Goal: Information Seeking & Learning: Learn about a topic

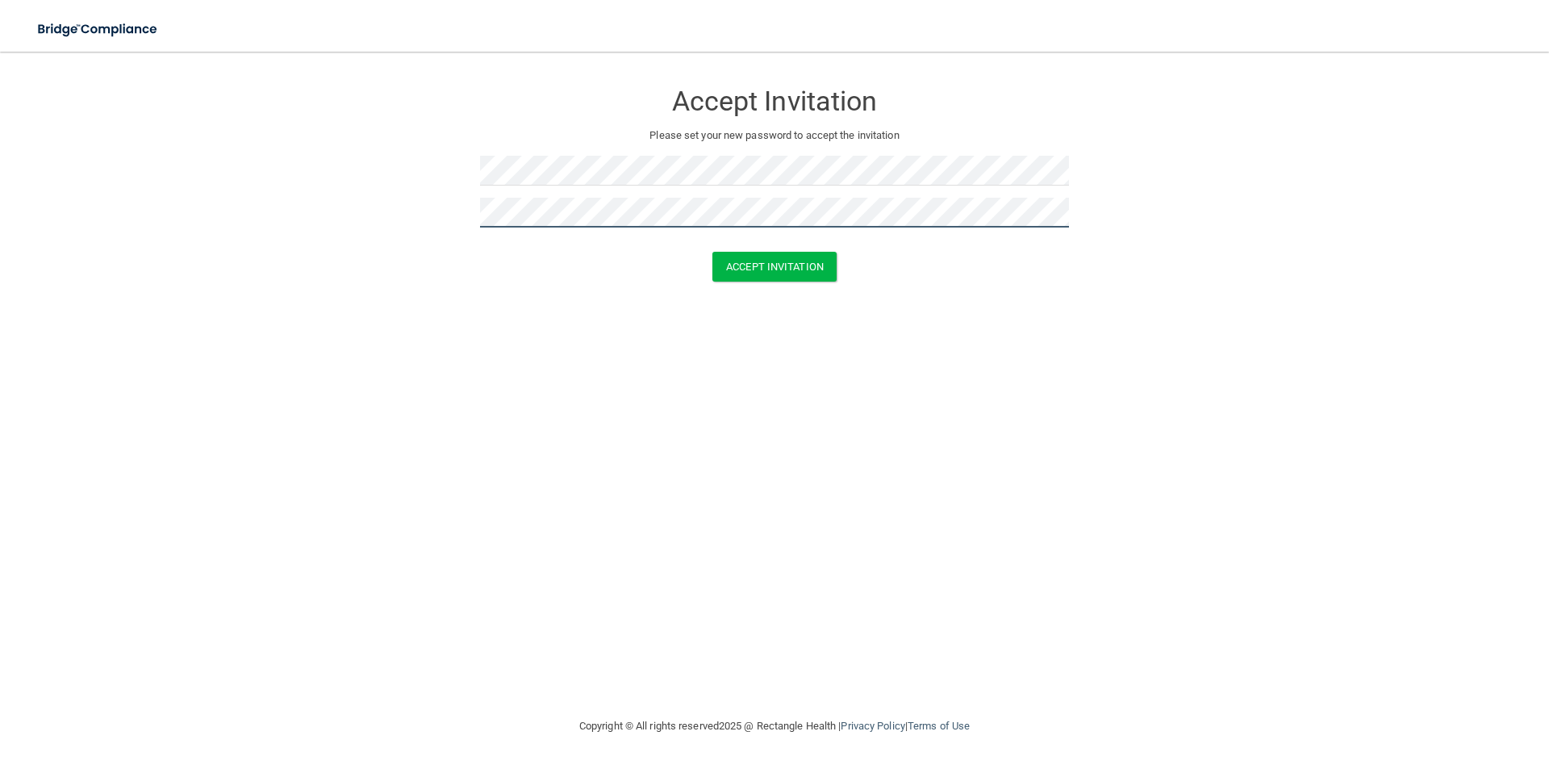
click at [712, 252] on button "Accept Invitation" at bounding box center [774, 267] width 124 height 30
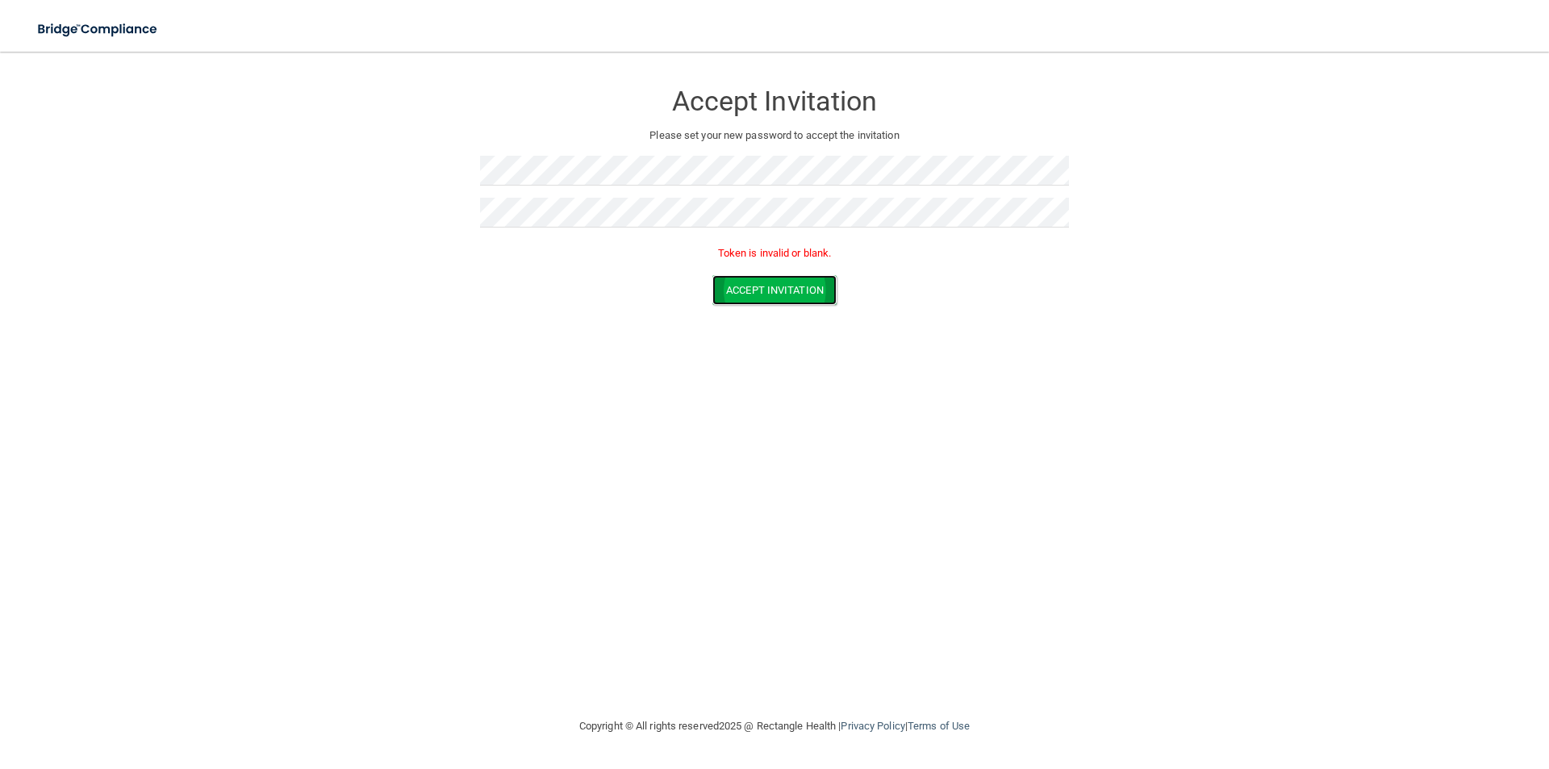
click at [754, 294] on button "Accept Invitation" at bounding box center [774, 290] width 124 height 30
click at [623, 190] on div at bounding box center [774, 177] width 589 height 42
click at [712, 275] on button "Accept Invitation" at bounding box center [774, 290] width 124 height 30
click at [767, 287] on button "Accept Invitation" at bounding box center [774, 290] width 124 height 30
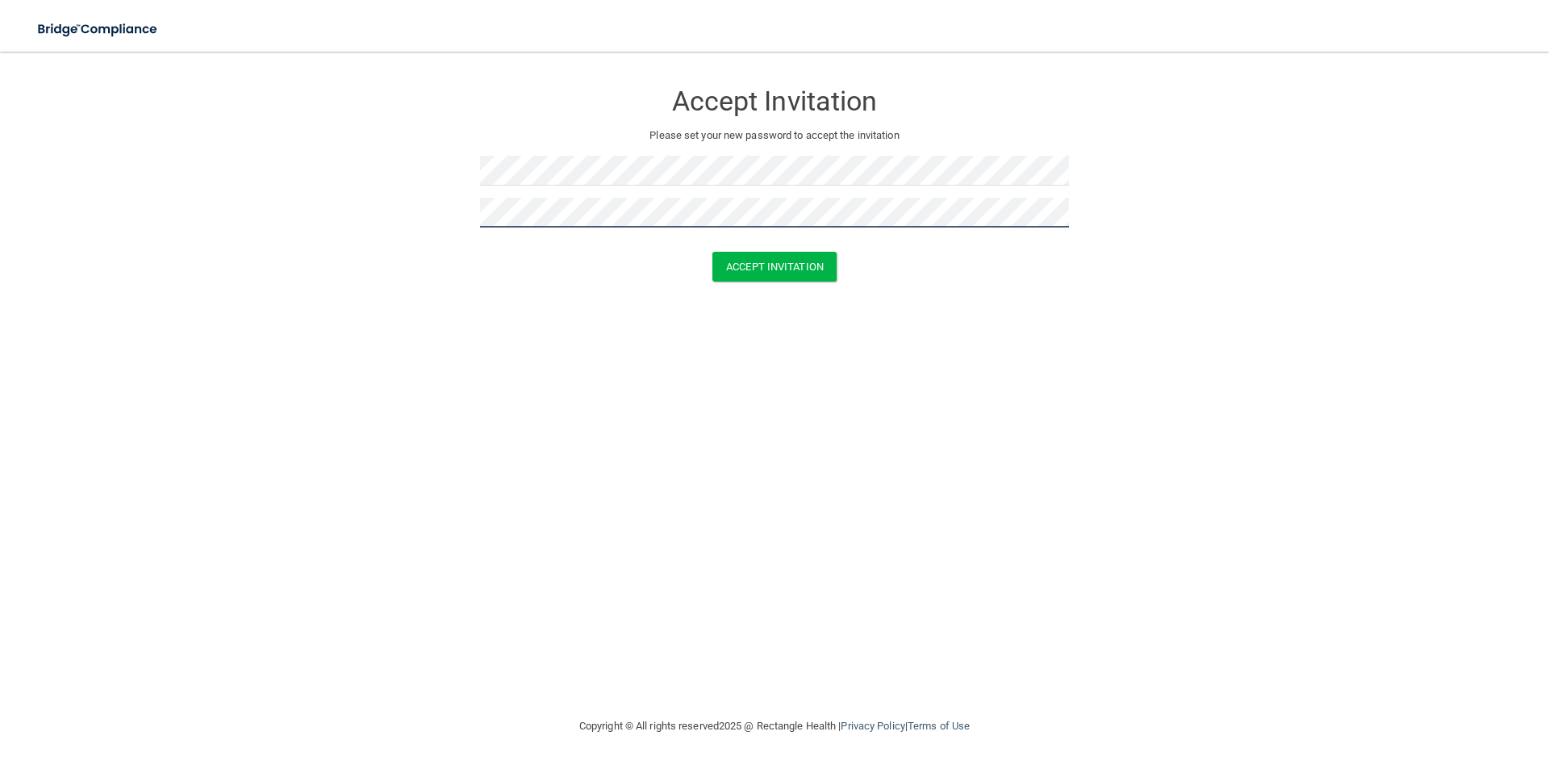
click at [712, 252] on button "Accept Invitation" at bounding box center [774, 267] width 124 height 30
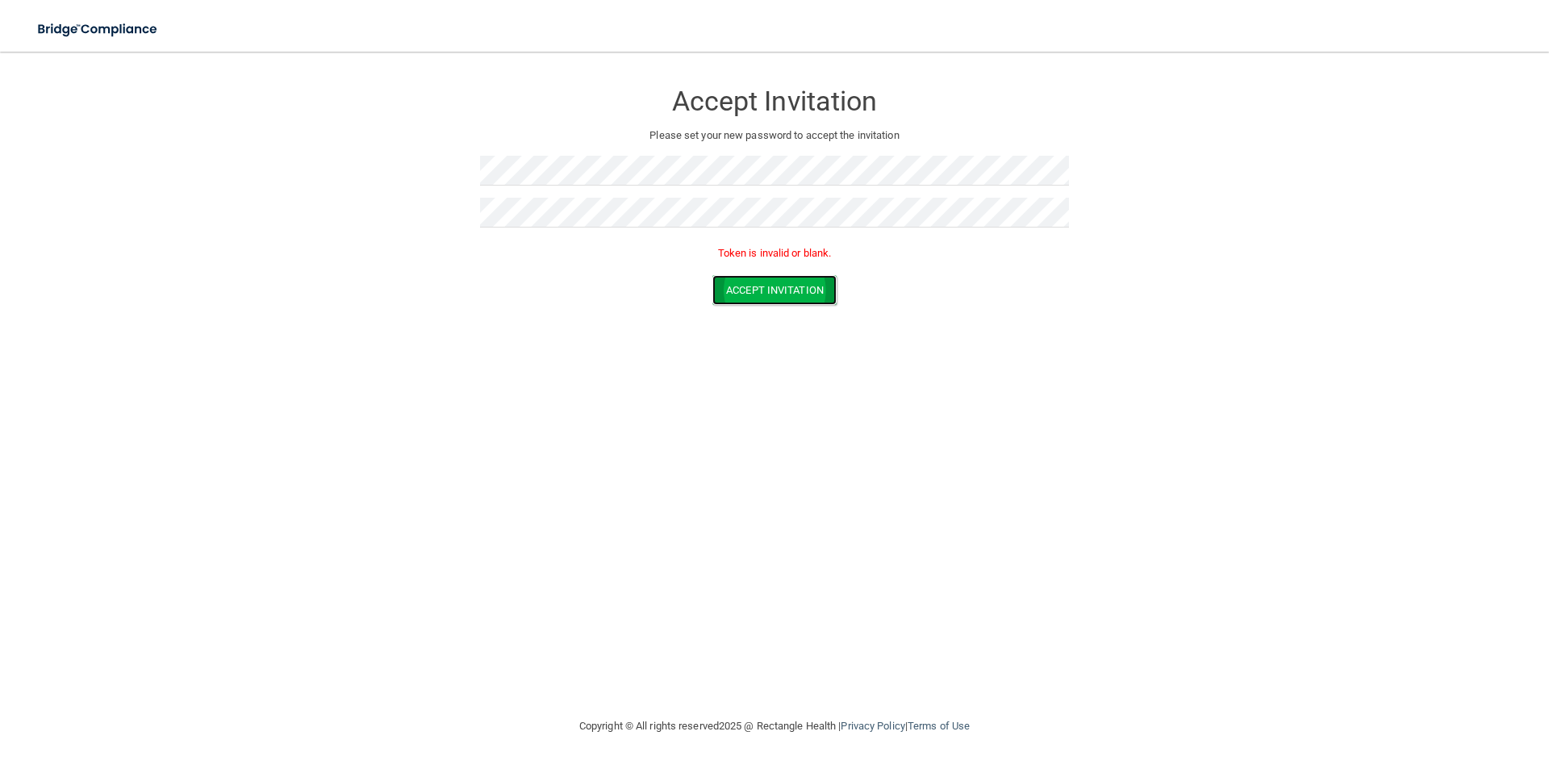
click at [736, 286] on button "Accept Invitation" at bounding box center [774, 290] width 124 height 30
click at [507, 248] on p "Token is invalid or blank." at bounding box center [774, 253] width 589 height 19
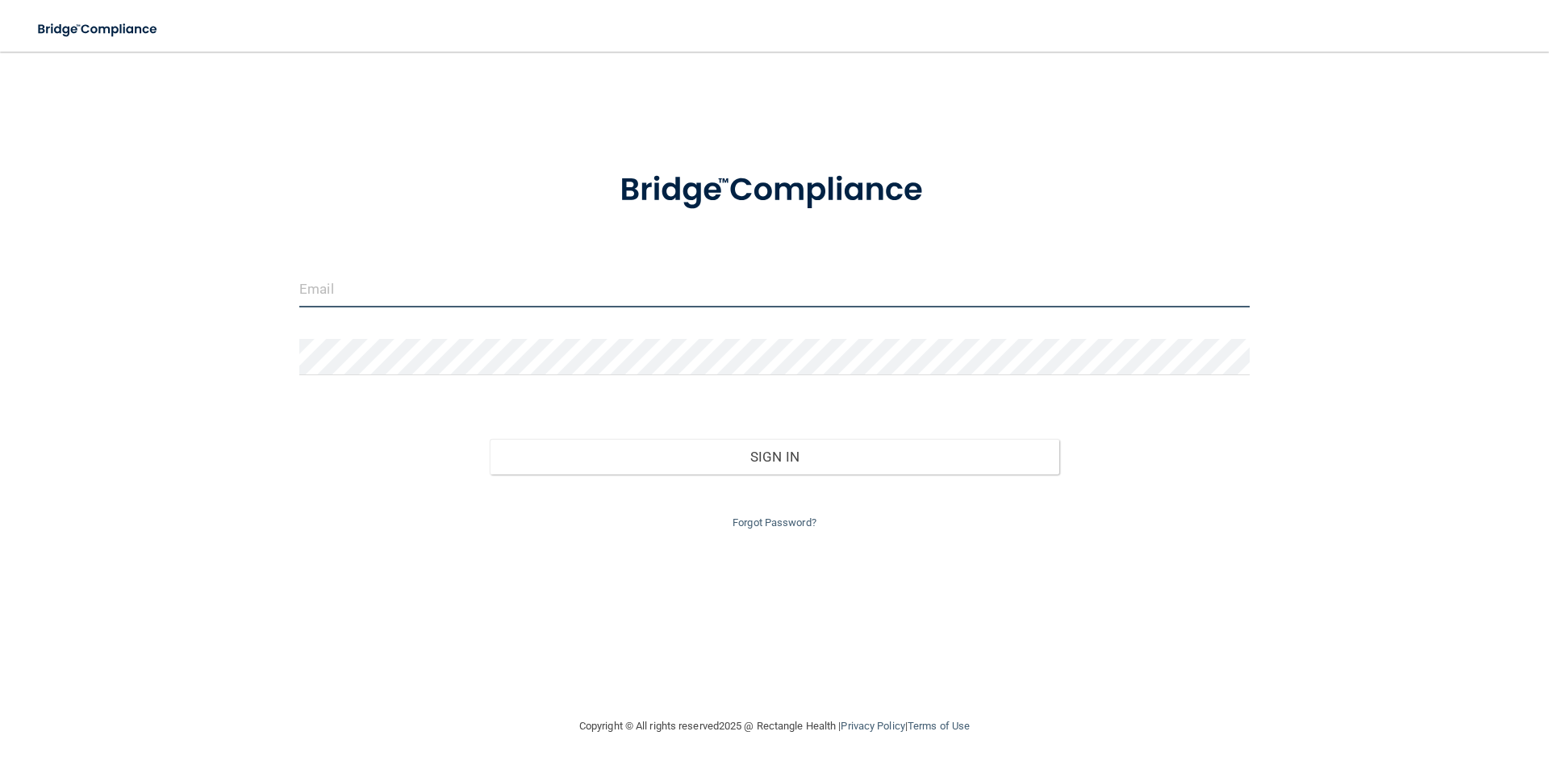
click at [368, 294] on input "email" at bounding box center [774, 289] width 950 height 36
type input "[PERSON_NAME][EMAIL_ADDRESS][DOMAIN_NAME]"
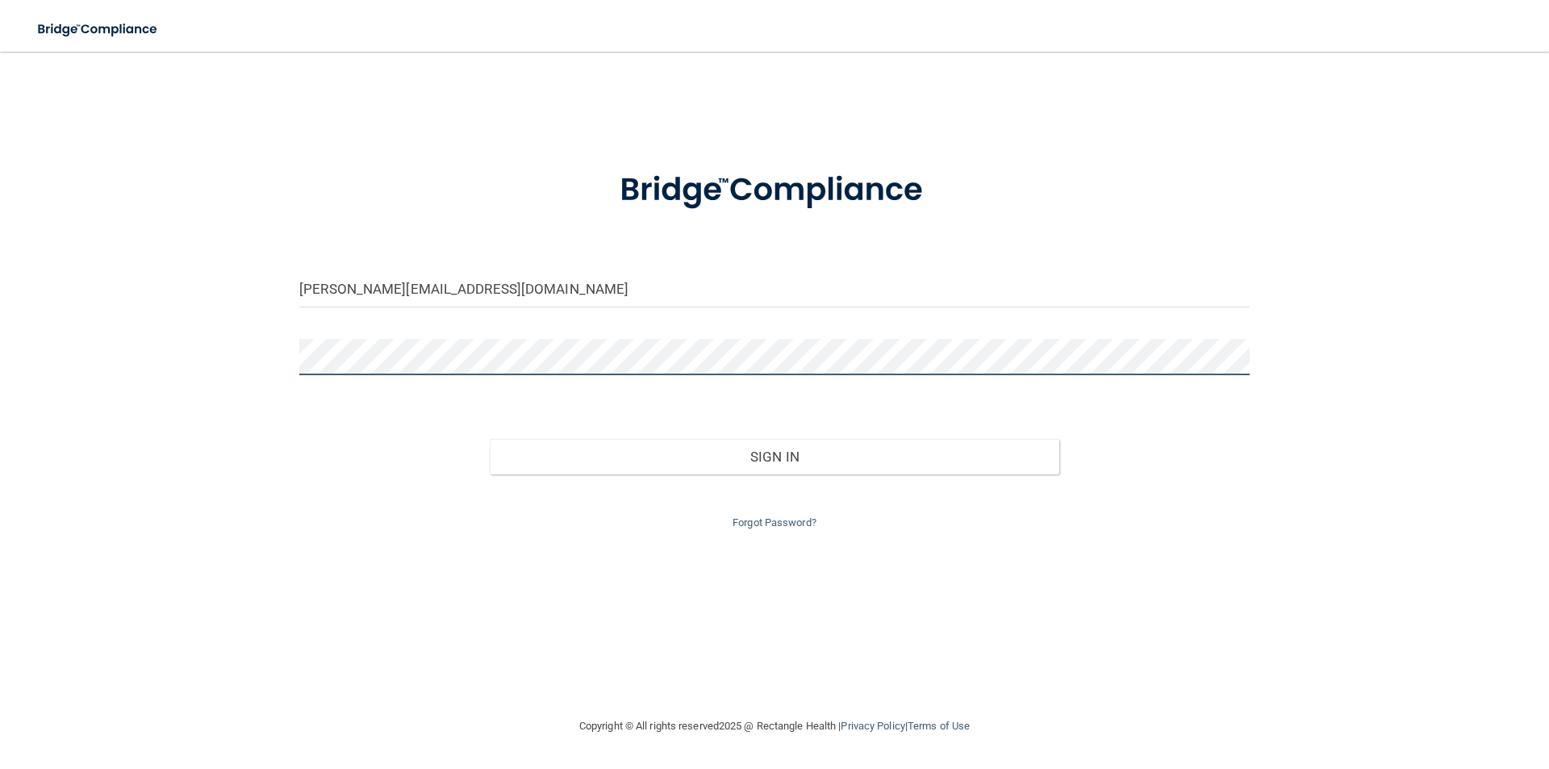
click at [490, 439] on button "Sign In" at bounding box center [775, 456] width 570 height 35
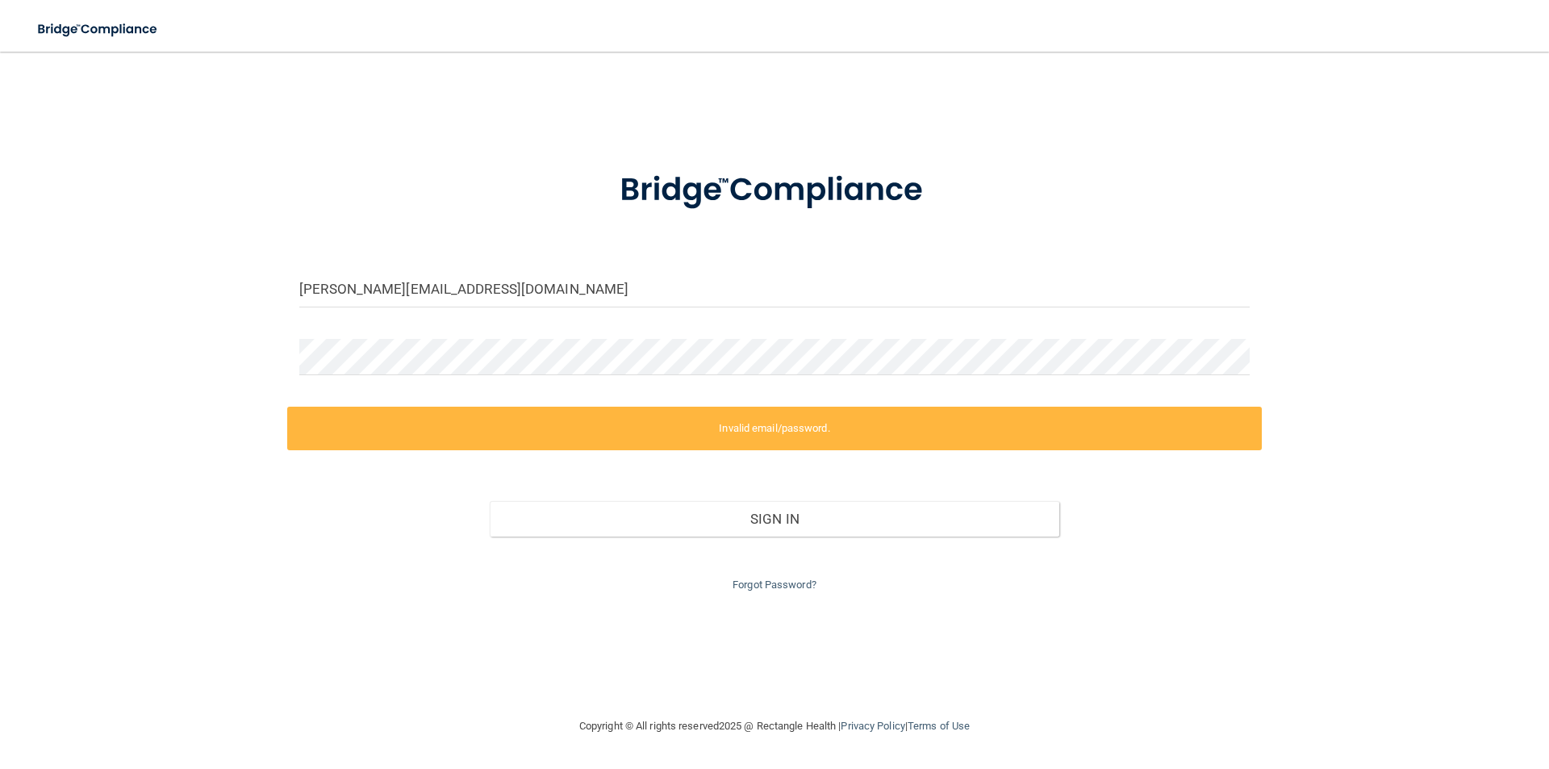
drag, startPoint x: 697, startPoint y: 477, endPoint x: 642, endPoint y: 454, distance: 59.3
click at [696, 473] on div "Sign In" at bounding box center [774, 503] width 974 height 68
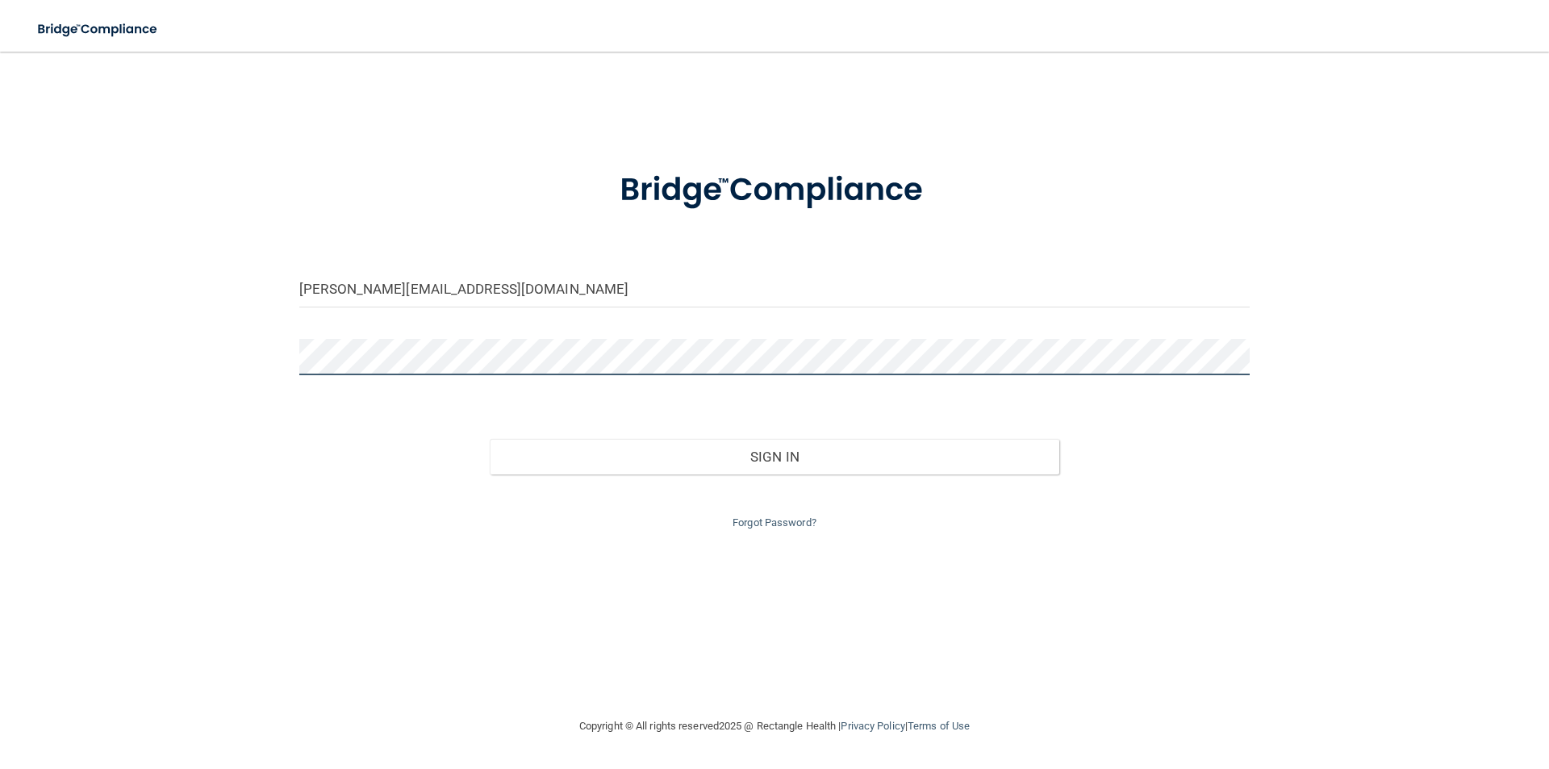
click at [490, 439] on button "Sign In" at bounding box center [775, 456] width 570 height 35
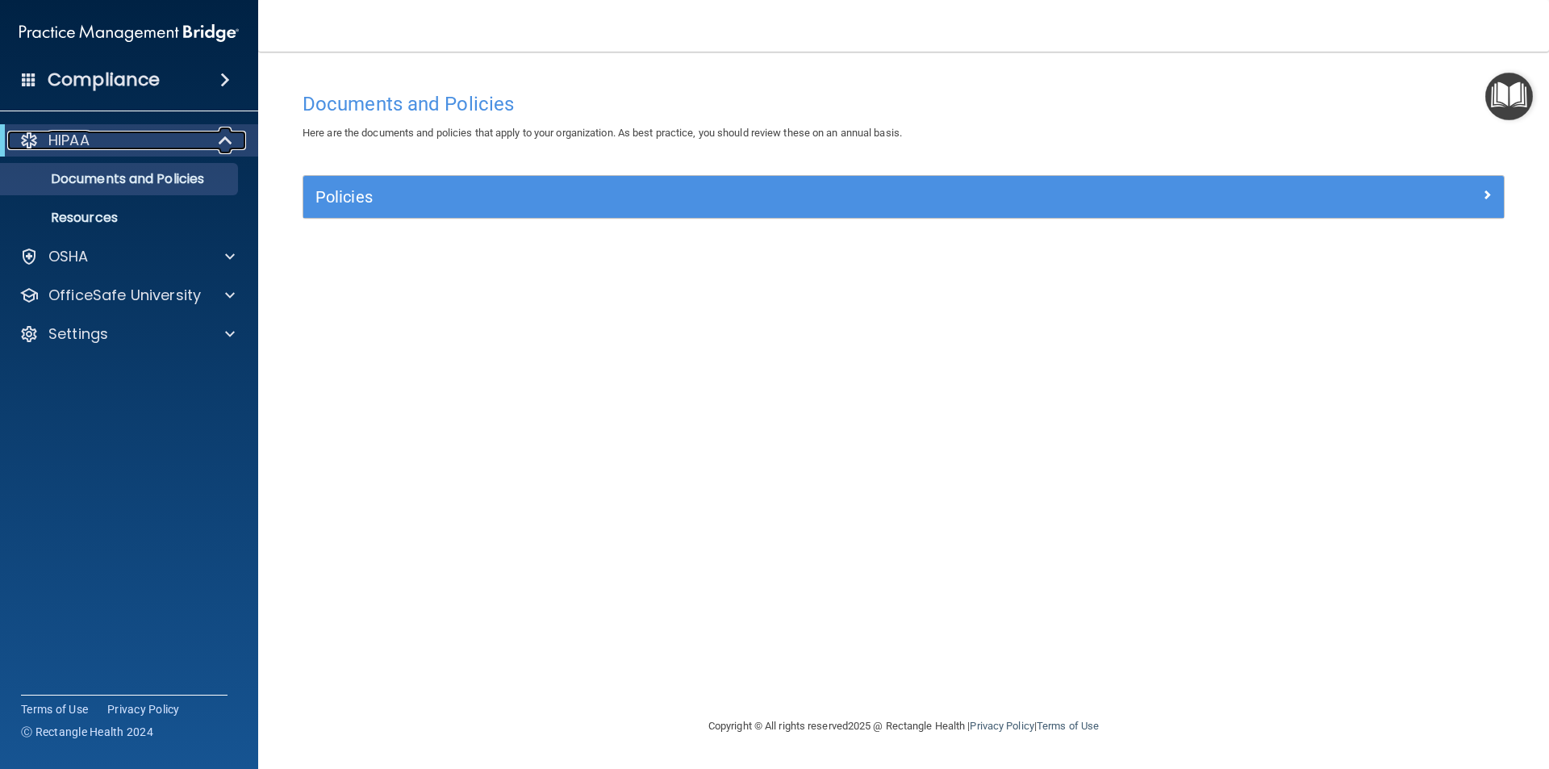
click at [94, 139] on div "HIPAA" at bounding box center [106, 140] width 199 height 19
click at [95, 139] on div "HIPAA" at bounding box center [106, 140] width 199 height 19
click at [154, 180] on p "Documents and Policies" at bounding box center [120, 179] width 220 height 16
click at [121, 252] on div "OSHA" at bounding box center [107, 256] width 200 height 19
click at [27, 85] on span at bounding box center [29, 79] width 15 height 15
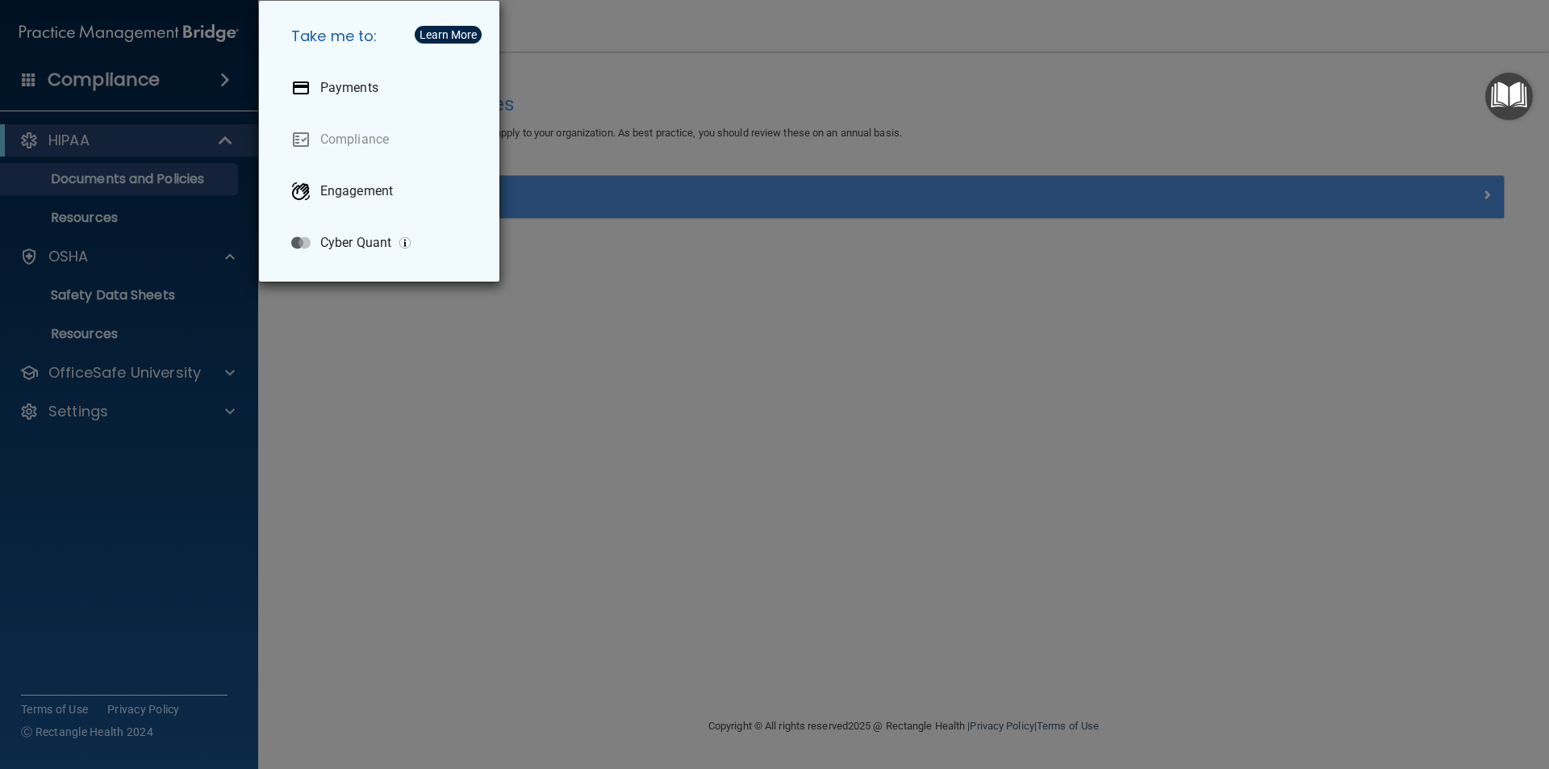
click at [256, 308] on div "Take me to: Payments Compliance Engagement Cyber Quant" at bounding box center [774, 384] width 1549 height 769
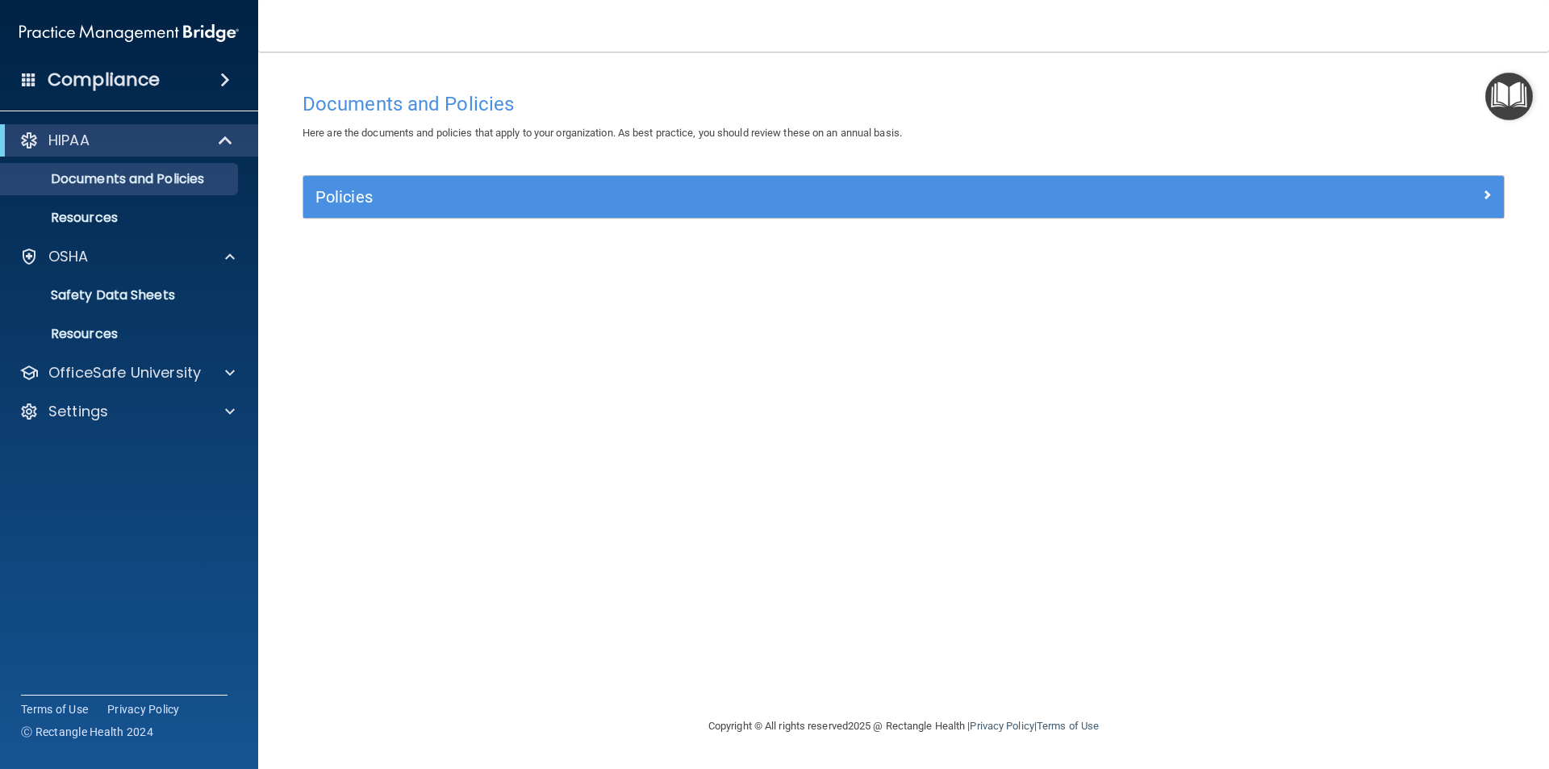
click at [220, 76] on span at bounding box center [225, 79] width 10 height 19
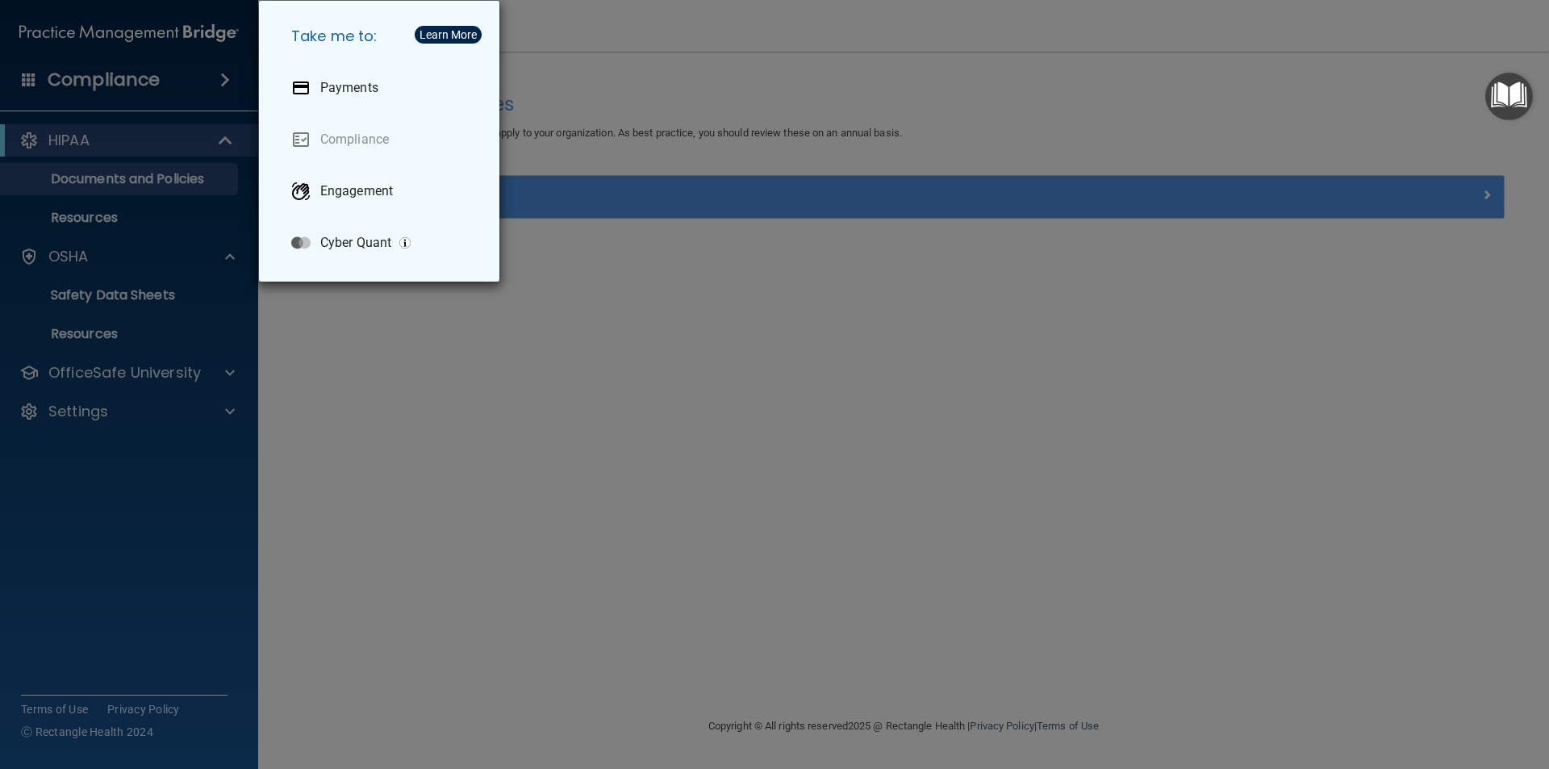
click at [159, 183] on div "Take me to: Payments Compliance Engagement Cyber Quant" at bounding box center [774, 384] width 1549 height 769
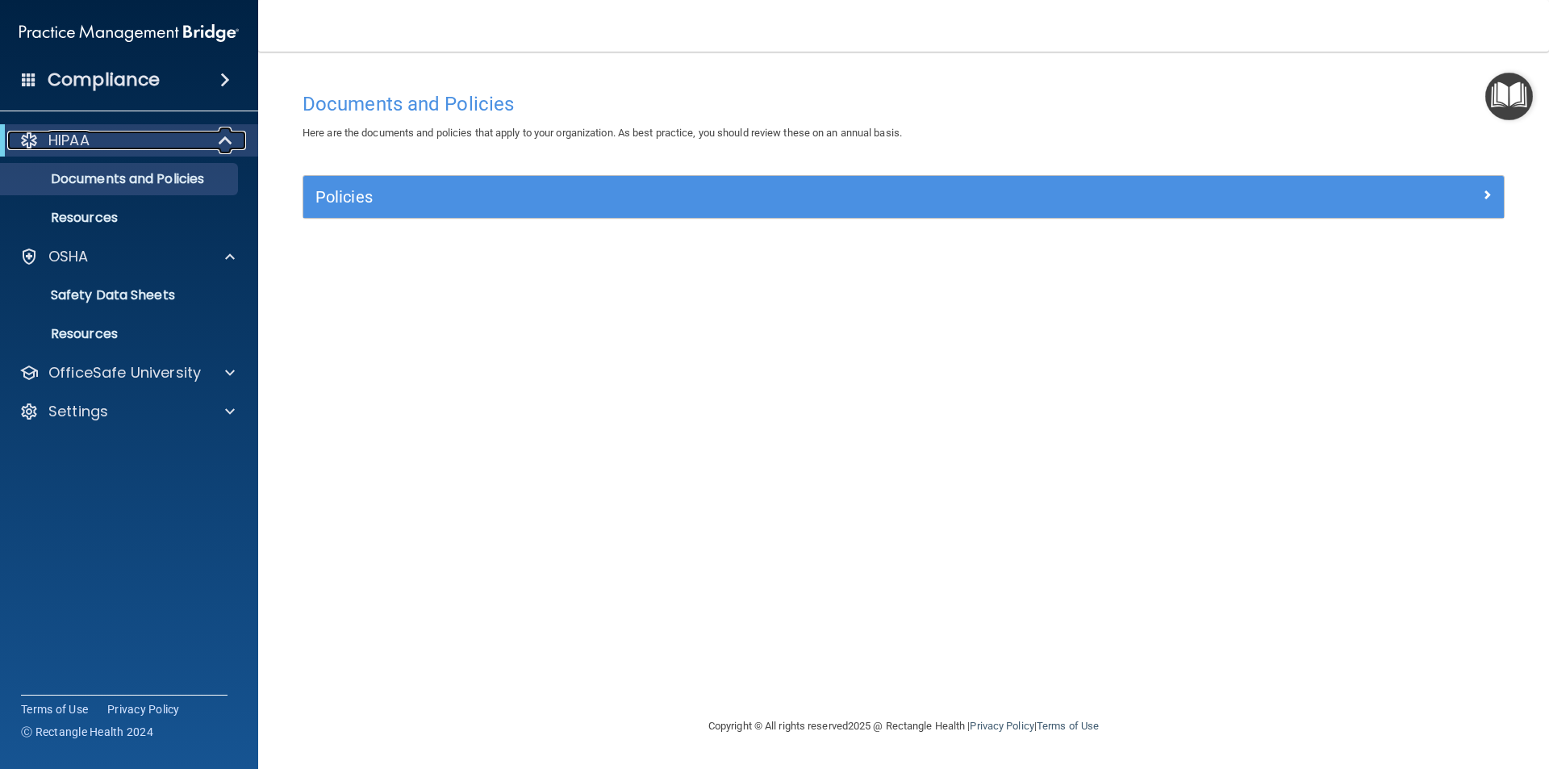
click at [80, 144] on p "HIPAA" at bounding box center [68, 140] width 41 height 19
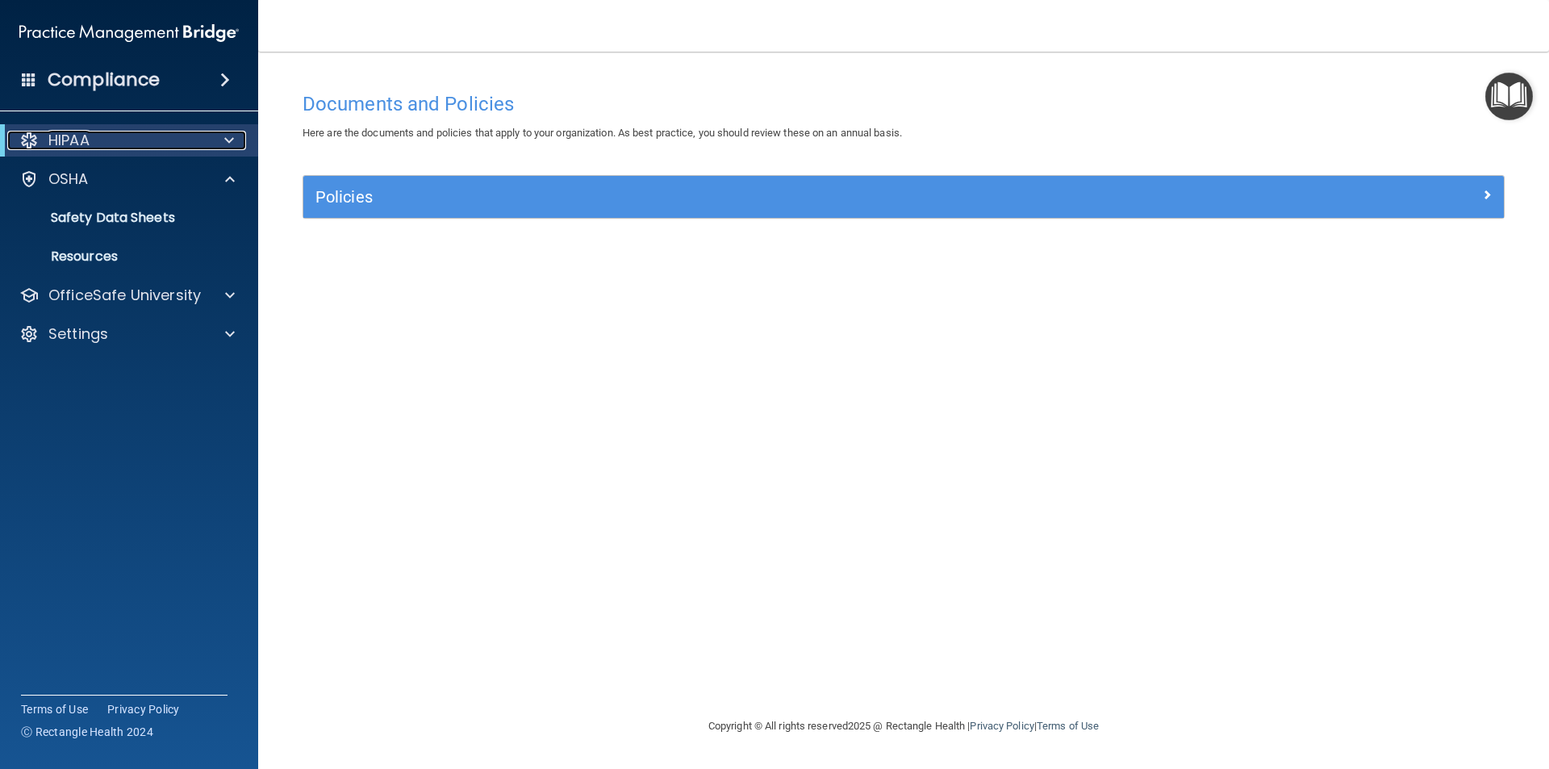
click at [80, 144] on p "HIPAA" at bounding box center [68, 140] width 41 height 19
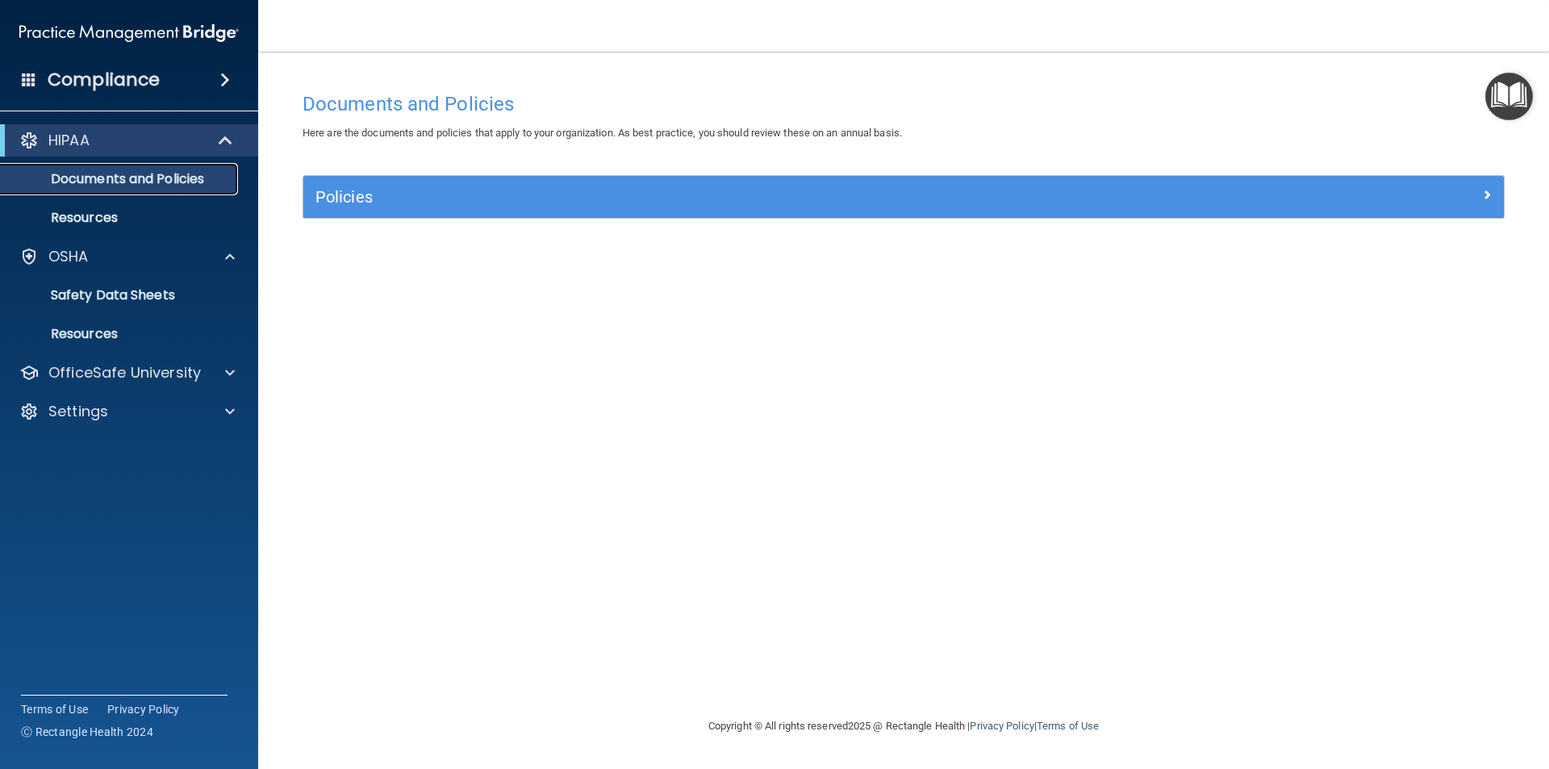
click at [102, 184] on p "Documents and Policies" at bounding box center [120, 179] width 220 height 16
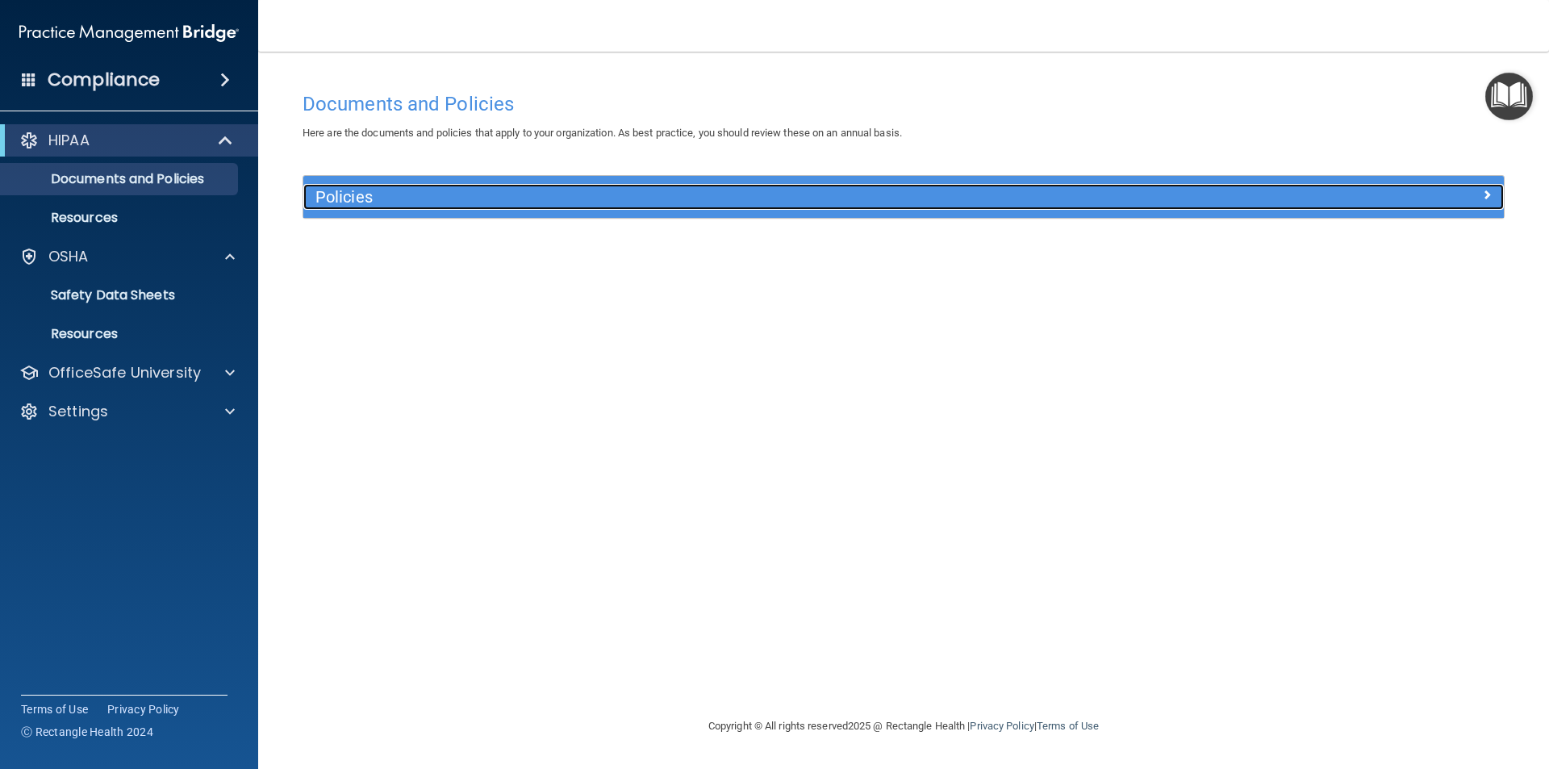
click at [520, 196] on h5 "Policies" at bounding box center [753, 197] width 876 height 18
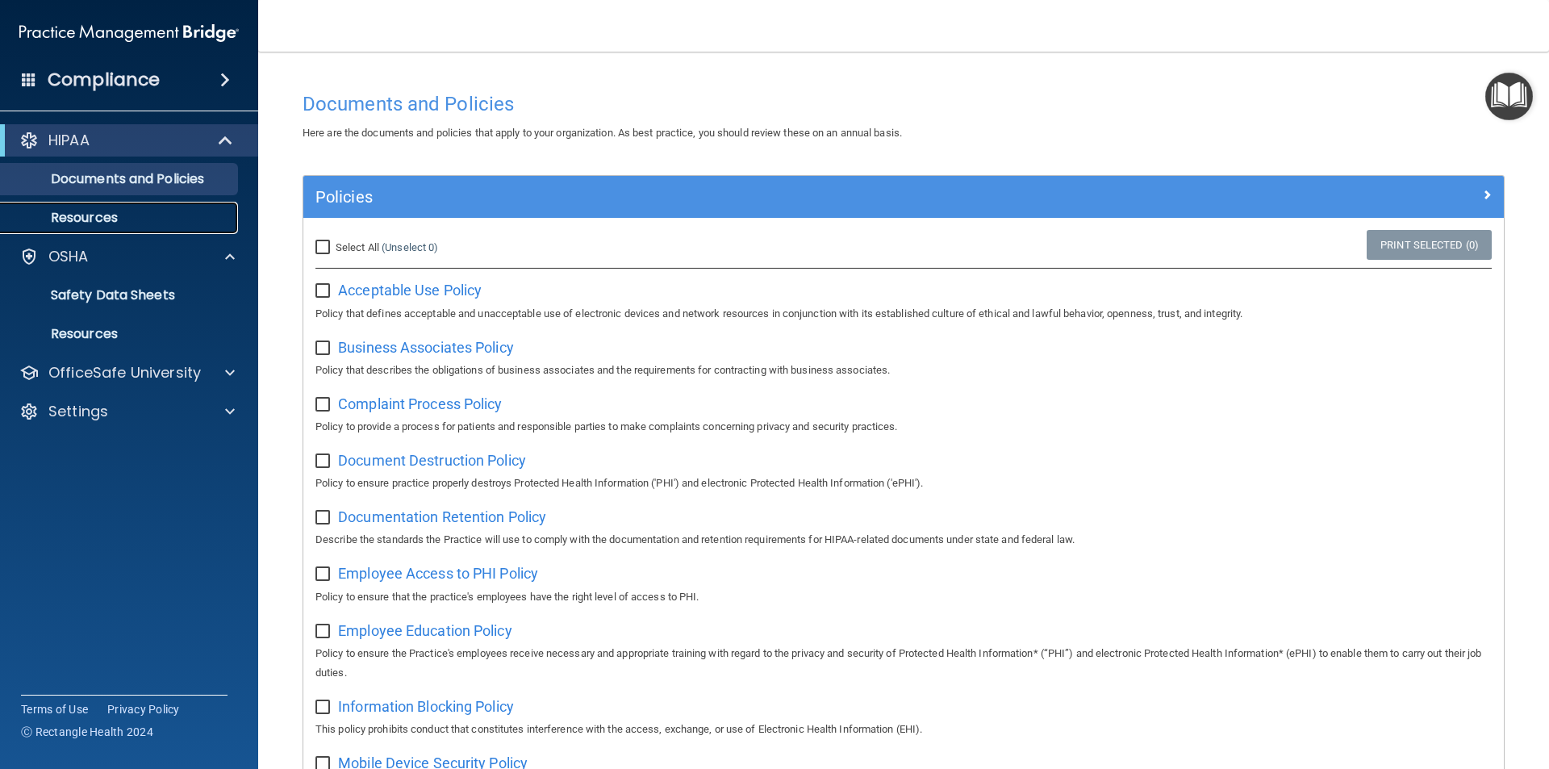
click at [161, 207] on link "Resources" at bounding box center [111, 218] width 254 height 32
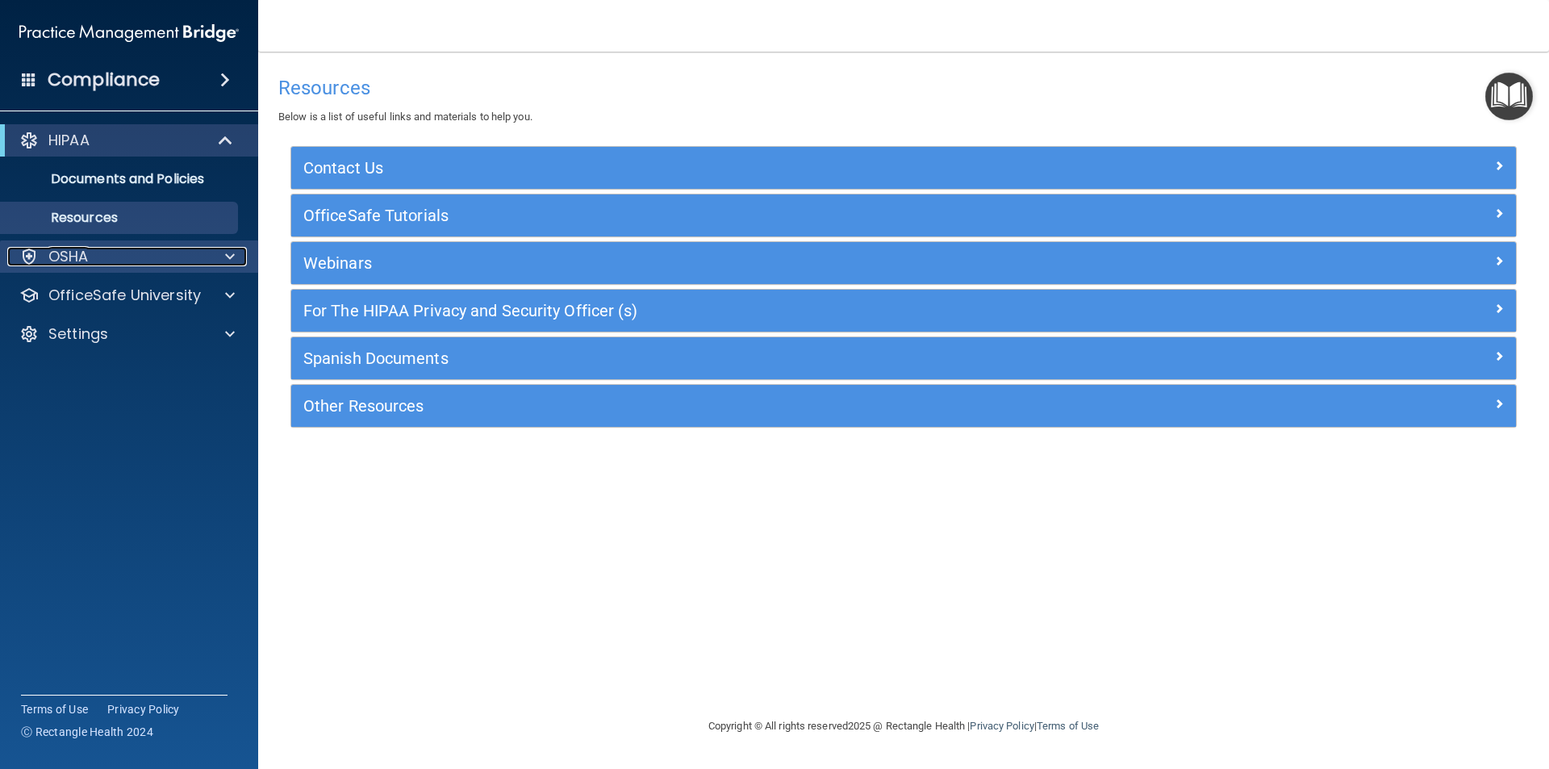
click at [148, 256] on div "OSHA" at bounding box center [107, 256] width 200 height 19
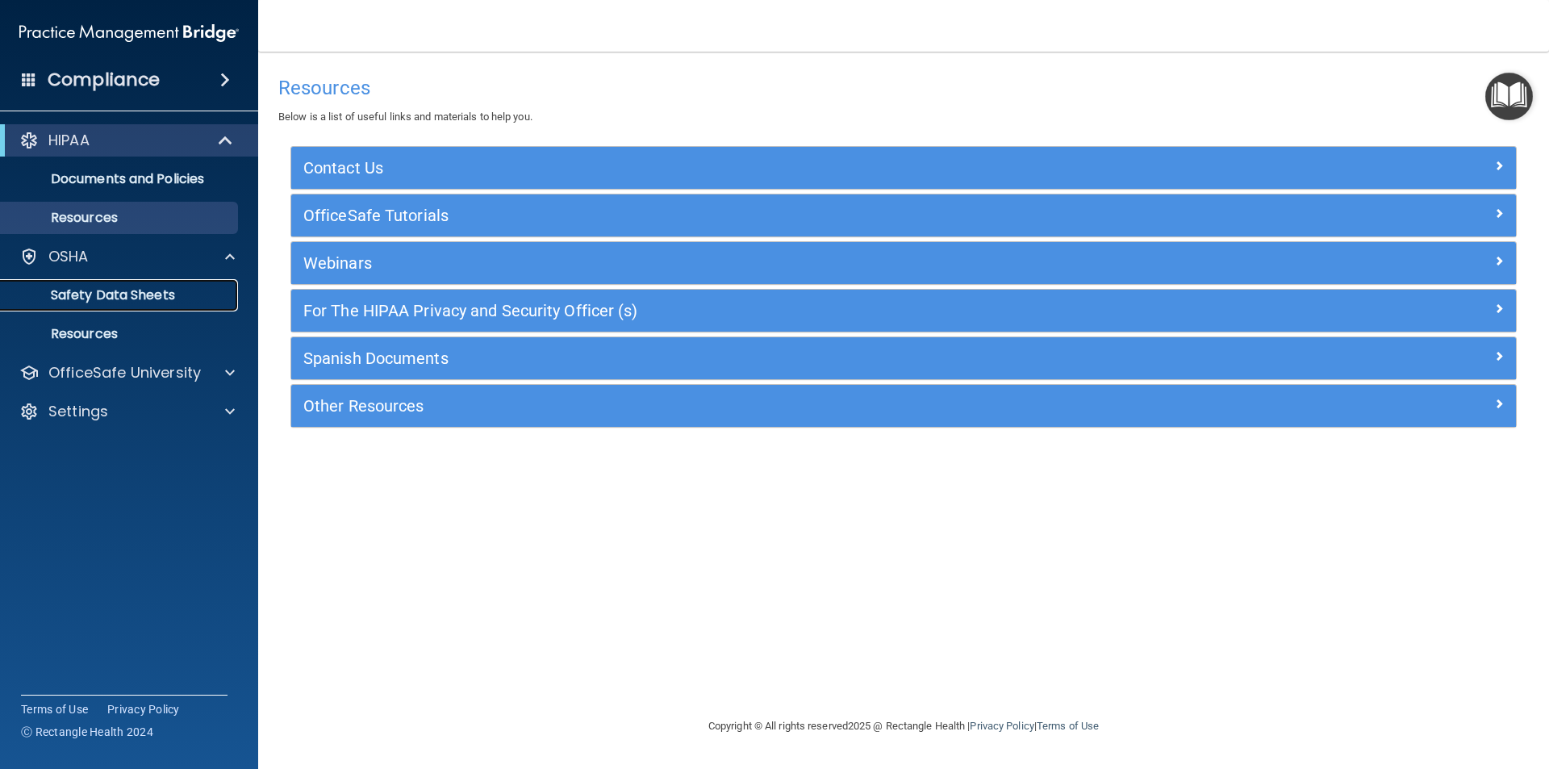
click at [131, 290] on p "Safety Data Sheets" at bounding box center [120, 295] width 220 height 16
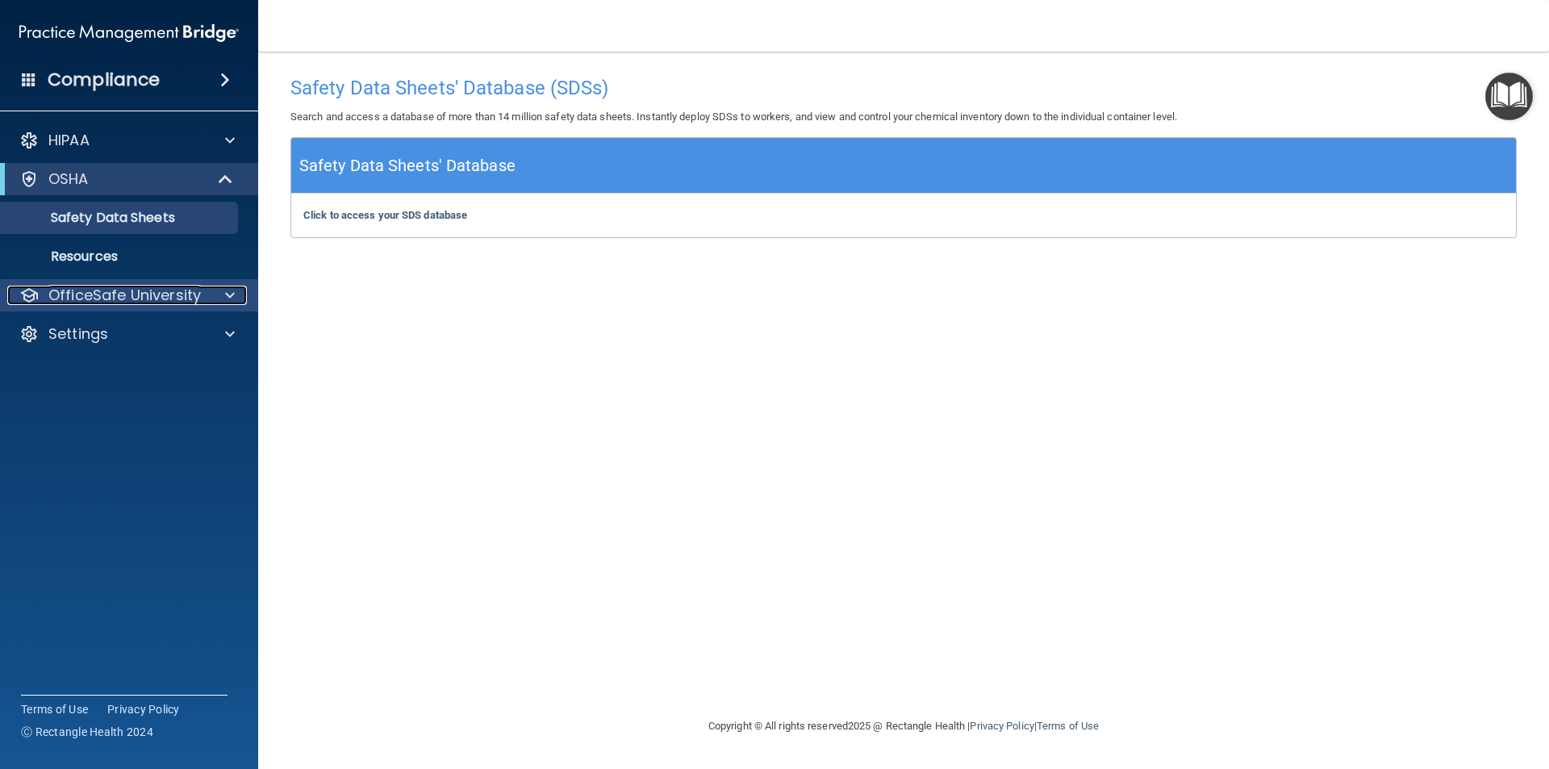
click at [91, 302] on p "OfficeSafe University" at bounding box center [124, 295] width 152 height 19
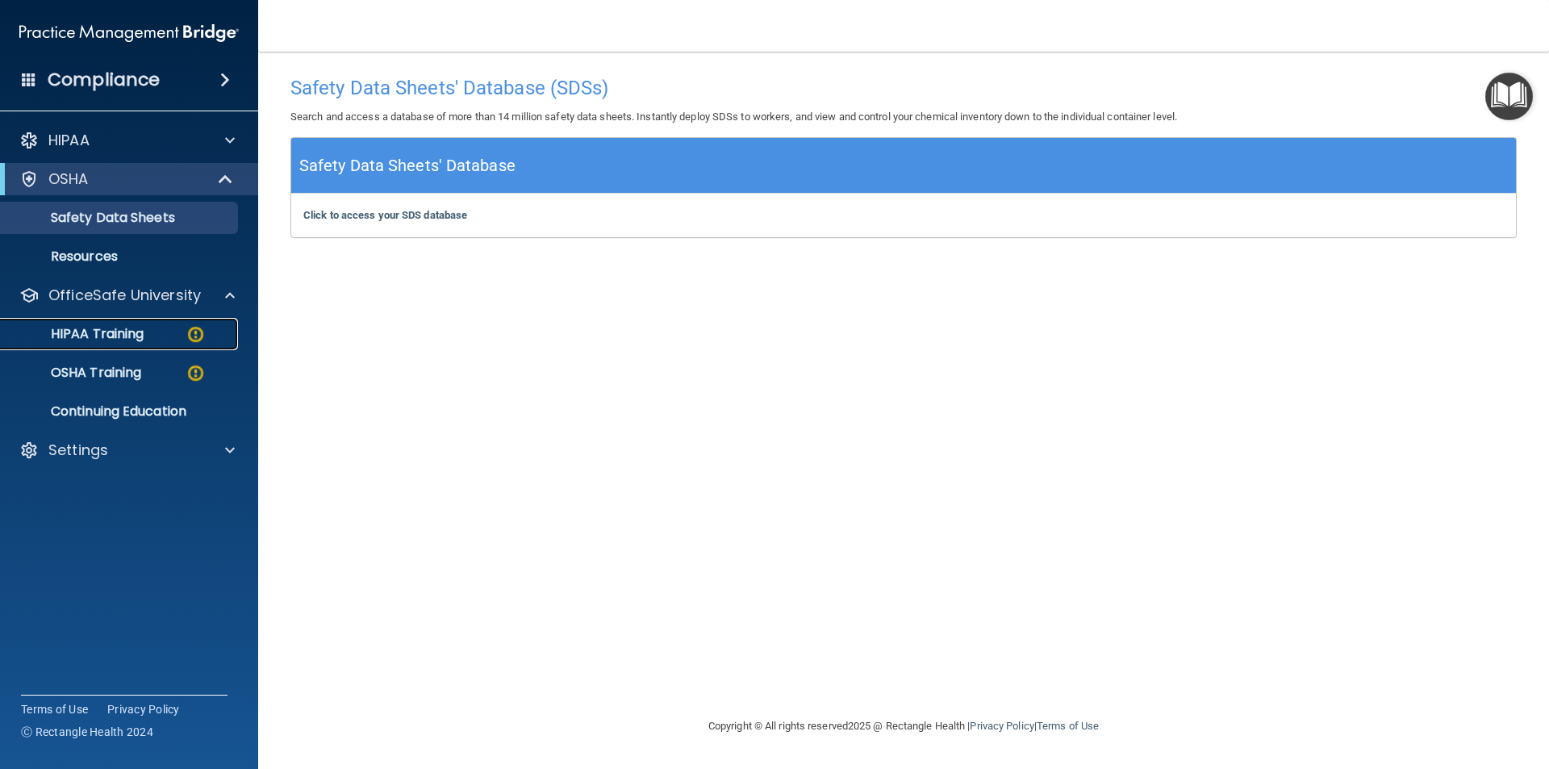
click at [86, 340] on p "HIPAA Training" at bounding box center [76, 334] width 133 height 16
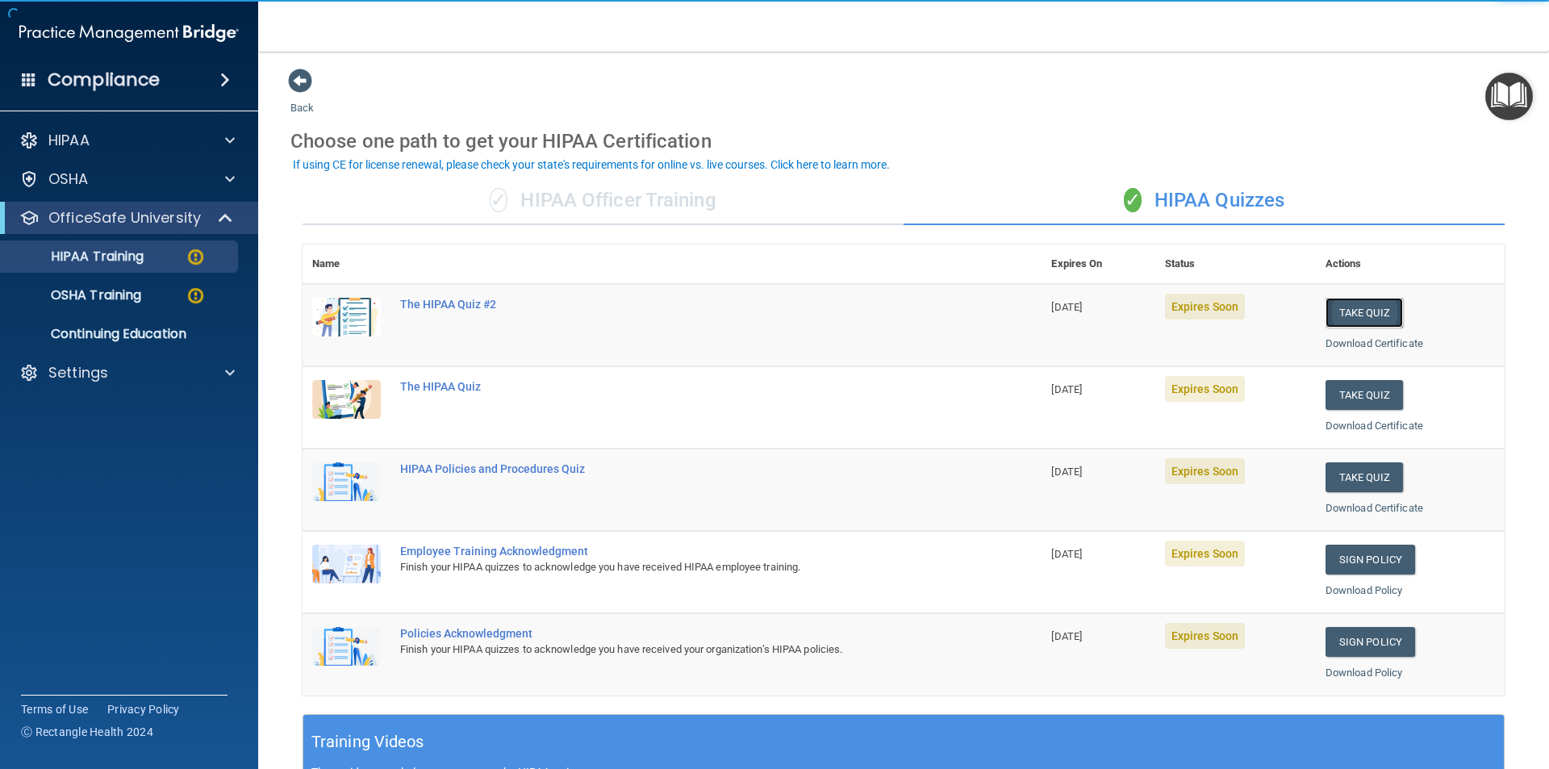
click at [1353, 316] on button "Take Quiz" at bounding box center [1363, 313] width 77 height 30
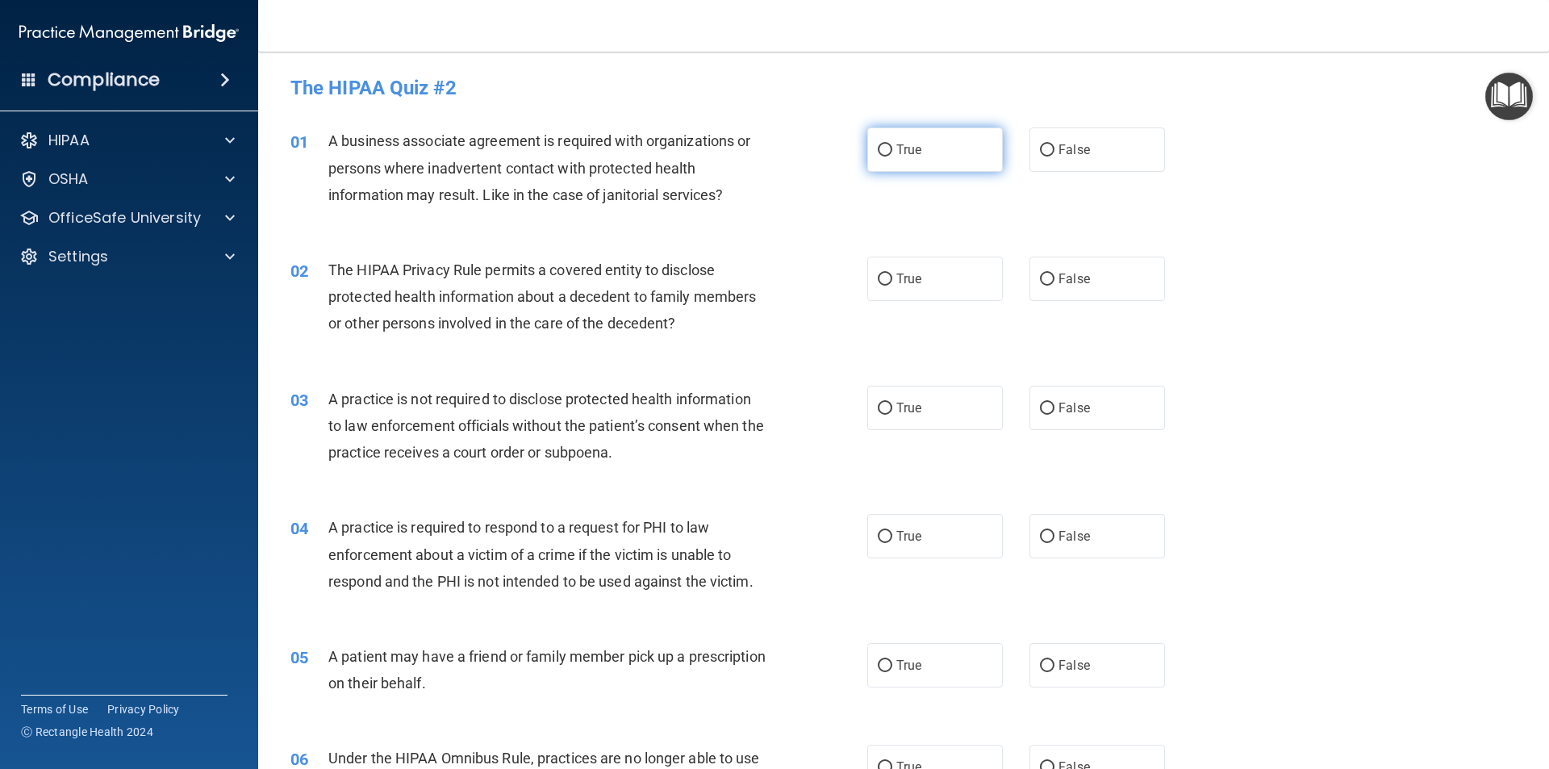
click at [903, 140] on label "True" at bounding box center [935, 149] width 136 height 44
click at [892, 144] on input "True" at bounding box center [885, 150] width 15 height 12
radio input "true"
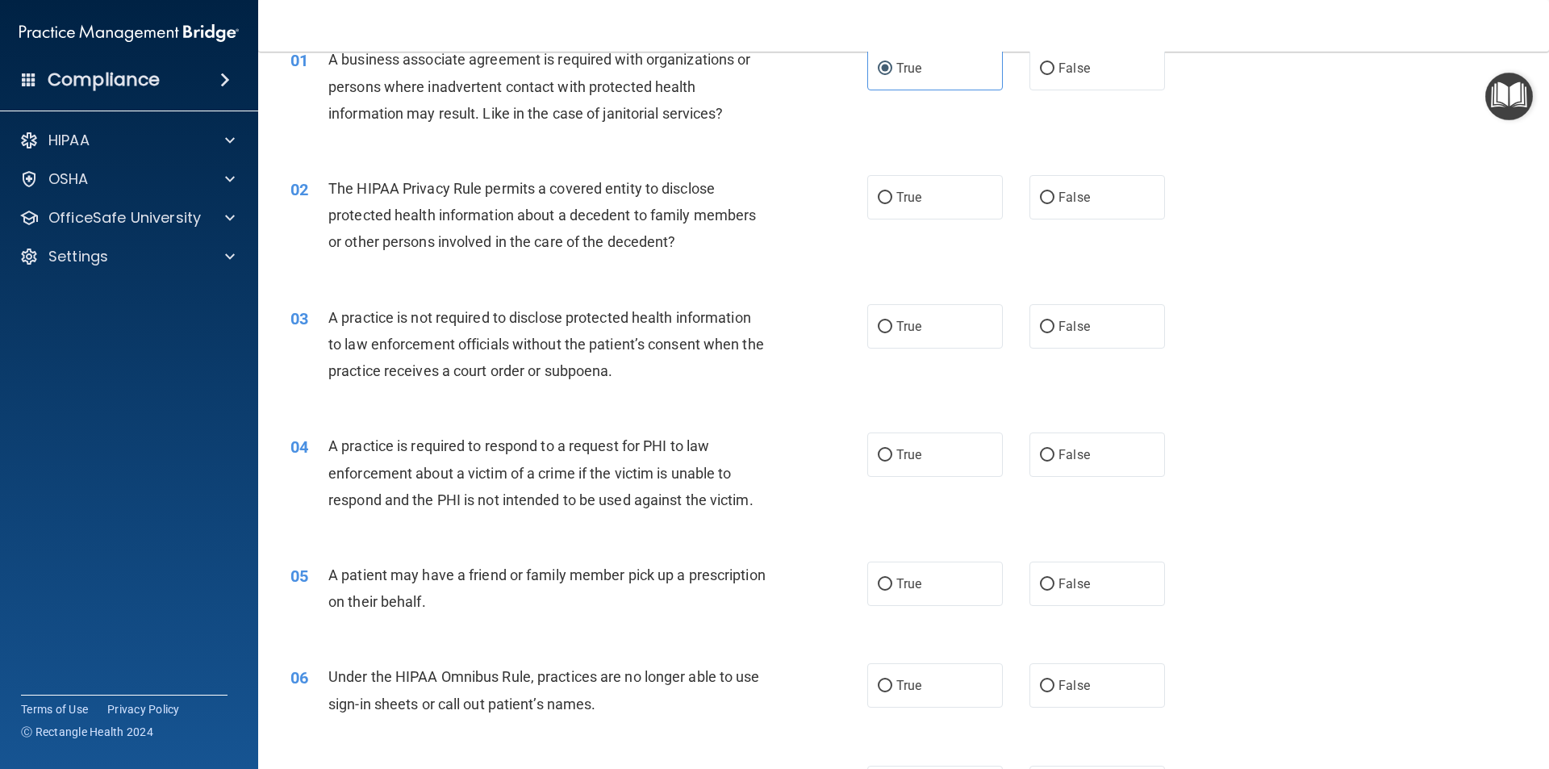
scroll to position [161, 0]
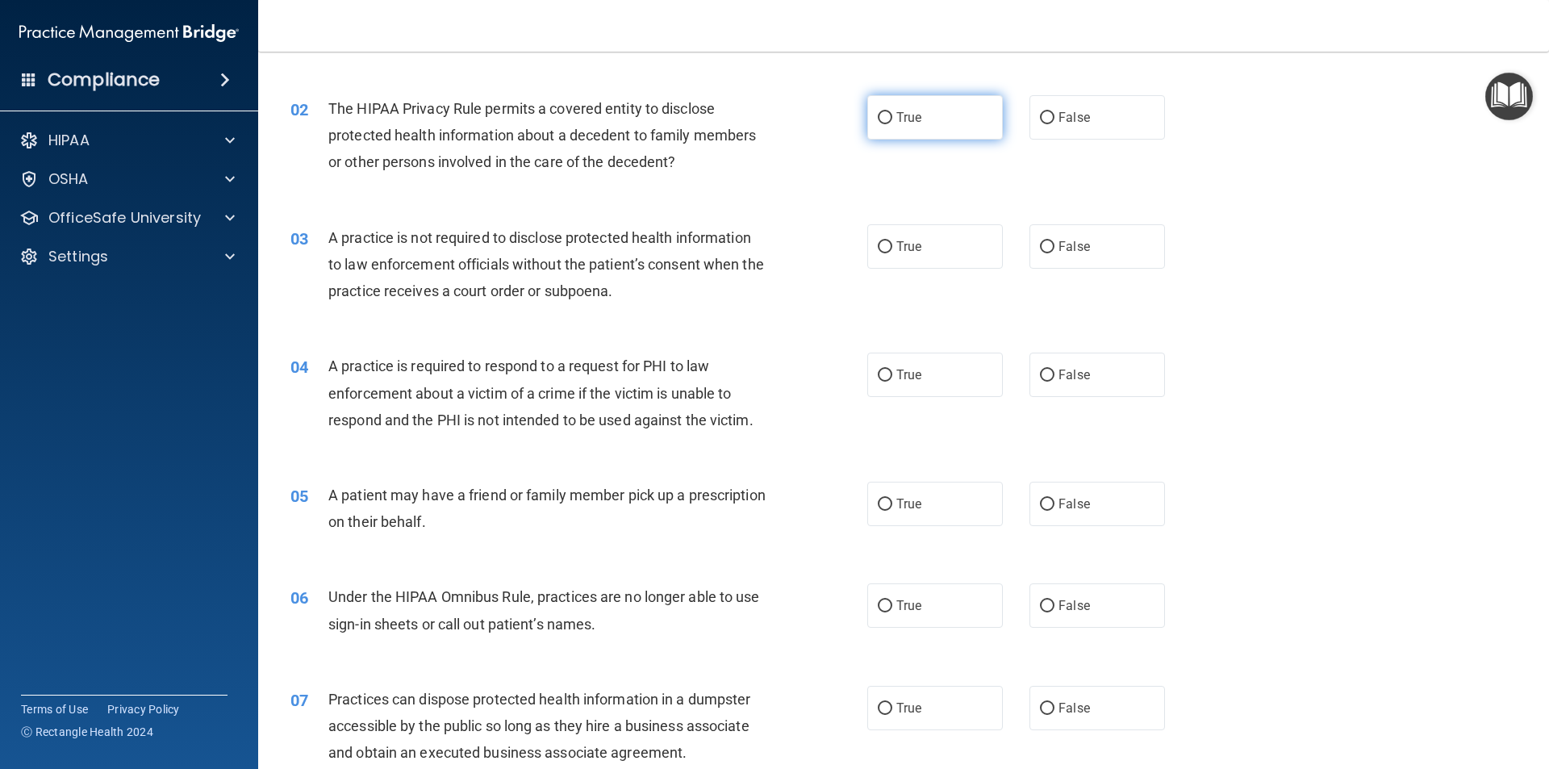
click at [887, 118] on label "True" at bounding box center [935, 117] width 136 height 44
click at [887, 118] on input "True" at bounding box center [885, 118] width 15 height 12
radio input "true"
click at [1060, 245] on span "False" at bounding box center [1073, 246] width 31 height 15
click at [1054, 245] on input "False" at bounding box center [1047, 247] width 15 height 12
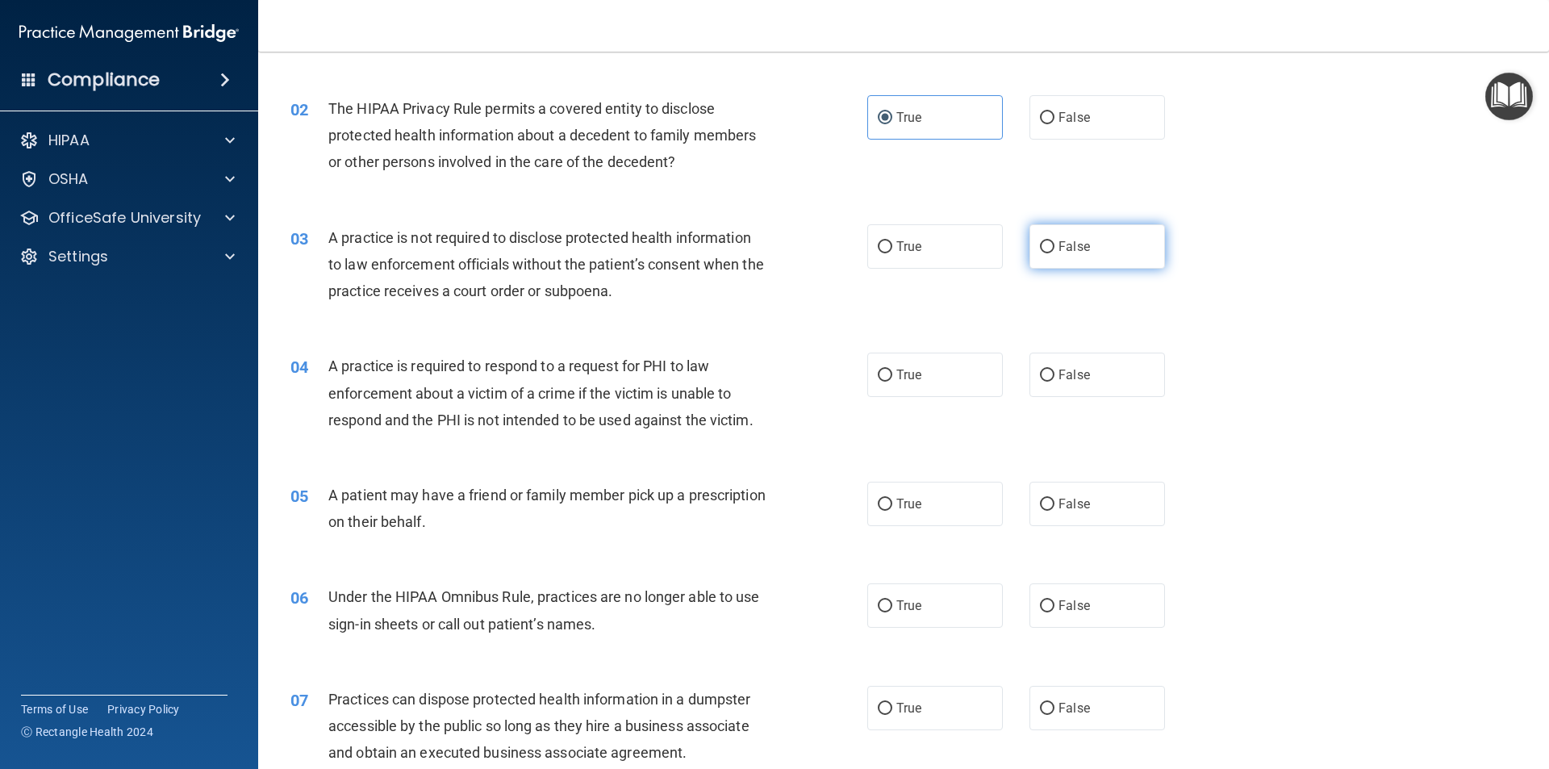
radio input "true"
click at [912, 376] on span "True" at bounding box center [908, 374] width 25 height 15
click at [892, 376] on input "True" at bounding box center [885, 375] width 15 height 12
radio input "true"
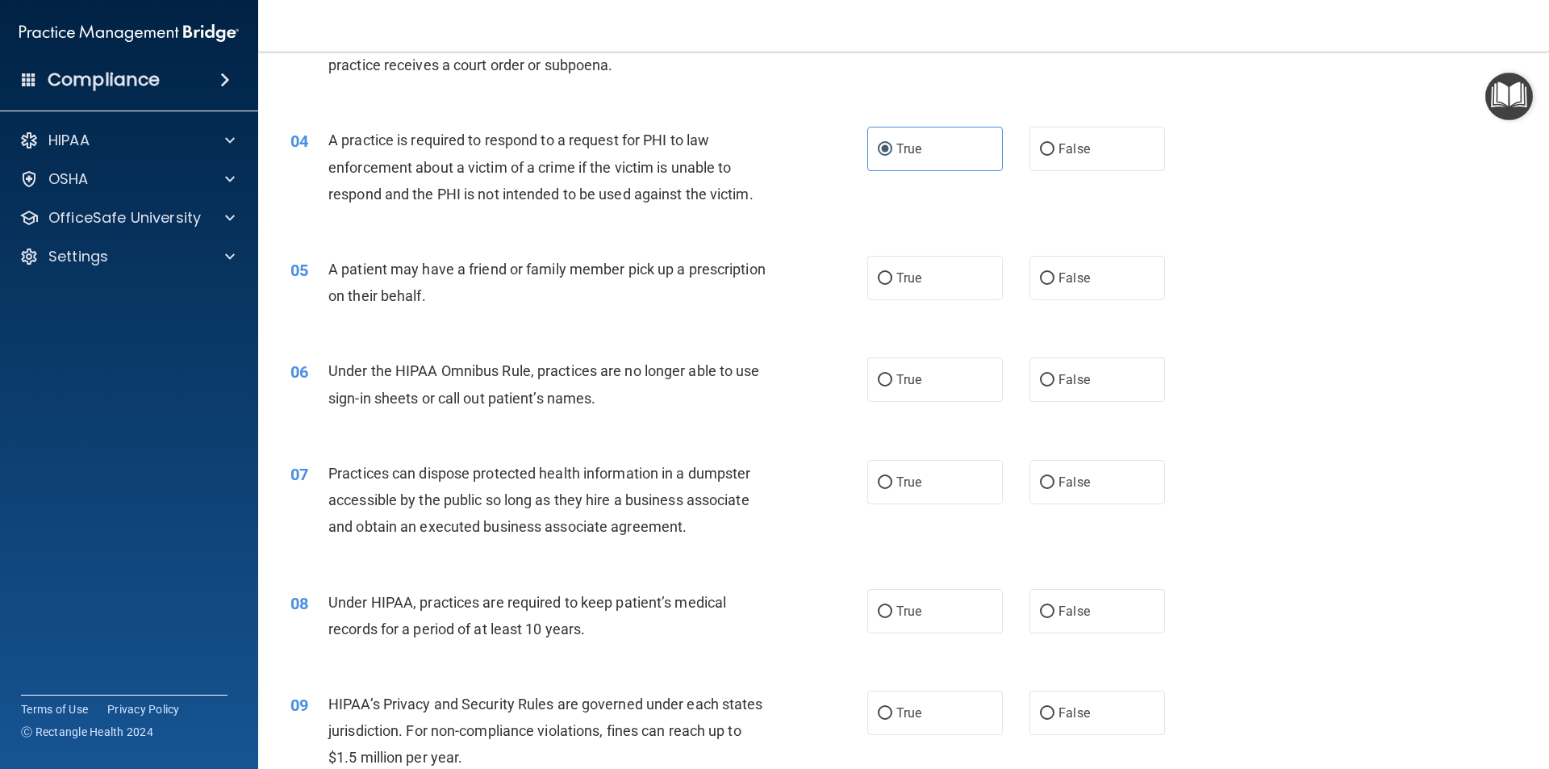
scroll to position [403, 0]
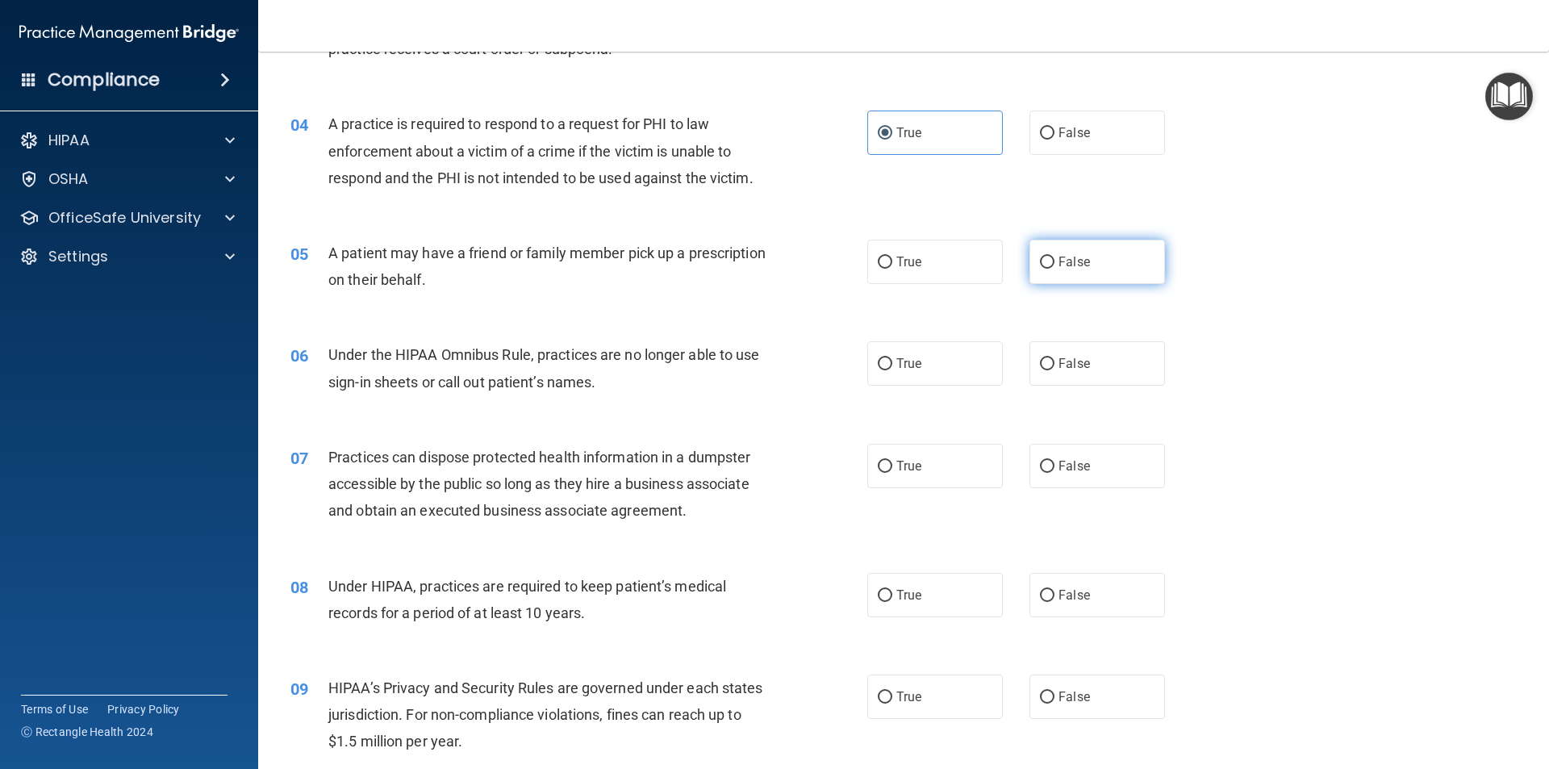
click at [1062, 265] on span "False" at bounding box center [1073, 261] width 31 height 15
click at [1054, 265] on input "False" at bounding box center [1047, 262] width 15 height 12
radio input "true"
click at [978, 268] on label "True" at bounding box center [935, 262] width 136 height 44
click at [892, 268] on input "True" at bounding box center [885, 262] width 15 height 12
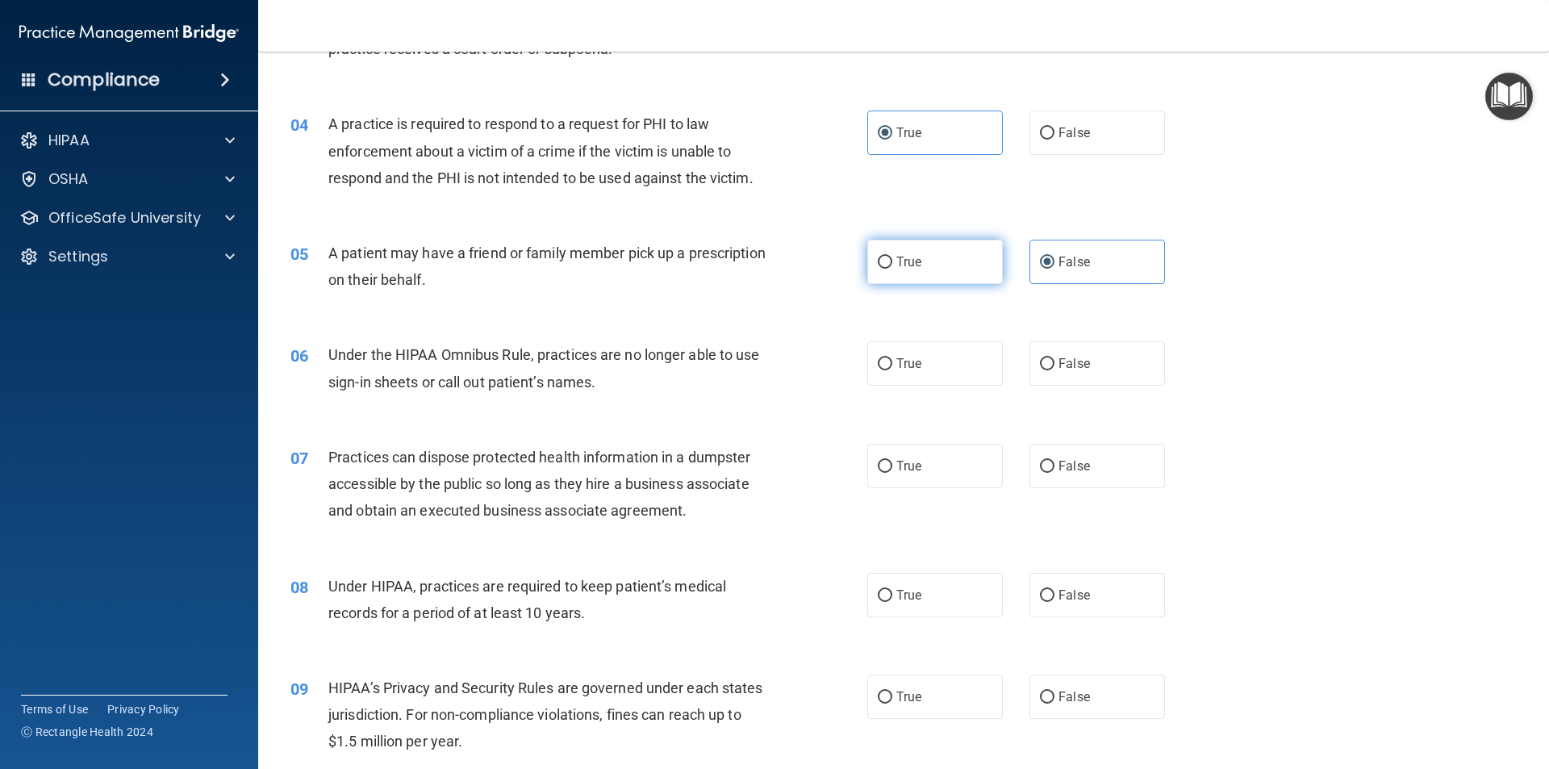
radio input "true"
click at [1112, 260] on label "False" at bounding box center [1097, 262] width 136 height 44
click at [1054, 260] on input "False" at bounding box center [1047, 262] width 15 height 12
radio input "true"
radio input "false"
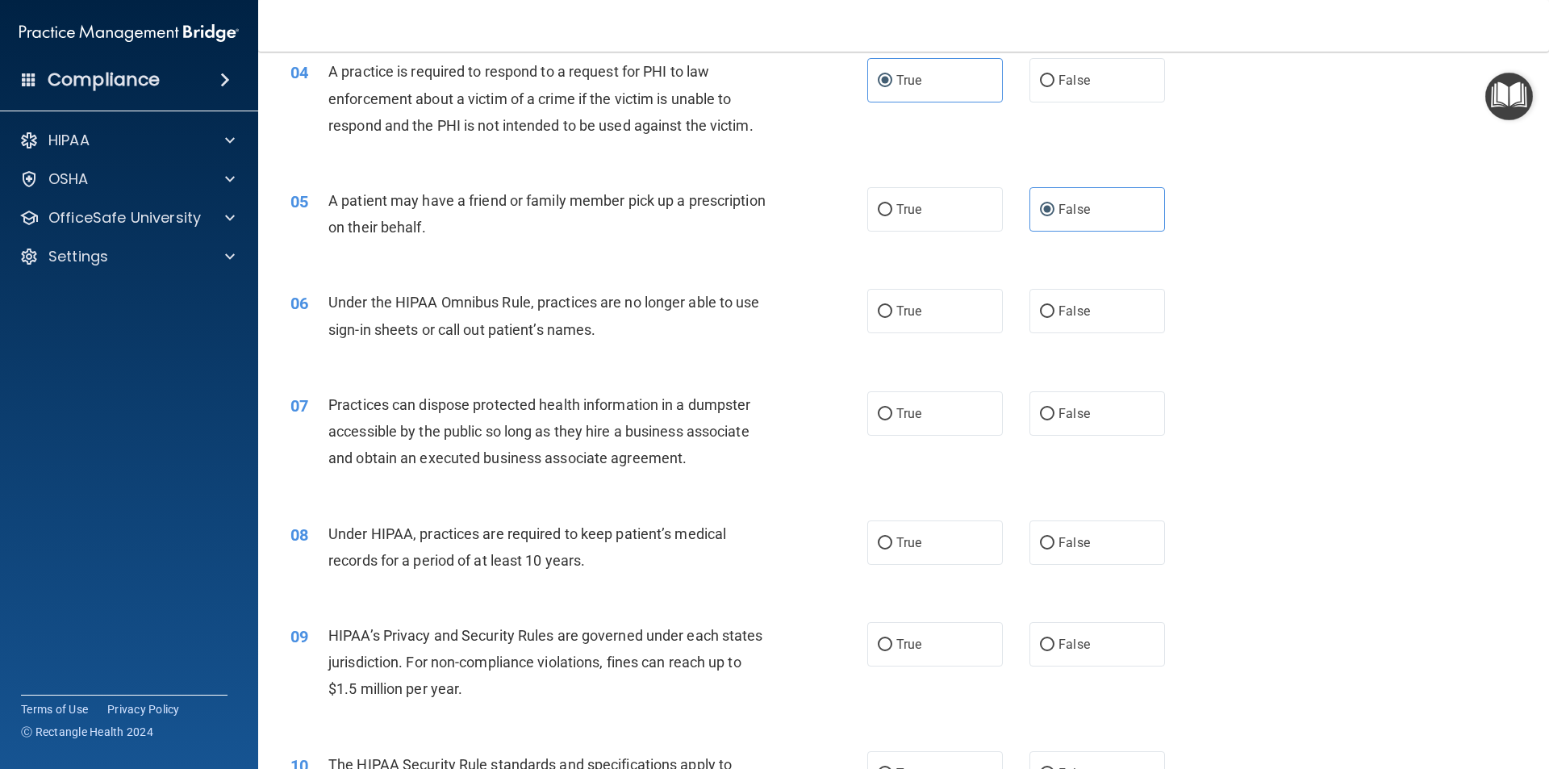
scroll to position [484, 0]
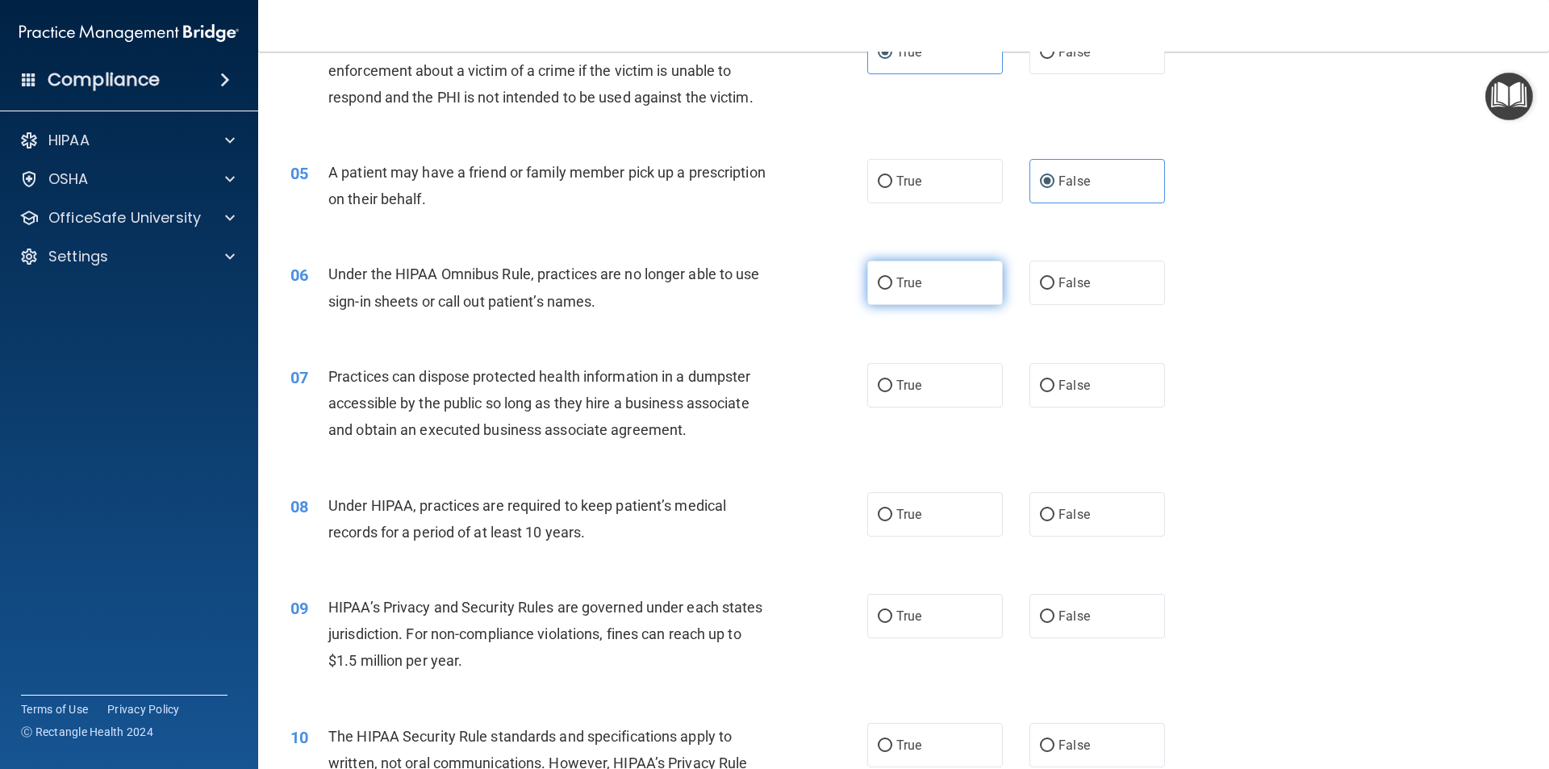
click at [911, 288] on span "True" at bounding box center [908, 282] width 25 height 15
click at [892, 288] on input "True" at bounding box center [885, 283] width 15 height 12
radio input "true"
click at [1106, 380] on label "False" at bounding box center [1097, 385] width 136 height 44
click at [1054, 380] on input "False" at bounding box center [1047, 386] width 15 height 12
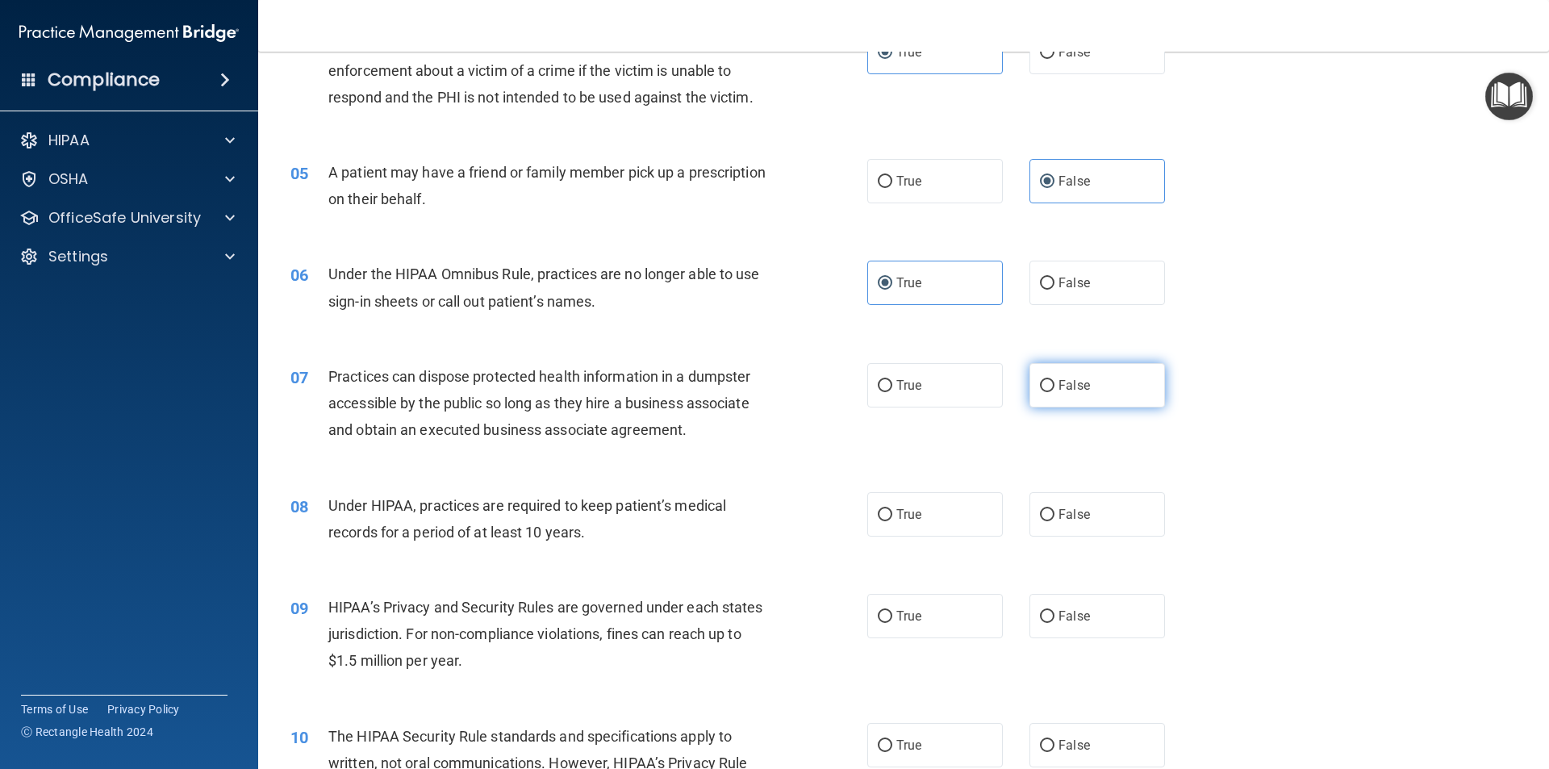
radio input "true"
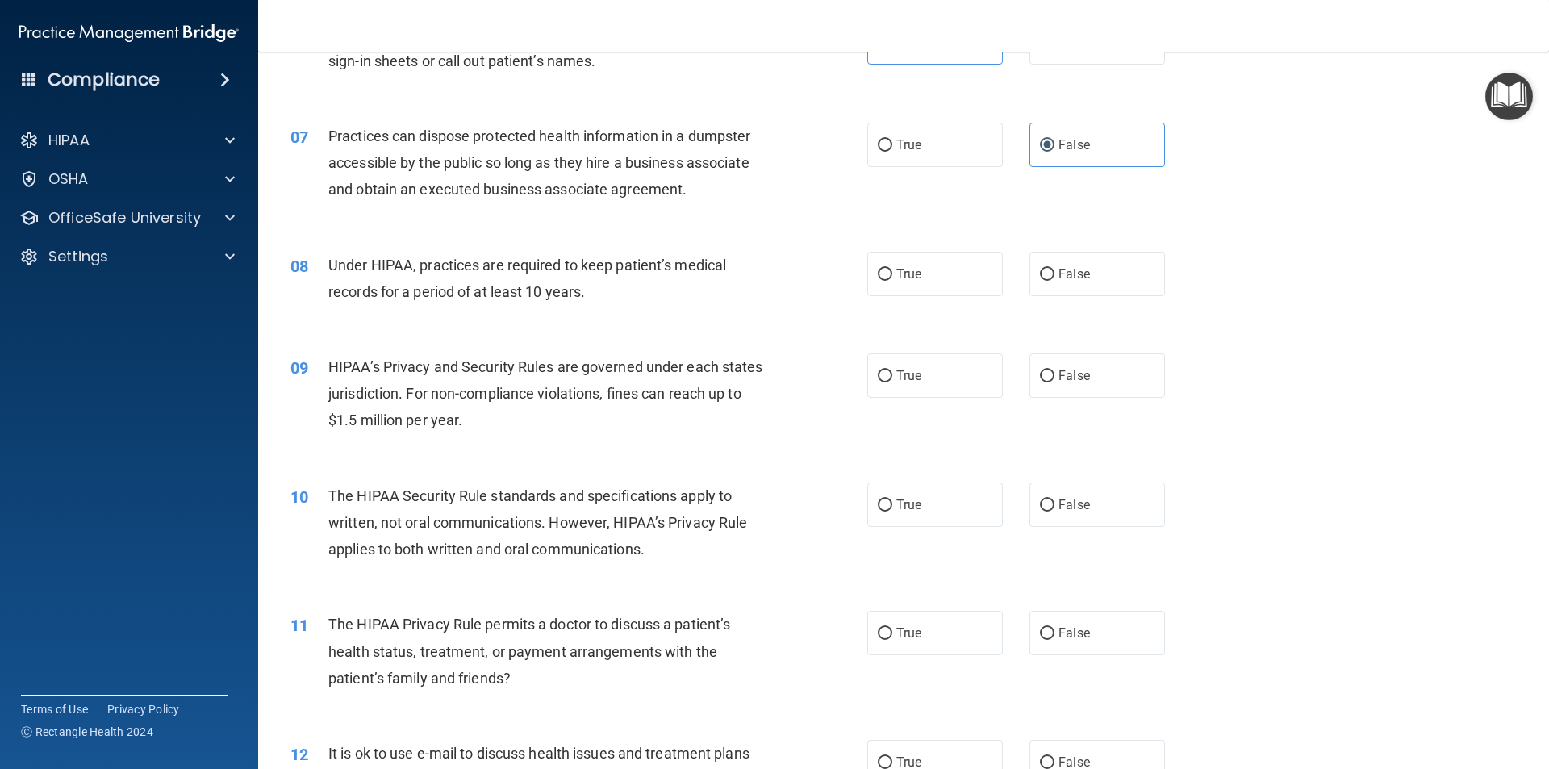
scroll to position [807, 0]
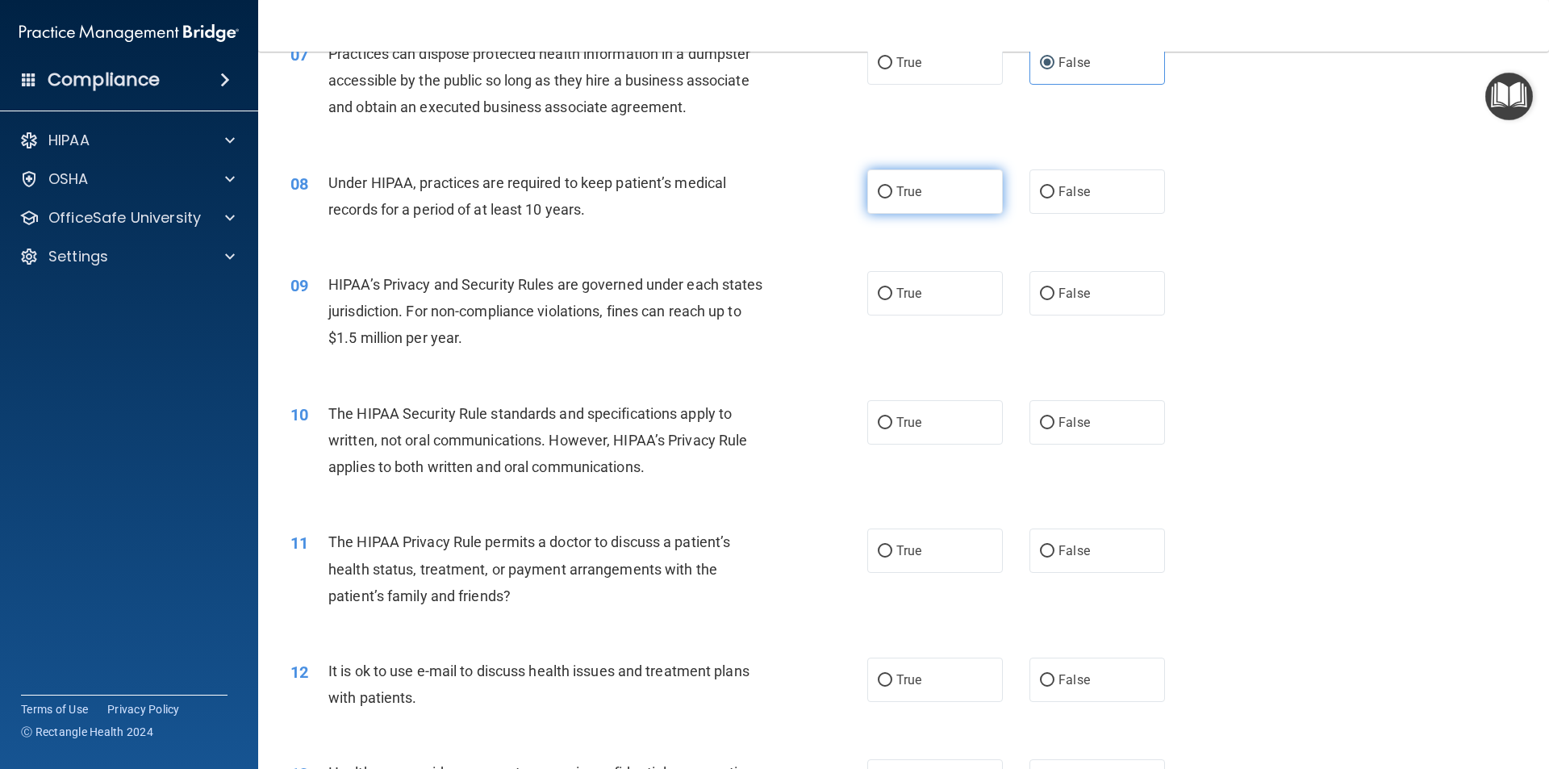
click at [963, 196] on label "True" at bounding box center [935, 191] width 136 height 44
click at [892, 196] on input "True" at bounding box center [885, 192] width 15 height 12
radio input "true"
click at [925, 288] on label "True" at bounding box center [935, 293] width 136 height 44
click at [892, 288] on input "True" at bounding box center [885, 294] width 15 height 12
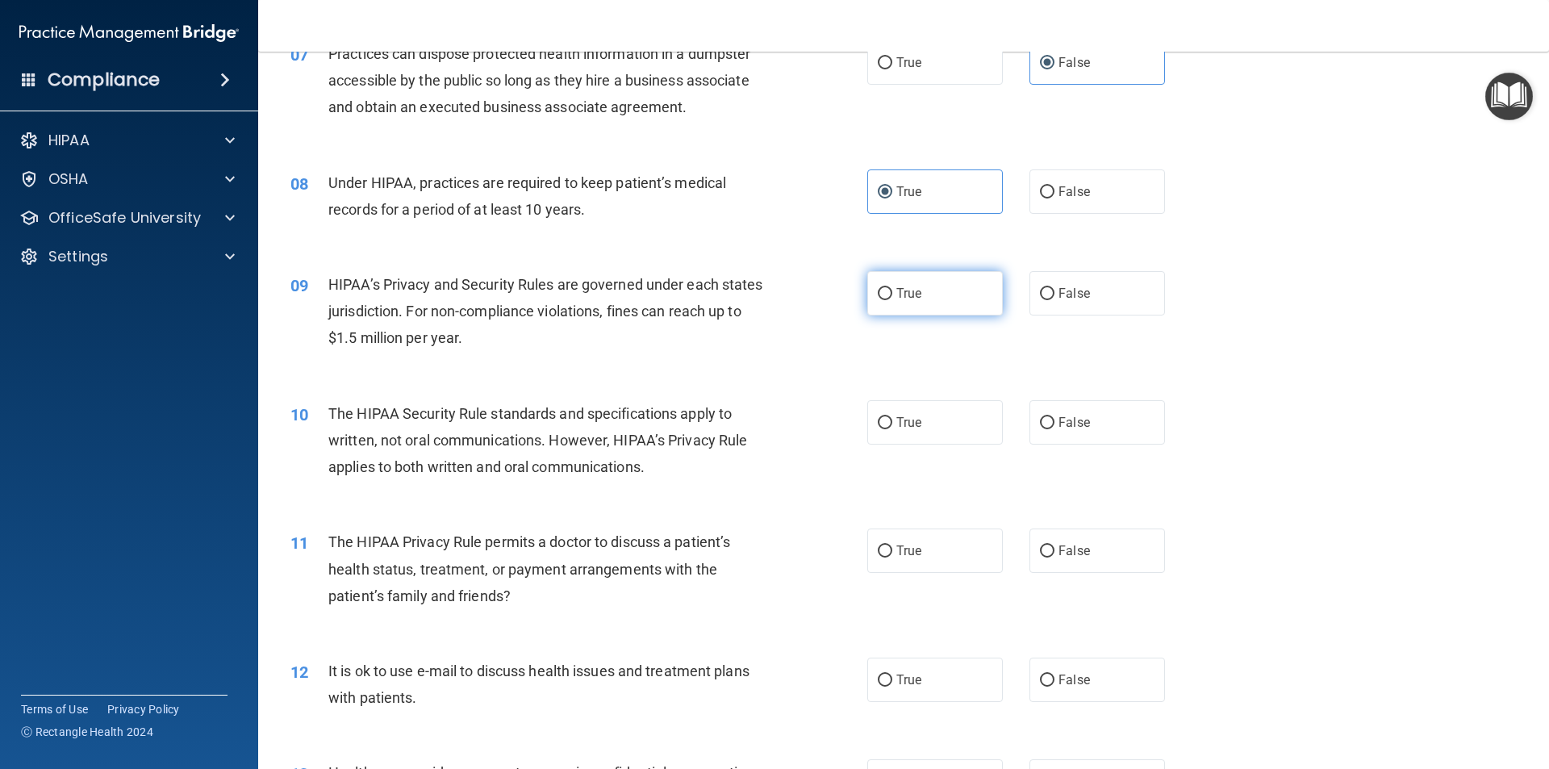
radio input "true"
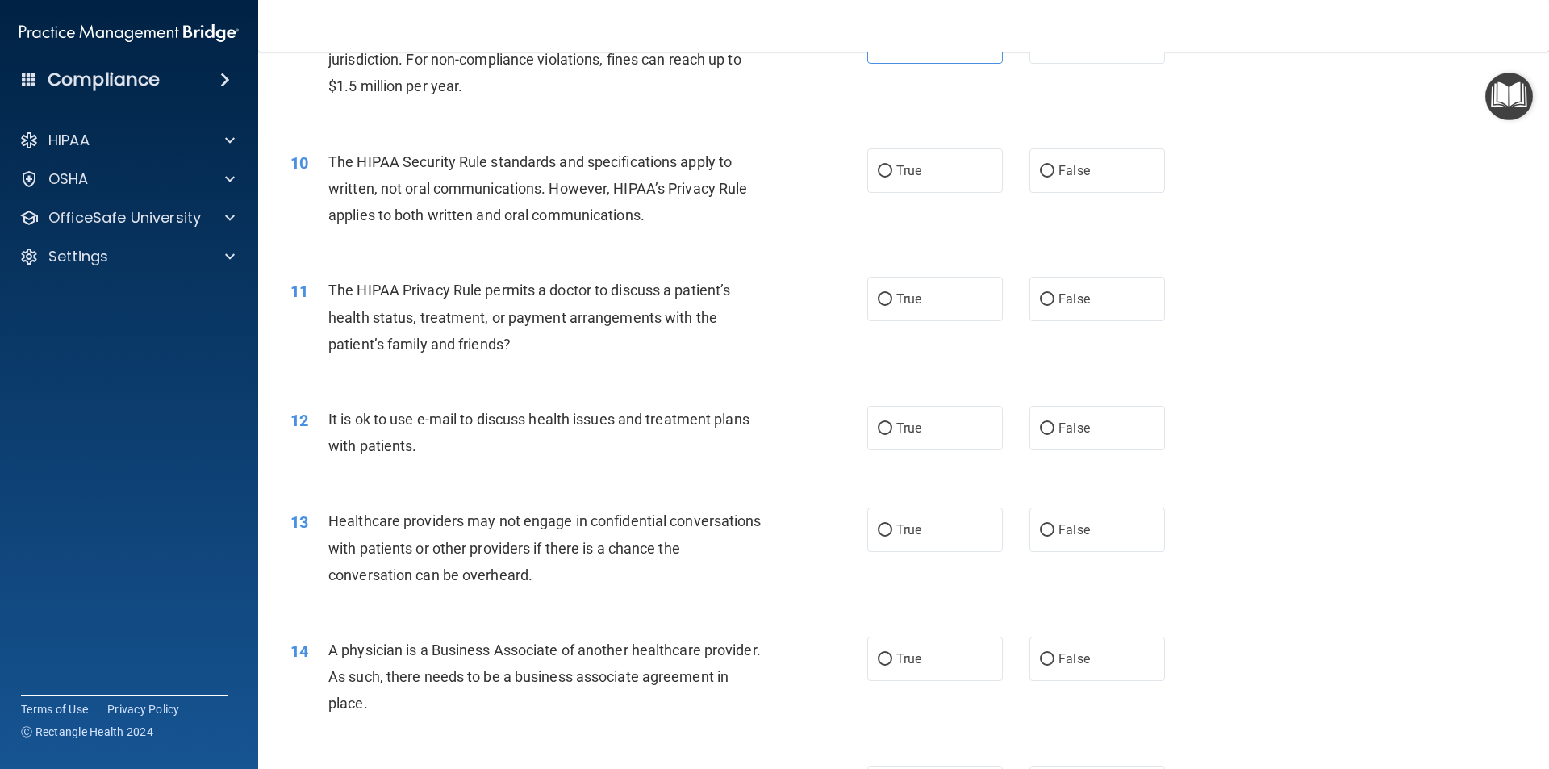
scroll to position [1129, 0]
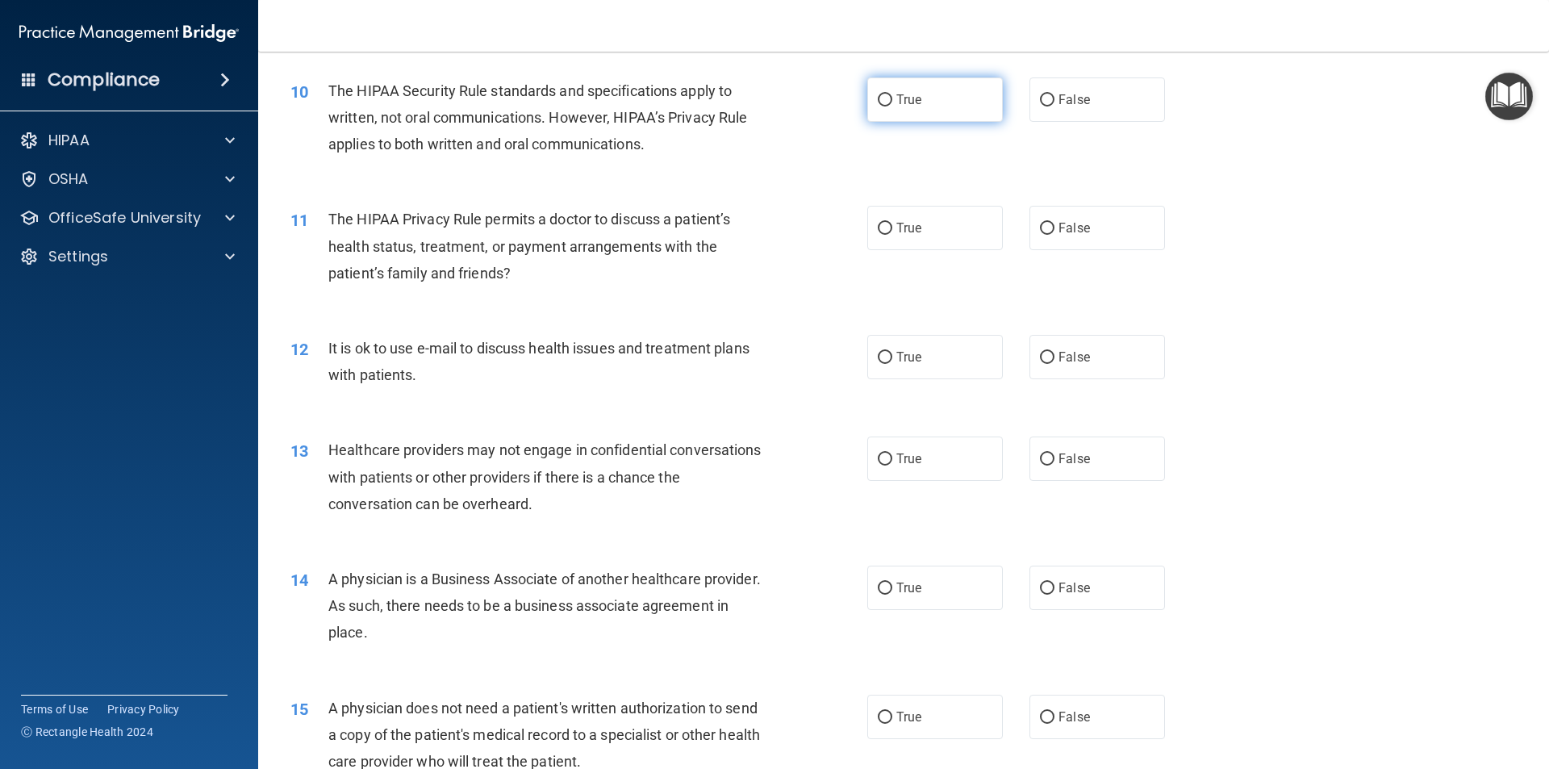
click at [878, 106] on input "True" at bounding box center [885, 100] width 15 height 12
radio input "true"
click at [1045, 235] on input "False" at bounding box center [1047, 229] width 15 height 12
radio input "true"
click at [1087, 371] on label "False" at bounding box center [1097, 357] width 136 height 44
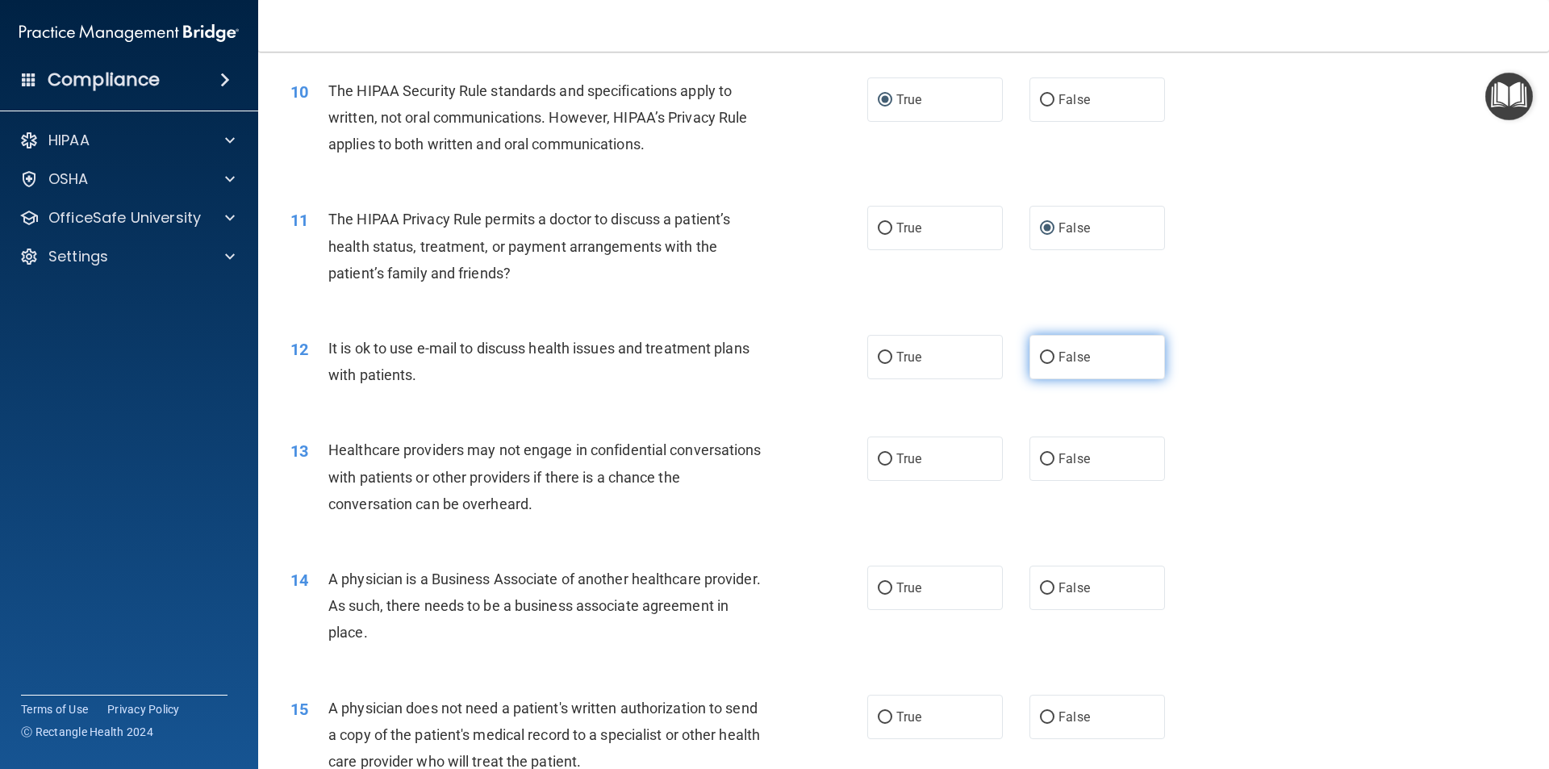
click at [1054, 364] on input "False" at bounding box center [1047, 358] width 15 height 12
radio input "true"
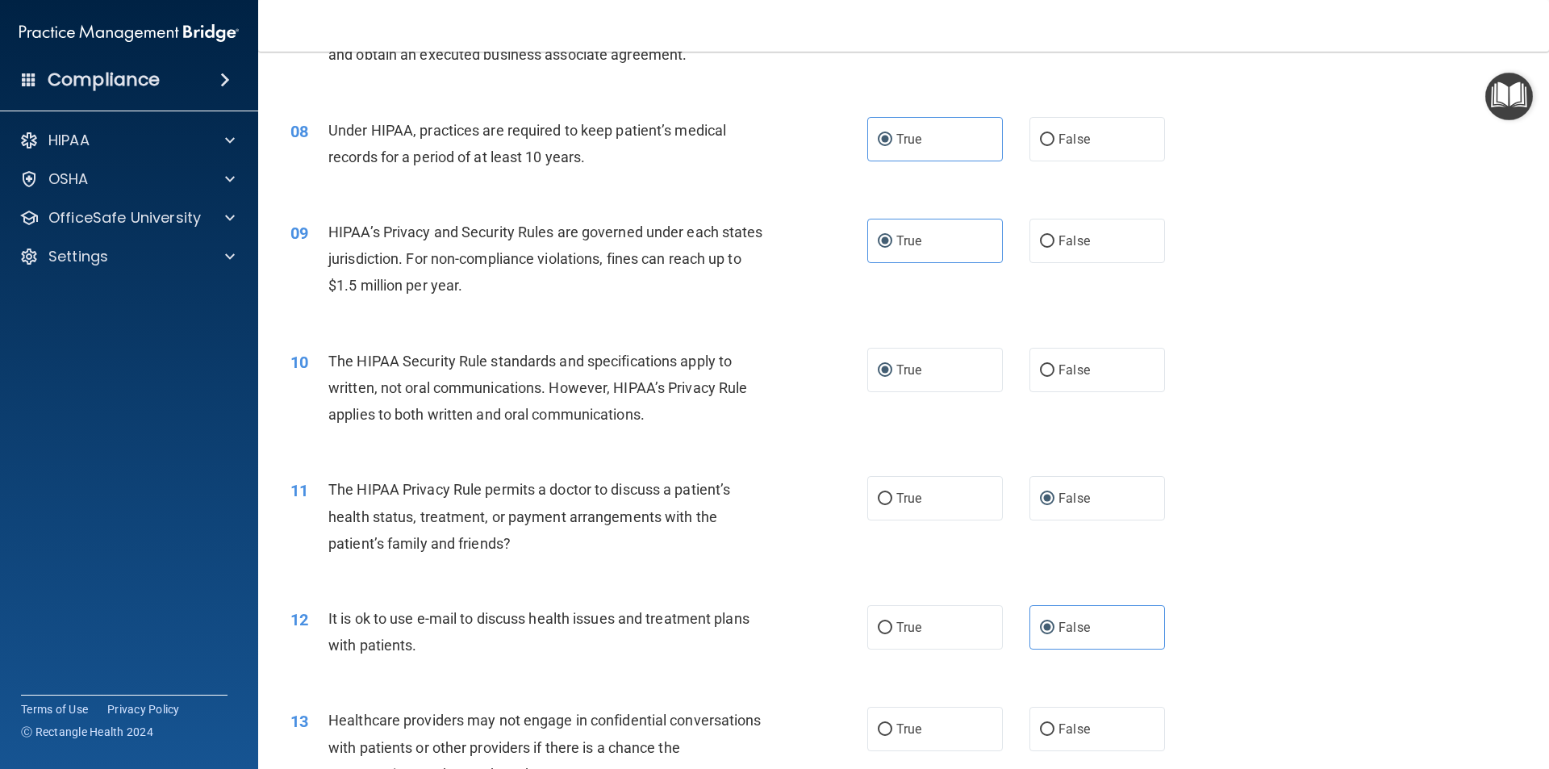
scroll to position [887, 0]
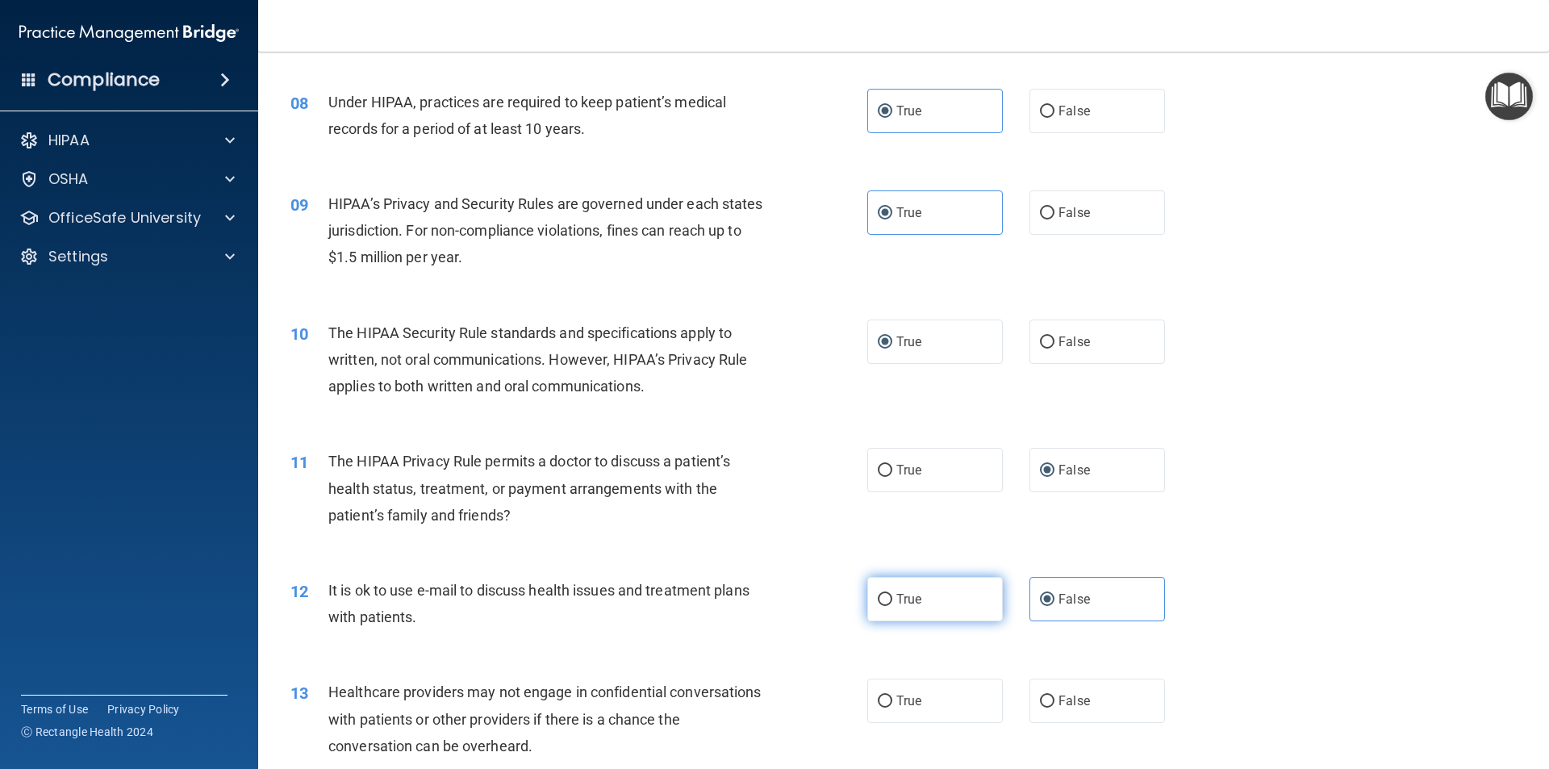
click at [961, 591] on label "True" at bounding box center [935, 599] width 136 height 44
click at [892, 594] on input "True" at bounding box center [885, 600] width 15 height 12
radio input "true"
click at [1224, 575] on div "12 It is ok to use e-mail to discuss health issues and treatment plans with pat…" at bounding box center [903, 608] width 1250 height 102
click at [1067, 615] on label "False" at bounding box center [1097, 599] width 136 height 44
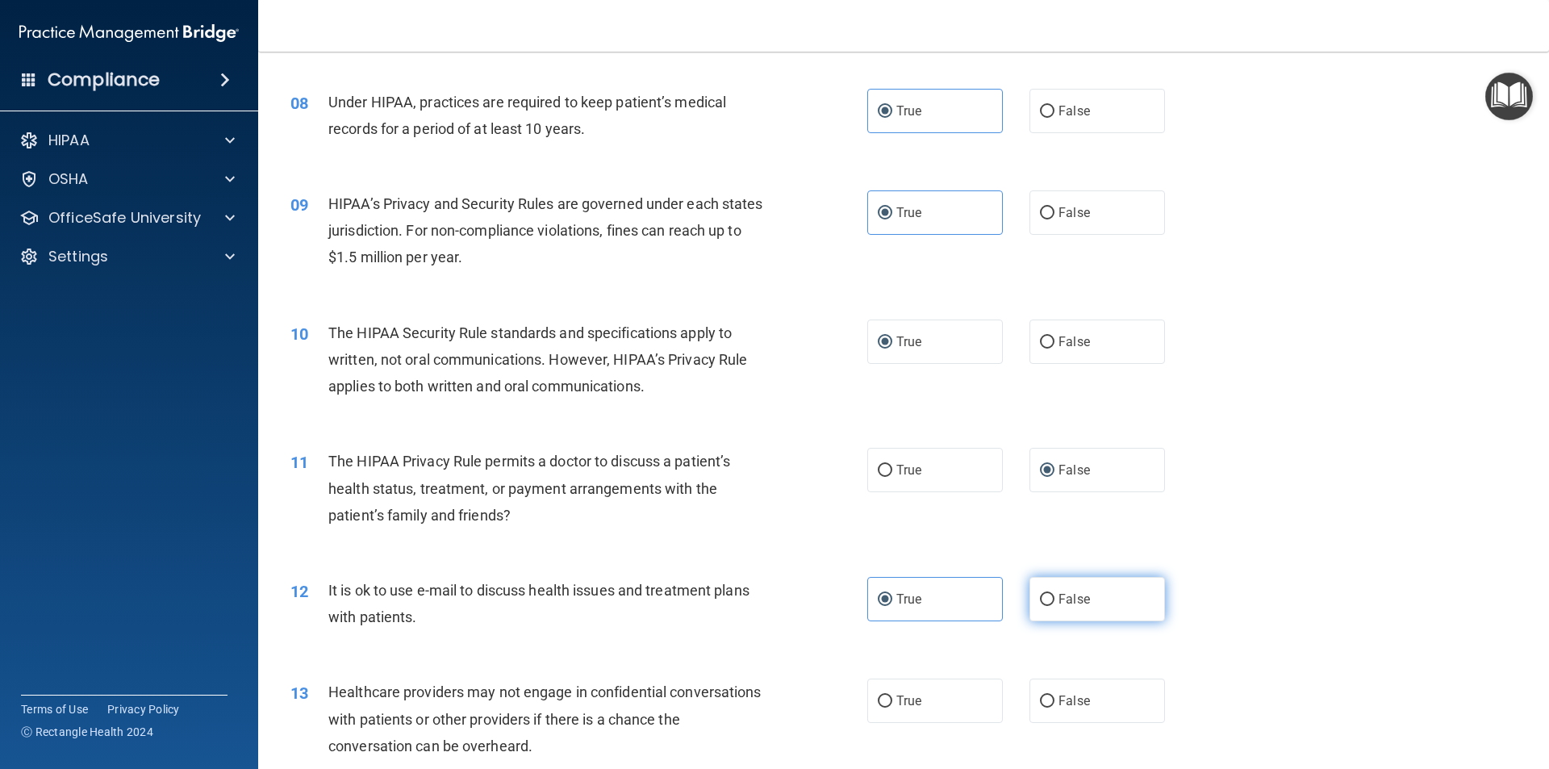
click at [1054, 606] on input "False" at bounding box center [1047, 600] width 15 height 12
radio input "true"
radio input "false"
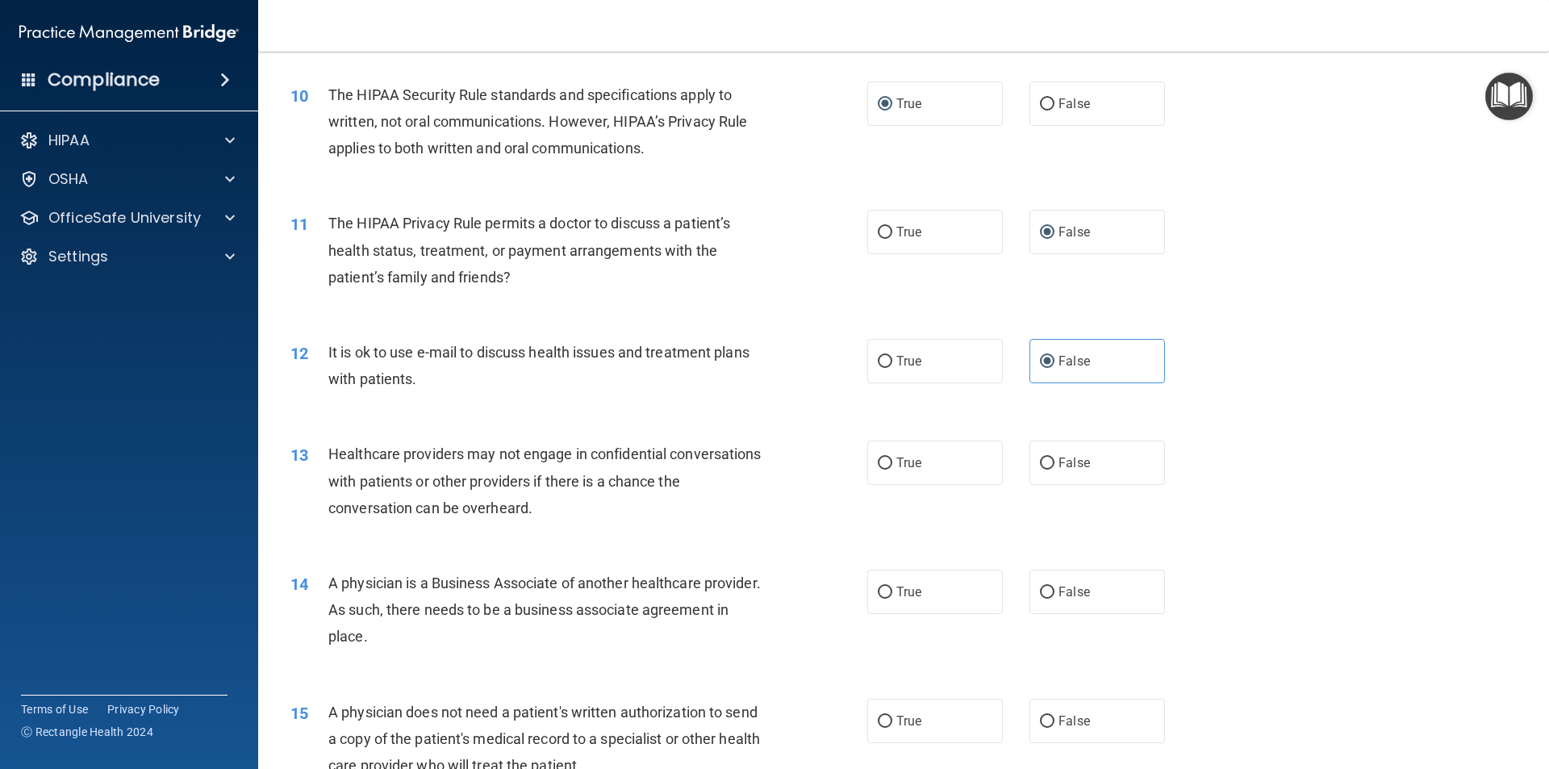
scroll to position [1129, 0]
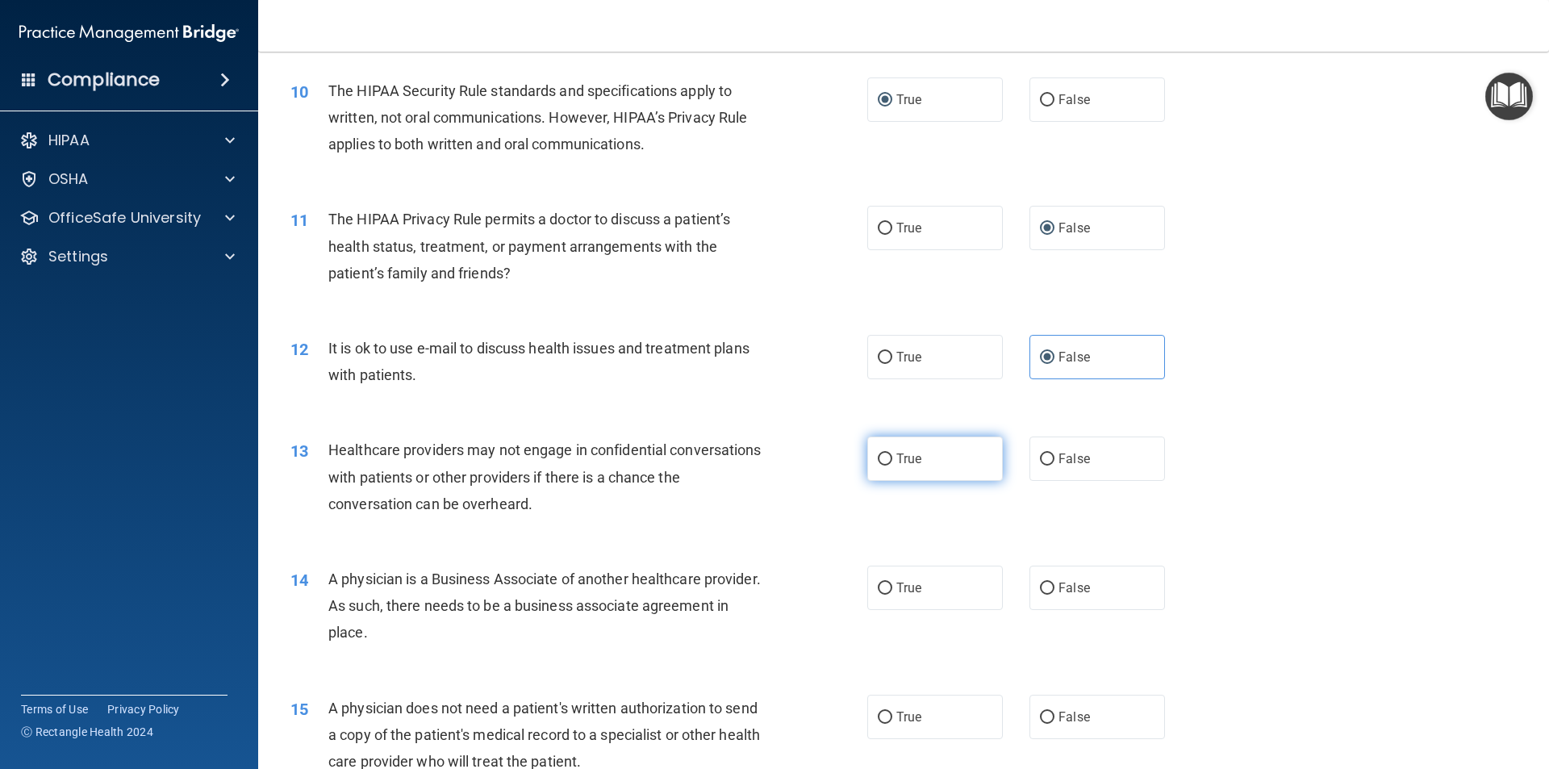
click at [916, 461] on label "True" at bounding box center [935, 458] width 136 height 44
click at [892, 461] on input "True" at bounding box center [885, 459] width 15 height 12
radio input "true"
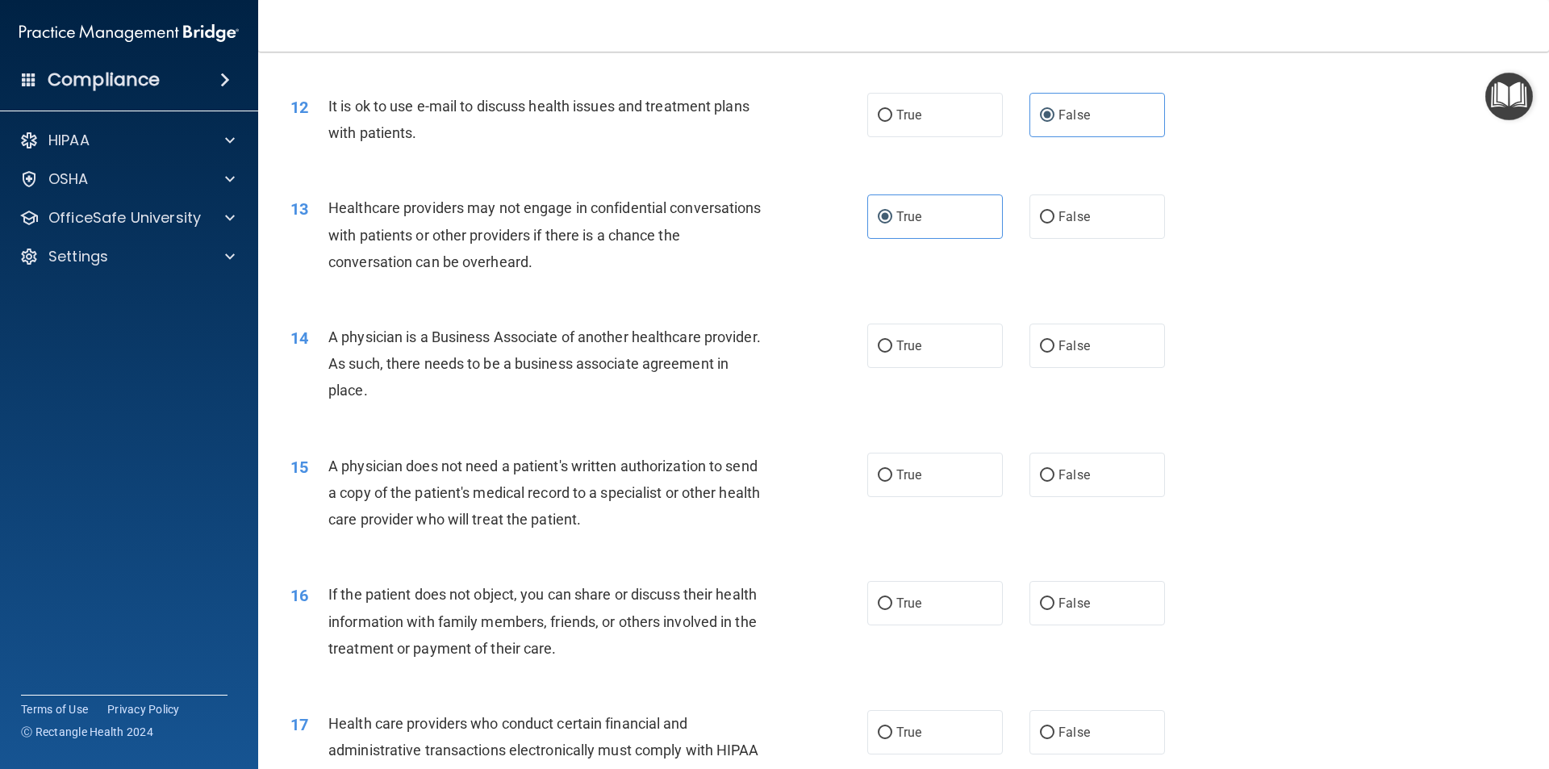
scroll to position [1452, 0]
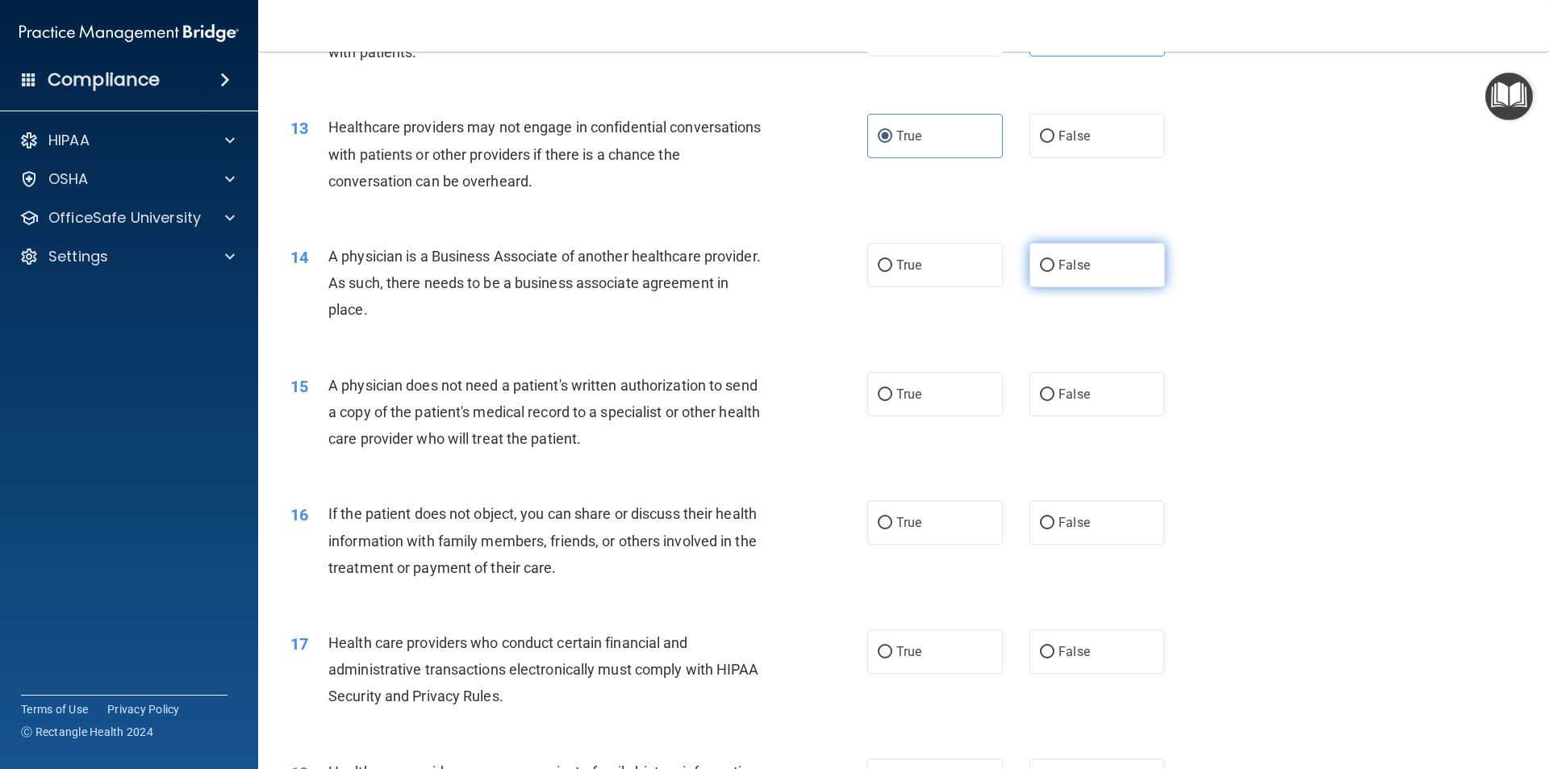
click at [1040, 267] on input "False" at bounding box center [1047, 266] width 15 height 12
radio input "true"
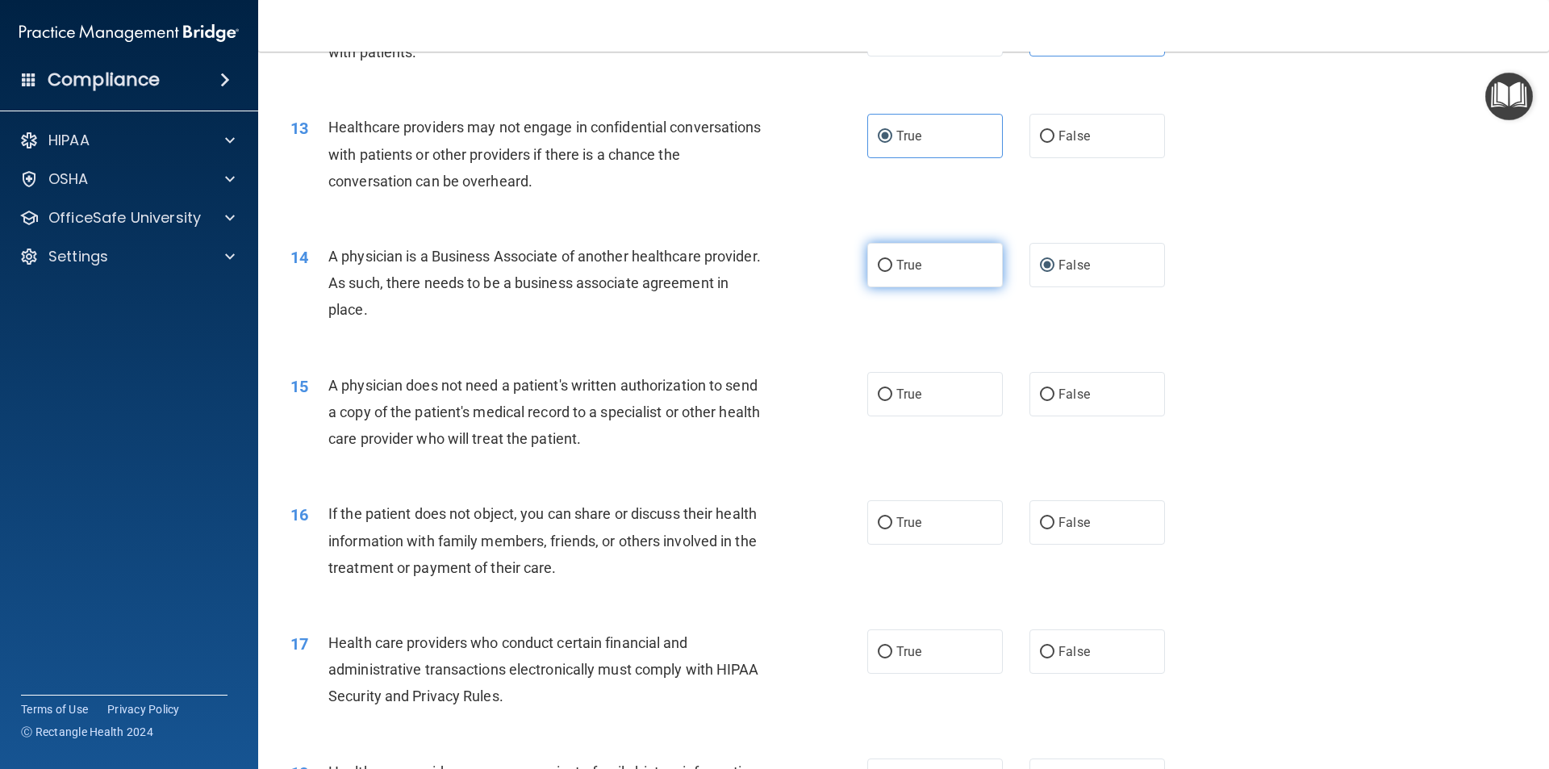
click at [903, 277] on label "True" at bounding box center [935, 265] width 136 height 44
click at [892, 272] on input "True" at bounding box center [885, 266] width 15 height 12
radio input "true"
radio input "false"
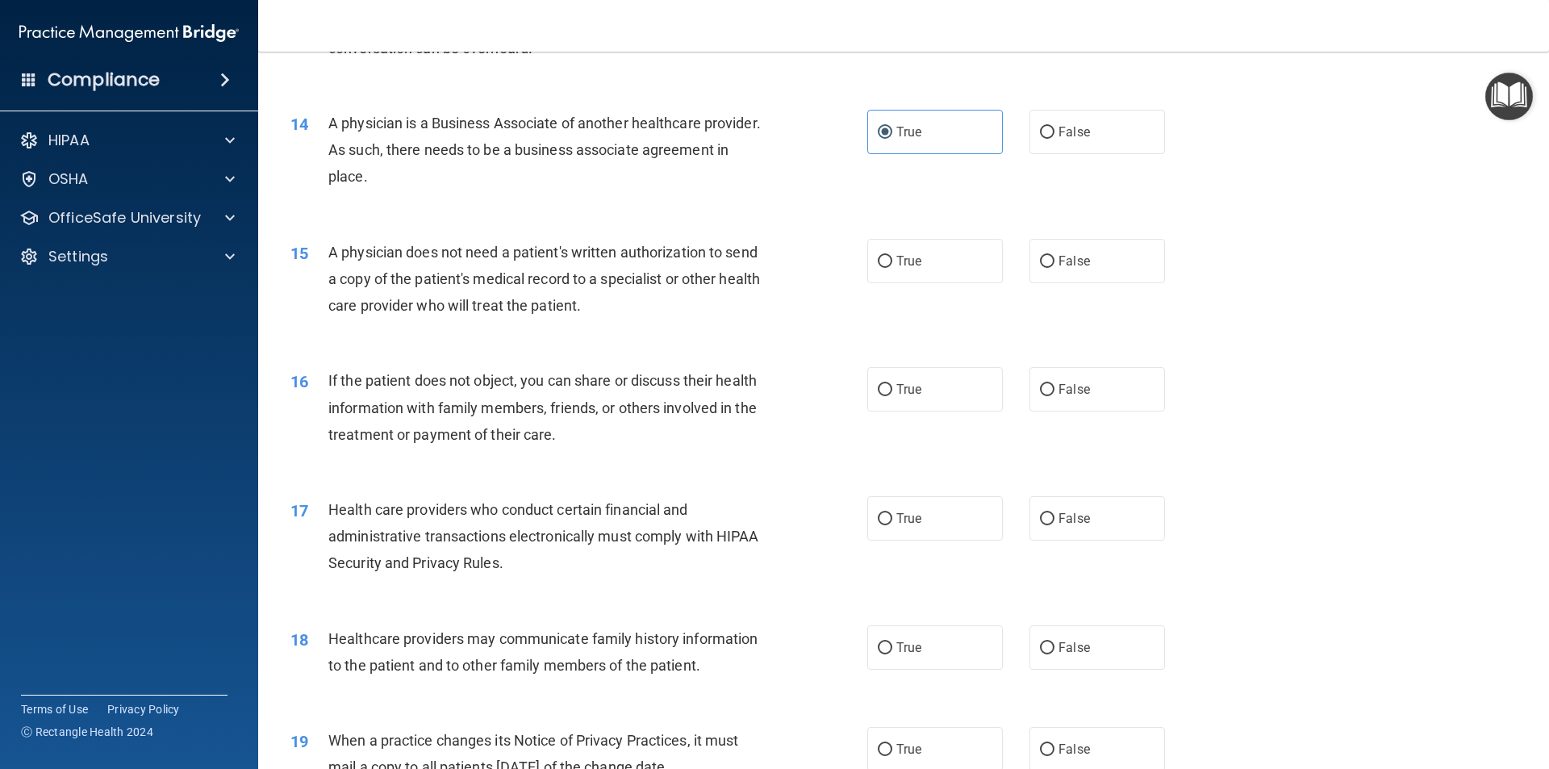
scroll to position [1613, 0]
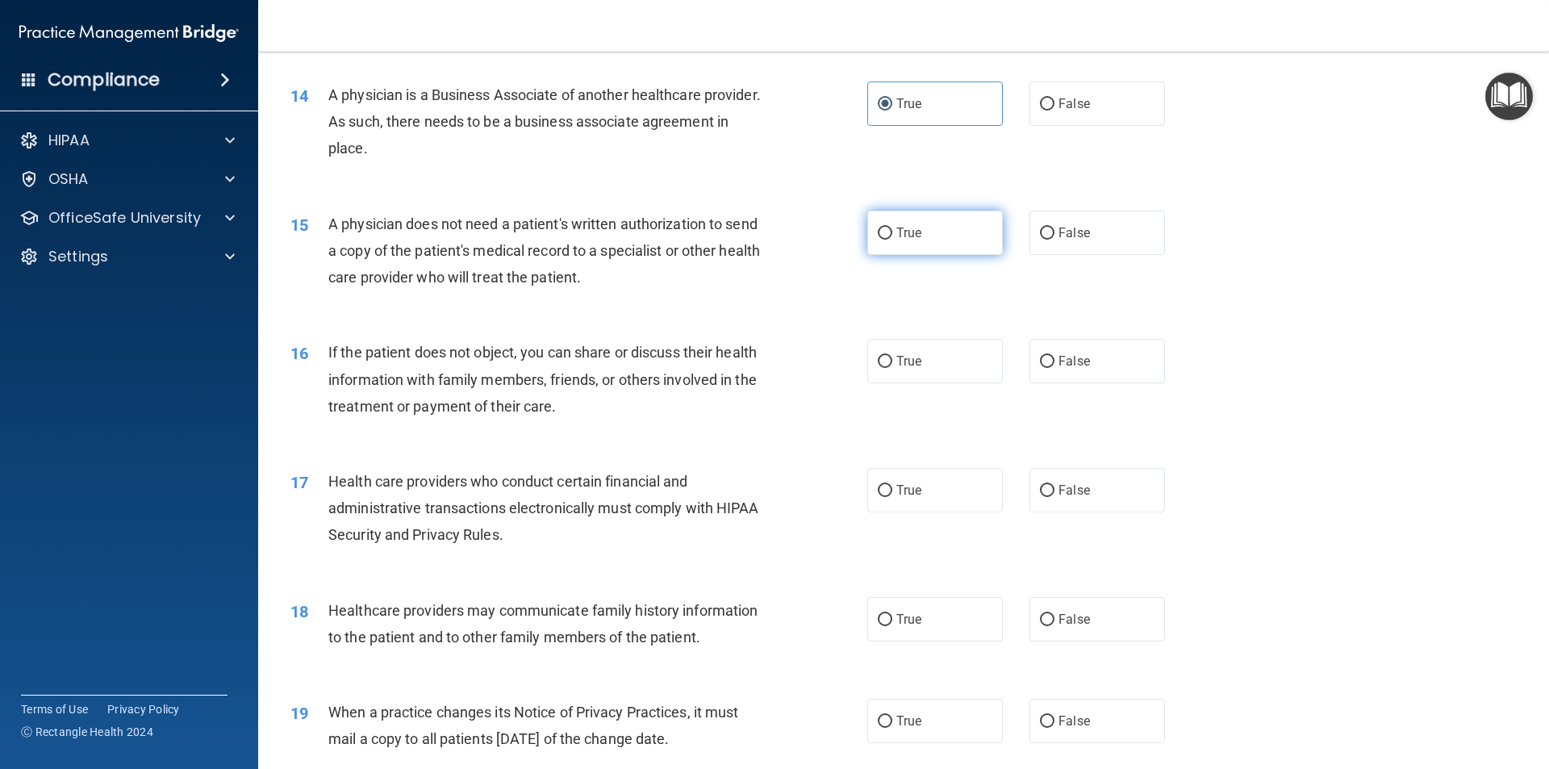
click at [888, 234] on label "True" at bounding box center [935, 233] width 136 height 44
click at [888, 234] on input "True" at bounding box center [885, 233] width 15 height 12
radio input "true"
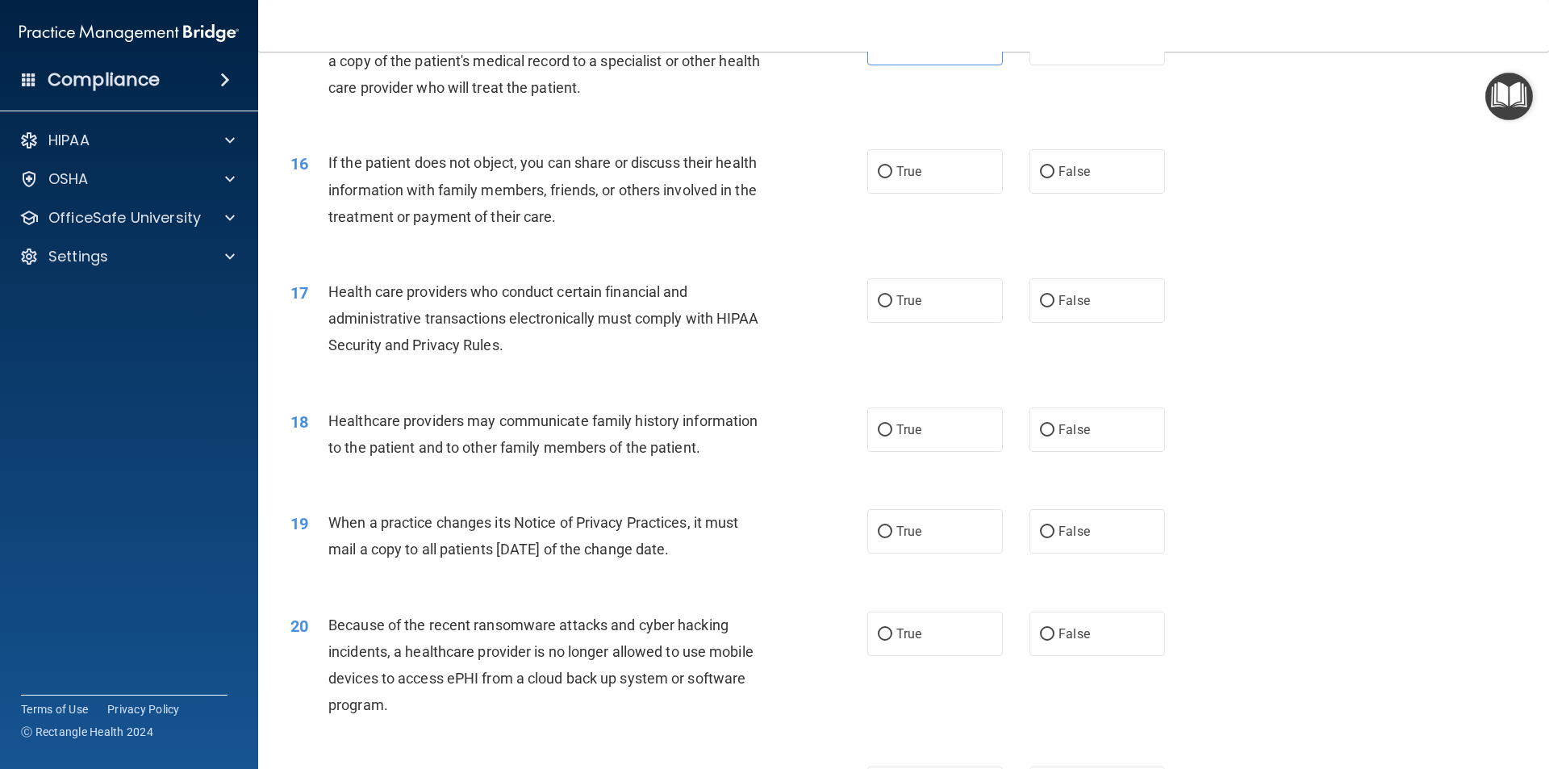
scroll to position [1855, 0]
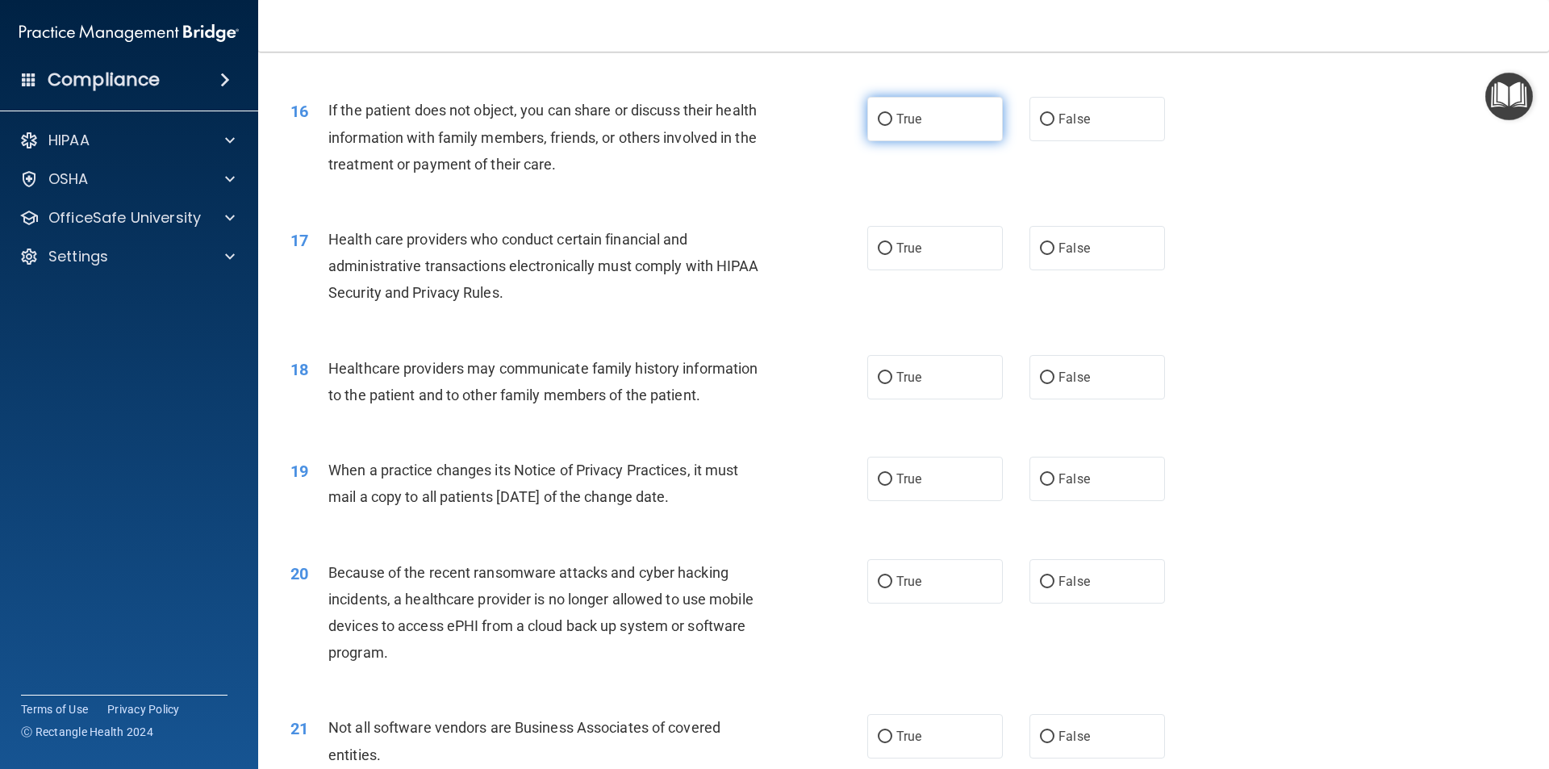
click at [899, 126] on span "True" at bounding box center [908, 118] width 25 height 15
click at [892, 126] on input "True" at bounding box center [885, 120] width 15 height 12
radio input "true"
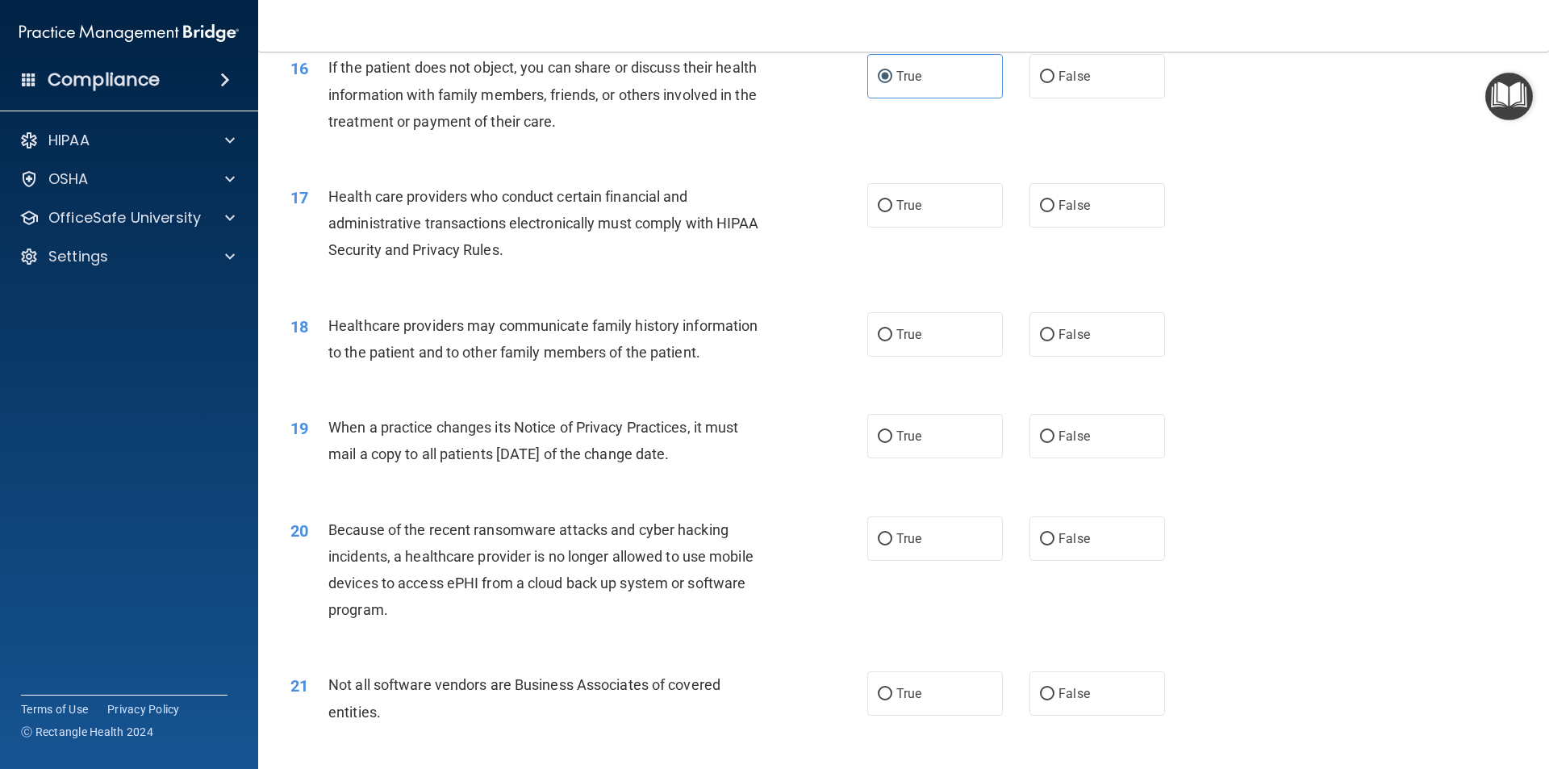
scroll to position [1936, 0]
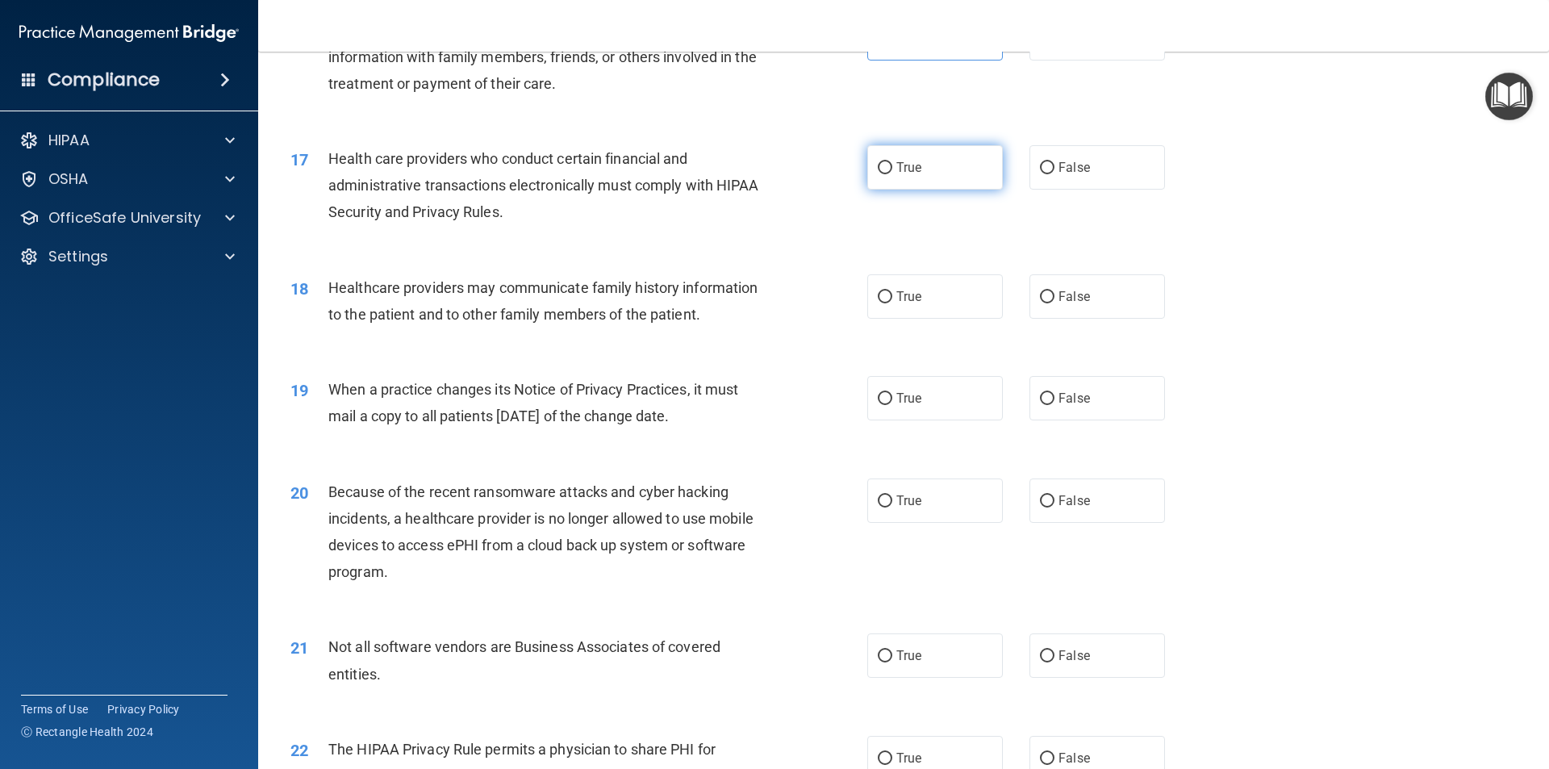
click at [896, 169] on span "True" at bounding box center [908, 167] width 25 height 15
click at [891, 169] on input "True" at bounding box center [885, 168] width 15 height 12
radio input "true"
click at [1031, 296] on label "False" at bounding box center [1097, 296] width 136 height 44
click at [1040, 296] on input "False" at bounding box center [1047, 297] width 15 height 12
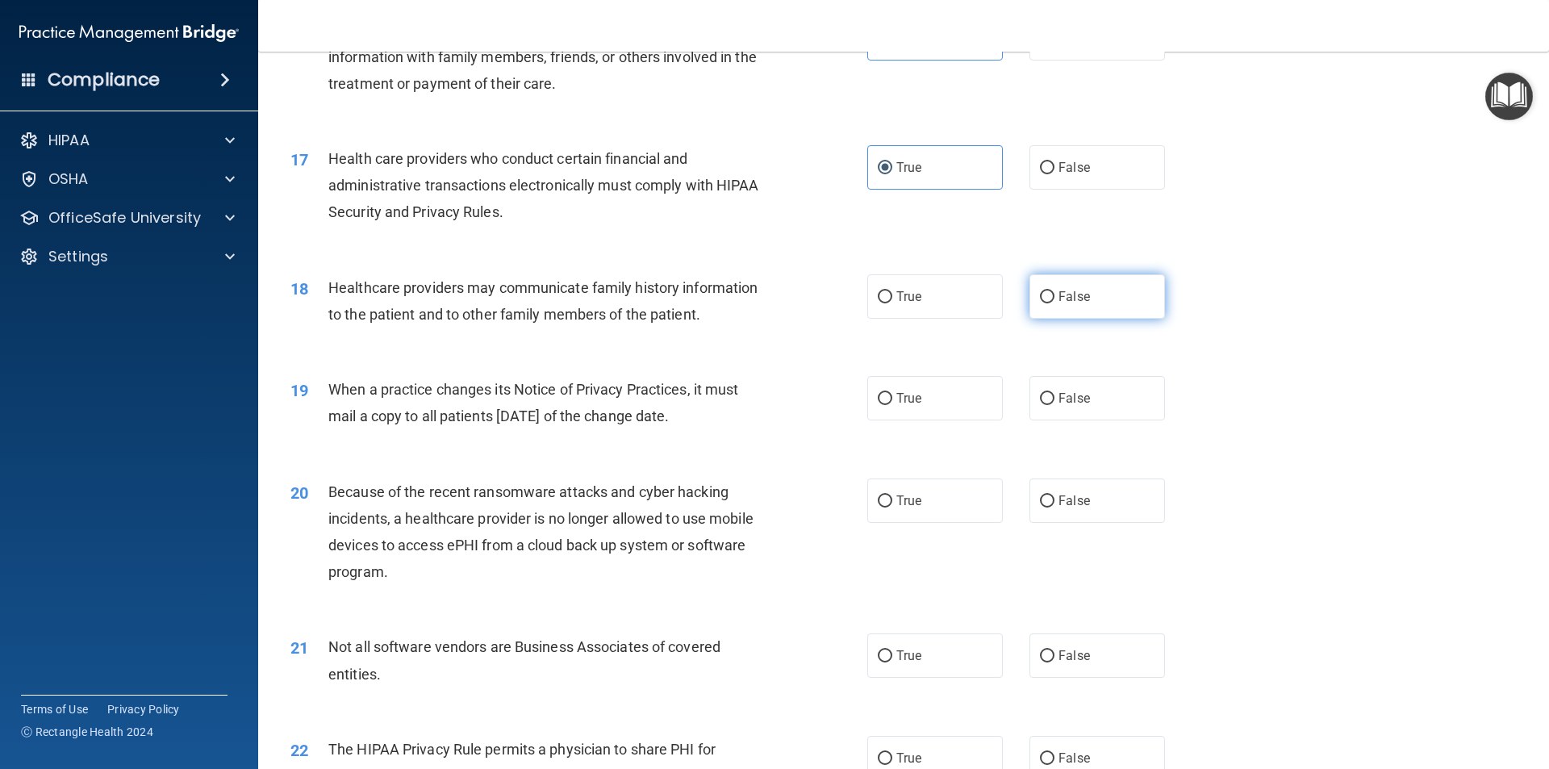
radio input "true"
click at [904, 400] on span "True" at bounding box center [908, 397] width 25 height 15
click at [892, 400] on input "True" at bounding box center [885, 399] width 15 height 12
radio input "true"
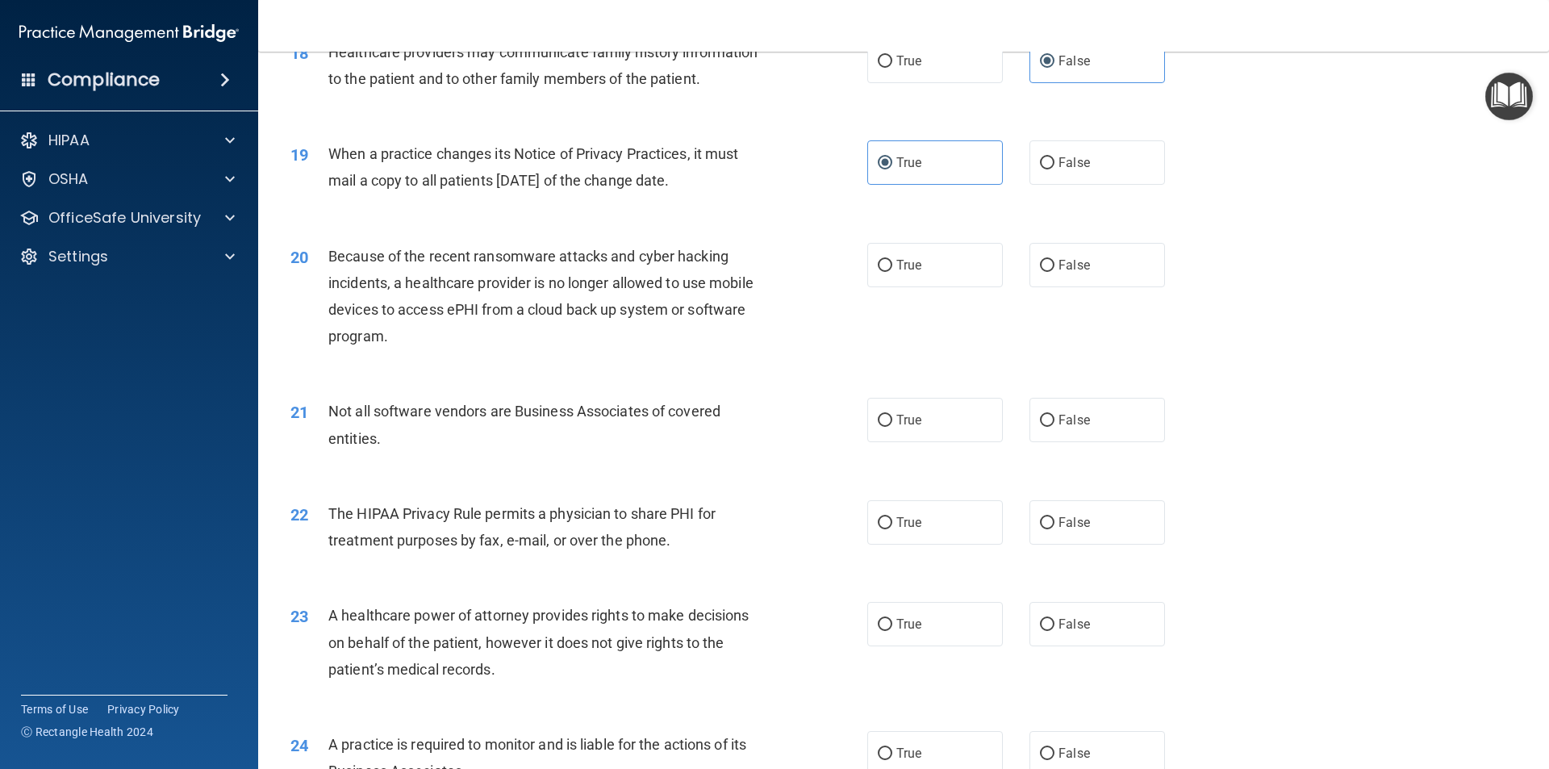
scroll to position [2258, 0]
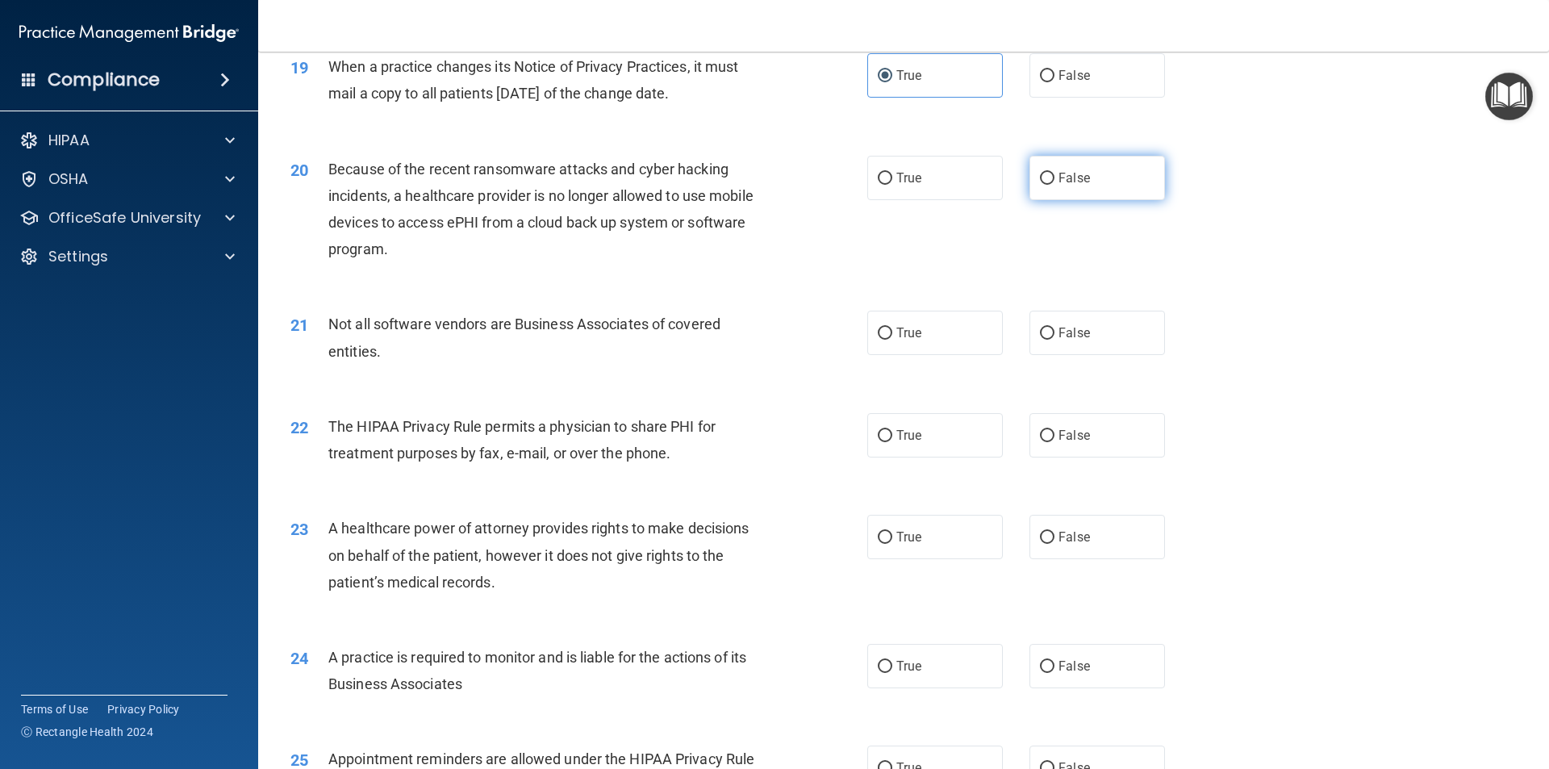
click at [1058, 182] on span "False" at bounding box center [1073, 177] width 31 height 15
click at [1054, 182] on input "False" at bounding box center [1047, 179] width 15 height 12
radio input "true"
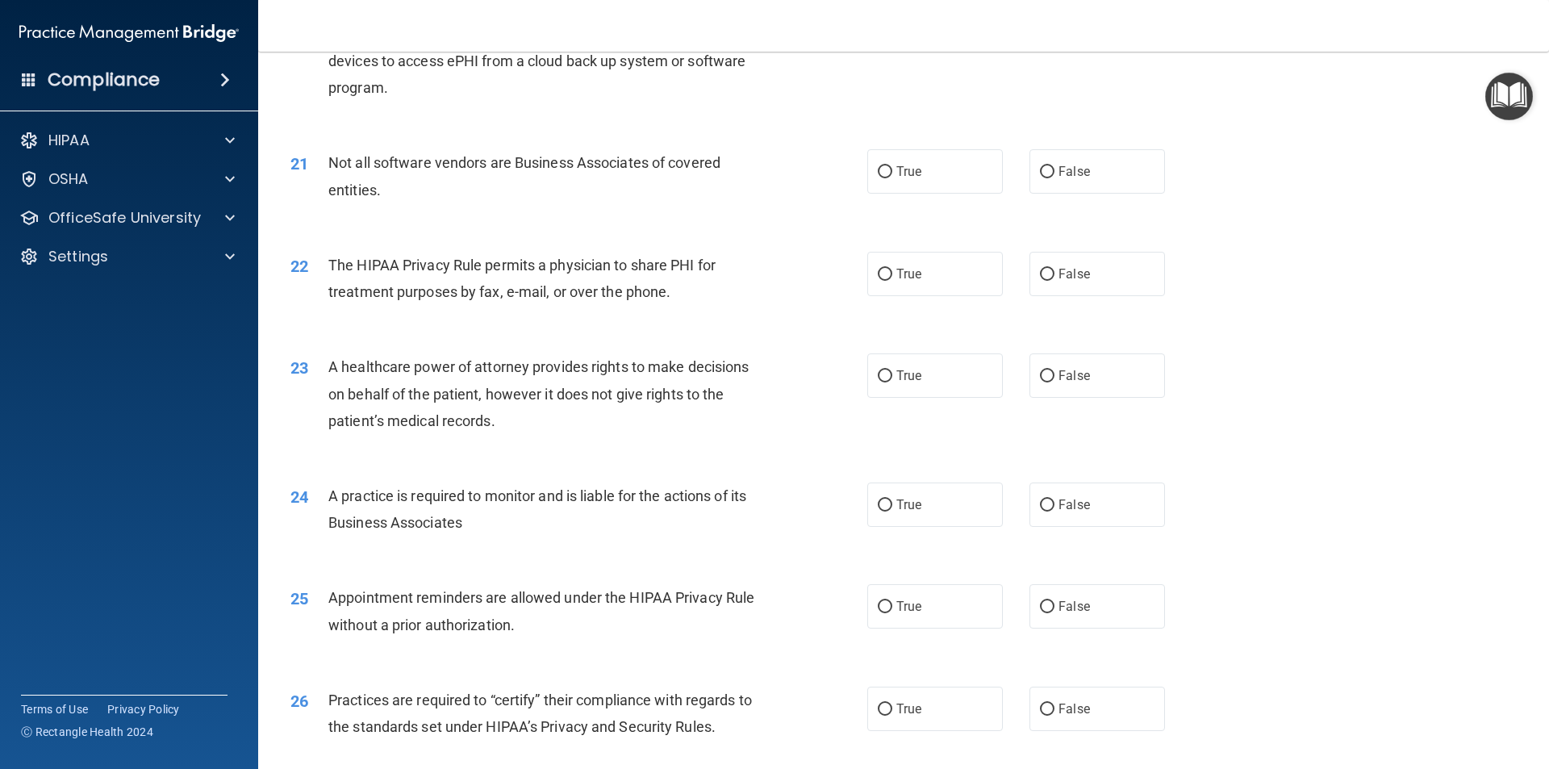
scroll to position [2500, 0]
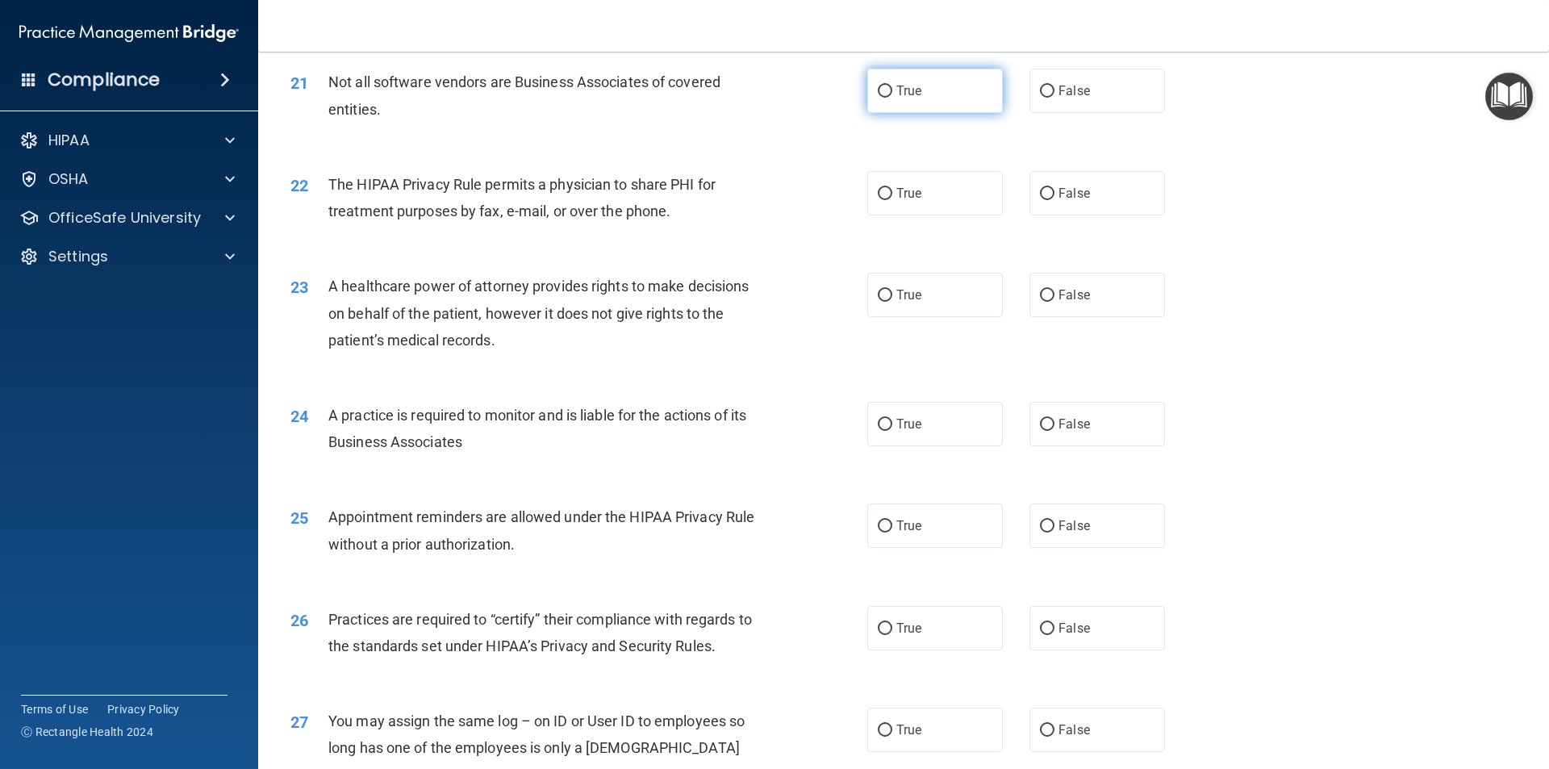
click at [895, 103] on label "True" at bounding box center [935, 91] width 136 height 44
click at [892, 98] on input "True" at bounding box center [885, 91] width 15 height 12
radio input "true"
click at [1058, 191] on span "False" at bounding box center [1073, 193] width 31 height 15
click at [1053, 191] on input "False" at bounding box center [1047, 194] width 15 height 12
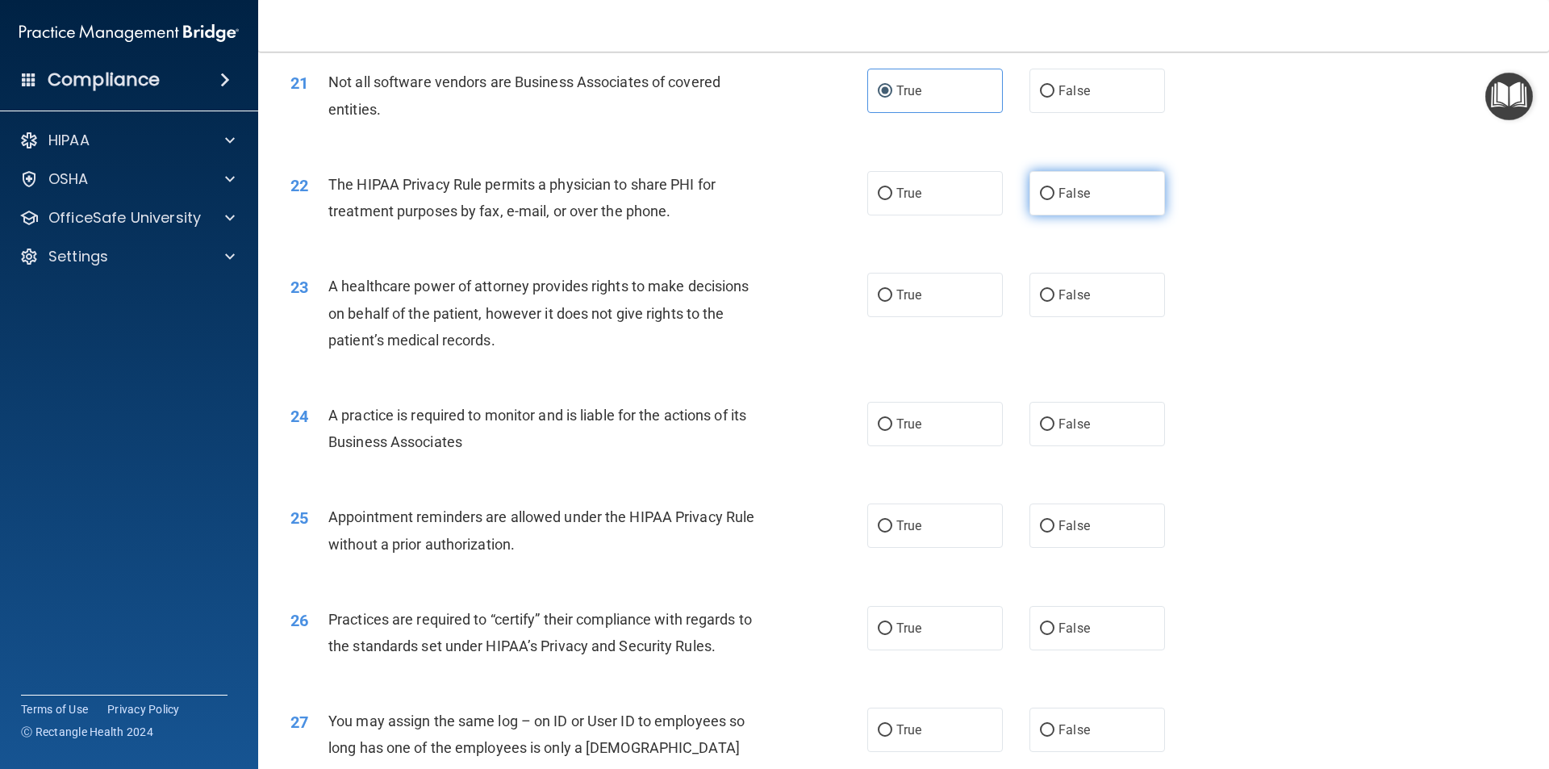
radio input "true"
click at [920, 291] on label "True" at bounding box center [935, 295] width 136 height 44
click at [892, 291] on input "True" at bounding box center [885, 296] width 15 height 12
radio input "true"
click at [915, 433] on label "True" at bounding box center [935, 424] width 136 height 44
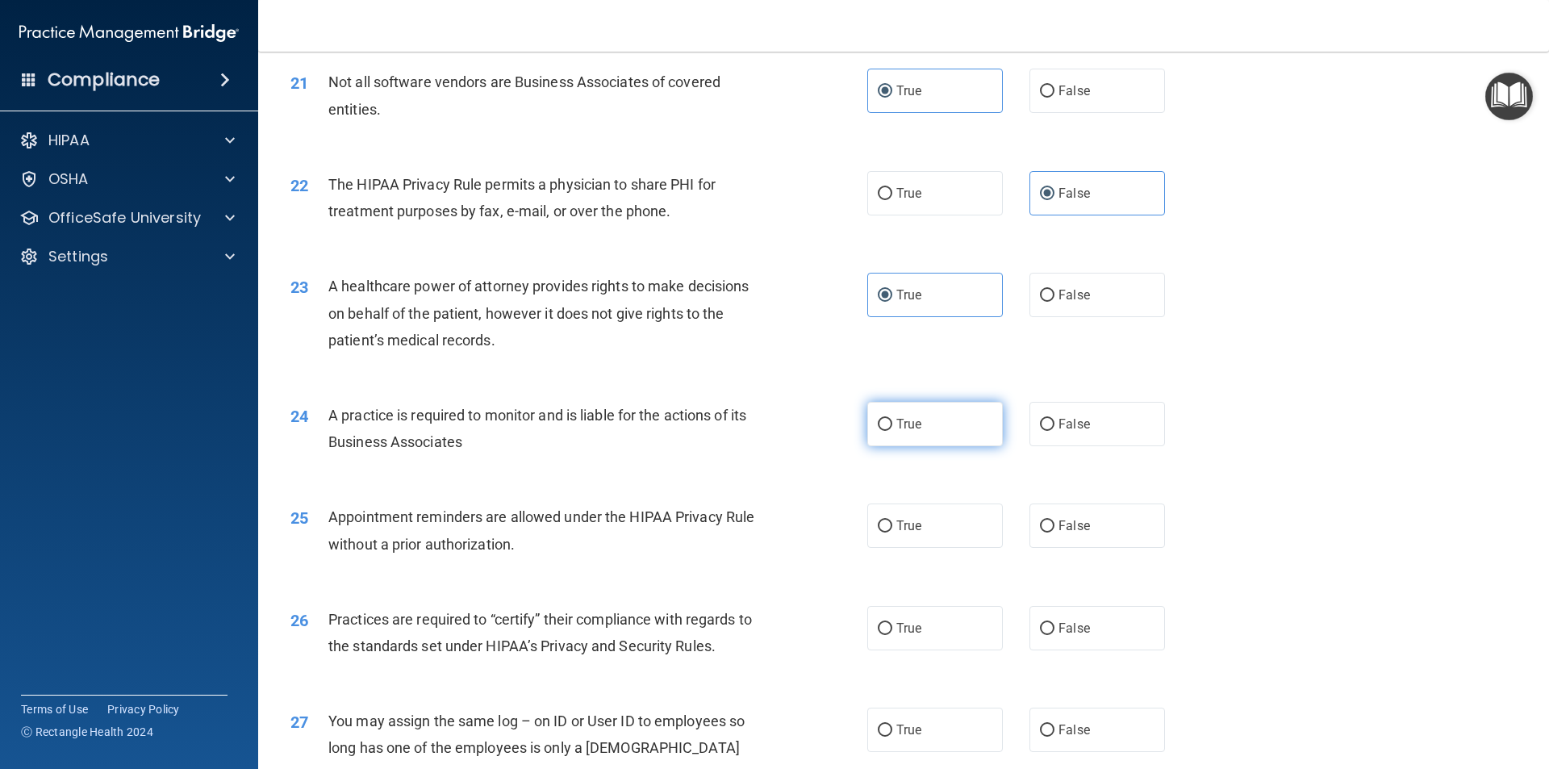
click at [892, 431] on input "True" at bounding box center [885, 425] width 15 height 12
radio input "true"
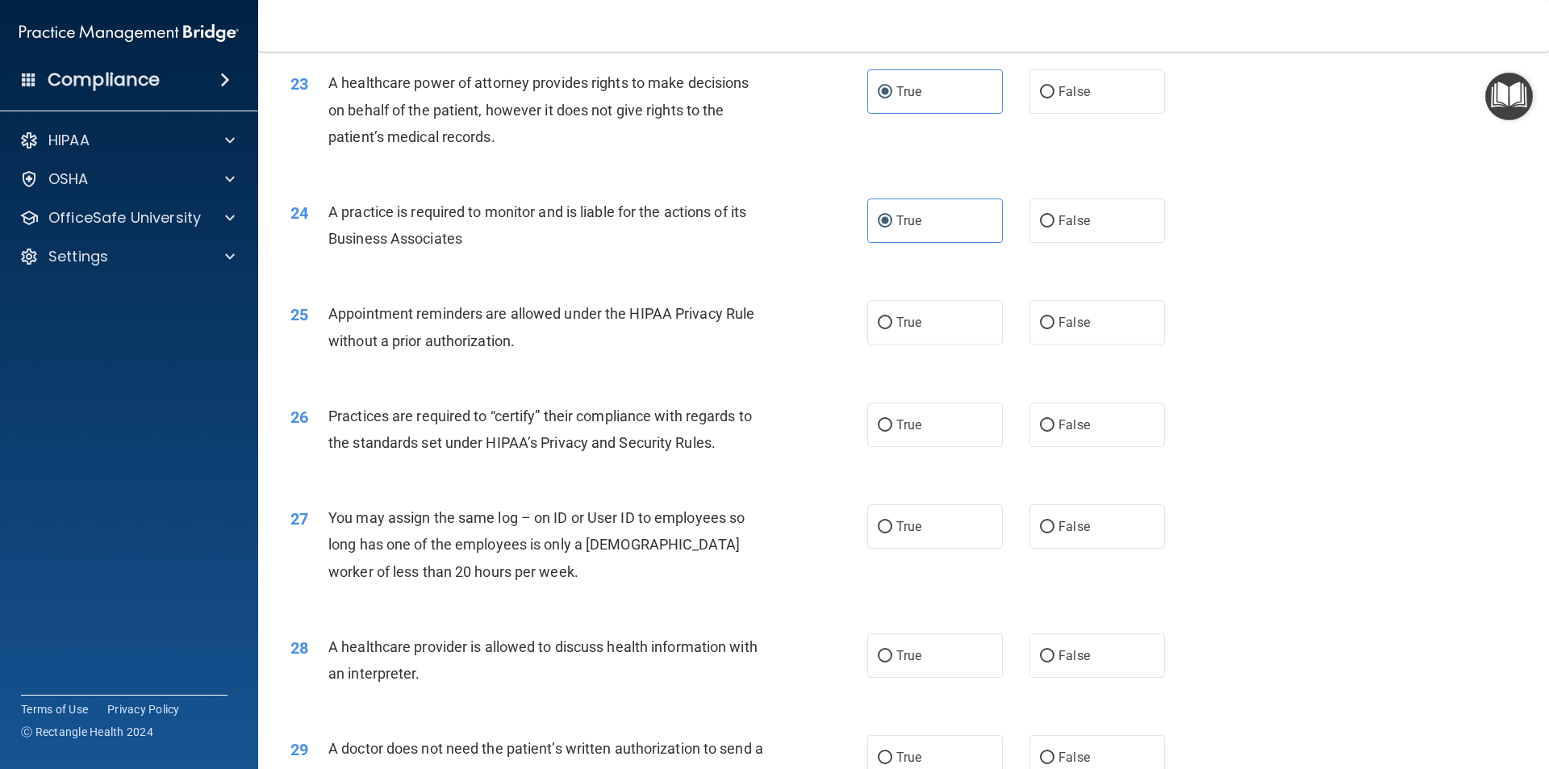
scroll to position [2742, 0]
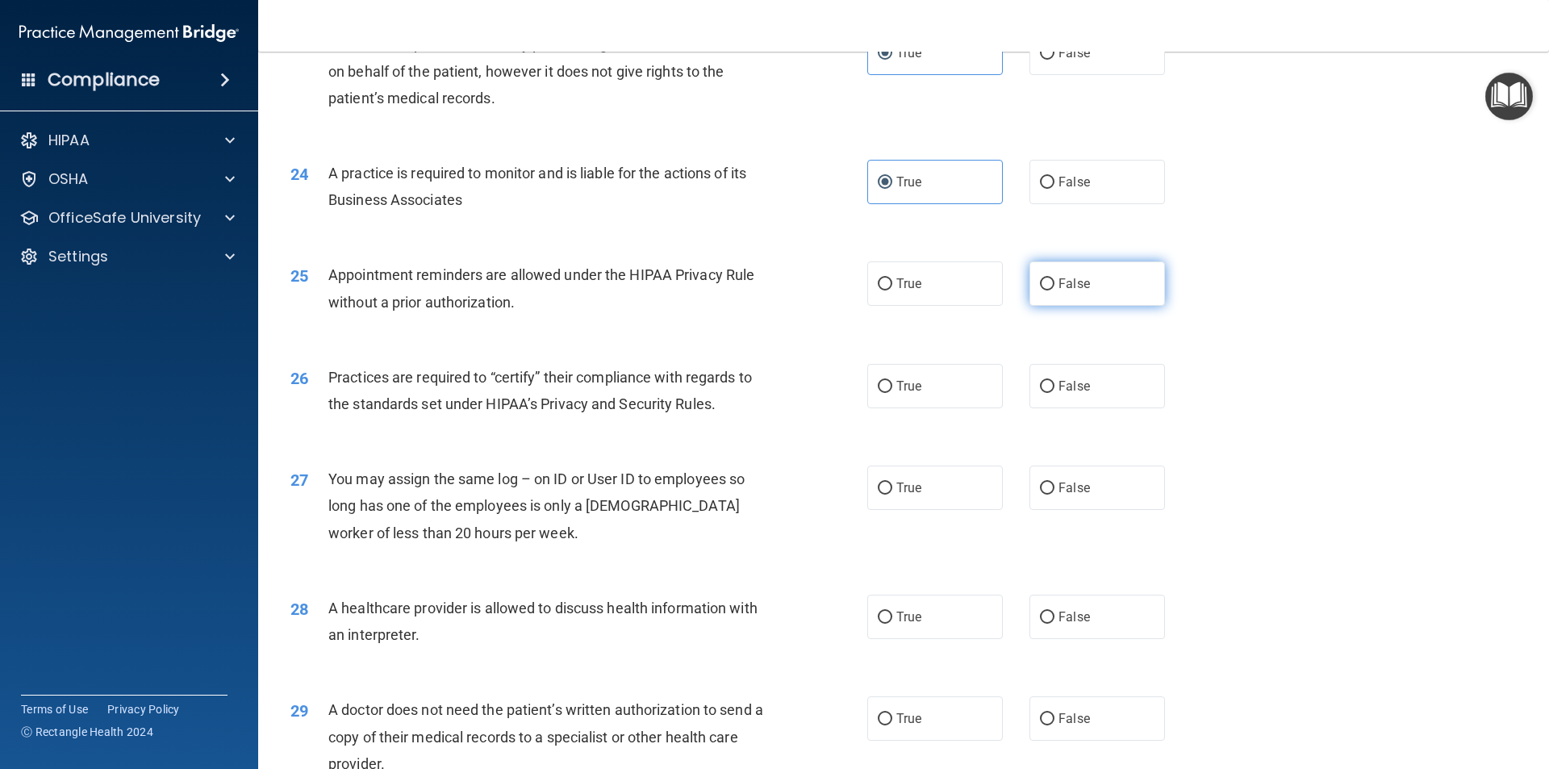
drag, startPoint x: 1052, startPoint y: 289, endPoint x: 1059, endPoint y: 299, distance: 12.8
click at [1058, 298] on label "False" at bounding box center [1097, 283] width 136 height 44
click at [1029, 282] on label "False" at bounding box center [1097, 283] width 136 height 44
click at [1040, 282] on input "False" at bounding box center [1047, 284] width 15 height 12
radio input "true"
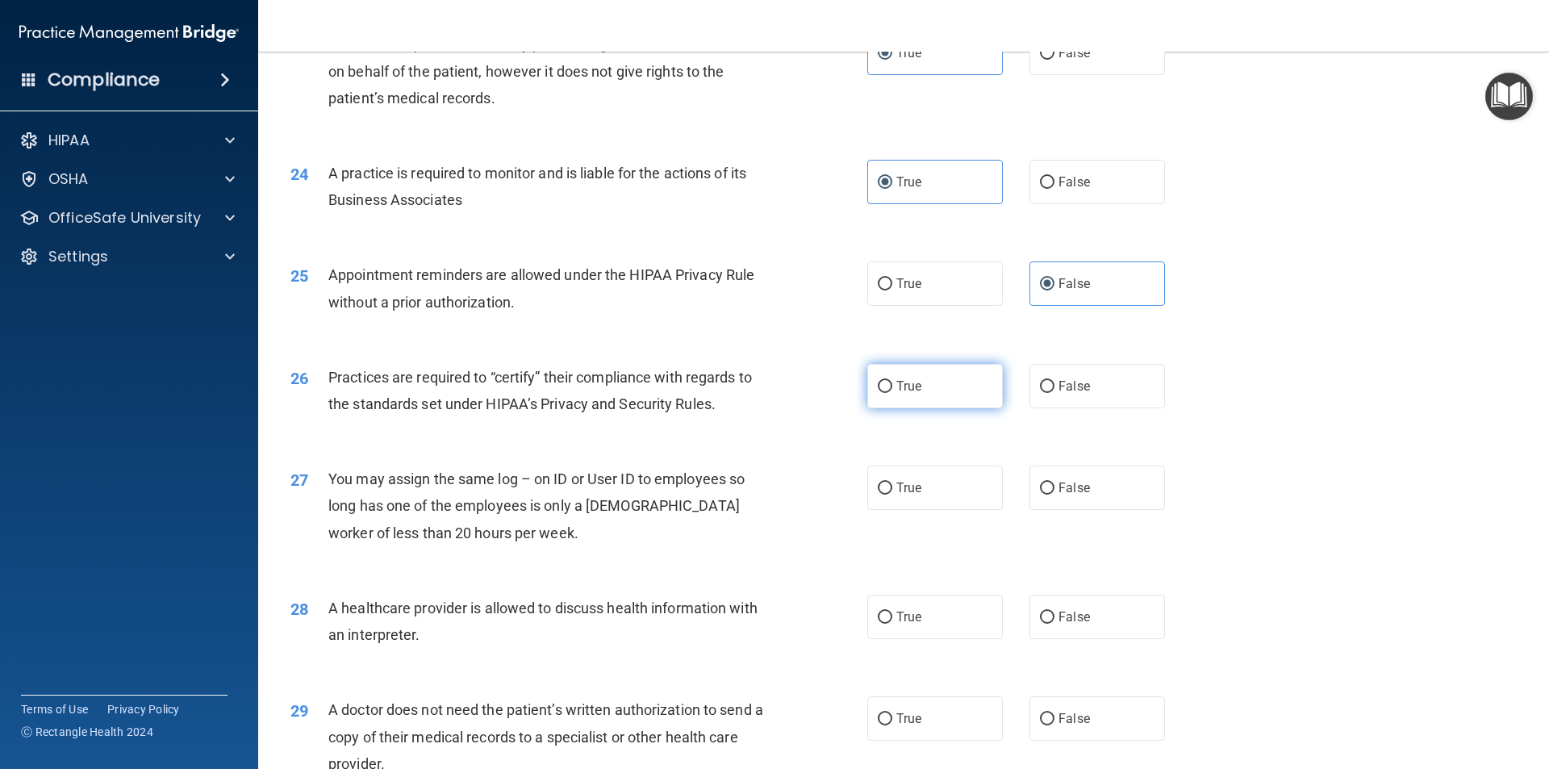
click at [896, 390] on span "True" at bounding box center [908, 385] width 25 height 15
click at [890, 390] on input "True" at bounding box center [885, 387] width 15 height 12
radio input "true"
drag, startPoint x: 1035, startPoint y: 481, endPoint x: 1027, endPoint y: 466, distance: 16.6
click at [1037, 479] on label "False" at bounding box center [1097, 487] width 136 height 44
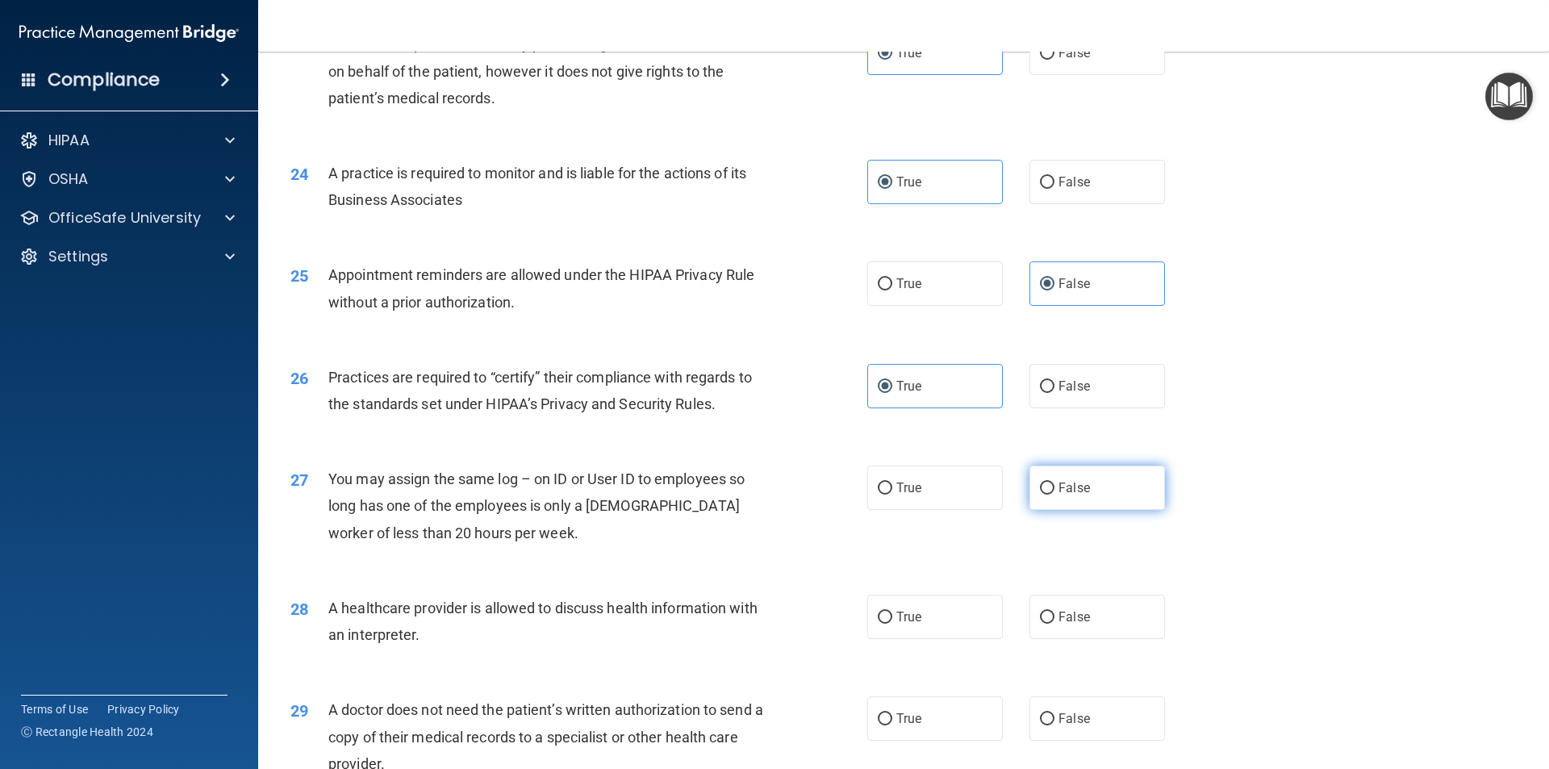
click at [1040, 482] on input "False" at bounding box center [1047, 488] width 15 height 12
radio input "true"
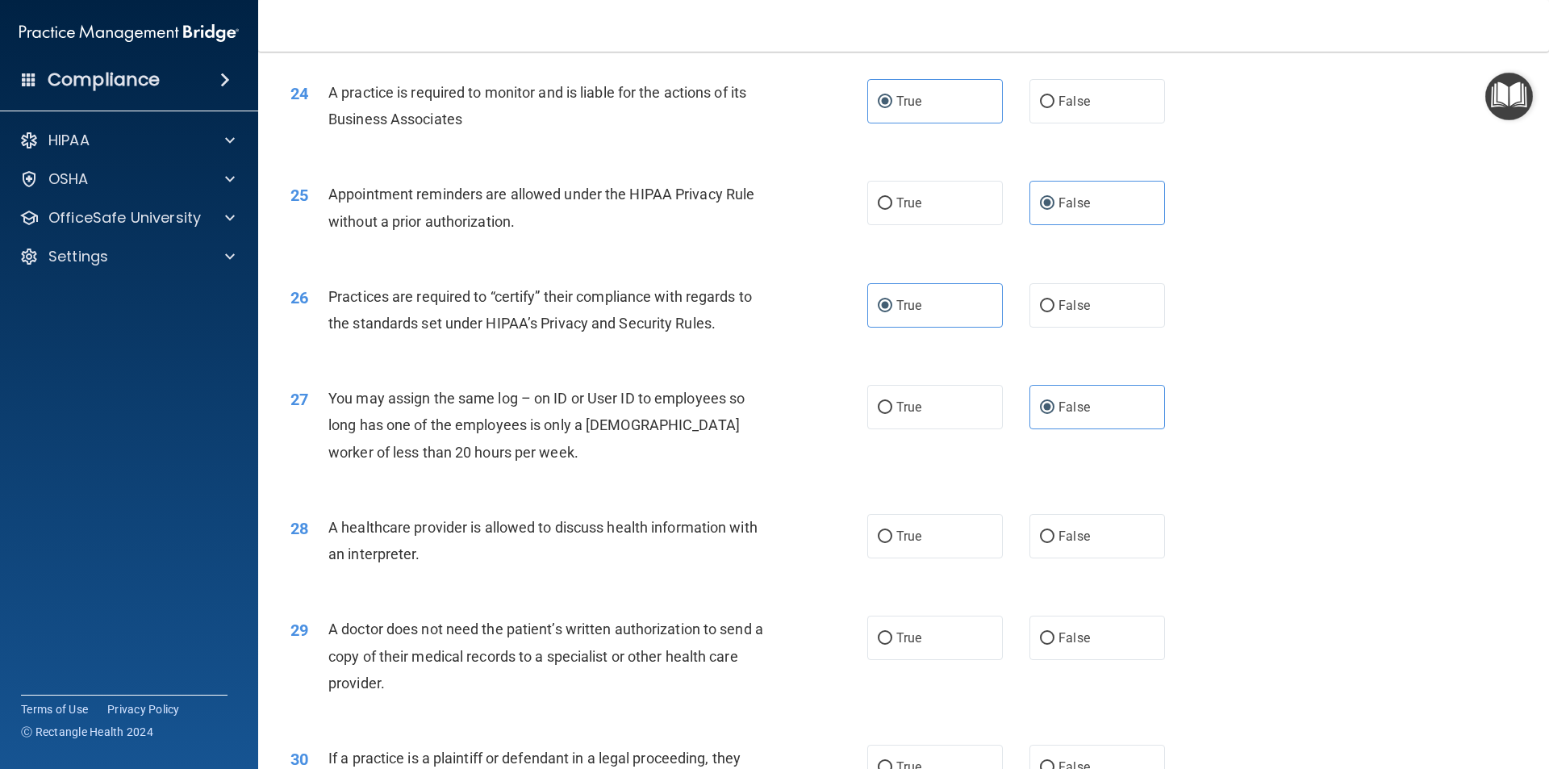
scroll to position [2904, 0]
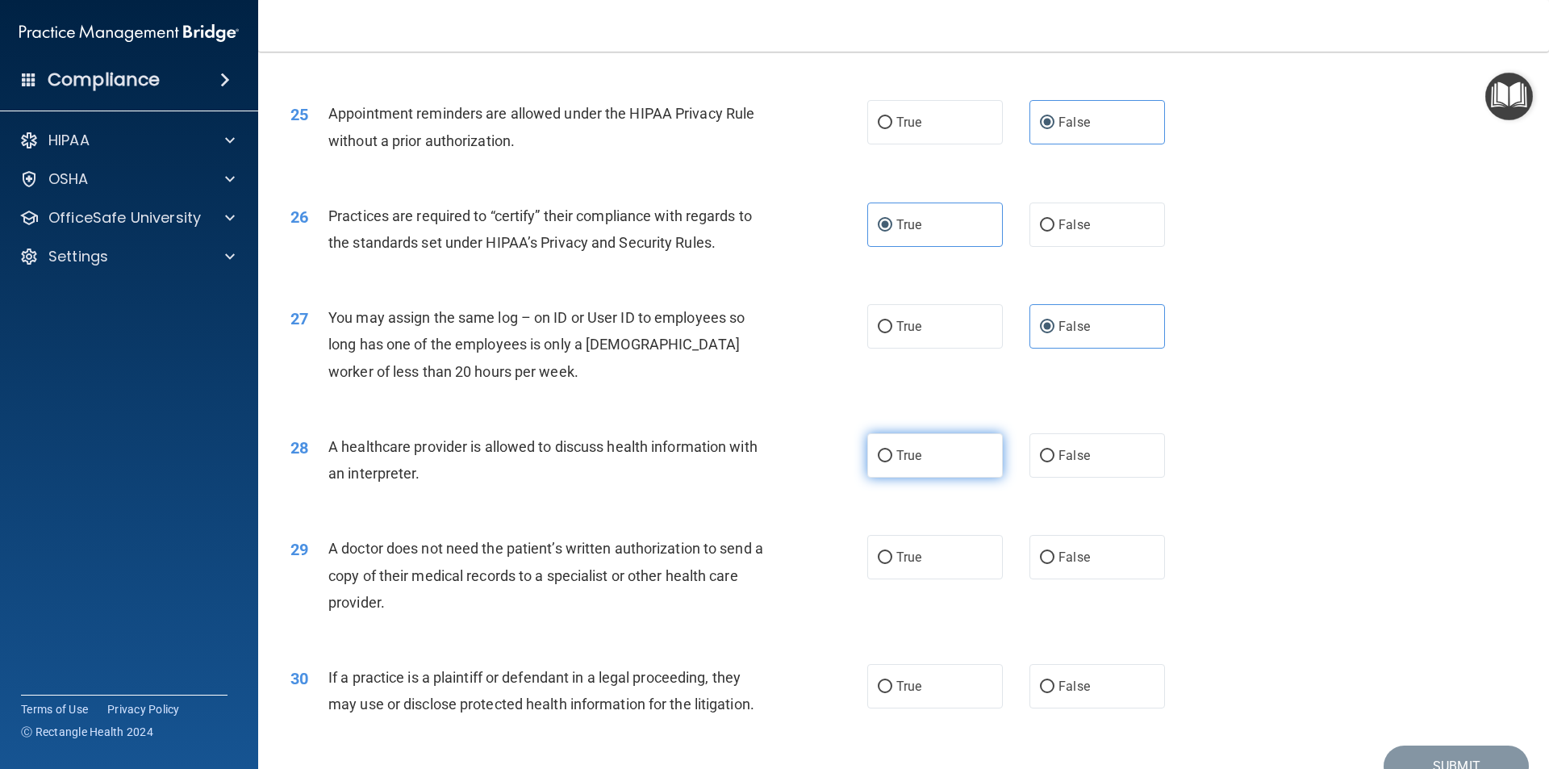
click at [958, 470] on label "True" at bounding box center [935, 455] width 136 height 44
click at [892, 462] on input "True" at bounding box center [885, 456] width 15 height 12
radio input "true"
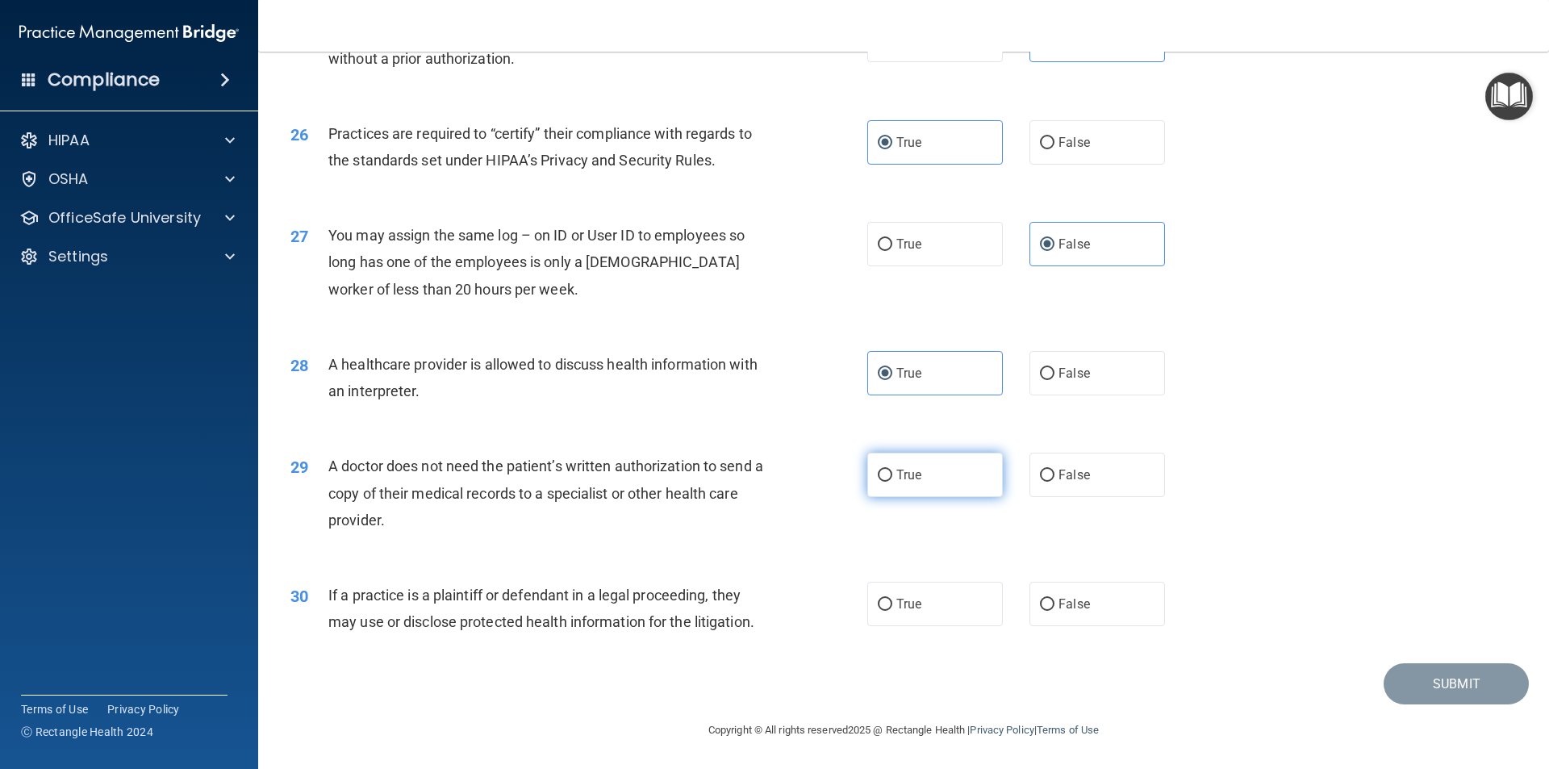
click at [940, 473] on label "True" at bounding box center [935, 474] width 136 height 44
click at [892, 473] on input "True" at bounding box center [885, 475] width 15 height 12
radio input "true"
click at [1045, 606] on input "False" at bounding box center [1047, 604] width 15 height 12
radio input "true"
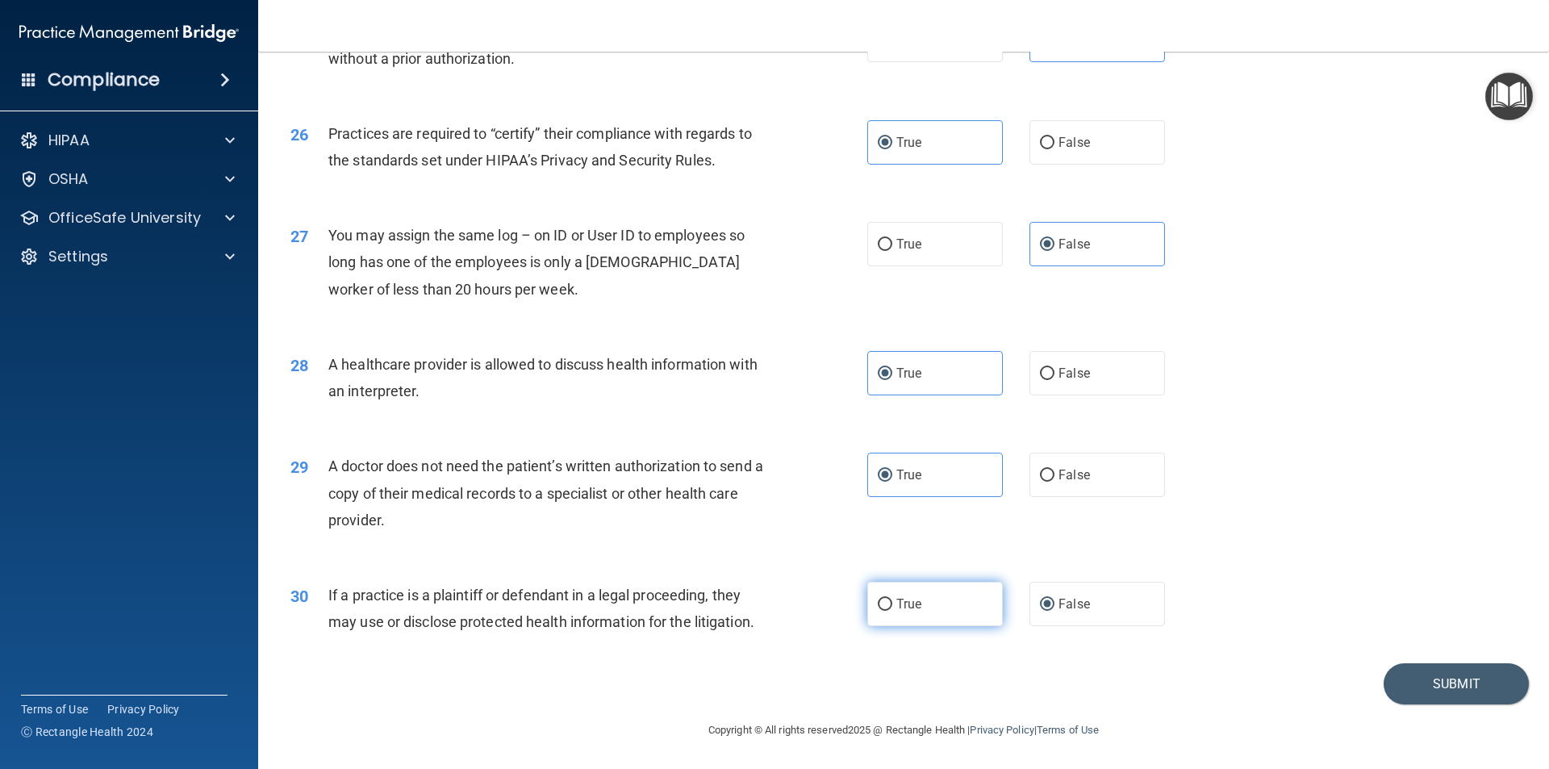
click at [936, 600] on label "True" at bounding box center [935, 604] width 136 height 44
click at [892, 600] on input "True" at bounding box center [885, 604] width 15 height 12
radio input "true"
radio input "false"
click at [1400, 683] on button "Submit" at bounding box center [1455, 683] width 145 height 41
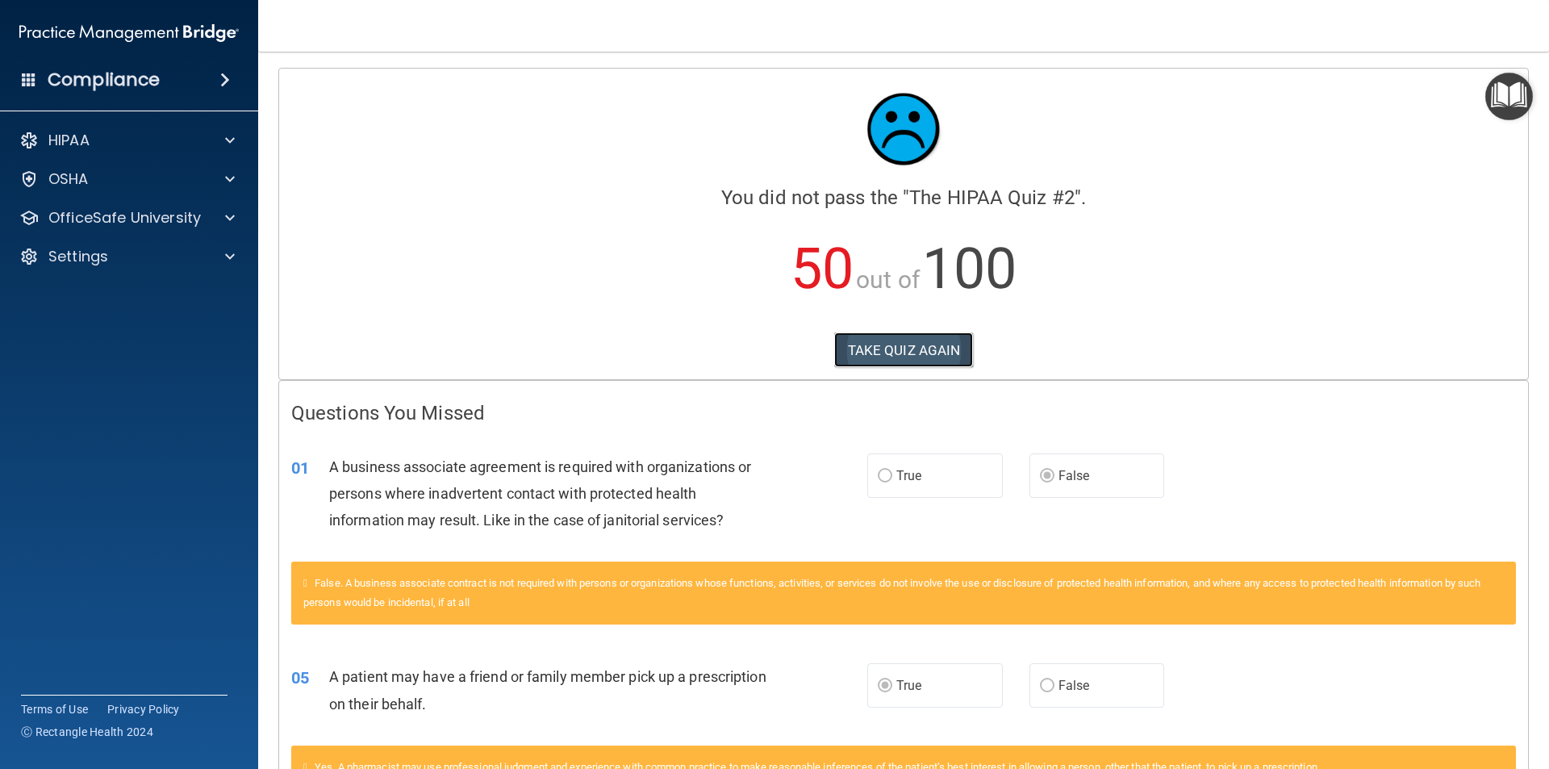
click at [866, 344] on button "TAKE QUIZ AGAIN" at bounding box center [904, 349] width 140 height 35
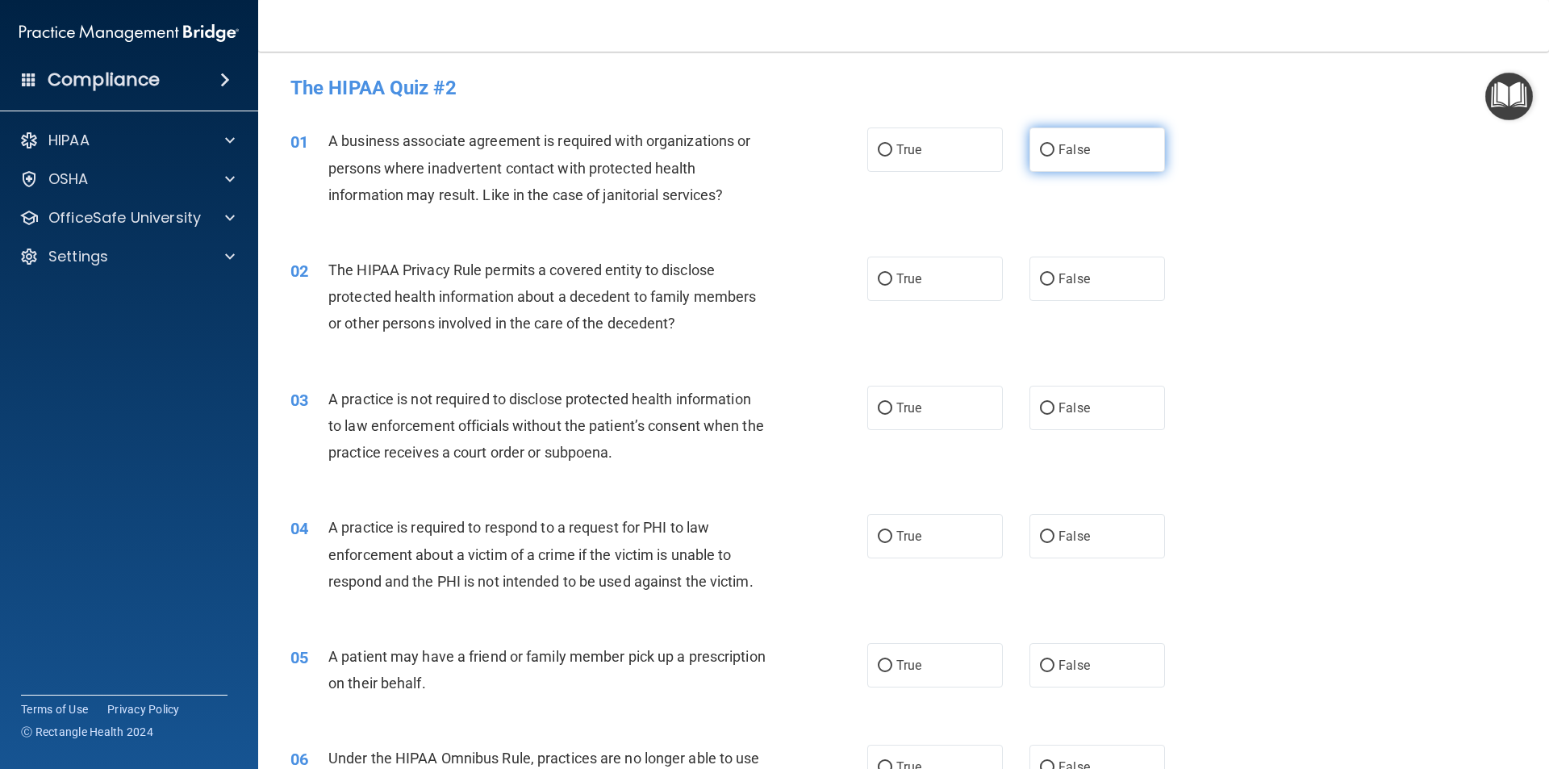
click at [1048, 145] on label "False" at bounding box center [1097, 149] width 136 height 44
click at [1048, 145] on input "False" at bounding box center [1047, 150] width 15 height 12
radio input "true"
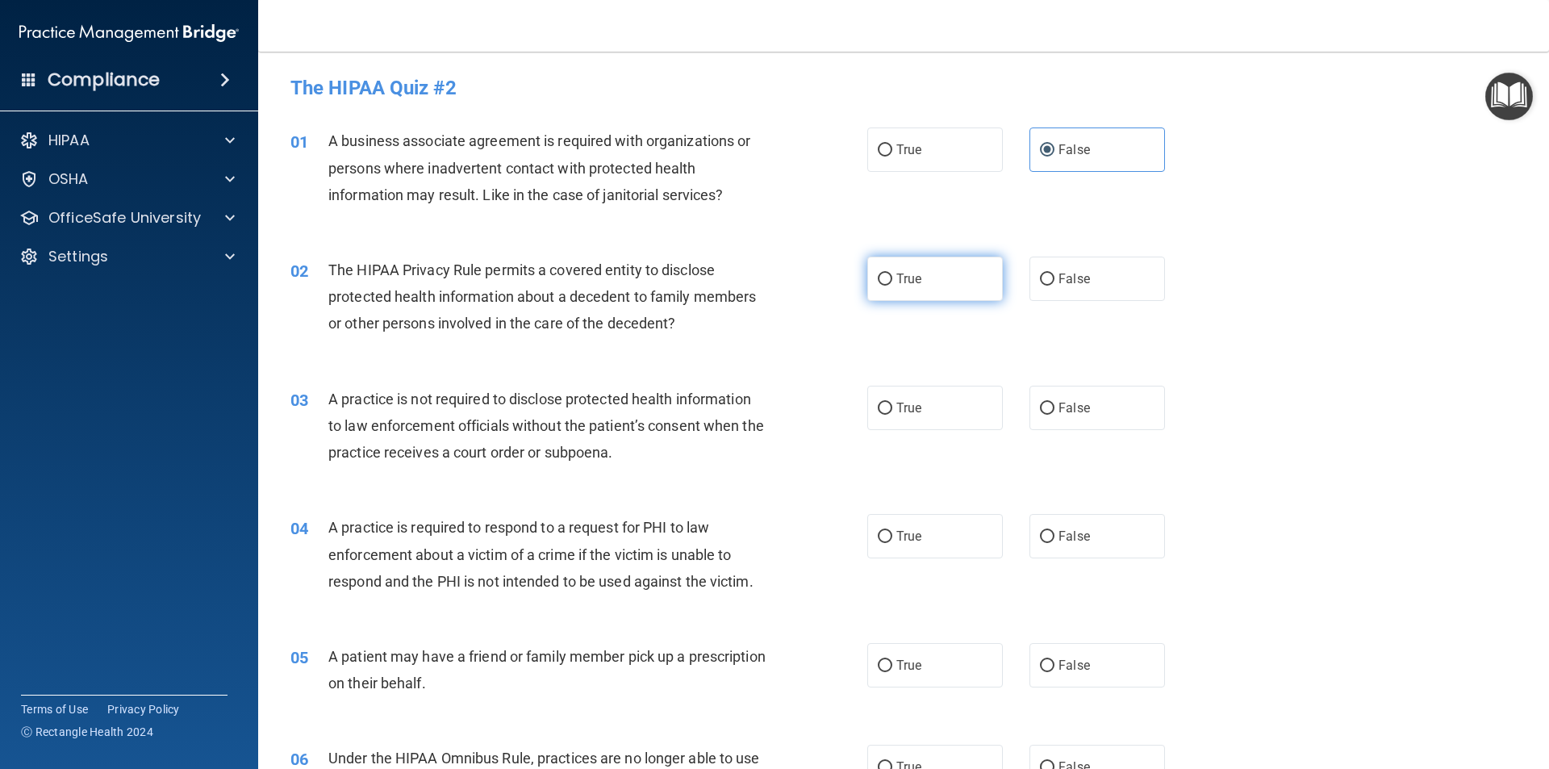
click at [883, 273] on input "True" at bounding box center [885, 279] width 15 height 12
radio input "true"
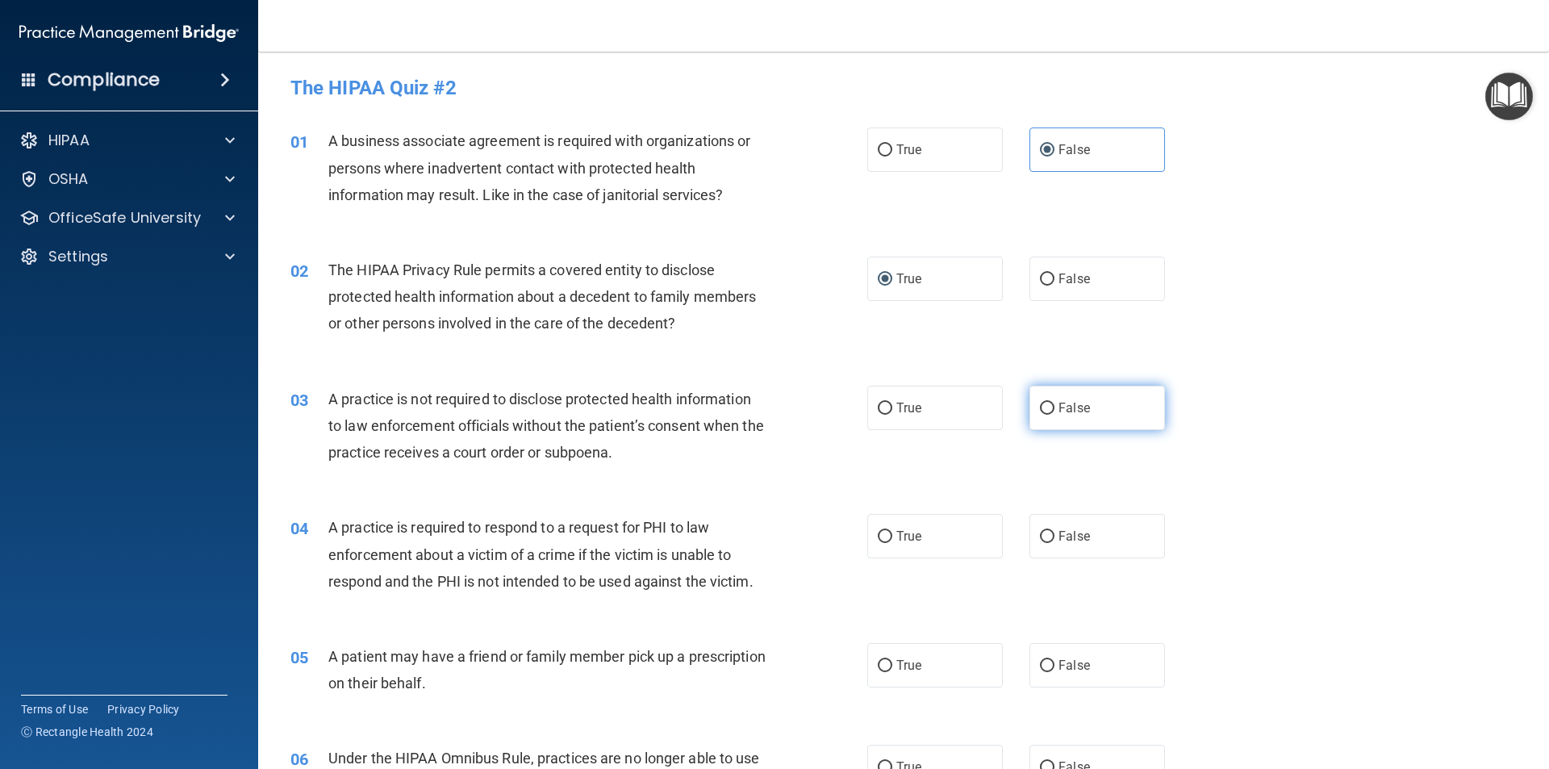
click at [1040, 404] on input "False" at bounding box center [1047, 408] width 15 height 12
radio input "true"
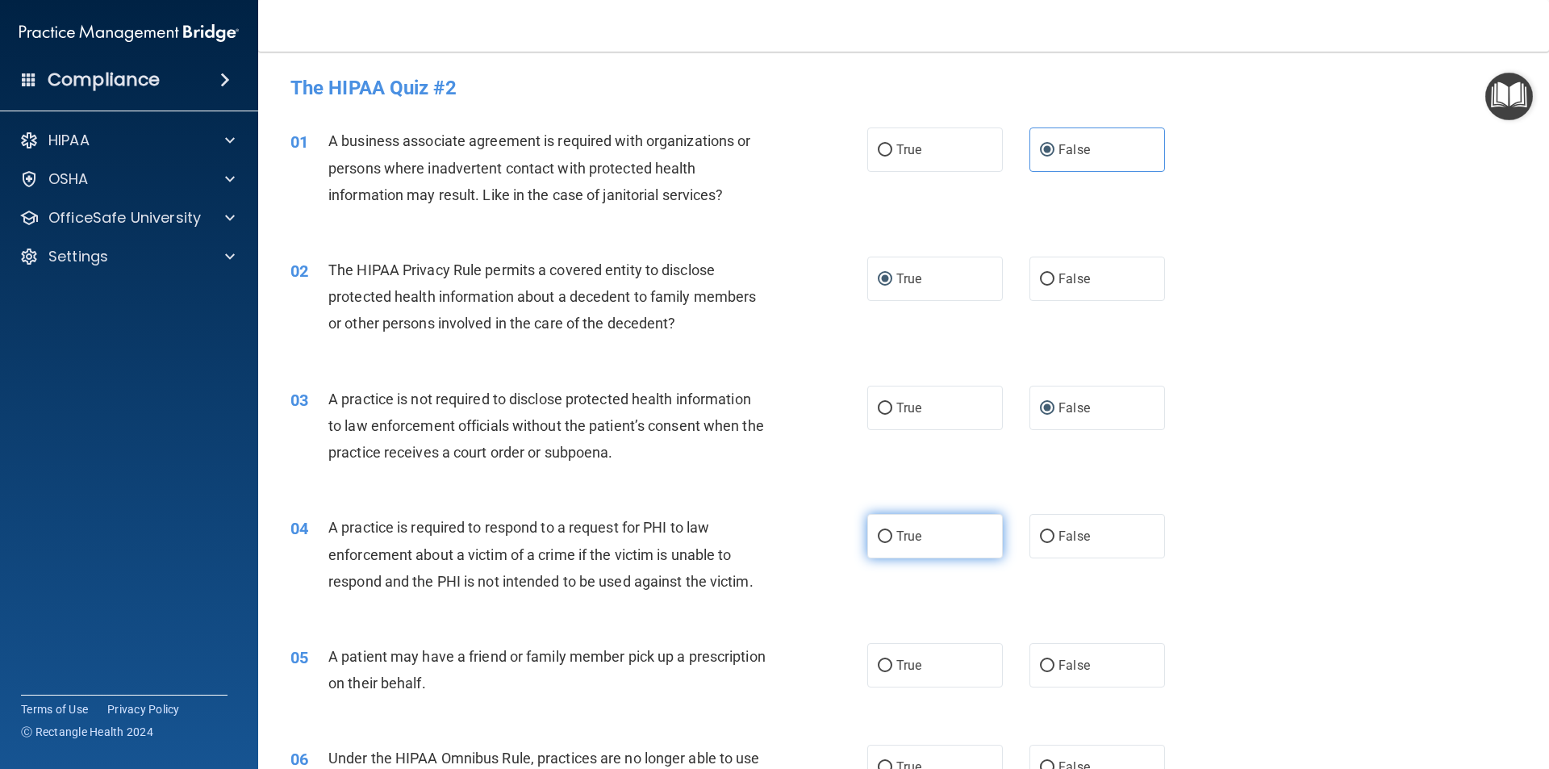
click at [902, 534] on span "True" at bounding box center [908, 535] width 25 height 15
click at [892, 534] on input "True" at bounding box center [885, 537] width 15 height 12
radio input "true"
click at [1040, 660] on input "False" at bounding box center [1047, 666] width 15 height 12
radio input "true"
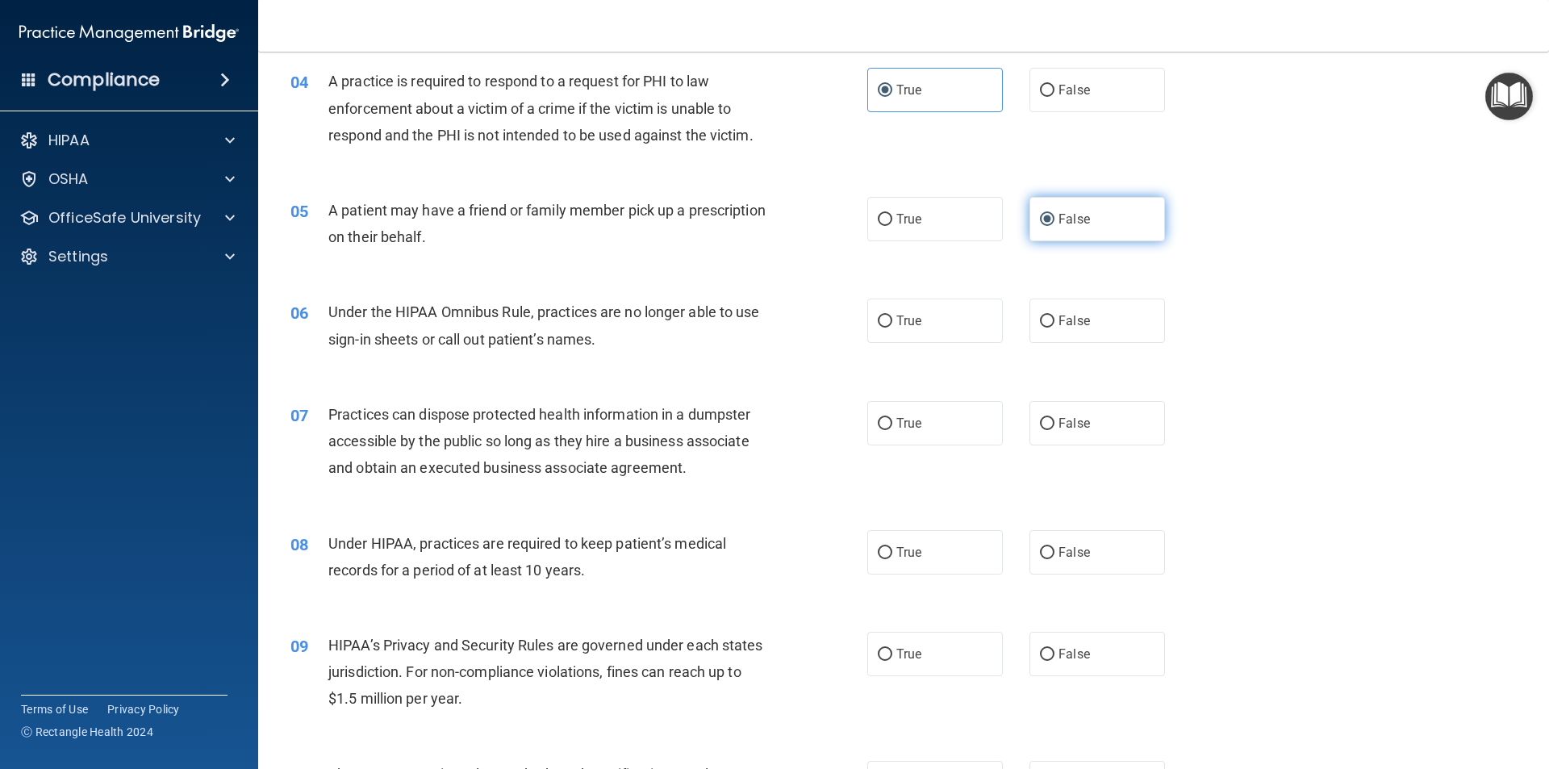
scroll to position [484, 0]
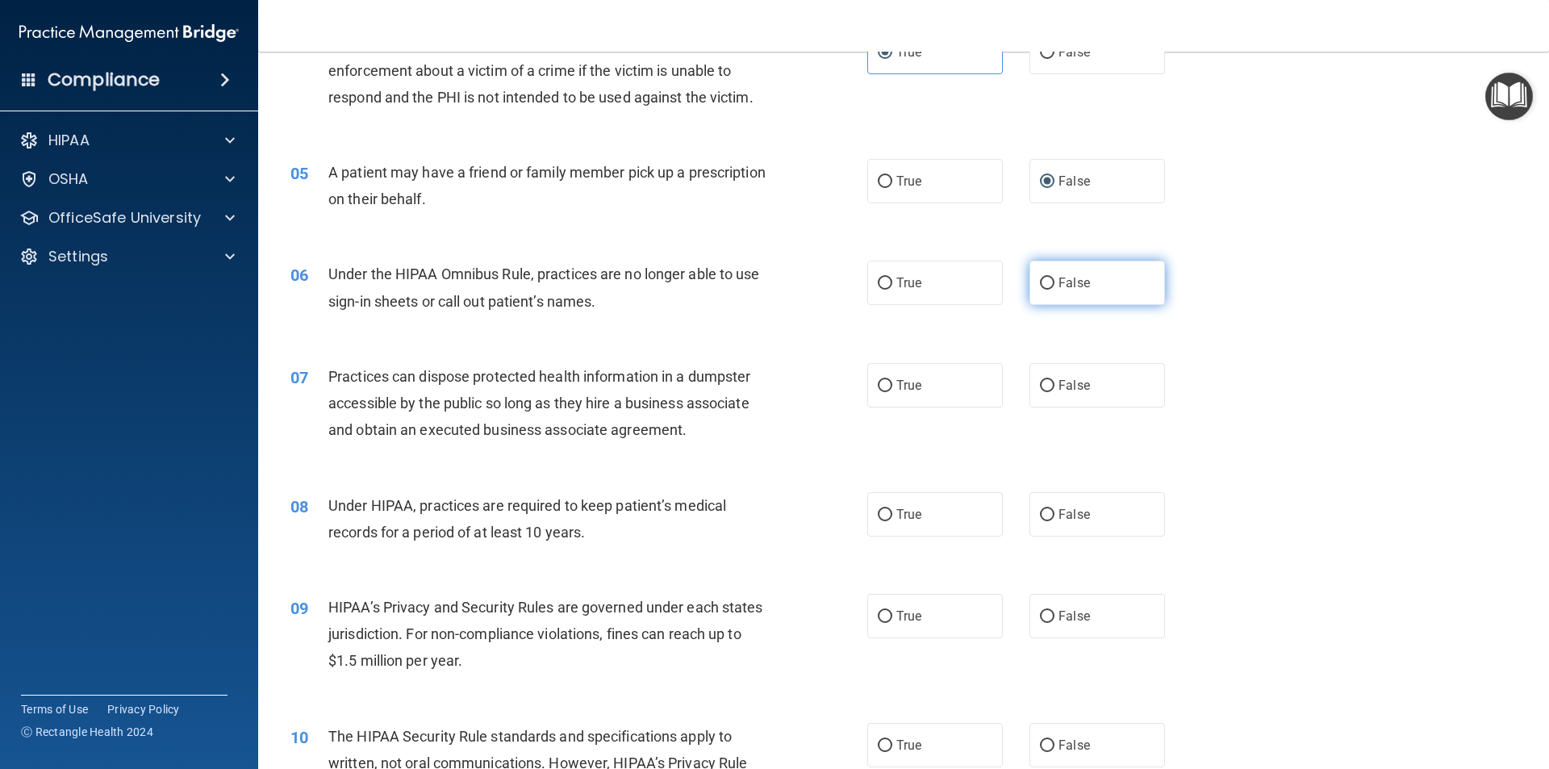
click at [1040, 290] on input "False" at bounding box center [1047, 283] width 15 height 12
radio input "true"
click at [1041, 388] on input "False" at bounding box center [1047, 386] width 15 height 12
radio input "true"
click at [1040, 519] on input "False" at bounding box center [1047, 515] width 15 height 12
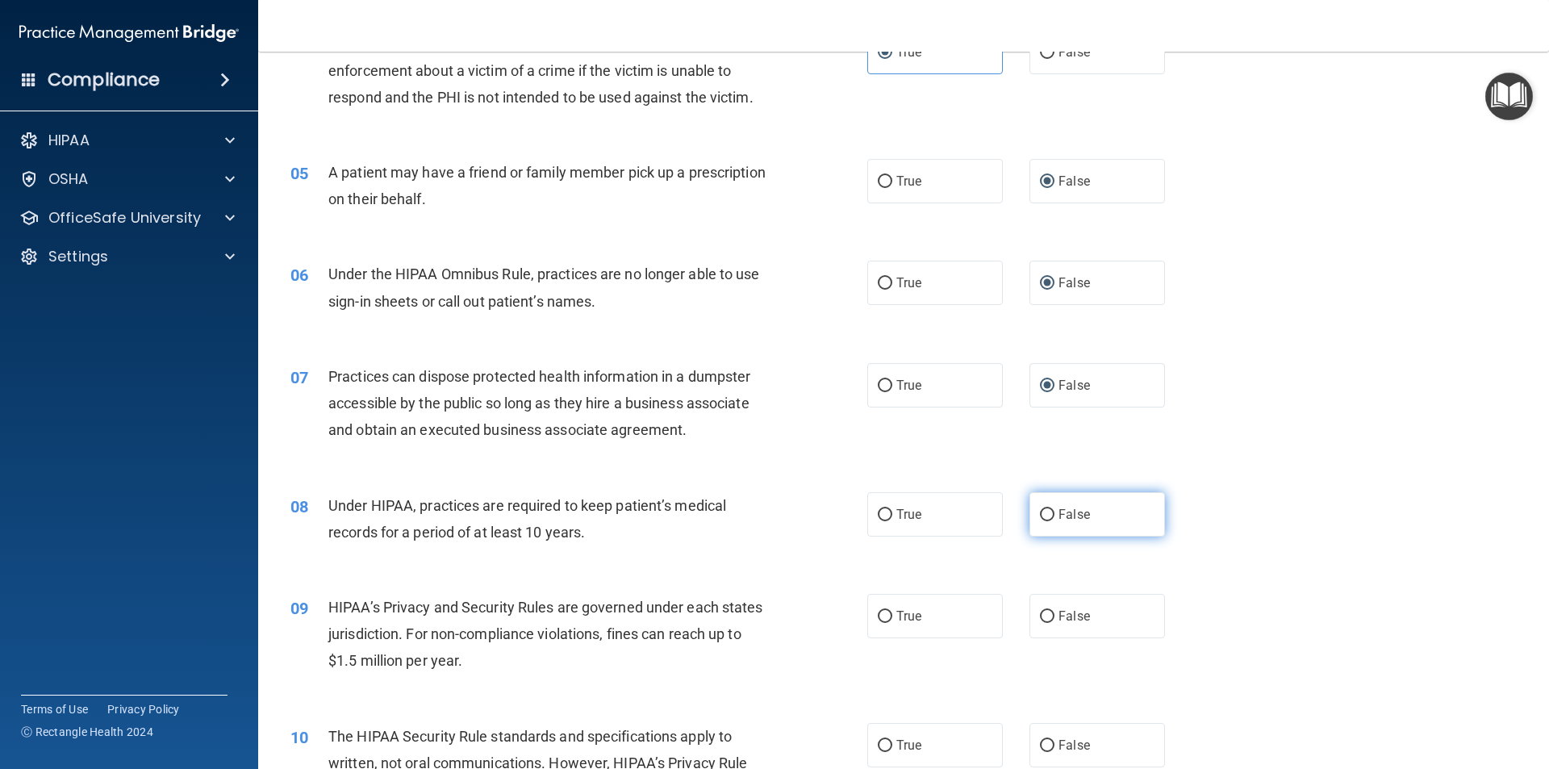
radio input "true"
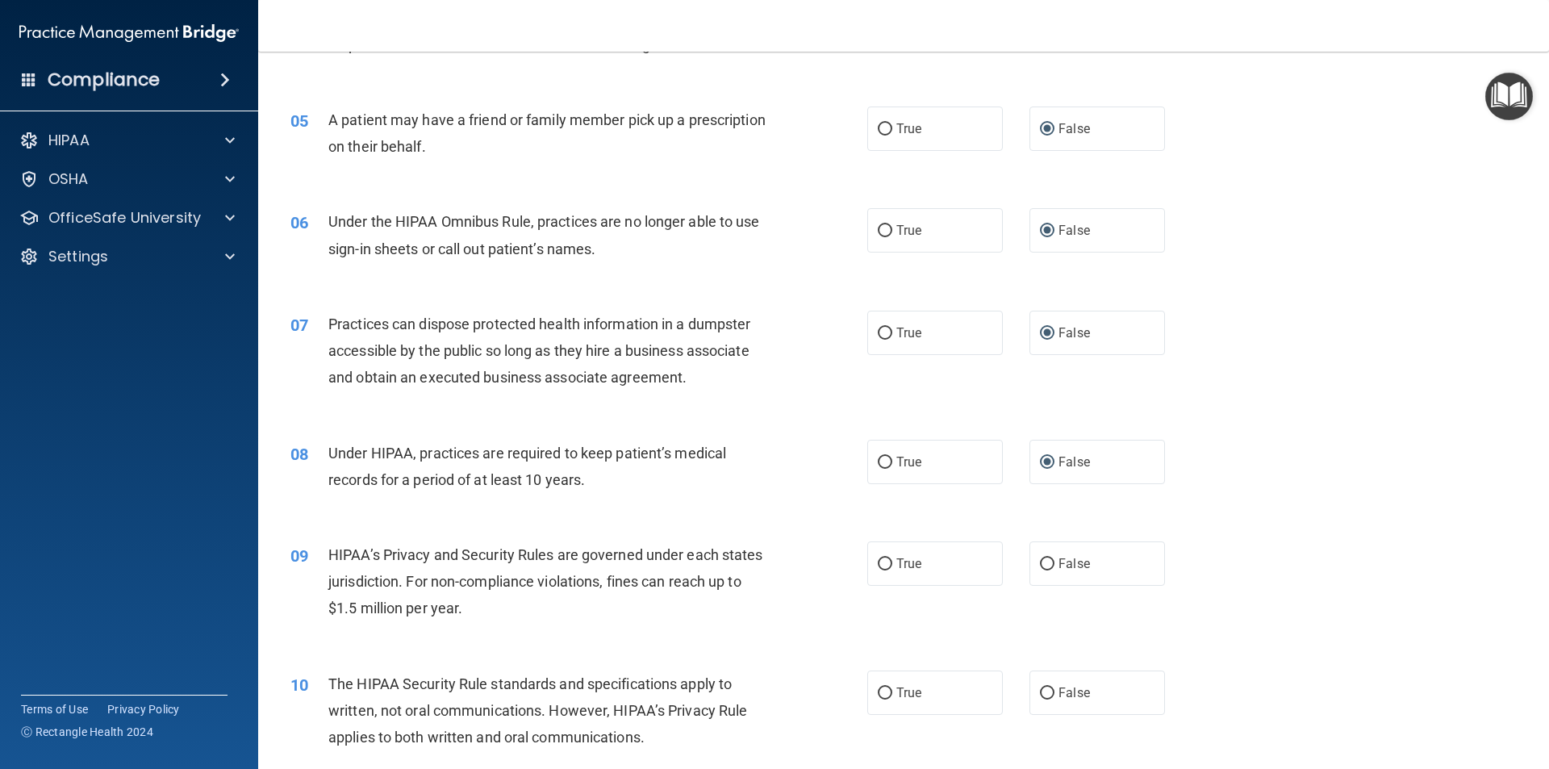
scroll to position [645, 0]
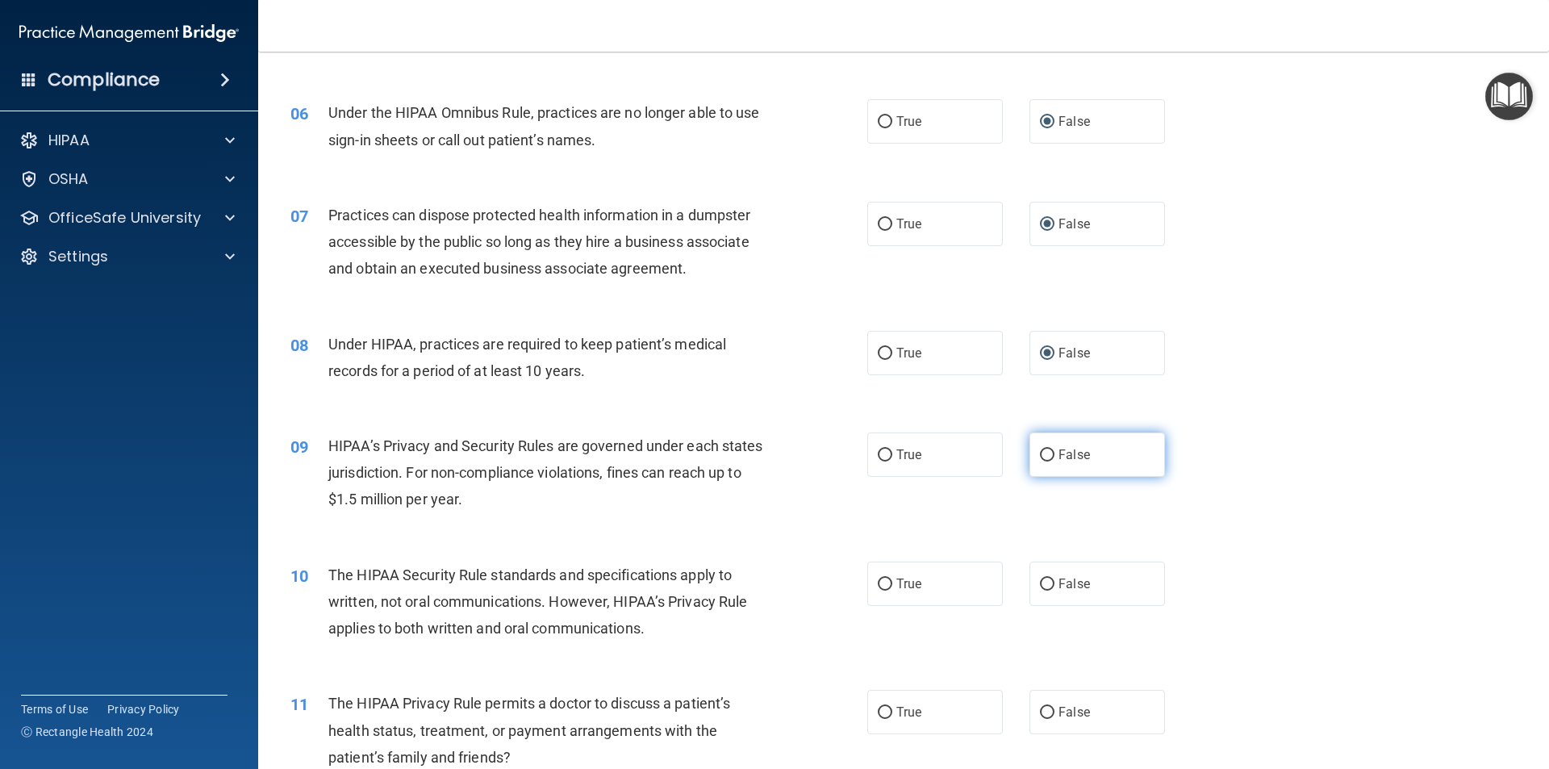
click at [1040, 455] on input "False" at bounding box center [1047, 455] width 15 height 12
radio input "true"
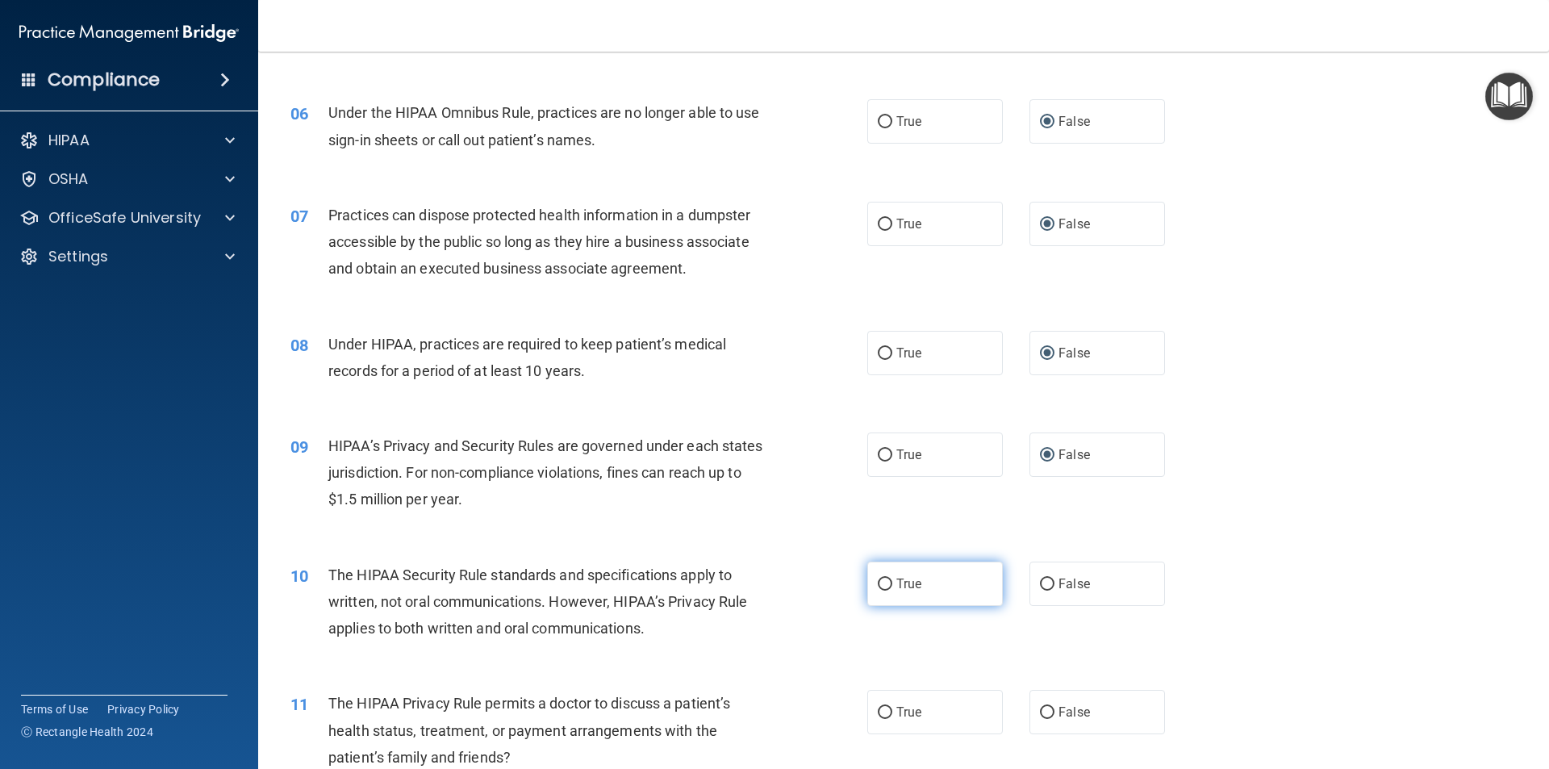
click at [936, 587] on label "True" at bounding box center [935, 583] width 136 height 44
click at [892, 587] on input "True" at bounding box center [885, 584] width 15 height 12
radio input "true"
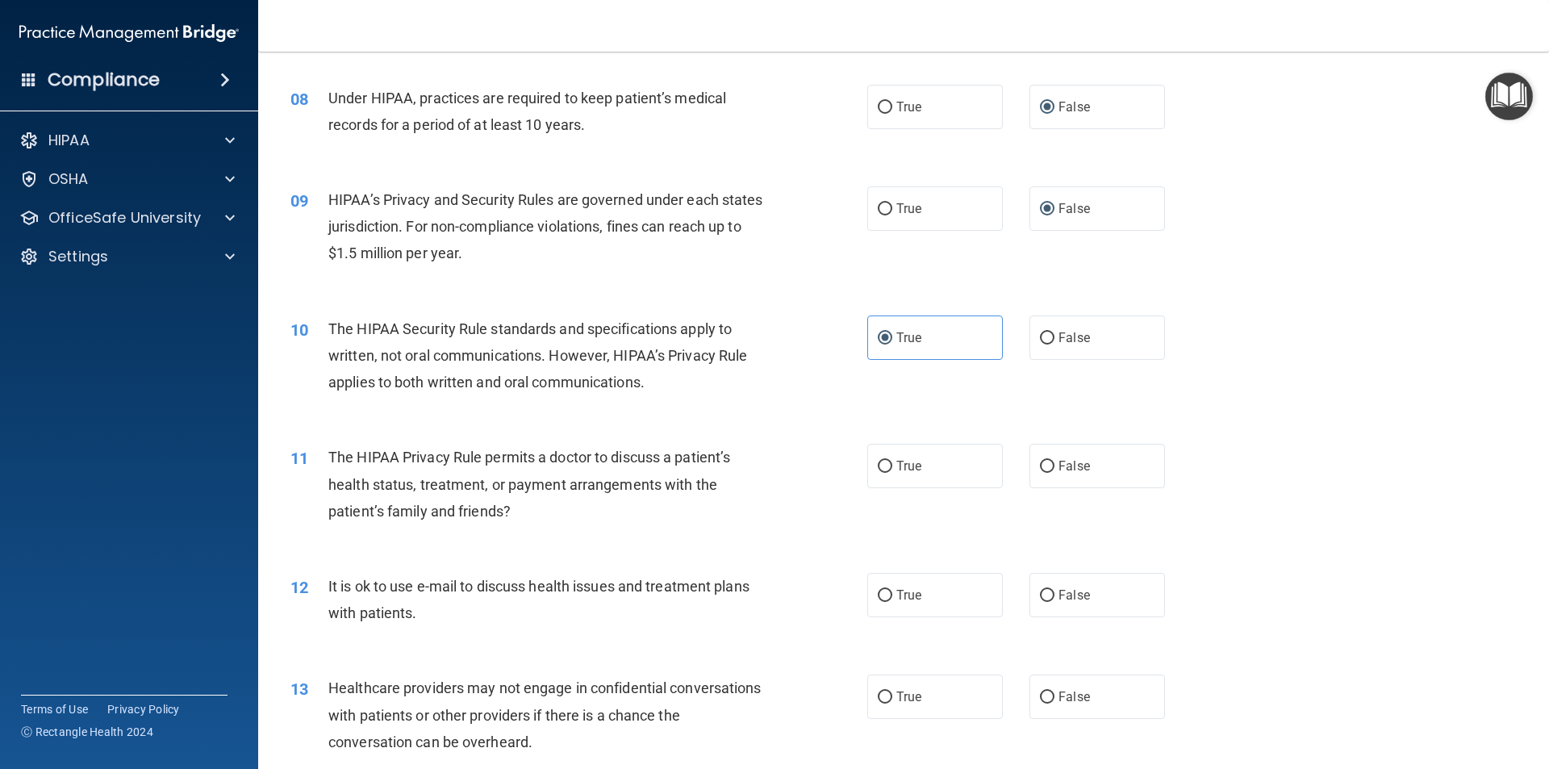
scroll to position [968, 0]
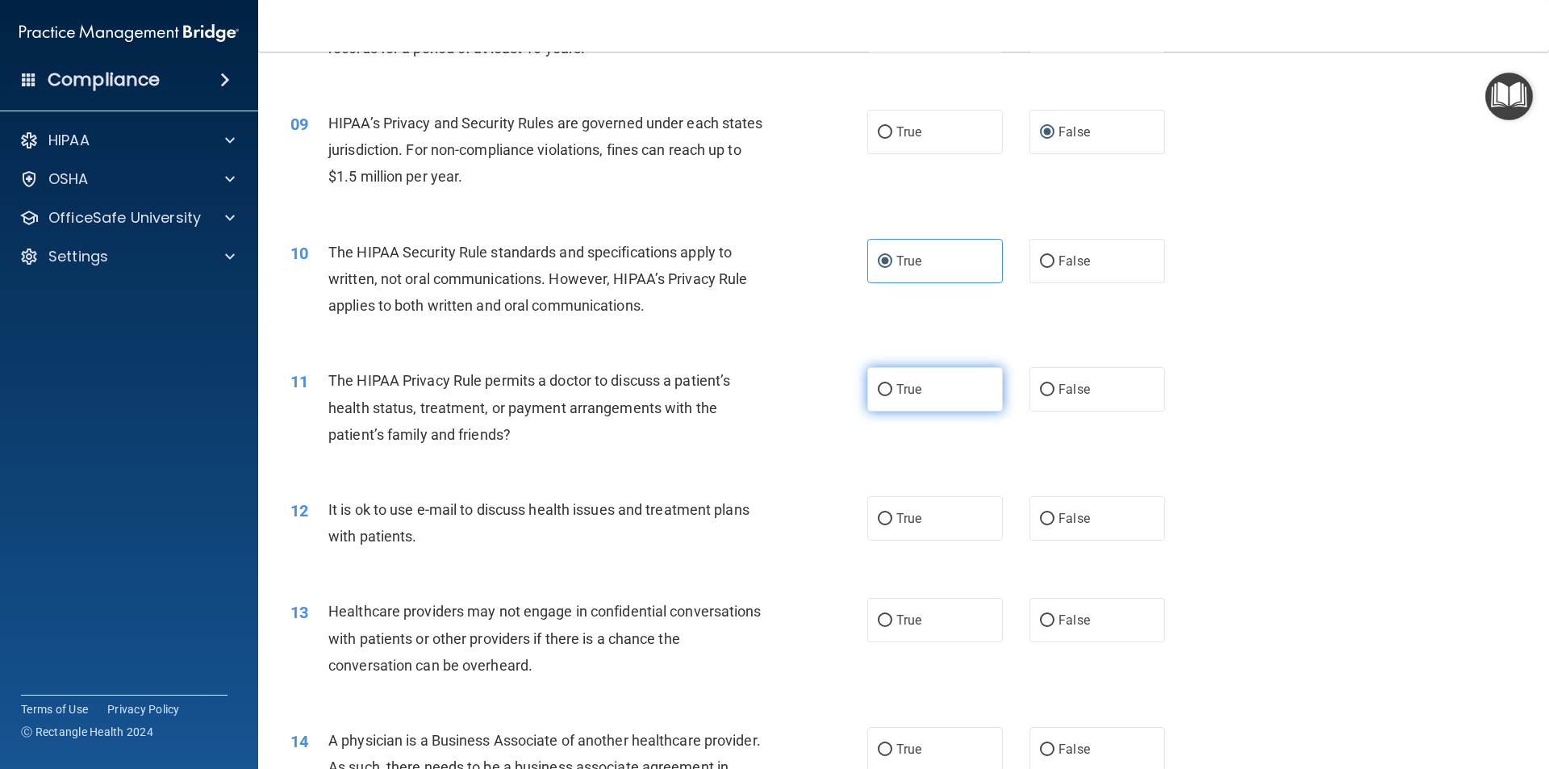
click at [927, 393] on label "True" at bounding box center [935, 389] width 136 height 44
click at [892, 393] on input "True" at bounding box center [885, 390] width 15 height 12
radio input "true"
click at [923, 516] on label "True" at bounding box center [935, 518] width 136 height 44
click at [892, 516] on input "True" at bounding box center [885, 519] width 15 height 12
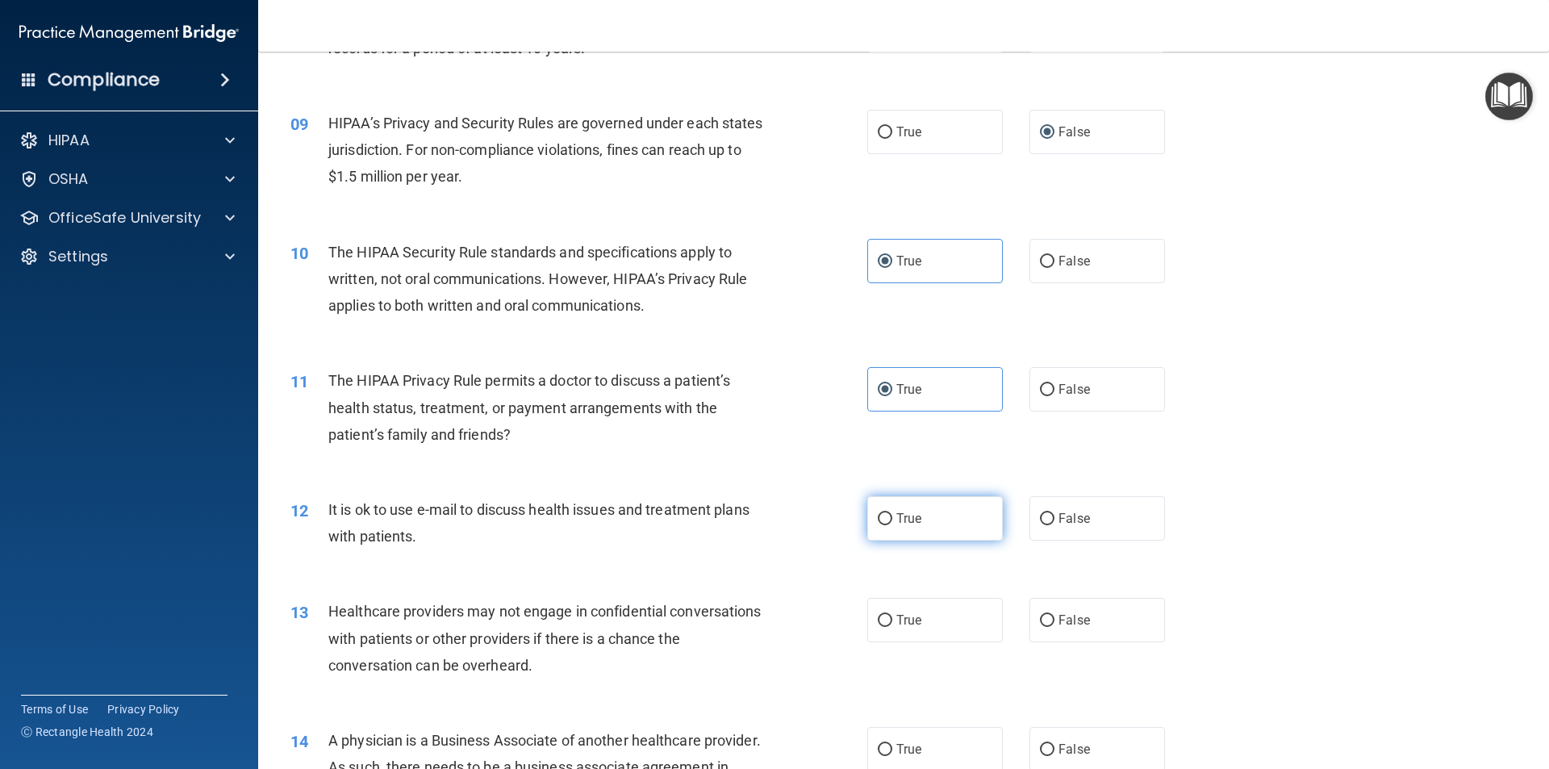
radio input "true"
click at [1055, 628] on label "False" at bounding box center [1097, 620] width 136 height 44
click at [1054, 627] on input "False" at bounding box center [1047, 621] width 15 height 12
radio input "true"
click at [1041, 745] on input "False" at bounding box center [1047, 750] width 15 height 12
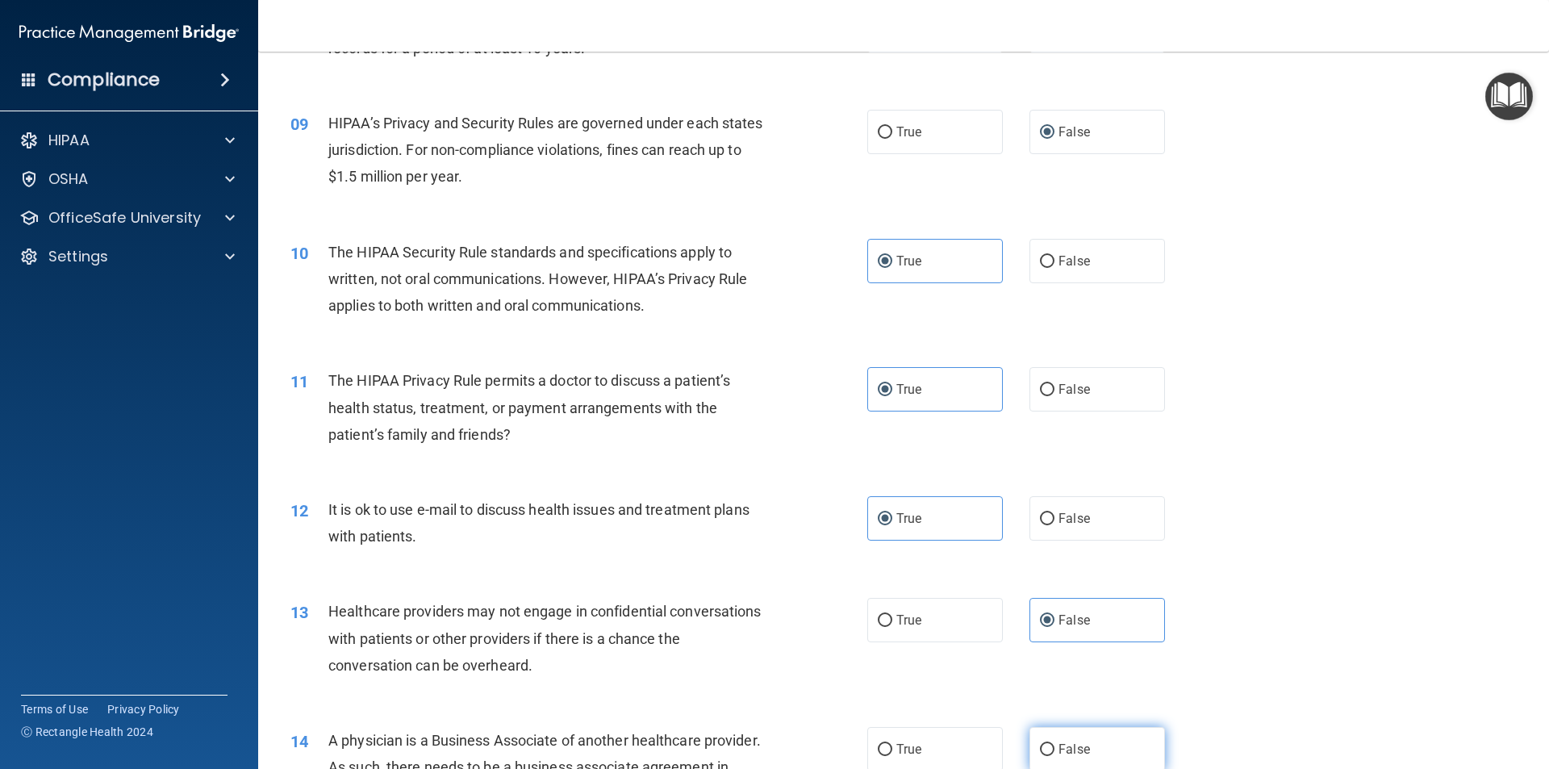
radio input "true"
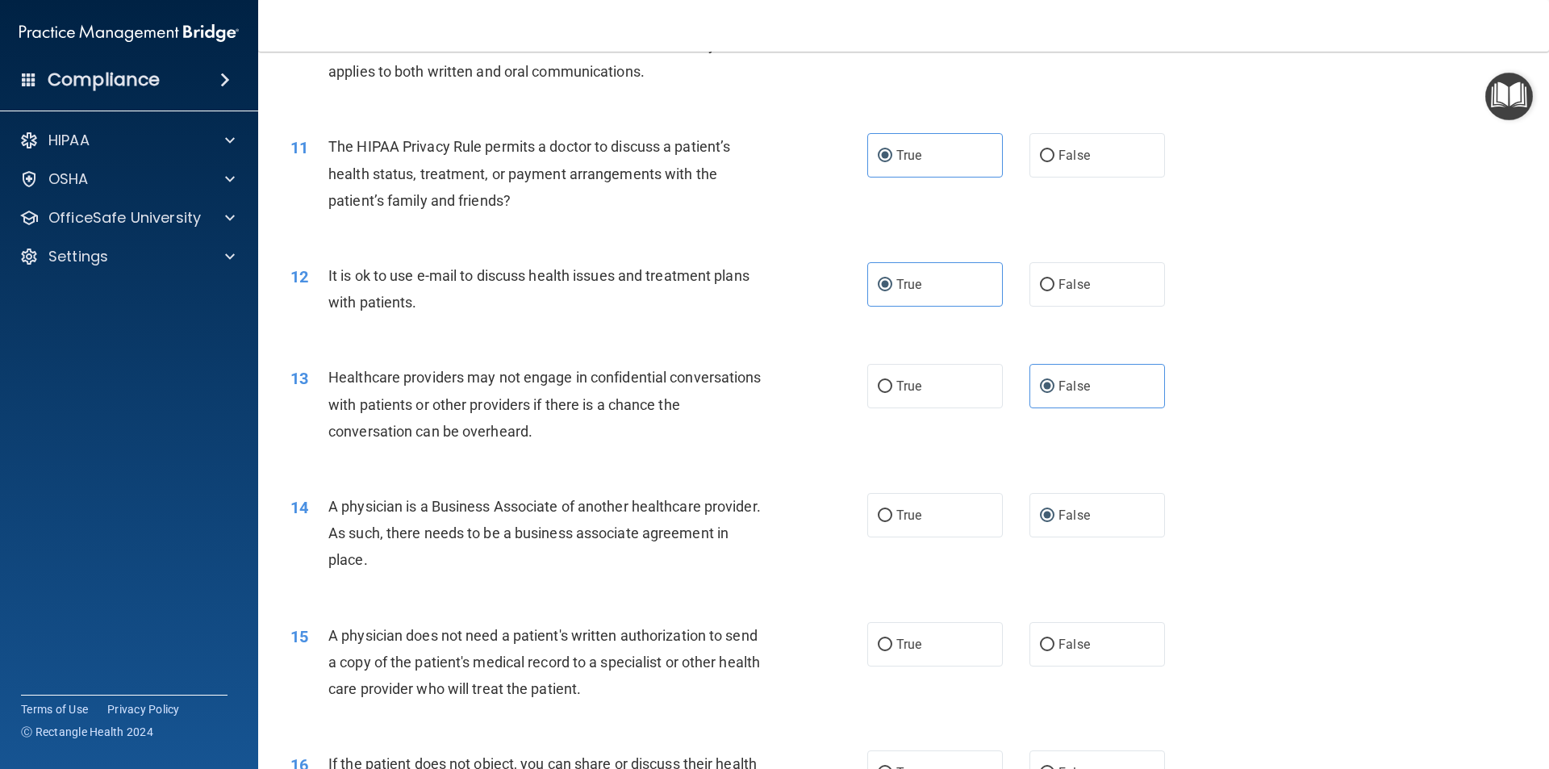
scroll to position [1371, 0]
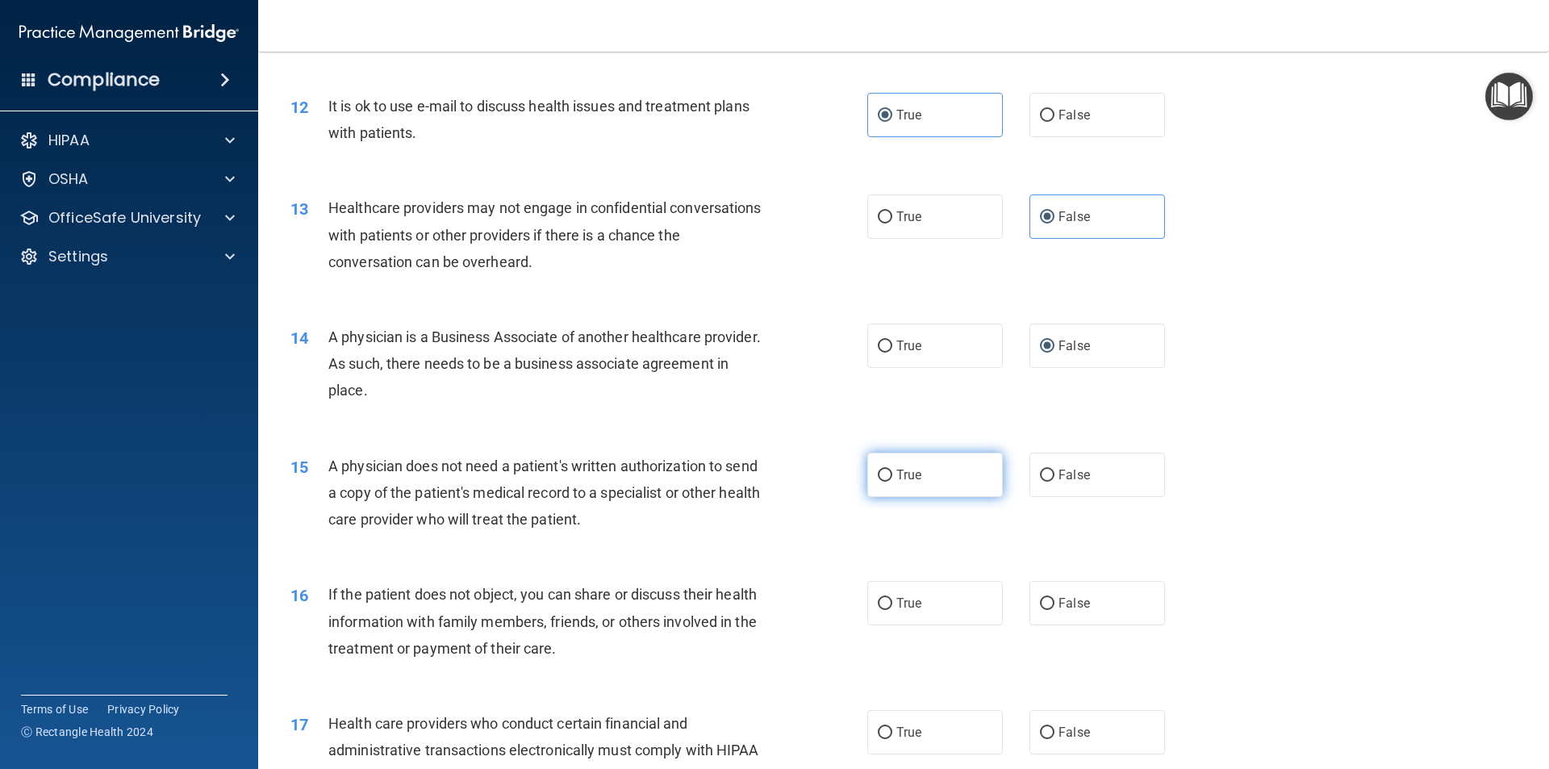
click at [878, 473] on input "True" at bounding box center [885, 475] width 15 height 12
radio input "true"
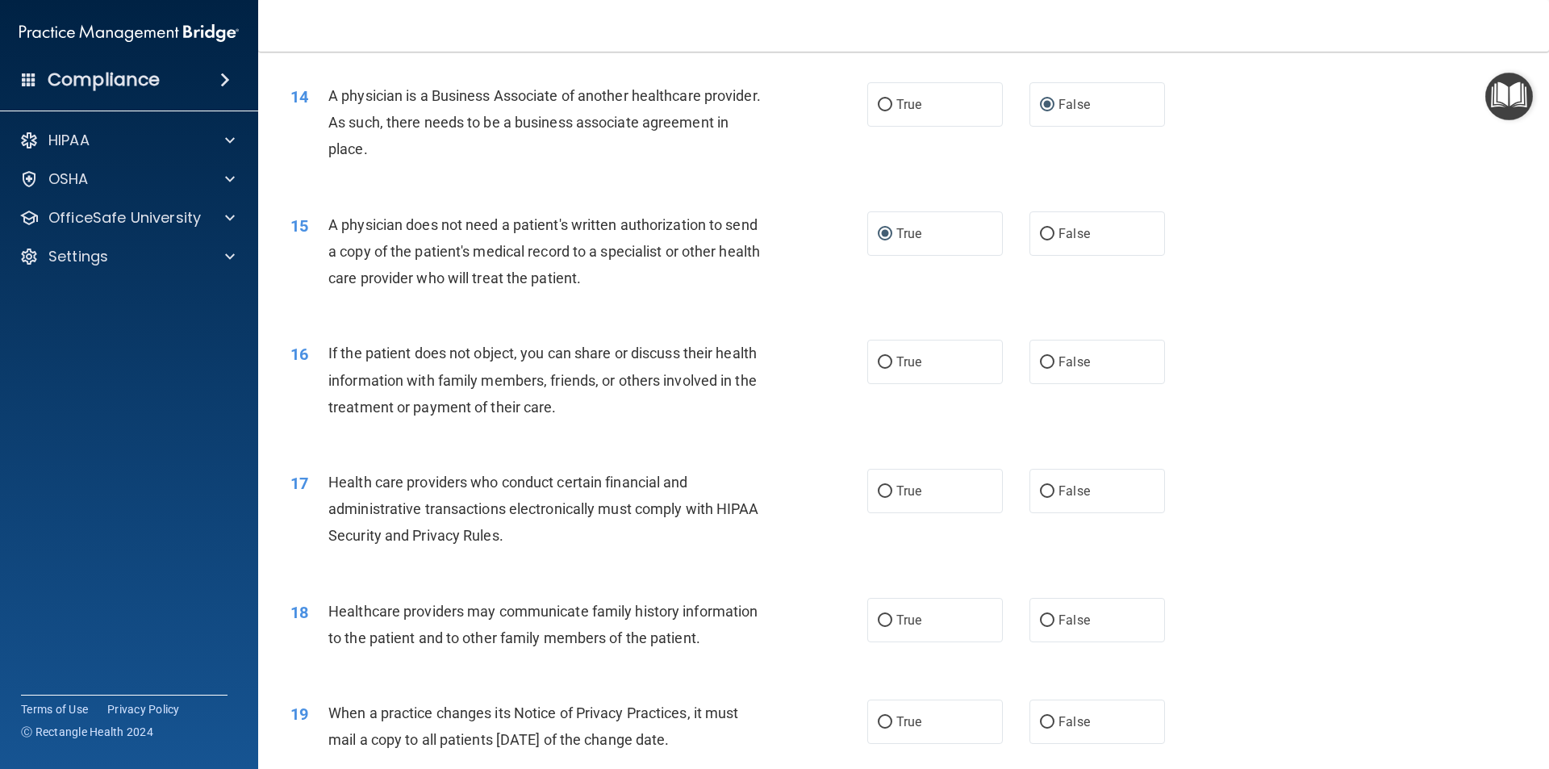
scroll to position [1613, 0]
drag, startPoint x: 897, startPoint y: 365, endPoint x: 970, endPoint y: 437, distance: 102.7
click at [898, 365] on span "True" at bounding box center [908, 360] width 25 height 15
click at [892, 365] on input "True" at bounding box center [885, 362] width 15 height 12
radio input "true"
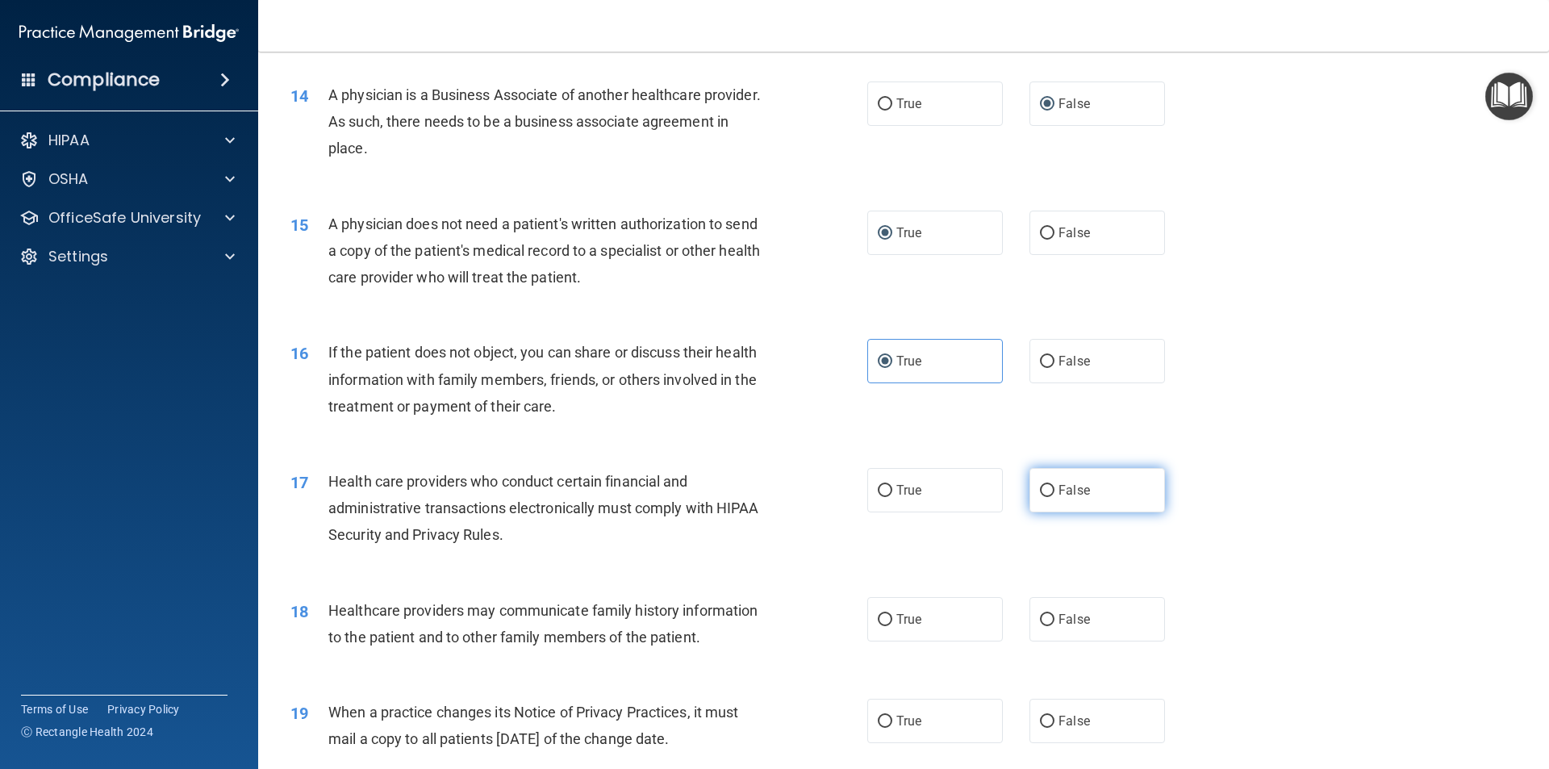
click at [1061, 495] on span "False" at bounding box center [1073, 489] width 31 height 15
click at [1054, 495] on input "False" at bounding box center [1047, 491] width 15 height 12
radio input "true"
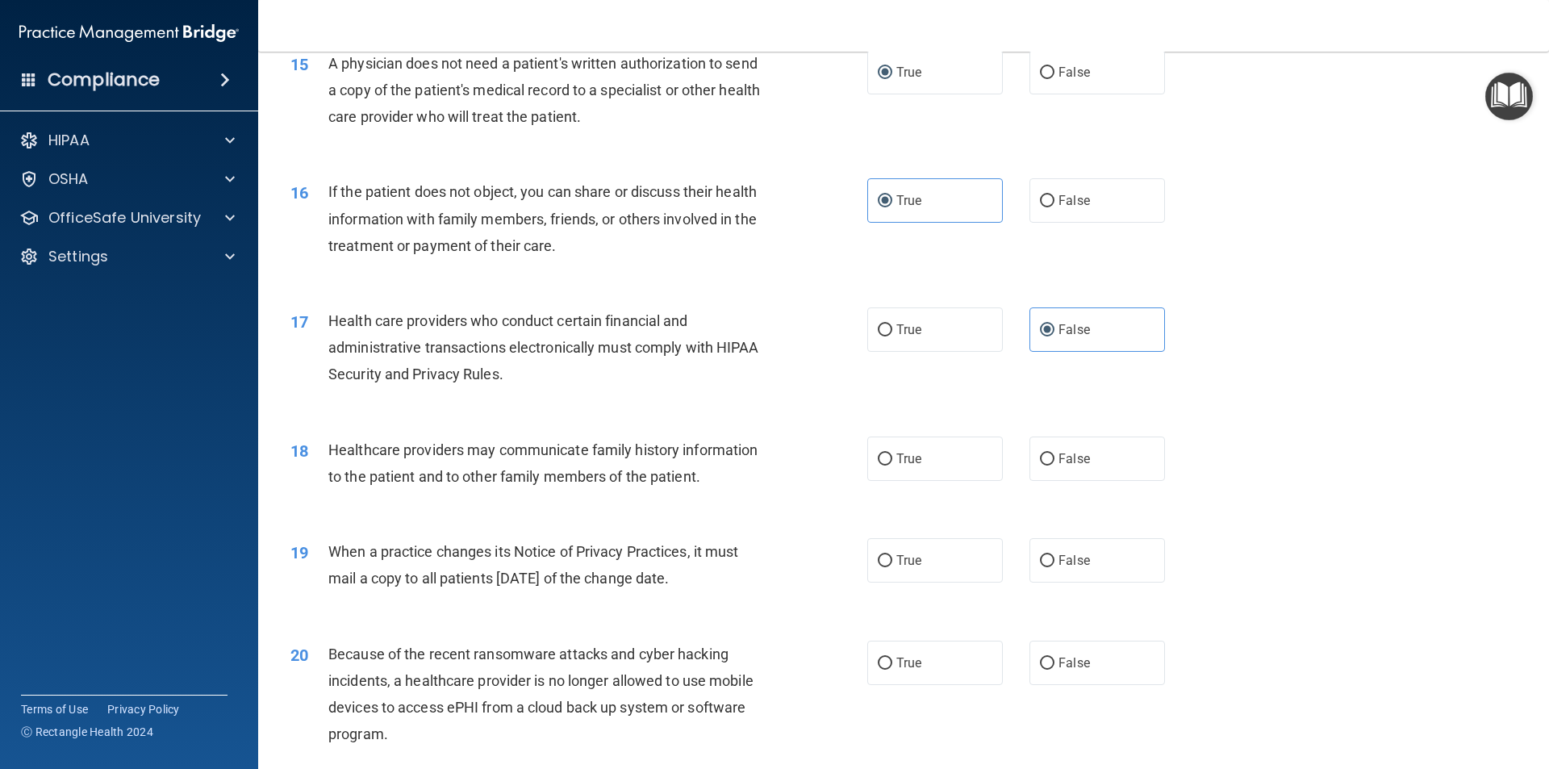
scroll to position [1775, 0]
click at [903, 462] on span "True" at bounding box center [908, 457] width 25 height 15
click at [892, 462] on input "True" at bounding box center [885, 458] width 15 height 12
radio input "true"
click at [1040, 569] on label "False" at bounding box center [1097, 559] width 136 height 44
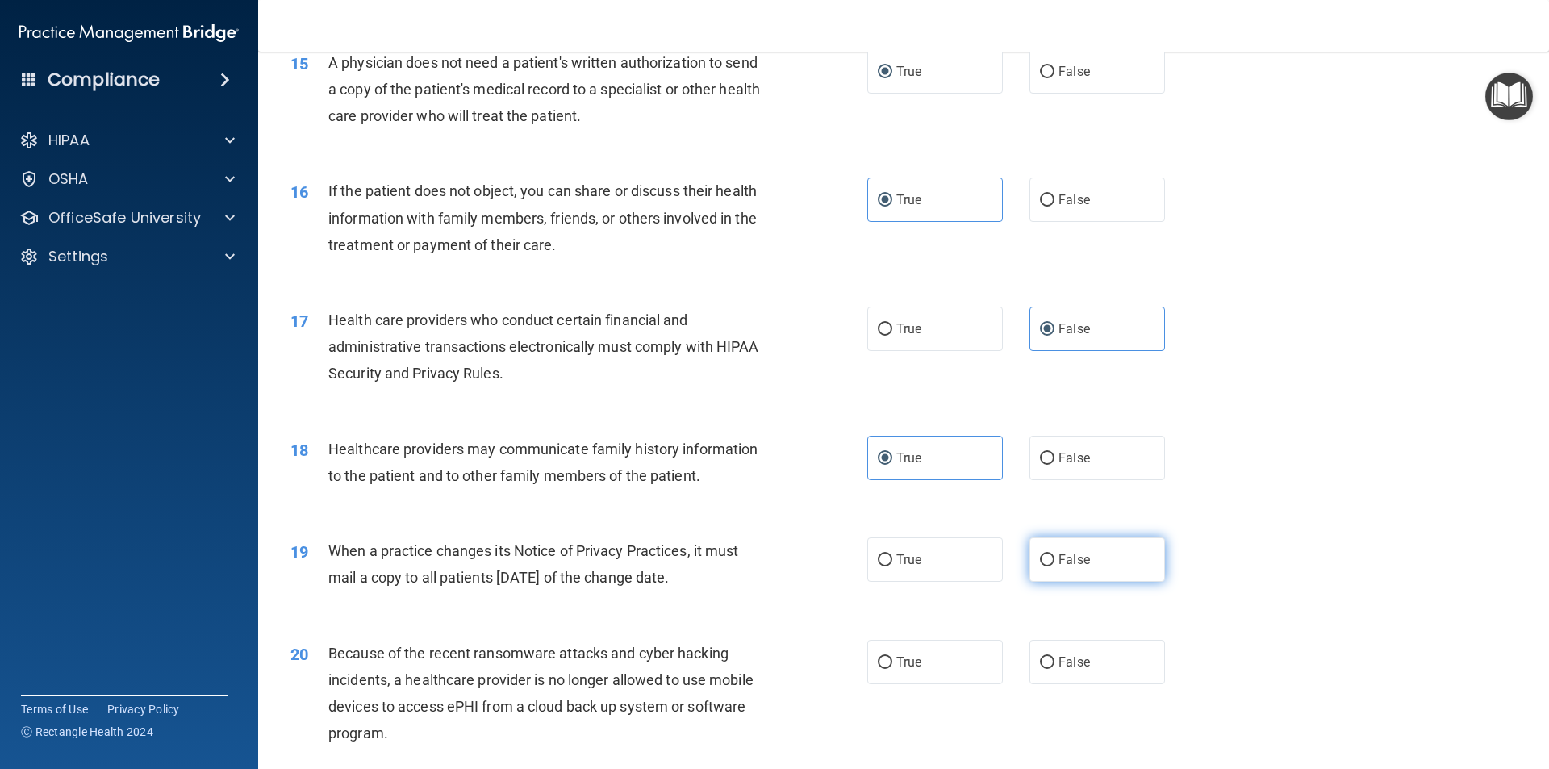
click at [1040, 566] on input "False" at bounding box center [1047, 560] width 15 height 12
radio input "true"
click at [1047, 661] on label "False" at bounding box center [1097, 662] width 136 height 44
click at [1047, 661] on input "False" at bounding box center [1047, 663] width 15 height 12
radio input "true"
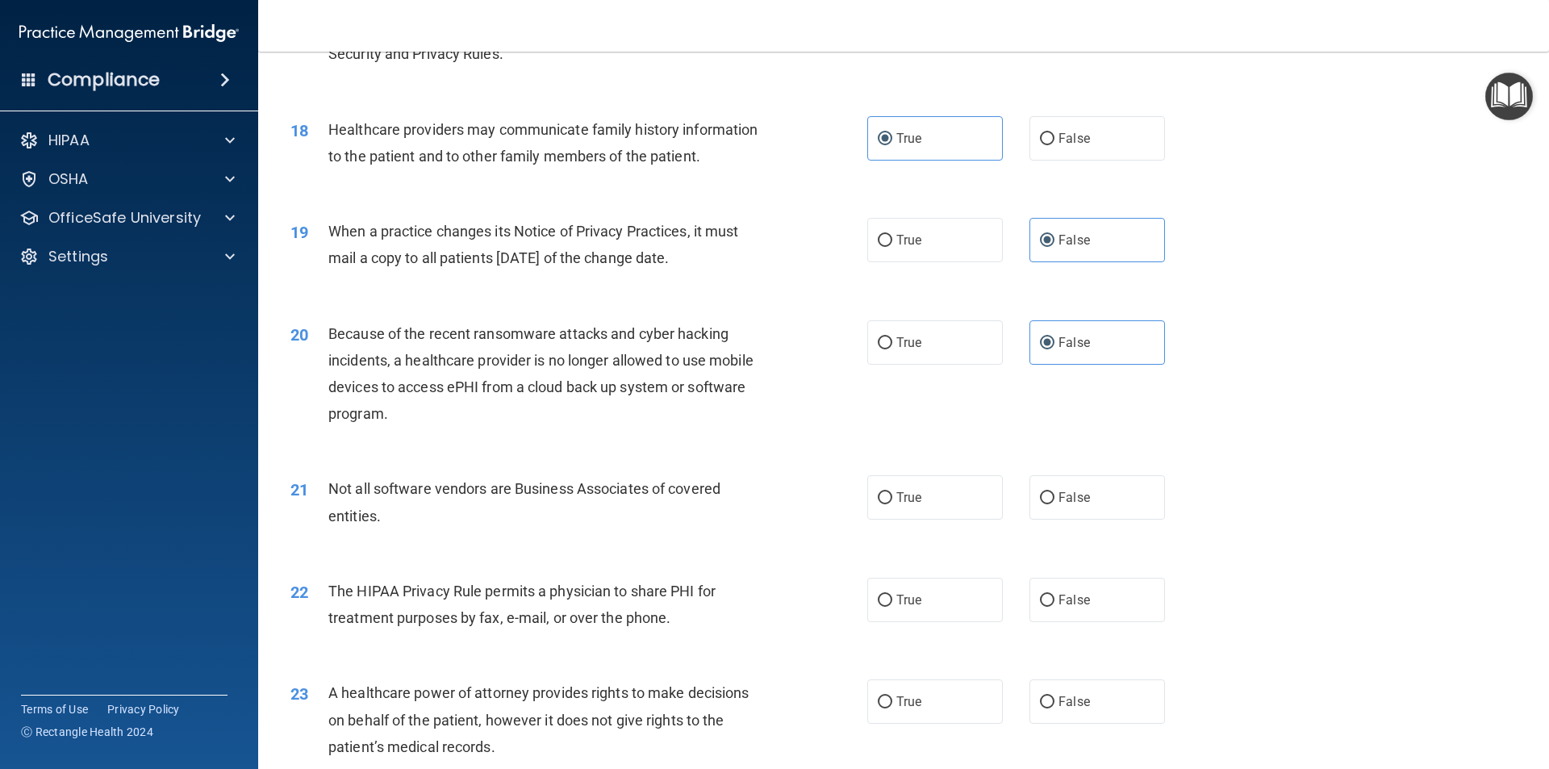
scroll to position [2097, 0]
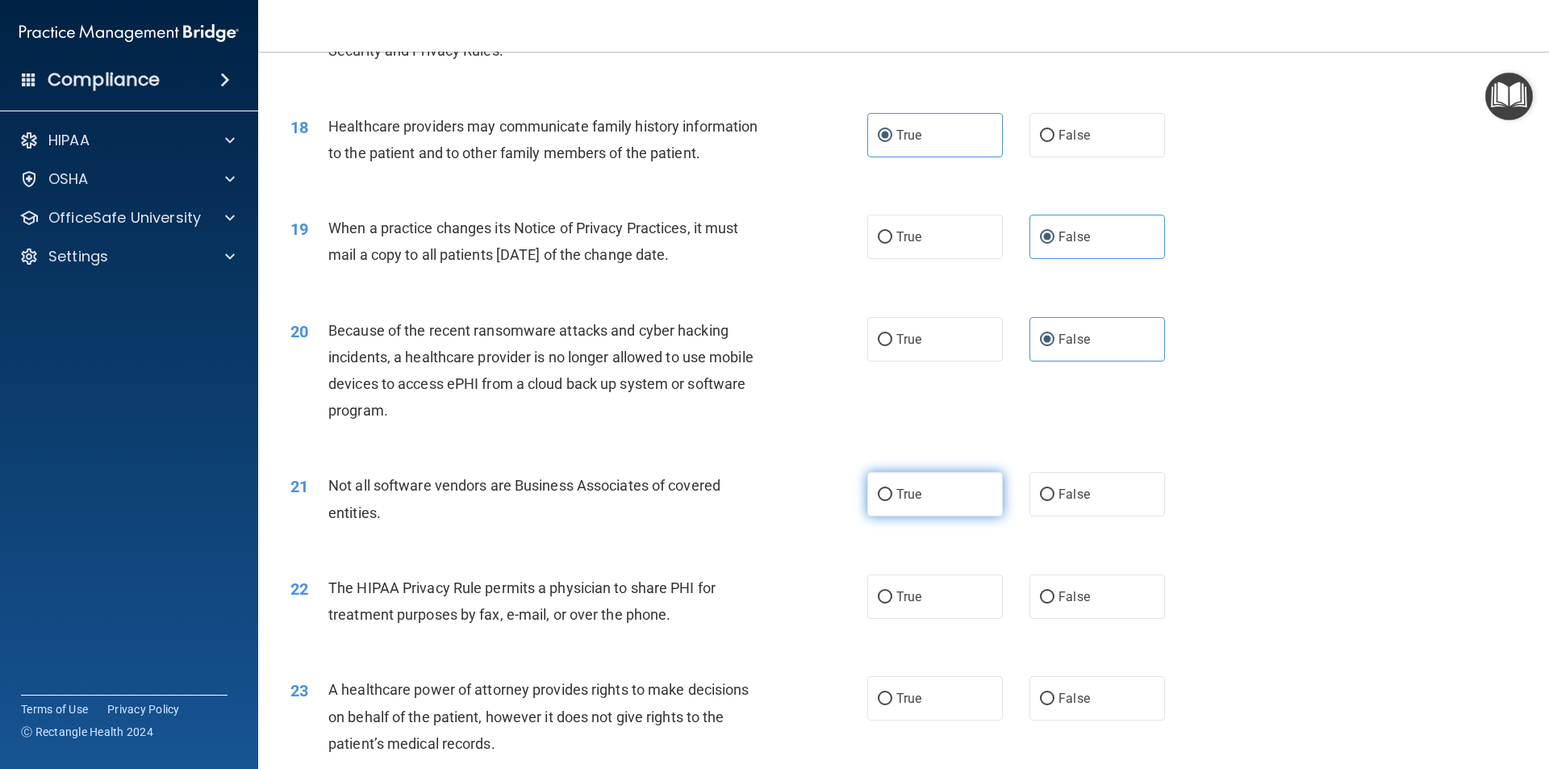
click at [909, 486] on label "True" at bounding box center [935, 494] width 136 height 44
click at [892, 489] on input "True" at bounding box center [885, 495] width 15 height 12
radio input "true"
click at [920, 342] on label "True" at bounding box center [935, 339] width 136 height 44
click at [892, 342] on input "True" at bounding box center [885, 340] width 15 height 12
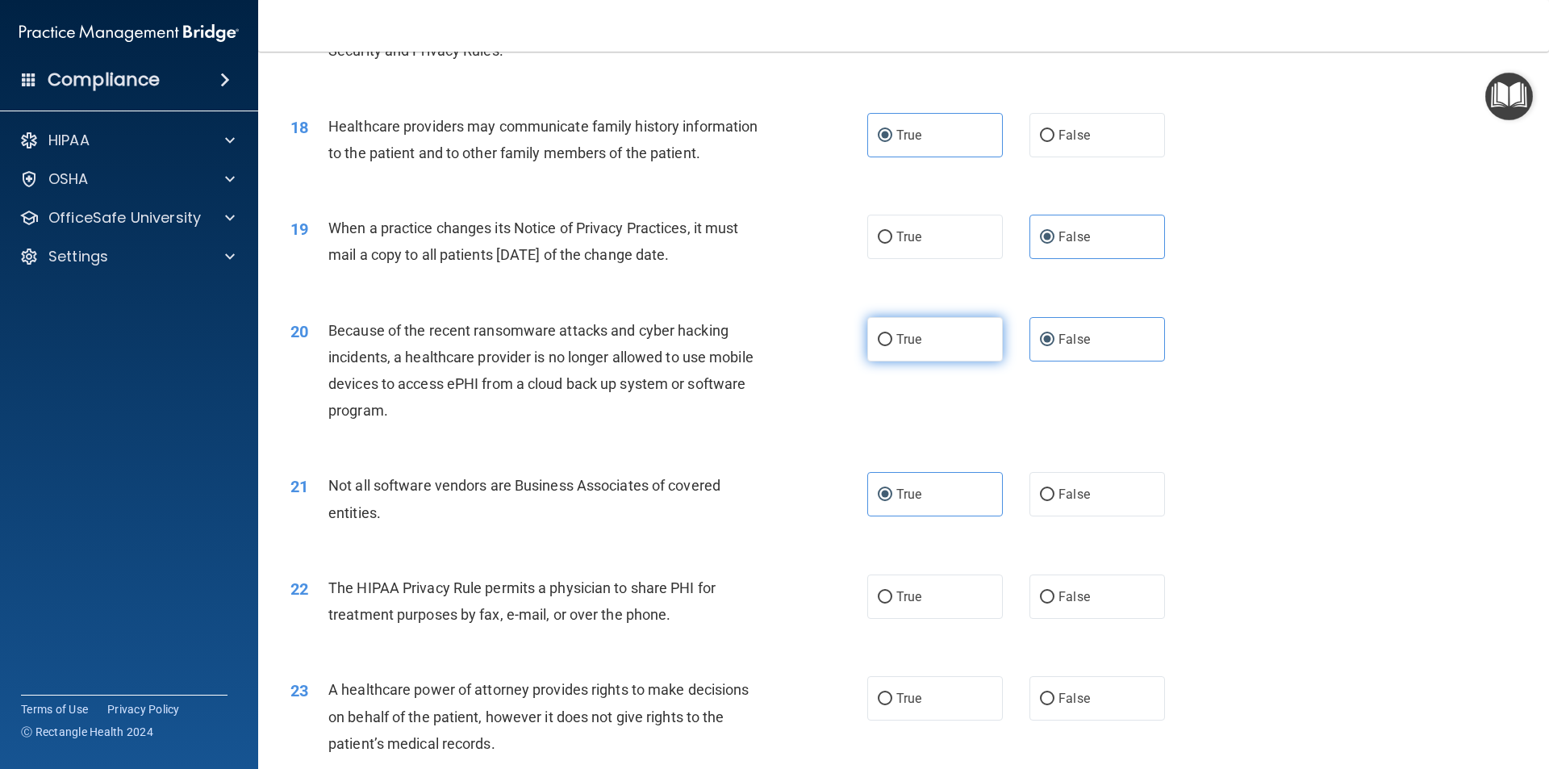
radio input "true"
radio input "false"
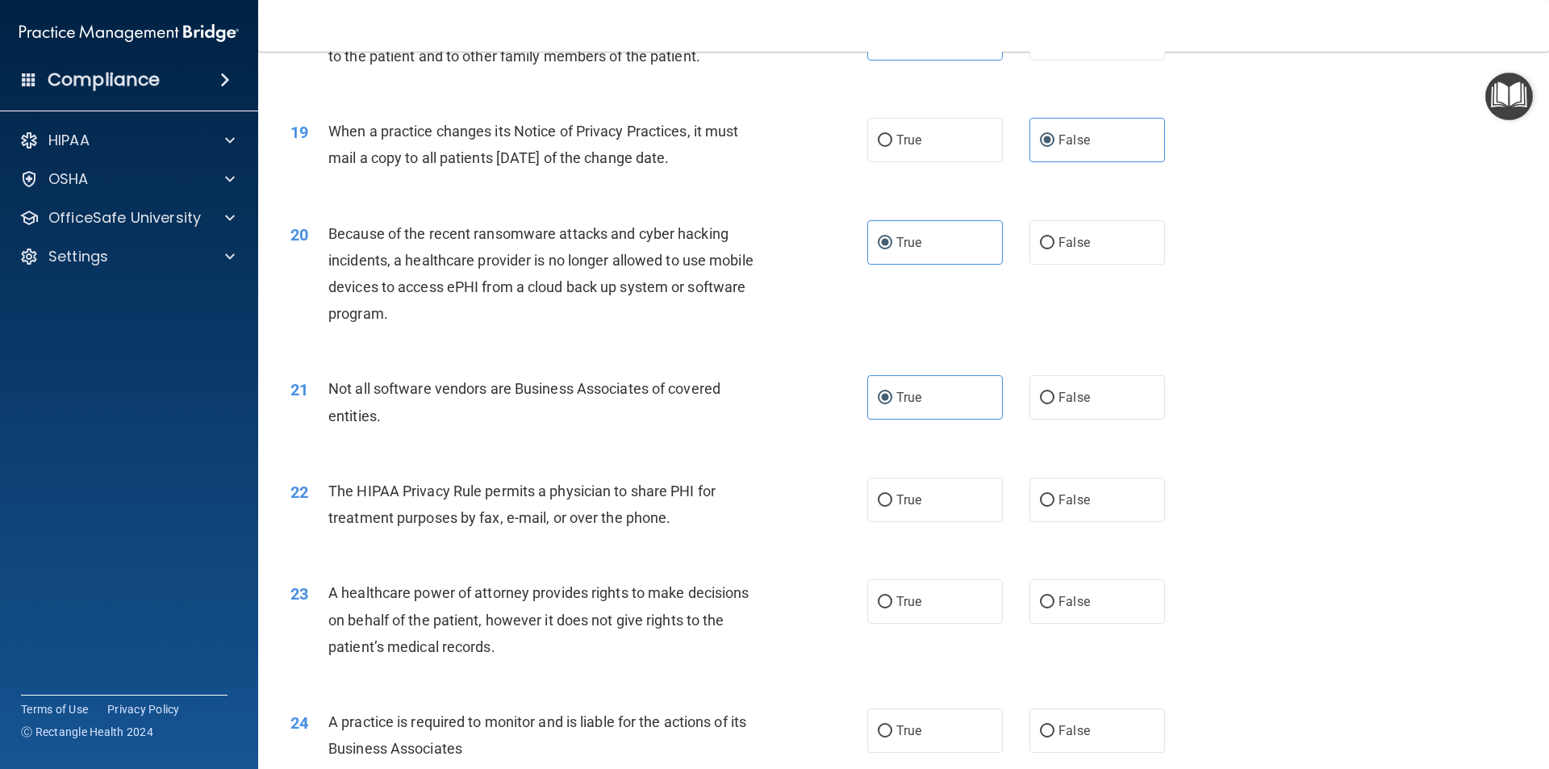
scroll to position [2258, 0]
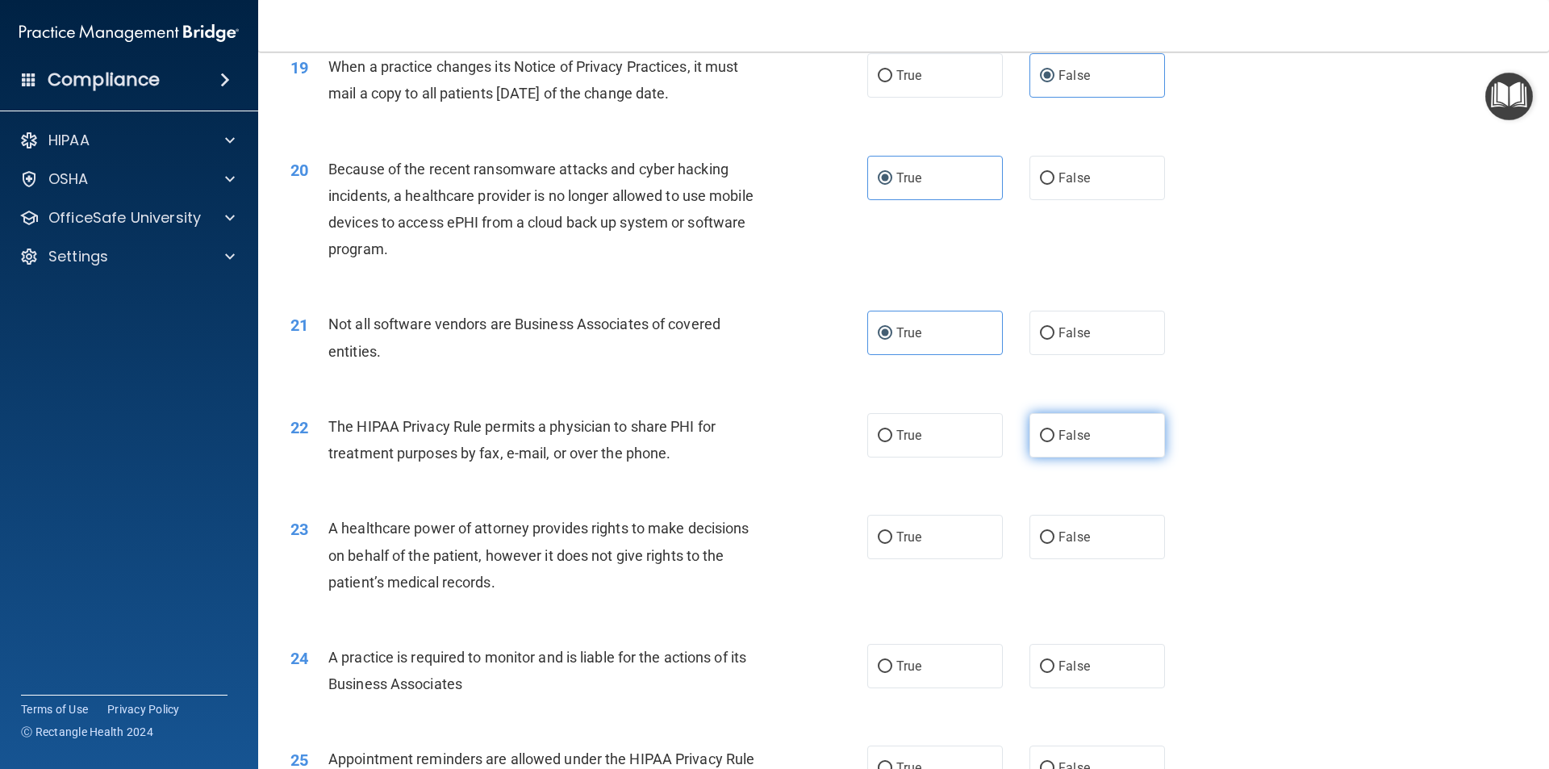
click at [1079, 440] on span "False" at bounding box center [1073, 434] width 31 height 15
click at [1054, 440] on input "False" at bounding box center [1047, 436] width 15 height 12
radio input "true"
click at [911, 547] on label "True" at bounding box center [935, 537] width 136 height 44
click at [892, 544] on input "True" at bounding box center [885, 538] width 15 height 12
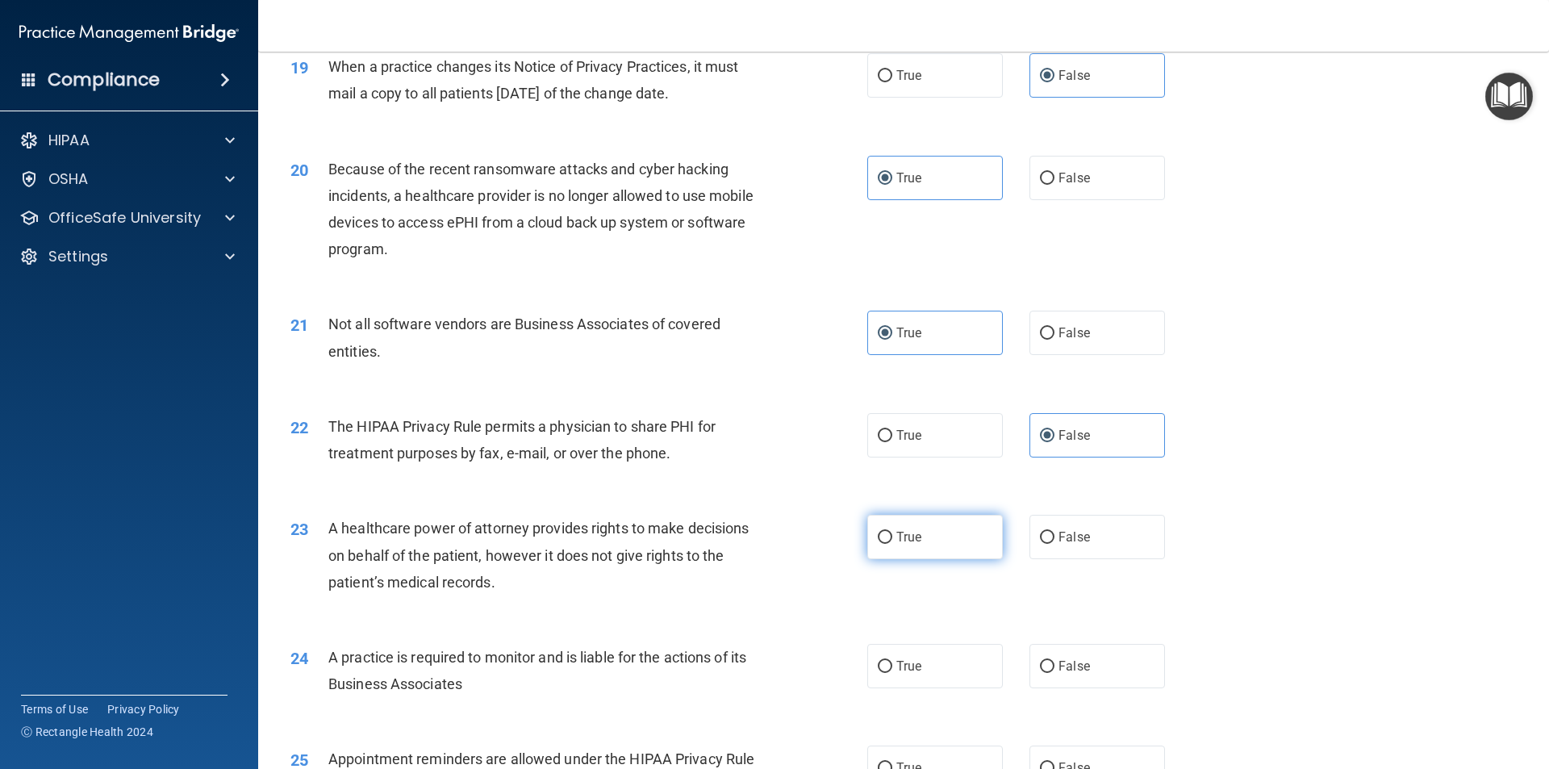
radio input "true"
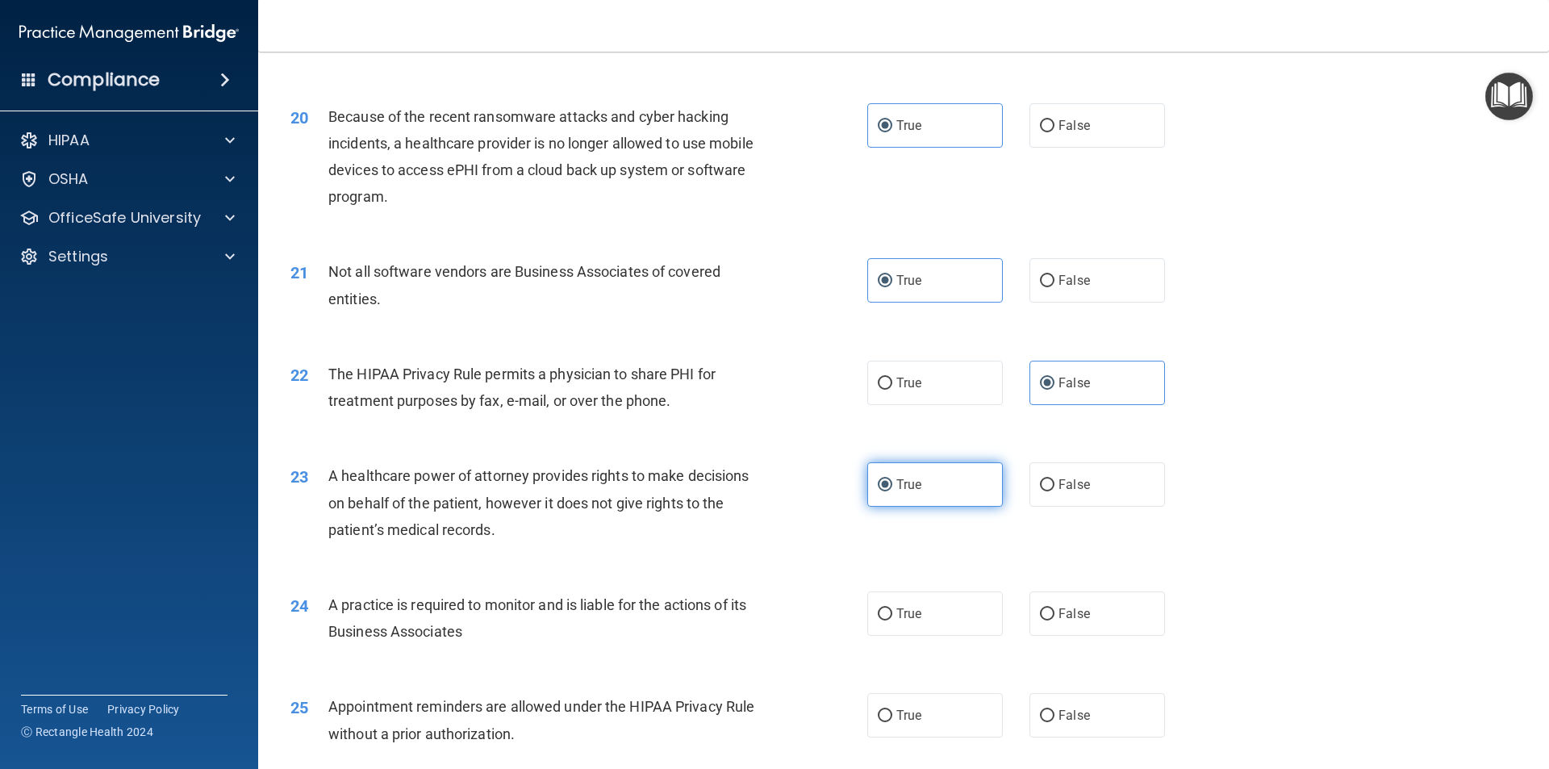
scroll to position [2339, 0]
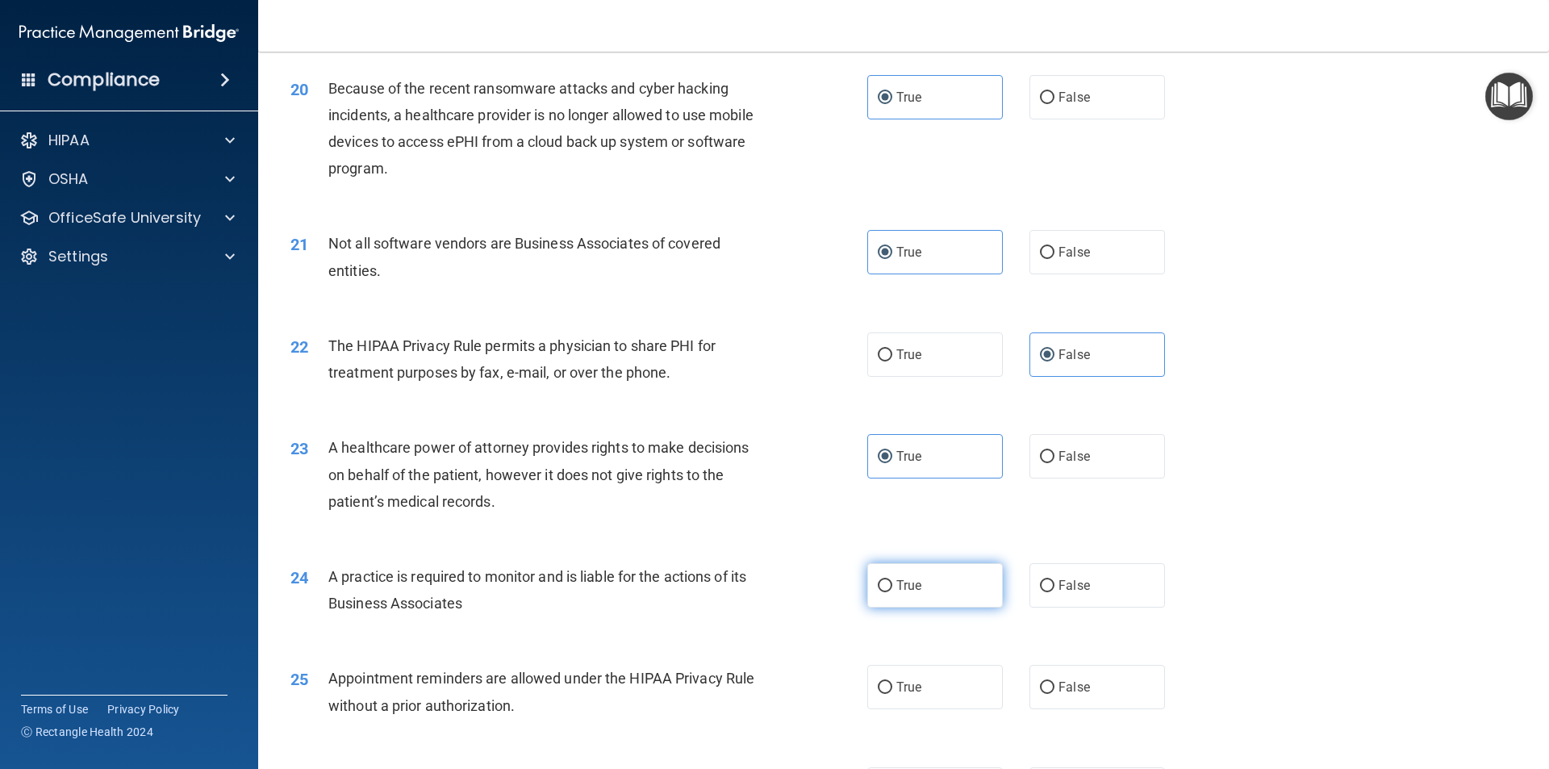
click at [918, 587] on label "True" at bounding box center [935, 585] width 136 height 44
click at [892, 587] on input "True" at bounding box center [885, 586] width 15 height 12
radio input "true"
click at [1040, 694] on input "False" at bounding box center [1047, 688] width 15 height 12
radio input "true"
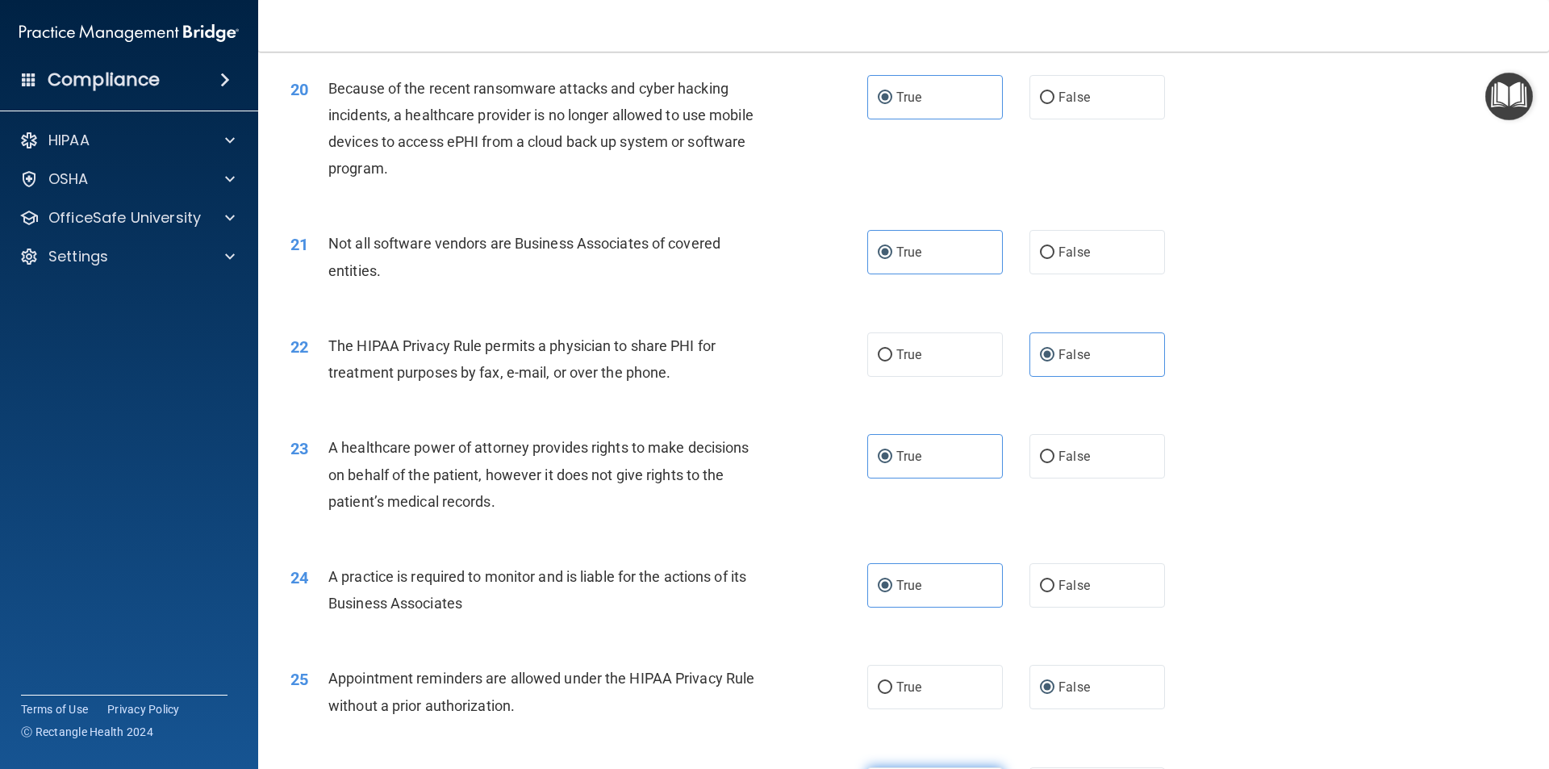
scroll to position [2662, 0]
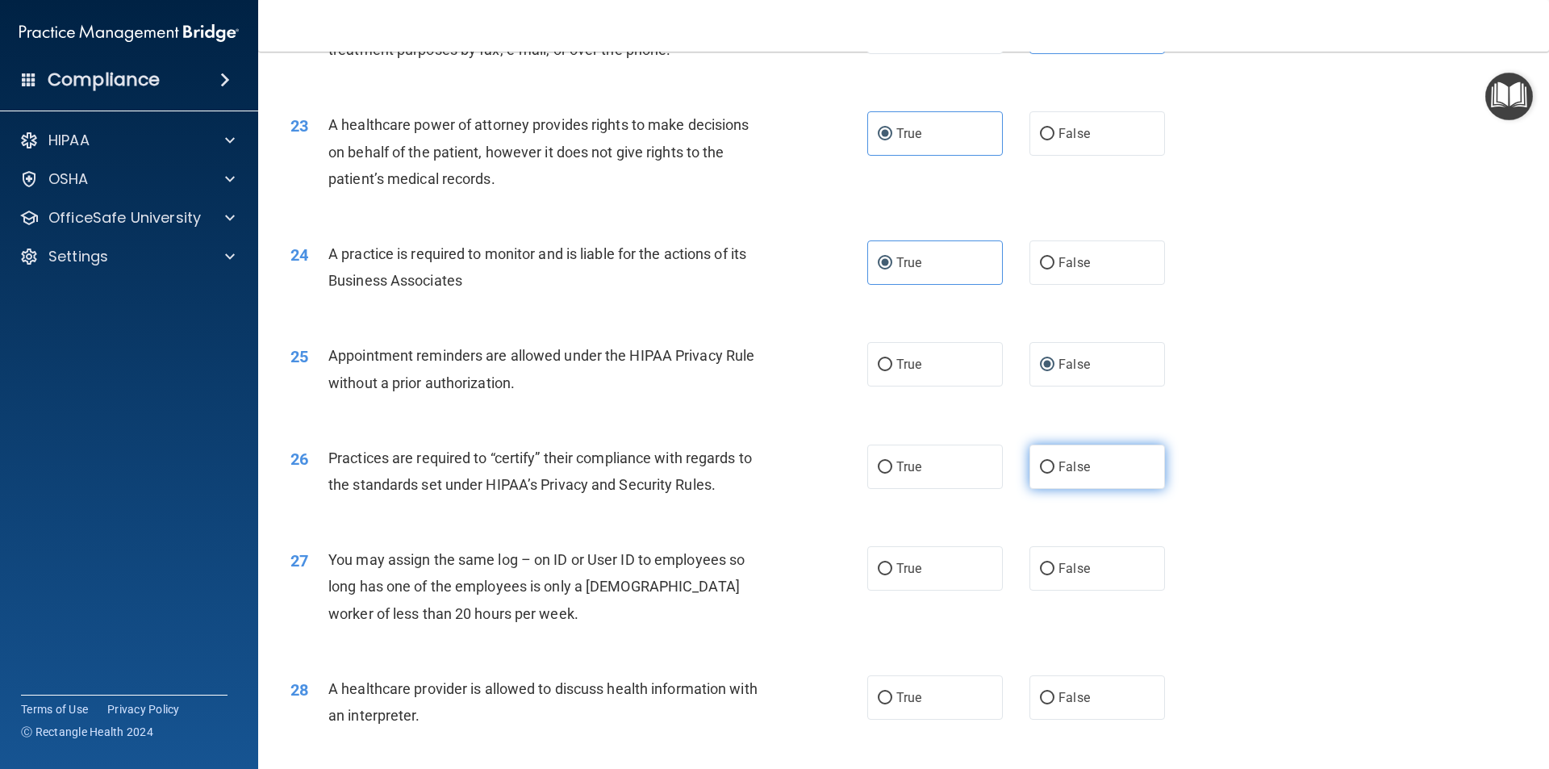
click at [1048, 465] on label "False" at bounding box center [1097, 466] width 136 height 44
click at [1048, 465] on input "False" at bounding box center [1047, 467] width 15 height 12
radio input "true"
click at [1058, 564] on span "False" at bounding box center [1073, 568] width 31 height 15
click at [1054, 564] on input "False" at bounding box center [1047, 569] width 15 height 12
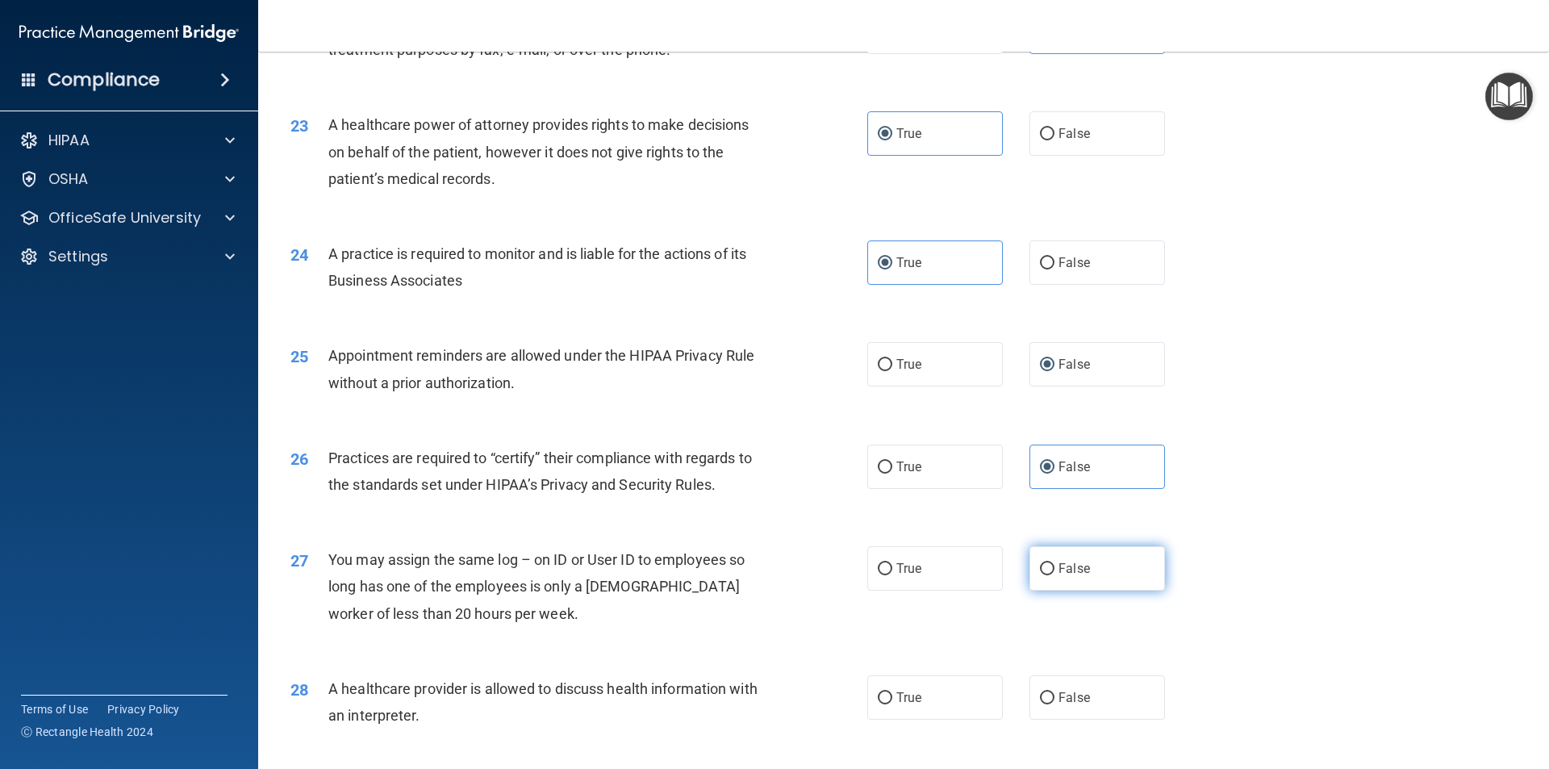
radio input "true"
click at [927, 704] on label "True" at bounding box center [935, 697] width 136 height 44
click at [892, 704] on input "True" at bounding box center [885, 698] width 15 height 12
radio input "true"
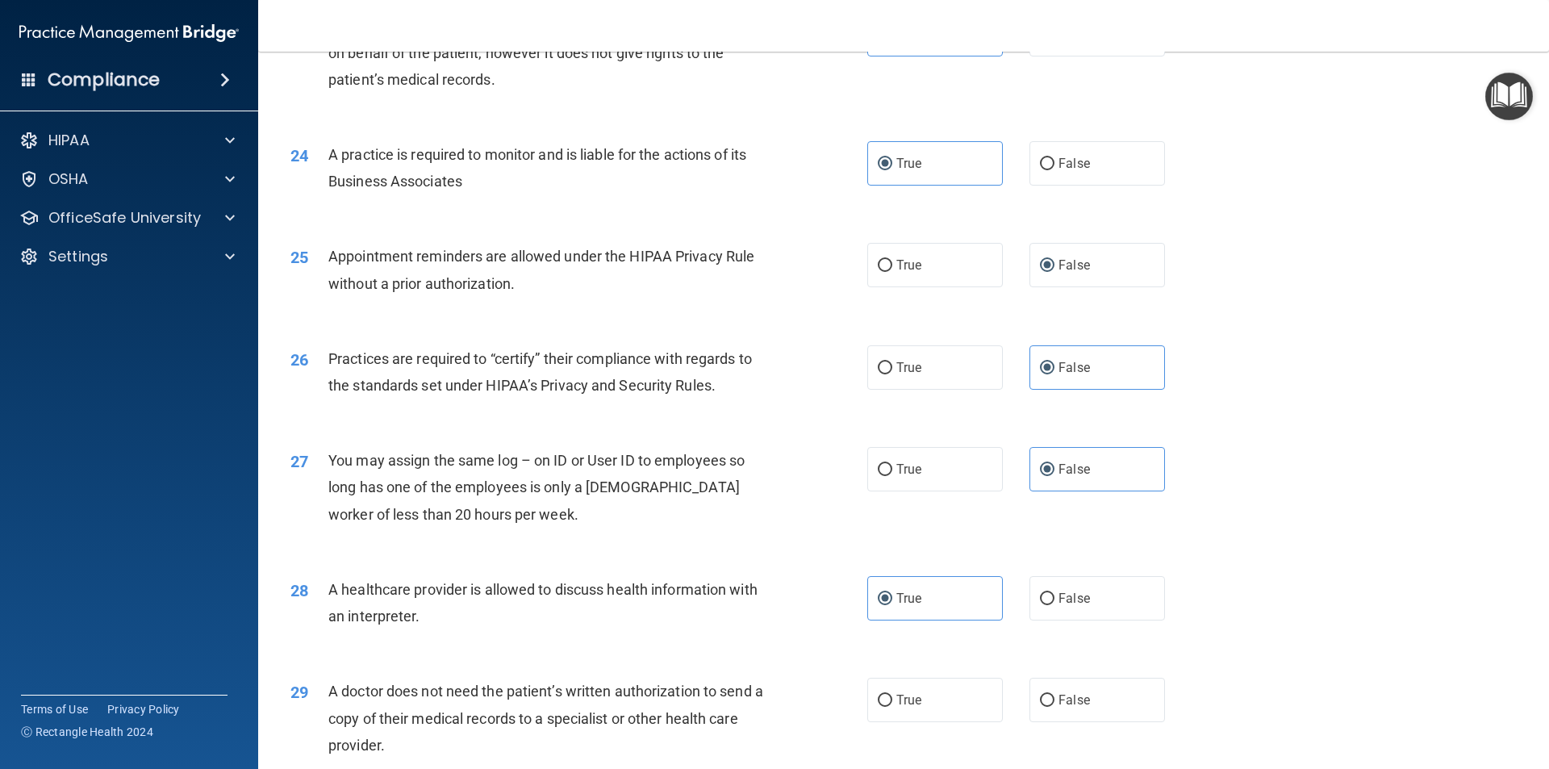
scroll to position [2904, 0]
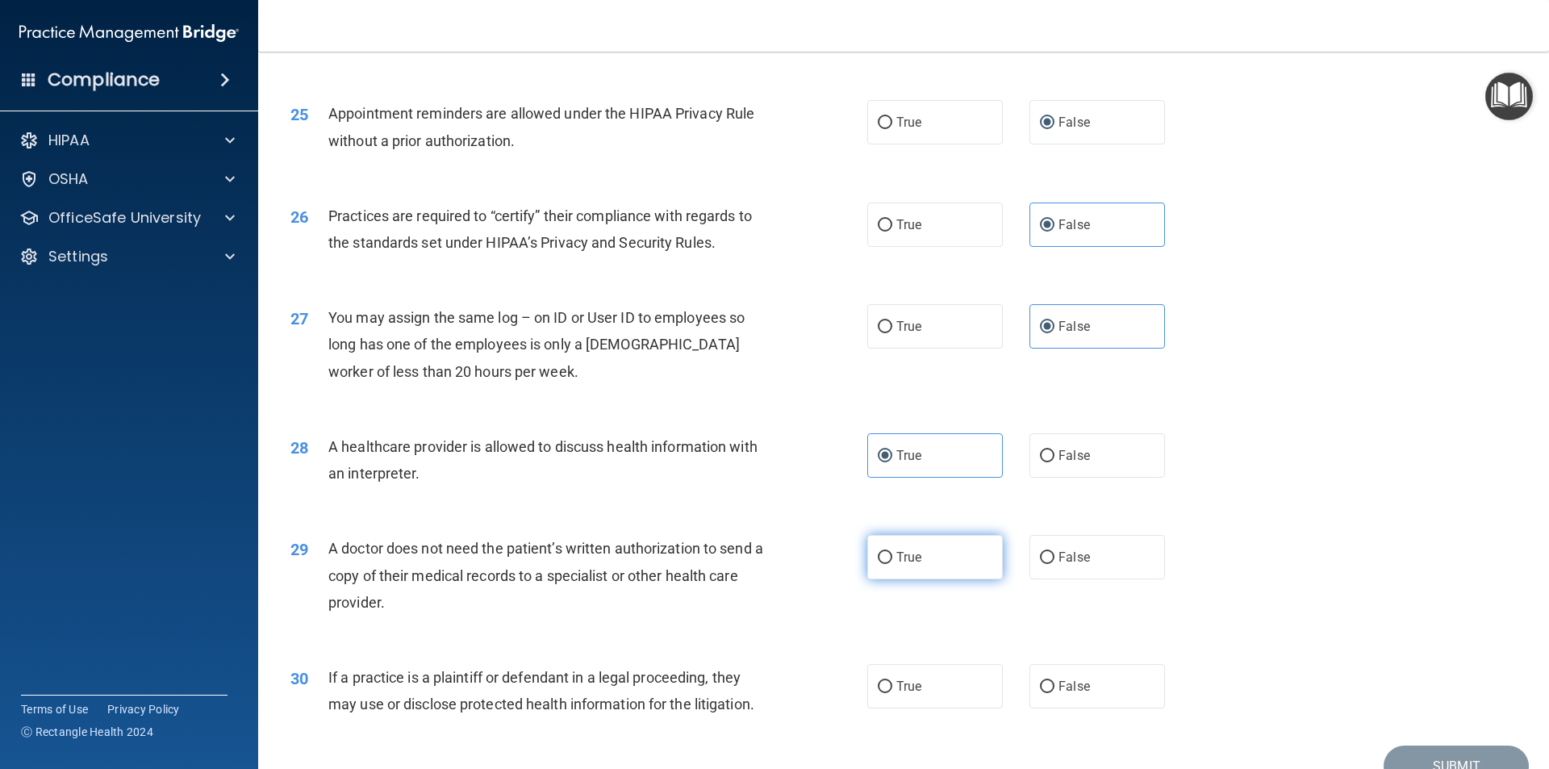
click at [907, 561] on span "True" at bounding box center [908, 556] width 25 height 15
click at [892, 561] on input "True" at bounding box center [885, 558] width 15 height 12
radio input "true"
click at [926, 677] on label "True" at bounding box center [935, 686] width 136 height 44
click at [892, 681] on input "True" at bounding box center [885, 687] width 15 height 12
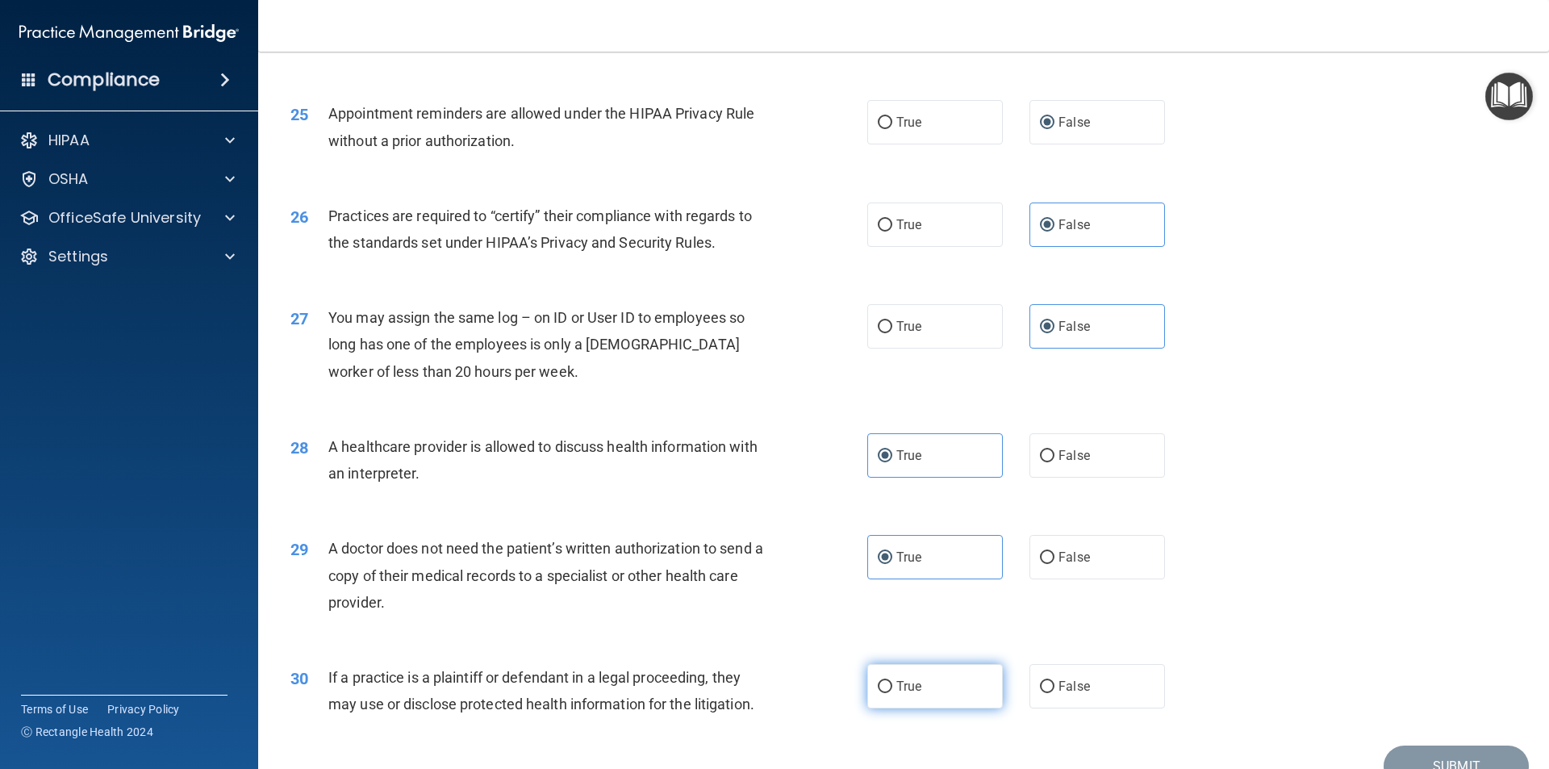
radio input "true"
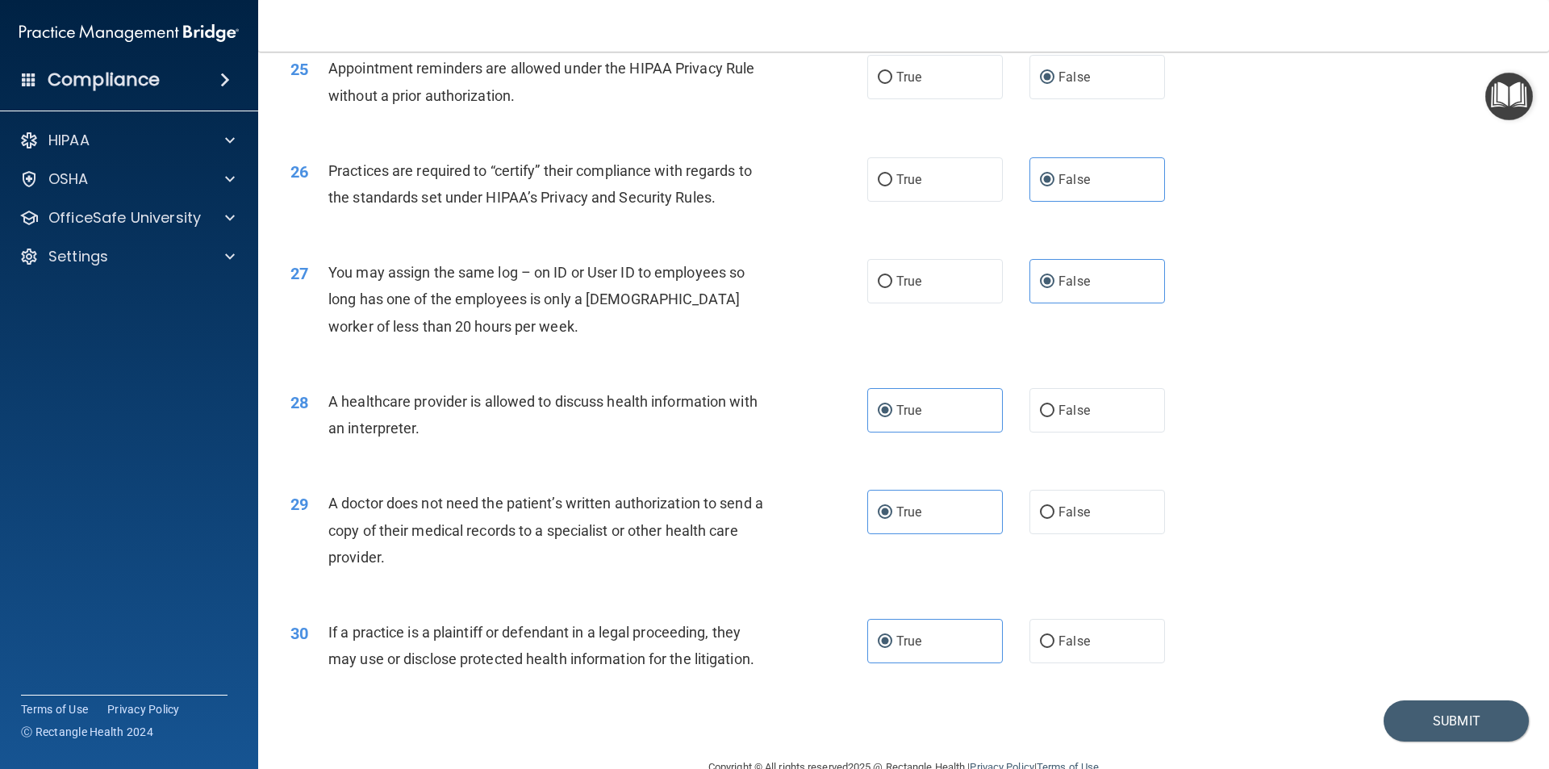
scroll to position [2986, 0]
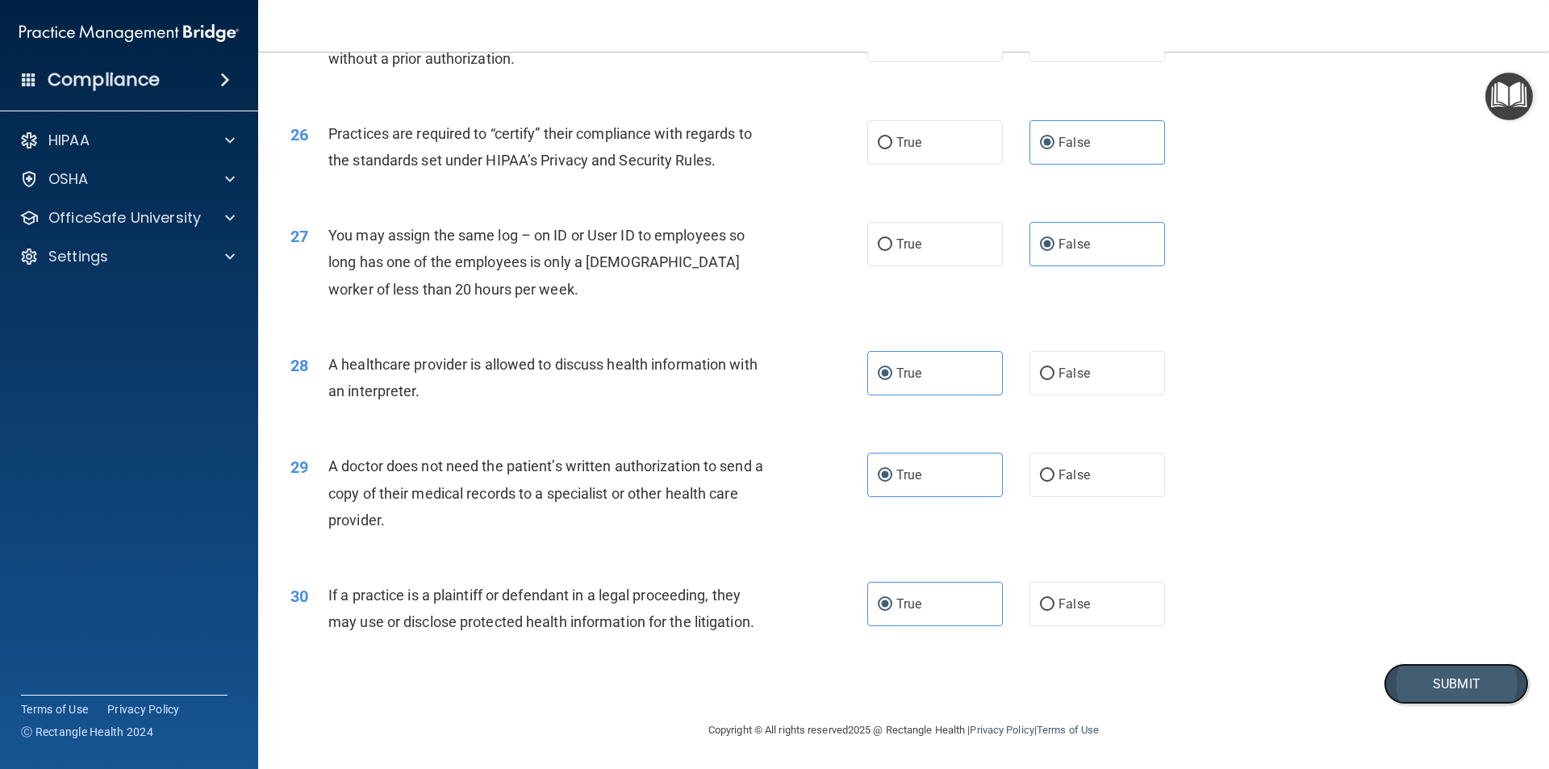
click at [1409, 683] on button "Submit" at bounding box center [1455, 683] width 145 height 41
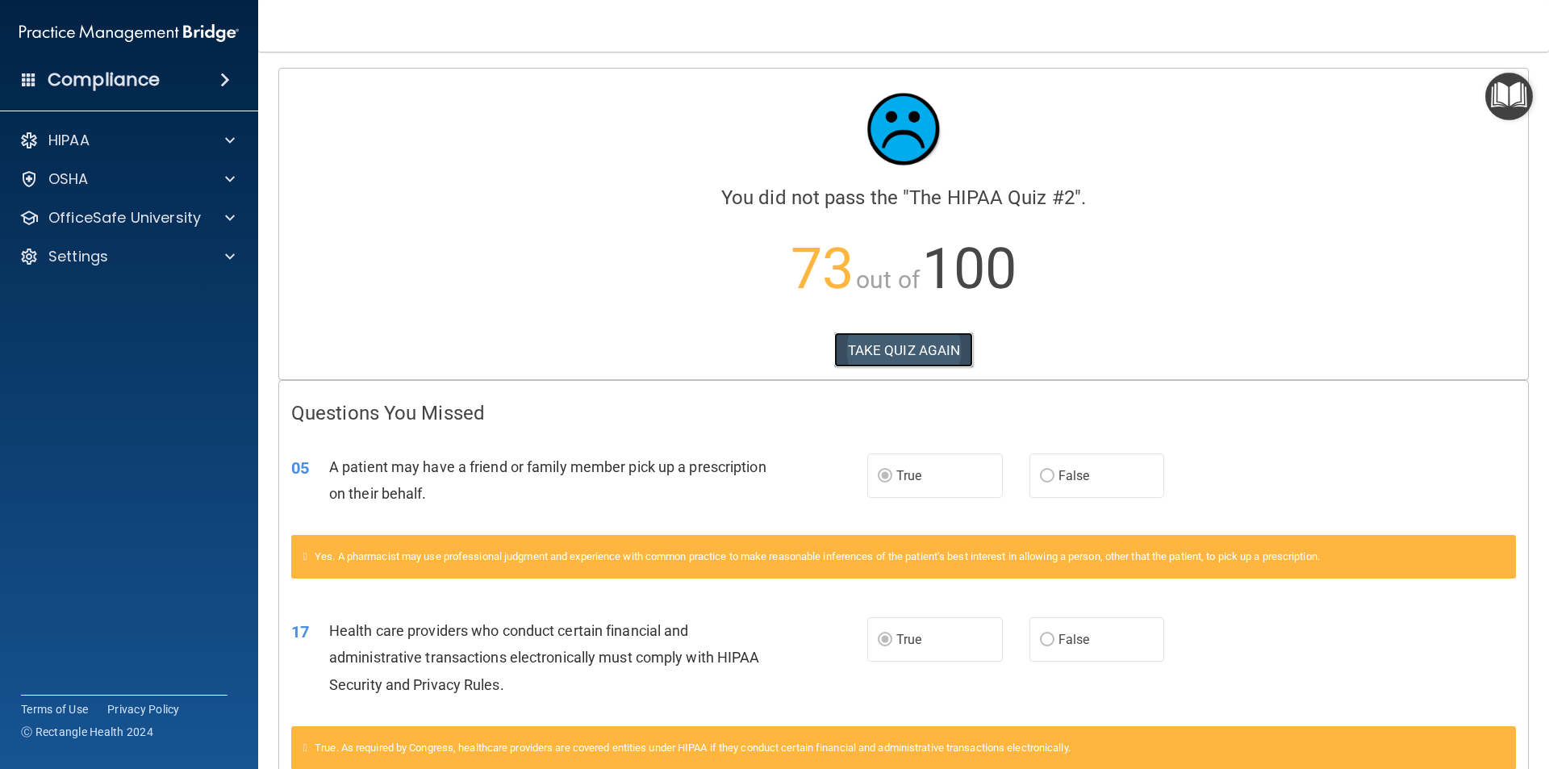
click at [890, 342] on button "TAKE QUIZ AGAIN" at bounding box center [904, 349] width 140 height 35
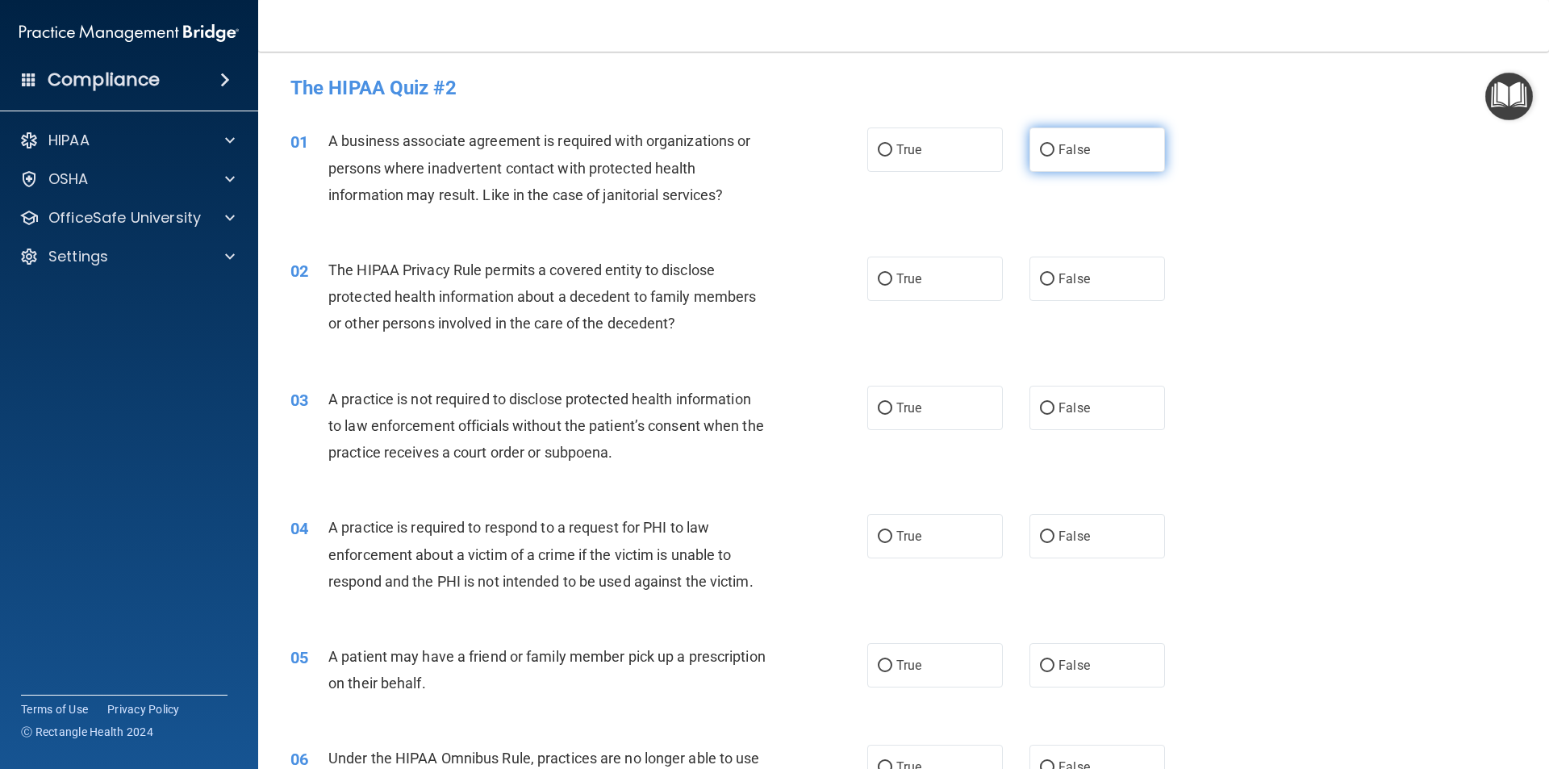
click at [1052, 161] on label "False" at bounding box center [1097, 149] width 136 height 44
click at [1052, 156] on input "False" at bounding box center [1047, 150] width 15 height 12
radio input "true"
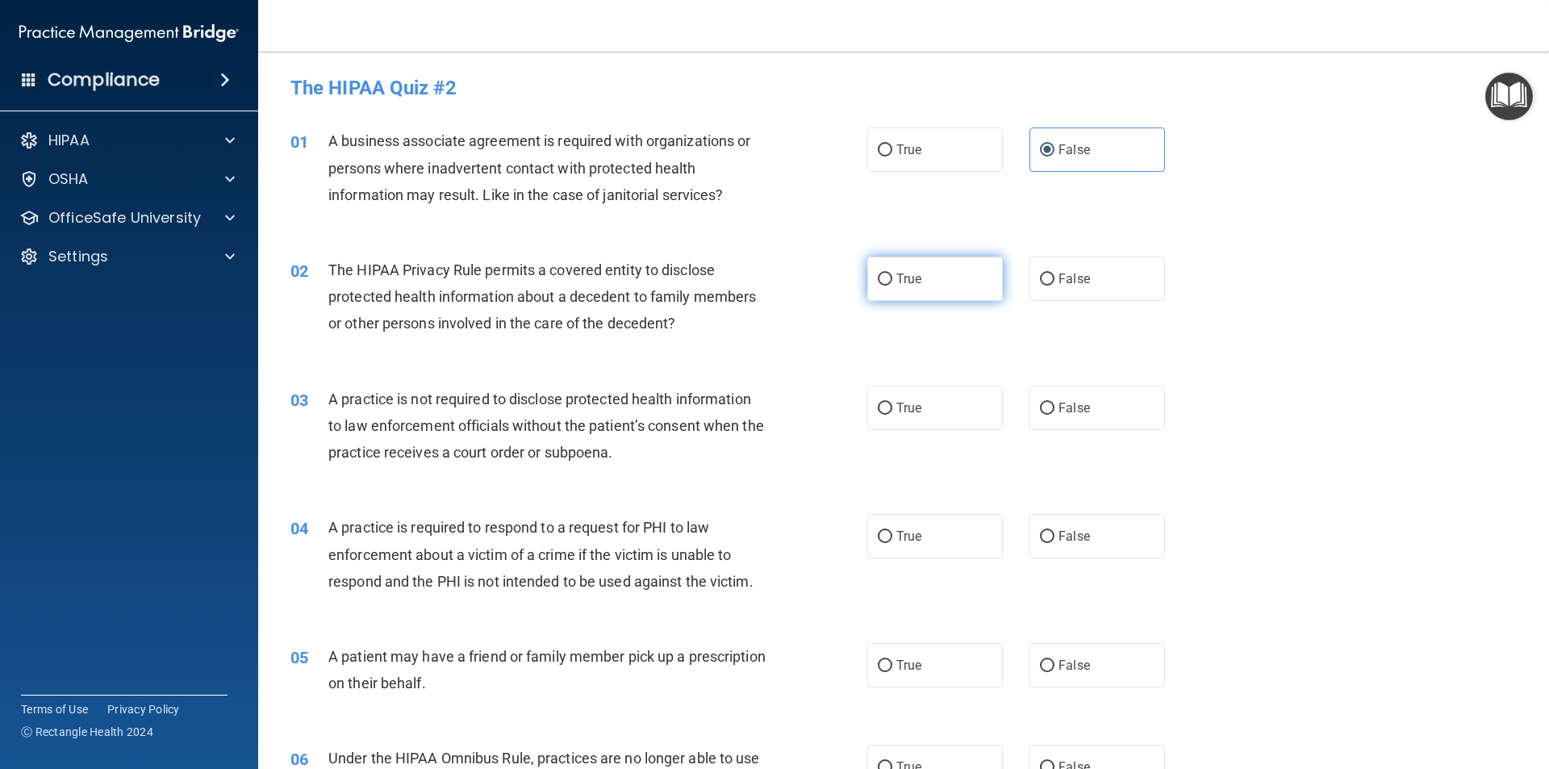
click at [924, 269] on label "True" at bounding box center [935, 278] width 136 height 44
click at [892, 273] on input "True" at bounding box center [885, 279] width 15 height 12
radio input "true"
click at [1058, 407] on span "False" at bounding box center [1073, 407] width 31 height 15
click at [1054, 407] on input "False" at bounding box center [1047, 408] width 15 height 12
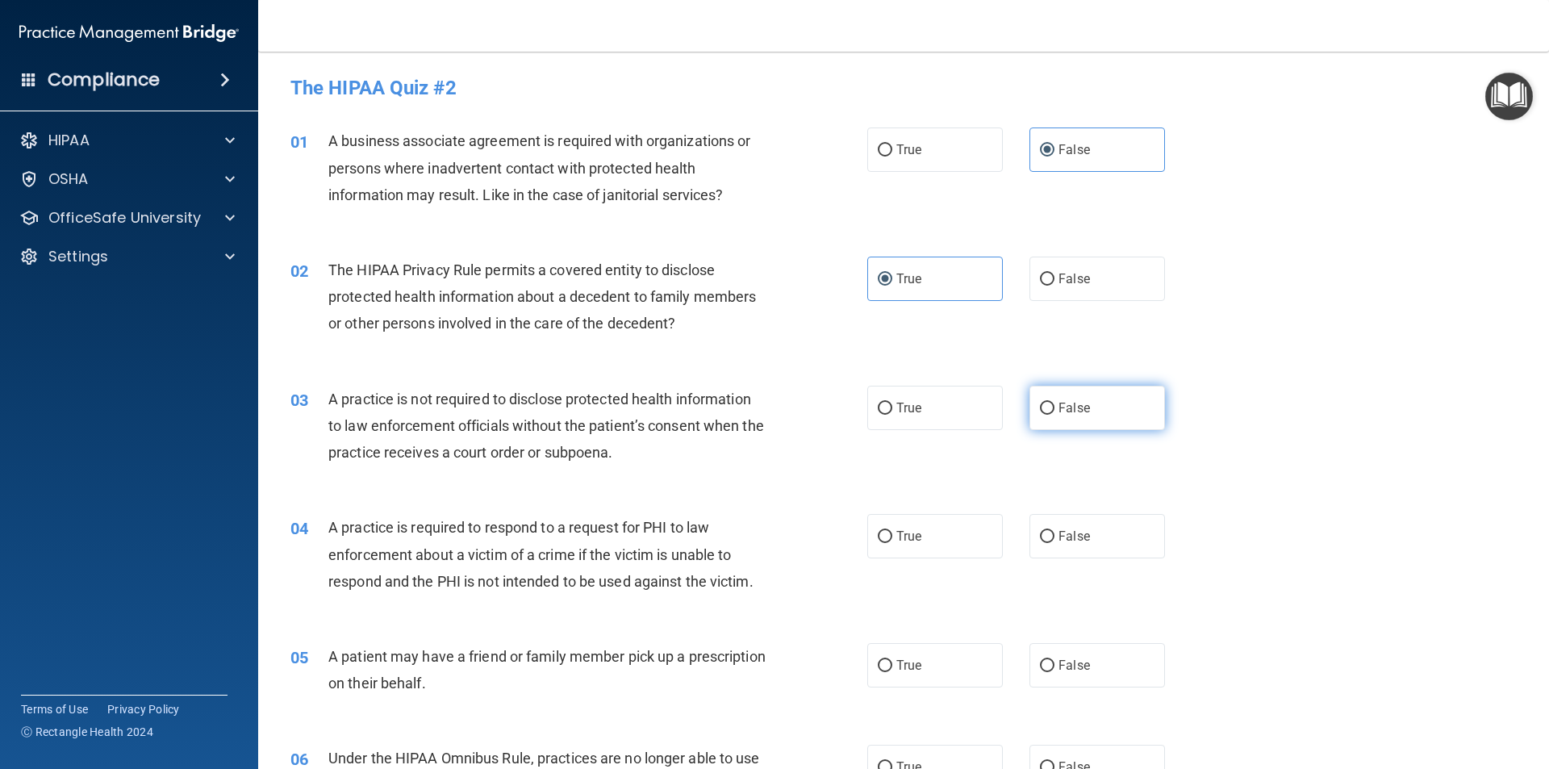
radio input "true"
click at [944, 540] on label "True" at bounding box center [935, 536] width 136 height 44
click at [892, 540] on input "True" at bounding box center [885, 537] width 15 height 12
radio input "true"
click at [907, 660] on span "True" at bounding box center [908, 664] width 25 height 15
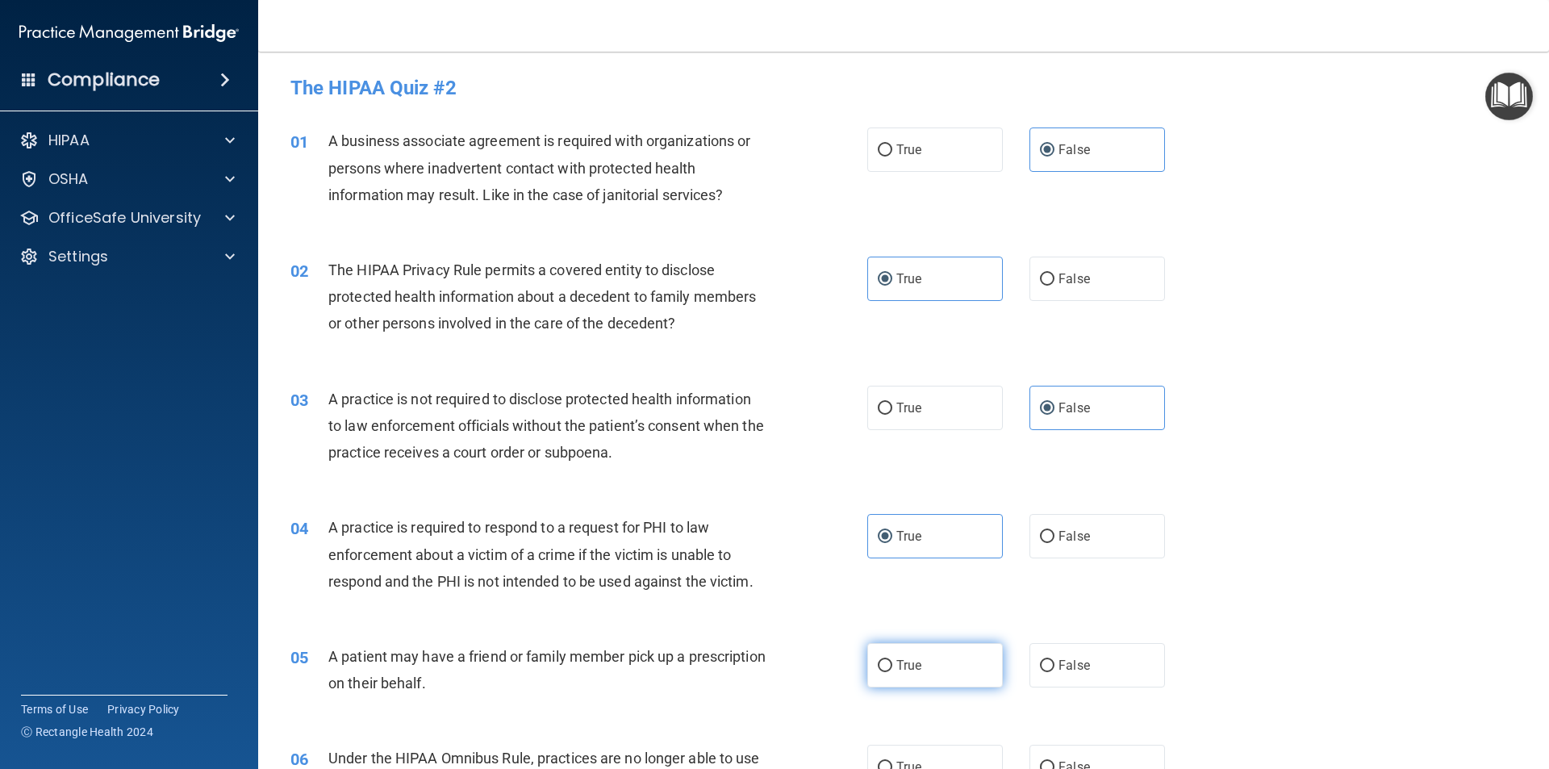
click at [892, 660] on input "True" at bounding box center [885, 666] width 15 height 12
radio input "true"
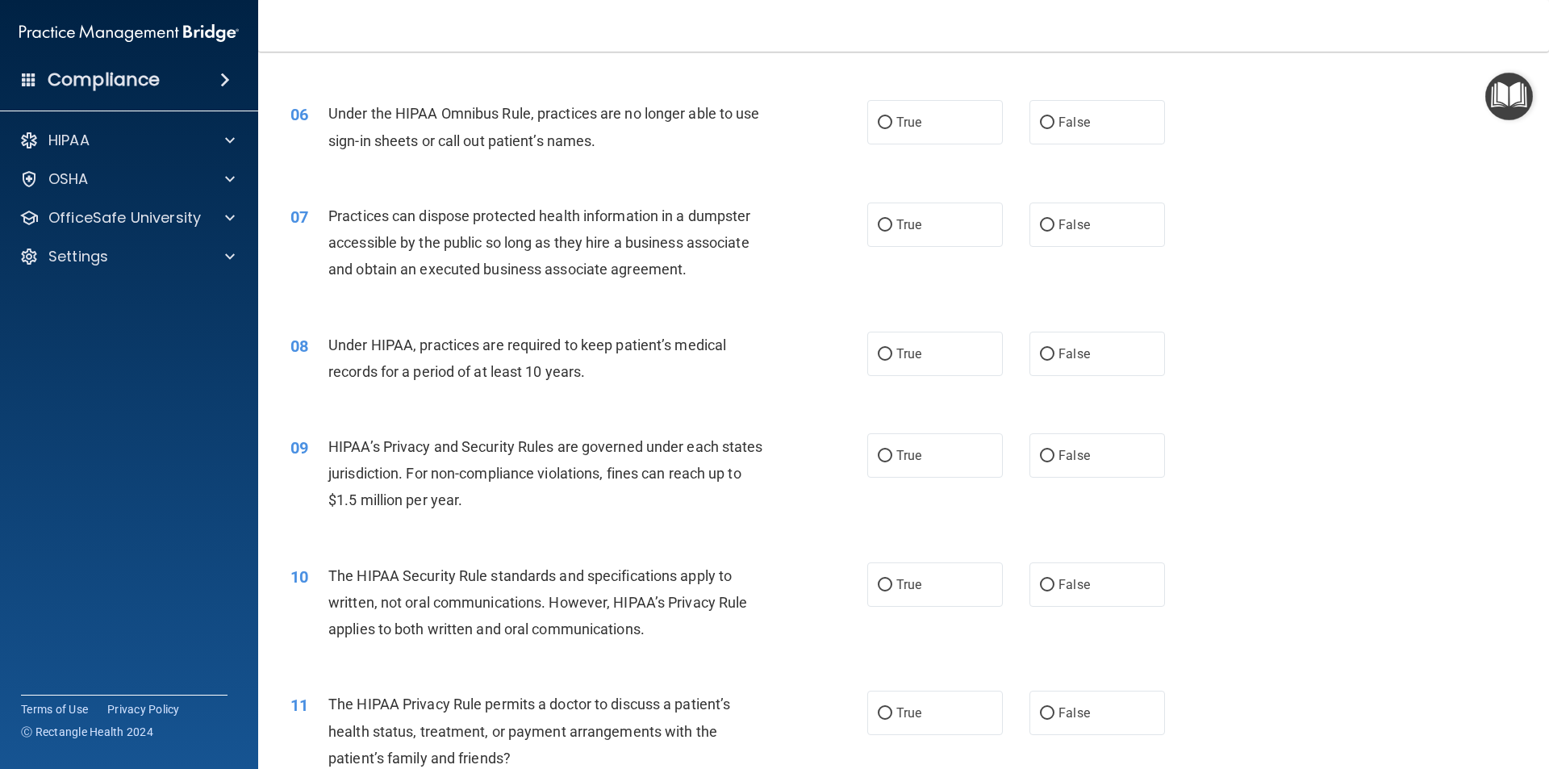
scroll to position [645, 0]
drag, startPoint x: 1057, startPoint y: 223, endPoint x: 1057, endPoint y: 296, distance: 72.6
click at [1058, 223] on span "False" at bounding box center [1073, 223] width 31 height 15
click at [1054, 223] on input "False" at bounding box center [1047, 225] width 15 height 12
radio input "true"
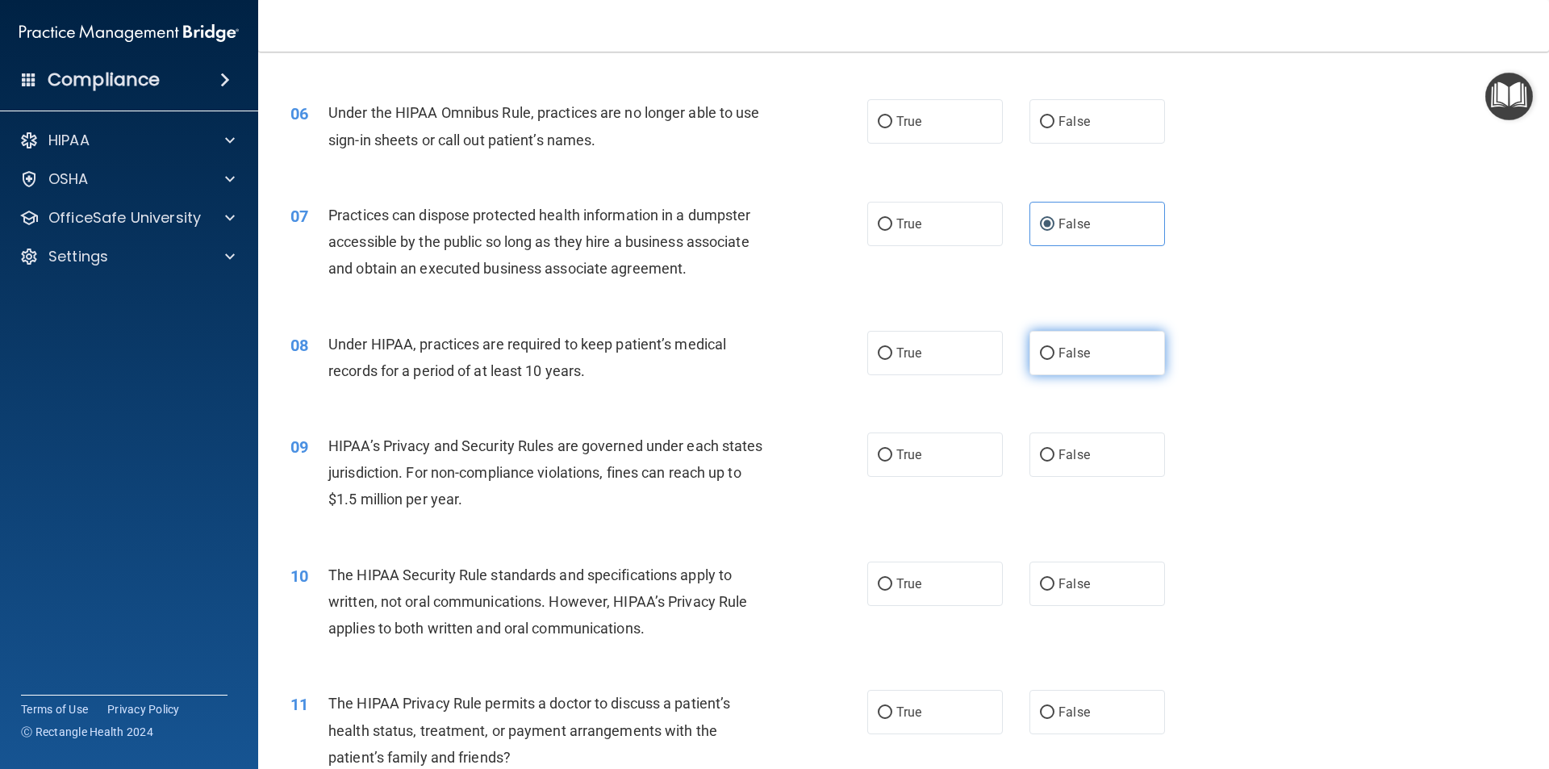
click at [1047, 336] on label "False" at bounding box center [1097, 353] width 136 height 44
click at [1047, 348] on input "False" at bounding box center [1047, 354] width 15 height 12
radio input "true"
click at [1068, 445] on label "False" at bounding box center [1097, 454] width 136 height 44
click at [1054, 449] on input "False" at bounding box center [1047, 455] width 15 height 12
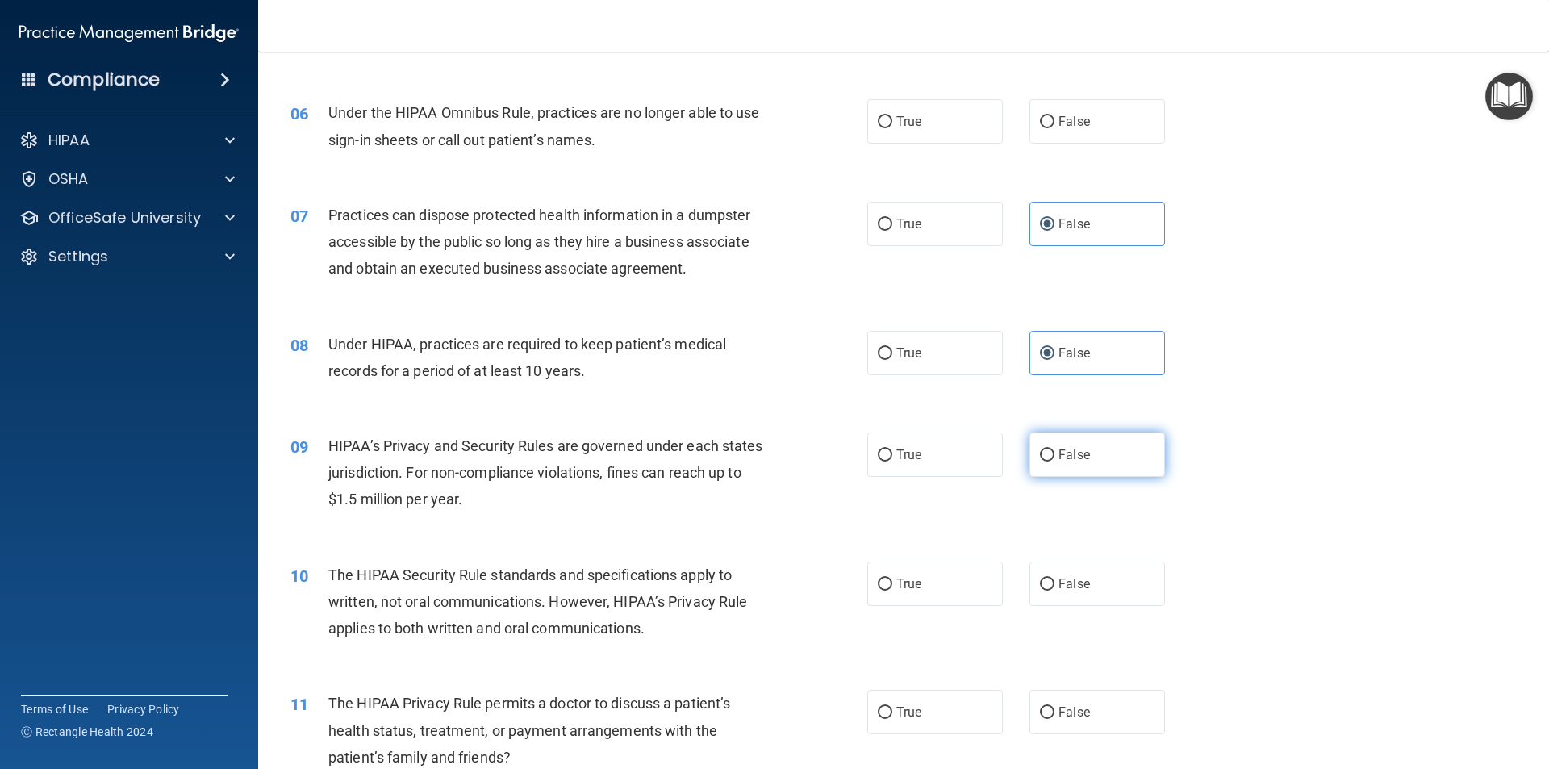
radio input "true"
click at [1091, 591] on label "False" at bounding box center [1097, 583] width 136 height 44
click at [1054, 590] on input "False" at bounding box center [1047, 584] width 15 height 12
radio input "true"
click at [896, 706] on span "True" at bounding box center [908, 711] width 25 height 15
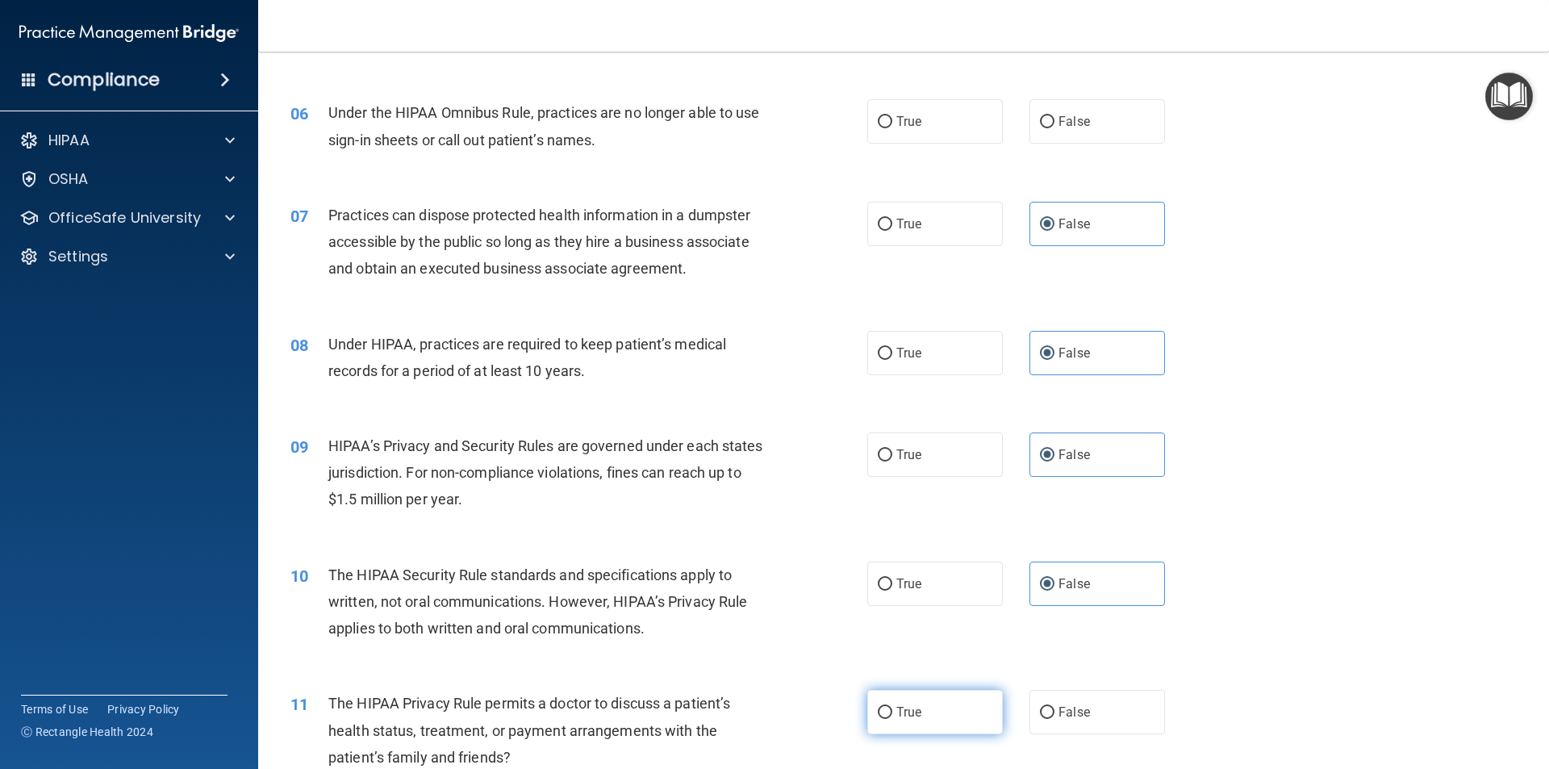
click at [892, 707] on input "True" at bounding box center [885, 713] width 15 height 12
radio input "true"
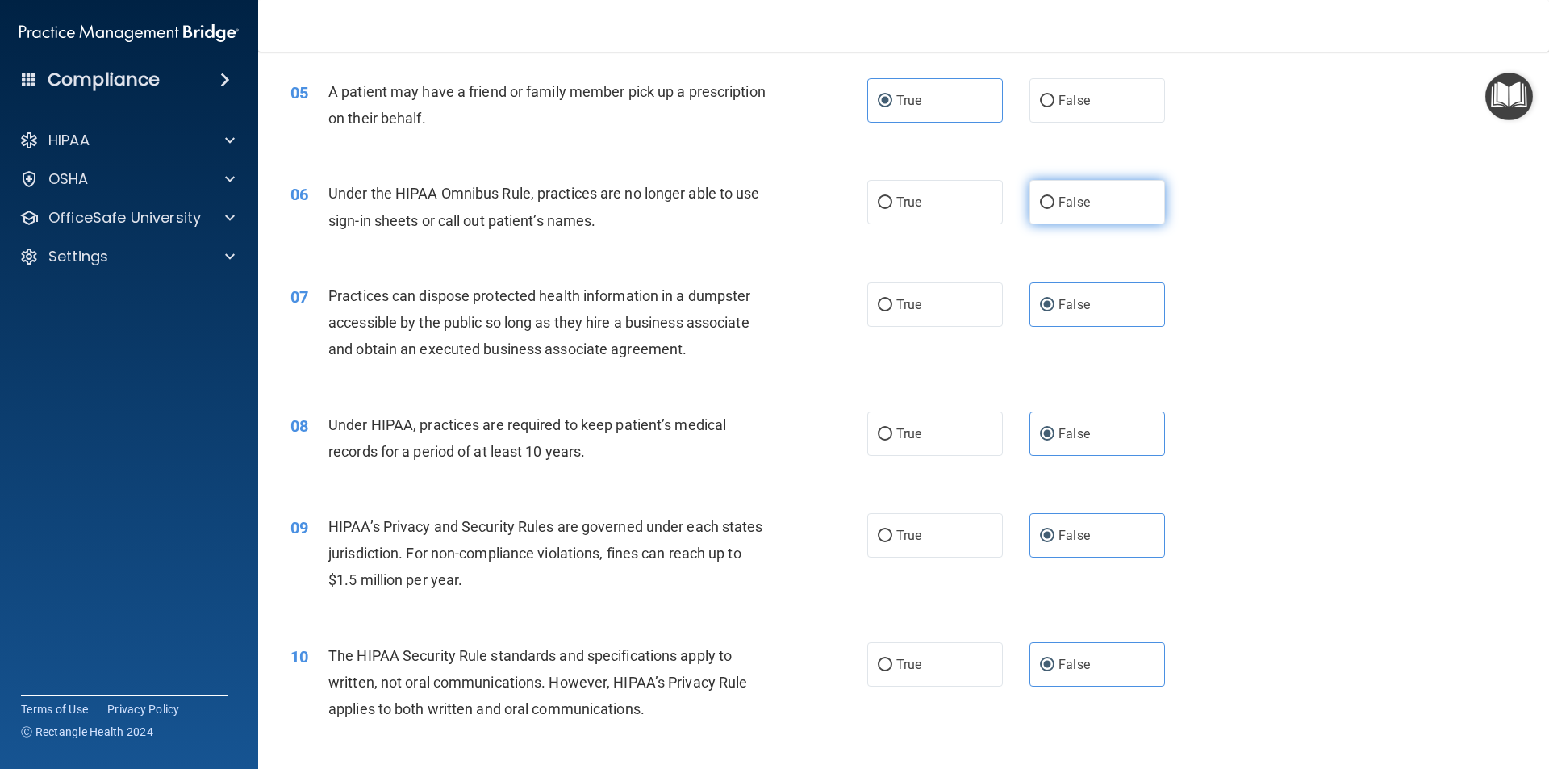
click at [1053, 211] on label "False" at bounding box center [1097, 202] width 136 height 44
click at [1053, 209] on input "False" at bounding box center [1047, 203] width 15 height 12
radio input "true"
click at [940, 657] on label "True" at bounding box center [935, 664] width 136 height 44
click at [892, 659] on input "True" at bounding box center [885, 665] width 15 height 12
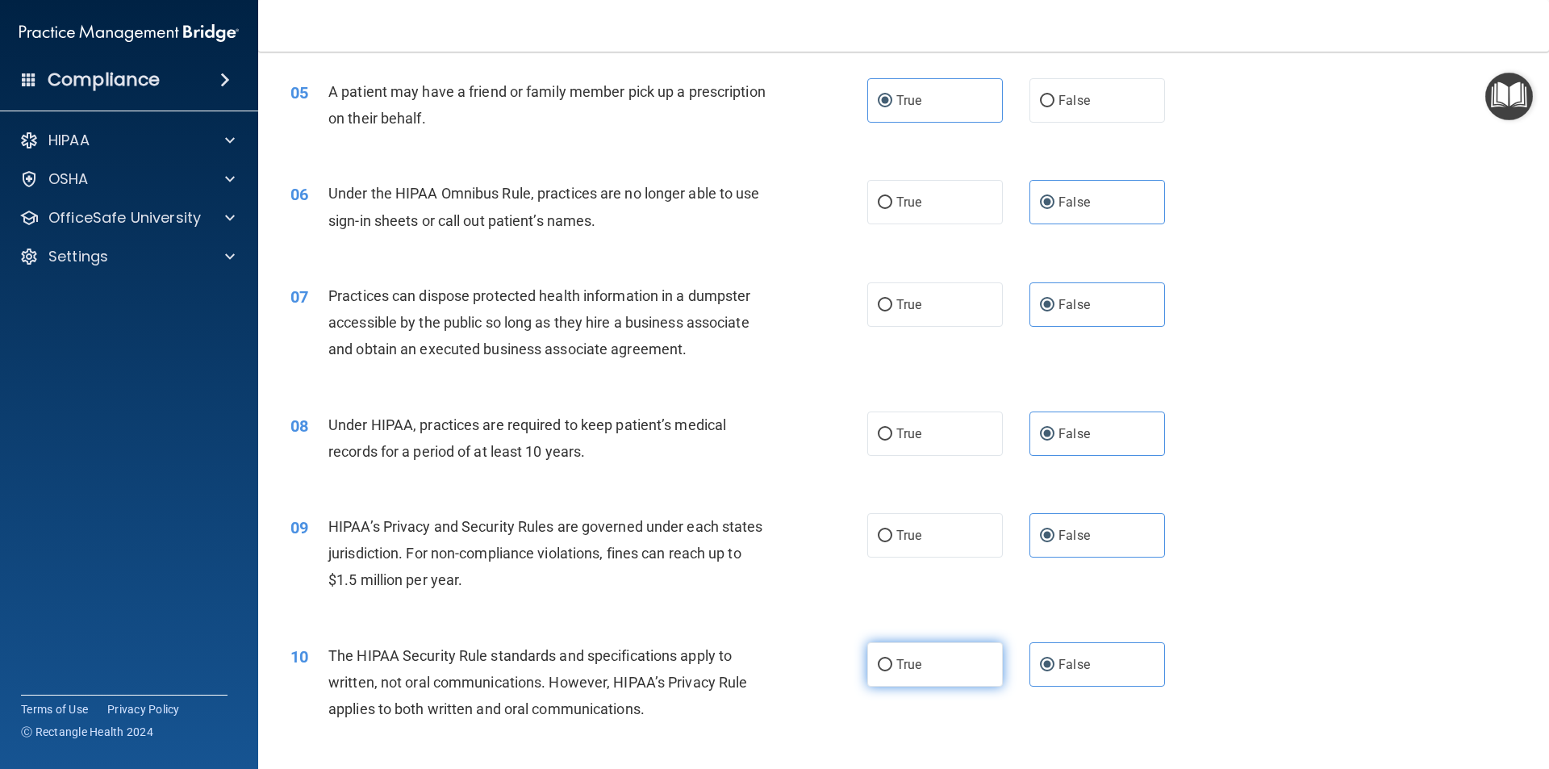
radio input "true"
radio input "false"
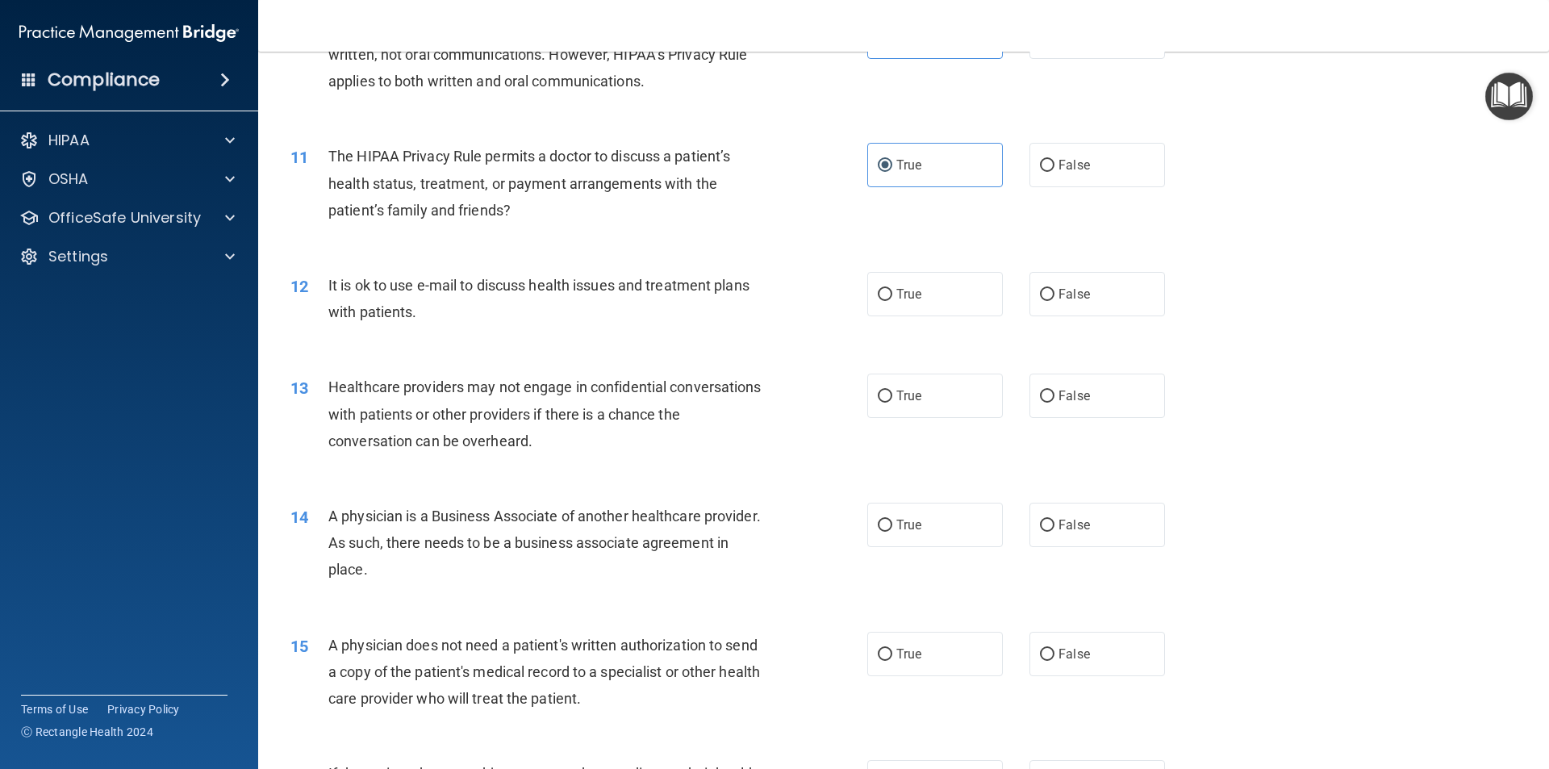
scroll to position [1210, 0]
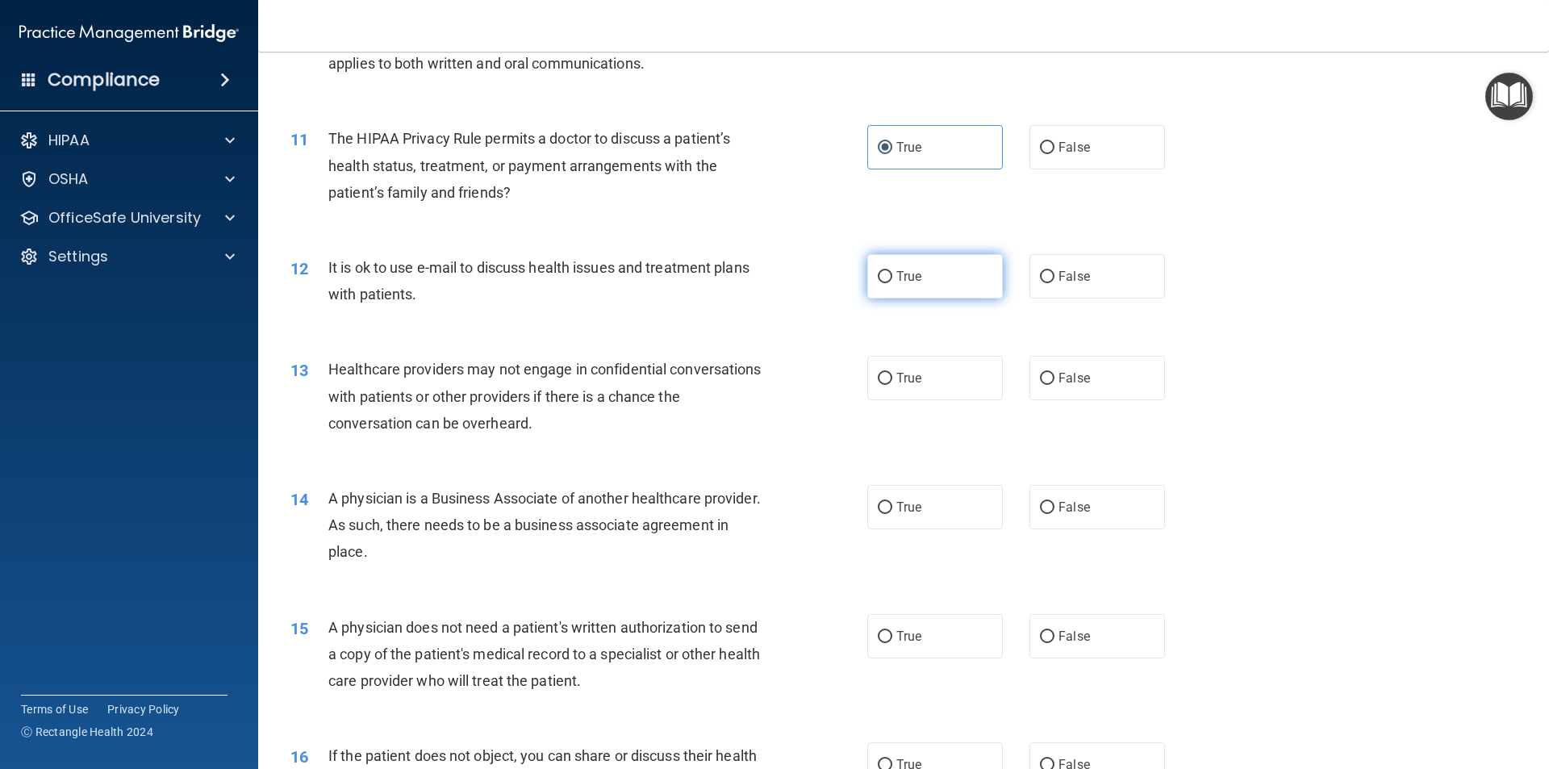
click at [899, 271] on span "True" at bounding box center [908, 276] width 25 height 15
click at [892, 271] on input "True" at bounding box center [885, 277] width 15 height 12
radio input "true"
click at [1070, 376] on span "False" at bounding box center [1073, 377] width 31 height 15
click at [1054, 376] on input "False" at bounding box center [1047, 379] width 15 height 12
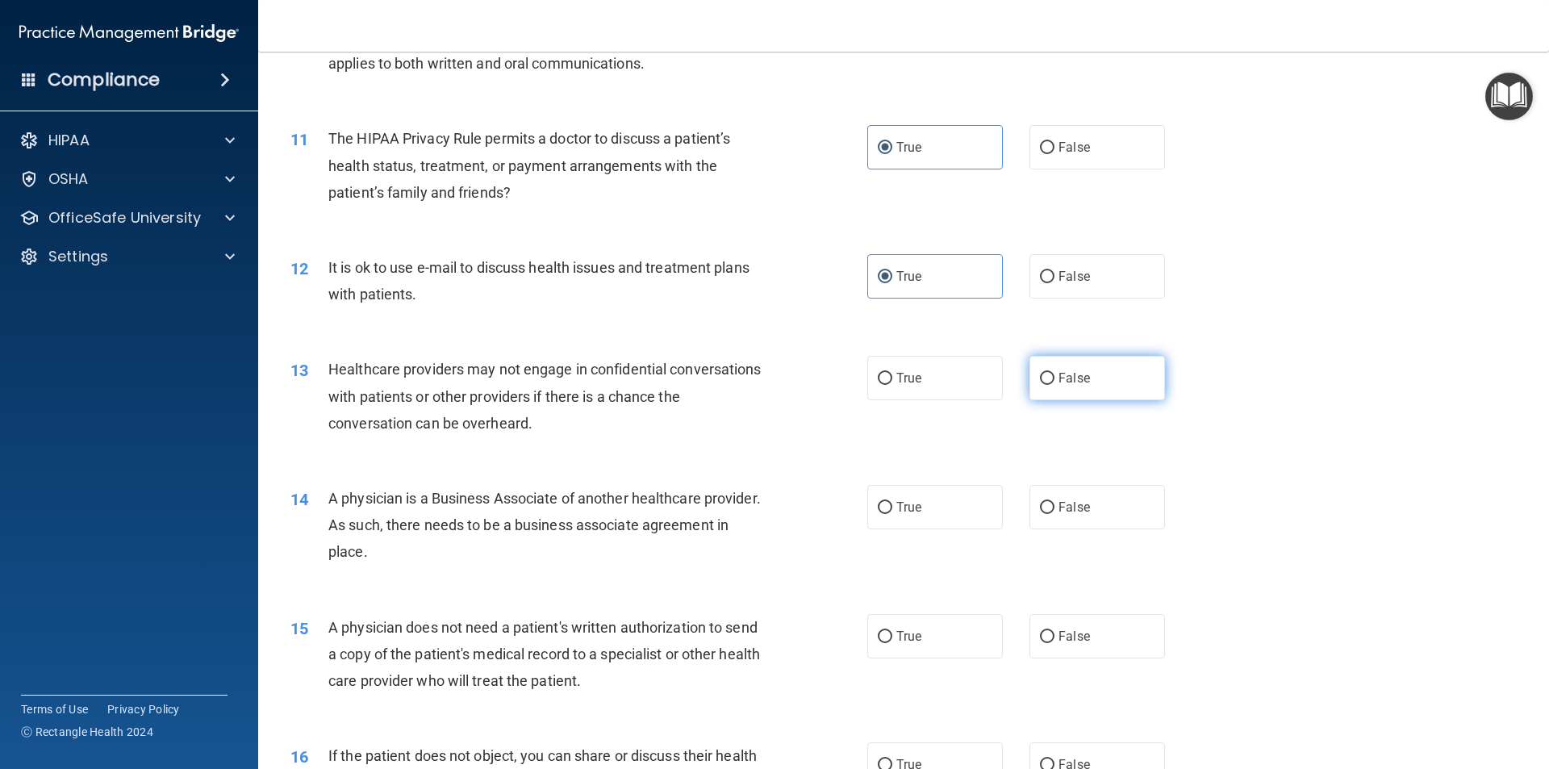
radio input "true"
click at [1069, 501] on span "False" at bounding box center [1073, 506] width 31 height 15
click at [1054, 502] on input "False" at bounding box center [1047, 508] width 15 height 12
radio input "true"
click at [903, 646] on label "True" at bounding box center [935, 636] width 136 height 44
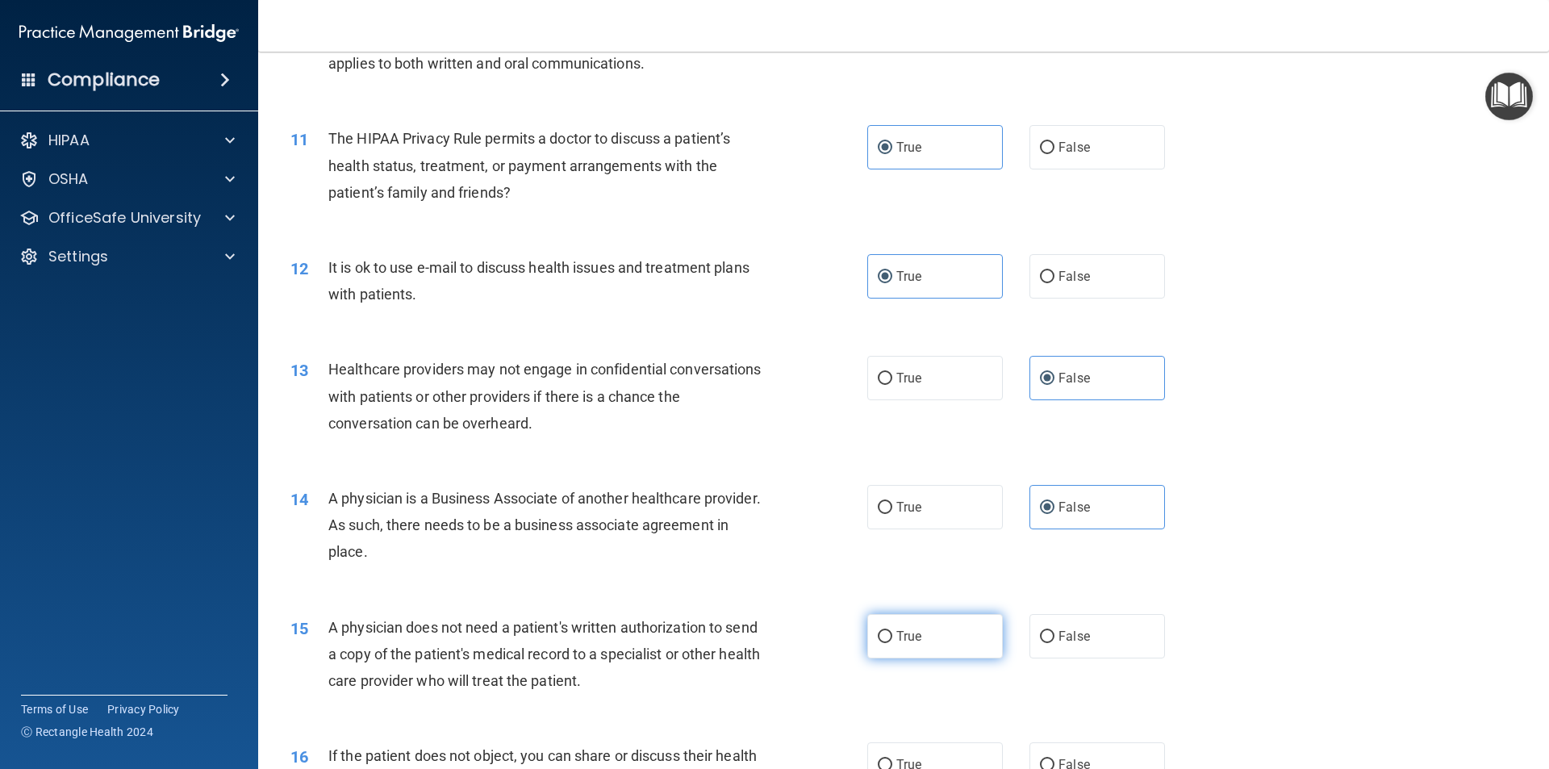
click at [892, 643] on input "True" at bounding box center [885, 637] width 15 height 12
radio input "true"
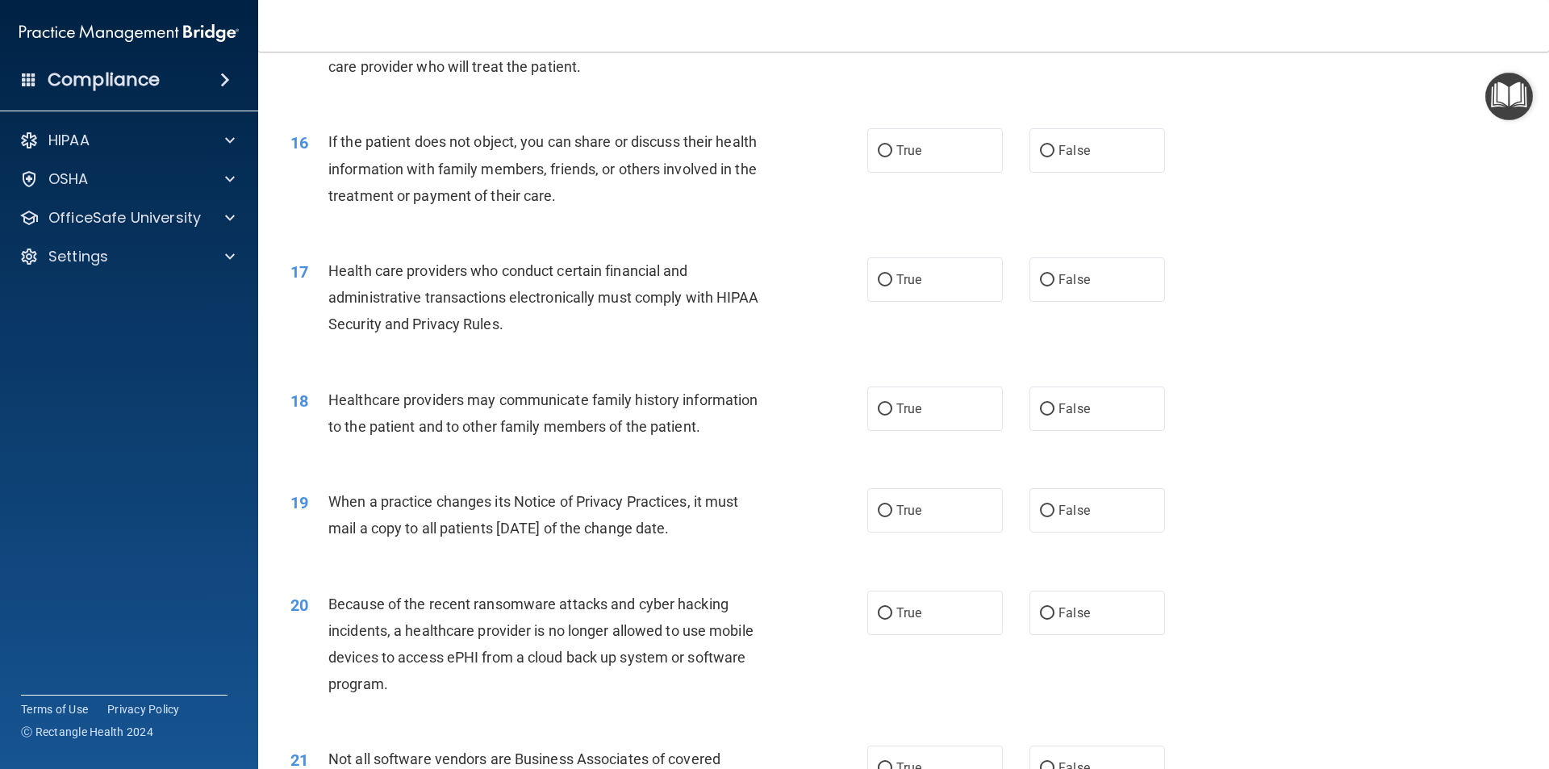
scroll to position [1855, 0]
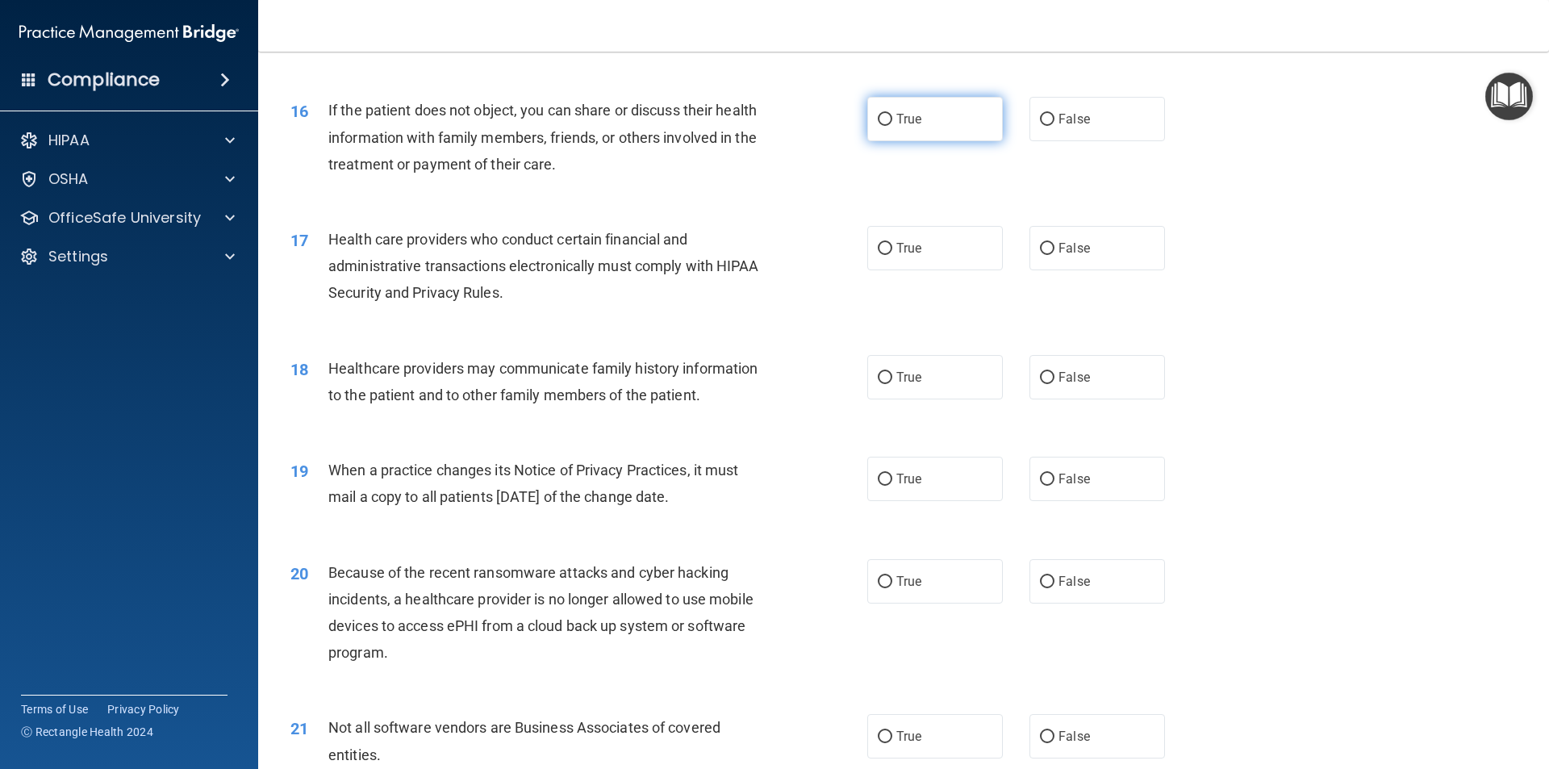
click at [912, 131] on label "True" at bounding box center [935, 119] width 136 height 44
click at [892, 126] on input "True" at bounding box center [885, 120] width 15 height 12
radio input "true"
drag, startPoint x: 913, startPoint y: 231, endPoint x: 917, endPoint y: 239, distance: 8.3
click at [914, 232] on label "True" at bounding box center [935, 248] width 136 height 44
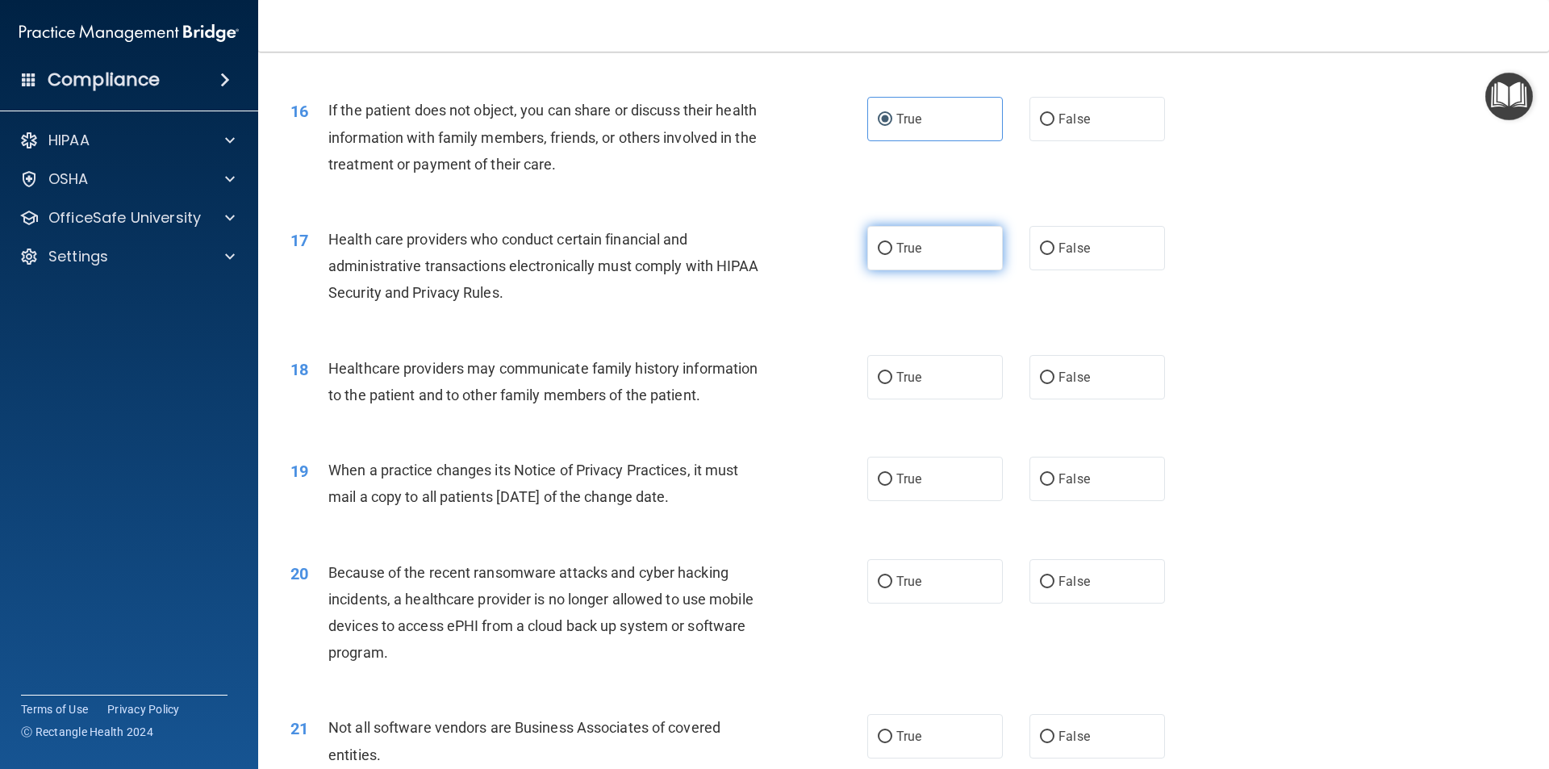
click at [892, 243] on input "True" at bounding box center [885, 249] width 15 height 12
radio input "true"
click at [920, 384] on label "True" at bounding box center [935, 377] width 136 height 44
click at [892, 384] on input "True" at bounding box center [885, 378] width 15 height 12
radio input "true"
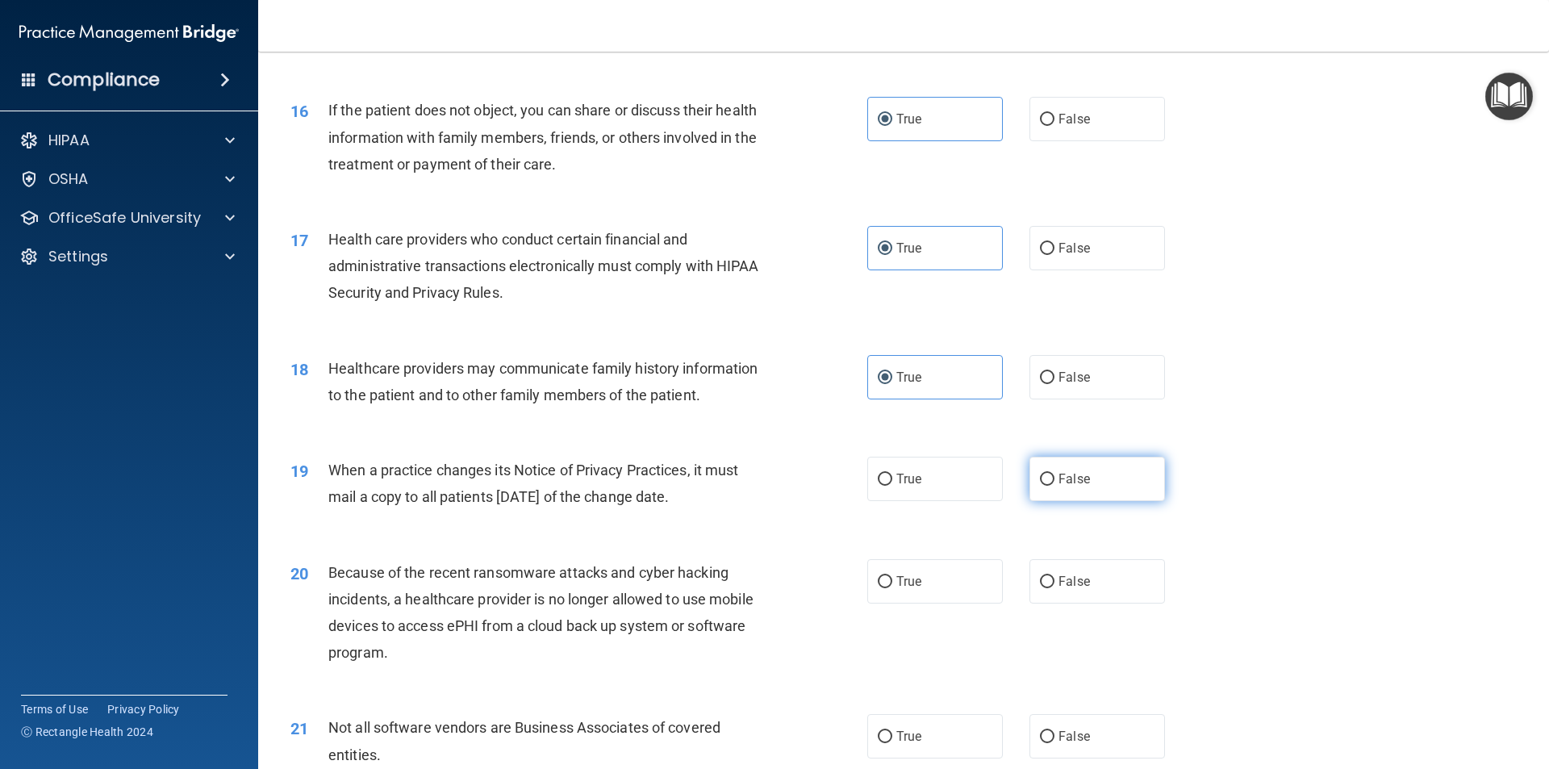
click at [1050, 494] on label "False" at bounding box center [1097, 479] width 136 height 44
click at [1050, 486] on input "False" at bounding box center [1047, 479] width 15 height 12
radio input "true"
click at [1069, 578] on span "False" at bounding box center [1073, 580] width 31 height 15
click at [1054, 578] on input "False" at bounding box center [1047, 582] width 15 height 12
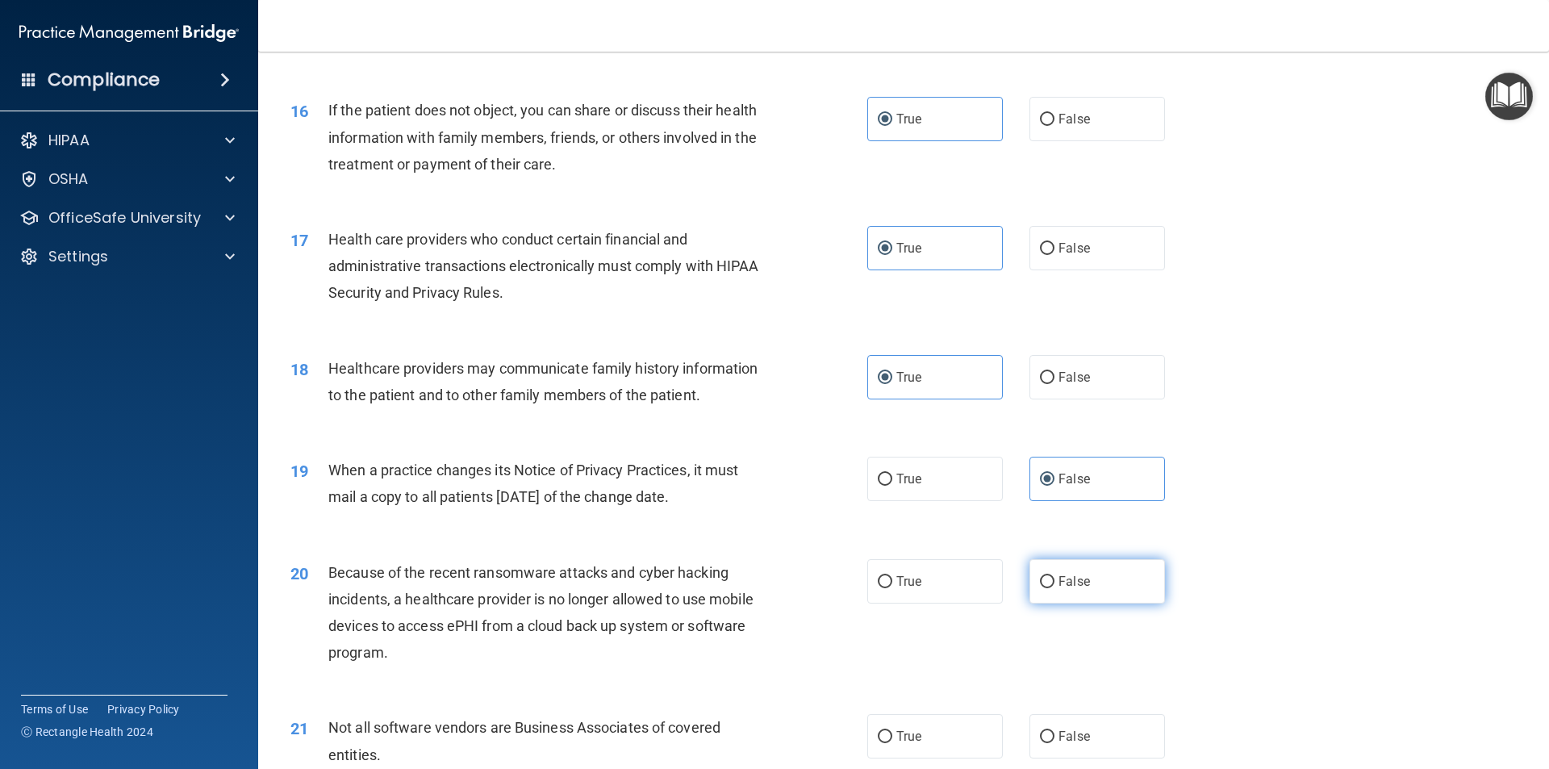
radio input "true"
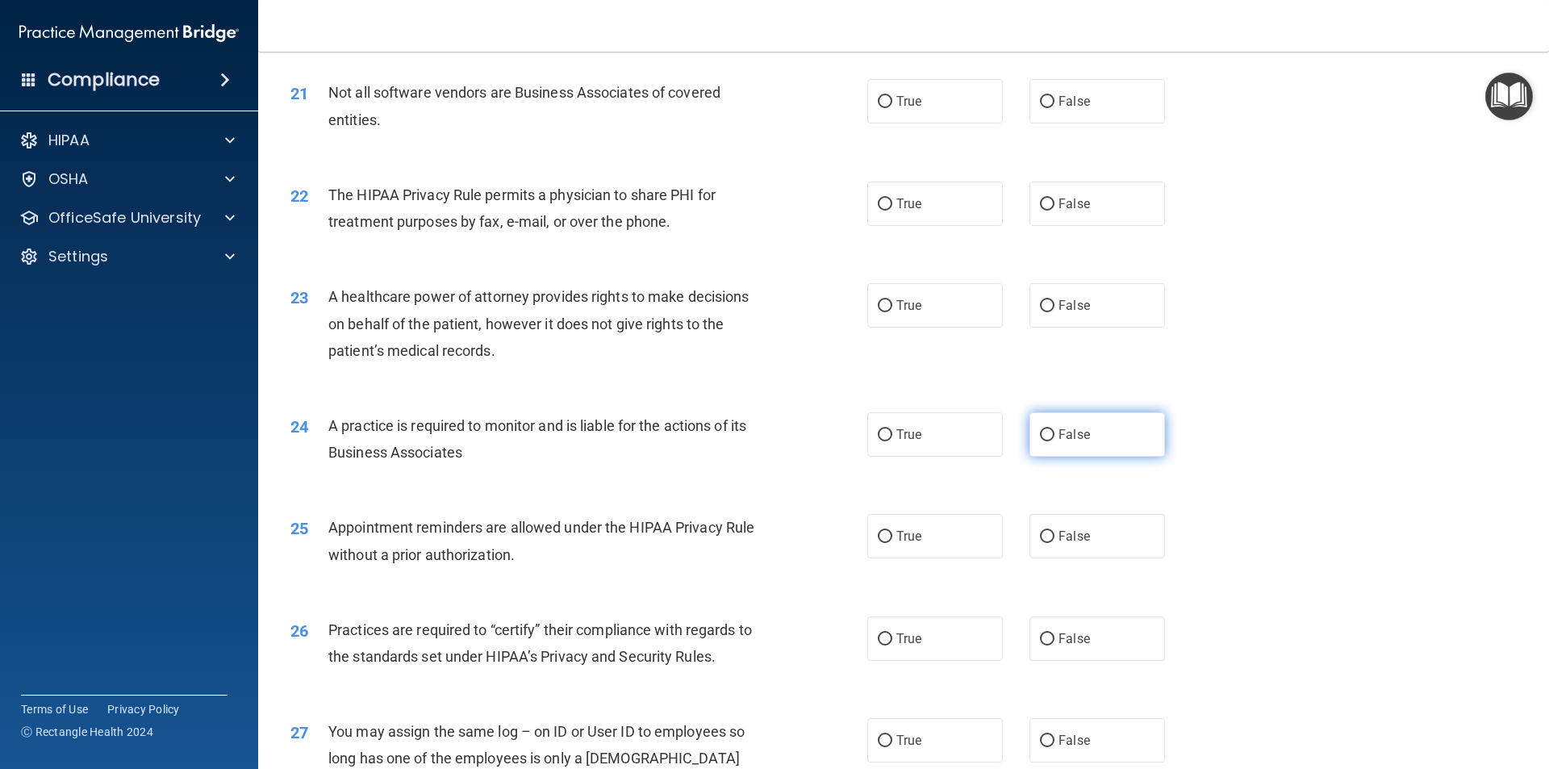
scroll to position [2500, 0]
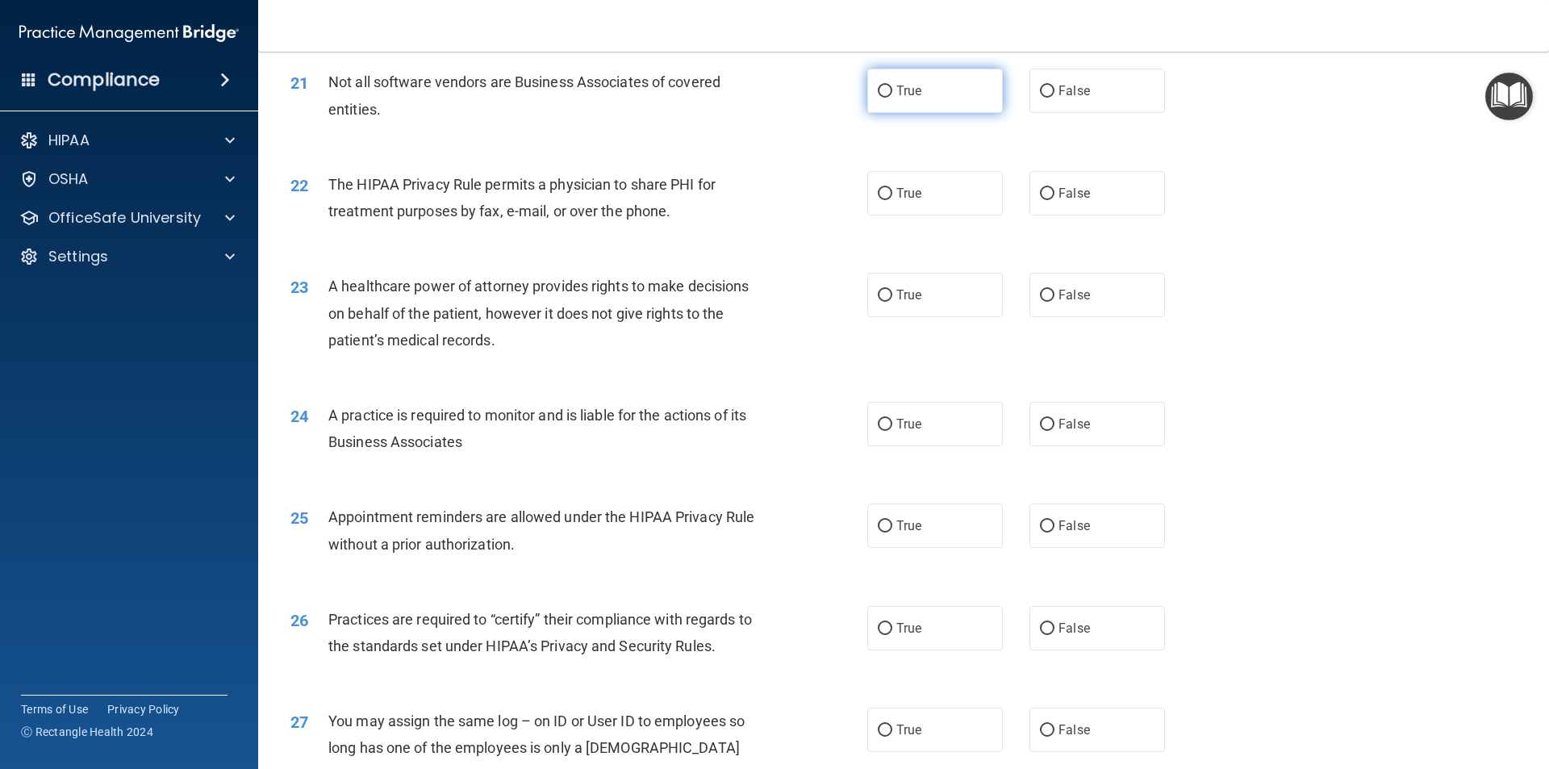
click at [882, 92] on input "True" at bounding box center [885, 91] width 15 height 12
radio input "true"
click at [912, 194] on span "True" at bounding box center [908, 193] width 25 height 15
click at [892, 194] on input "True" at bounding box center [885, 194] width 15 height 12
radio input "true"
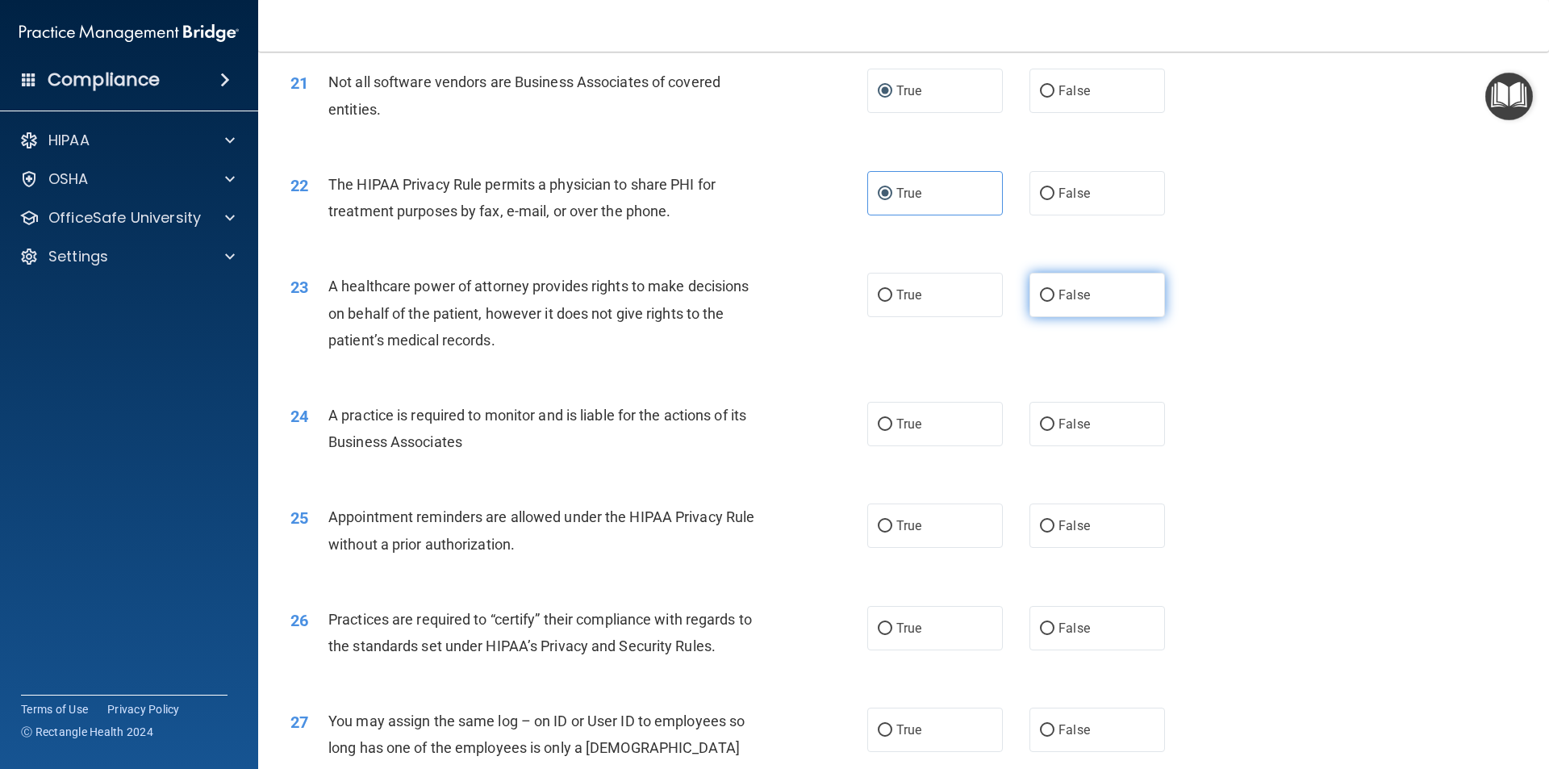
click at [1065, 291] on span "False" at bounding box center [1073, 294] width 31 height 15
click at [1054, 291] on input "False" at bounding box center [1047, 296] width 15 height 12
radio input "true"
click at [1082, 431] on label "False" at bounding box center [1097, 424] width 136 height 44
click at [1054, 431] on input "False" at bounding box center [1047, 425] width 15 height 12
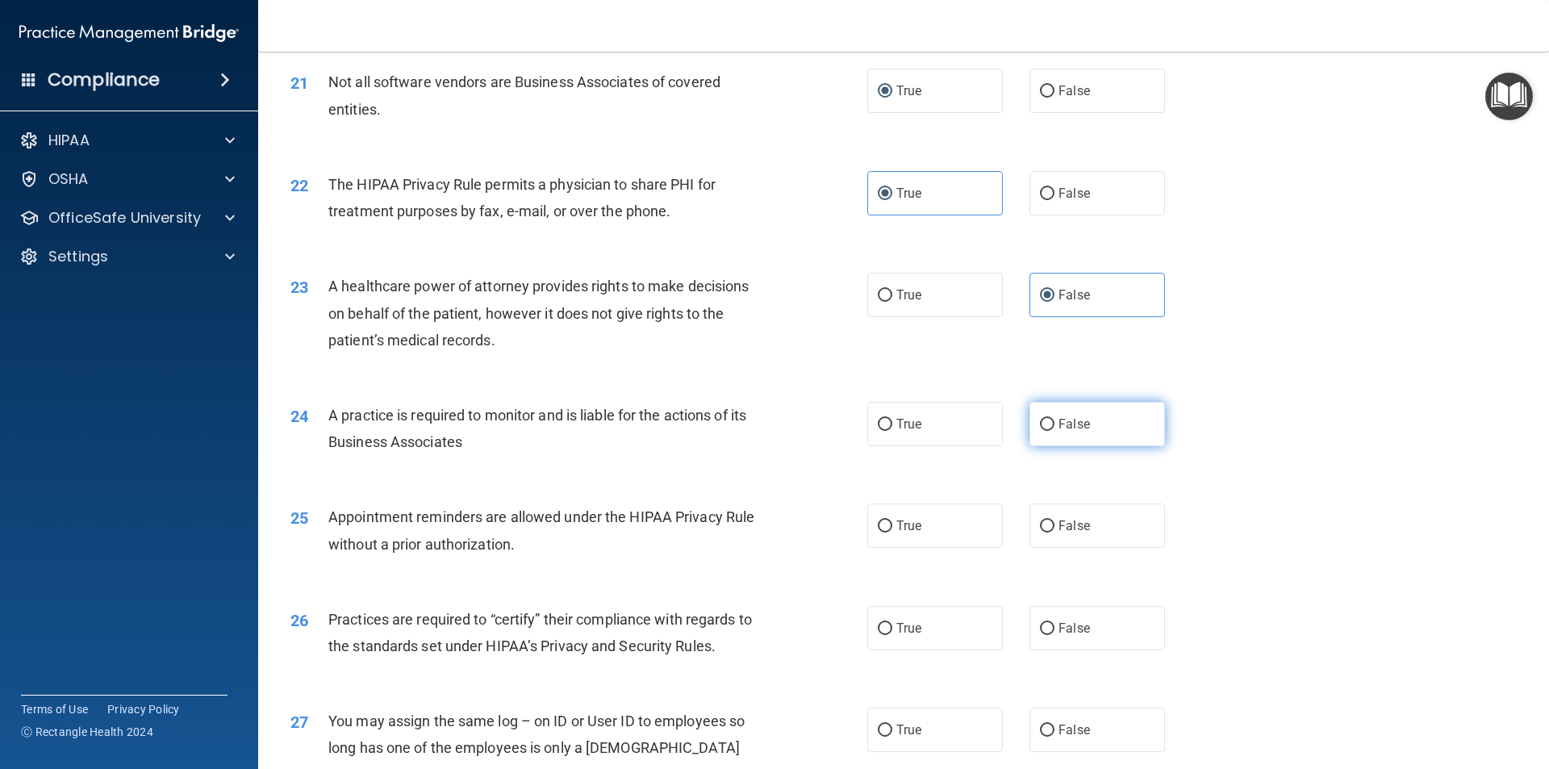
radio input "true"
click at [940, 541] on label "True" at bounding box center [935, 525] width 136 height 44
click at [892, 532] on input "True" at bounding box center [885, 526] width 15 height 12
radio input "true"
click at [1040, 625] on input "False" at bounding box center [1047, 629] width 15 height 12
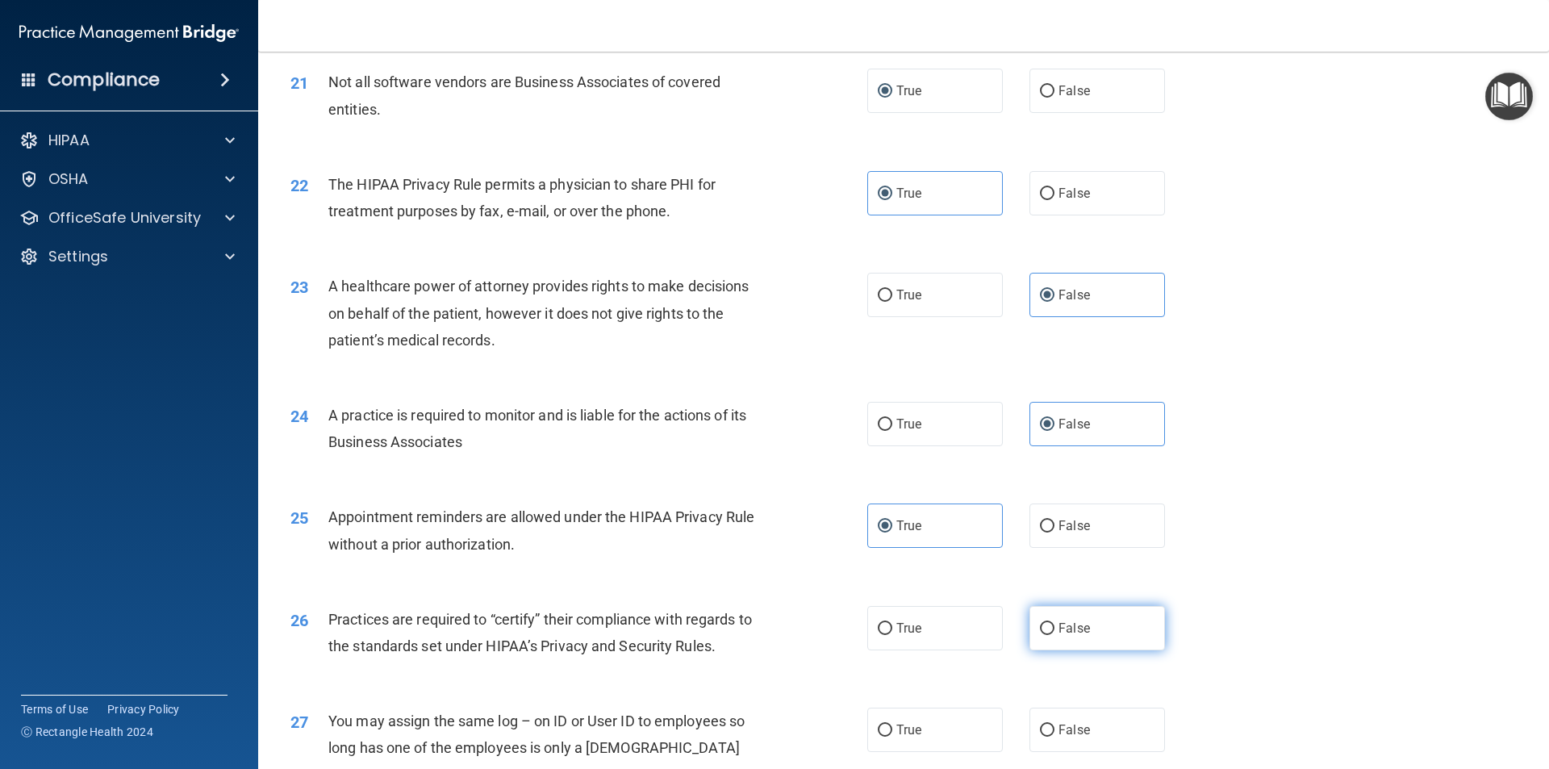
radio input "true"
click at [1056, 718] on label "False" at bounding box center [1097, 729] width 136 height 44
click at [1054, 724] on input "False" at bounding box center [1047, 730] width 15 height 12
radio input "true"
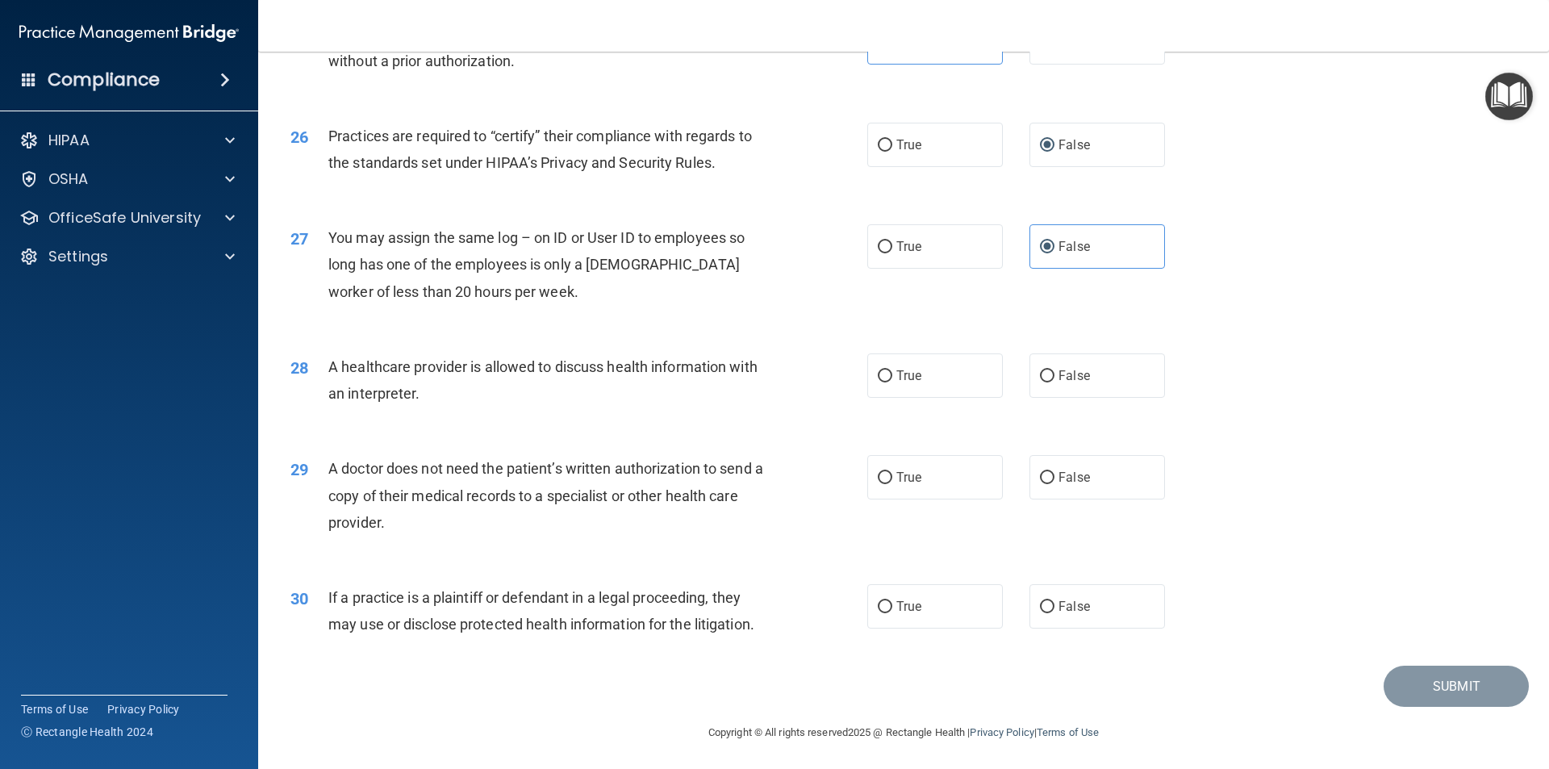
scroll to position [2984, 0]
click at [929, 357] on label "True" at bounding box center [935, 374] width 136 height 44
click at [892, 369] on input "True" at bounding box center [885, 375] width 15 height 12
radio input "true"
click at [932, 486] on label "True" at bounding box center [935, 476] width 136 height 44
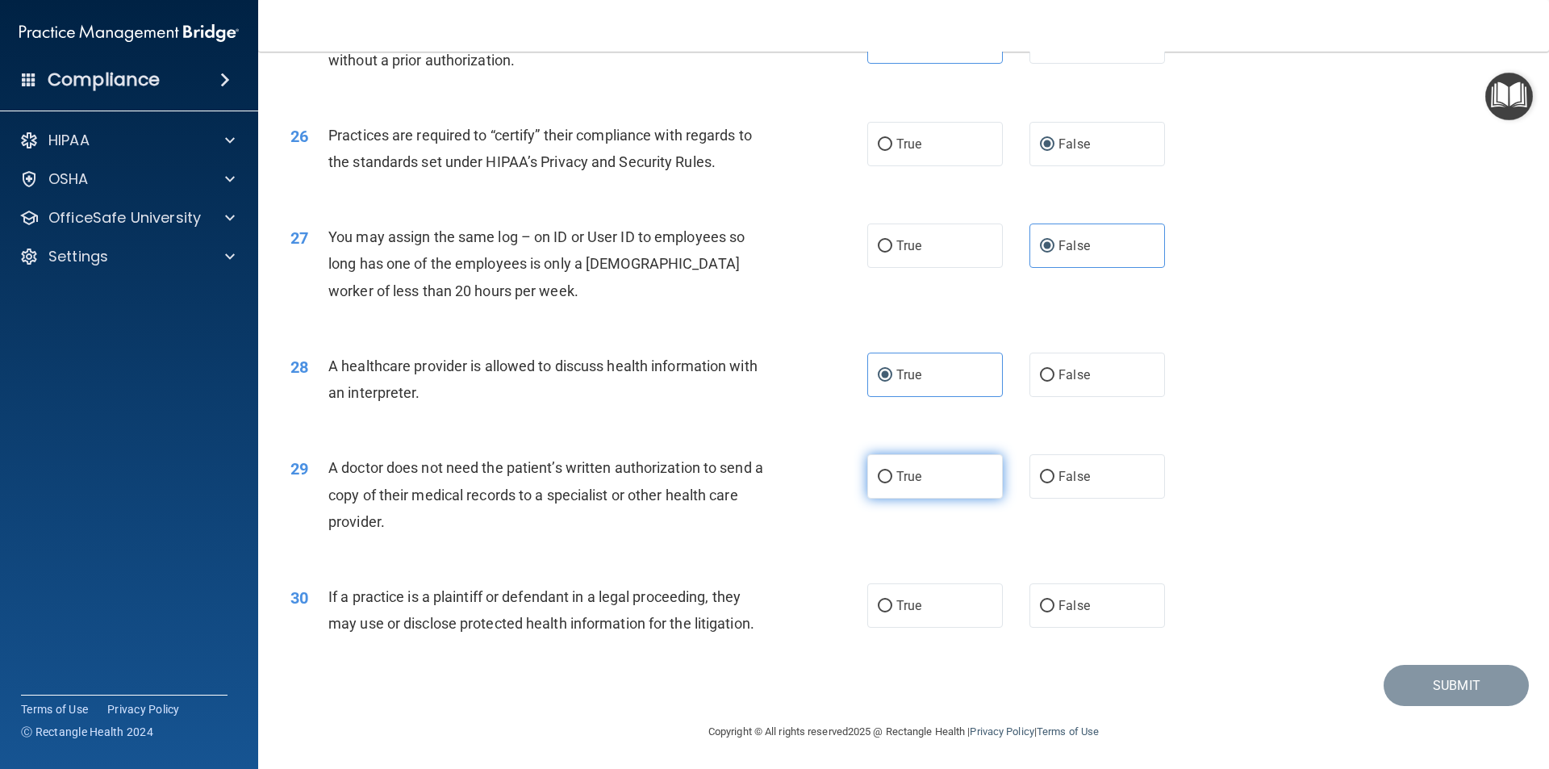
click at [892, 483] on input "True" at bounding box center [885, 477] width 15 height 12
radio input "true"
click at [932, 598] on label "True" at bounding box center [935, 605] width 136 height 44
click at [892, 600] on input "True" at bounding box center [885, 606] width 15 height 12
radio input "true"
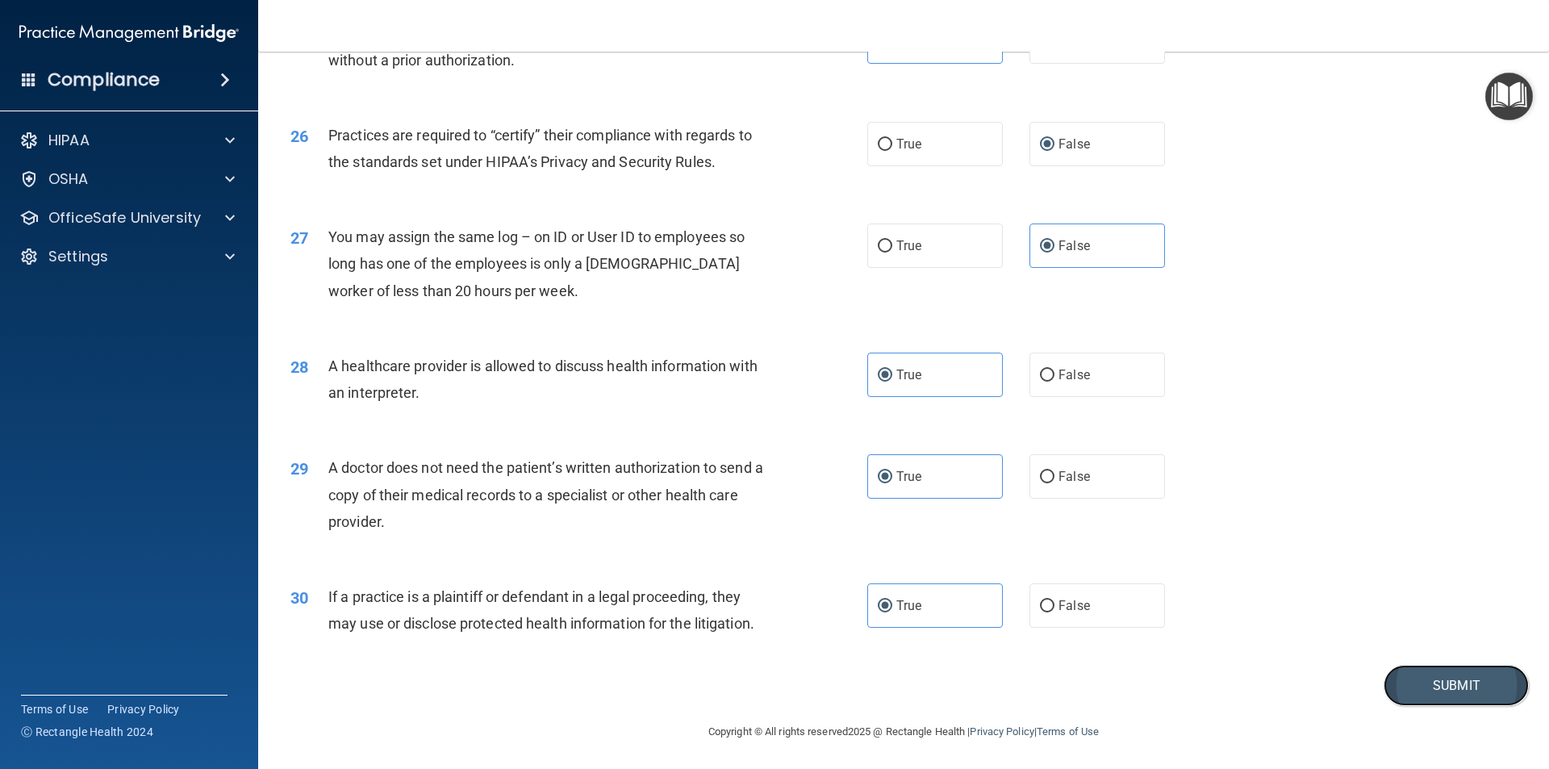
click at [1402, 688] on button "Submit" at bounding box center [1455, 685] width 145 height 41
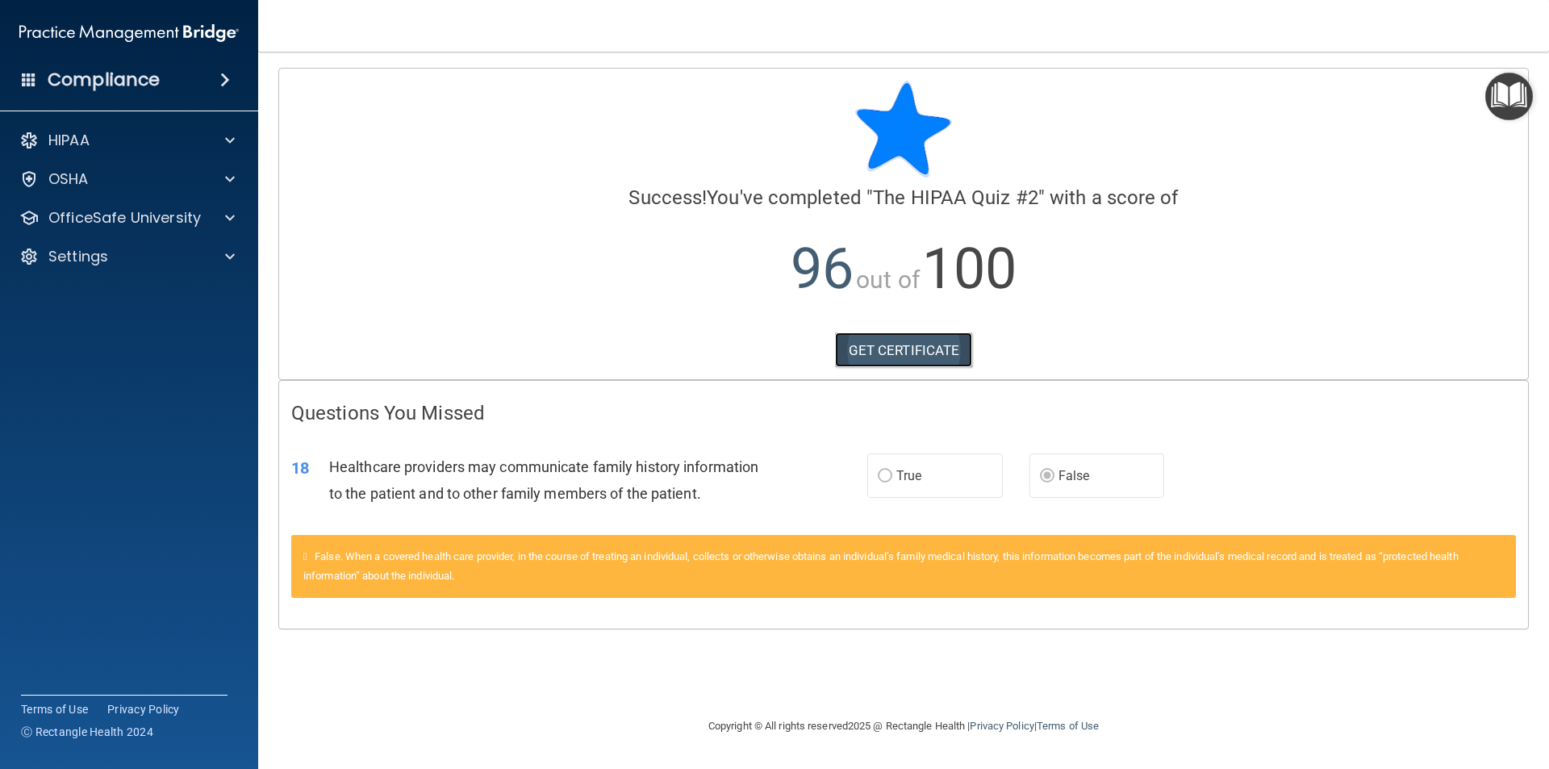
click at [893, 349] on link "GET CERTIFICATE" at bounding box center [904, 349] width 138 height 35
click at [144, 152] on div "HIPAA" at bounding box center [129, 140] width 259 height 32
click at [229, 144] on span at bounding box center [230, 140] width 10 height 19
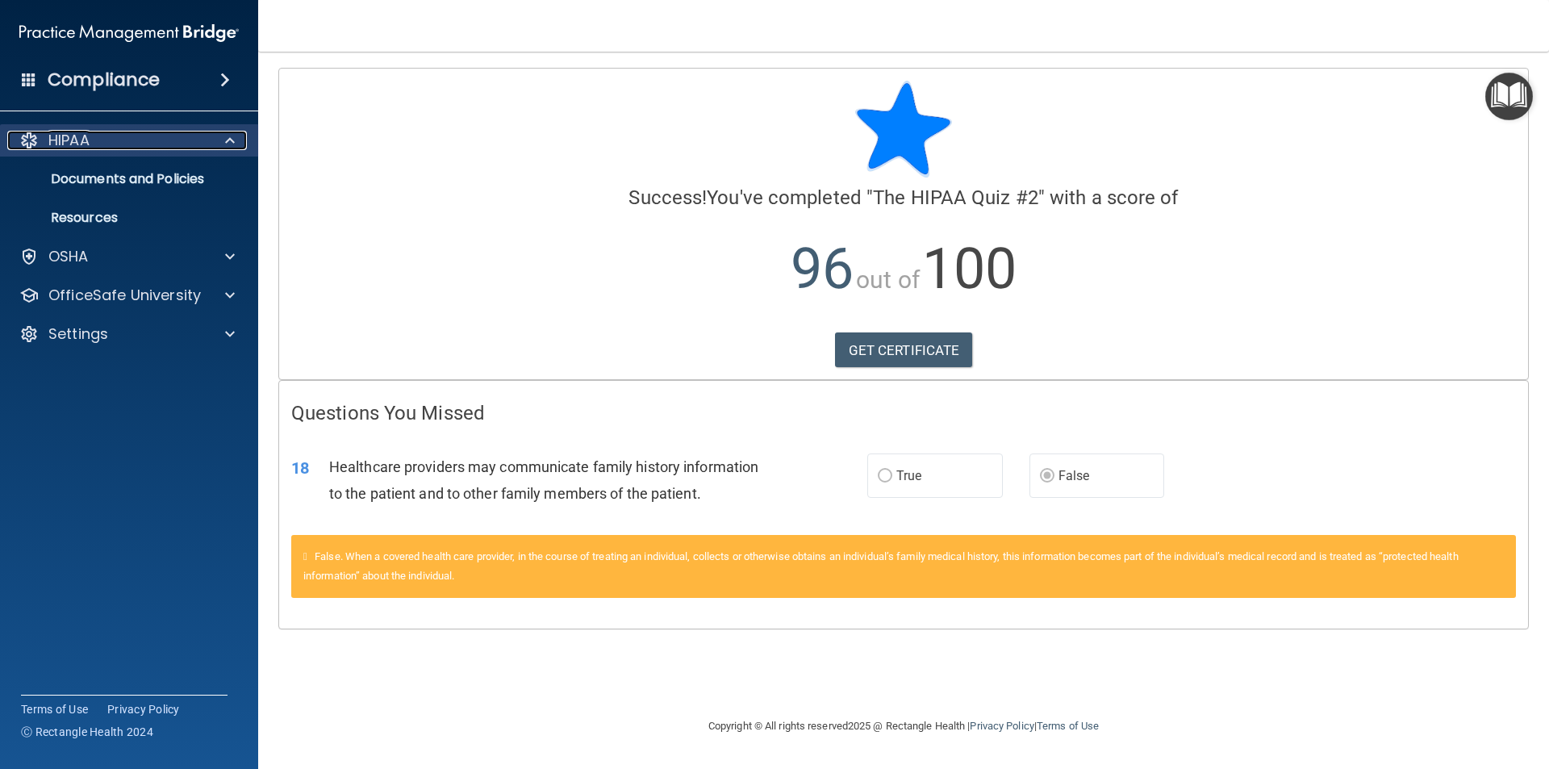
click at [229, 144] on span at bounding box center [230, 140] width 10 height 19
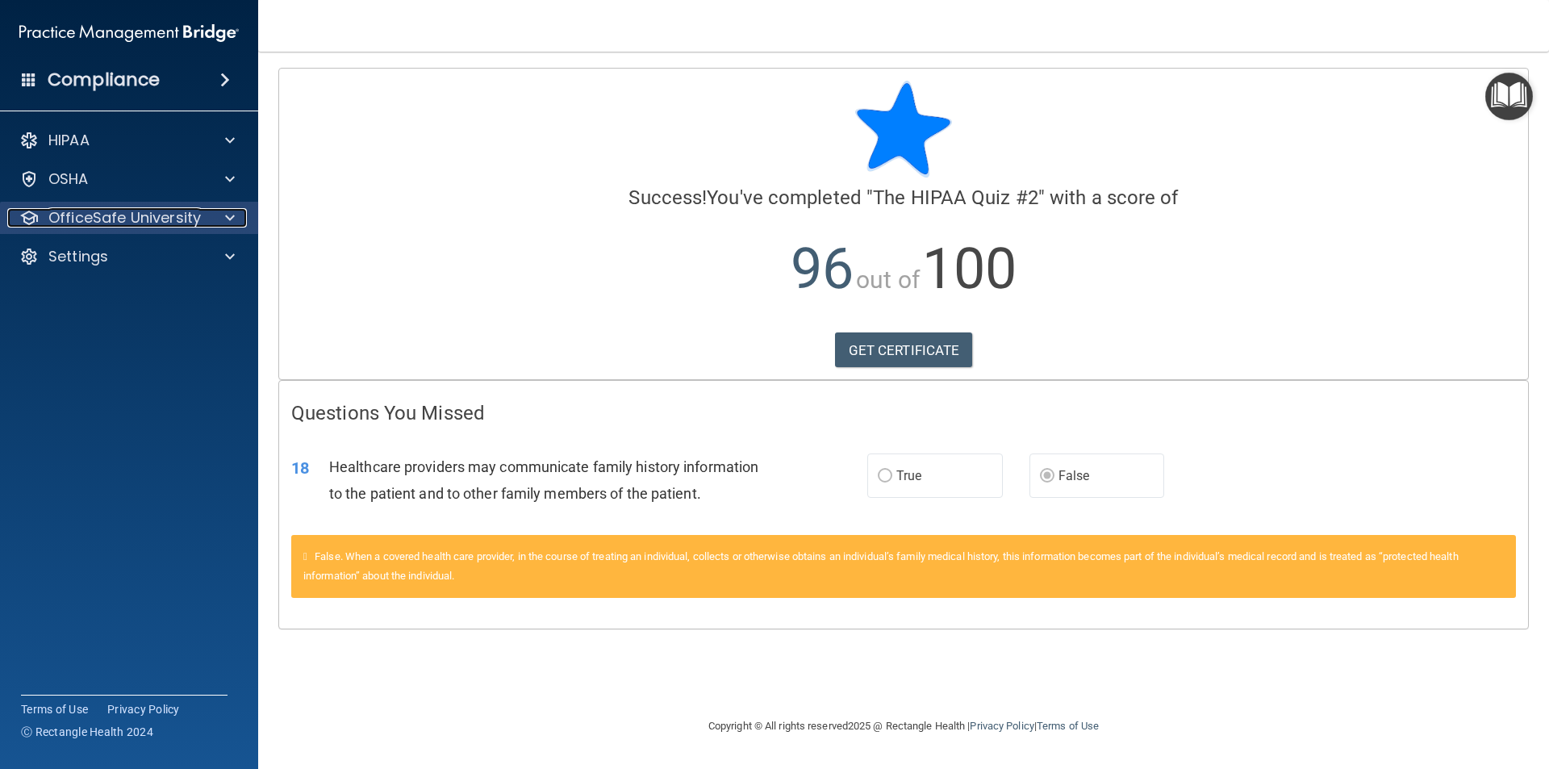
click at [209, 225] on div at bounding box center [227, 217] width 40 height 19
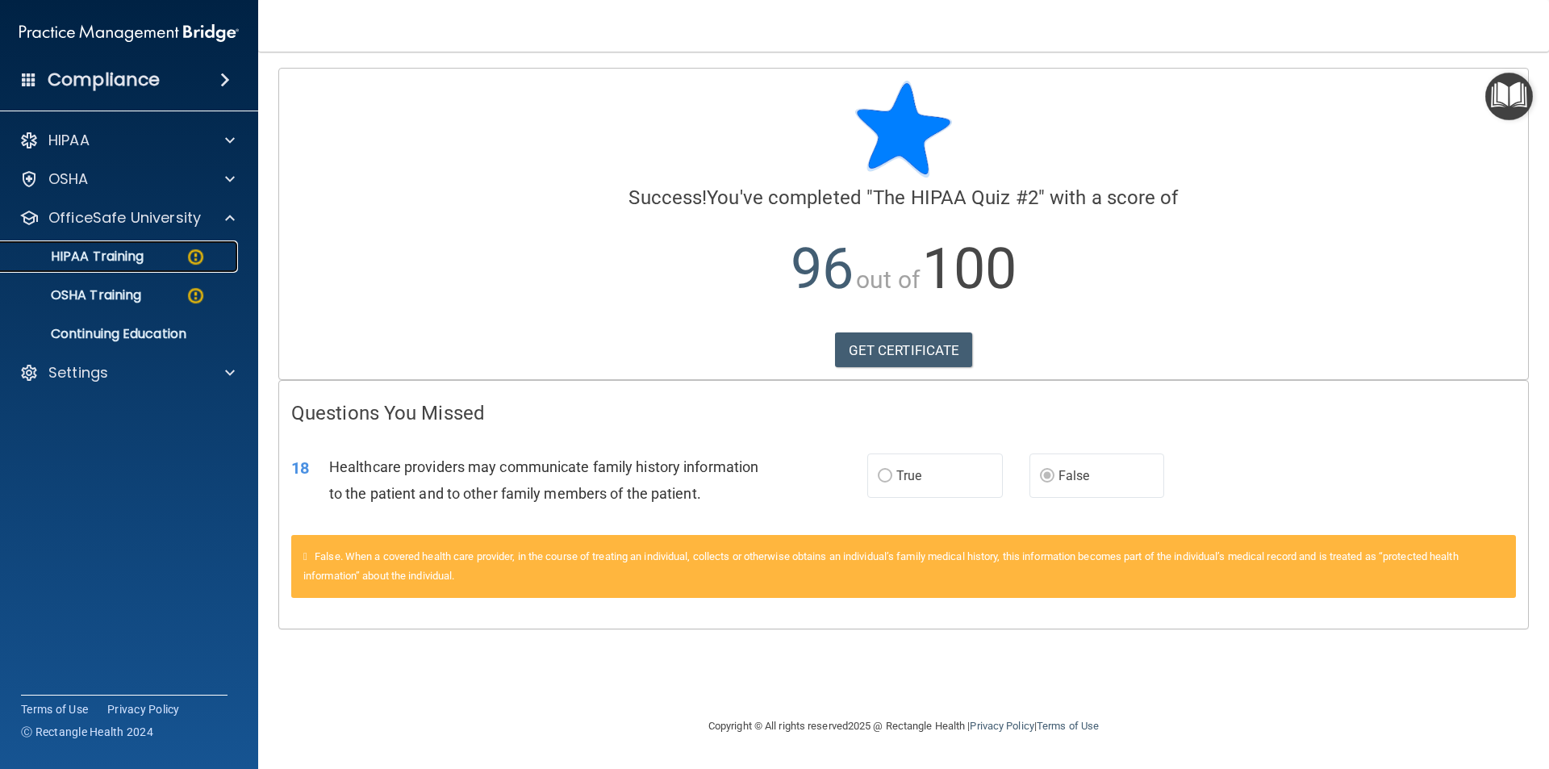
click at [179, 262] on div "HIPAA Training" at bounding box center [120, 256] width 220 height 16
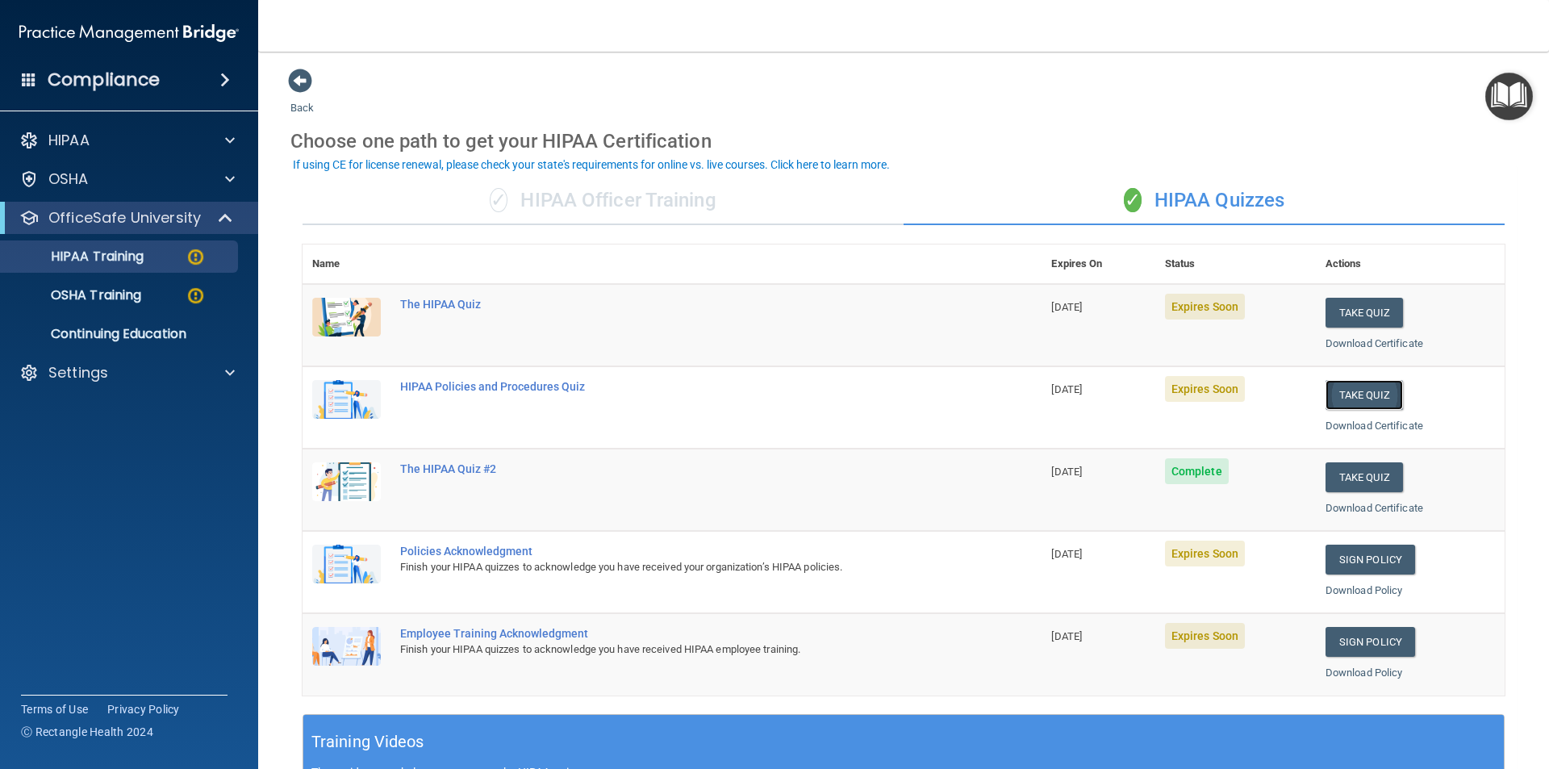
click at [1345, 395] on button "Take Quiz" at bounding box center [1363, 395] width 77 height 30
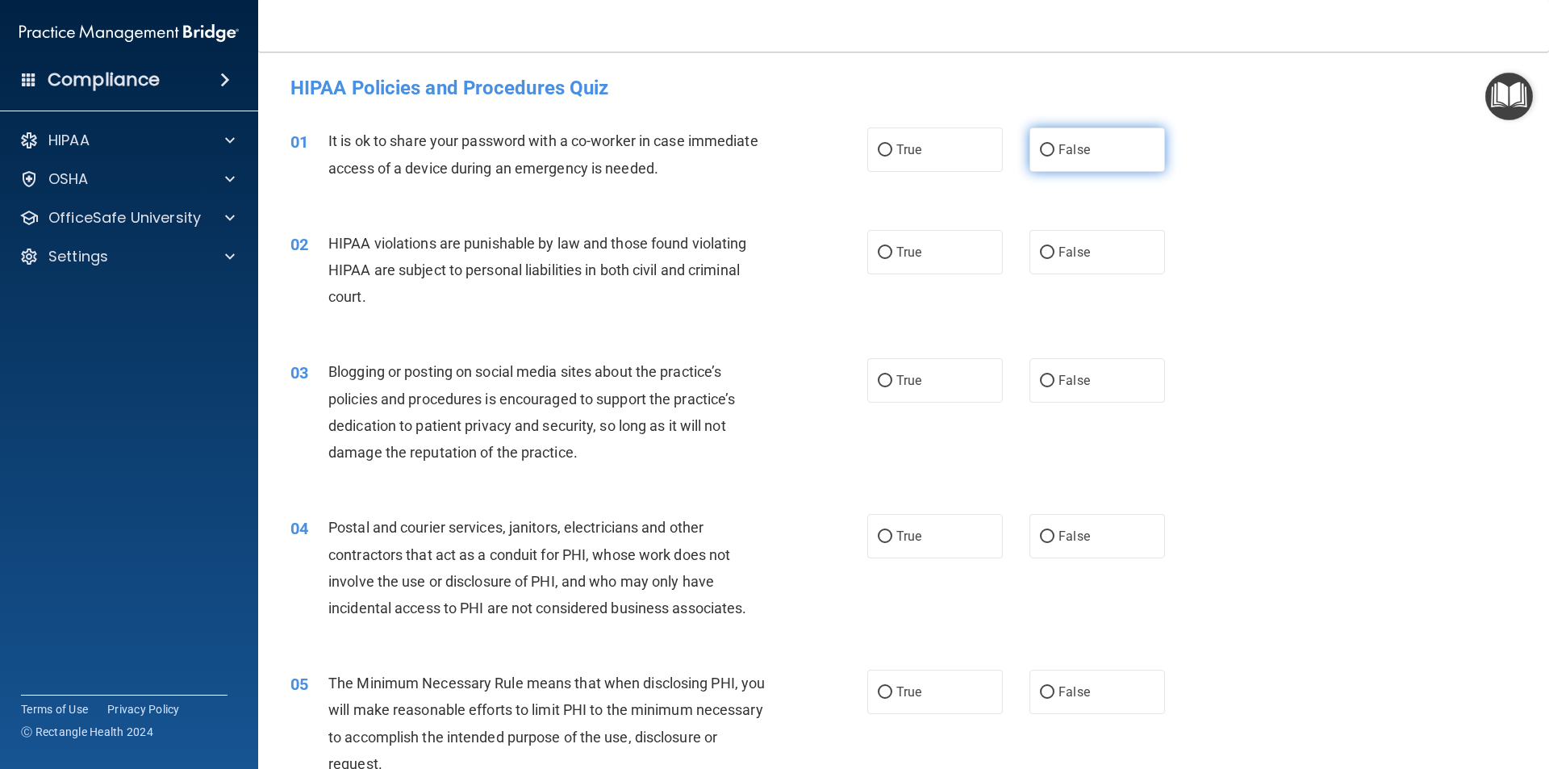
click at [1058, 140] on label "False" at bounding box center [1097, 149] width 136 height 44
click at [1054, 144] on input "False" at bounding box center [1047, 150] width 15 height 12
radio input "true"
click at [929, 247] on label "True" at bounding box center [935, 252] width 136 height 44
click at [892, 247] on input "True" at bounding box center [885, 253] width 15 height 12
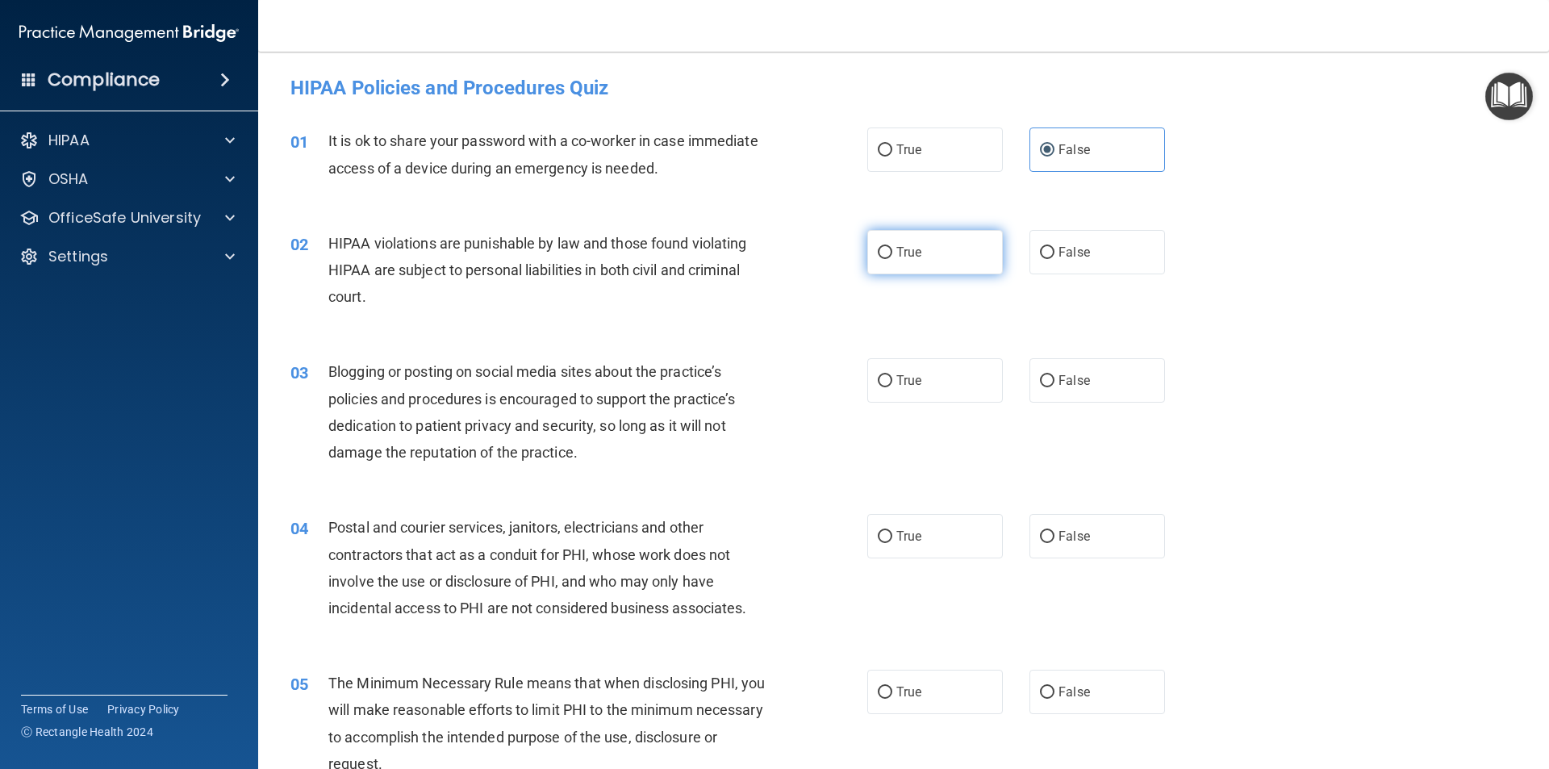
radio input "true"
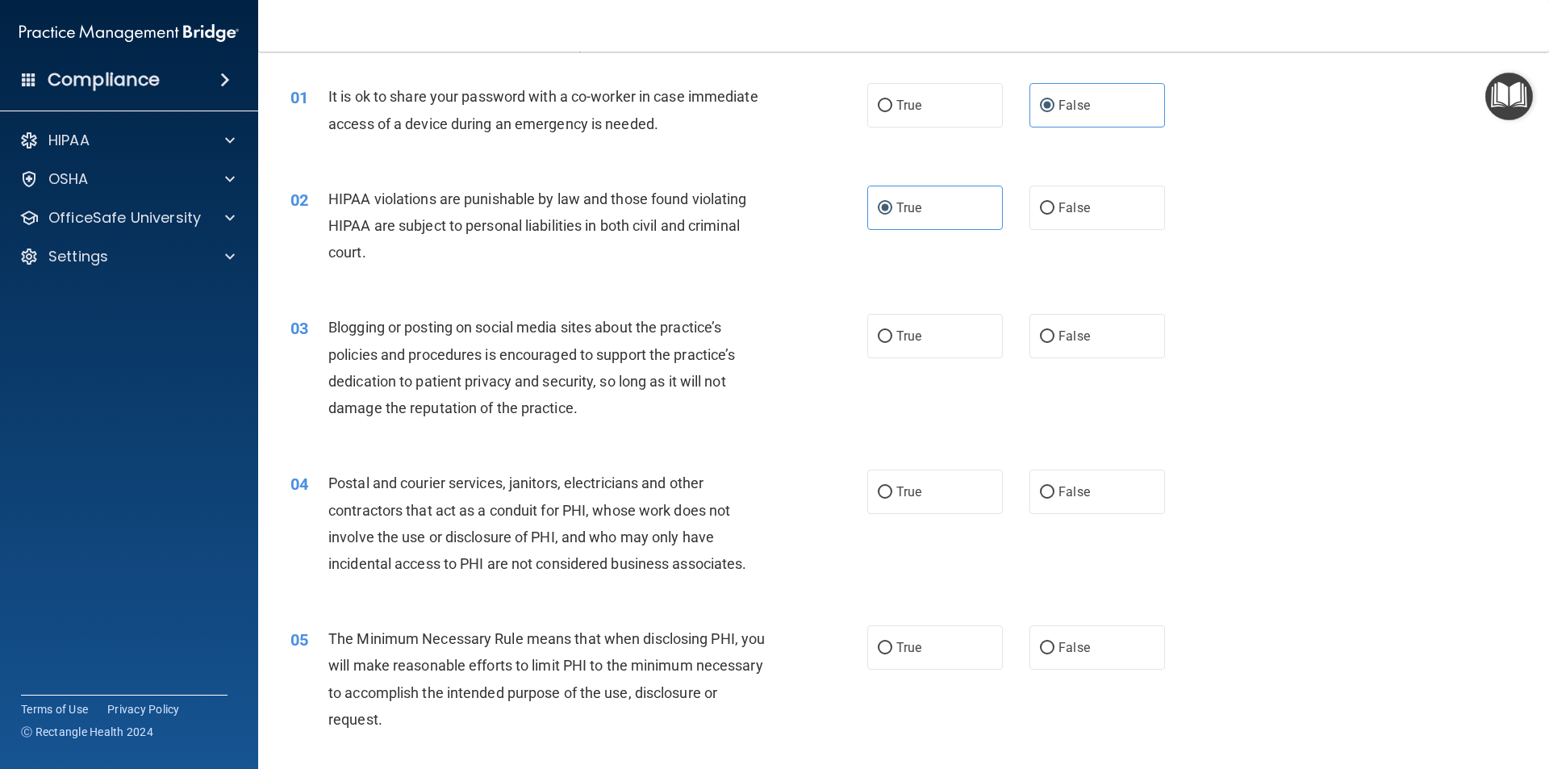
scroll to position [242, 0]
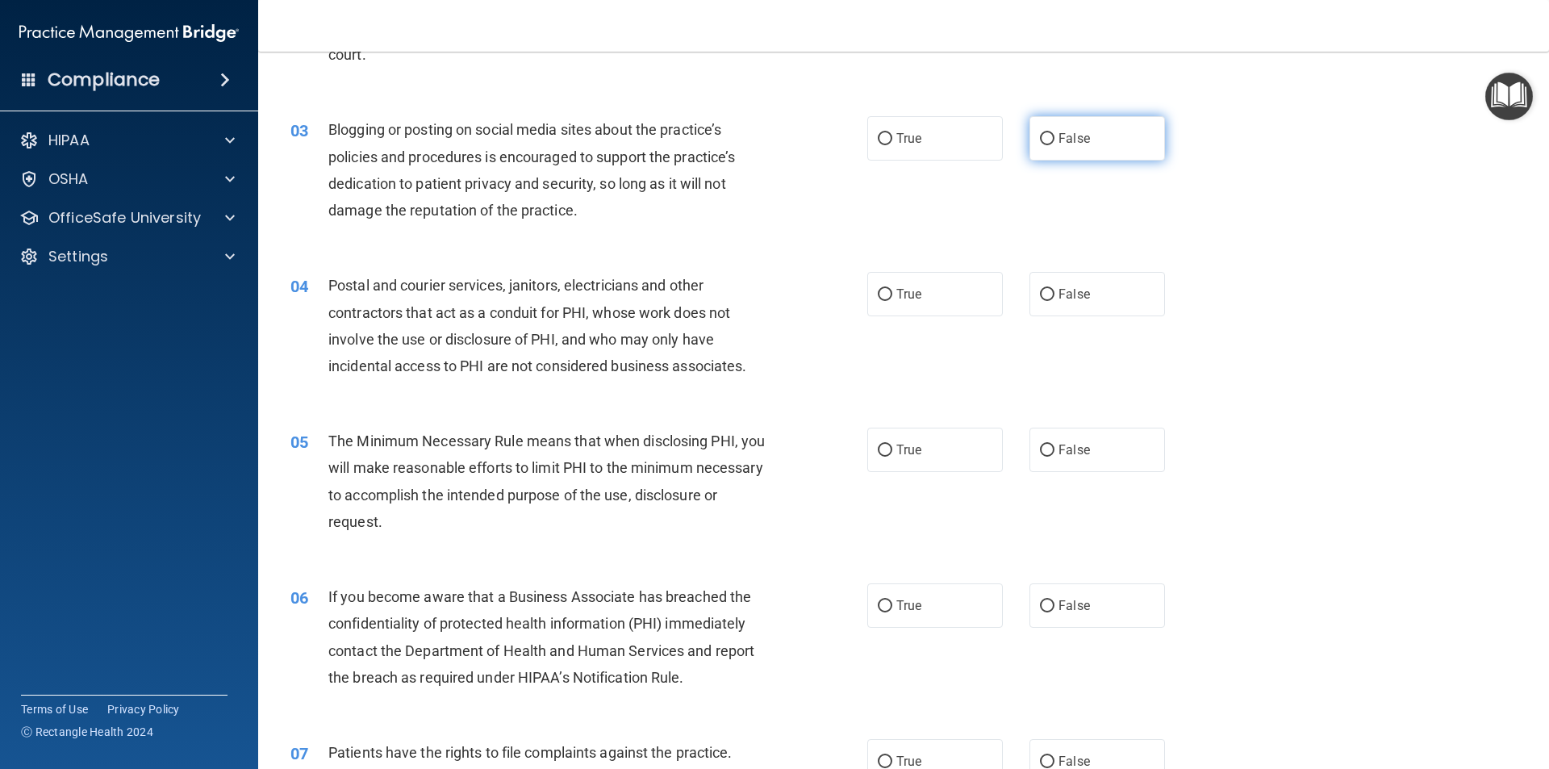
click at [1069, 144] on span "False" at bounding box center [1073, 138] width 31 height 15
click at [1054, 144] on input "False" at bounding box center [1047, 139] width 15 height 12
radio input "true"
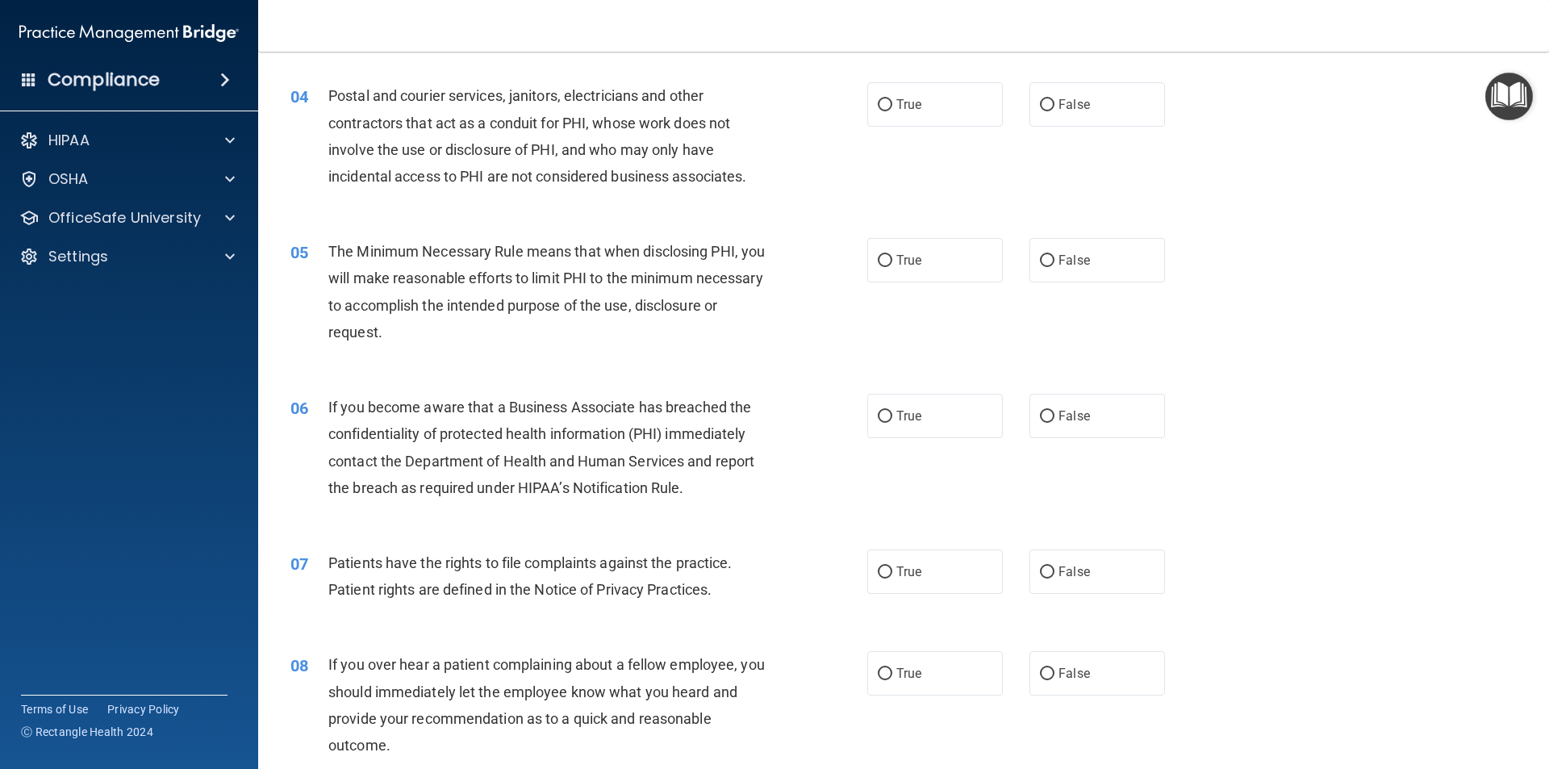
scroll to position [403, 0]
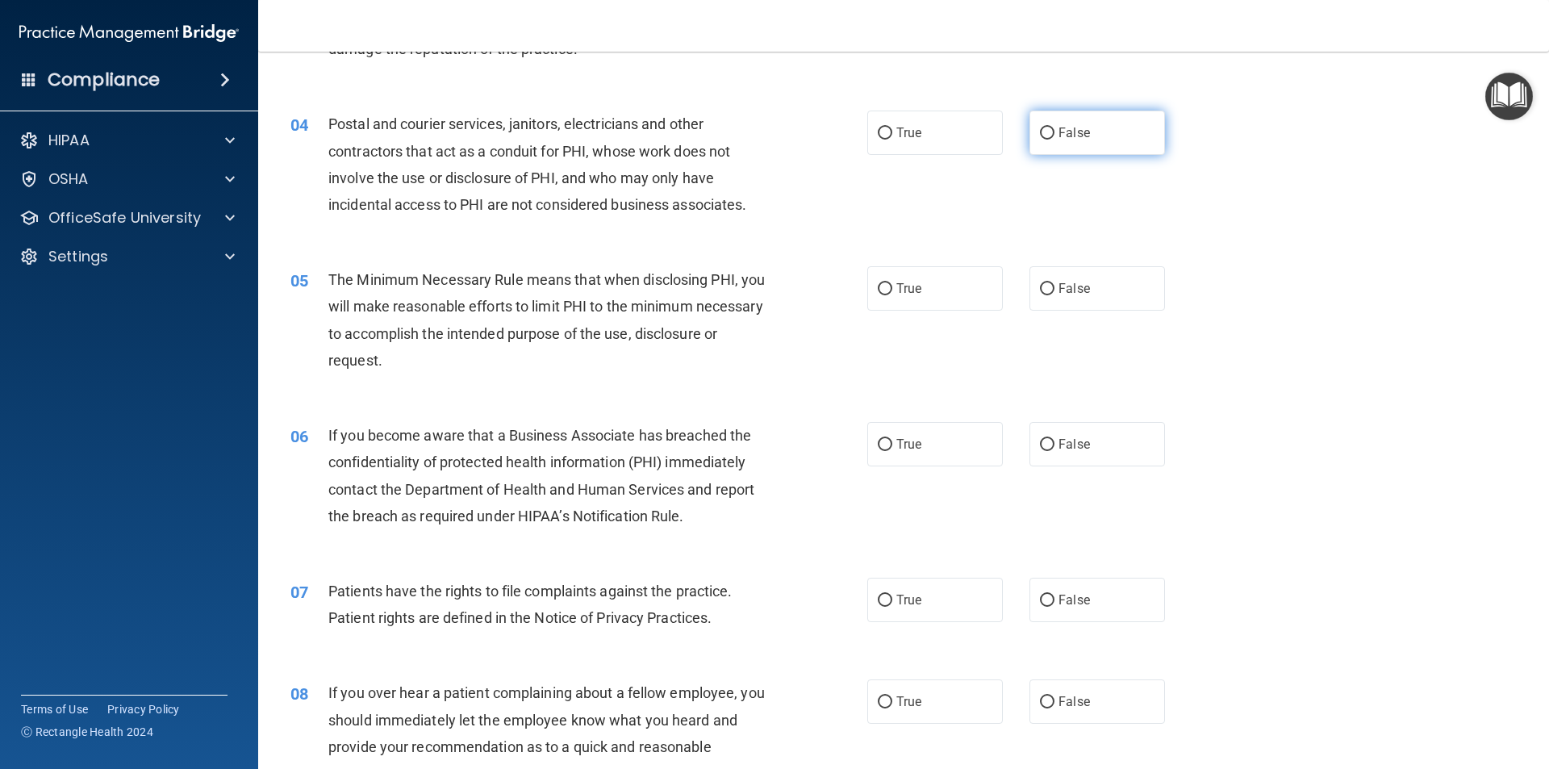
click at [1064, 147] on label "False" at bounding box center [1097, 133] width 136 height 44
click at [1054, 140] on input "False" at bounding box center [1047, 133] width 15 height 12
radio input "true"
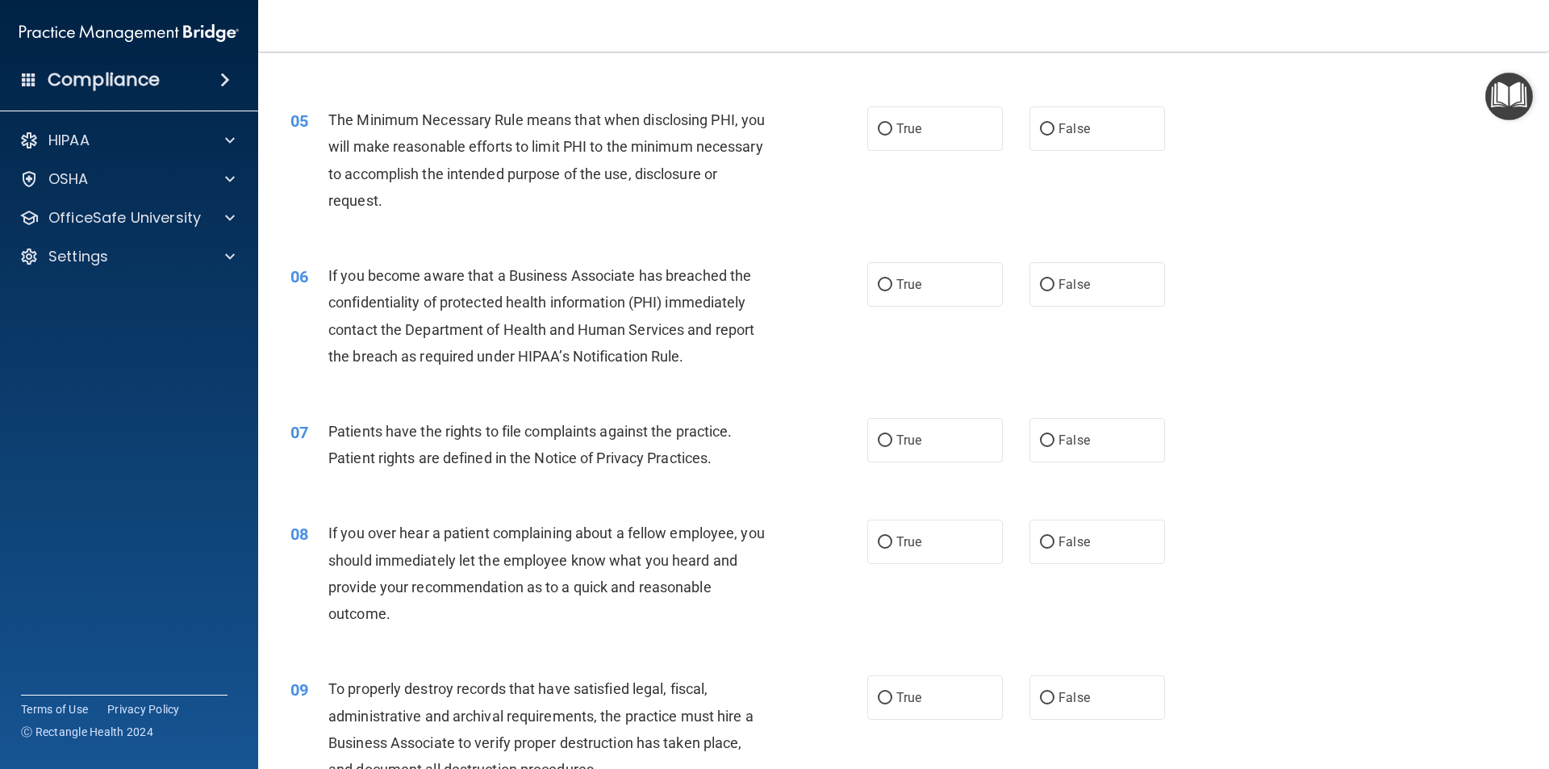
scroll to position [565, 0]
click at [933, 135] on label "True" at bounding box center [935, 127] width 136 height 44
click at [892, 134] on input "True" at bounding box center [885, 128] width 15 height 12
radio input "true"
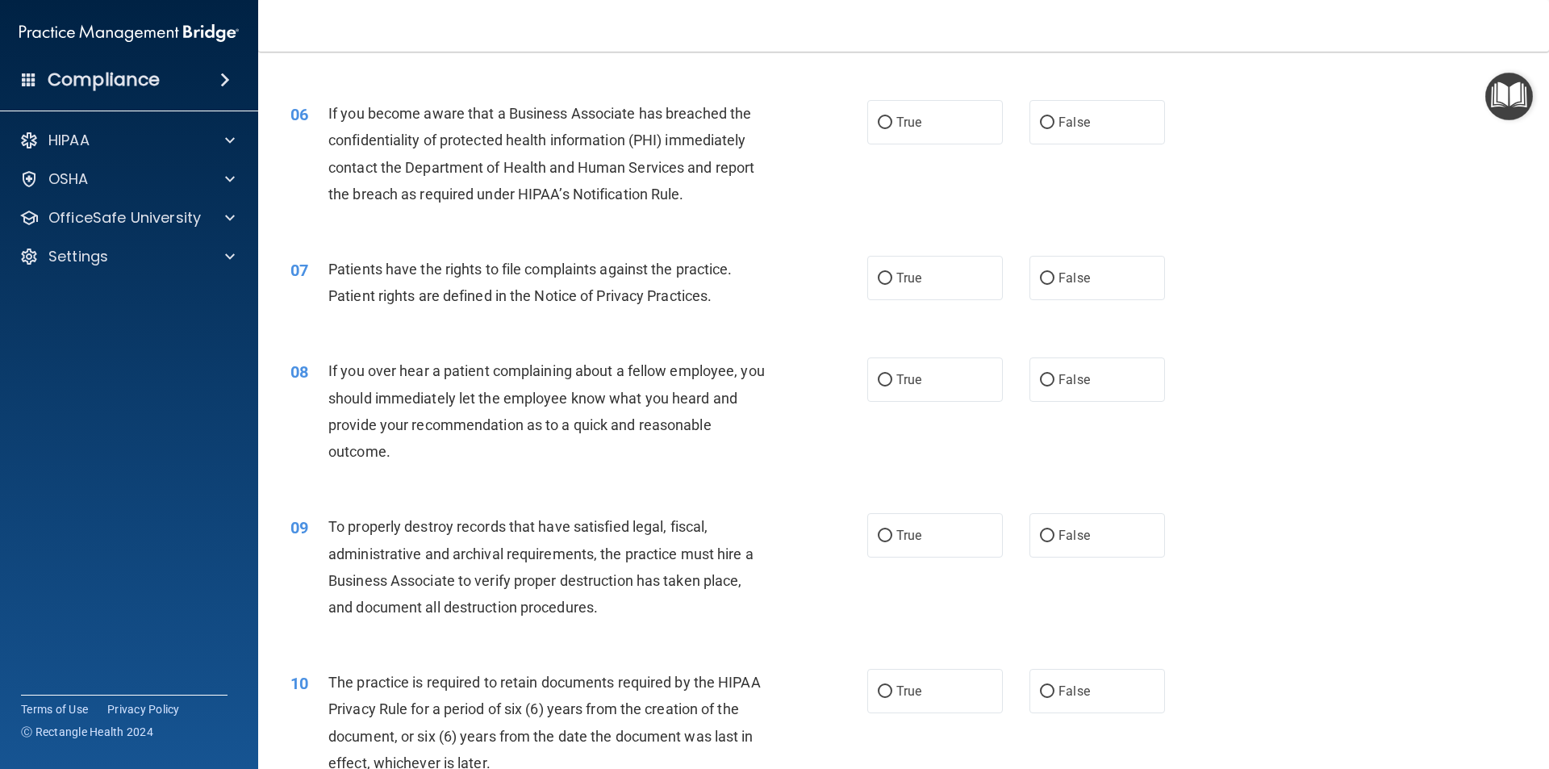
scroll to position [726, 0]
click at [904, 137] on label "True" at bounding box center [935, 121] width 136 height 44
click at [892, 128] on input "True" at bounding box center [885, 122] width 15 height 12
radio input "true"
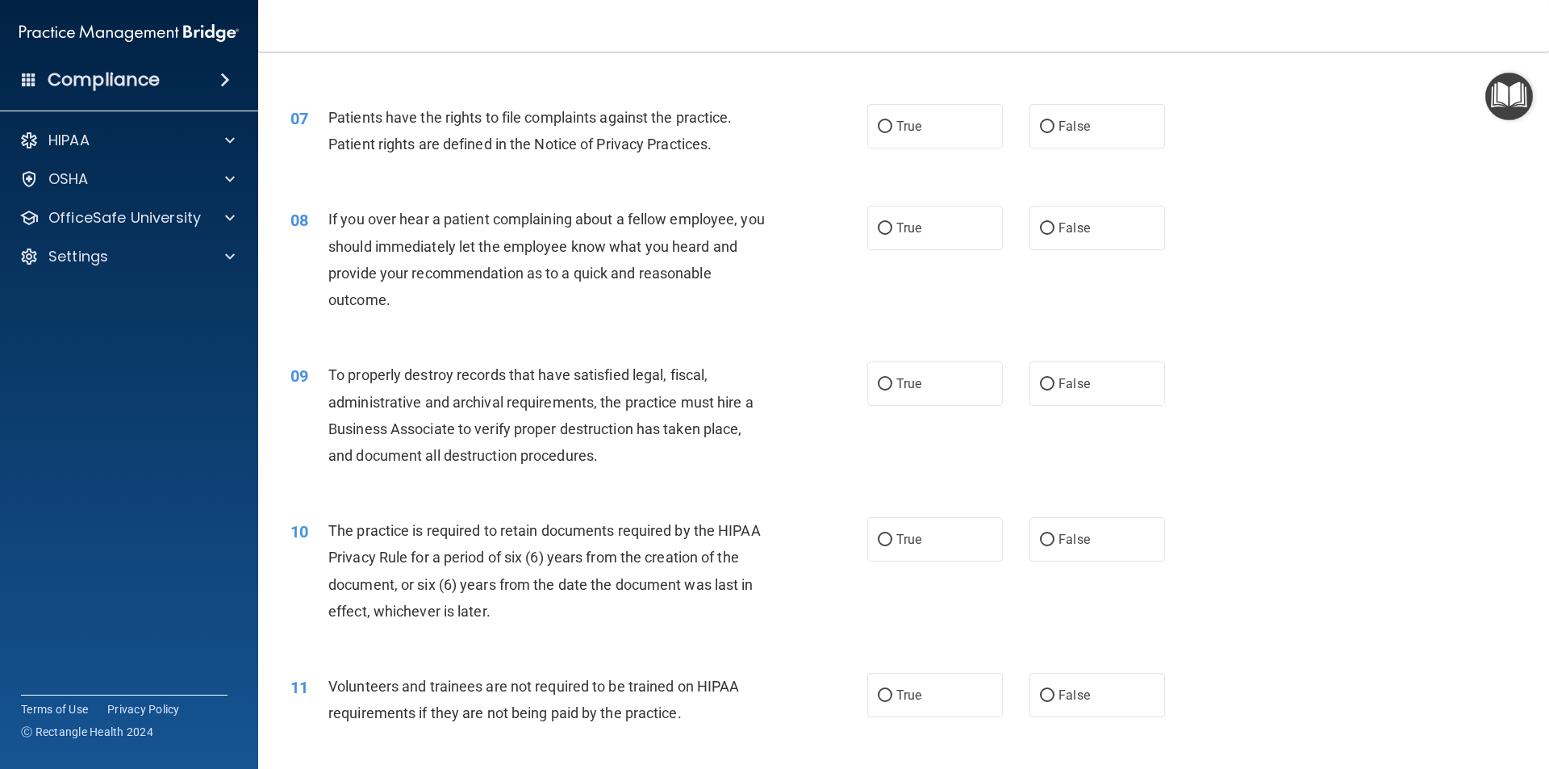
scroll to position [887, 0]
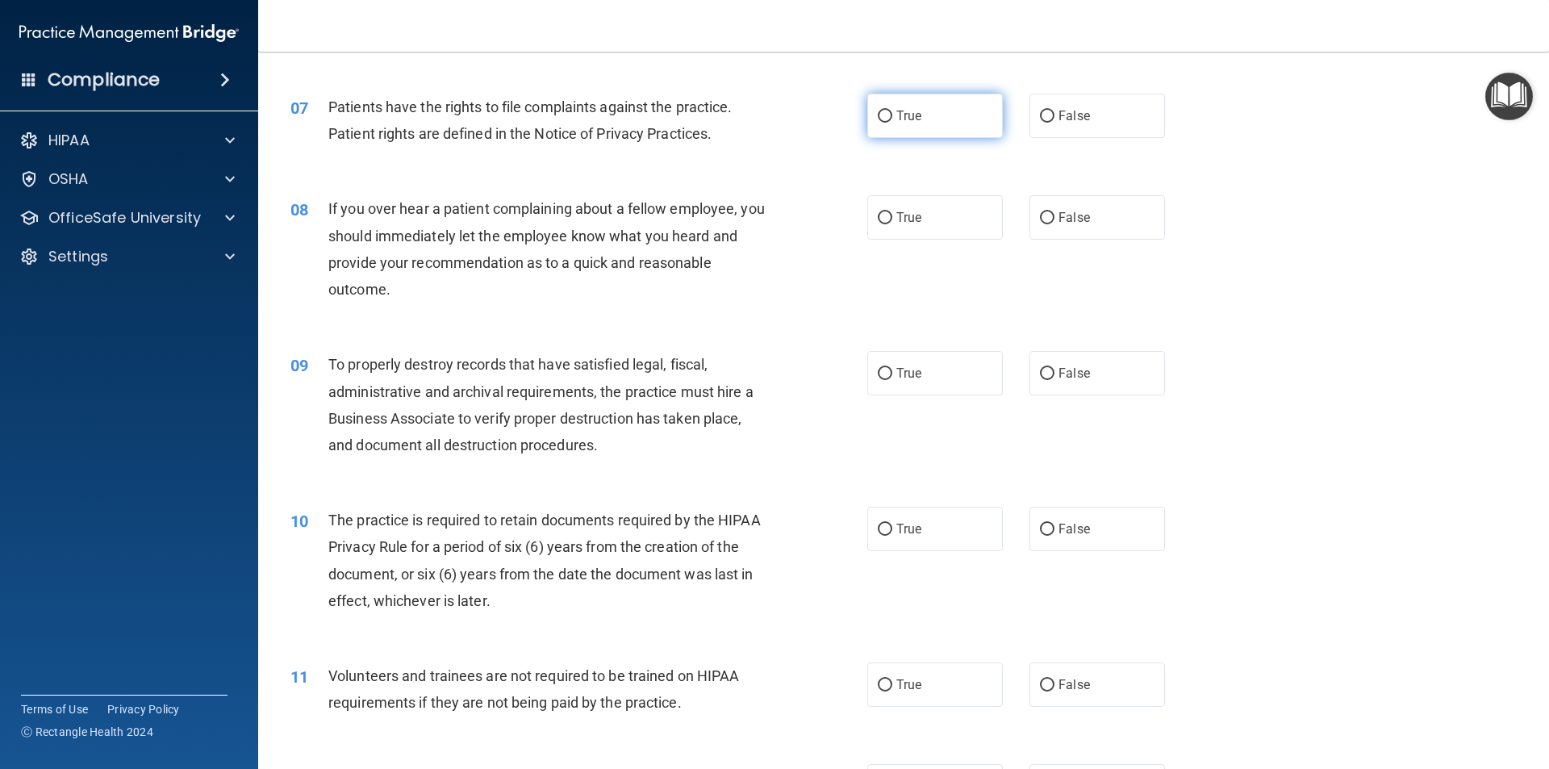
click at [911, 114] on span "True" at bounding box center [908, 115] width 25 height 15
click at [892, 114] on input "True" at bounding box center [885, 117] width 15 height 12
radio input "true"
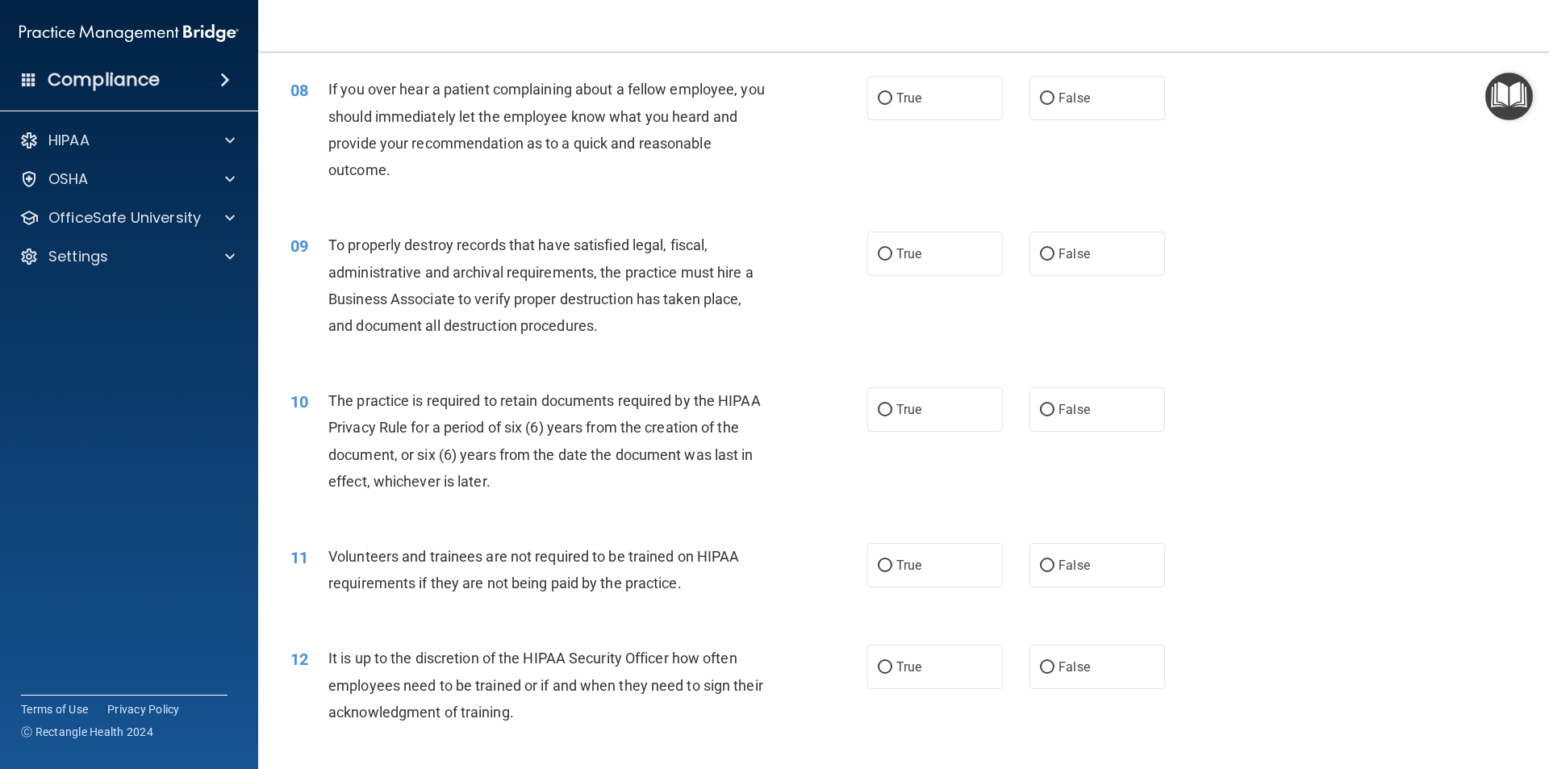
scroll to position [968, 0]
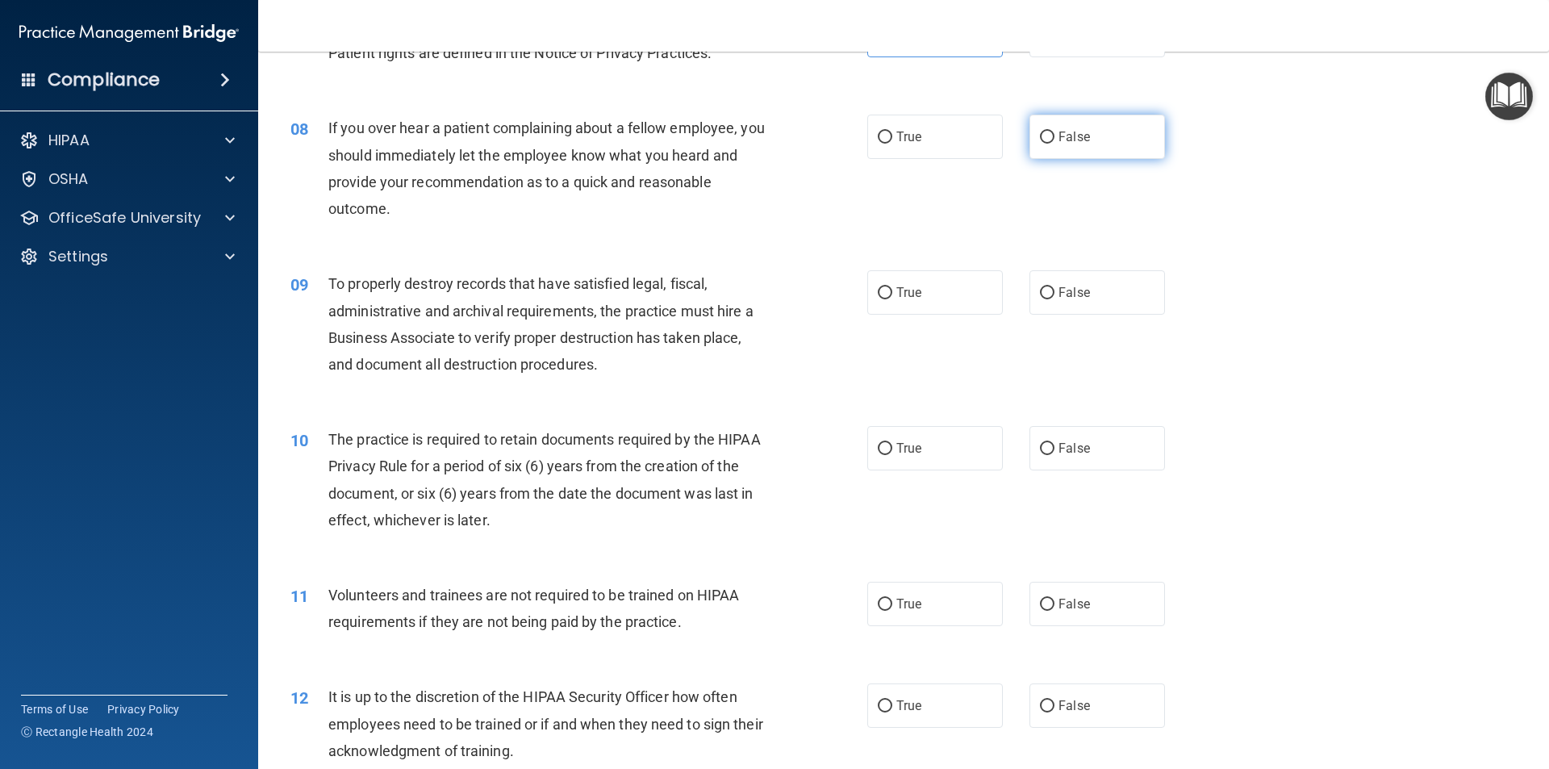
click at [1037, 144] on label "False" at bounding box center [1097, 137] width 136 height 44
click at [1040, 144] on input "False" at bounding box center [1047, 137] width 15 height 12
radio input "true"
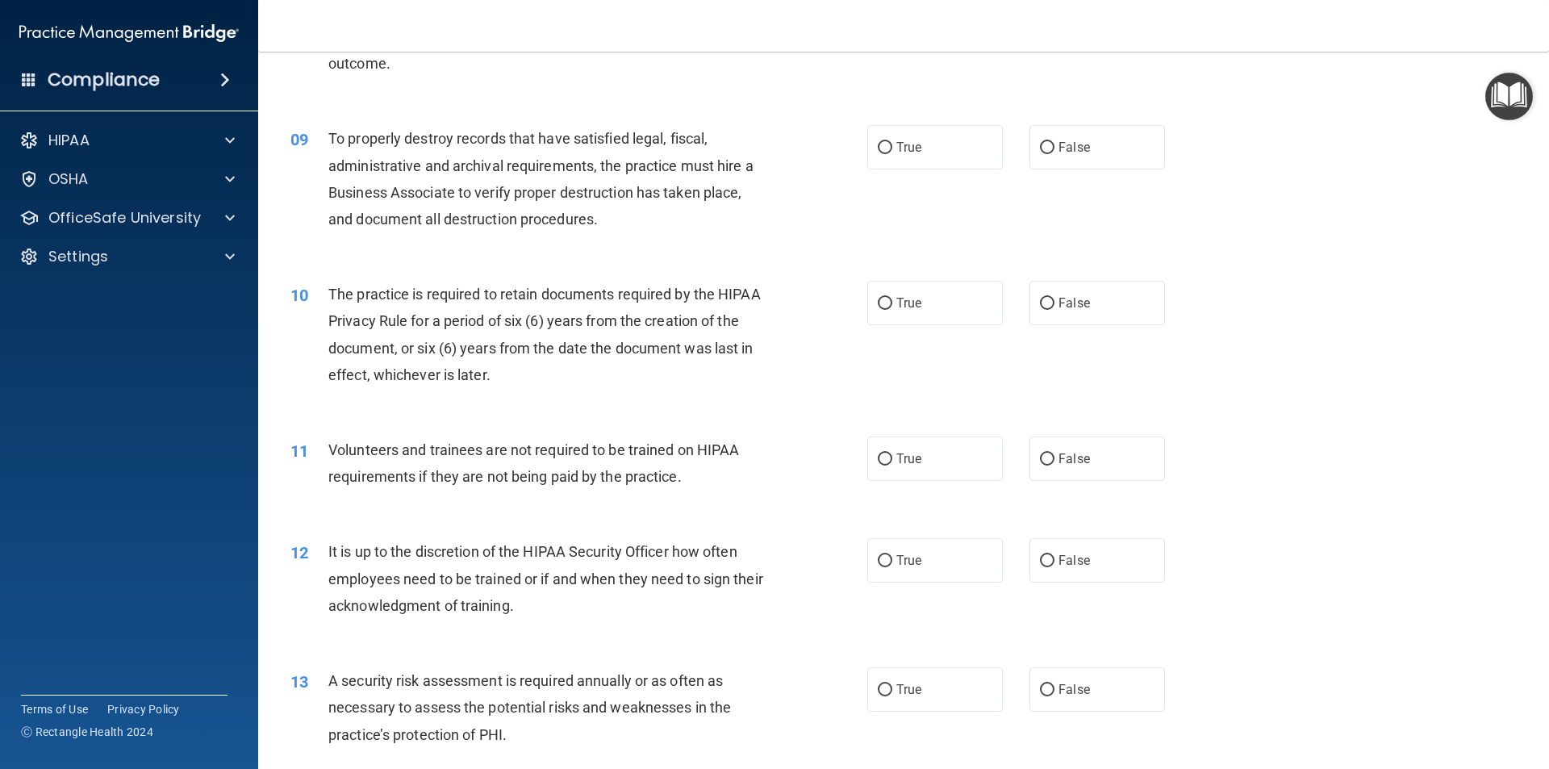
scroll to position [1129, 0]
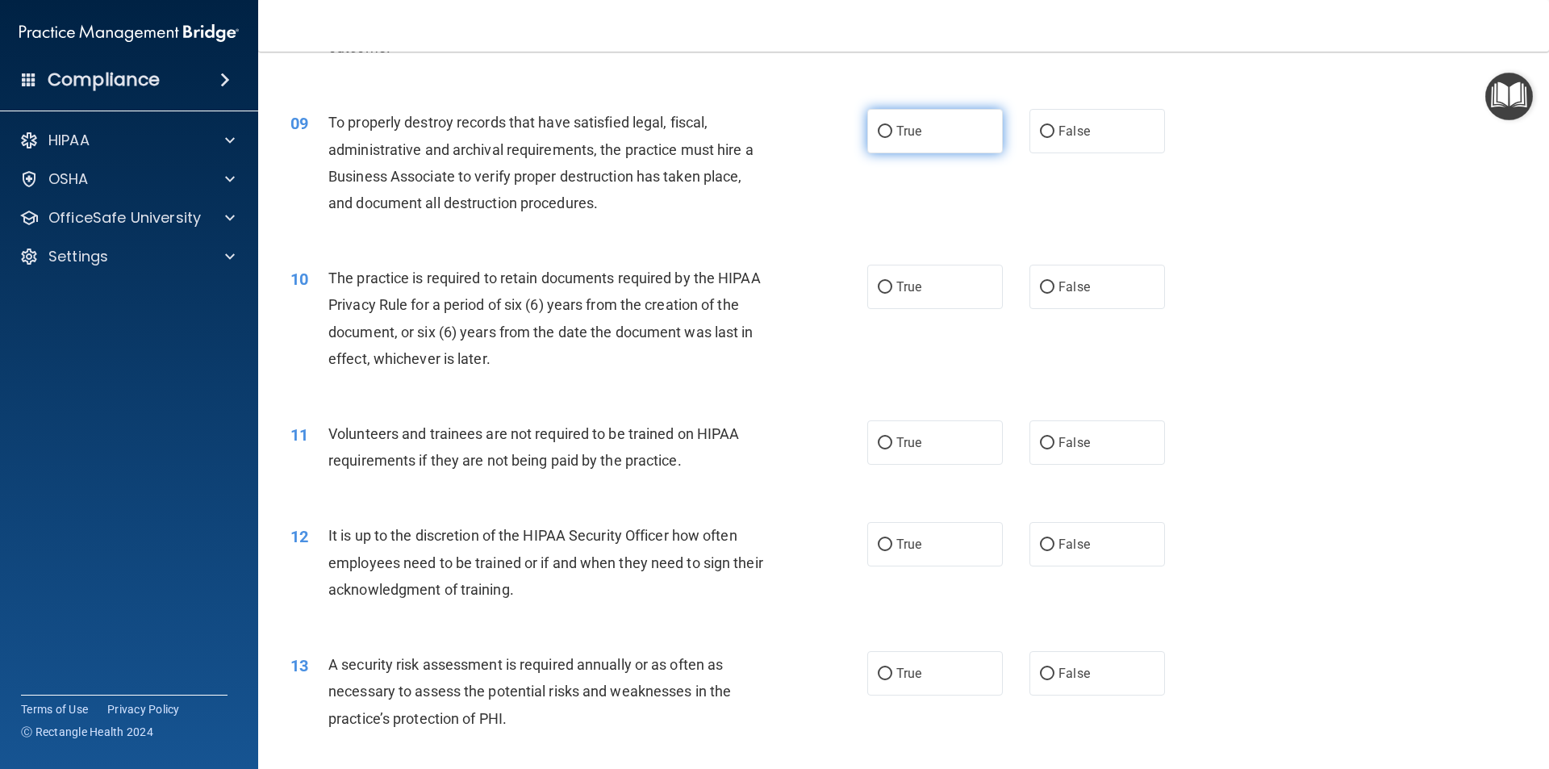
click at [876, 142] on label "True" at bounding box center [935, 131] width 136 height 44
click at [878, 138] on input "True" at bounding box center [885, 132] width 15 height 12
radio input "true"
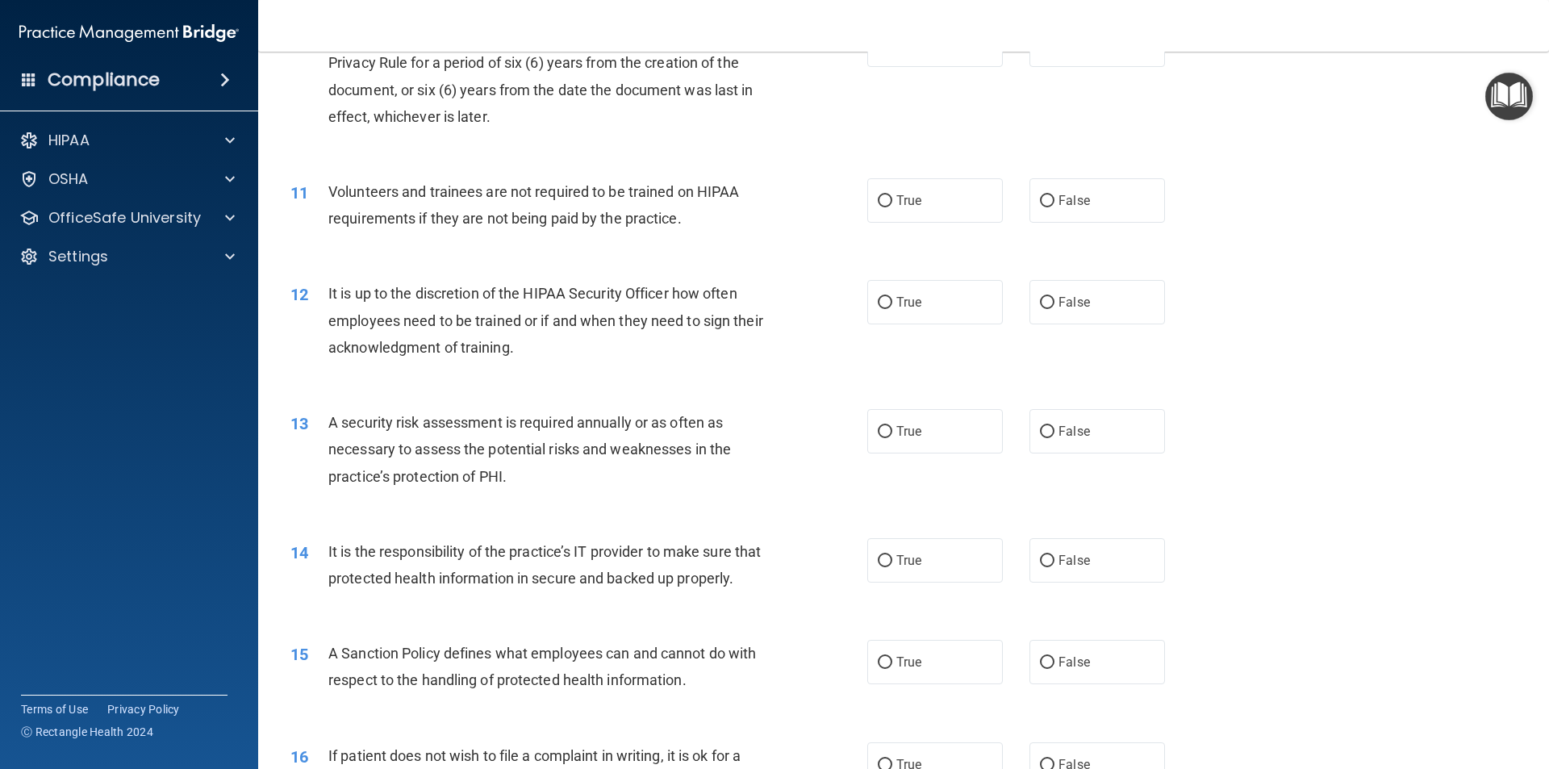
scroll to position [1291, 0]
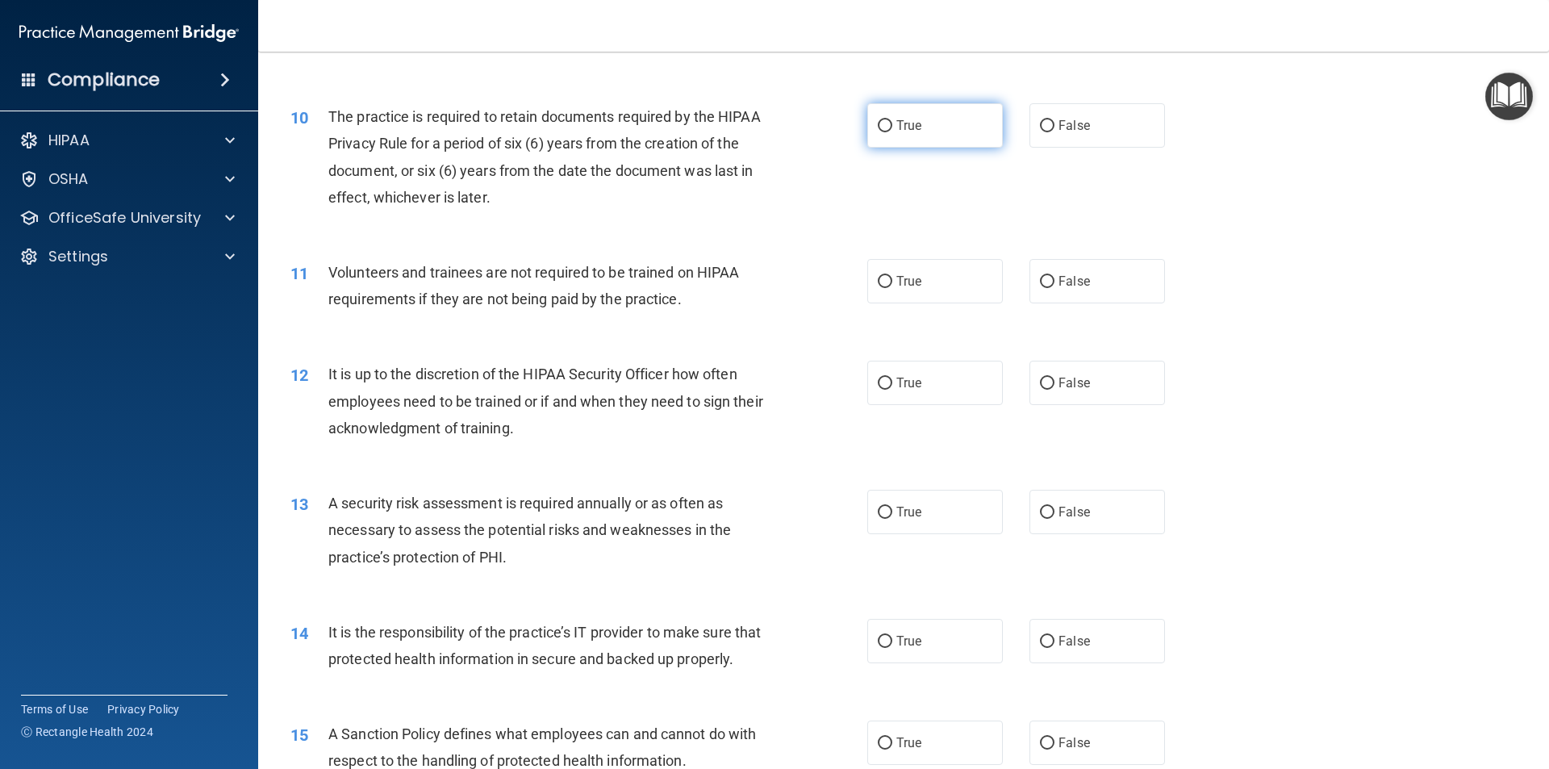
click at [913, 127] on span "True" at bounding box center [908, 125] width 25 height 15
click at [892, 127] on input "True" at bounding box center [885, 126] width 15 height 12
radio input "true"
click at [1029, 280] on label "False" at bounding box center [1097, 281] width 136 height 44
click at [1040, 280] on input "False" at bounding box center [1047, 282] width 15 height 12
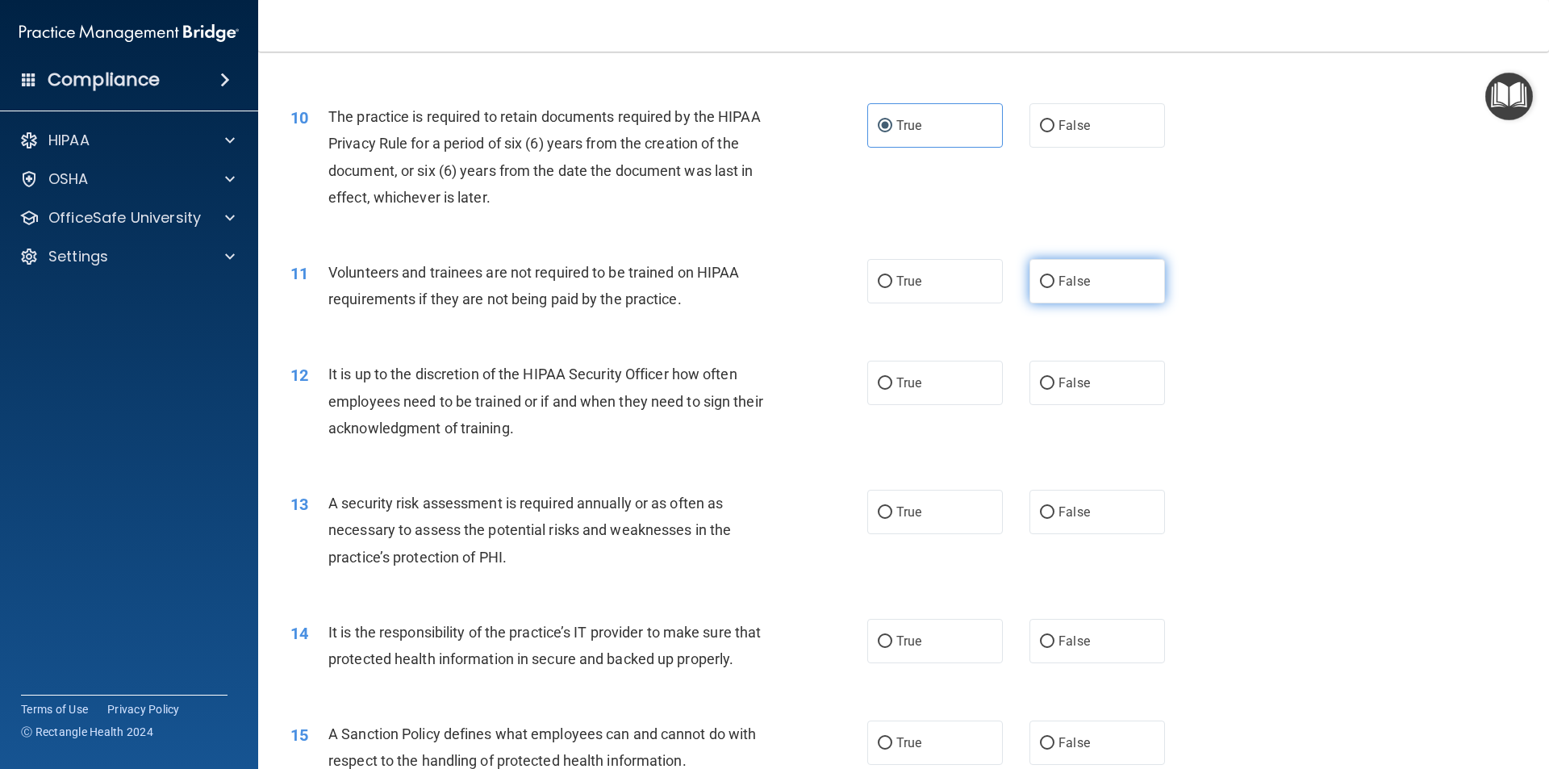
radio input "true"
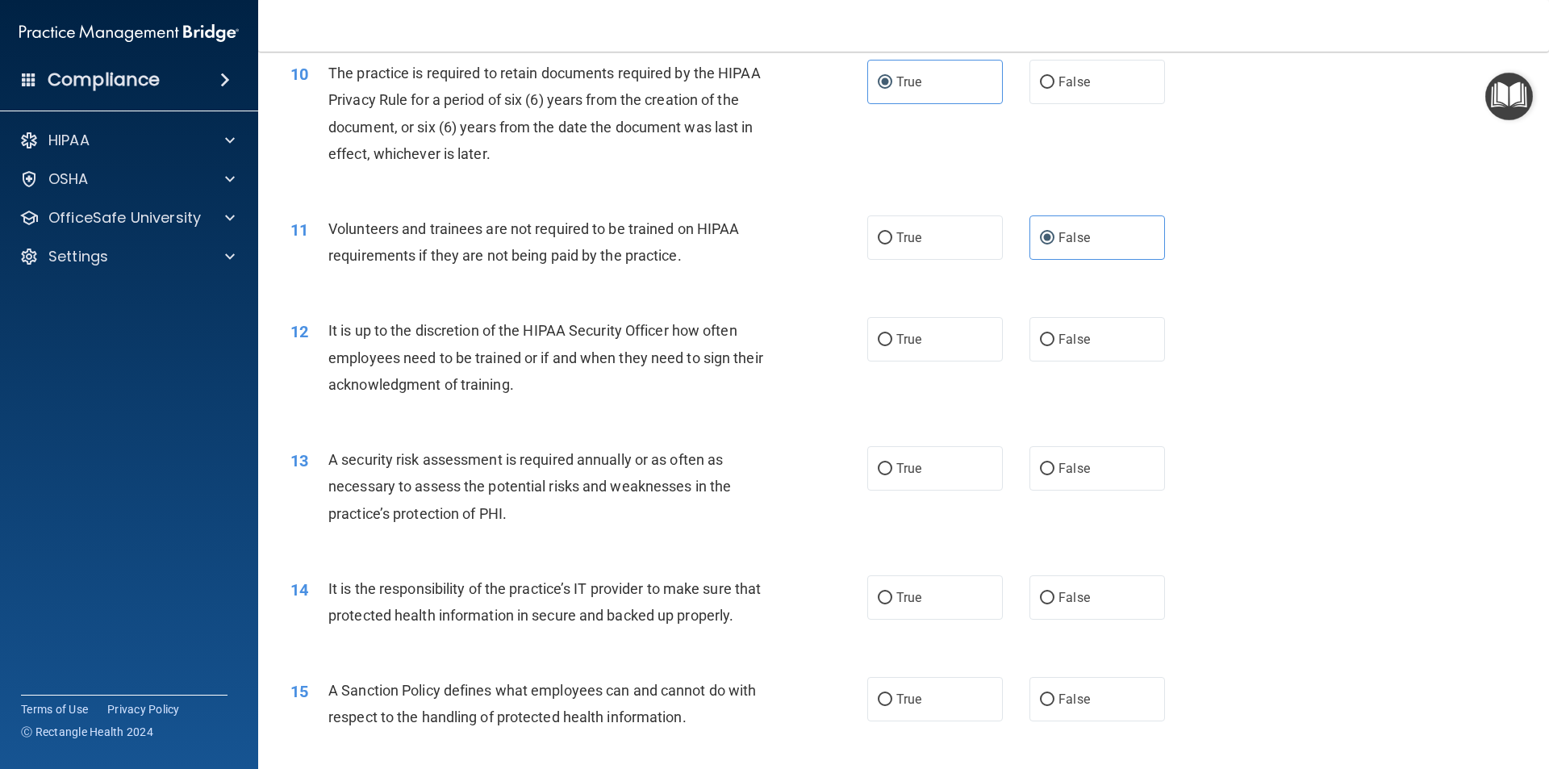
scroll to position [1452, 0]
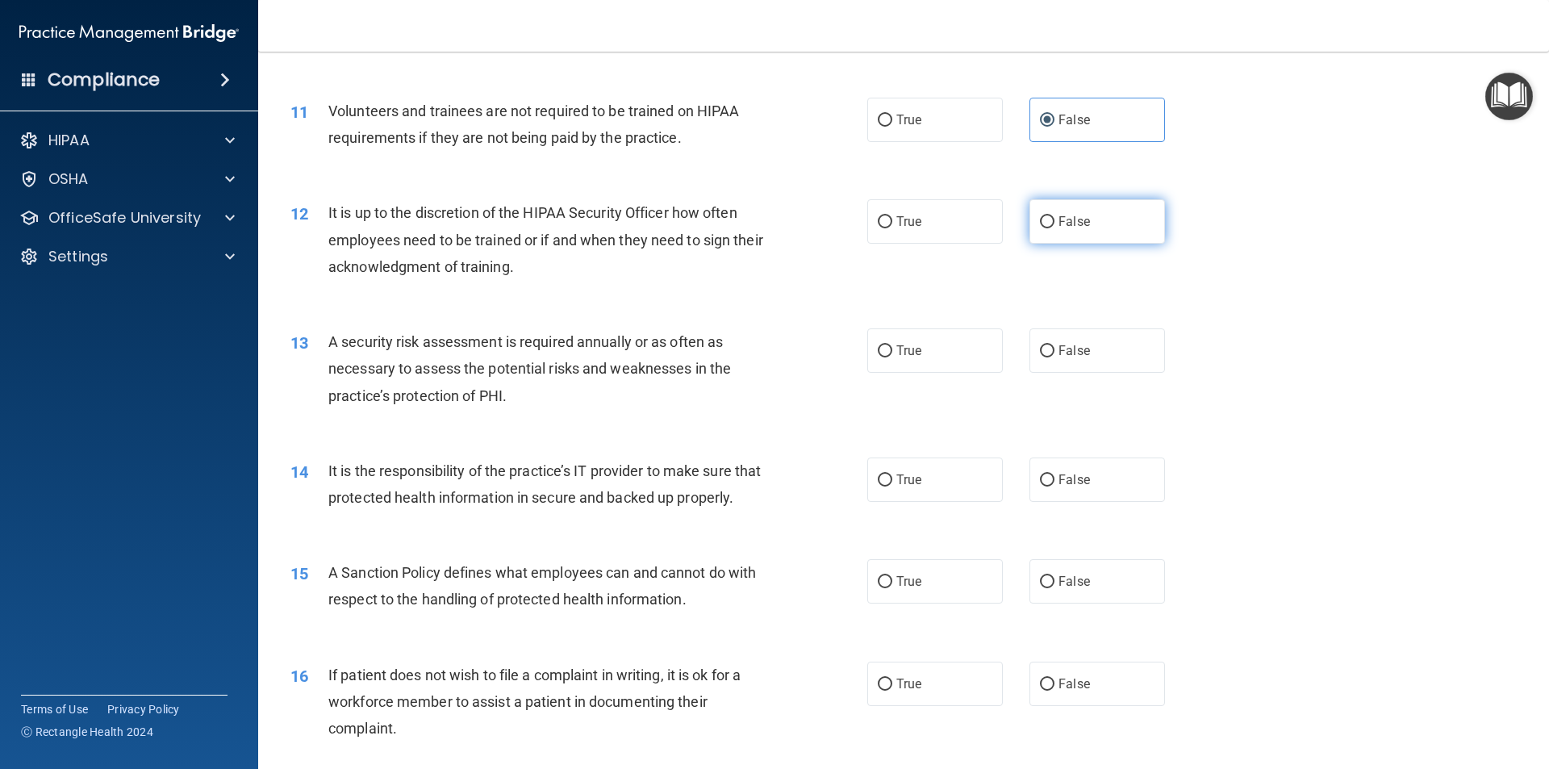
click at [1076, 217] on span "False" at bounding box center [1073, 221] width 31 height 15
click at [1054, 217] on input "False" at bounding box center [1047, 222] width 15 height 12
radio input "true"
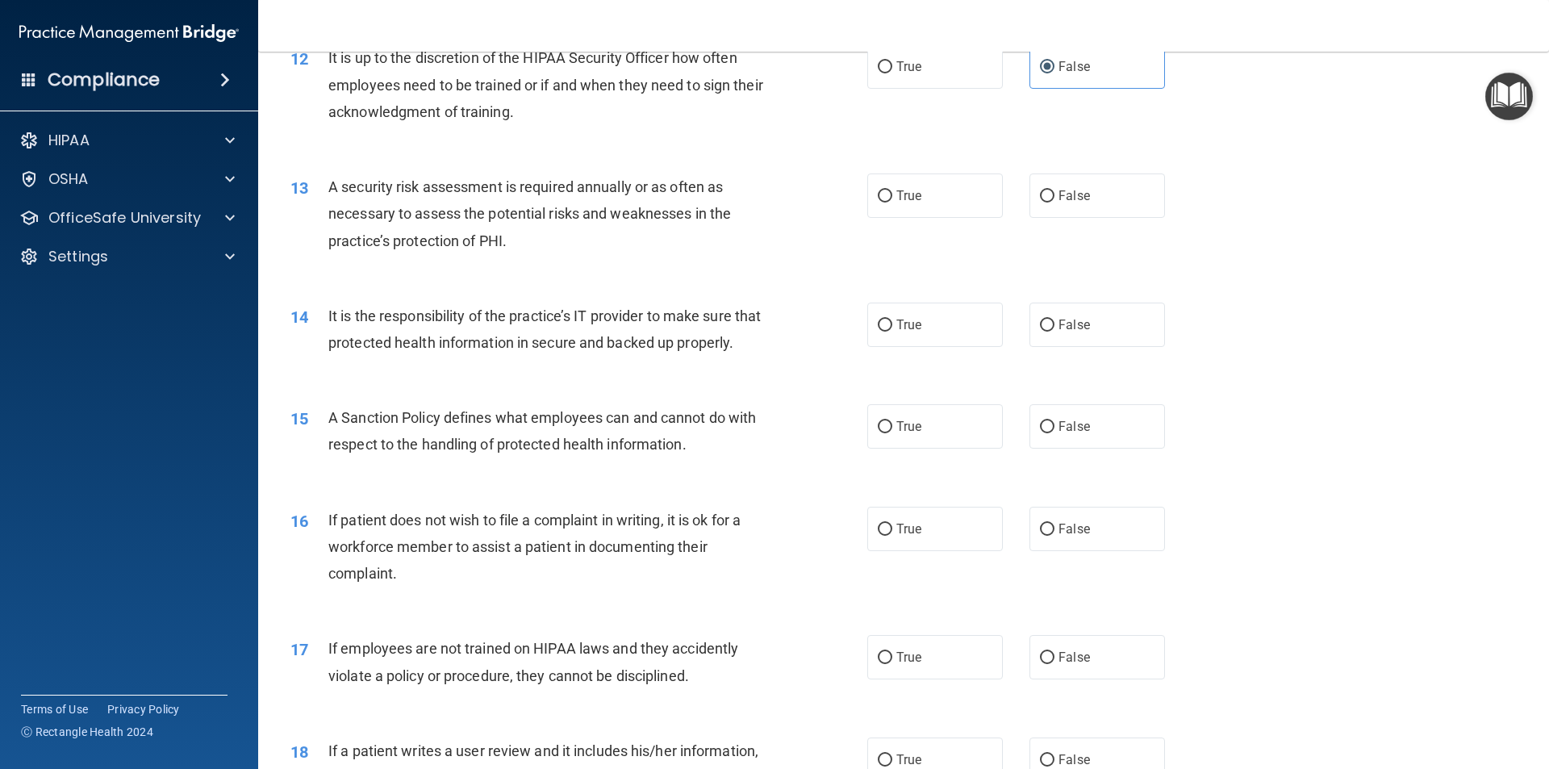
scroll to position [1613, 0]
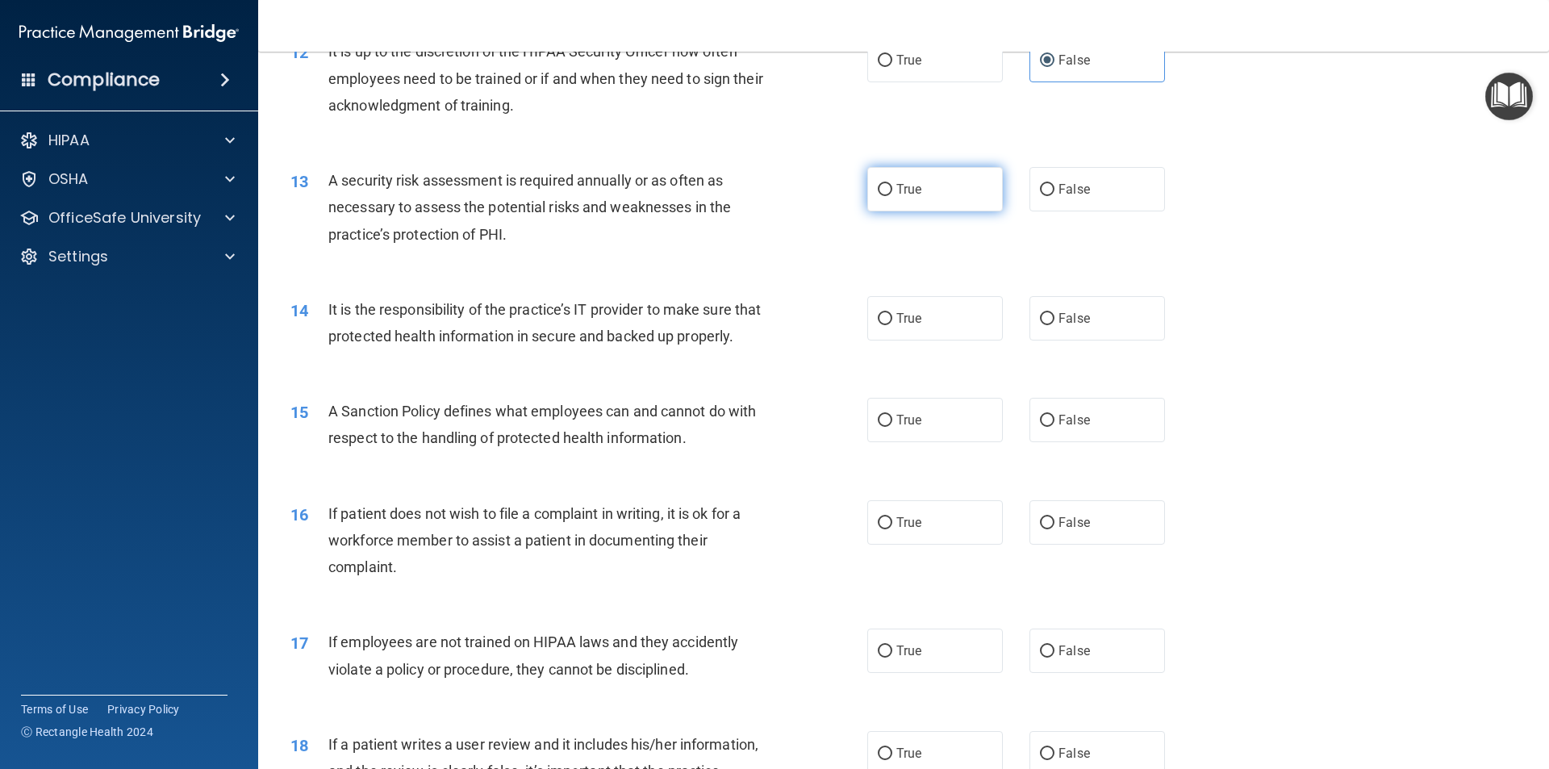
click at [927, 197] on label "True" at bounding box center [935, 189] width 136 height 44
click at [892, 196] on input "True" at bounding box center [885, 190] width 15 height 12
radio input "true"
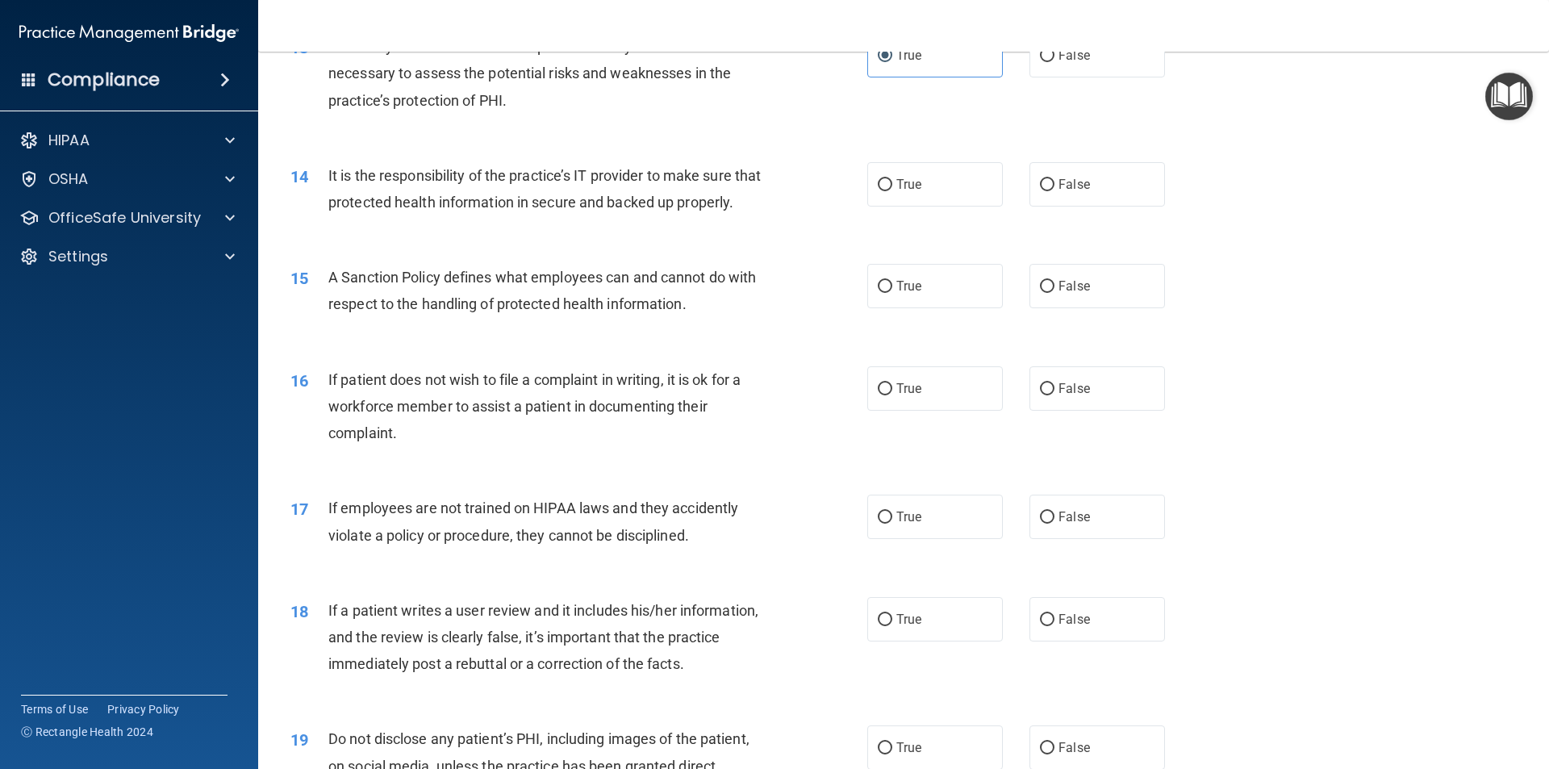
scroll to position [1855, 0]
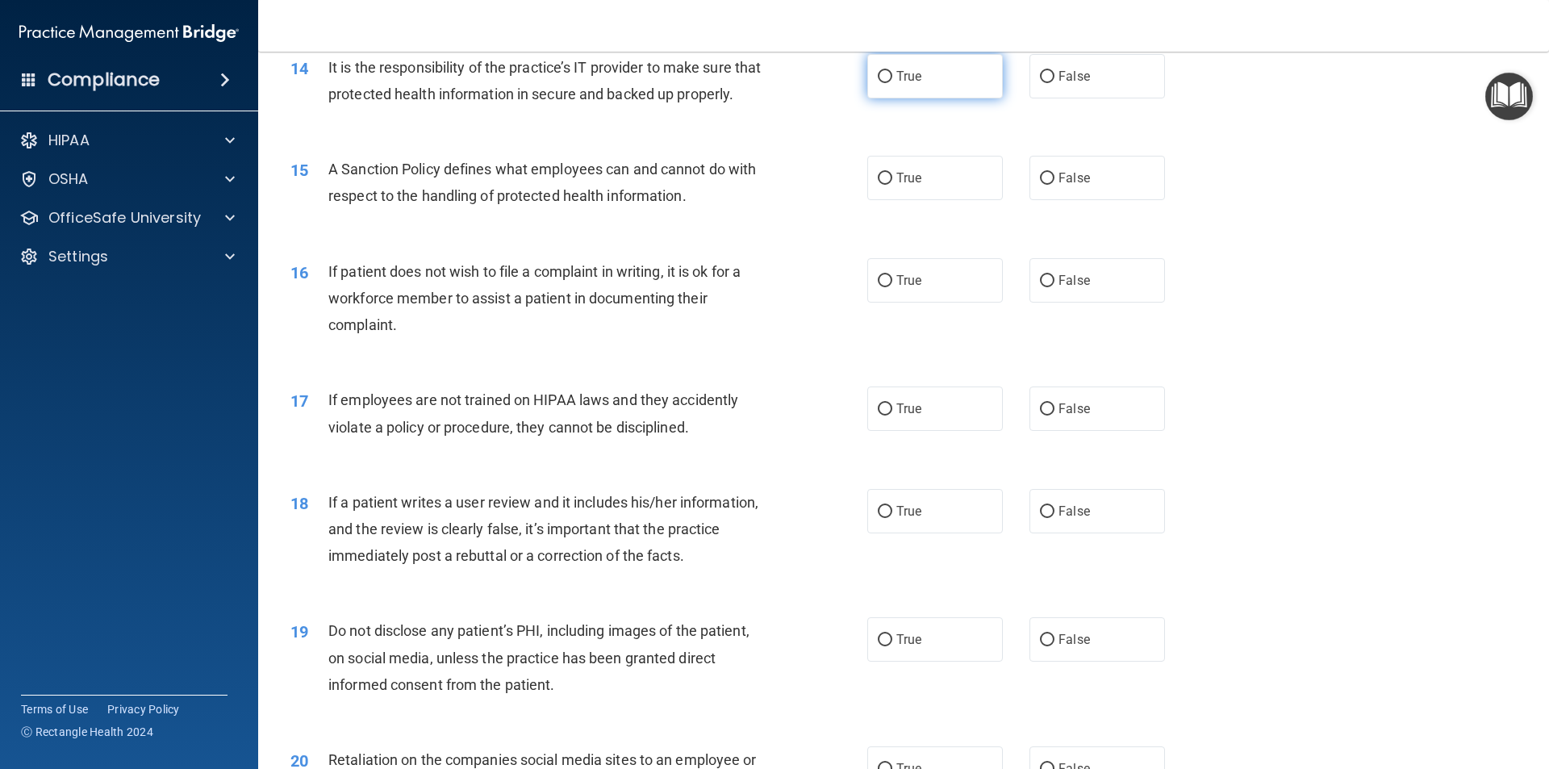
click at [926, 91] on label "True" at bounding box center [935, 76] width 136 height 44
click at [892, 83] on input "True" at bounding box center [885, 77] width 15 height 12
radio input "true"
click at [1095, 200] on label "False" at bounding box center [1097, 178] width 136 height 44
click at [1054, 185] on input "False" at bounding box center [1047, 179] width 15 height 12
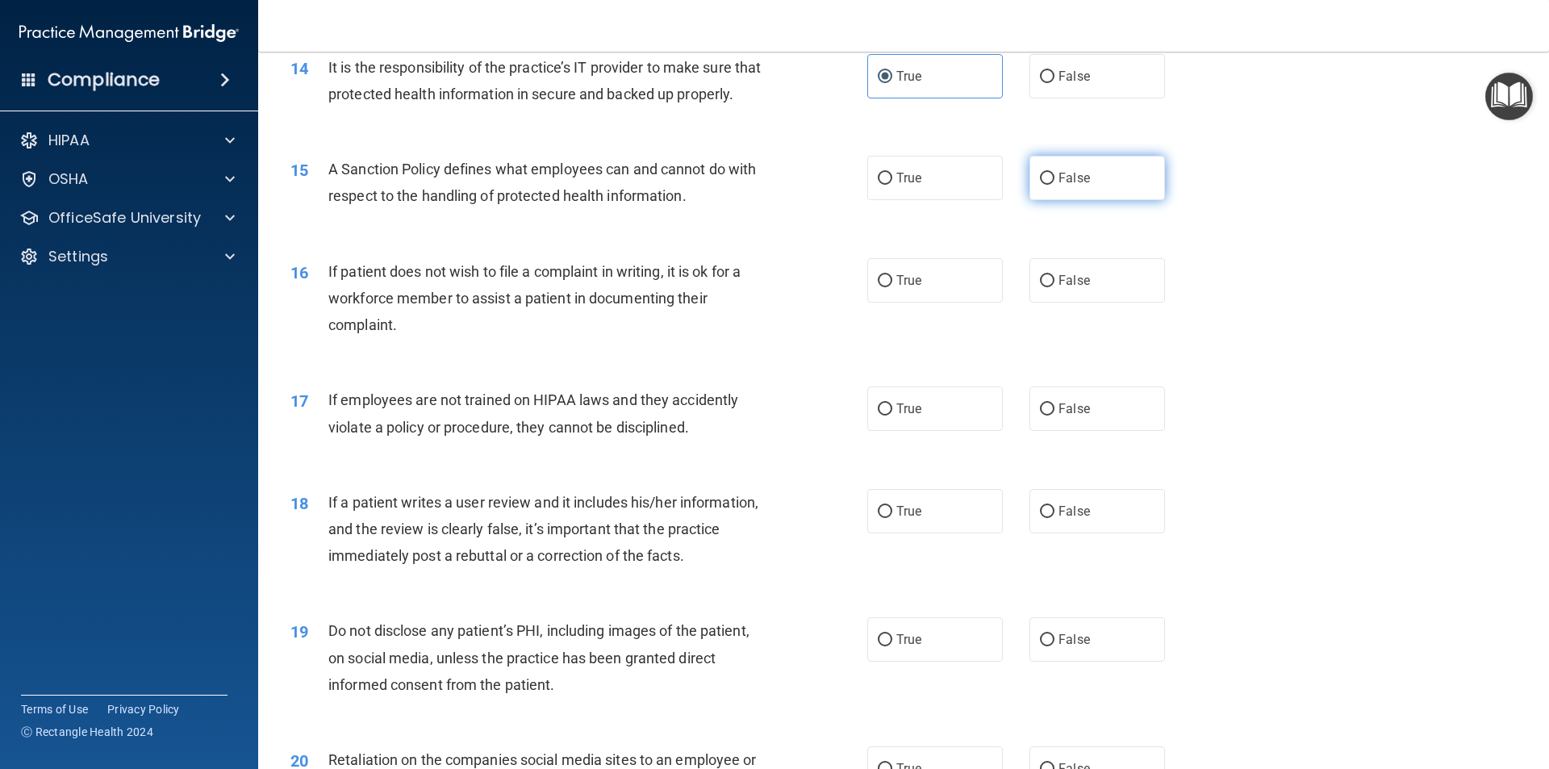
radio input "true"
click at [1029, 302] on label "False" at bounding box center [1097, 280] width 136 height 44
click at [1040, 287] on input "False" at bounding box center [1047, 281] width 15 height 12
radio input "true"
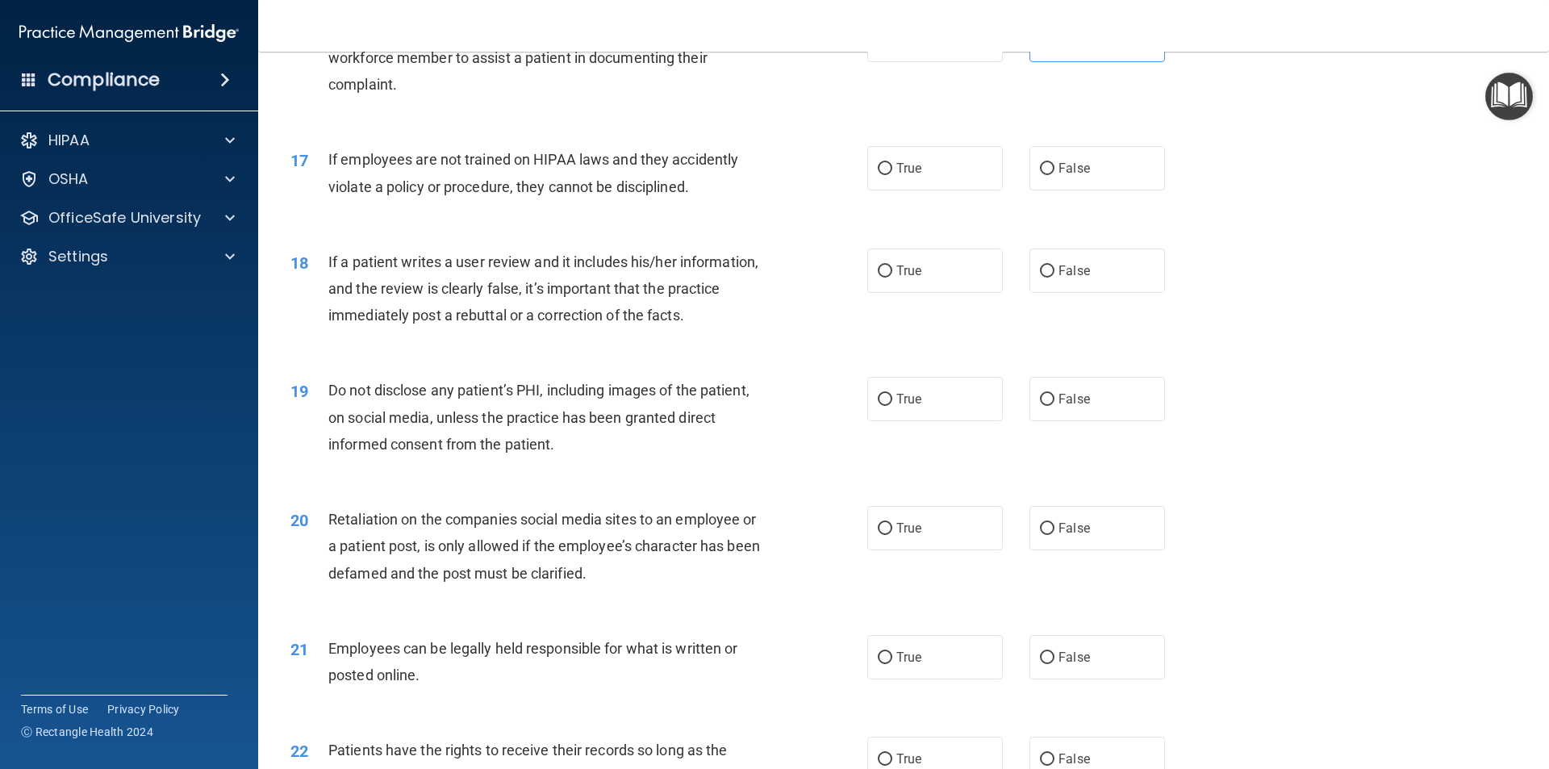
scroll to position [2097, 0]
click at [1069, 174] on span "False" at bounding box center [1073, 166] width 31 height 15
click at [1054, 173] on input "False" at bounding box center [1047, 167] width 15 height 12
radio input "true"
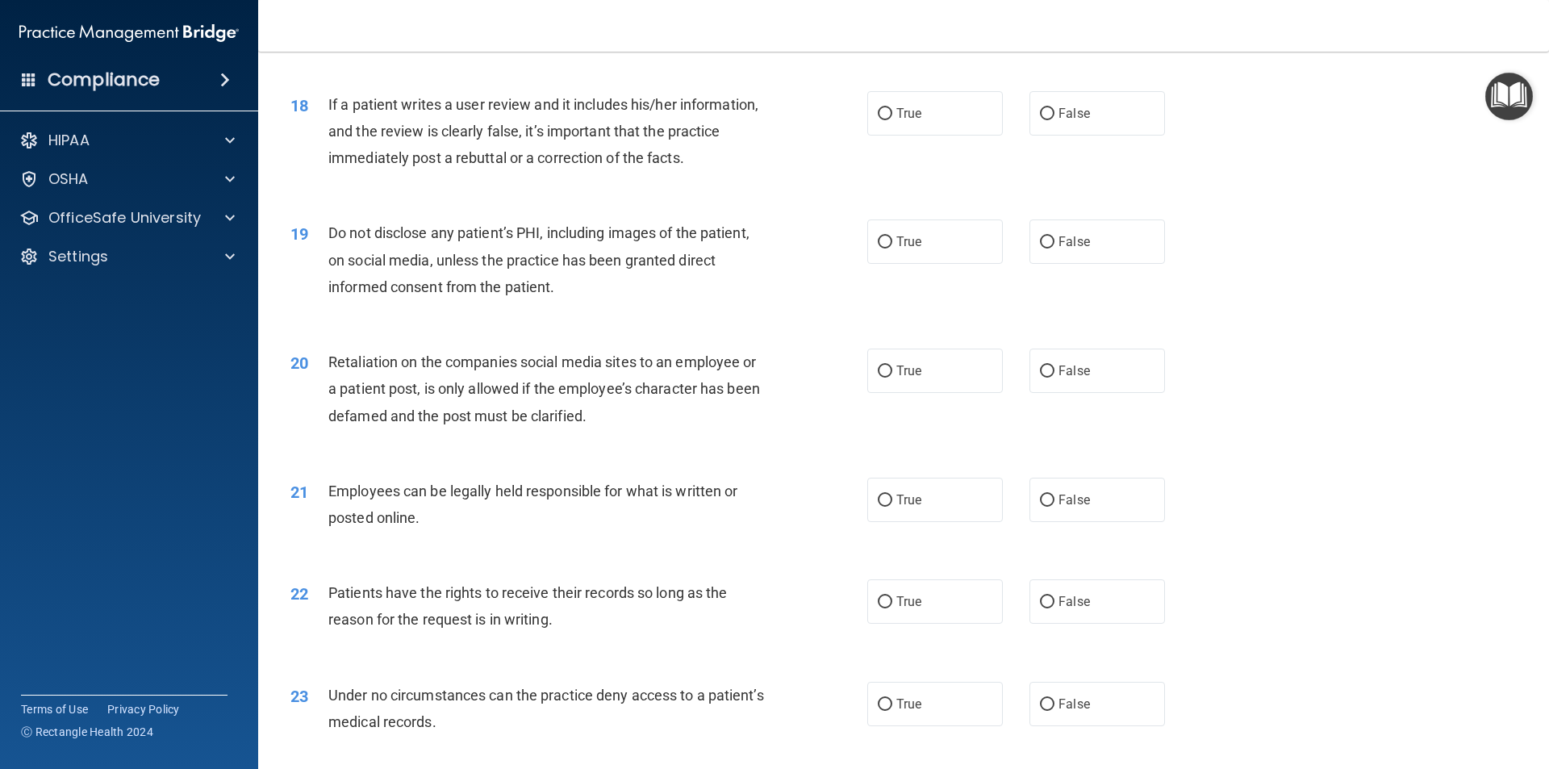
scroll to position [2258, 0]
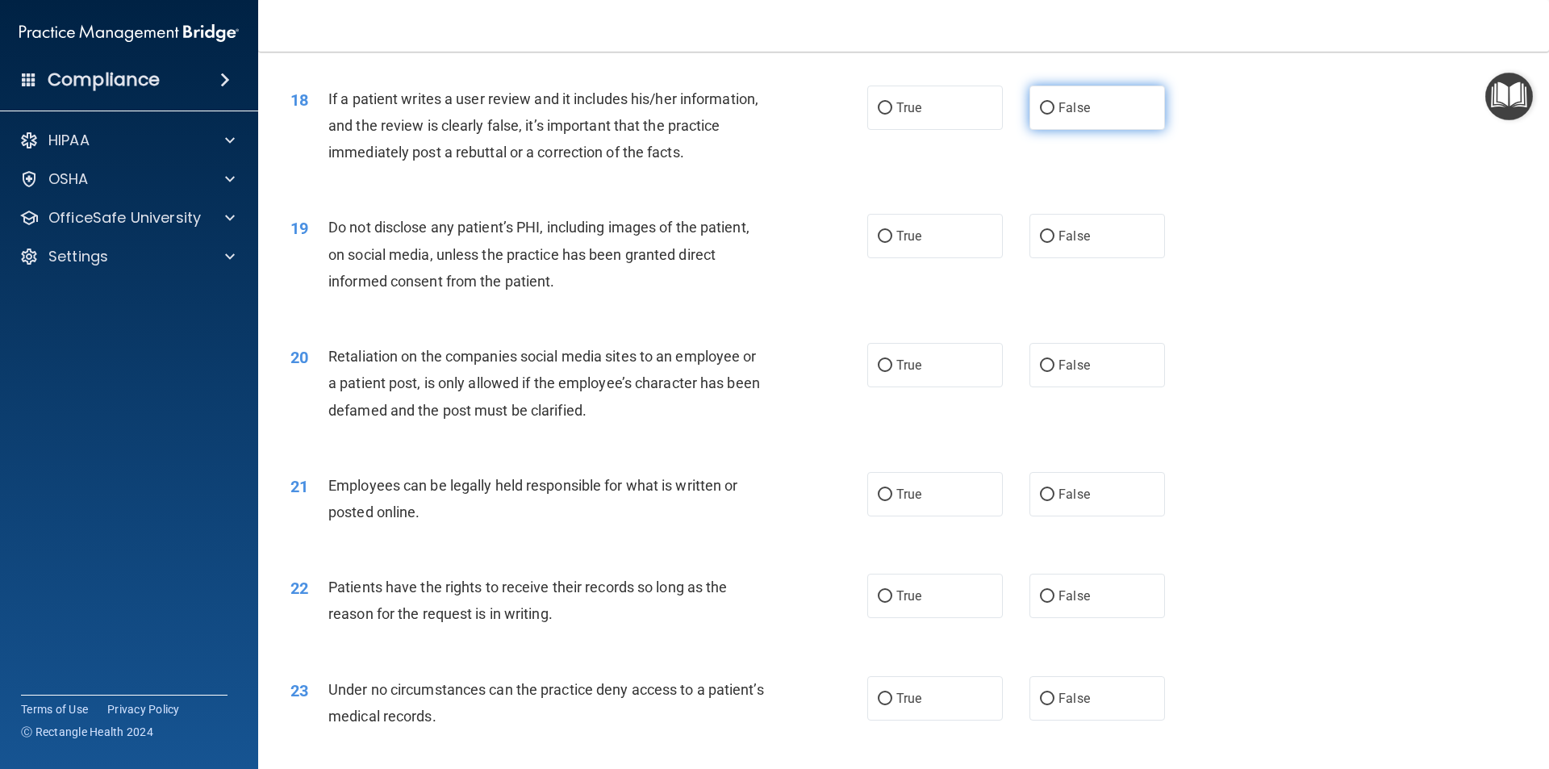
click at [1058, 115] on span "False" at bounding box center [1073, 107] width 31 height 15
click at [1053, 115] on input "False" at bounding box center [1047, 108] width 15 height 12
radio input "true"
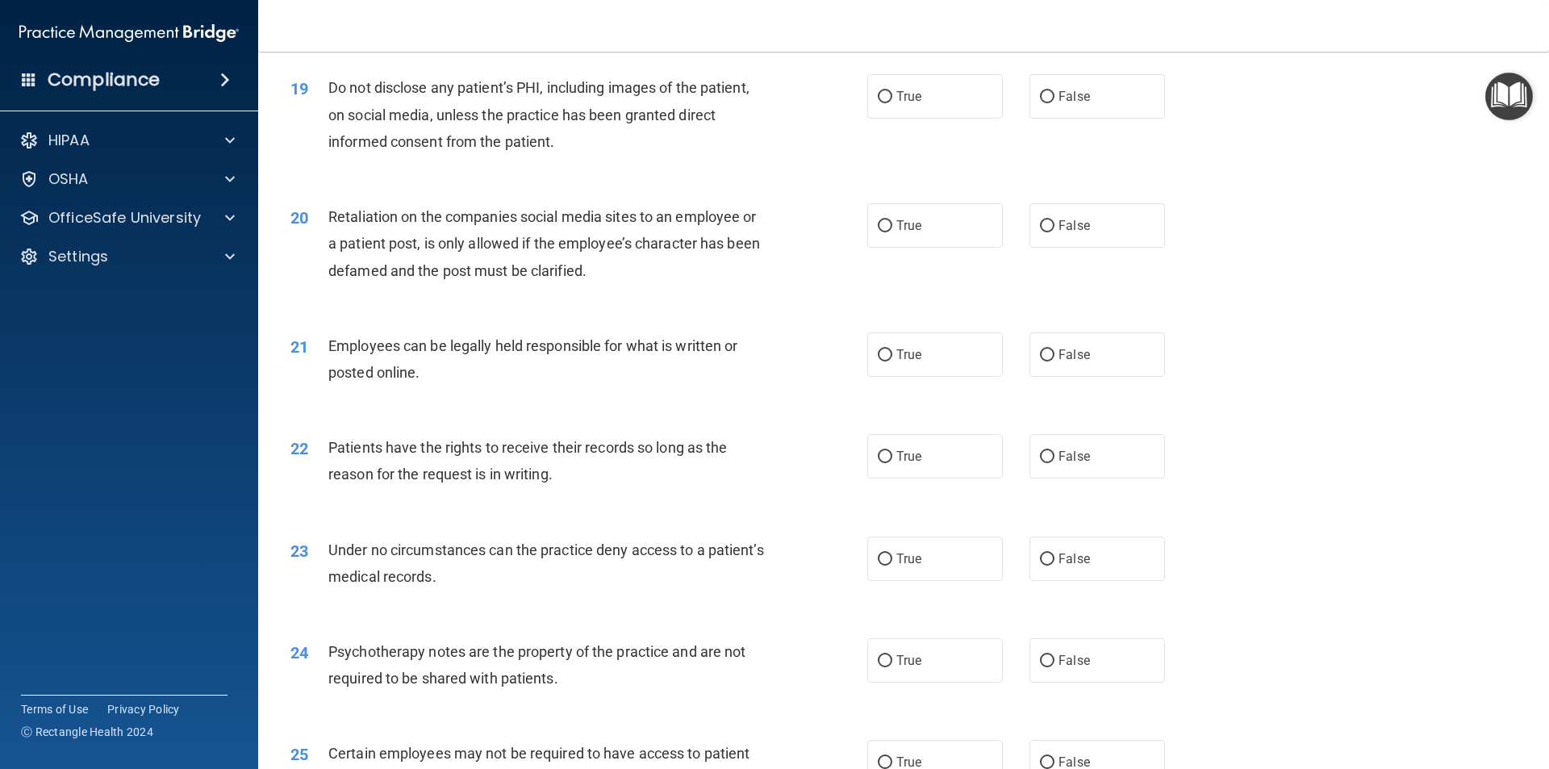
scroll to position [2420, 0]
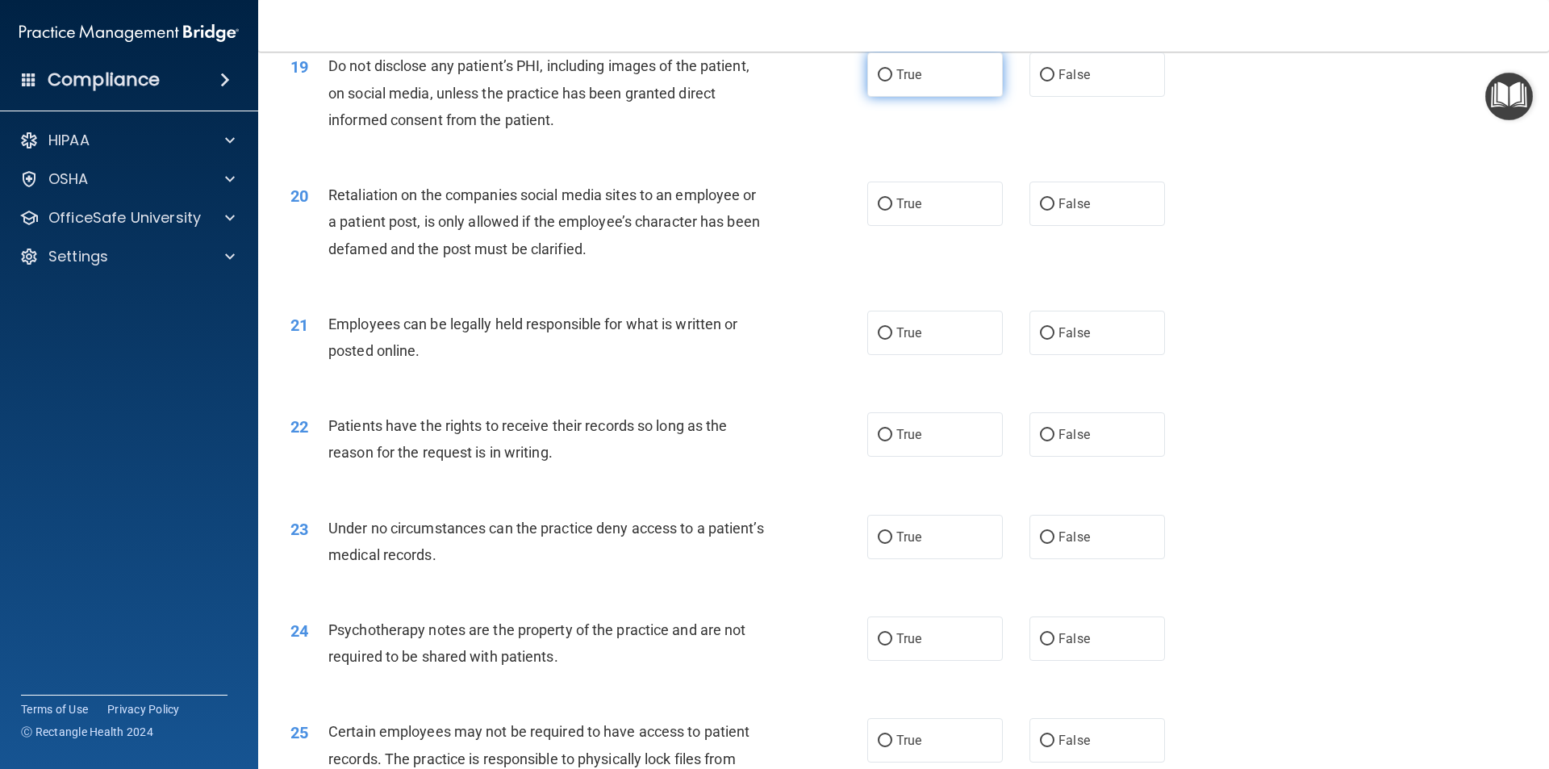
click at [883, 97] on label "True" at bounding box center [935, 74] width 136 height 44
click at [883, 81] on input "True" at bounding box center [885, 75] width 15 height 12
radio input "true"
click at [1029, 226] on label "False" at bounding box center [1097, 203] width 136 height 44
click at [1040, 211] on input "False" at bounding box center [1047, 204] width 15 height 12
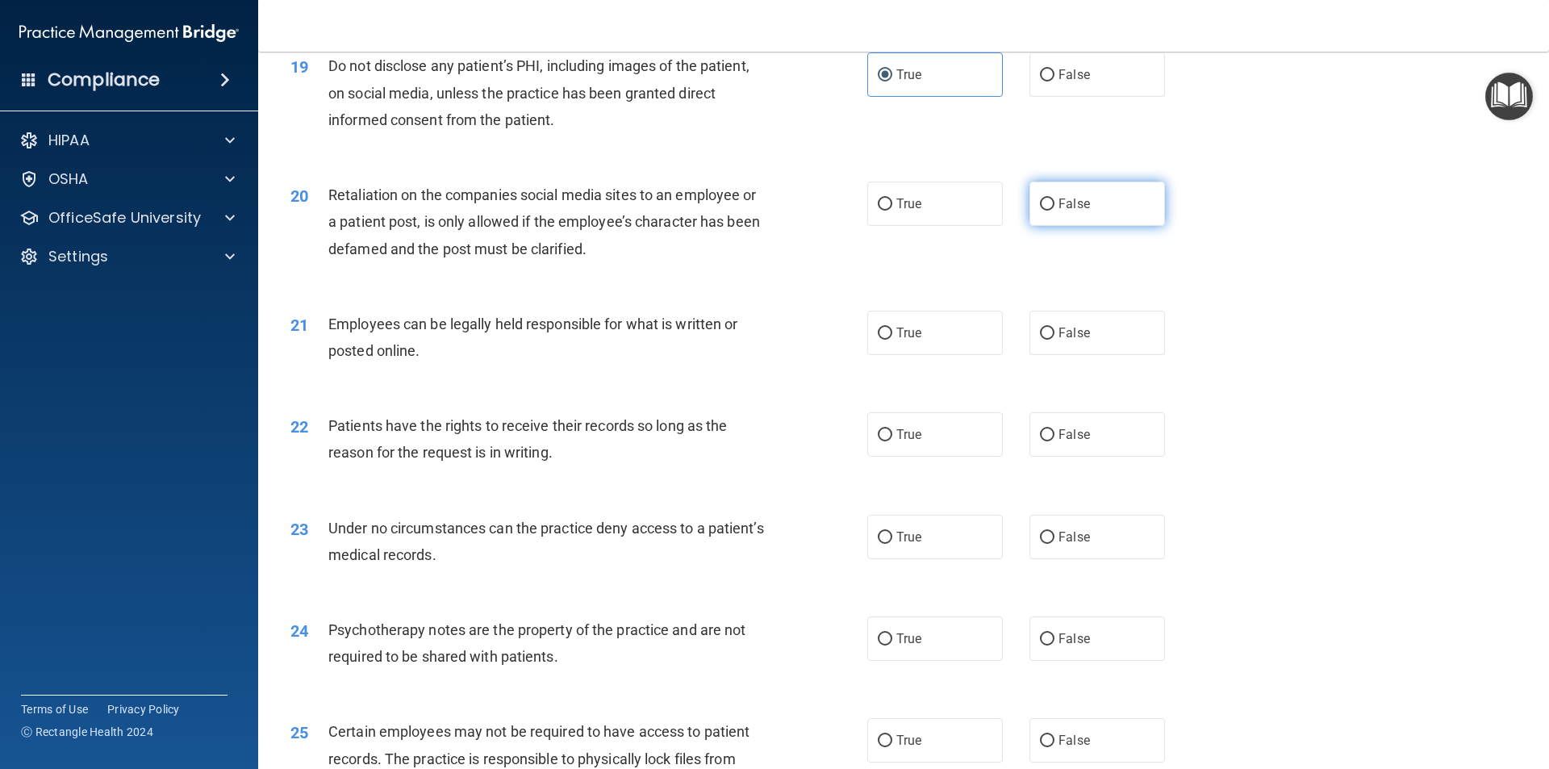
radio input "true"
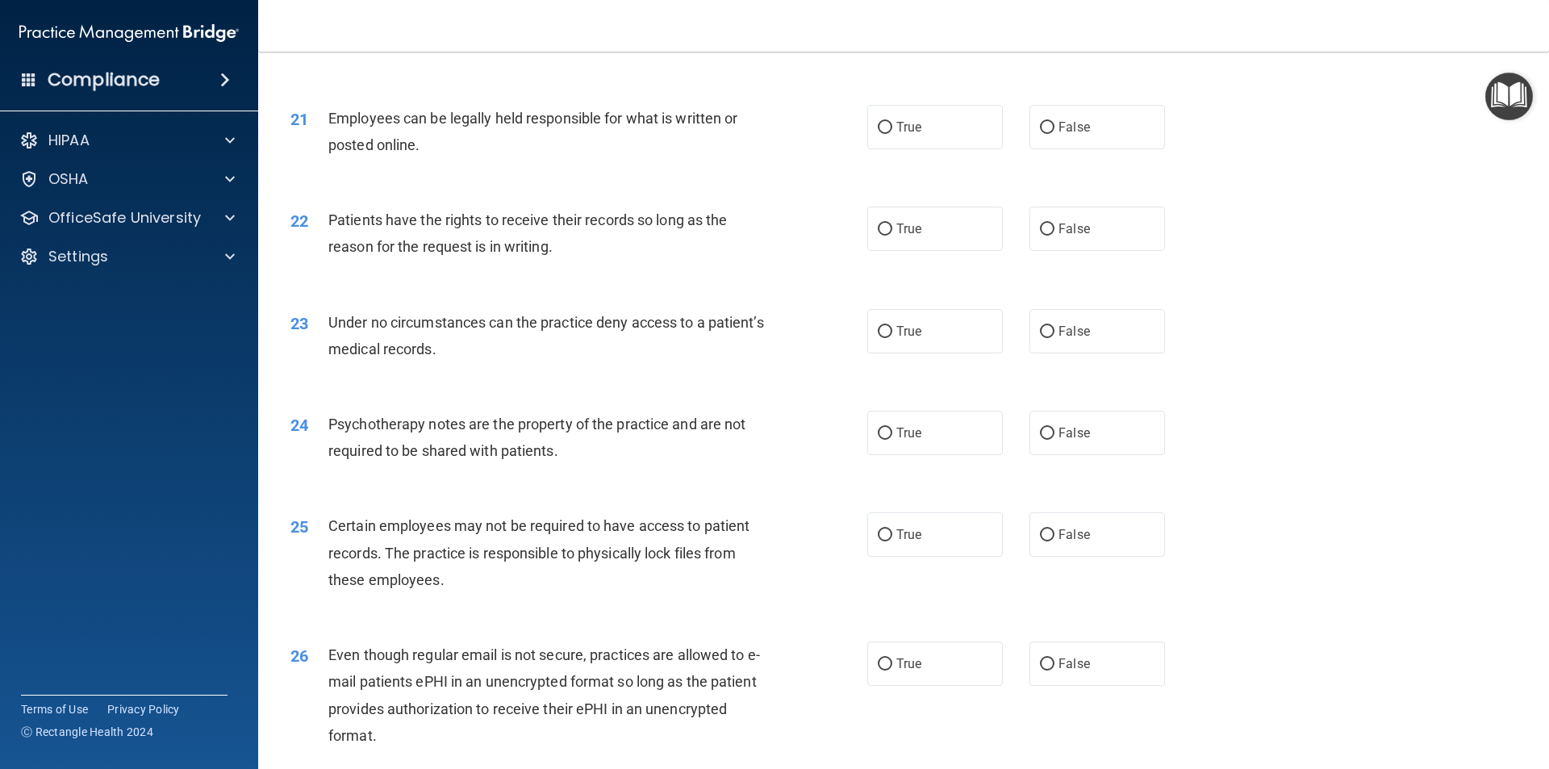
scroll to position [2662, 0]
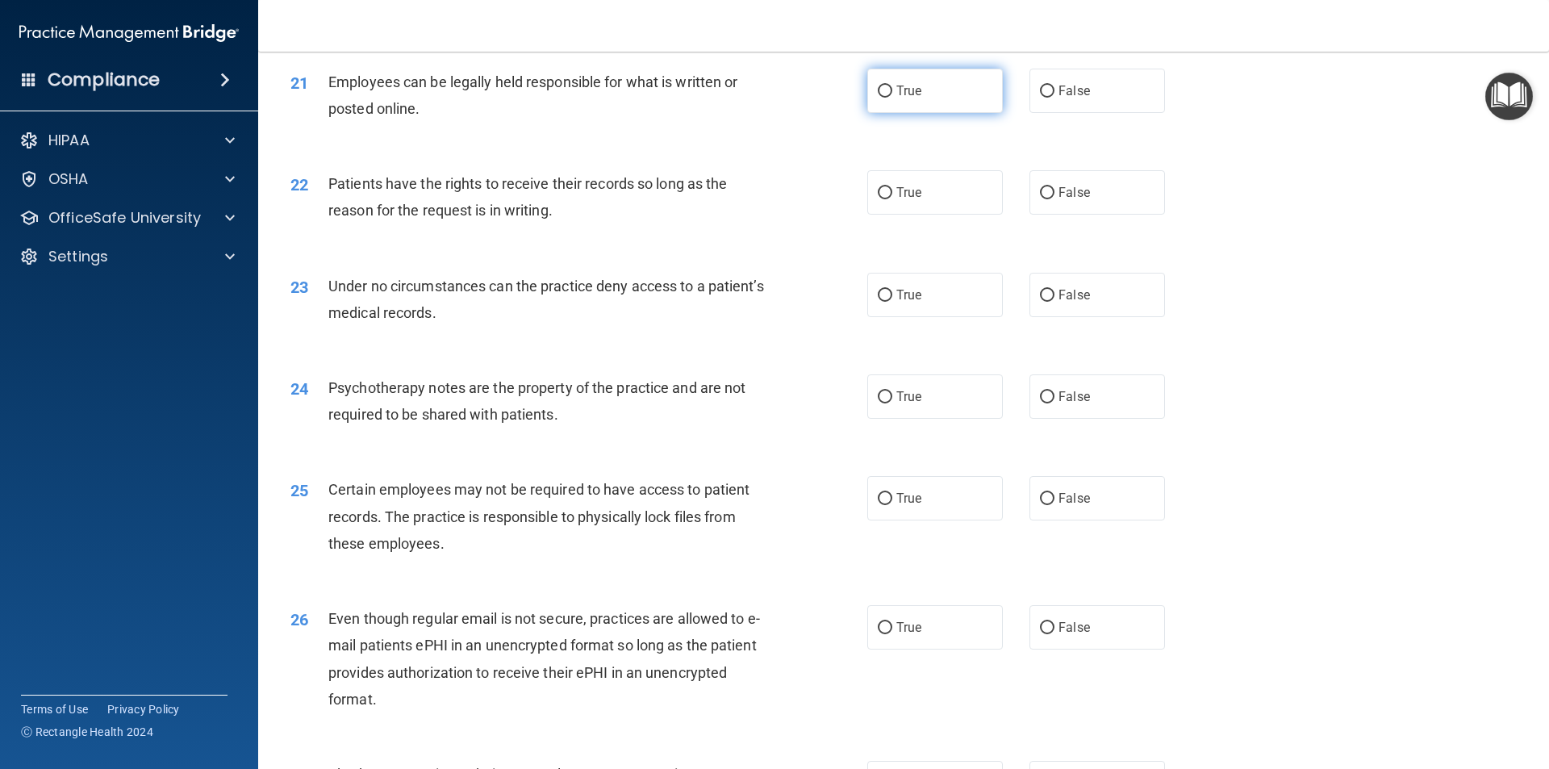
click at [907, 113] on label "True" at bounding box center [935, 91] width 136 height 44
click at [892, 98] on input "True" at bounding box center [885, 91] width 15 height 12
radio input "true"
click at [1040, 199] on input "False" at bounding box center [1047, 193] width 15 height 12
radio input "true"
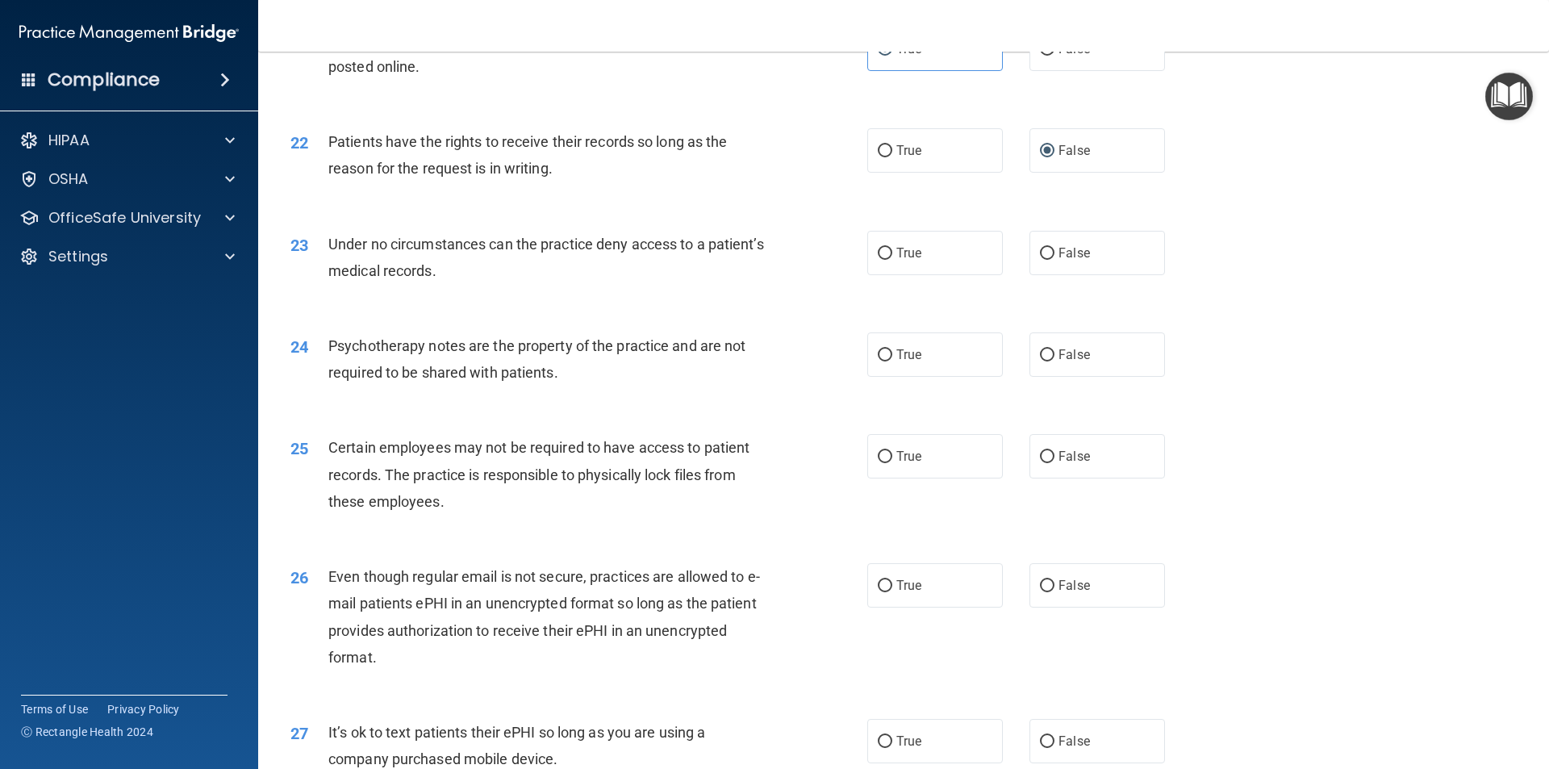
scroll to position [2742, 0]
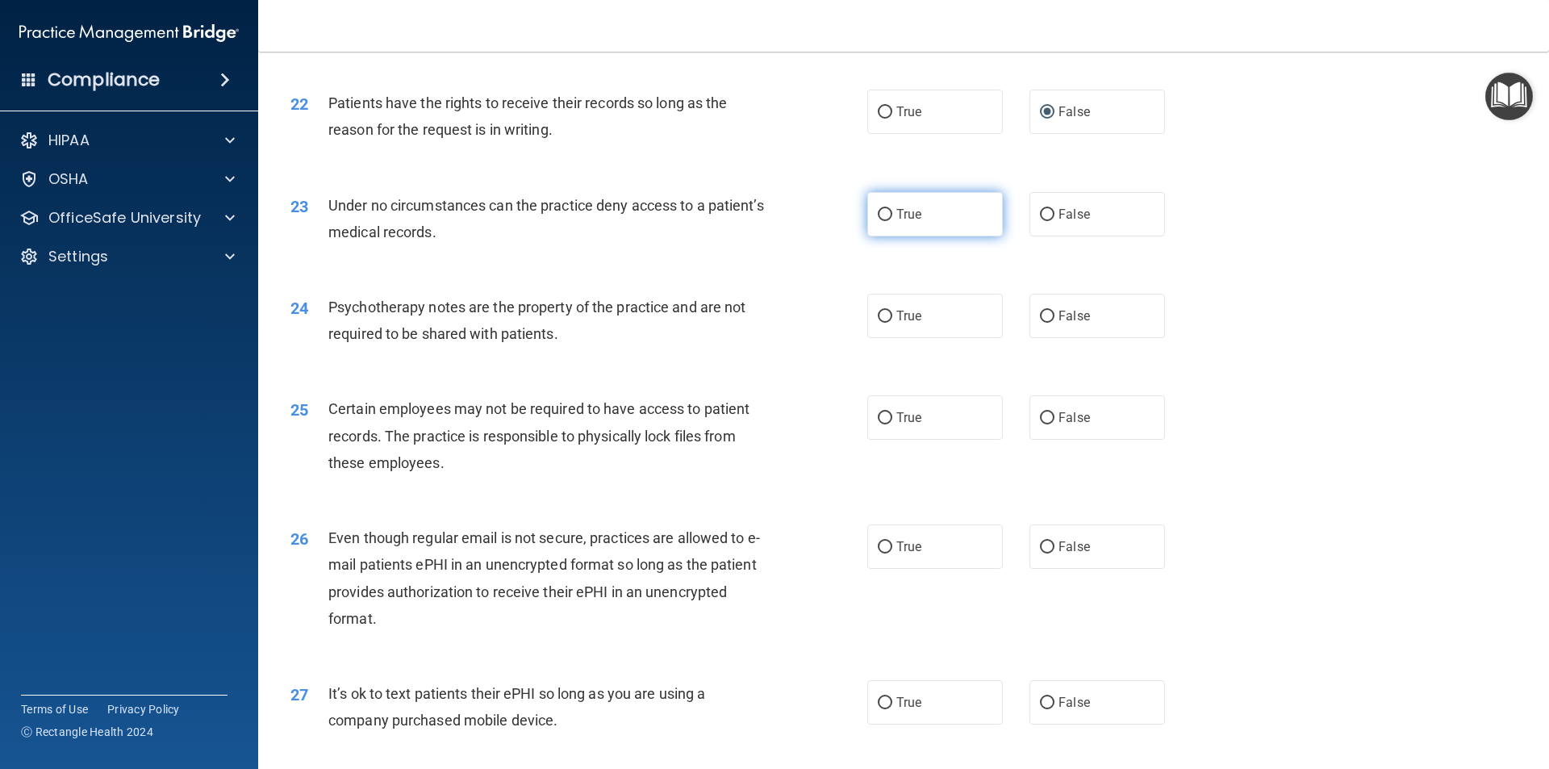
click at [901, 236] on label "True" at bounding box center [935, 214] width 136 height 44
click at [892, 221] on input "True" at bounding box center [885, 215] width 15 height 12
radio input "true"
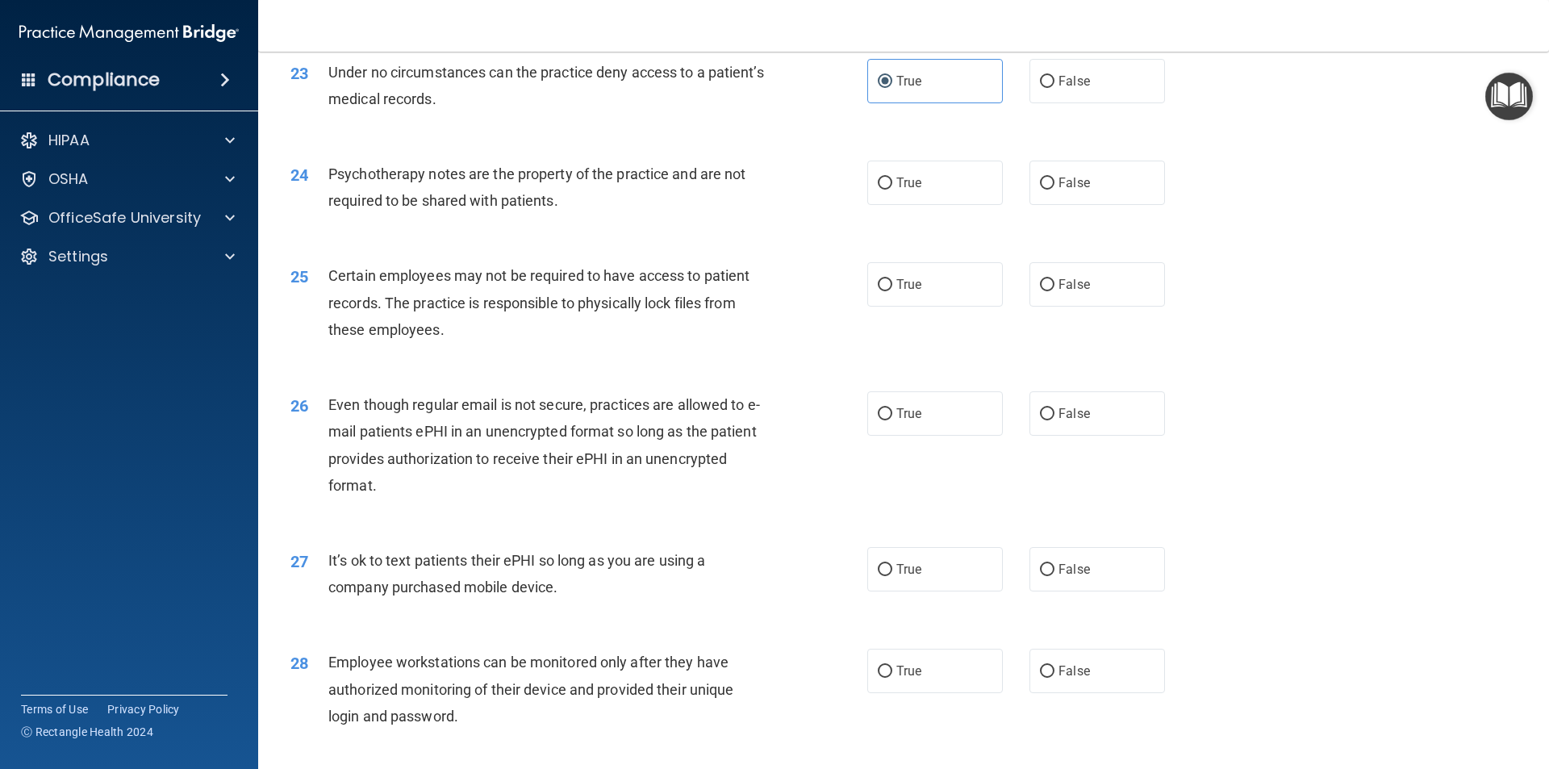
scroll to position [2904, 0]
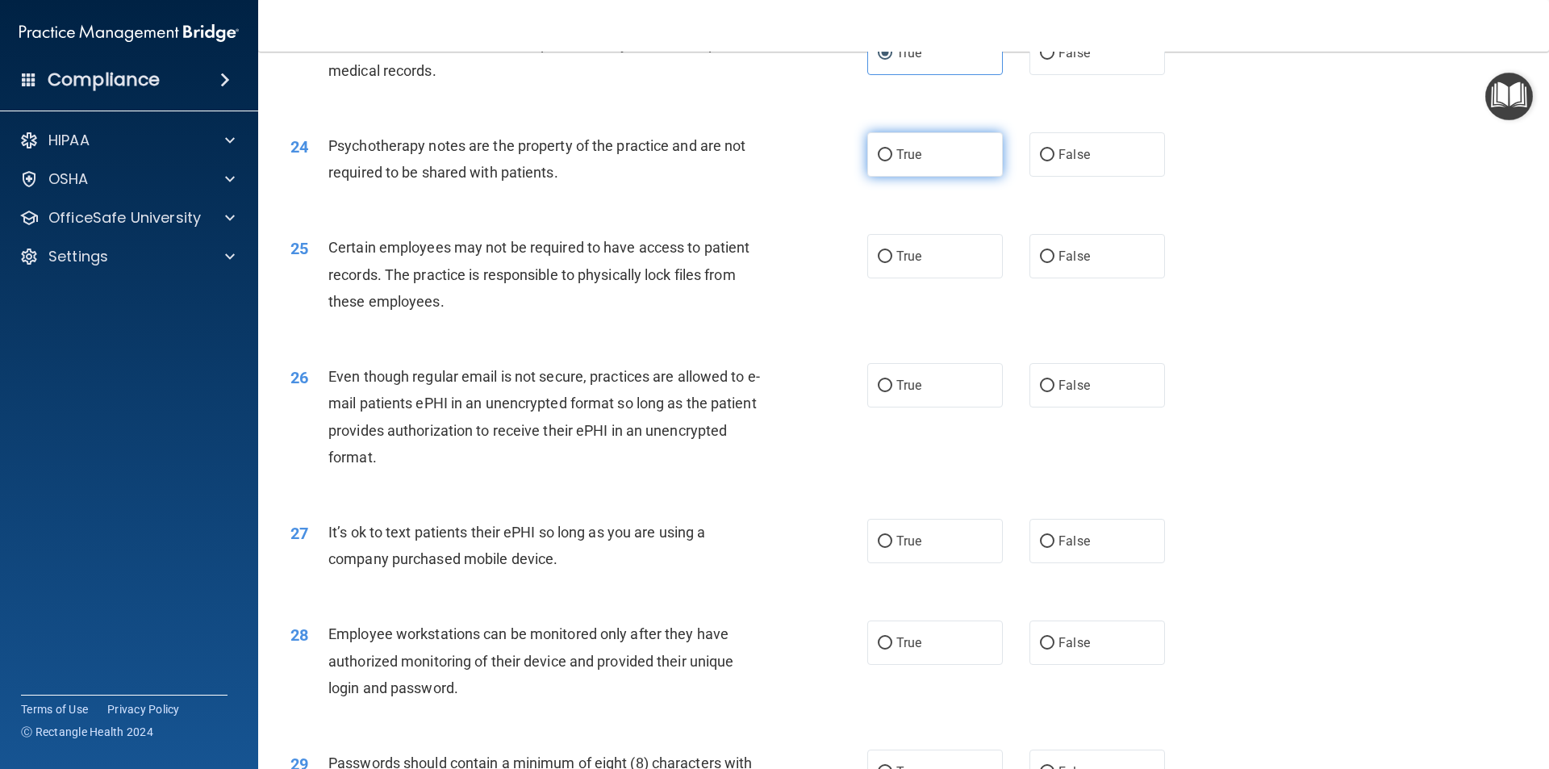
click at [888, 177] on label "True" at bounding box center [935, 154] width 136 height 44
click at [888, 161] on input "True" at bounding box center [885, 155] width 15 height 12
radio input "true"
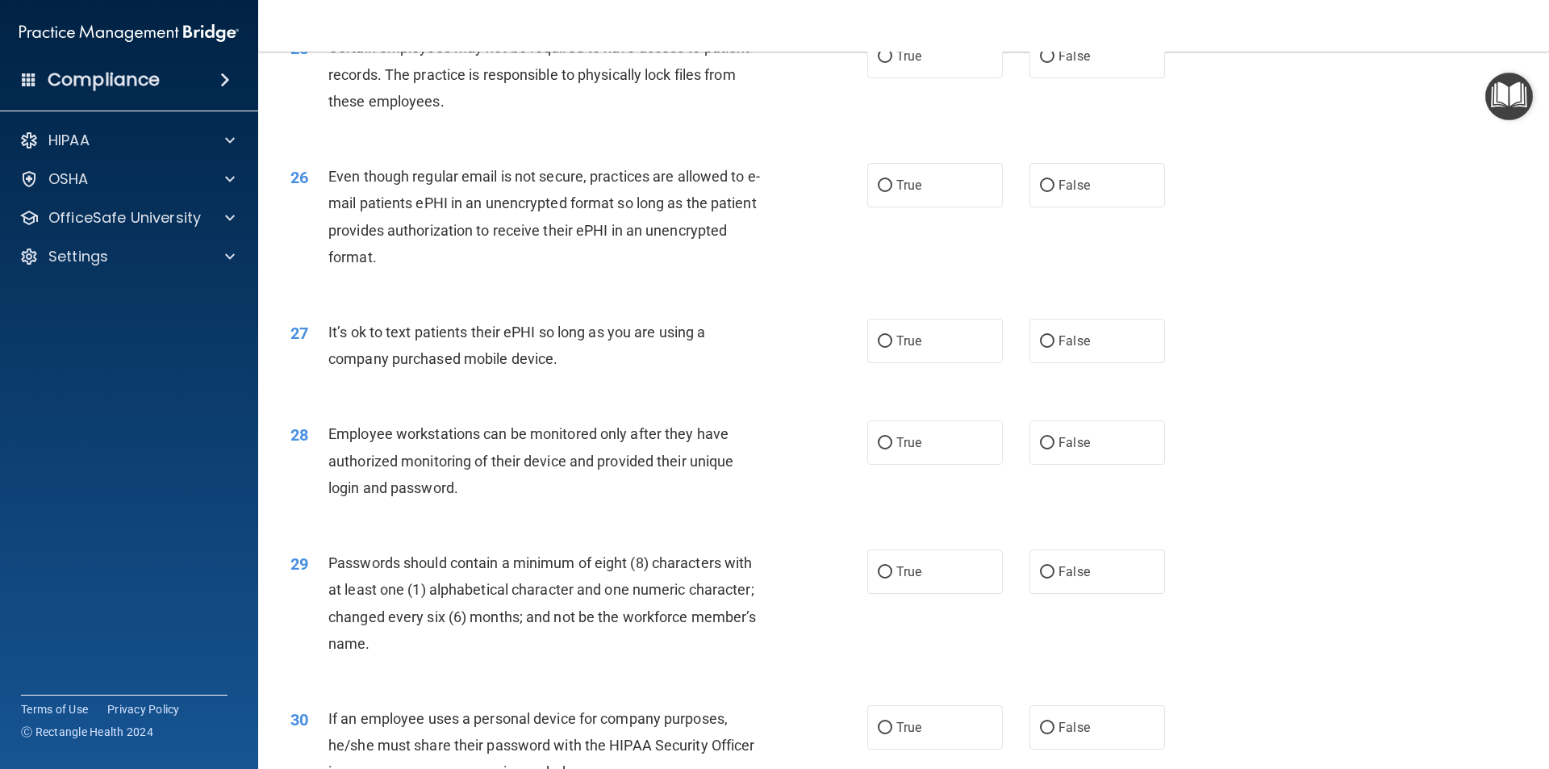
scroll to position [3065, 0]
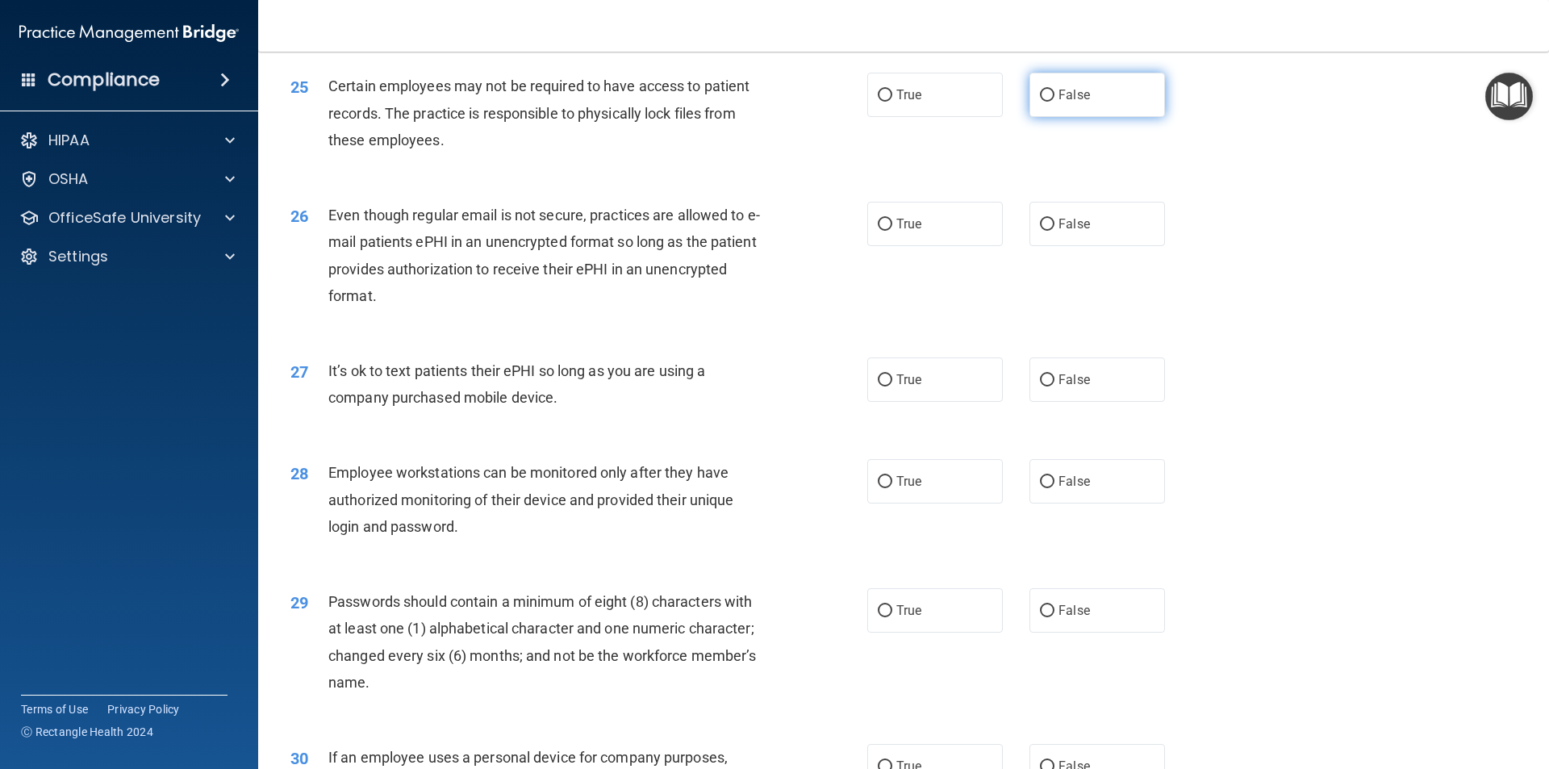
click at [1049, 117] on label "False" at bounding box center [1097, 95] width 136 height 44
click at [1049, 102] on input "False" at bounding box center [1047, 96] width 15 height 12
radio input "true"
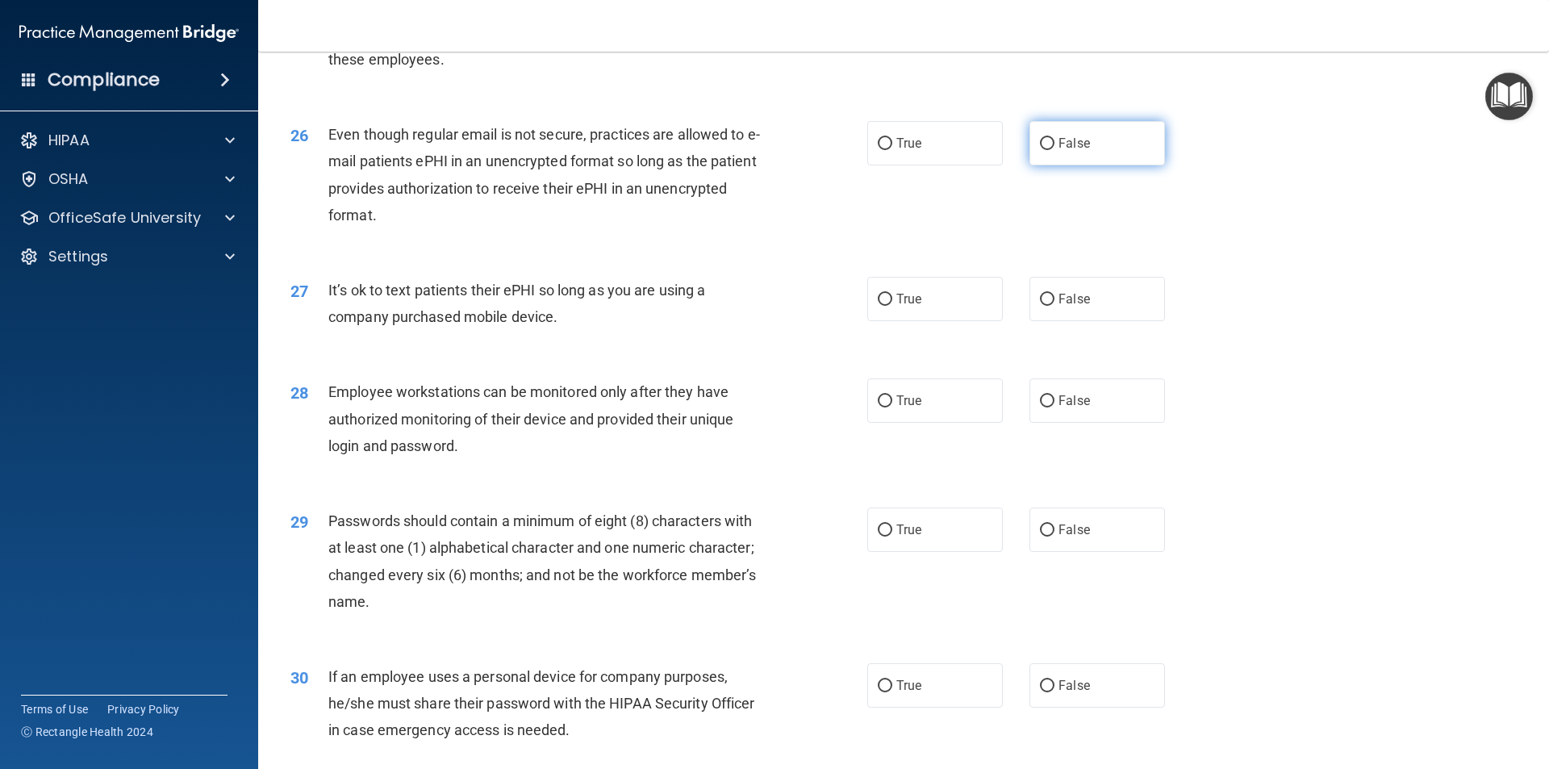
click at [1041, 150] on input "False" at bounding box center [1047, 144] width 15 height 12
radio input "true"
click at [890, 321] on label "True" at bounding box center [935, 299] width 136 height 44
click at [890, 306] on input "True" at bounding box center [885, 300] width 15 height 12
radio input "true"
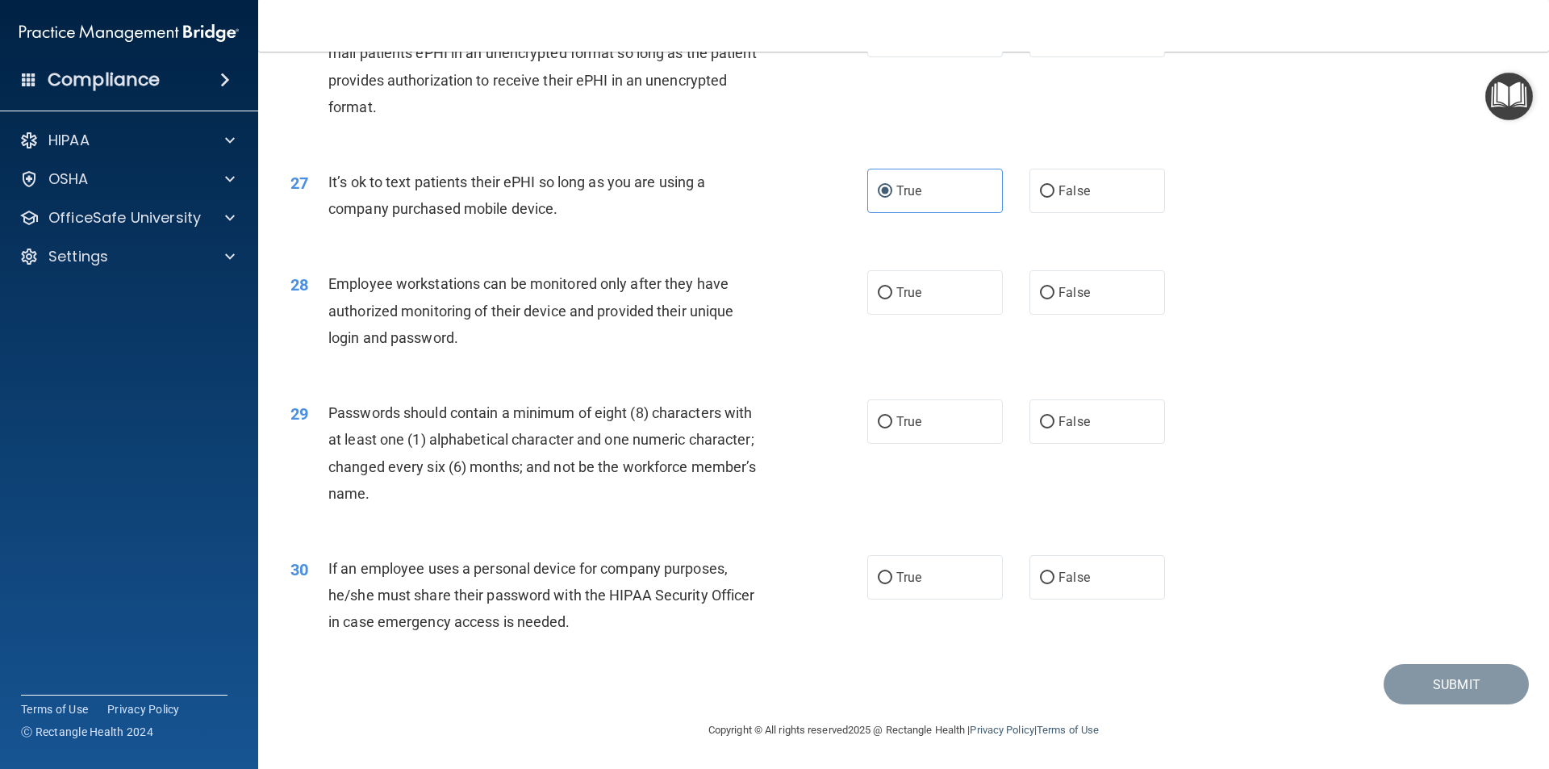
scroll to position [3280, 0]
click at [1043, 291] on input "False" at bounding box center [1047, 293] width 15 height 12
radio input "true"
click at [896, 427] on span "True" at bounding box center [908, 421] width 25 height 15
click at [892, 427] on input "True" at bounding box center [885, 422] width 15 height 12
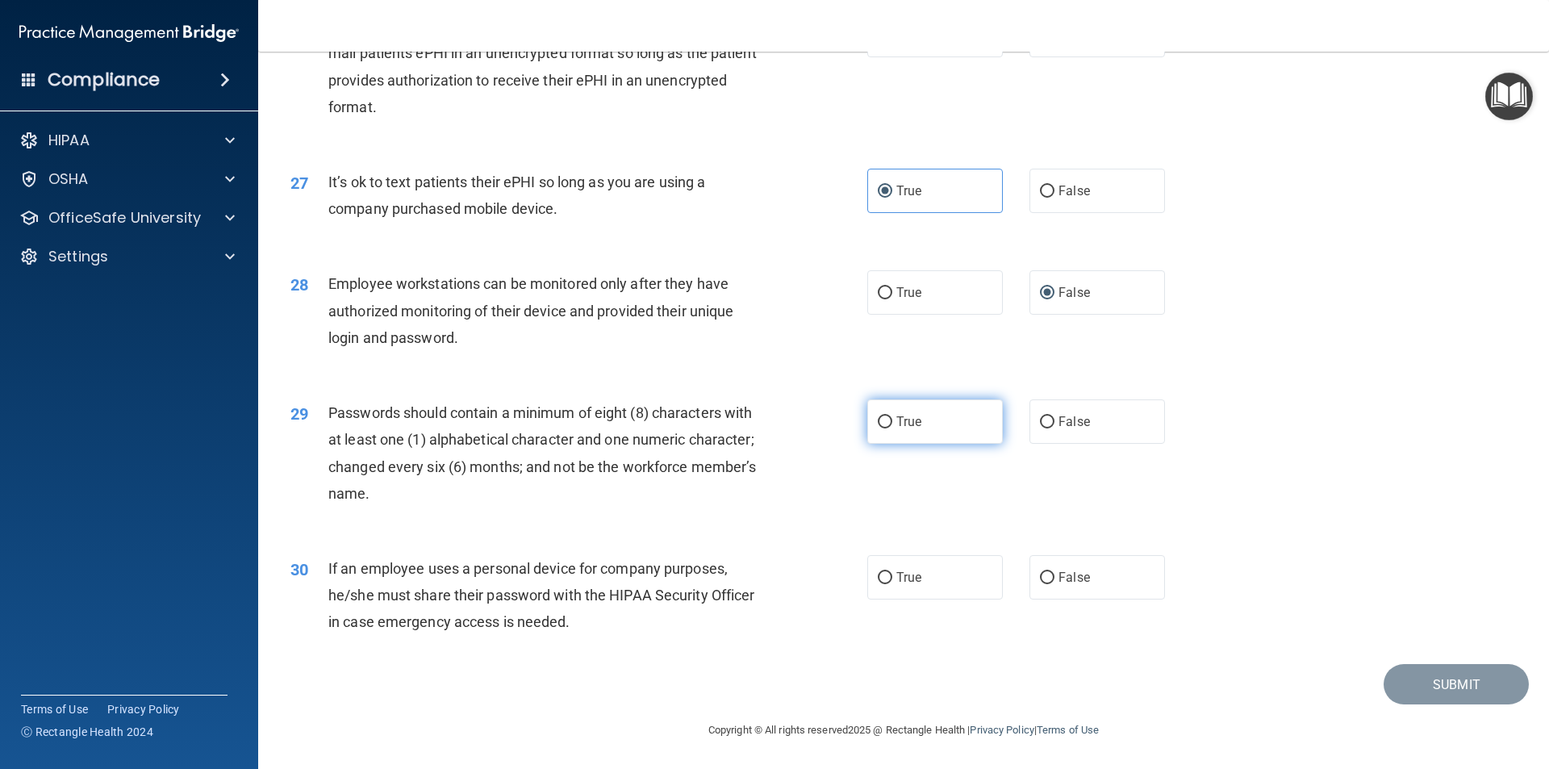
radio input "true"
click at [1078, 571] on span "False" at bounding box center [1073, 576] width 31 height 15
click at [1054, 572] on input "False" at bounding box center [1047, 578] width 15 height 12
radio input "true"
click at [1398, 671] on button "Submit" at bounding box center [1455, 684] width 145 height 41
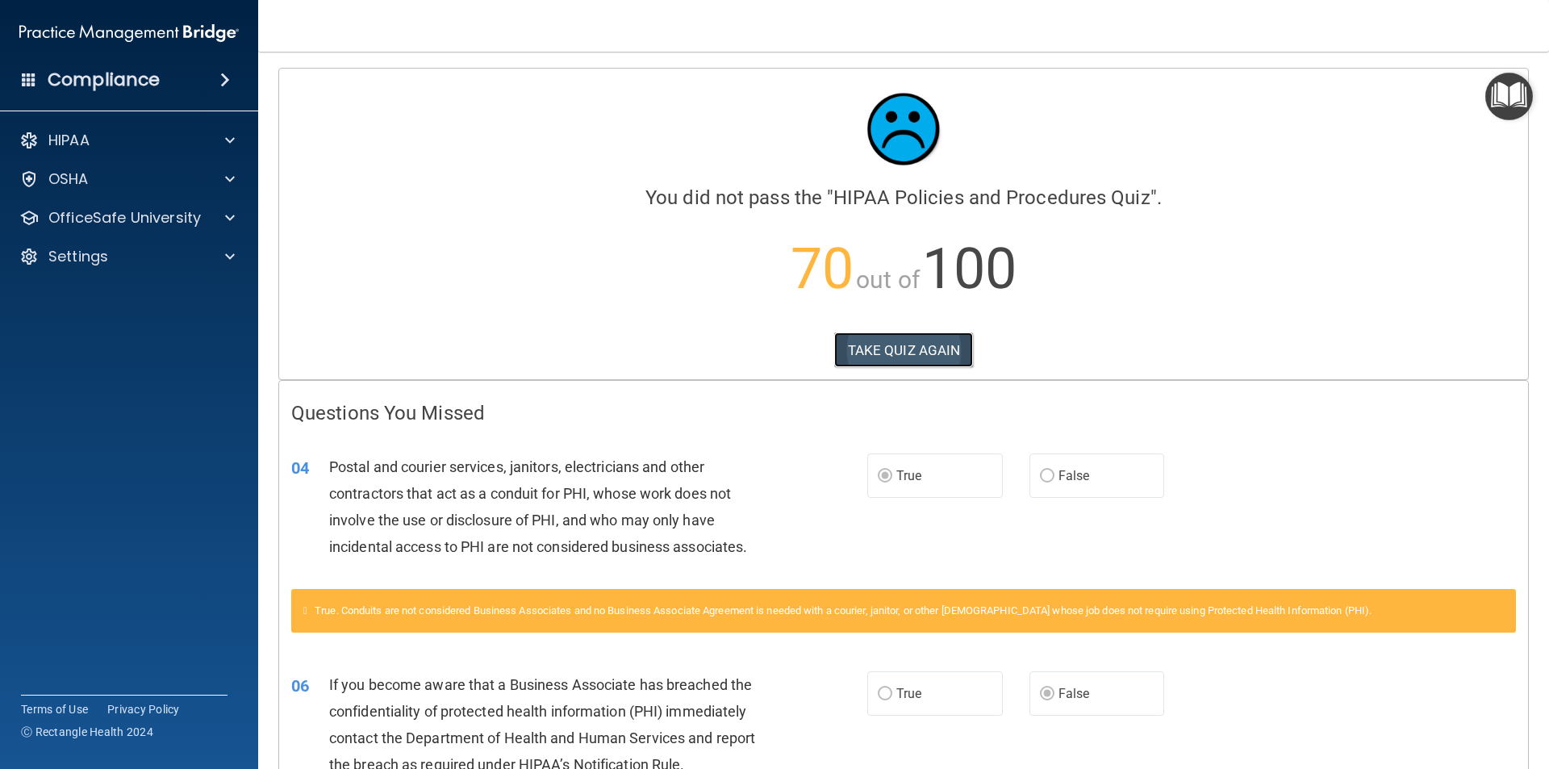
click at [894, 361] on button "TAKE QUIZ AGAIN" at bounding box center [904, 349] width 140 height 35
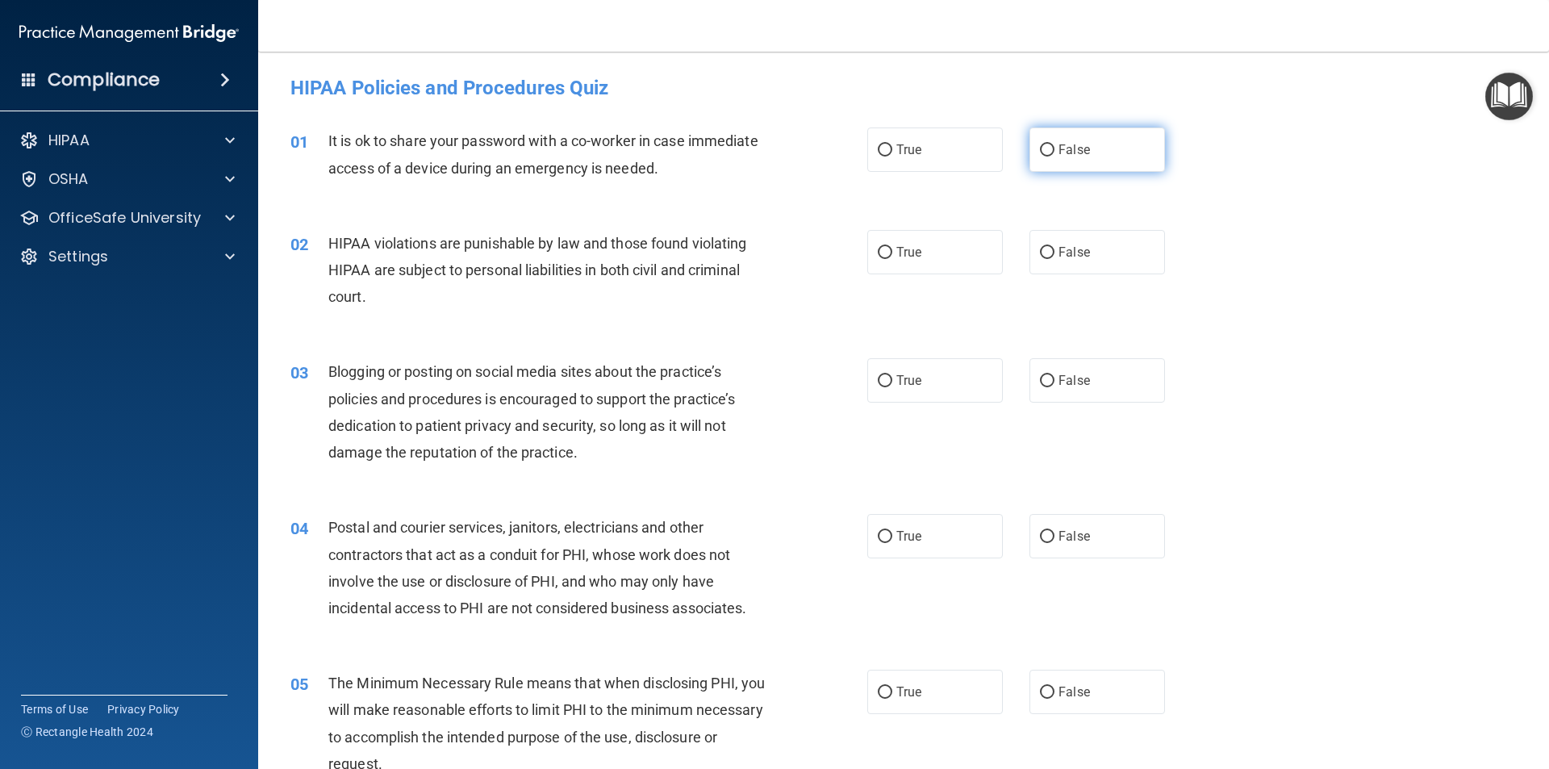
click at [1041, 144] on input "False" at bounding box center [1047, 150] width 15 height 12
radio input "true"
click at [868, 260] on label "True" at bounding box center [935, 252] width 136 height 44
click at [878, 259] on input "True" at bounding box center [885, 253] width 15 height 12
radio input "true"
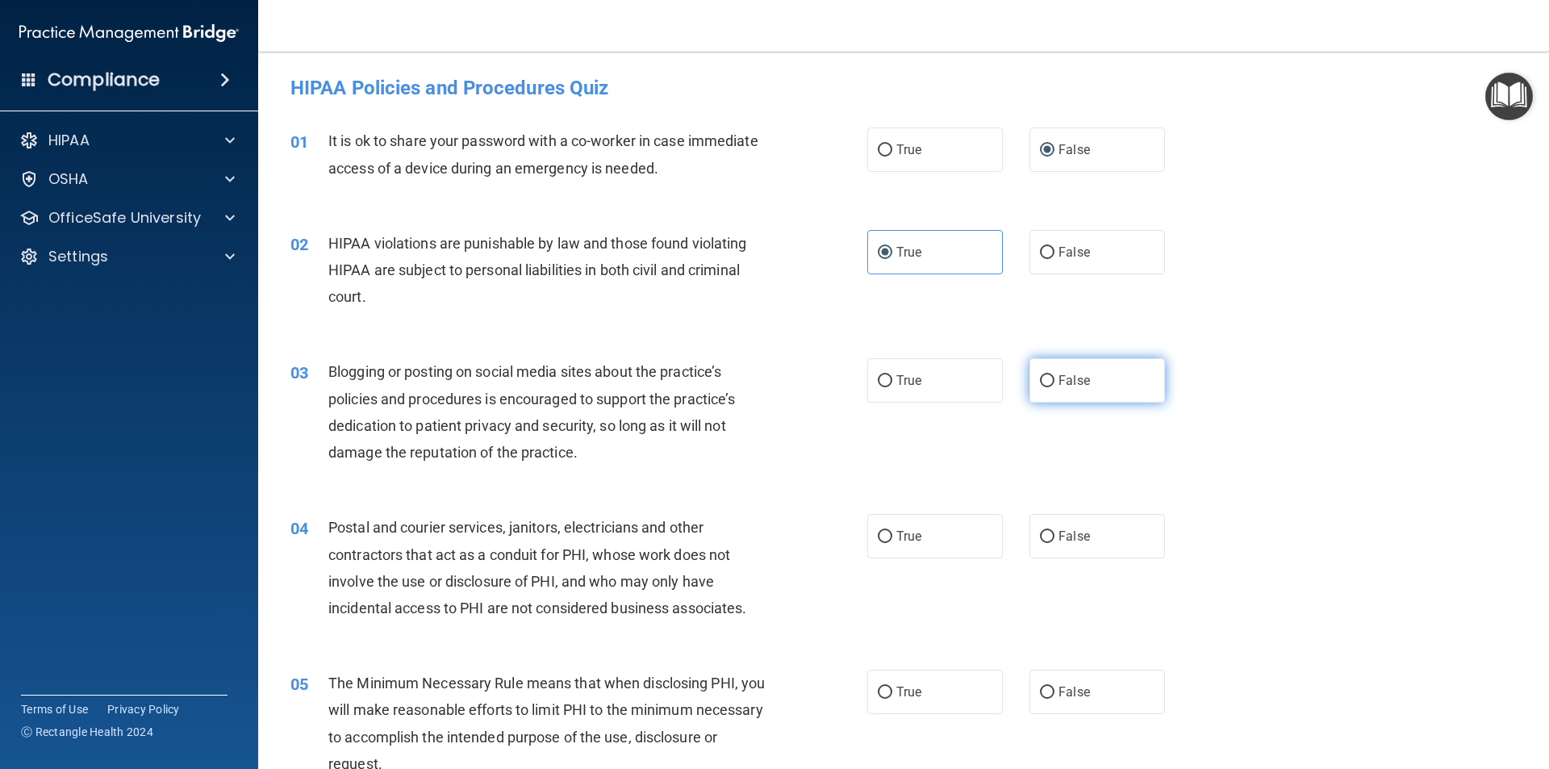
click at [1103, 380] on label "False" at bounding box center [1097, 380] width 136 height 44
click at [1054, 380] on input "False" at bounding box center [1047, 381] width 15 height 12
radio input "true"
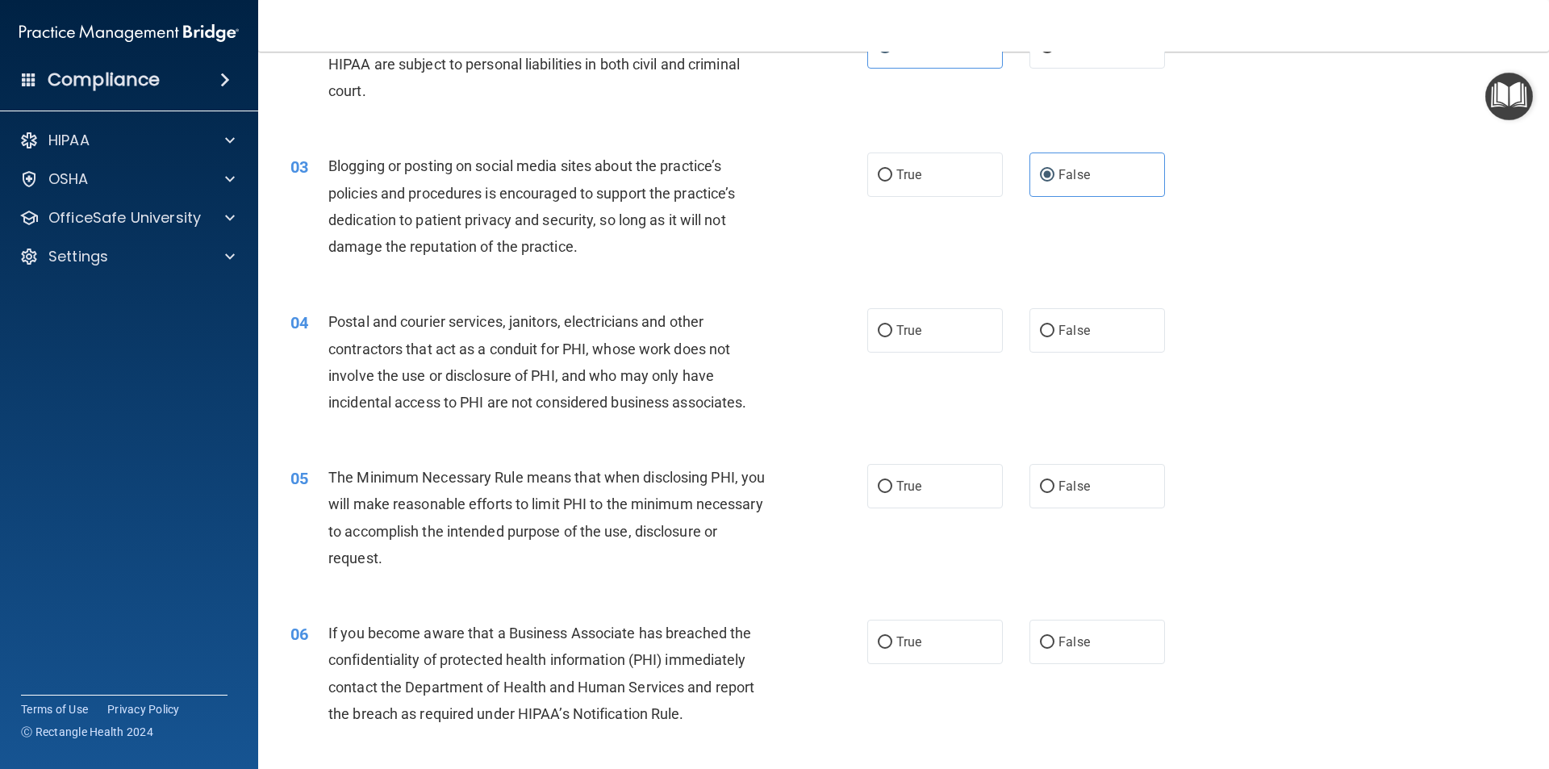
scroll to position [242, 0]
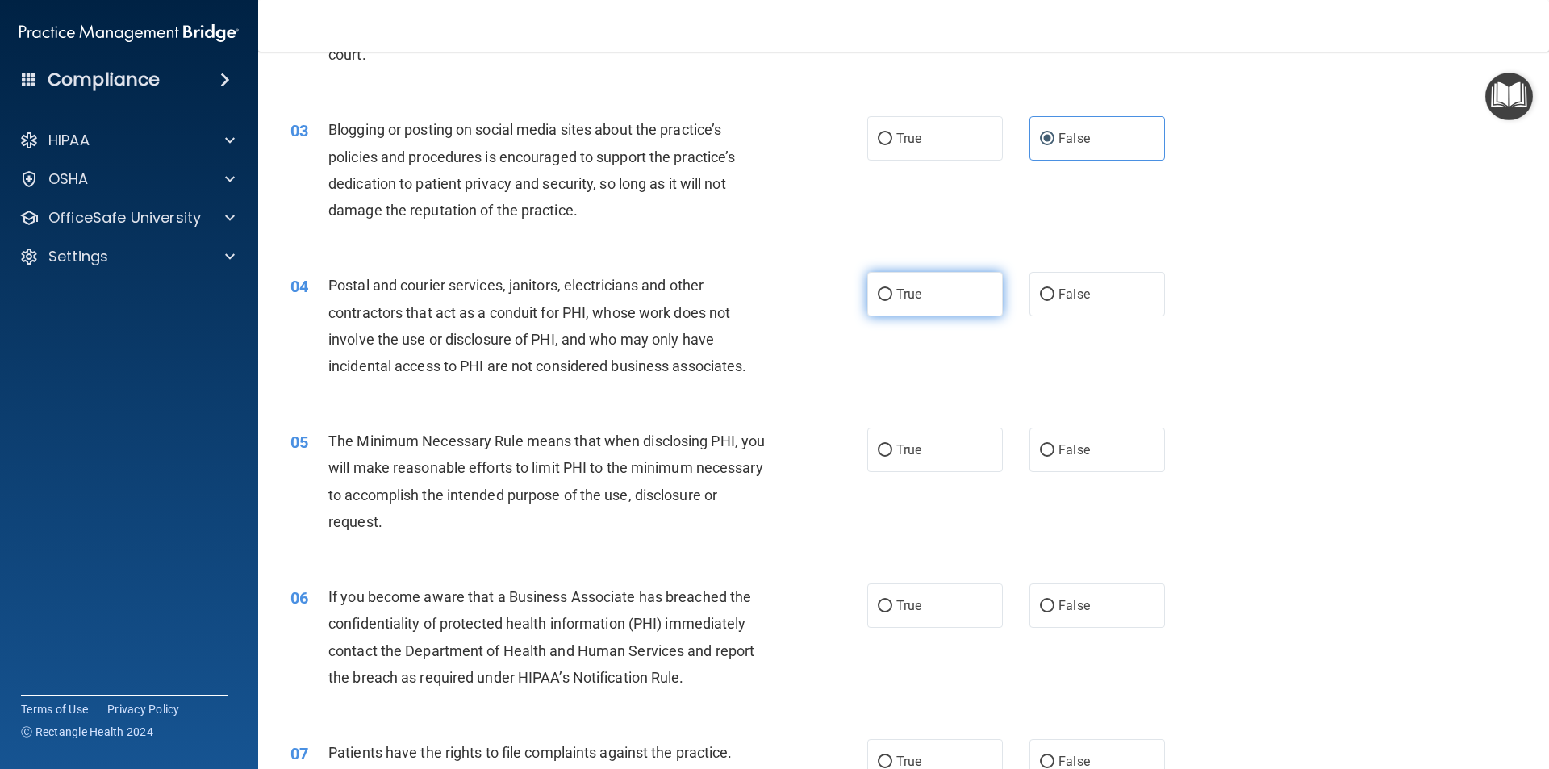
click at [966, 305] on label "True" at bounding box center [935, 294] width 136 height 44
click at [892, 301] on input "True" at bounding box center [885, 295] width 15 height 12
radio input "true"
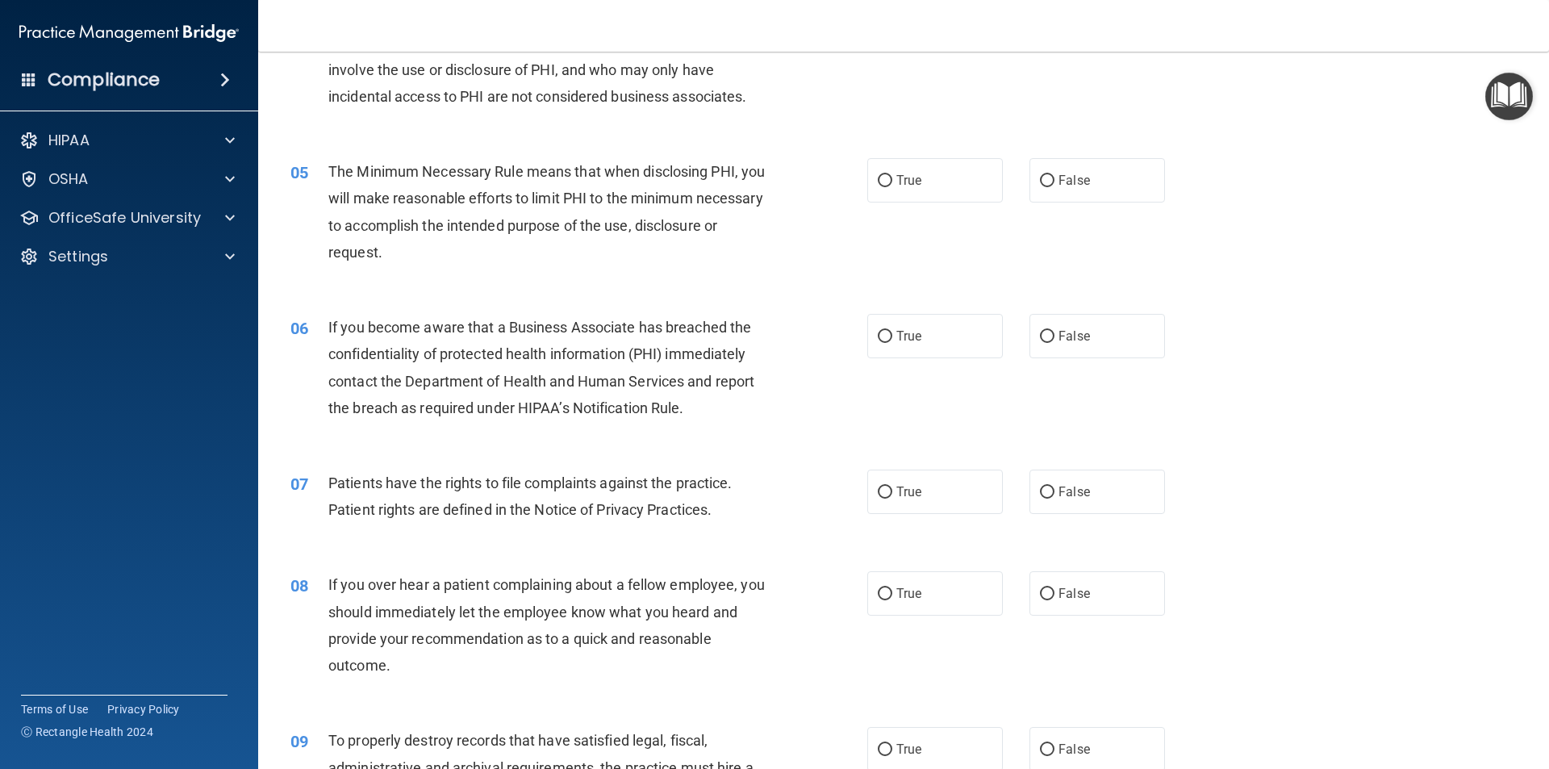
scroll to position [565, 0]
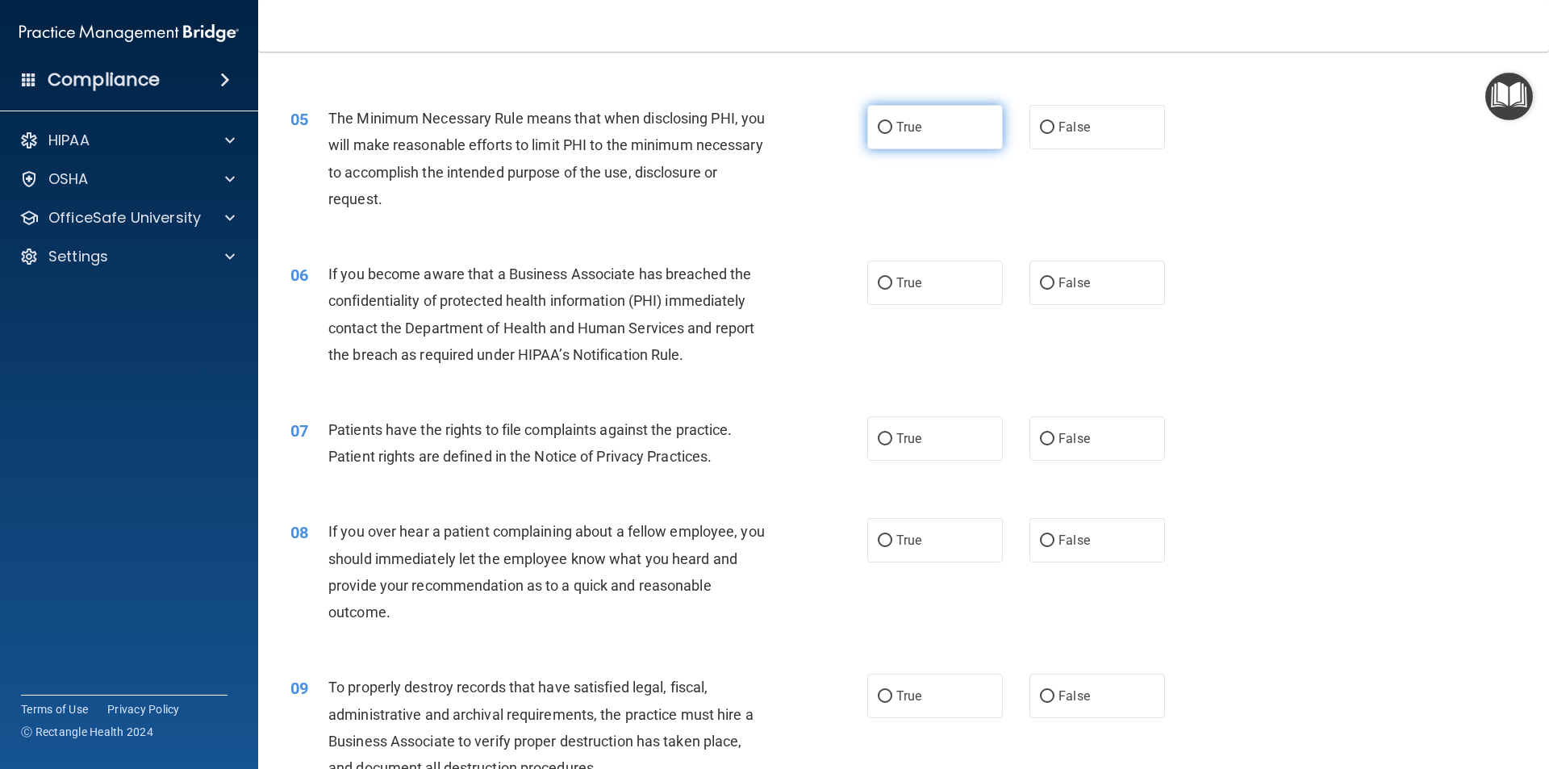
click at [907, 138] on label "True" at bounding box center [935, 127] width 136 height 44
click at [892, 134] on input "True" at bounding box center [885, 128] width 15 height 12
radio input "true"
click at [897, 289] on span "True" at bounding box center [908, 282] width 25 height 15
click at [892, 289] on input "True" at bounding box center [885, 283] width 15 height 12
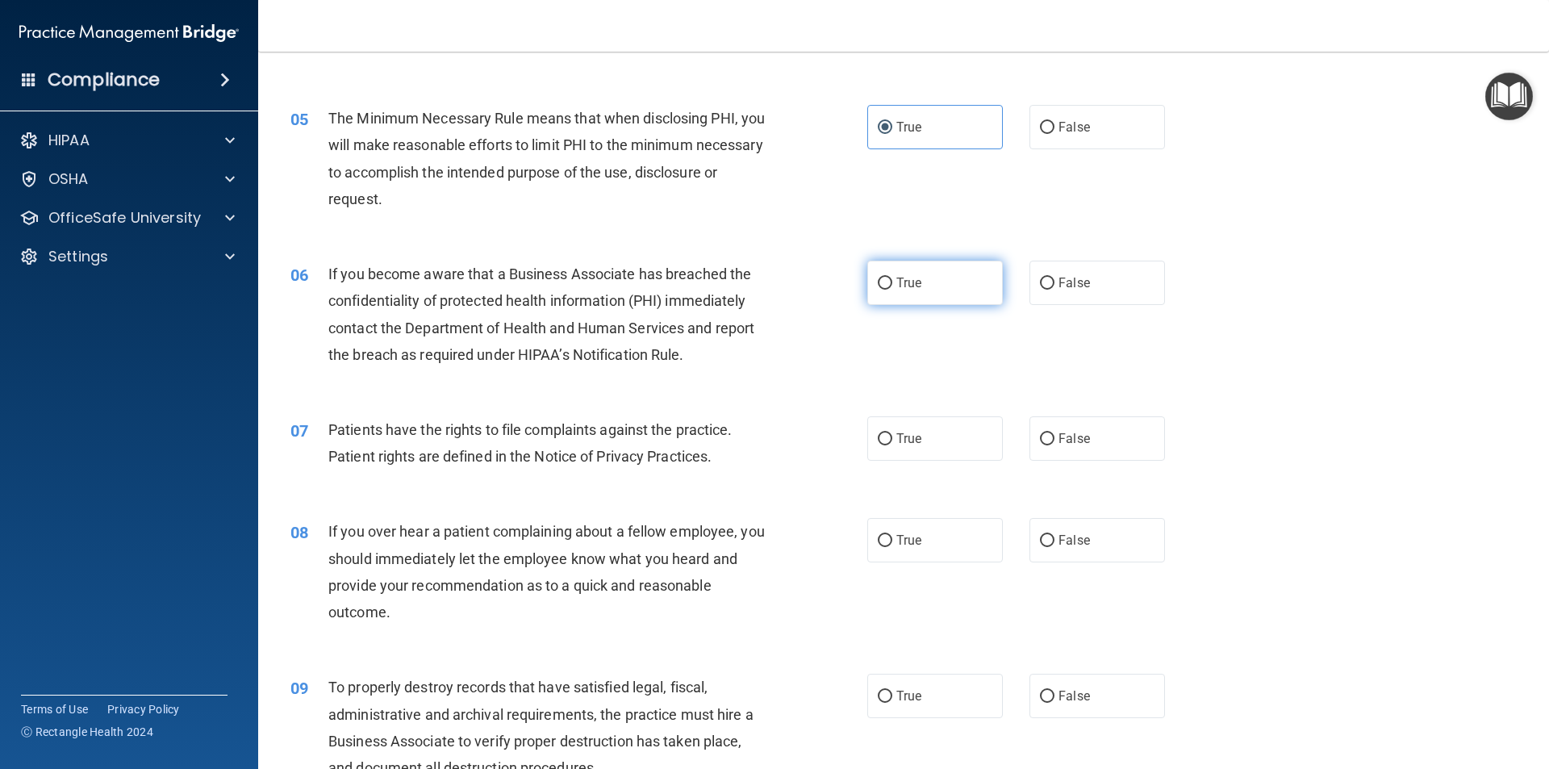
radio input "true"
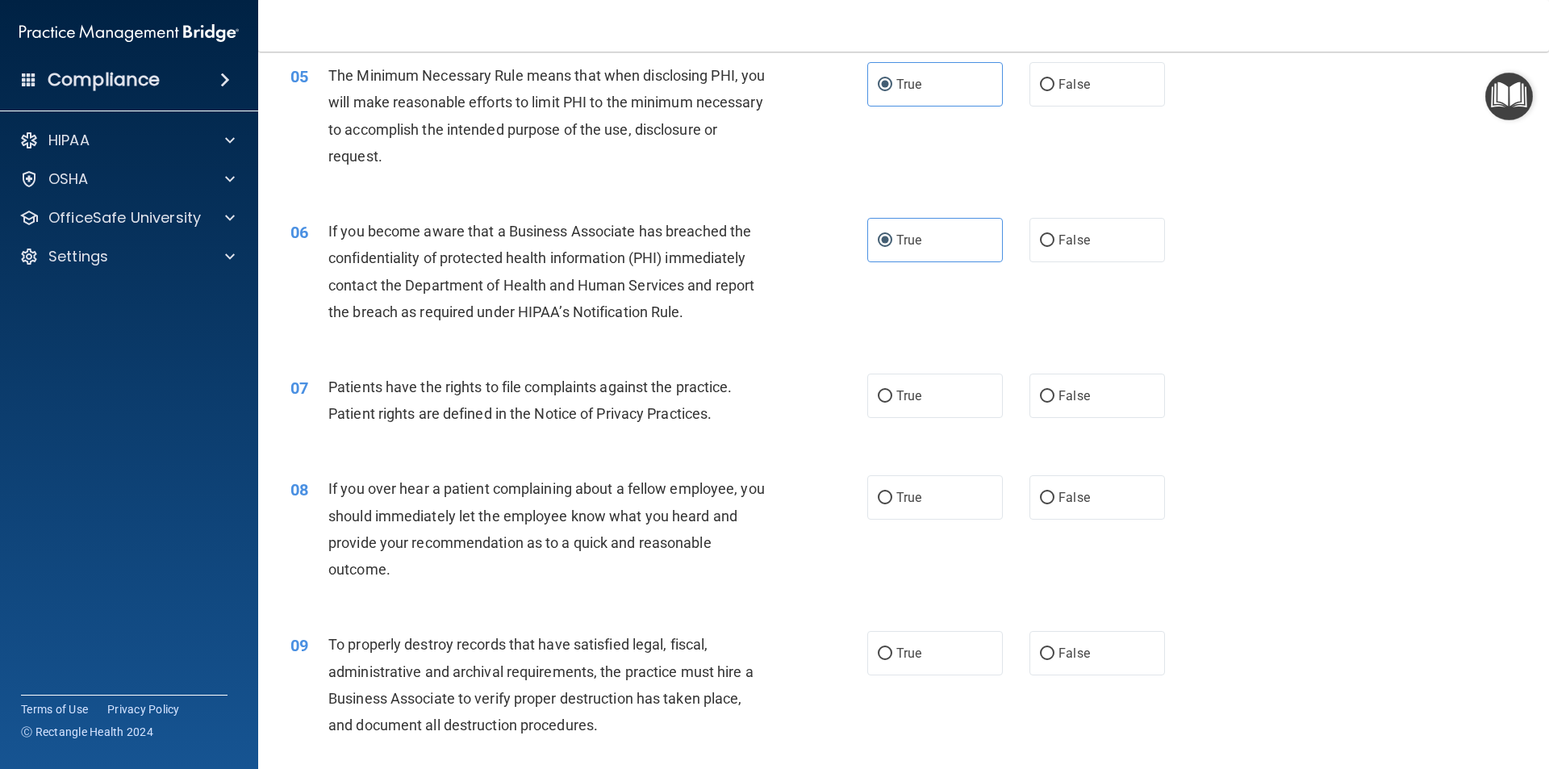
scroll to position [726, 0]
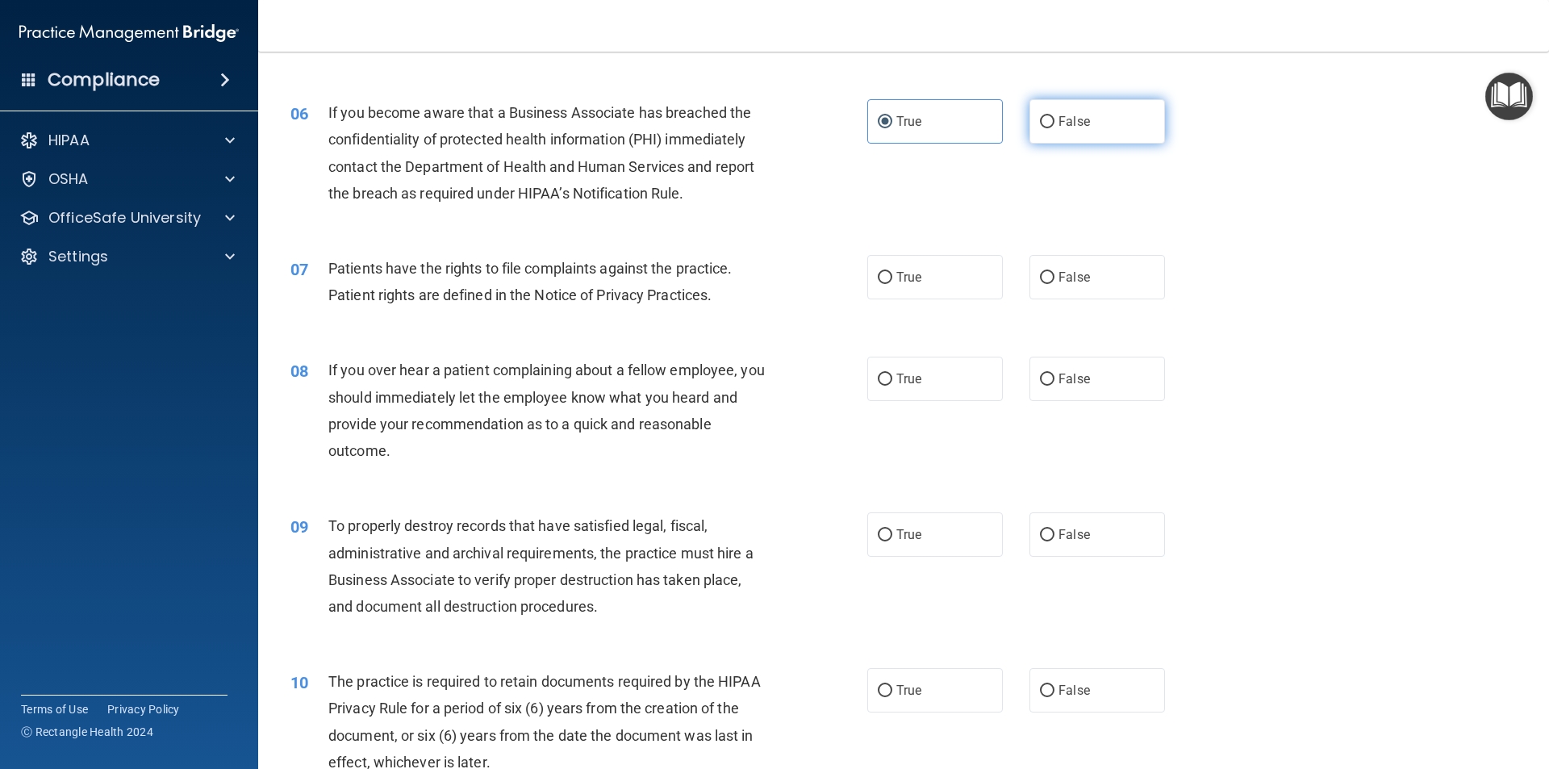
click at [1070, 136] on label "False" at bounding box center [1097, 121] width 136 height 44
click at [1054, 128] on input "False" at bounding box center [1047, 122] width 15 height 12
radio input "true"
radio input "false"
click at [906, 289] on label "True" at bounding box center [935, 277] width 136 height 44
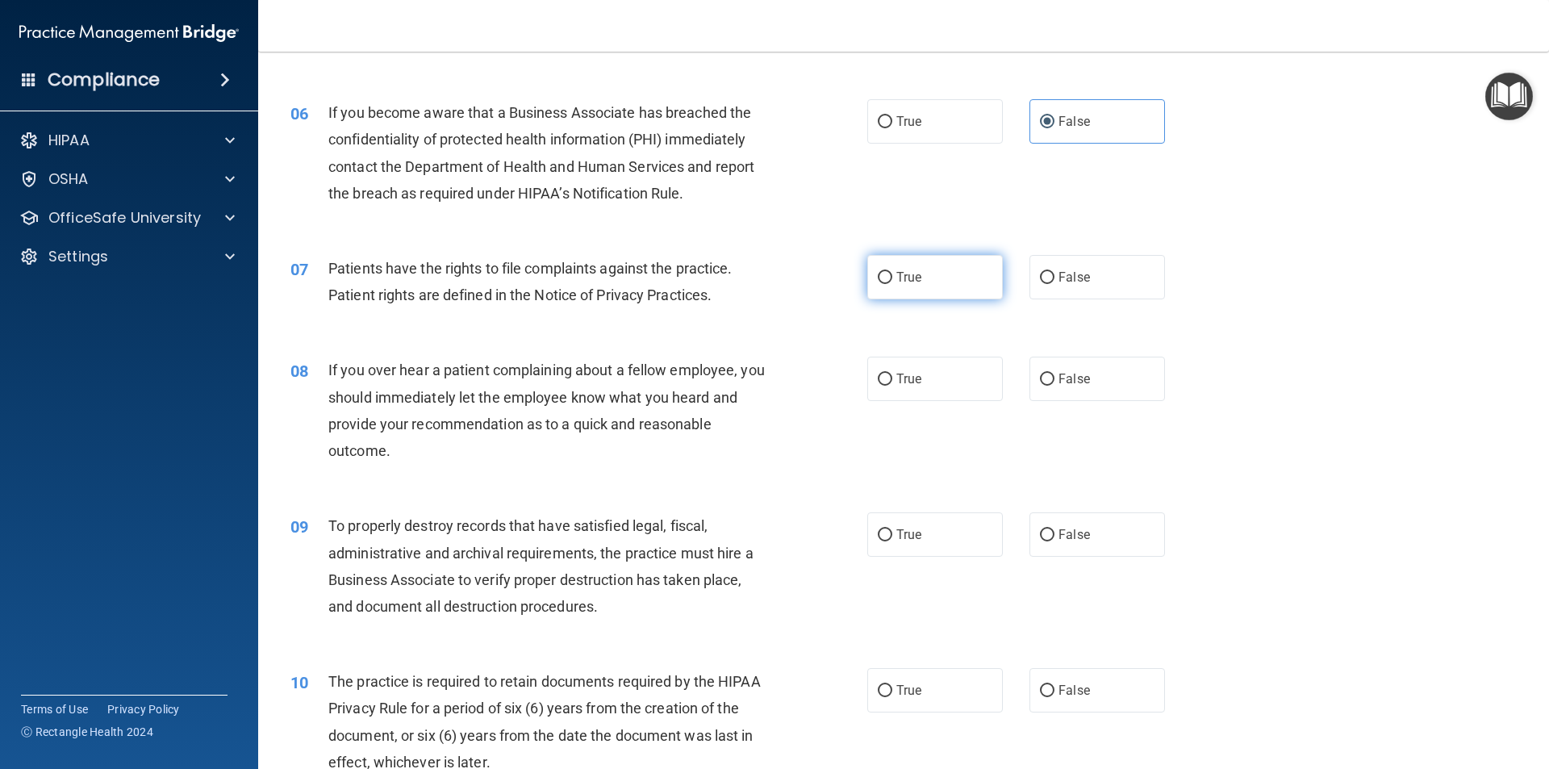
click at [892, 284] on input "True" at bounding box center [885, 278] width 15 height 12
radio input "true"
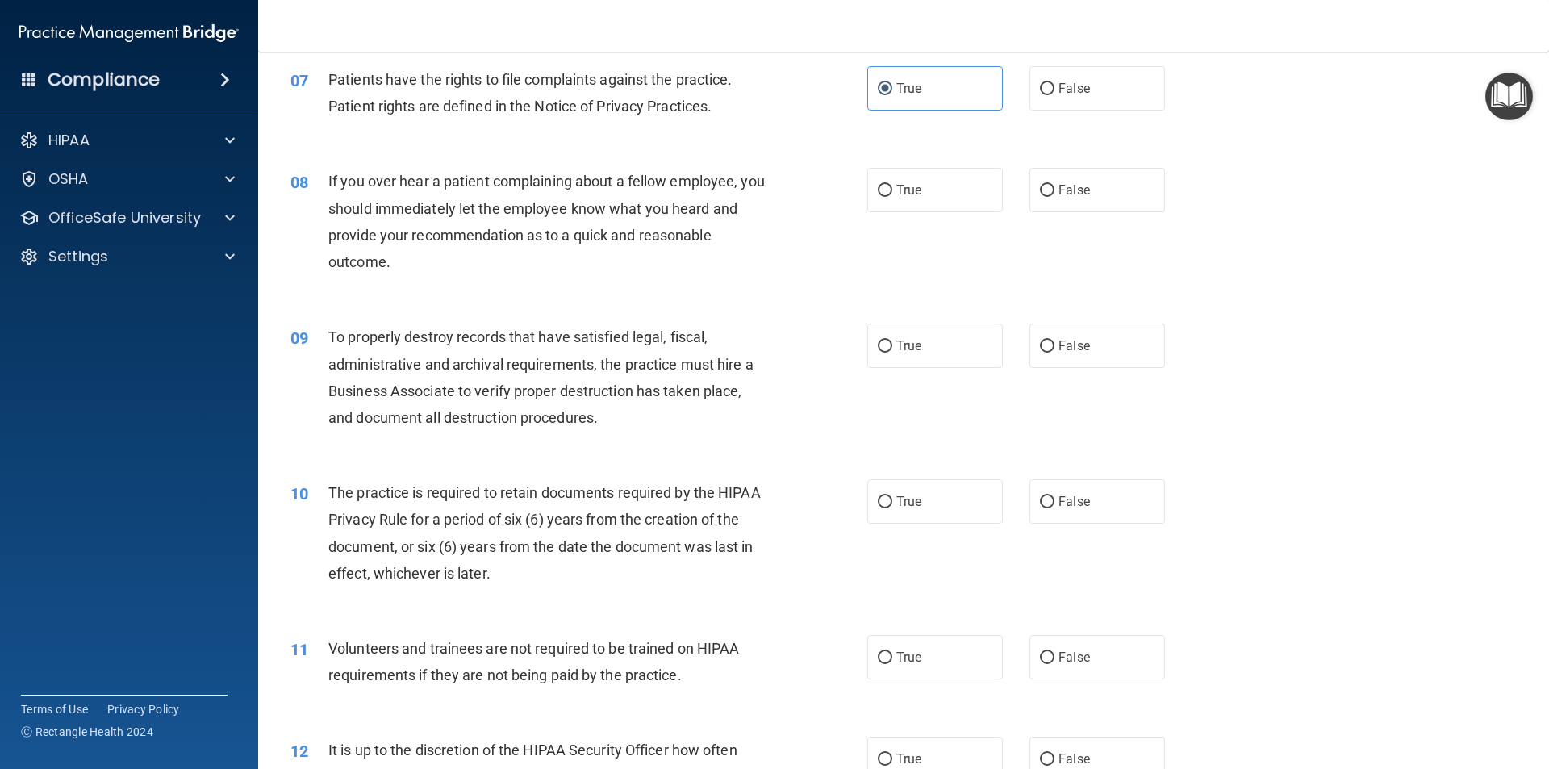
scroll to position [968, 0]
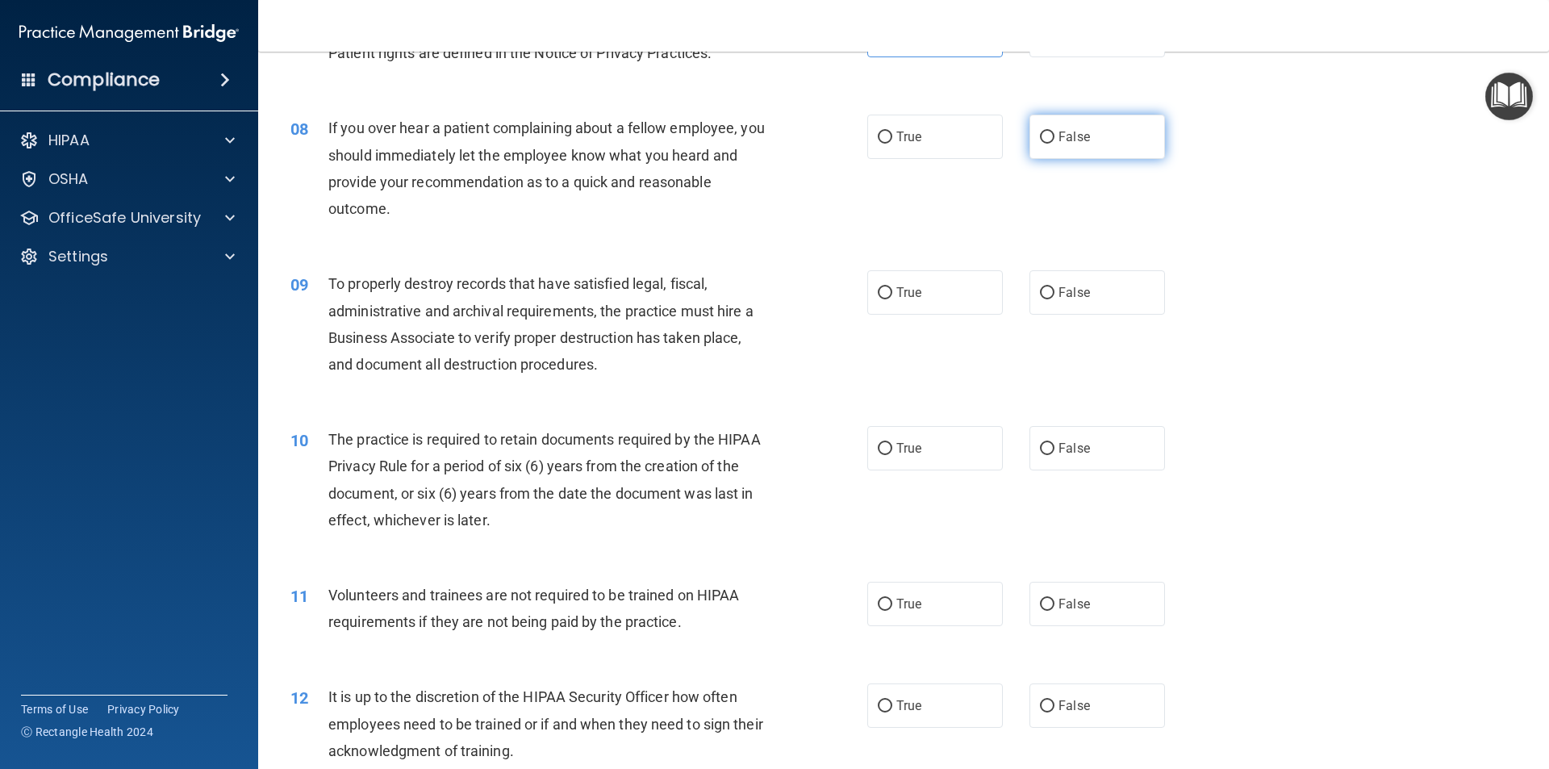
click at [1058, 144] on span "False" at bounding box center [1073, 136] width 31 height 15
click at [1053, 144] on input "False" at bounding box center [1047, 137] width 15 height 12
radio input "true"
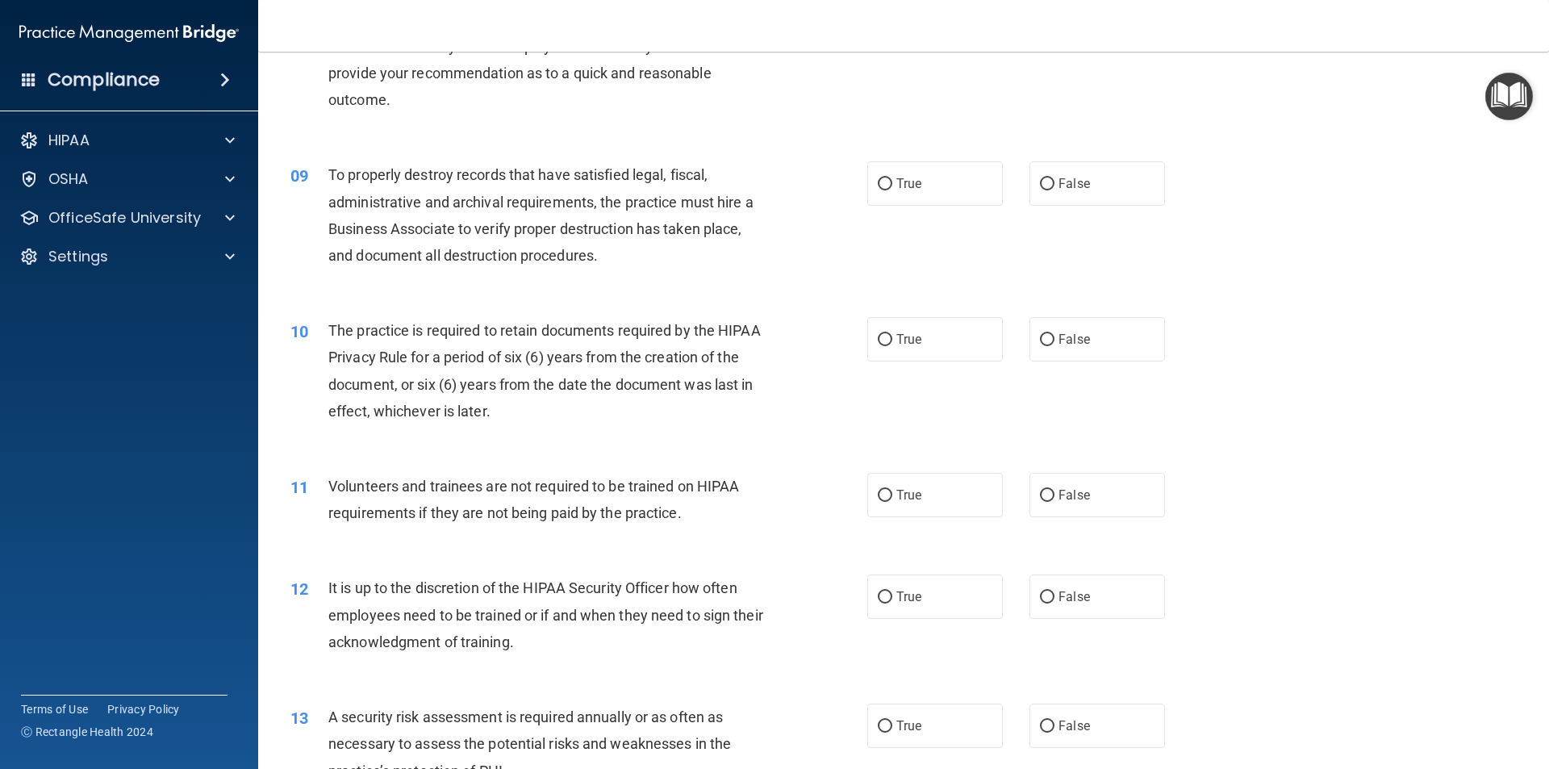
scroll to position [1129, 0]
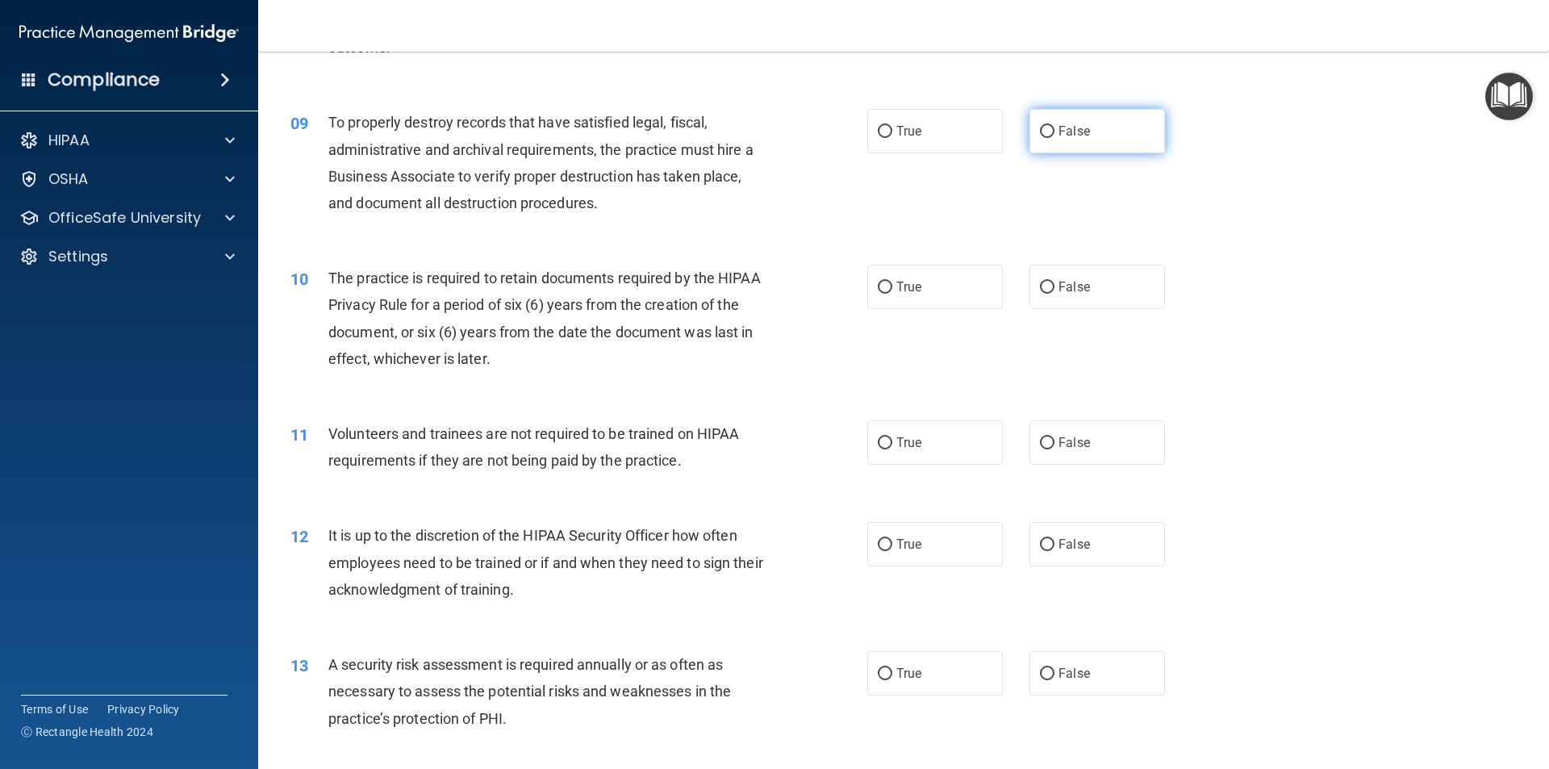
click at [1043, 148] on label "False" at bounding box center [1097, 131] width 136 height 44
click at [1043, 138] on input "False" at bounding box center [1047, 132] width 15 height 12
radio input "true"
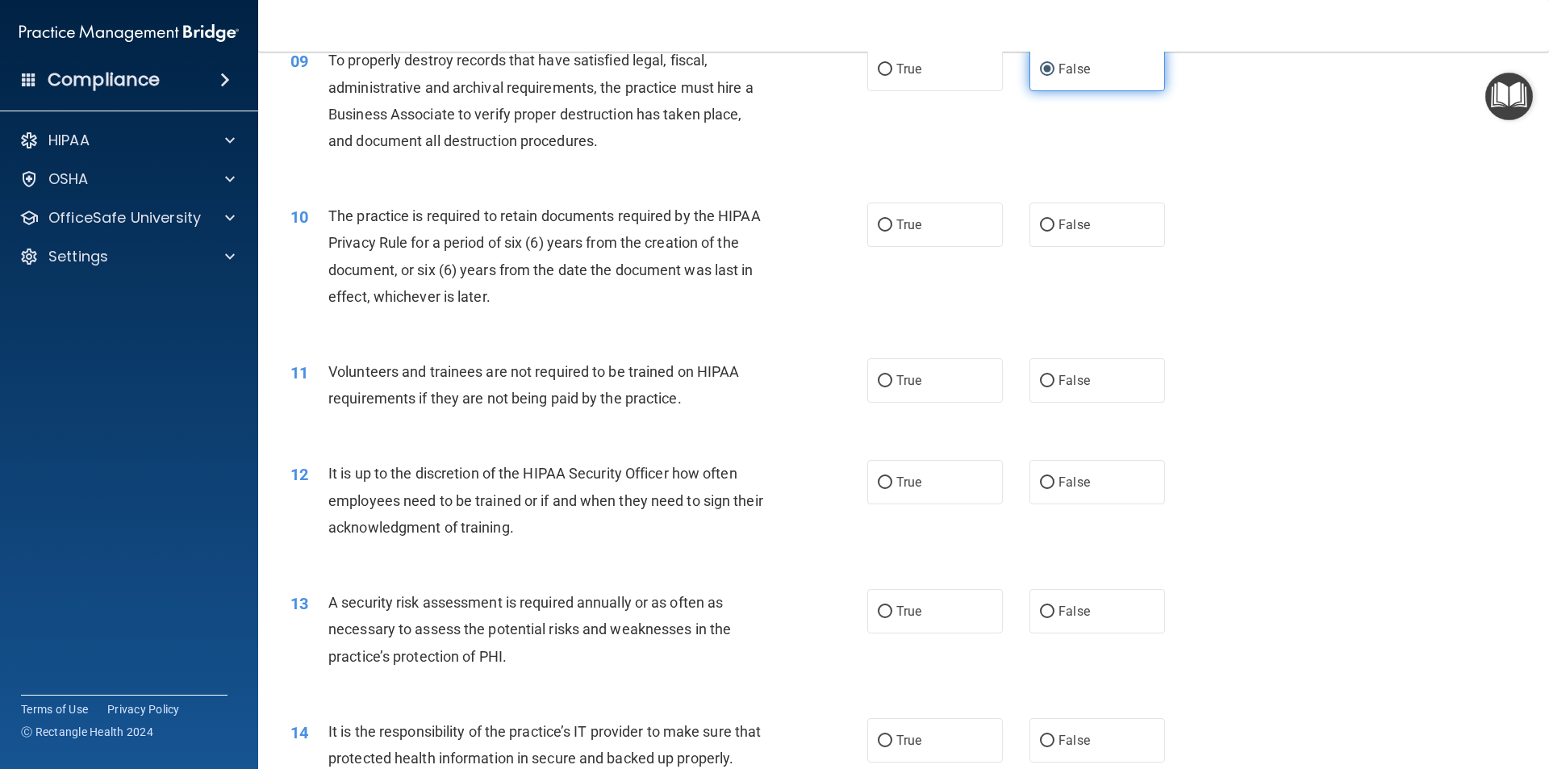
scroll to position [1210, 0]
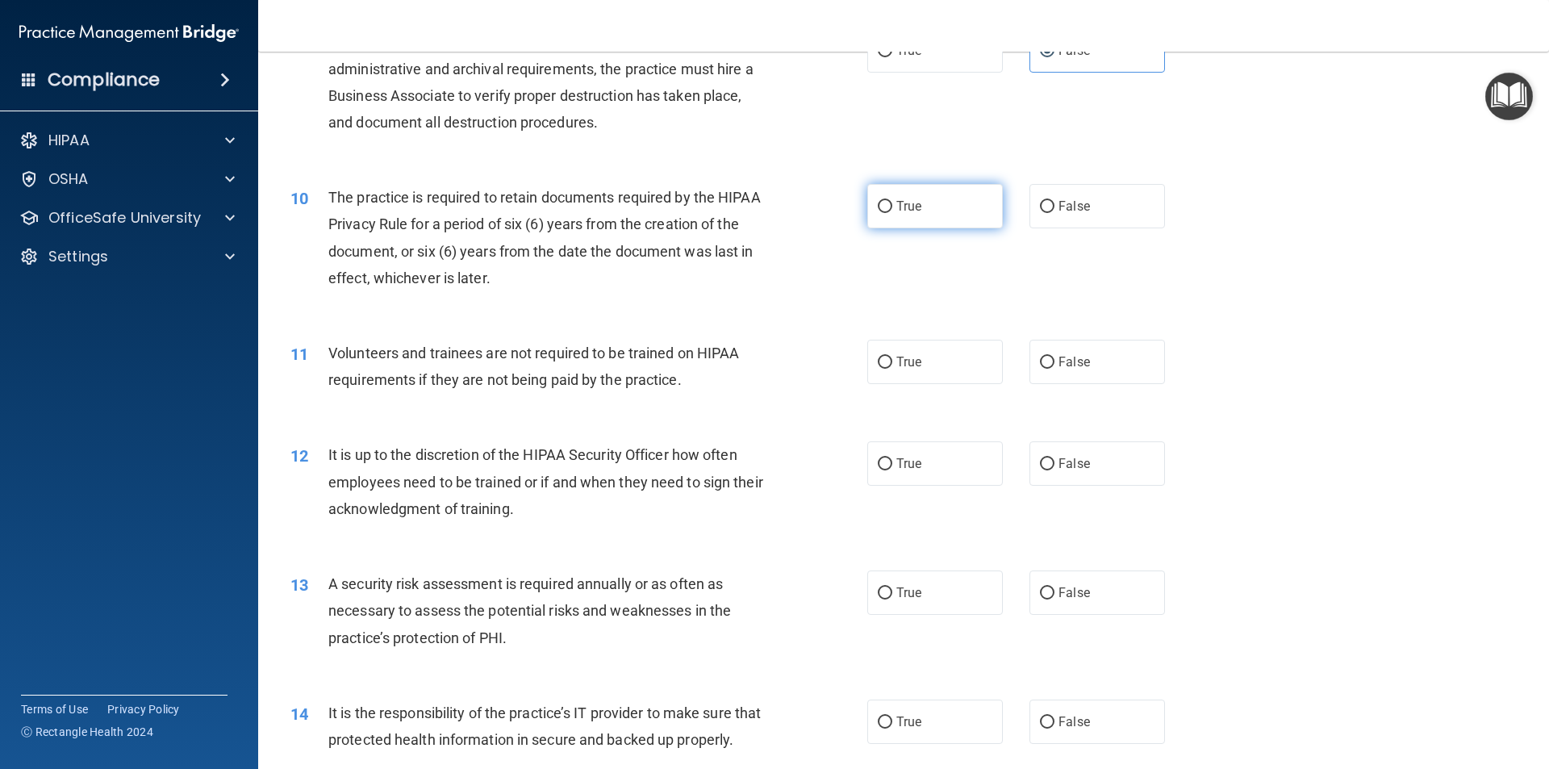
click at [879, 210] on input "True" at bounding box center [885, 207] width 15 height 12
radio input "true"
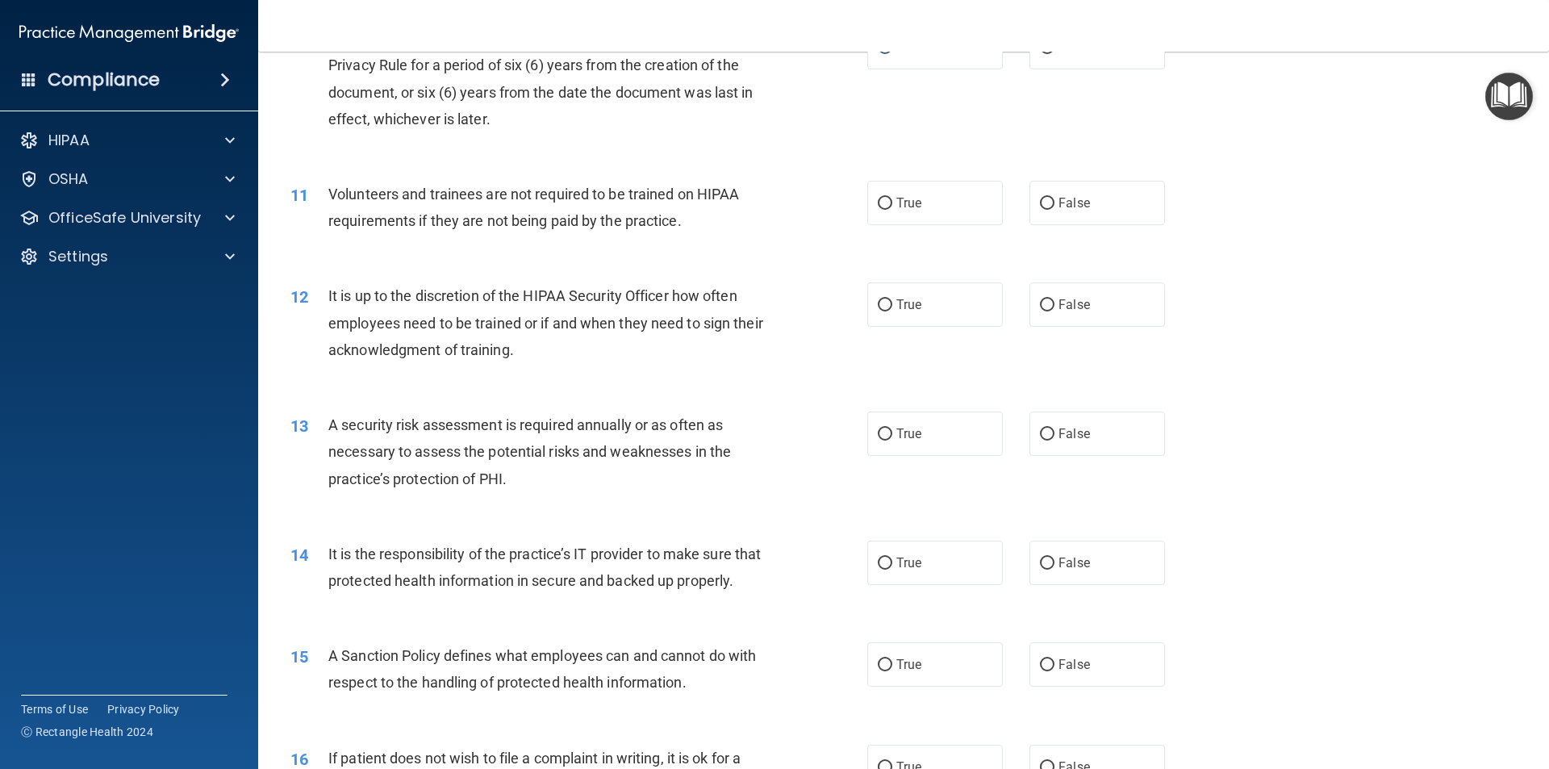
scroll to position [1452, 0]
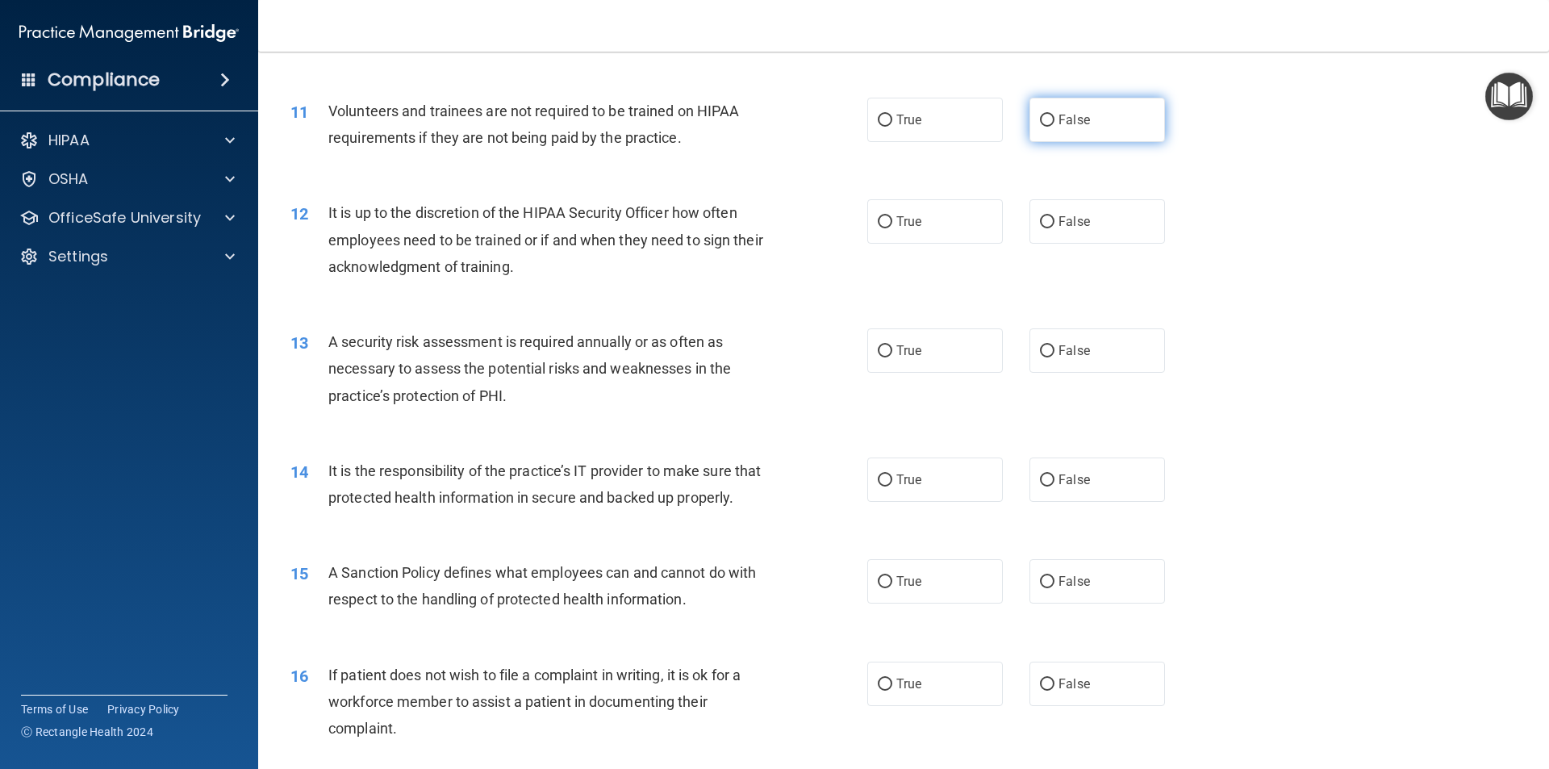
click at [1090, 120] on label "False" at bounding box center [1097, 120] width 136 height 44
click at [1054, 120] on input "False" at bounding box center [1047, 121] width 15 height 12
radio input "true"
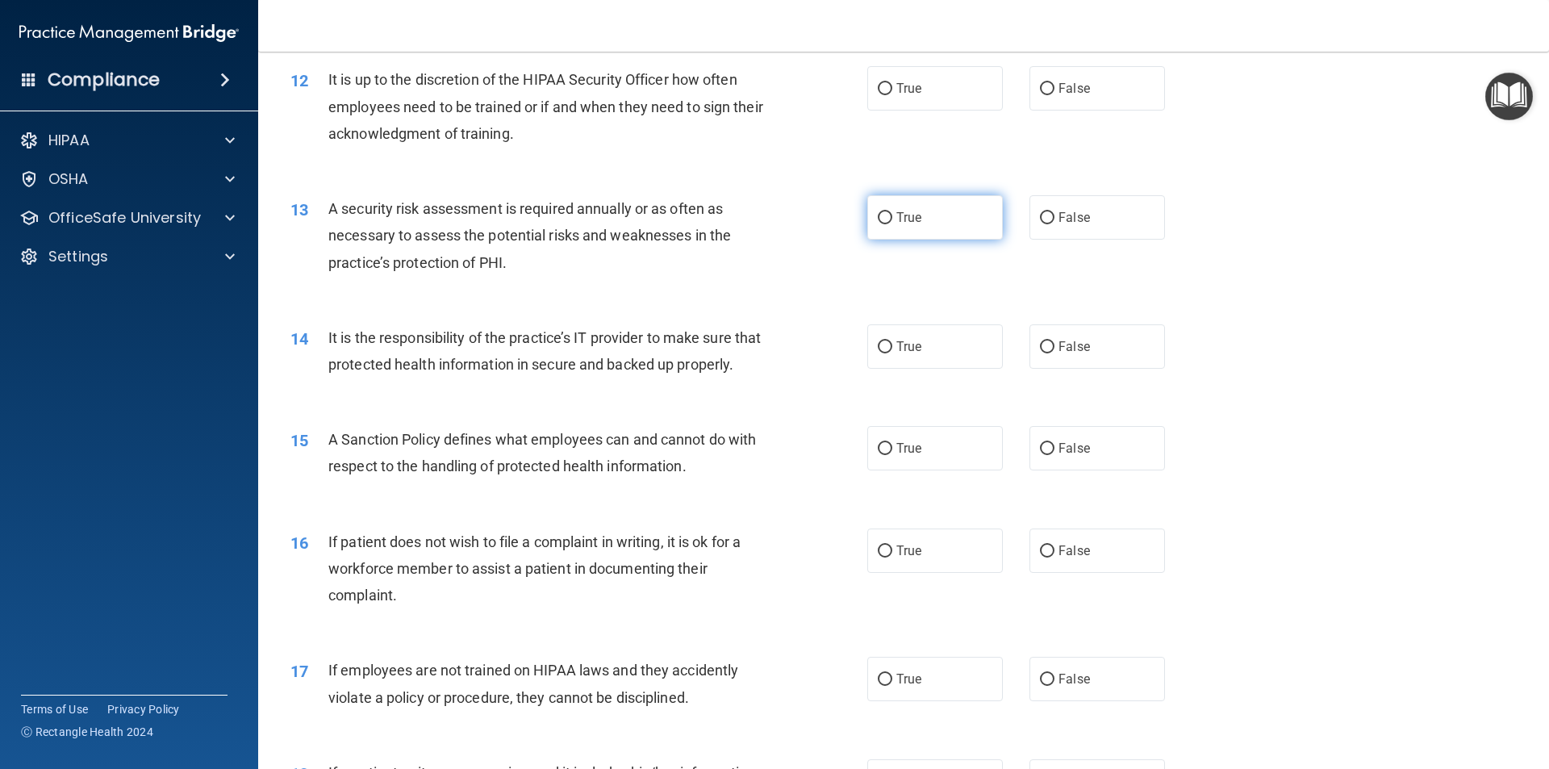
scroll to position [1613, 0]
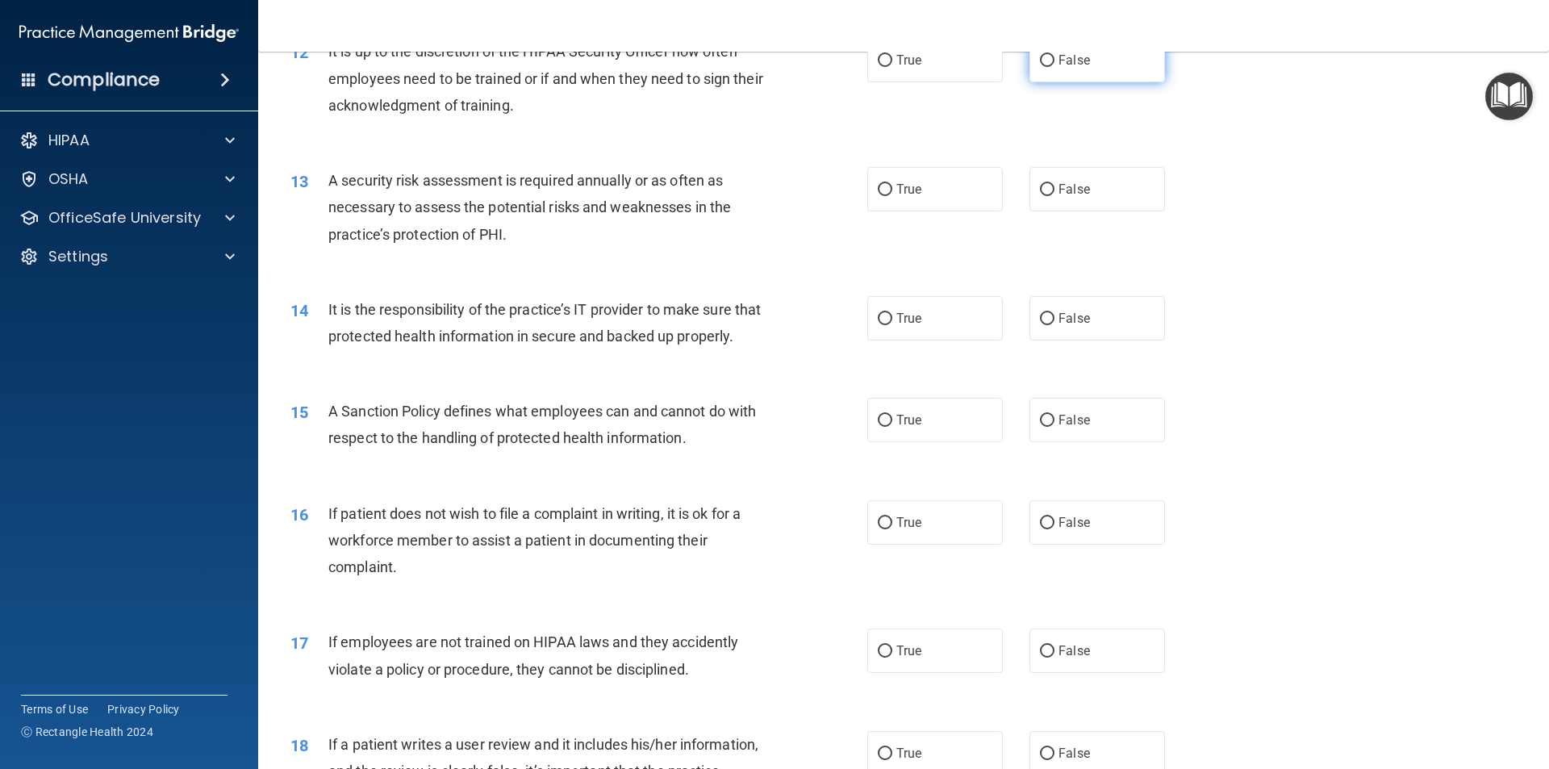
click at [1074, 65] on span "False" at bounding box center [1073, 59] width 31 height 15
click at [1054, 65] on input "False" at bounding box center [1047, 61] width 15 height 12
radio input "true"
click at [960, 190] on label "True" at bounding box center [935, 189] width 136 height 44
click at [892, 190] on input "True" at bounding box center [885, 190] width 15 height 12
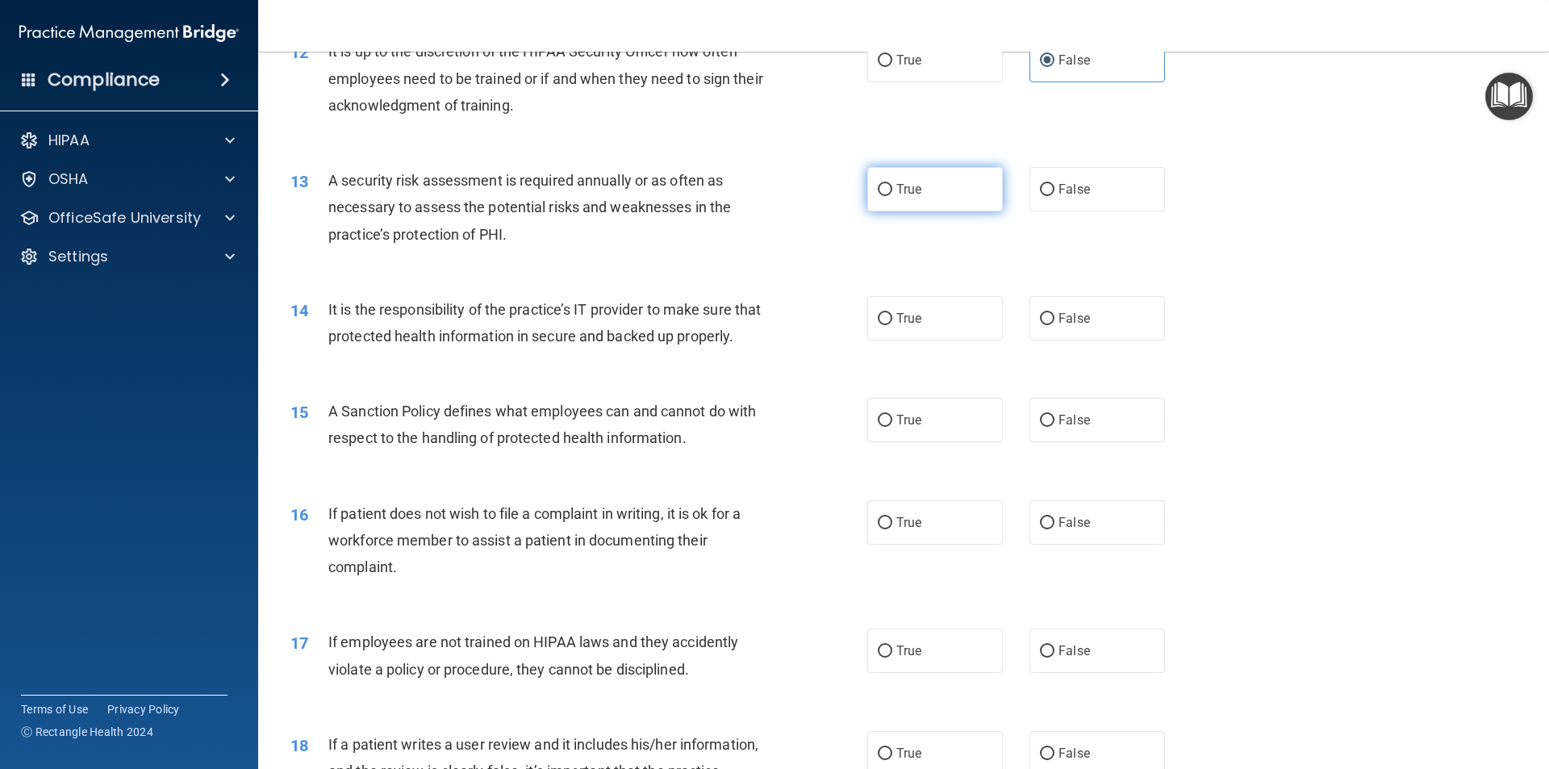
radio input "true"
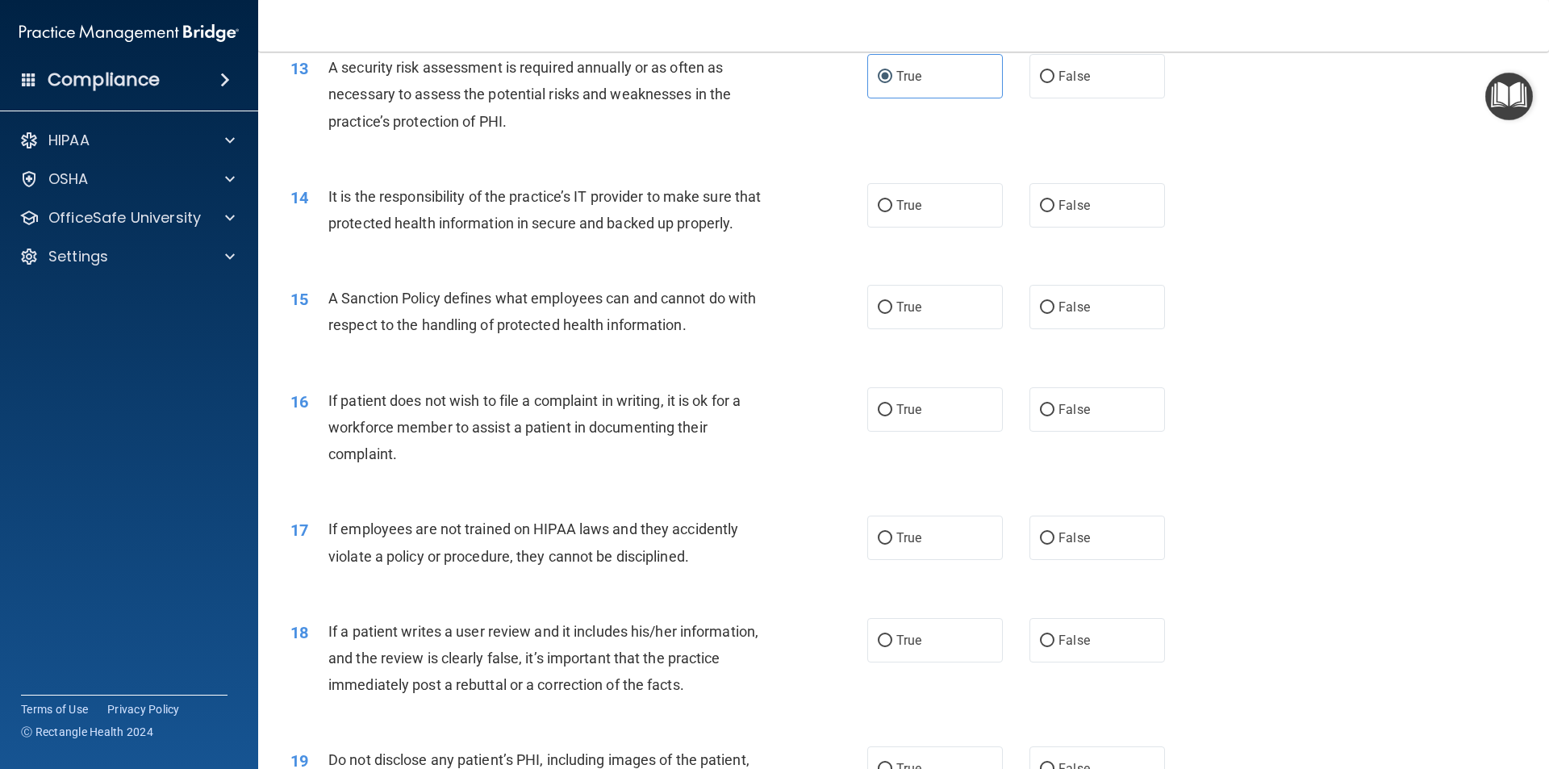
scroll to position [1775, 0]
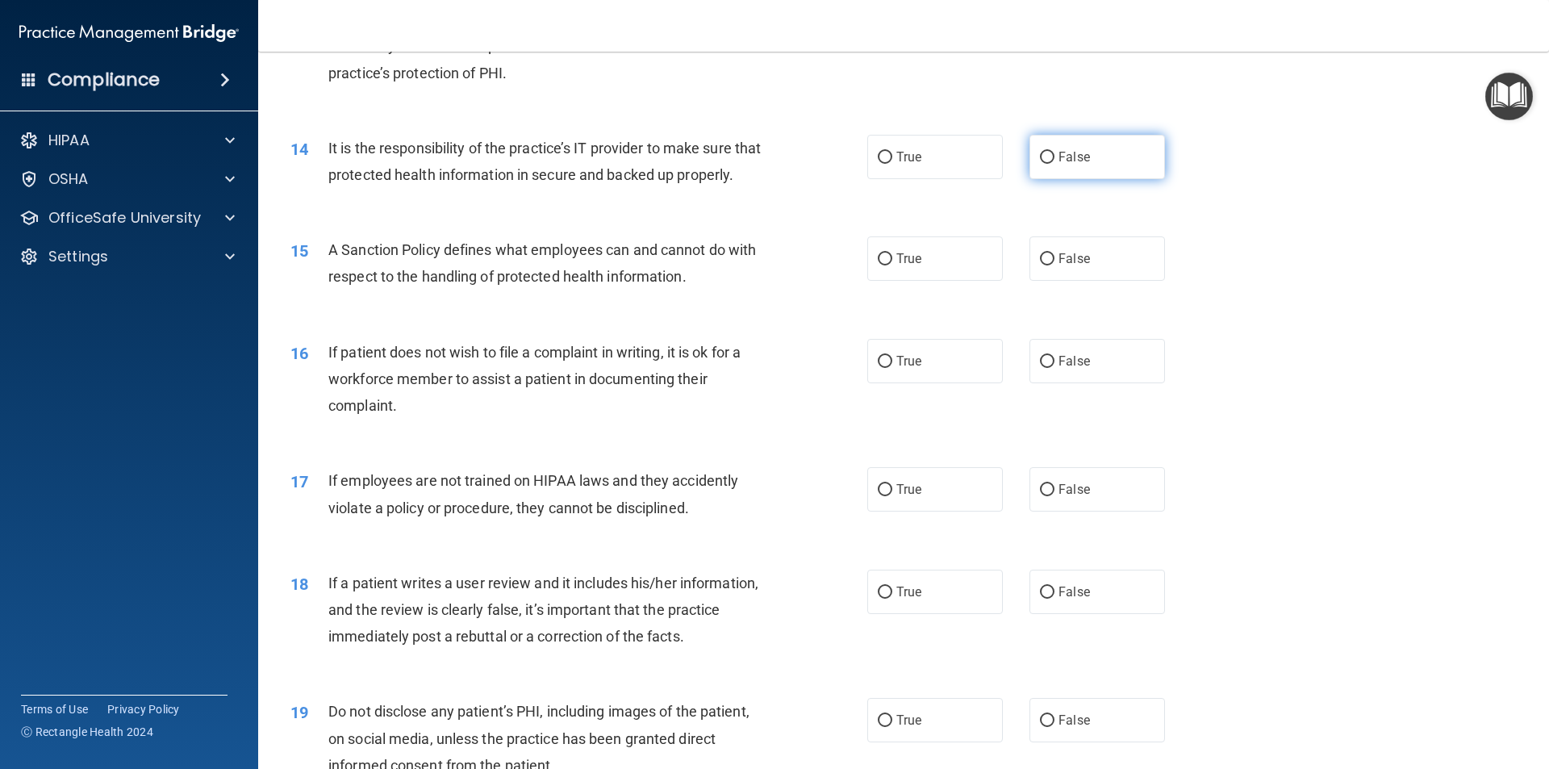
click at [1053, 167] on label "False" at bounding box center [1097, 157] width 136 height 44
click at [1053, 164] on input "False" at bounding box center [1047, 158] width 15 height 12
radio input "true"
click at [1029, 281] on label "False" at bounding box center [1097, 258] width 136 height 44
click at [1040, 265] on input "False" at bounding box center [1047, 259] width 15 height 12
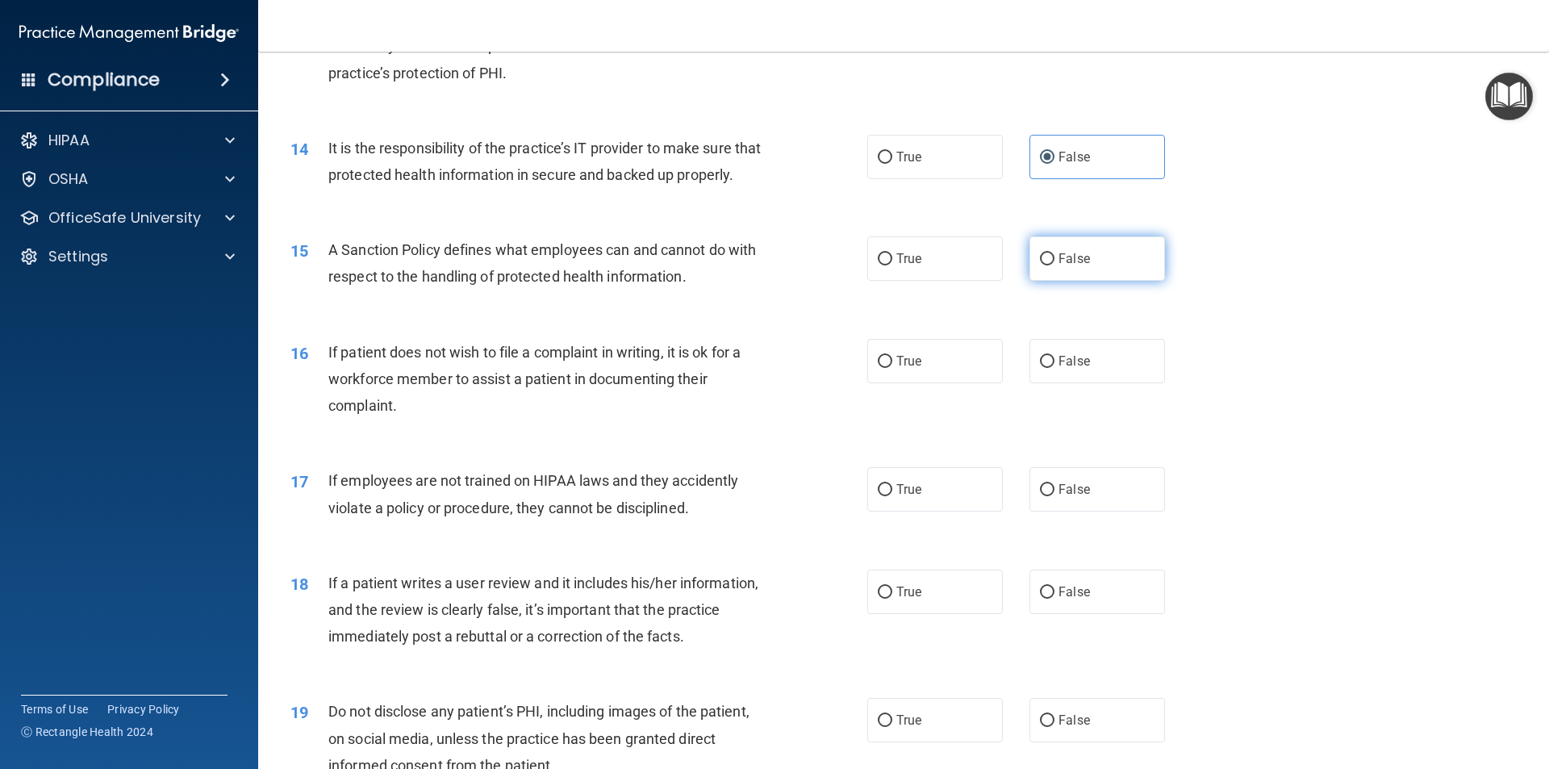
radio input "true"
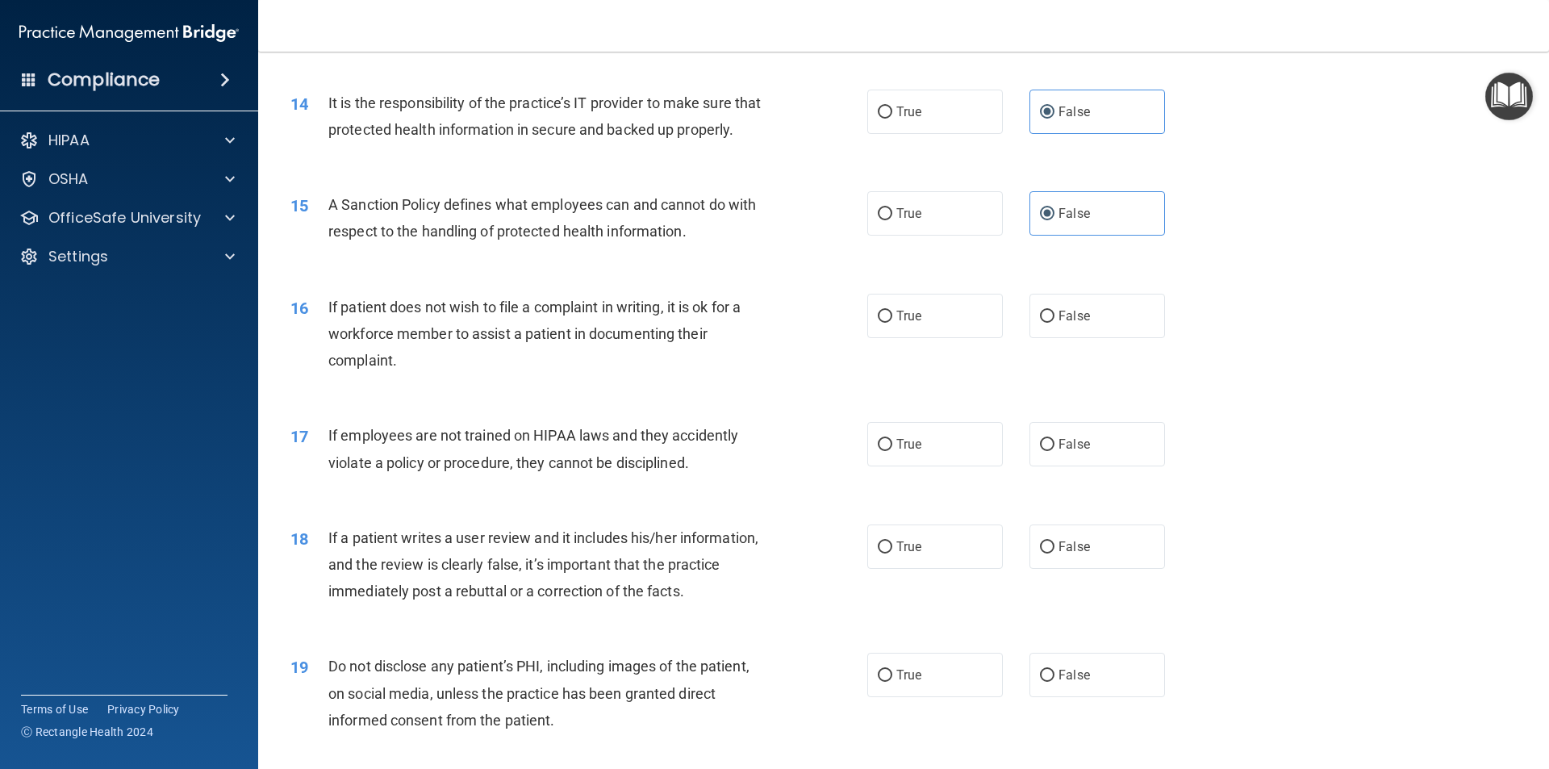
scroll to position [1855, 0]
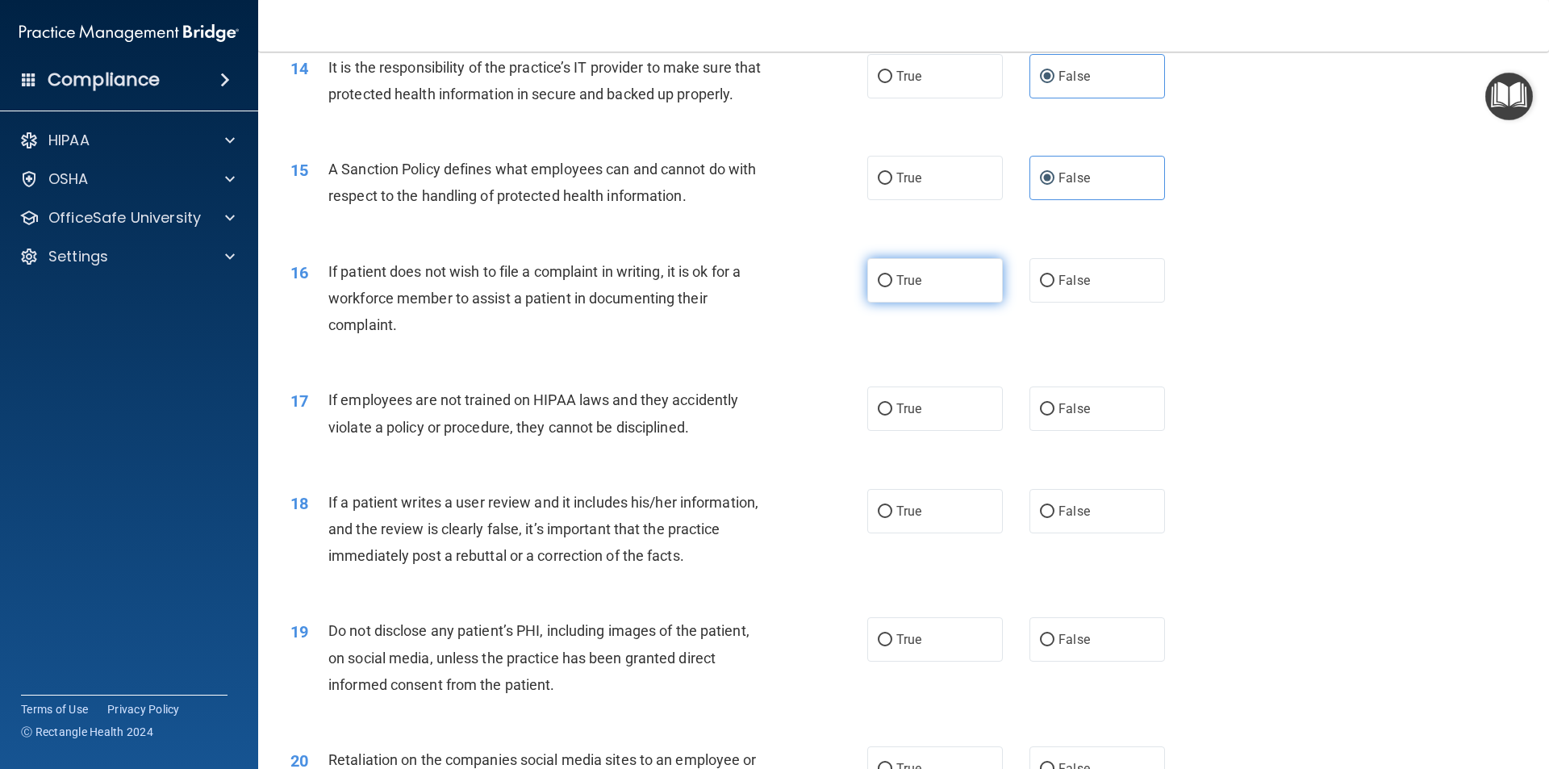
click at [926, 302] on label "True" at bounding box center [935, 280] width 136 height 44
click at [892, 287] on input "True" at bounding box center [885, 281] width 15 height 12
radio input "true"
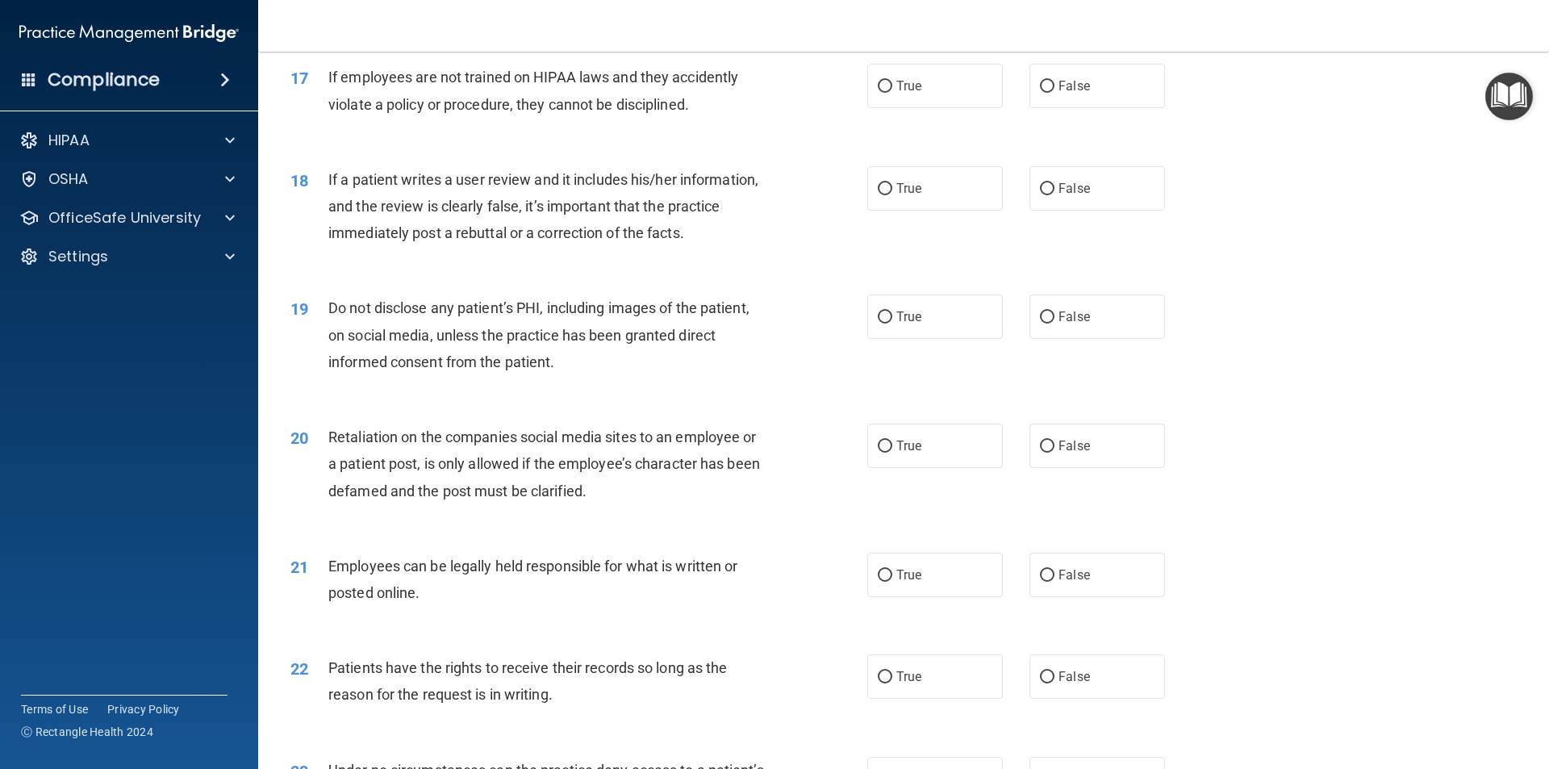
scroll to position [2097, 0]
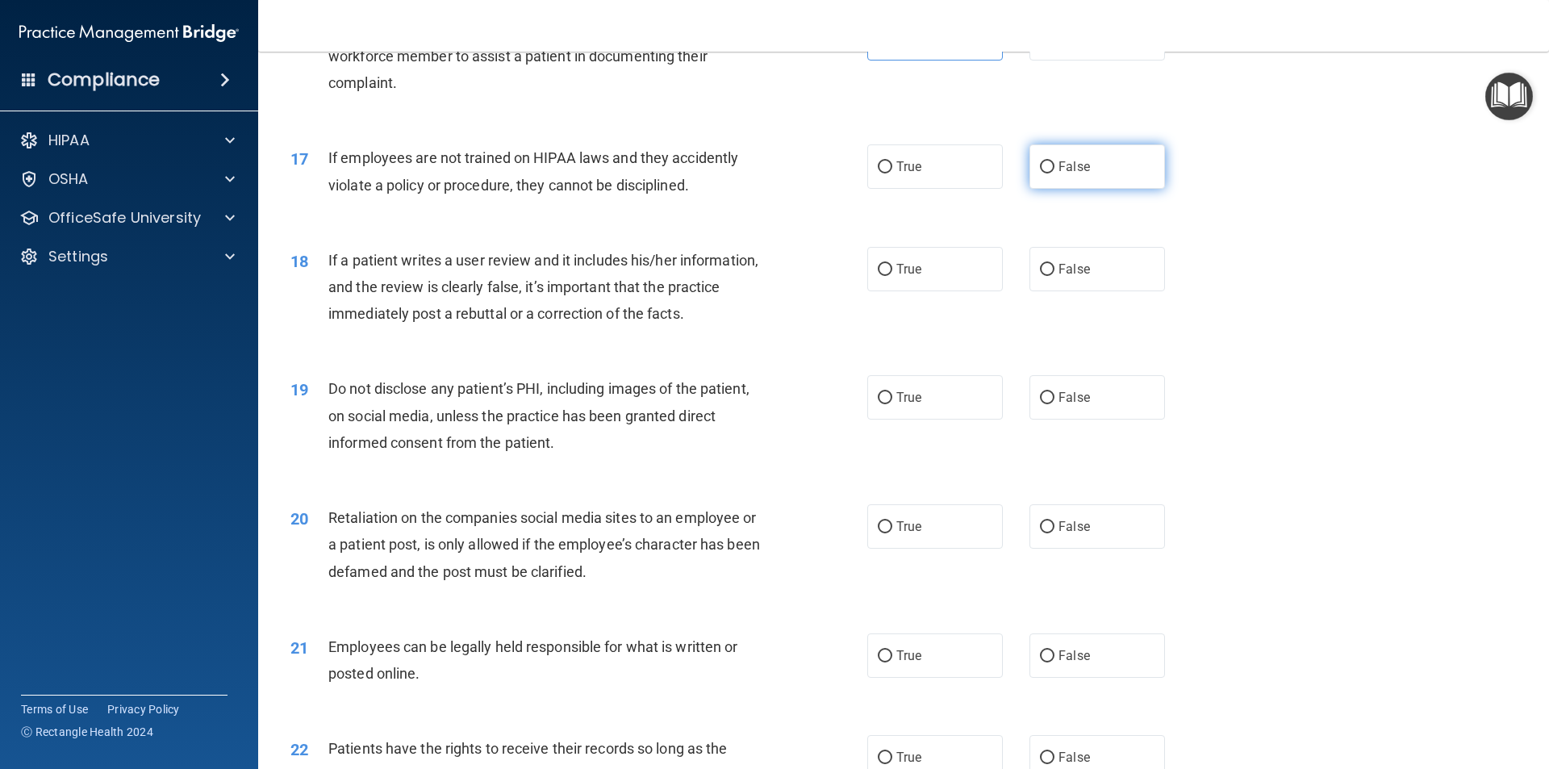
click at [1058, 174] on span "False" at bounding box center [1073, 166] width 31 height 15
click at [1054, 173] on input "False" at bounding box center [1047, 167] width 15 height 12
radio input "true"
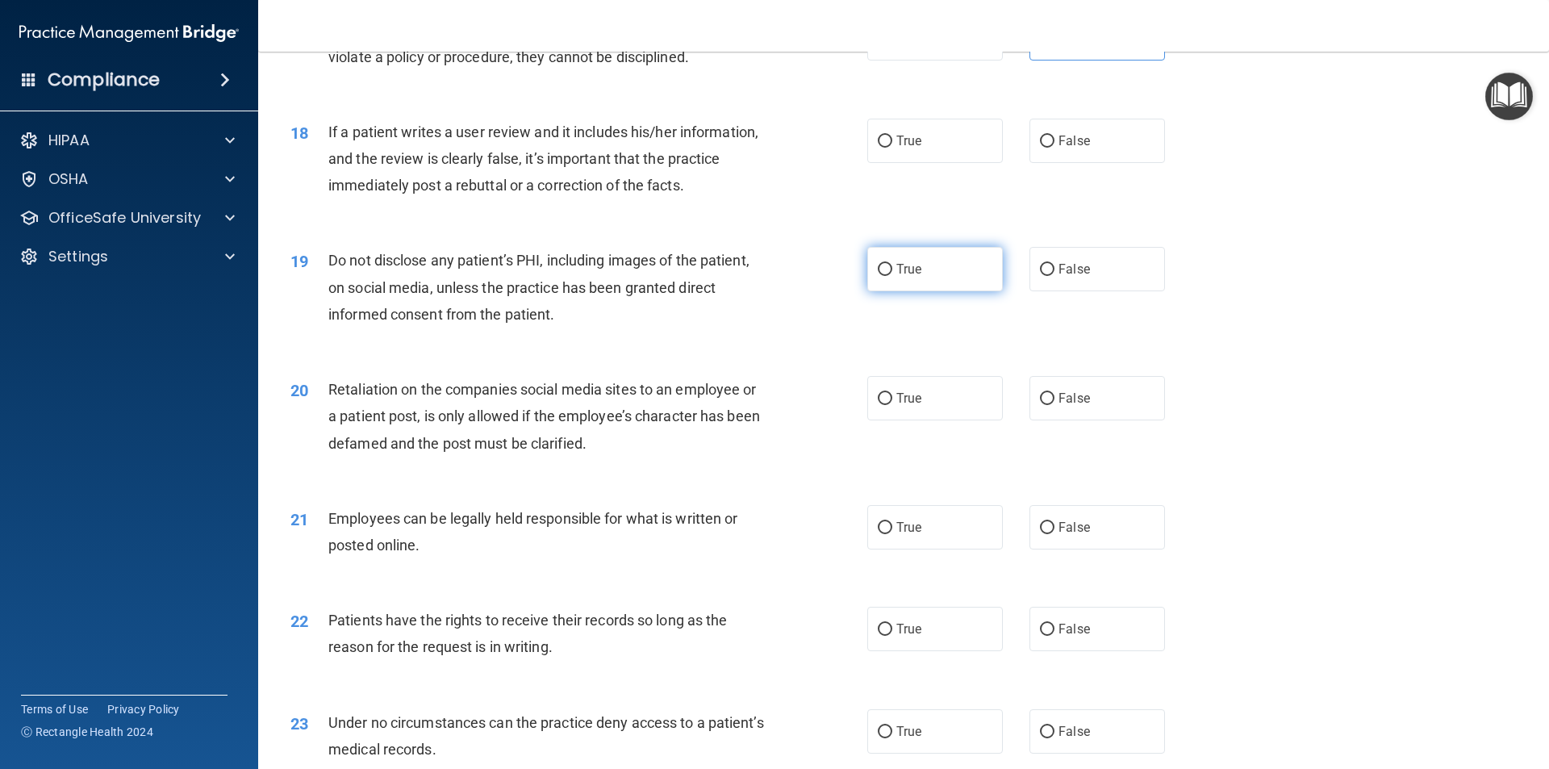
scroll to position [2258, 0]
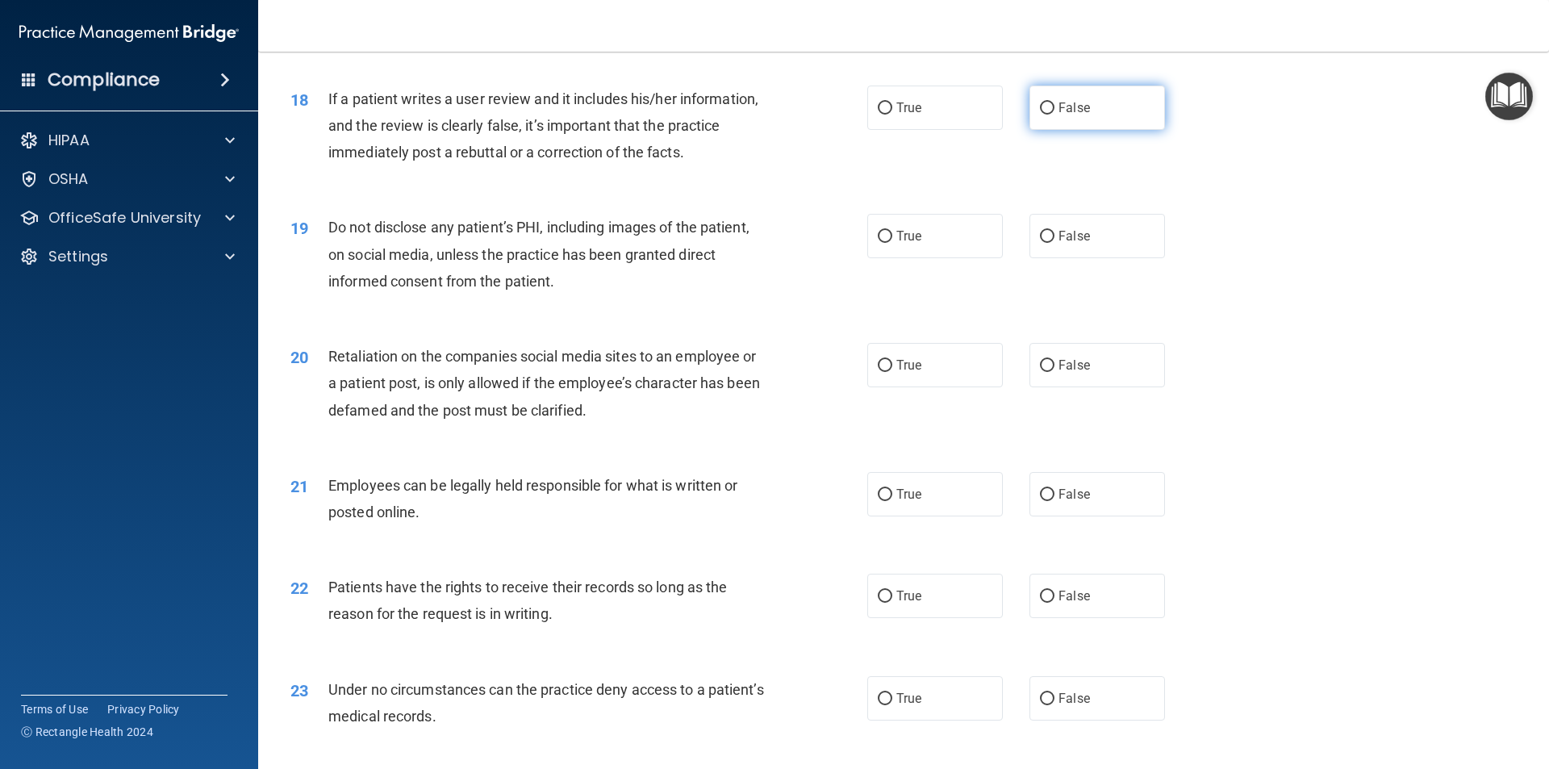
click at [1102, 130] on label "False" at bounding box center [1097, 107] width 136 height 44
click at [1054, 115] on input "False" at bounding box center [1047, 108] width 15 height 12
radio input "true"
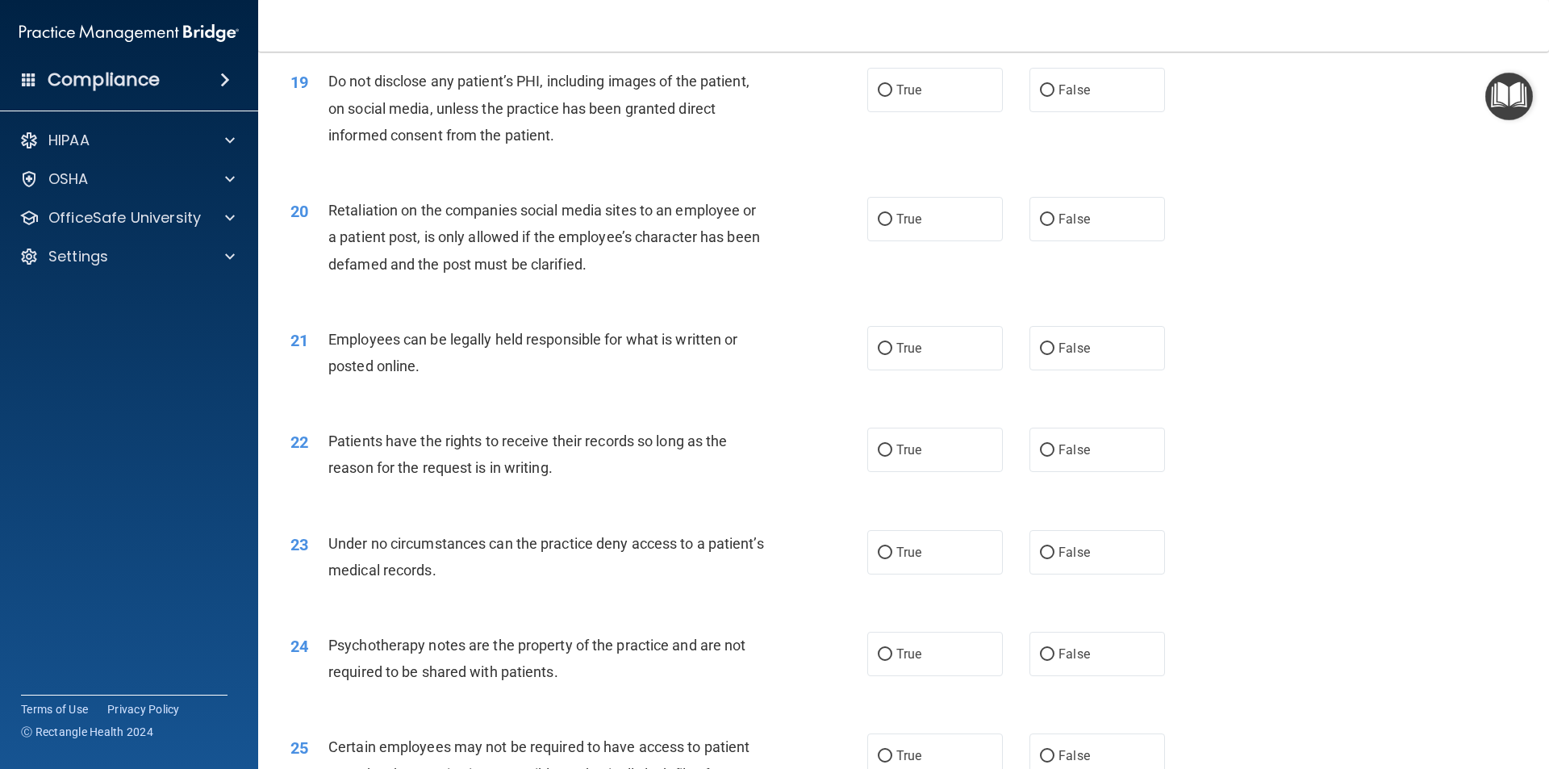
scroll to position [2420, 0]
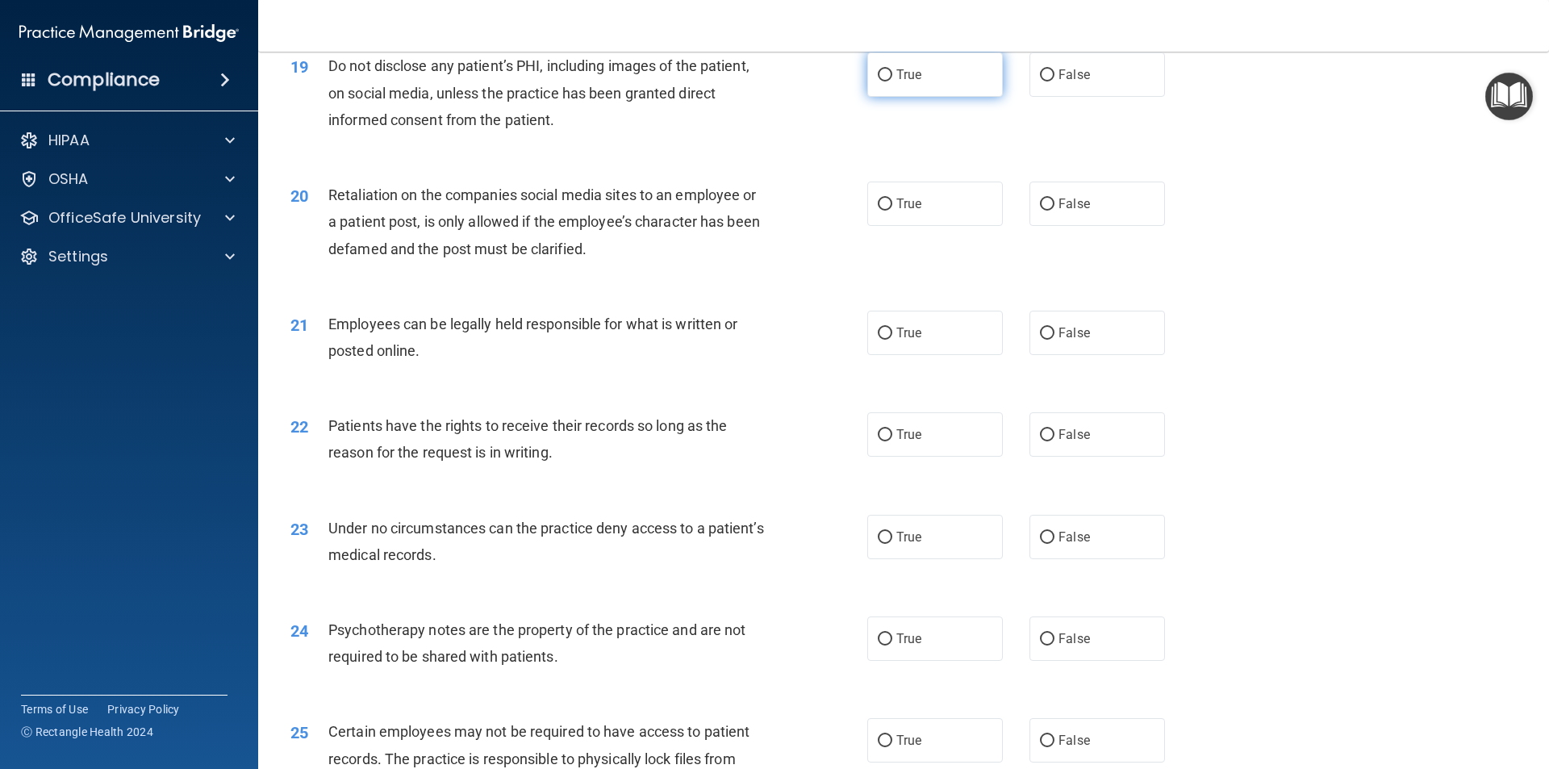
click at [911, 82] on span "True" at bounding box center [908, 74] width 25 height 15
click at [892, 81] on input "True" at bounding box center [885, 75] width 15 height 12
radio input "true"
click at [1040, 211] on input "False" at bounding box center [1047, 204] width 15 height 12
radio input "true"
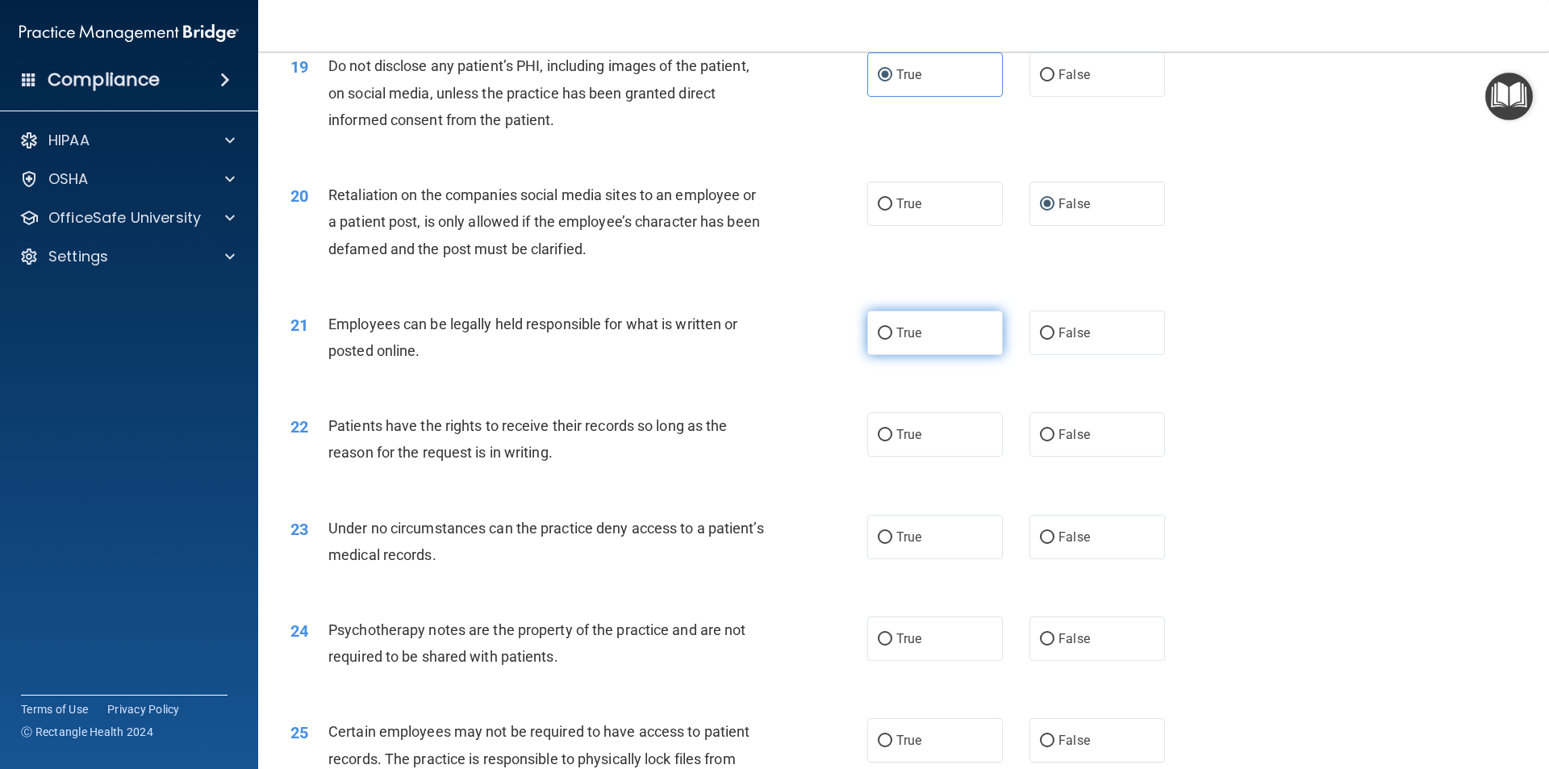
click at [909, 340] on span "True" at bounding box center [908, 332] width 25 height 15
click at [892, 340] on input "True" at bounding box center [885, 333] width 15 height 12
radio input "true"
click at [932, 457] on label "True" at bounding box center [935, 434] width 136 height 44
click at [892, 441] on input "True" at bounding box center [885, 435] width 15 height 12
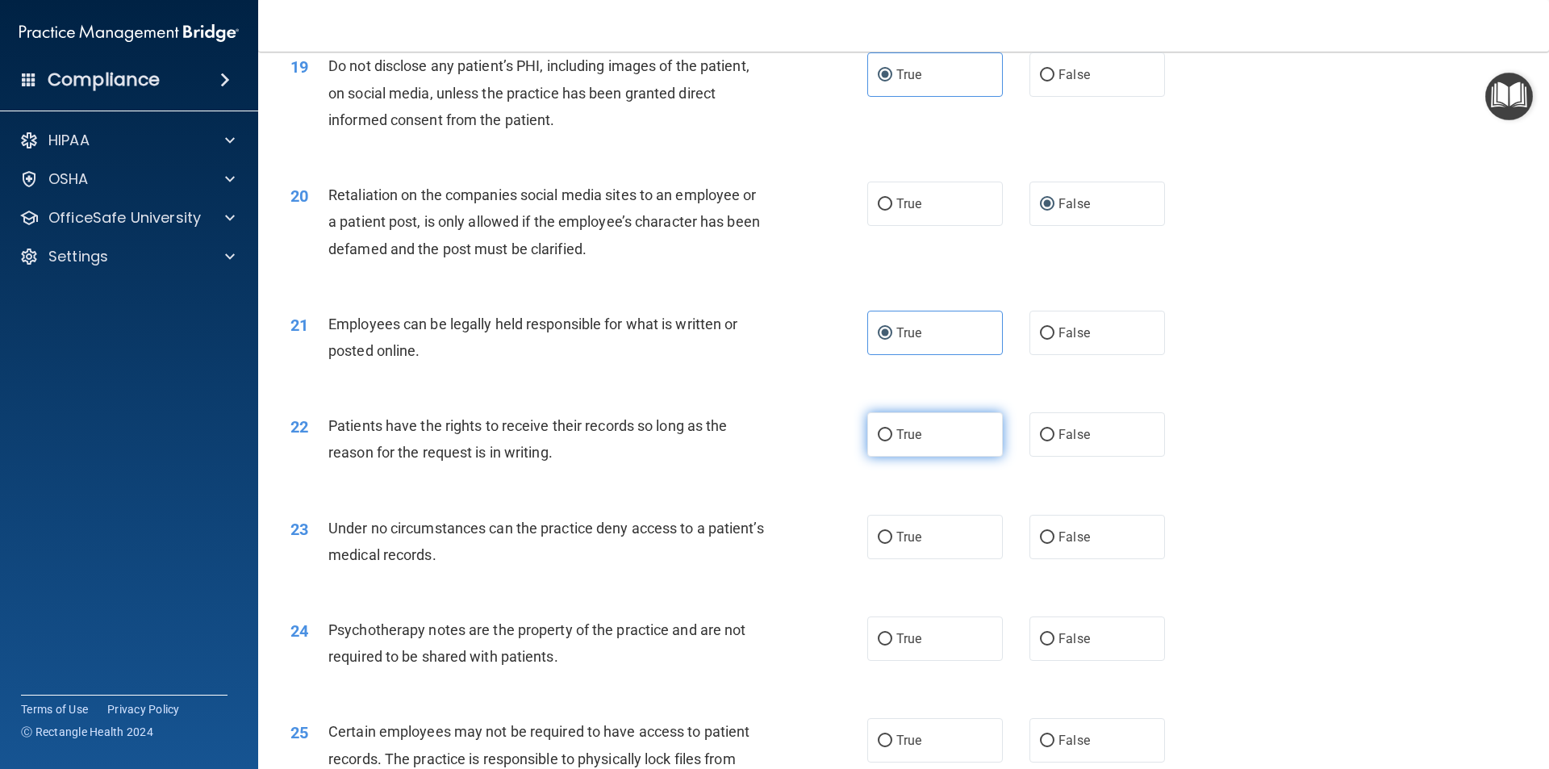
radio input "true"
click at [1063, 442] on span "False" at bounding box center [1073, 434] width 31 height 15
click at [1054, 441] on input "False" at bounding box center [1047, 435] width 15 height 12
radio input "true"
radio input "false"
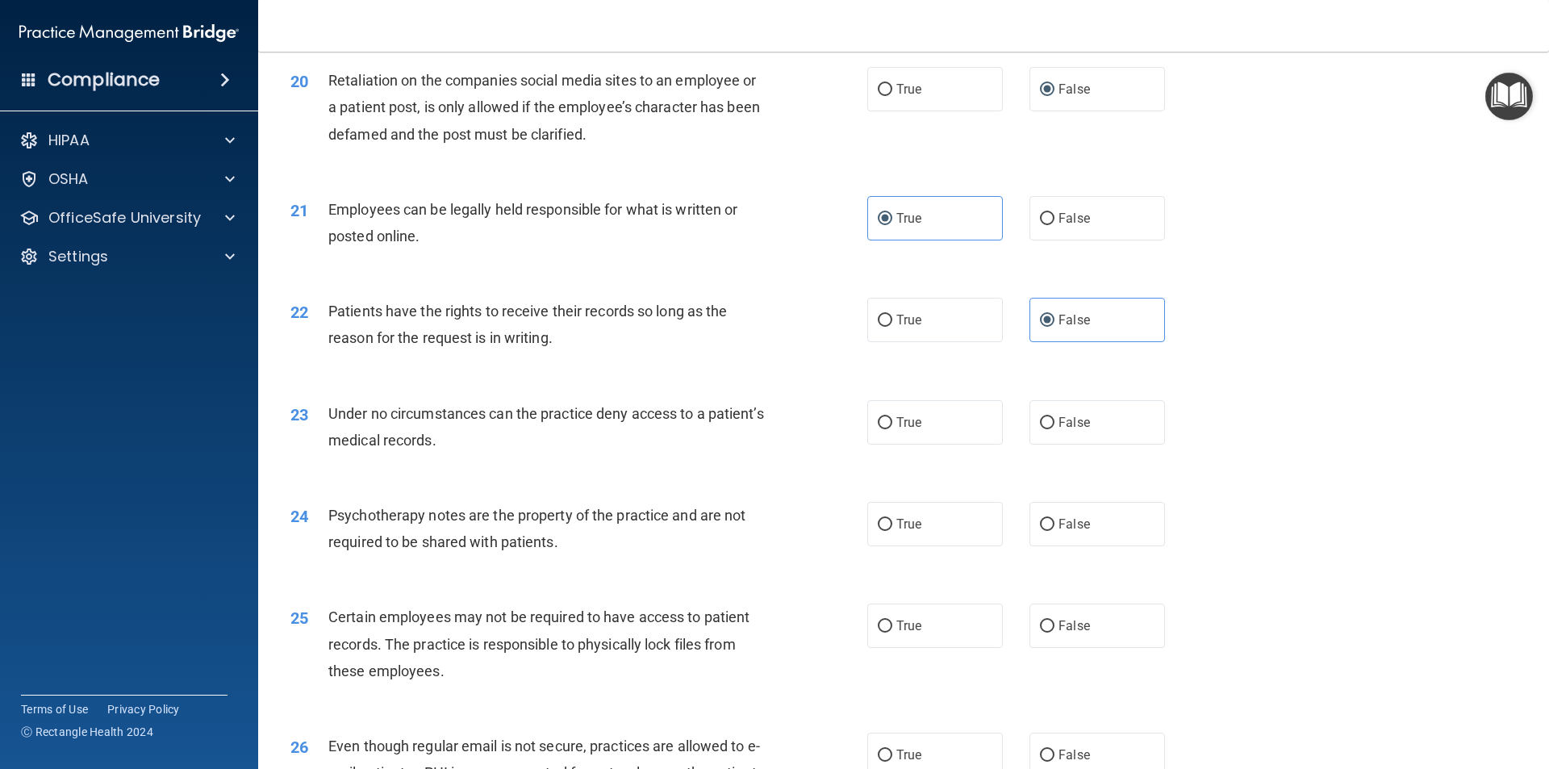
scroll to position [2581, 0]
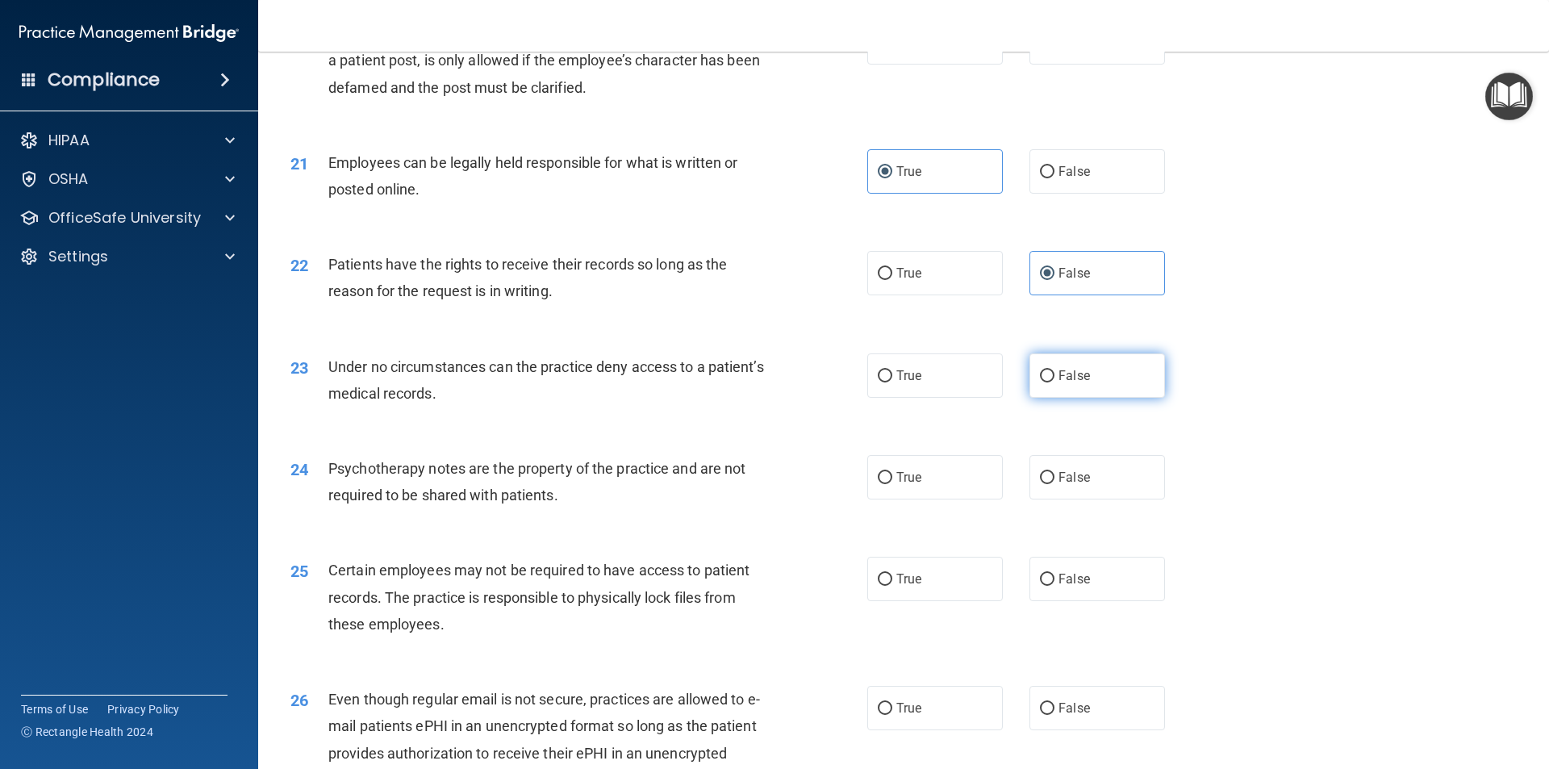
click at [1082, 398] on label "False" at bounding box center [1097, 375] width 136 height 44
click at [1054, 382] on input "False" at bounding box center [1047, 376] width 15 height 12
radio input "true"
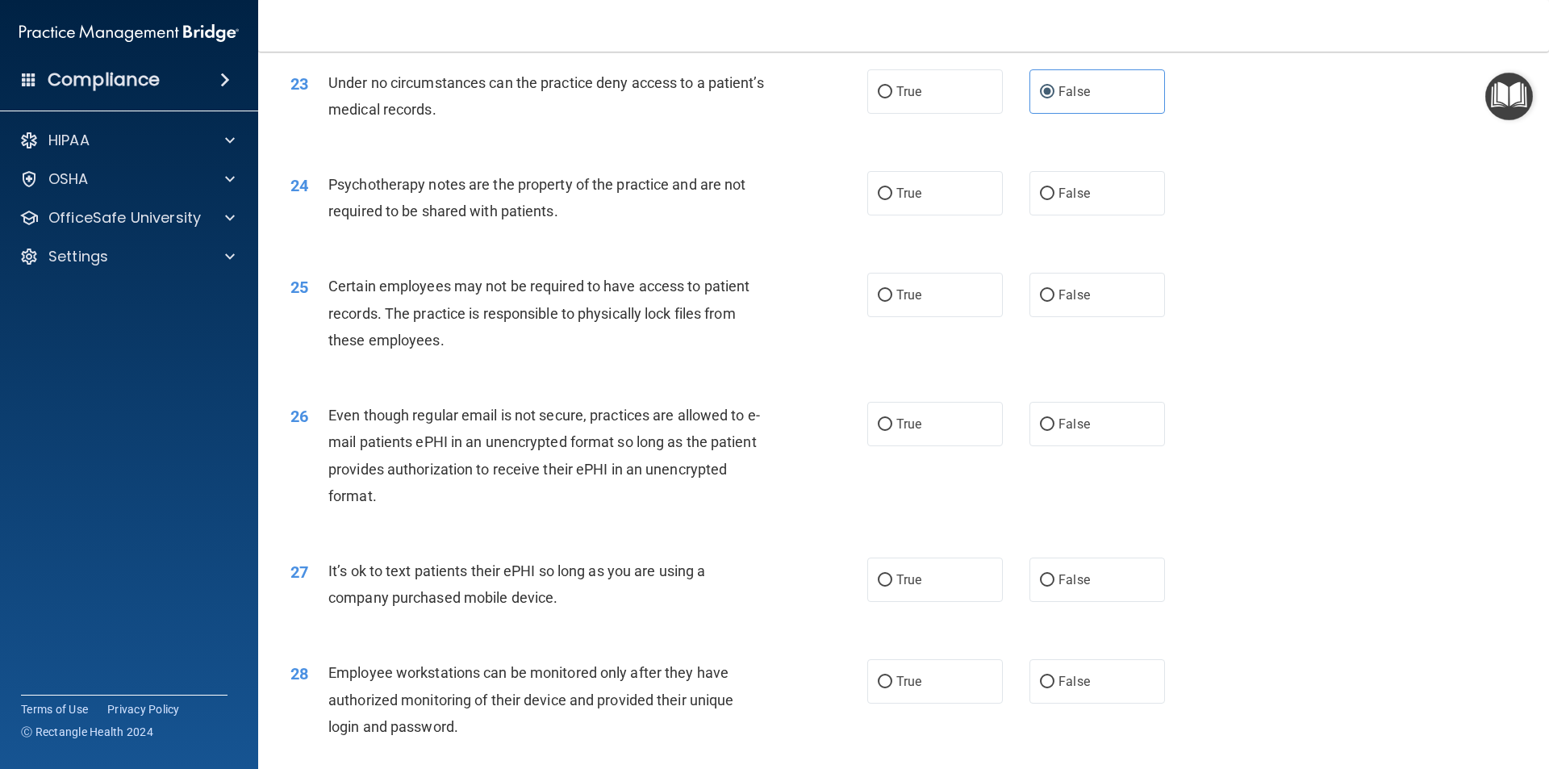
scroll to position [2904, 0]
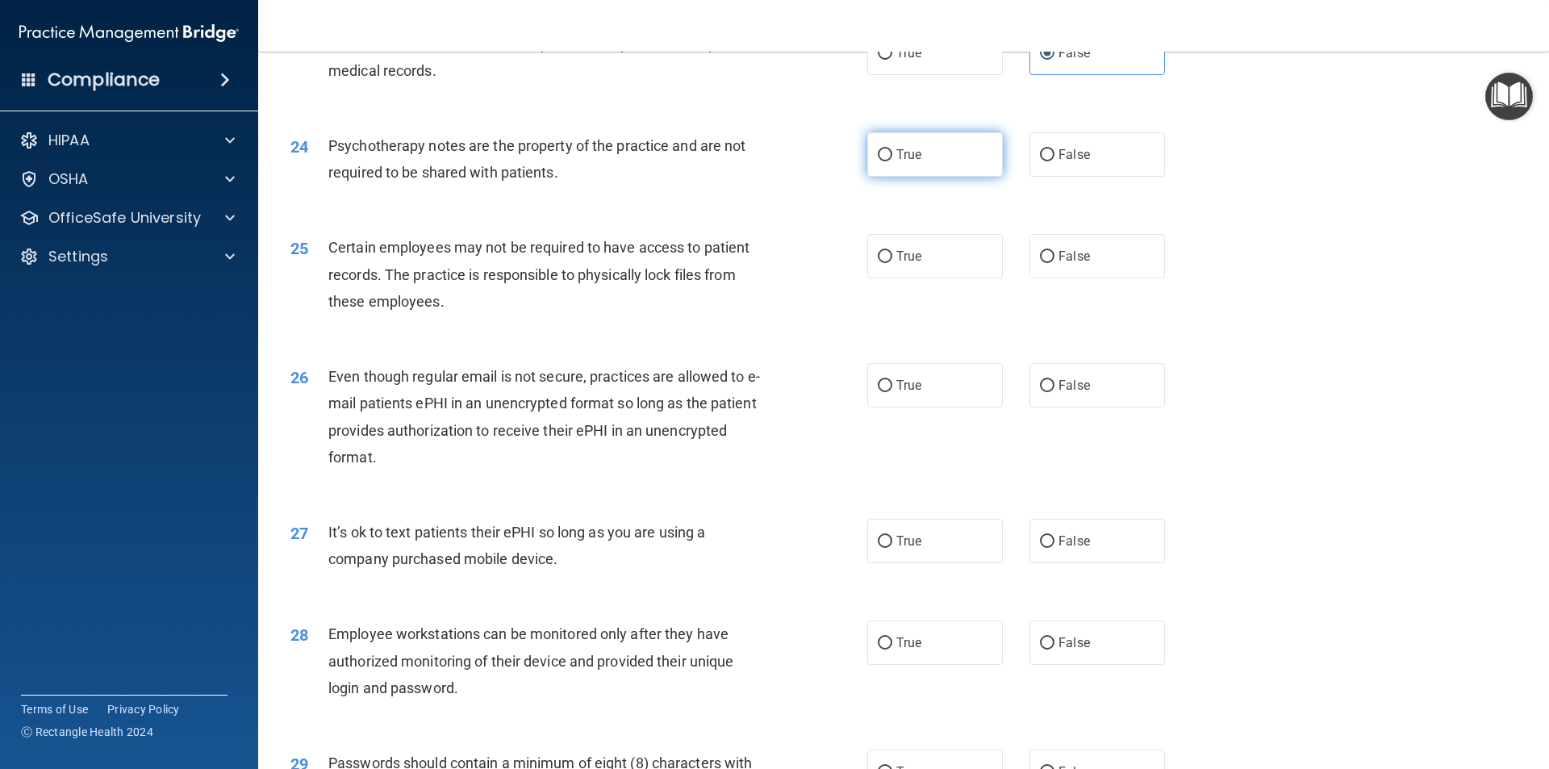
click at [899, 177] on label "True" at bounding box center [935, 154] width 136 height 44
click at [892, 161] on input "True" at bounding box center [885, 155] width 15 height 12
radio input "true"
click at [944, 278] on label "True" at bounding box center [935, 256] width 136 height 44
click at [892, 263] on input "True" at bounding box center [885, 257] width 15 height 12
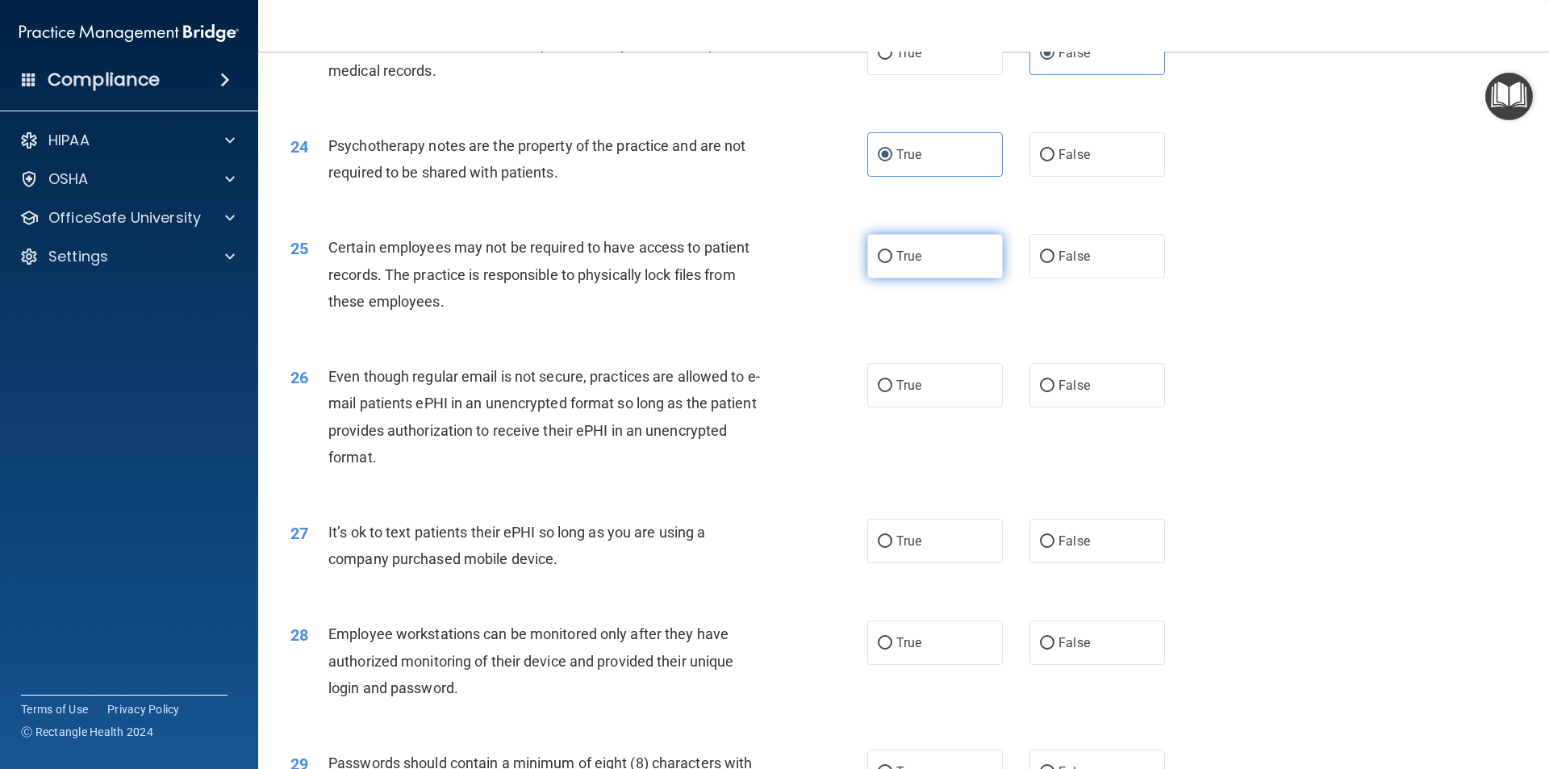
radio input "true"
click at [1071, 264] on span "False" at bounding box center [1073, 255] width 31 height 15
click at [1054, 263] on input "False" at bounding box center [1047, 257] width 15 height 12
radio input "true"
click at [920, 261] on label "True" at bounding box center [935, 256] width 136 height 44
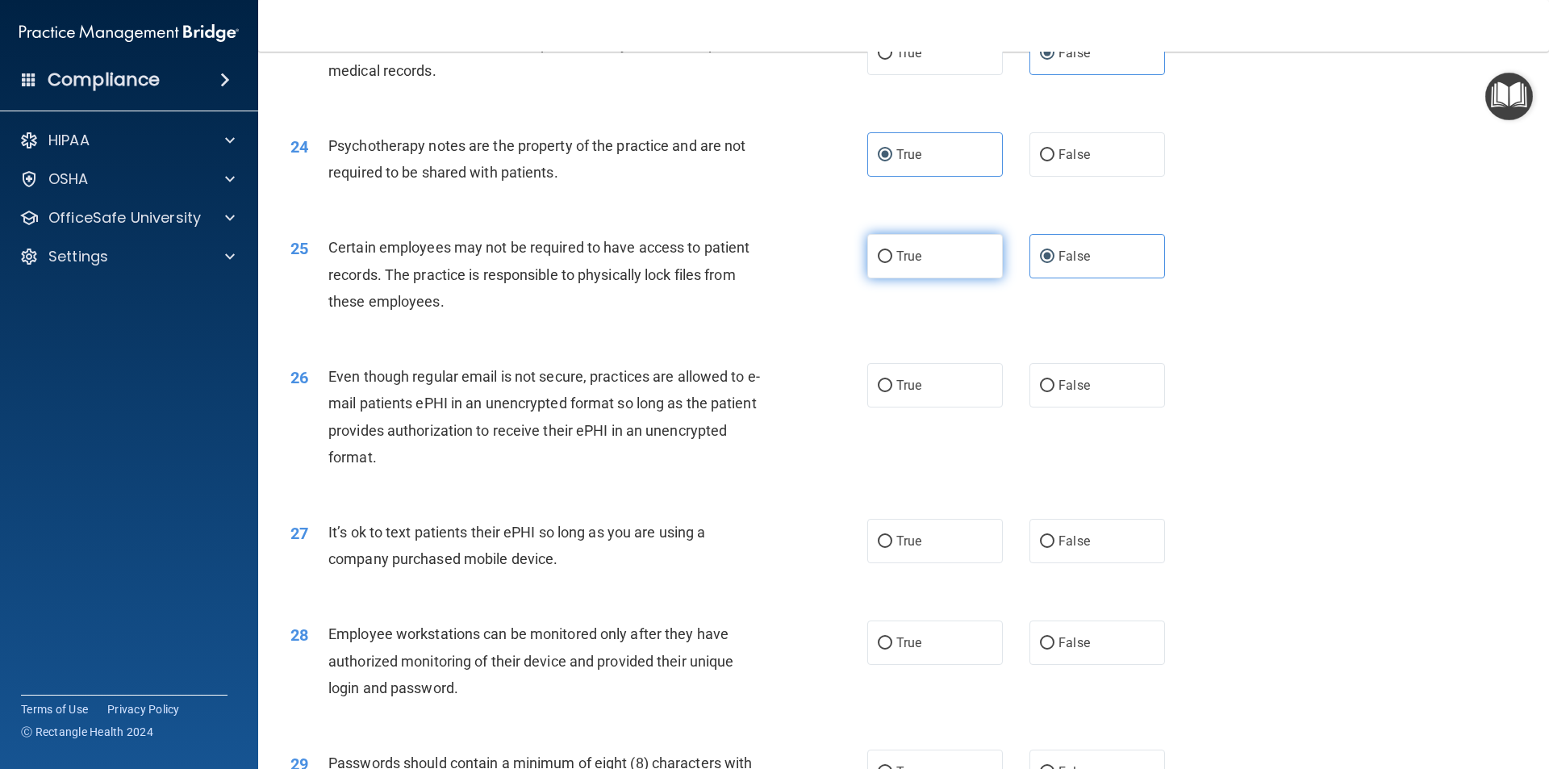
click at [892, 261] on input "True" at bounding box center [885, 257] width 15 height 12
radio input "true"
radio input "false"
click at [896, 393] on span "True" at bounding box center [908, 384] width 25 height 15
click at [892, 392] on input "True" at bounding box center [885, 386] width 15 height 12
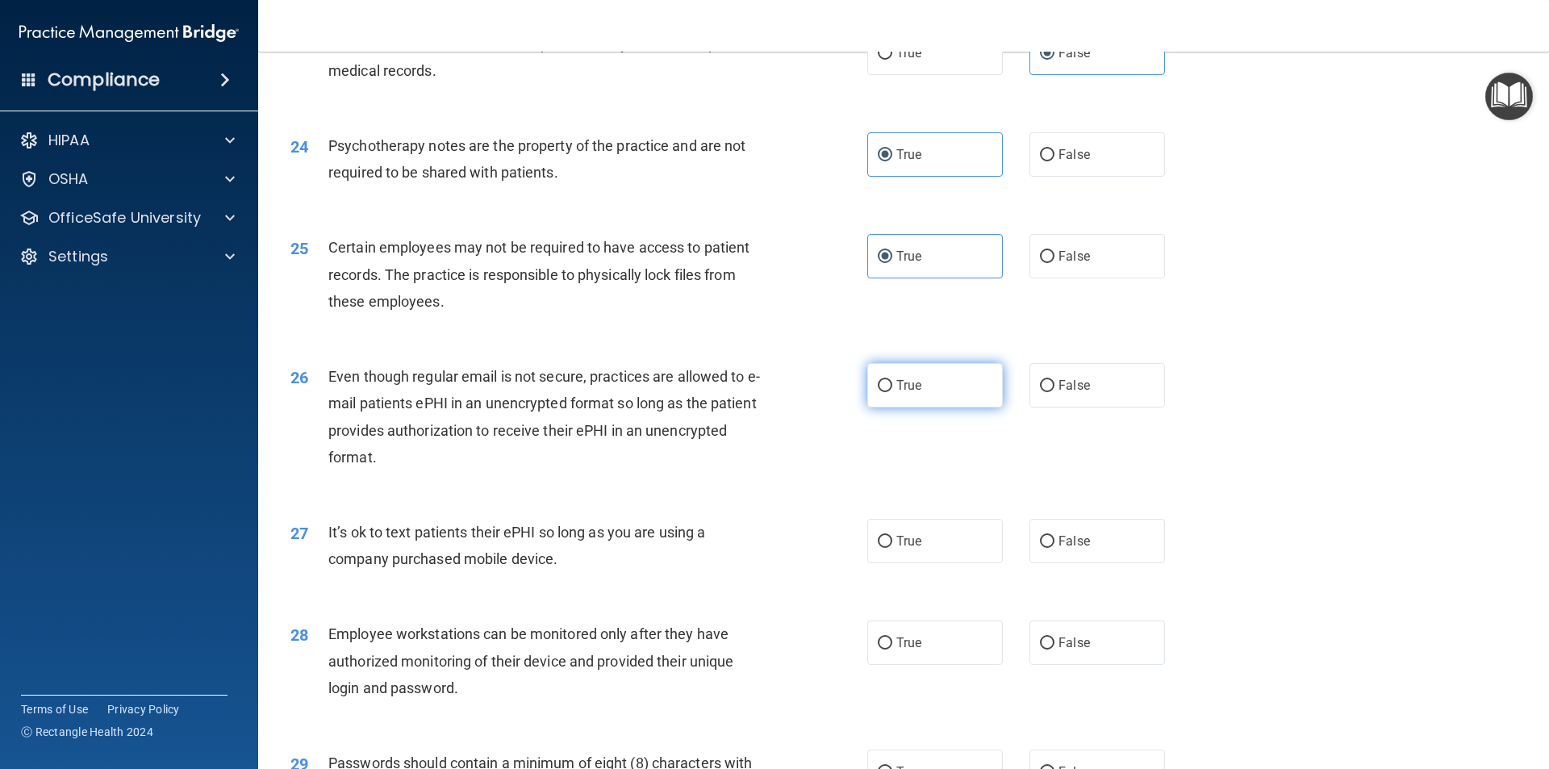
radio input "true"
click at [1083, 563] on label "False" at bounding box center [1097, 541] width 136 height 44
click at [1054, 548] on input "False" at bounding box center [1047, 542] width 15 height 12
radio input "true"
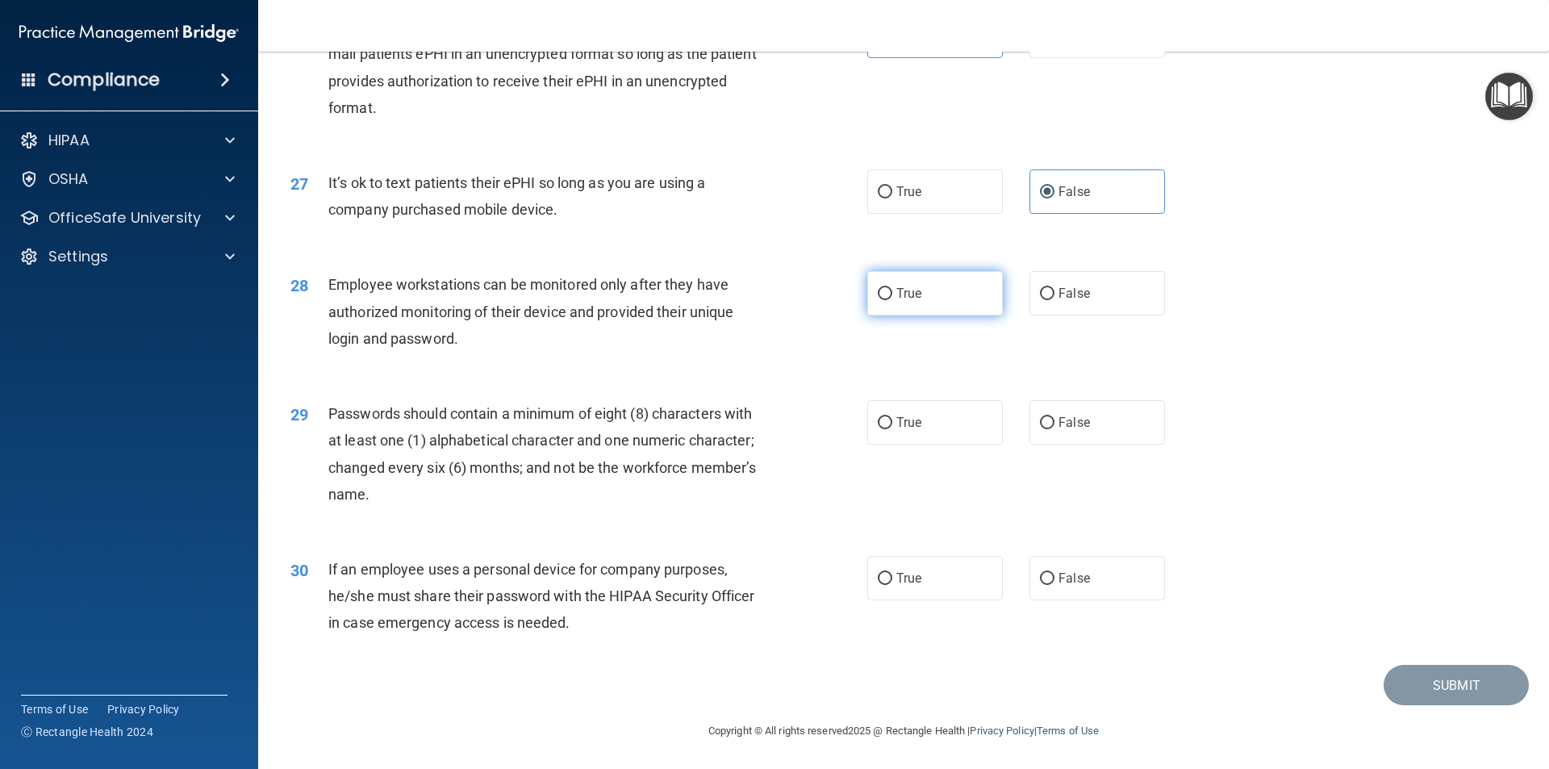
scroll to position [3280, 0]
click at [1062, 294] on span "False" at bounding box center [1073, 292] width 31 height 15
click at [1054, 294] on input "False" at bounding box center [1047, 293] width 15 height 12
radio input "true"
click at [908, 415] on span "True" at bounding box center [908, 421] width 25 height 15
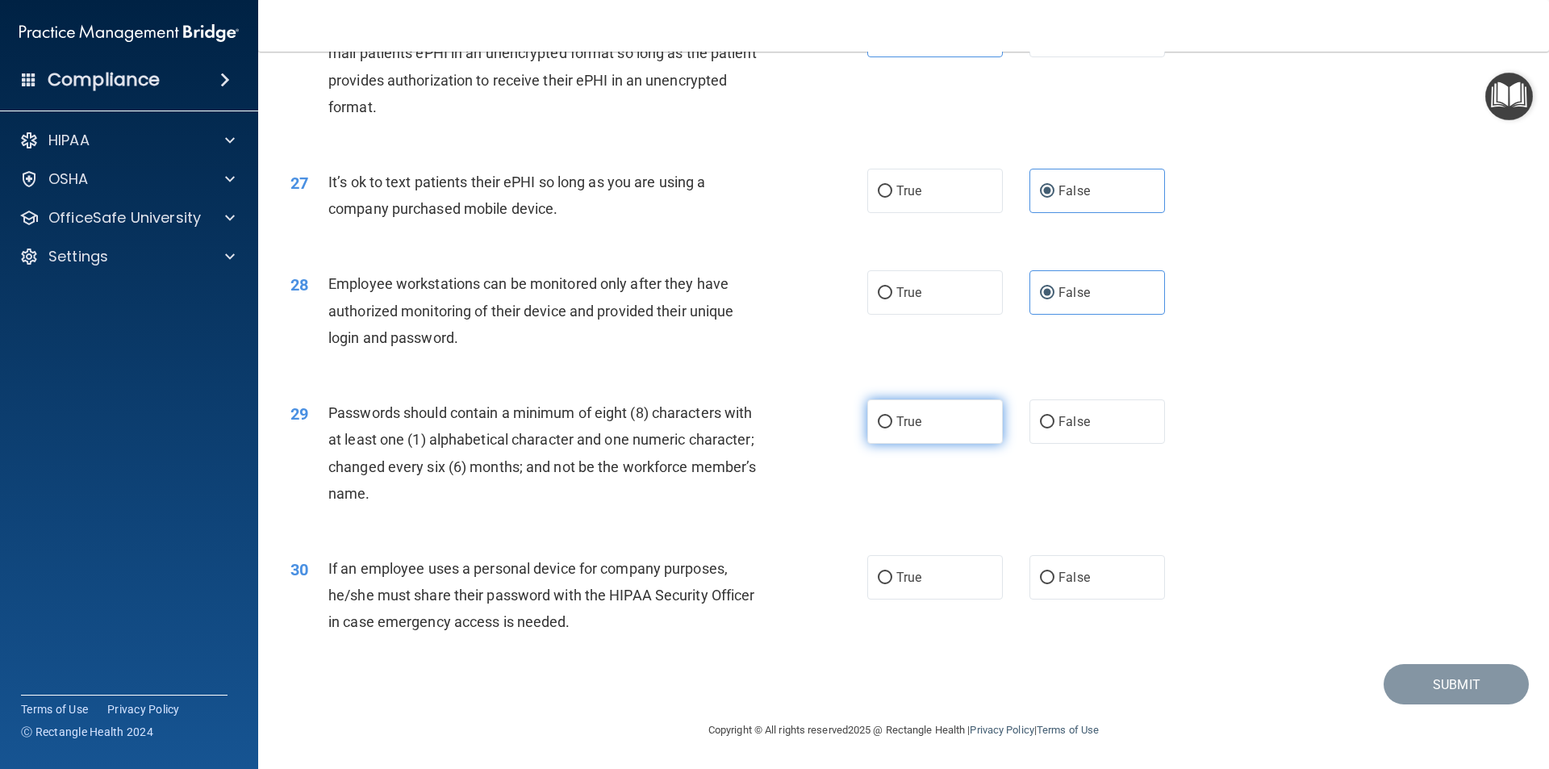
click at [892, 416] on input "True" at bounding box center [885, 422] width 15 height 12
radio input "true"
click at [1067, 570] on span "False" at bounding box center [1073, 576] width 31 height 15
click at [1054, 572] on input "False" at bounding box center [1047, 578] width 15 height 12
radio input "true"
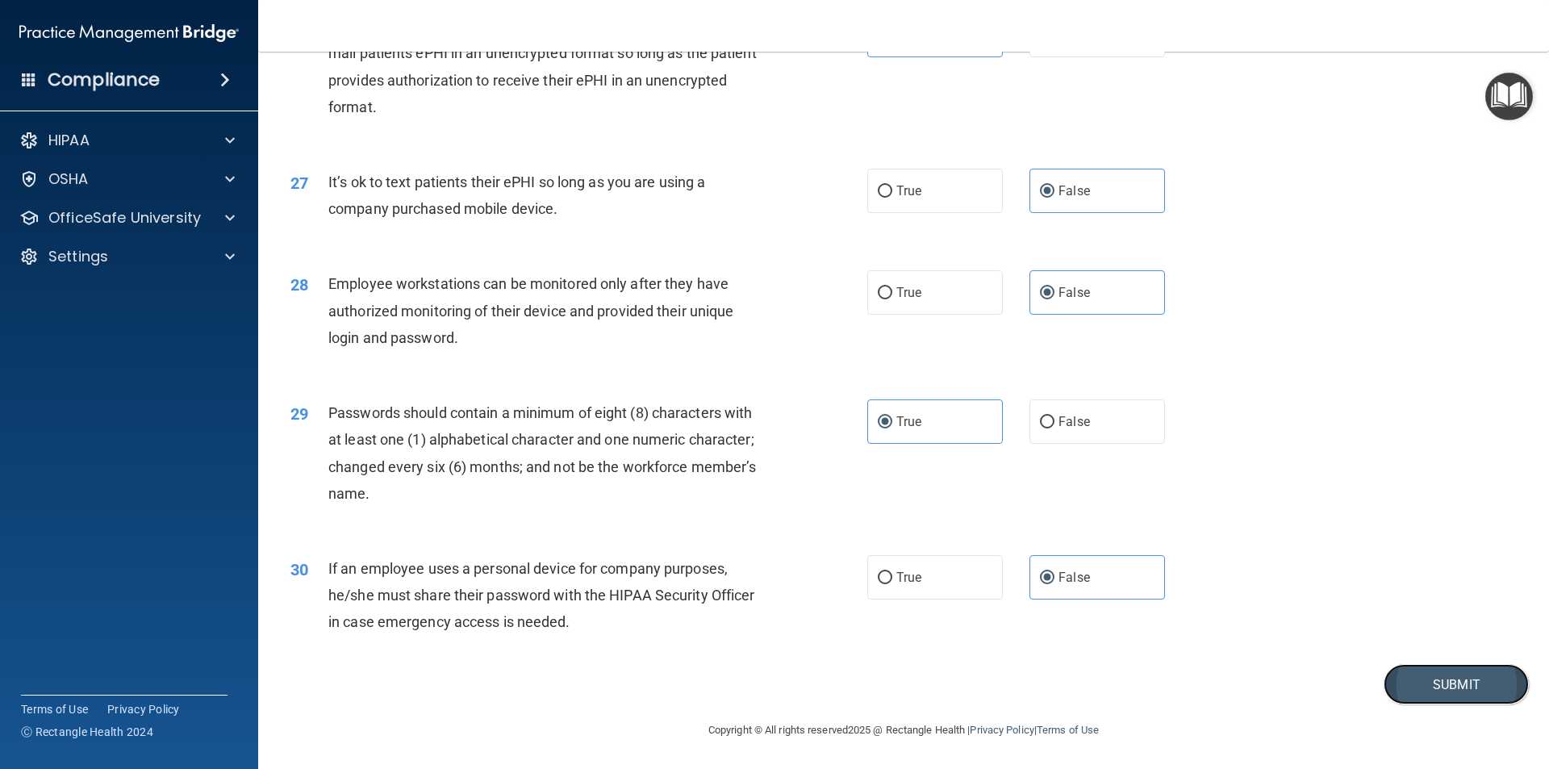
click at [1411, 686] on button "Submit" at bounding box center [1455, 684] width 145 height 41
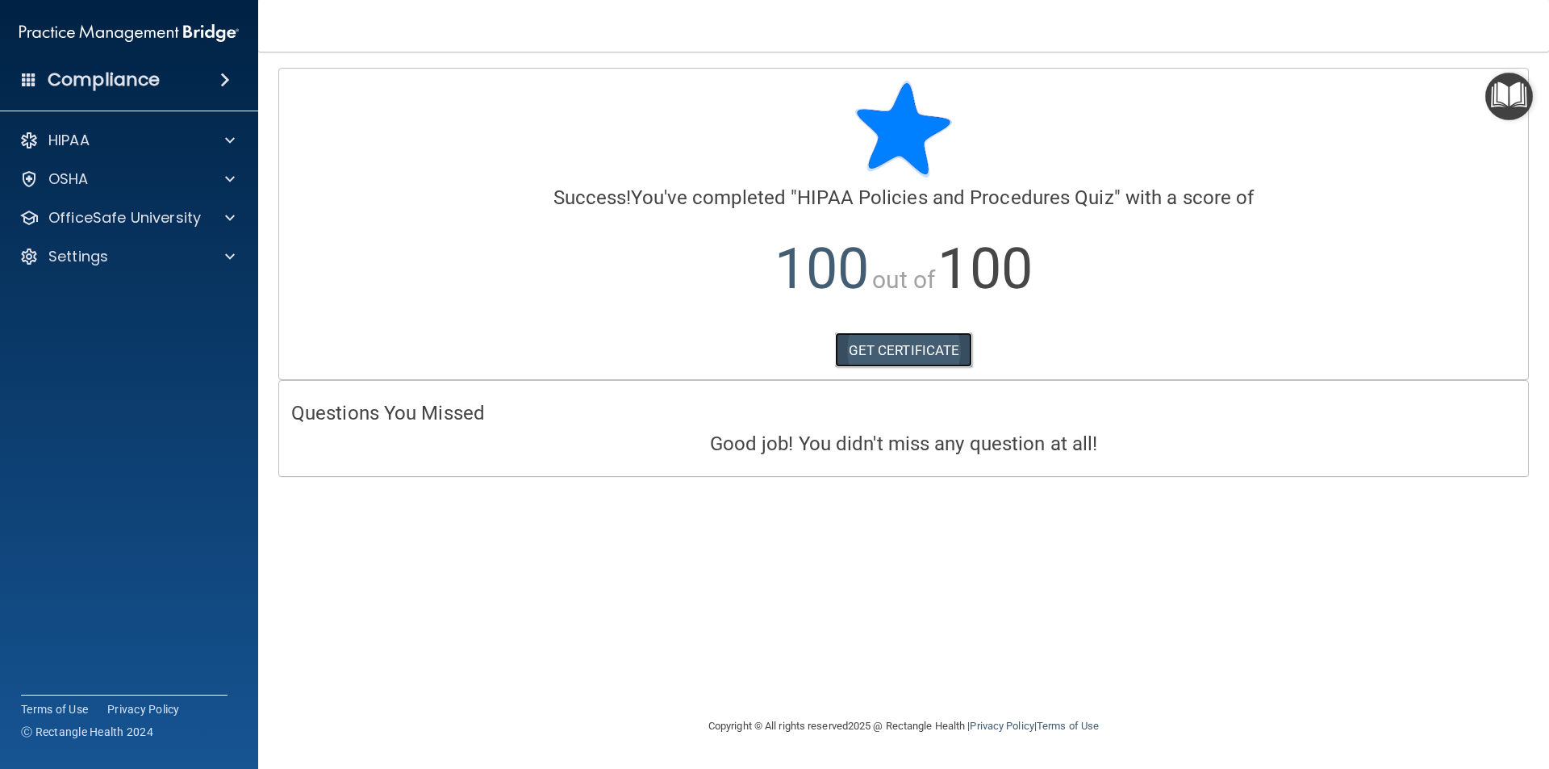
click at [894, 361] on link "GET CERTIFICATE" at bounding box center [904, 349] width 138 height 35
click at [79, 216] on p "OfficeSafe University" at bounding box center [124, 217] width 152 height 19
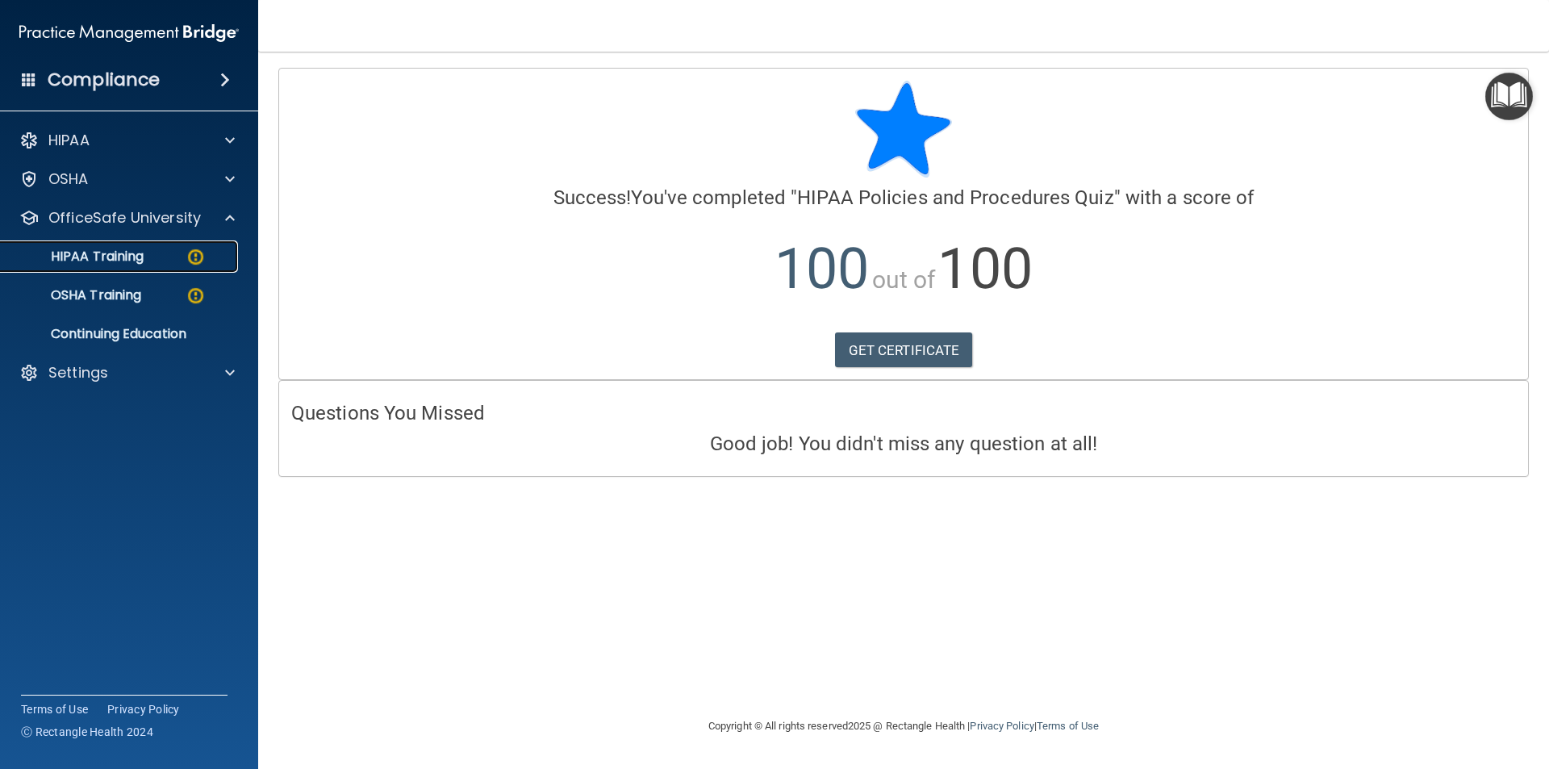
click at [186, 268] on link "HIPAA Training" at bounding box center [111, 256] width 254 height 32
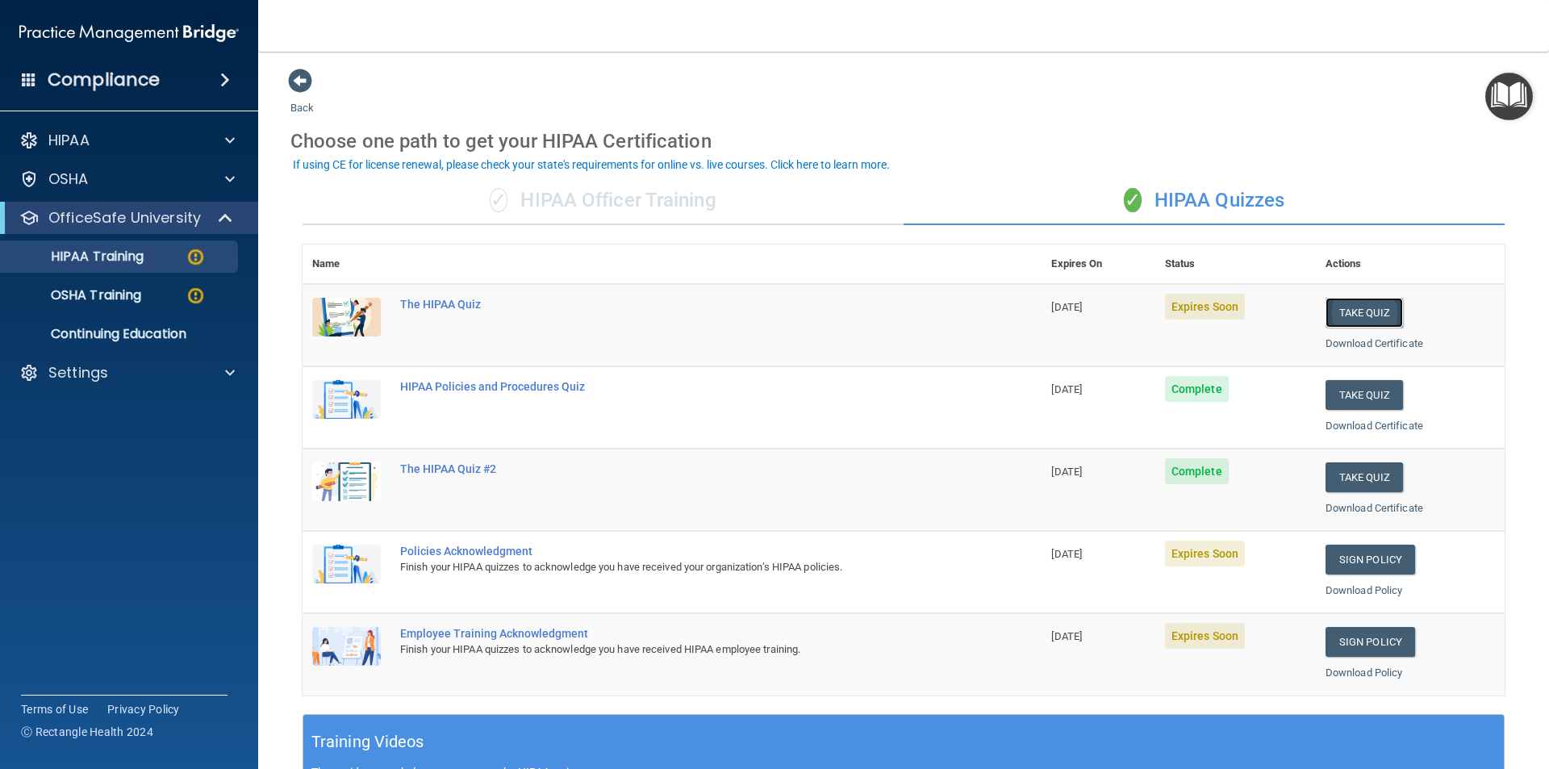
click at [1374, 306] on button "Take Quiz" at bounding box center [1363, 313] width 77 height 30
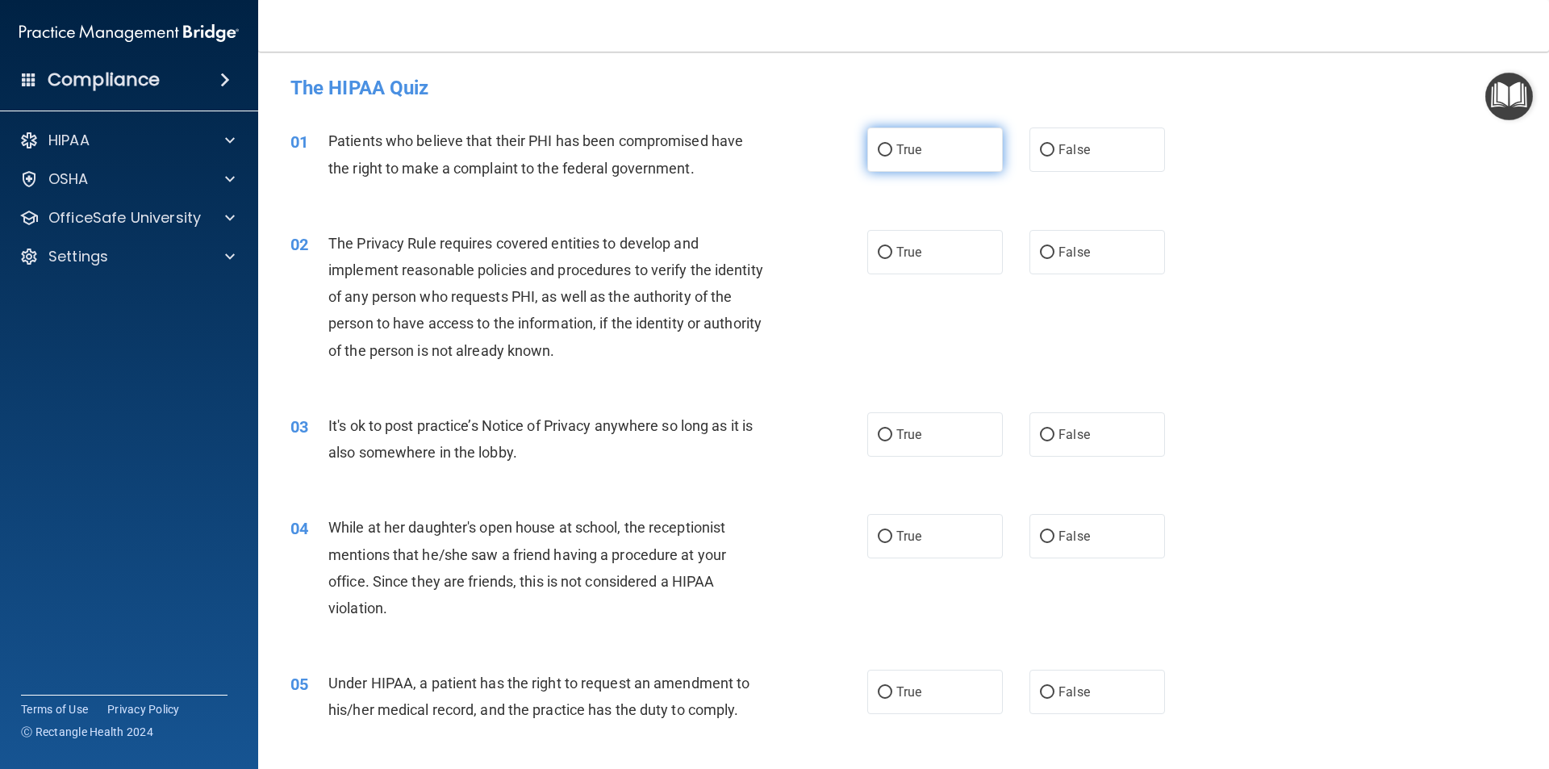
click at [911, 153] on span "True" at bounding box center [908, 149] width 25 height 15
click at [892, 153] on input "True" at bounding box center [885, 150] width 15 height 12
radio input "true"
click at [880, 250] on input "True" at bounding box center [885, 253] width 15 height 12
radio input "true"
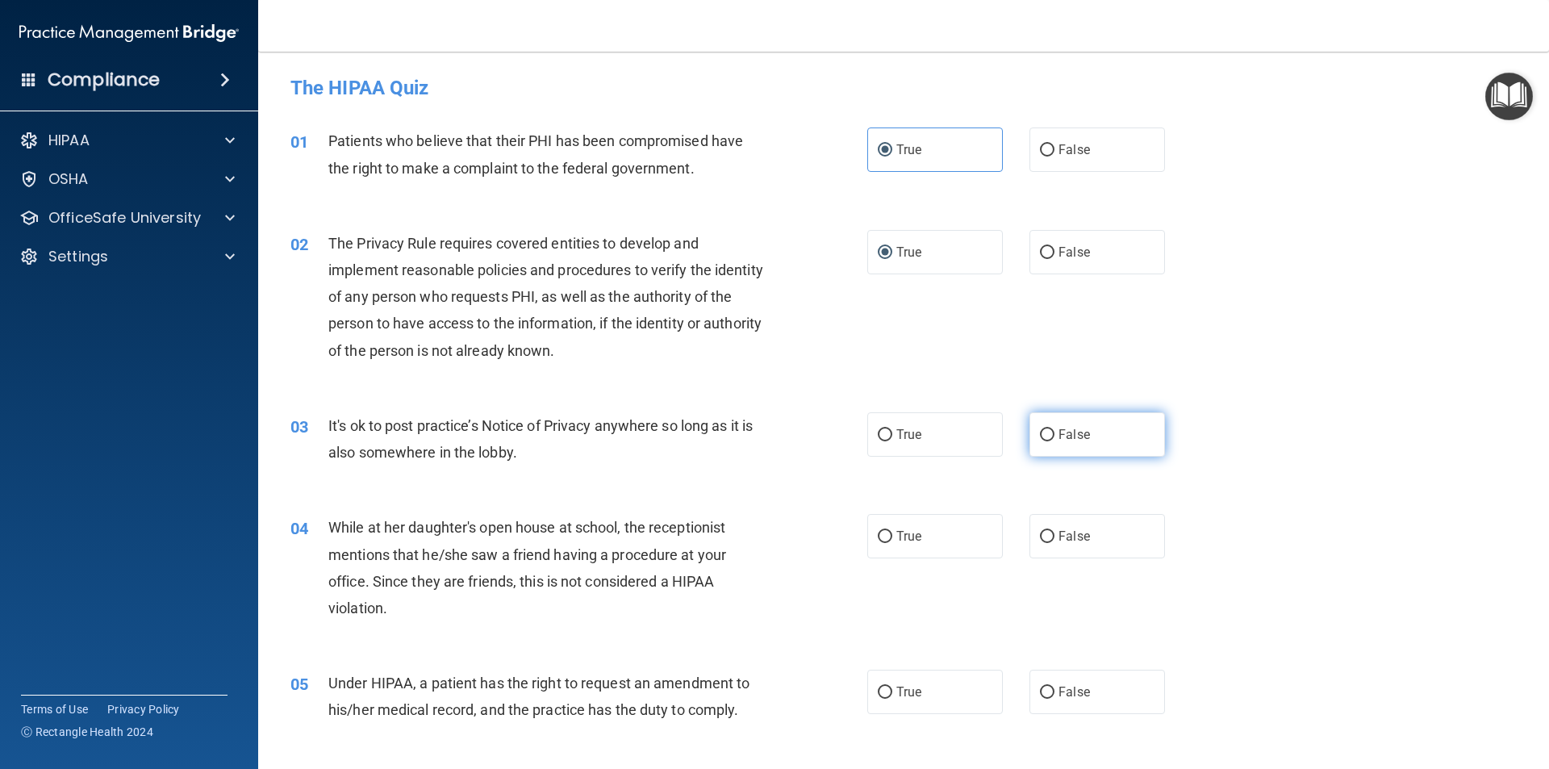
click at [1064, 443] on label "False" at bounding box center [1097, 434] width 136 height 44
click at [1054, 441] on input "False" at bounding box center [1047, 435] width 15 height 12
radio input "true"
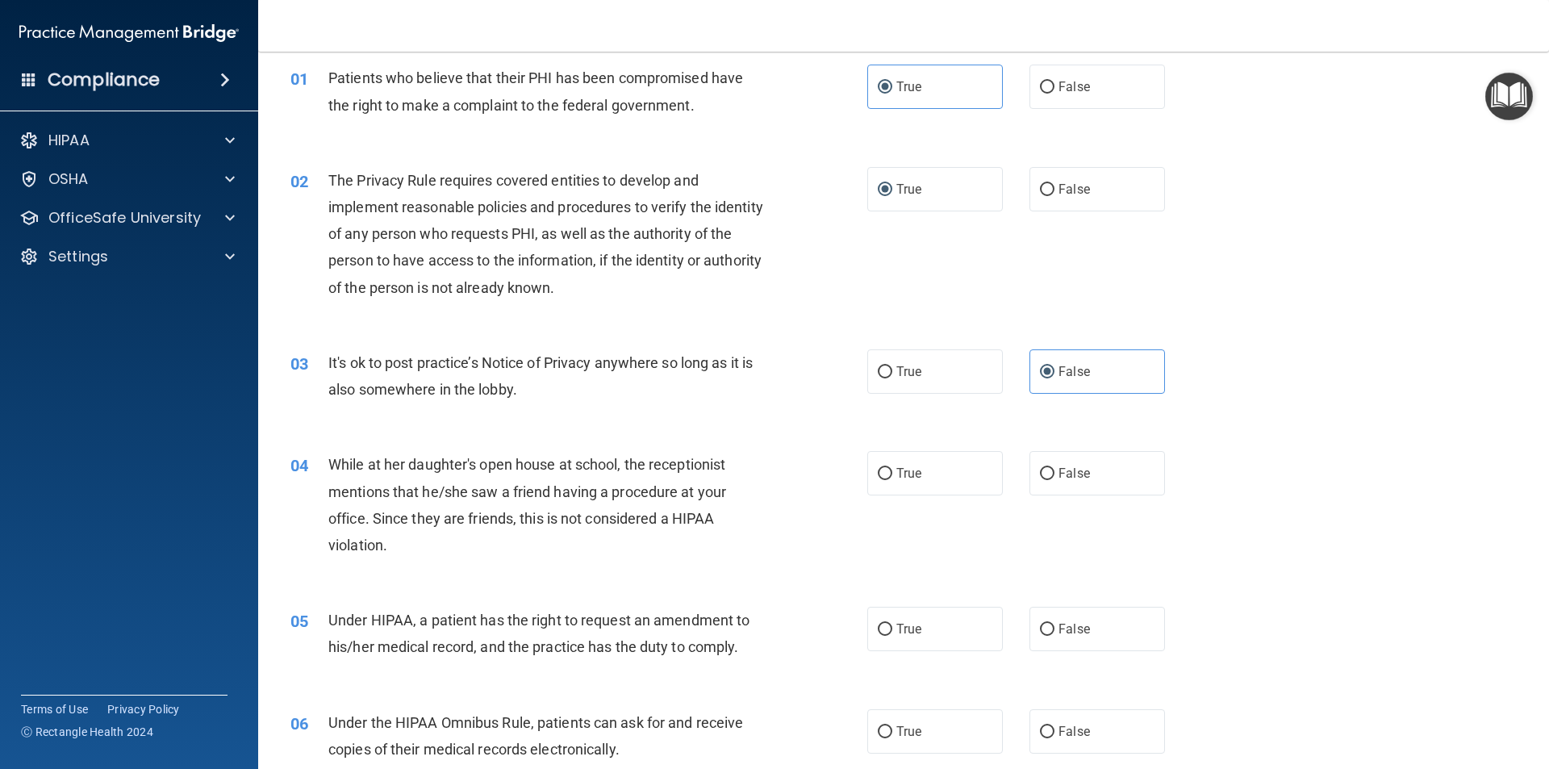
scroll to position [242, 0]
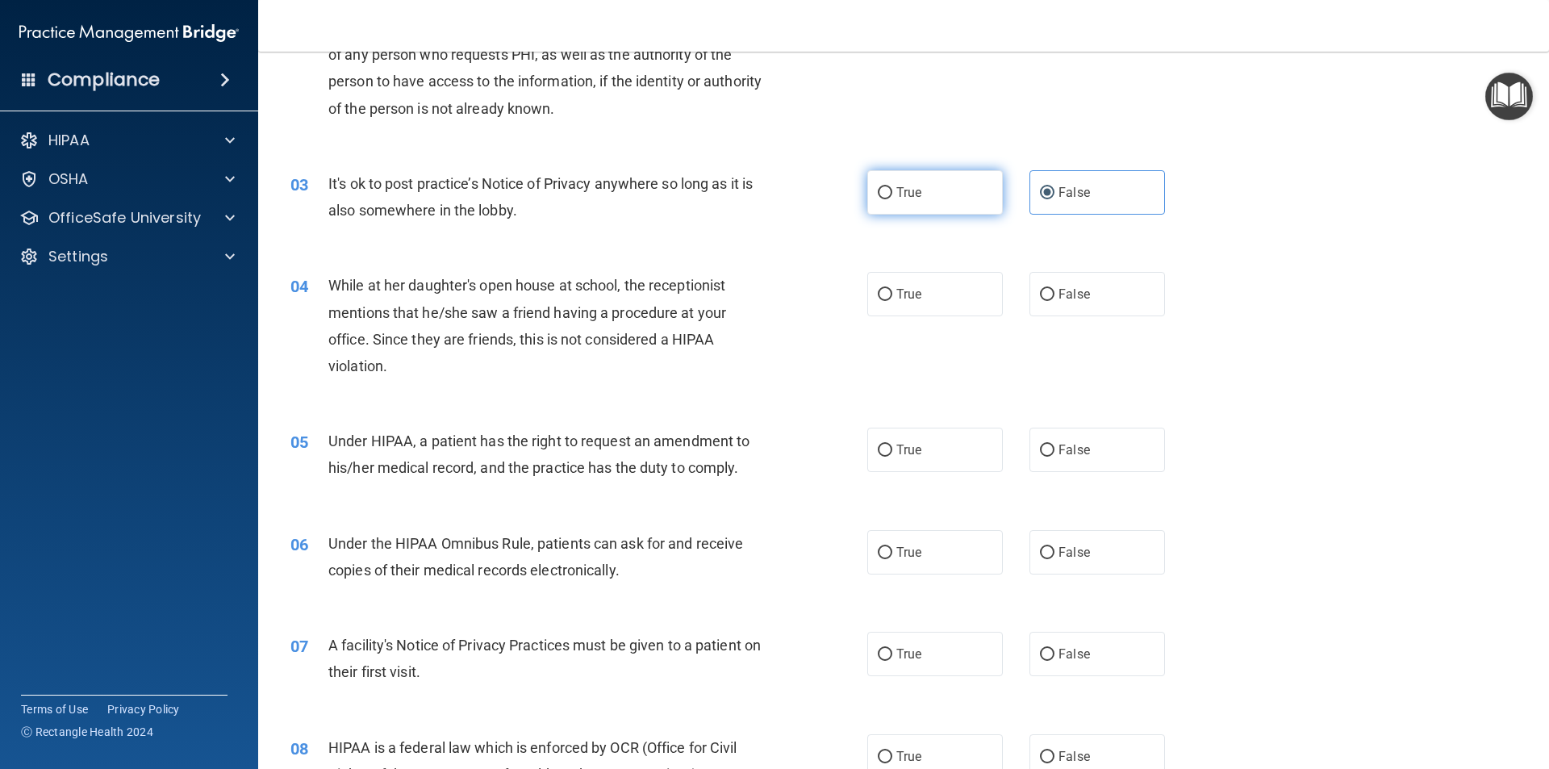
click at [921, 202] on label "True" at bounding box center [935, 192] width 136 height 44
click at [892, 199] on input "True" at bounding box center [885, 193] width 15 height 12
radio input "true"
radio input "false"
click at [1058, 286] on span "False" at bounding box center [1073, 293] width 31 height 15
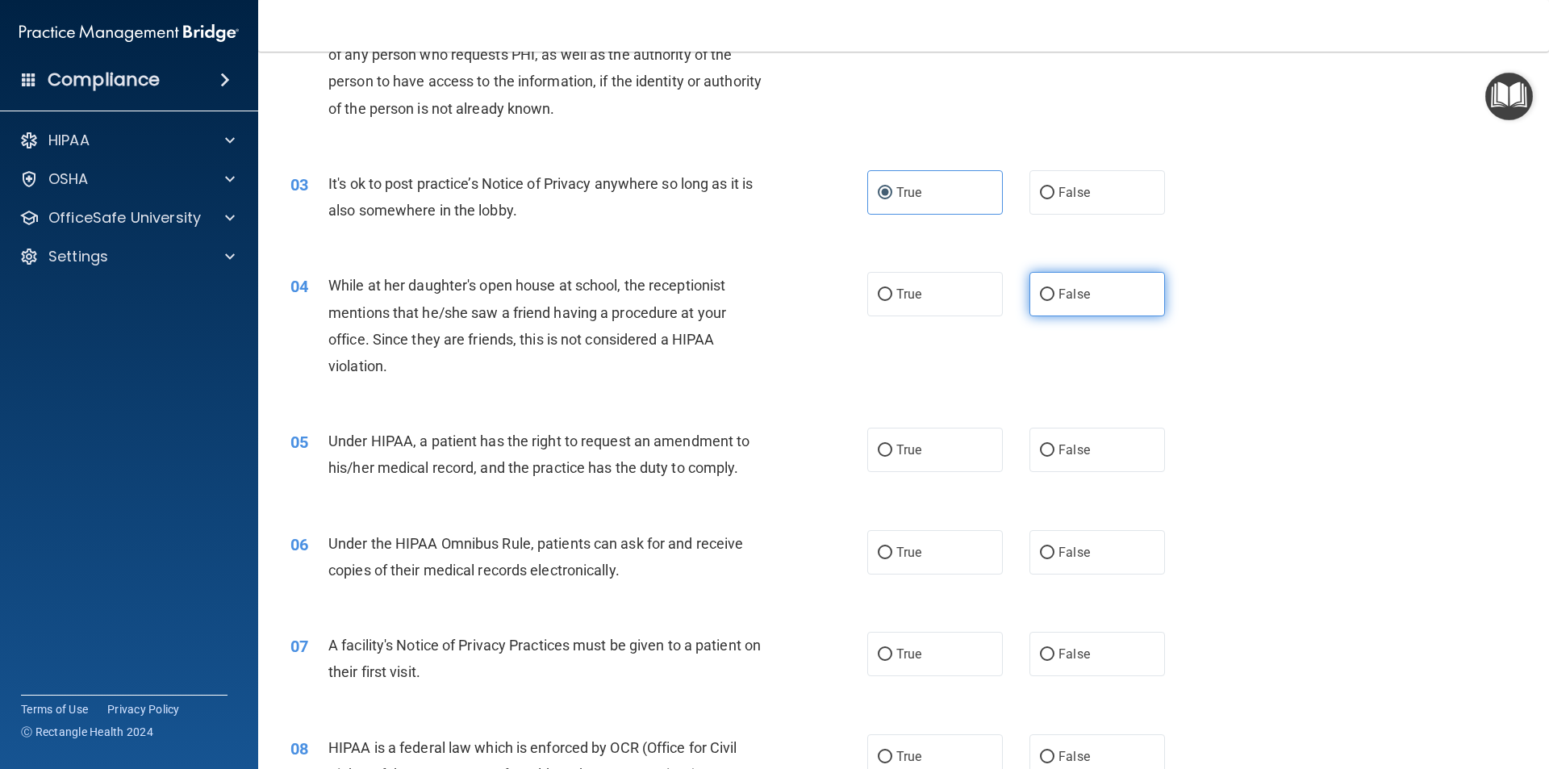
click at [1066, 292] on span "False" at bounding box center [1073, 293] width 31 height 15
click at [1054, 292] on input "False" at bounding box center [1047, 295] width 15 height 12
radio input "true"
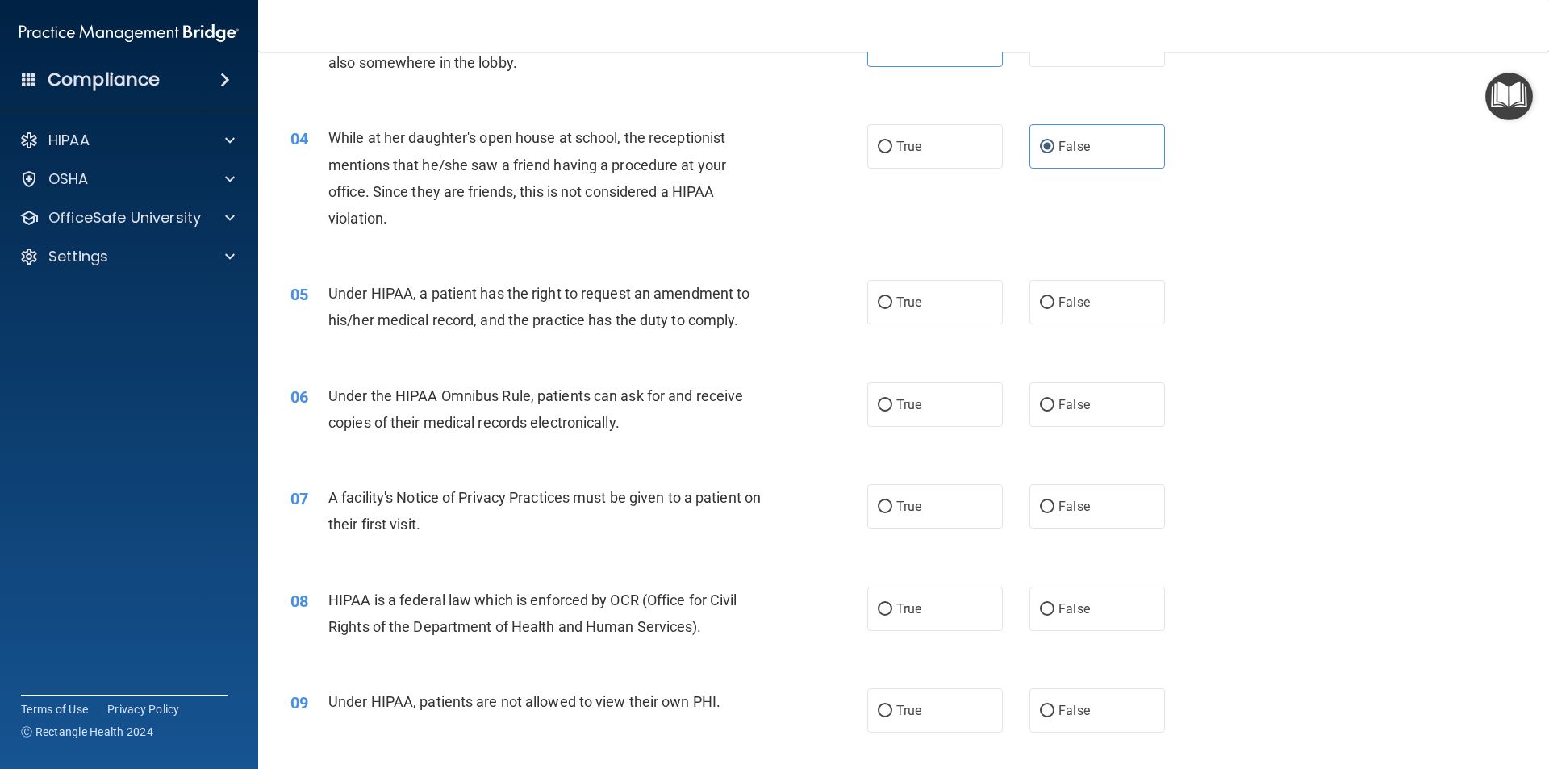
scroll to position [403, 0]
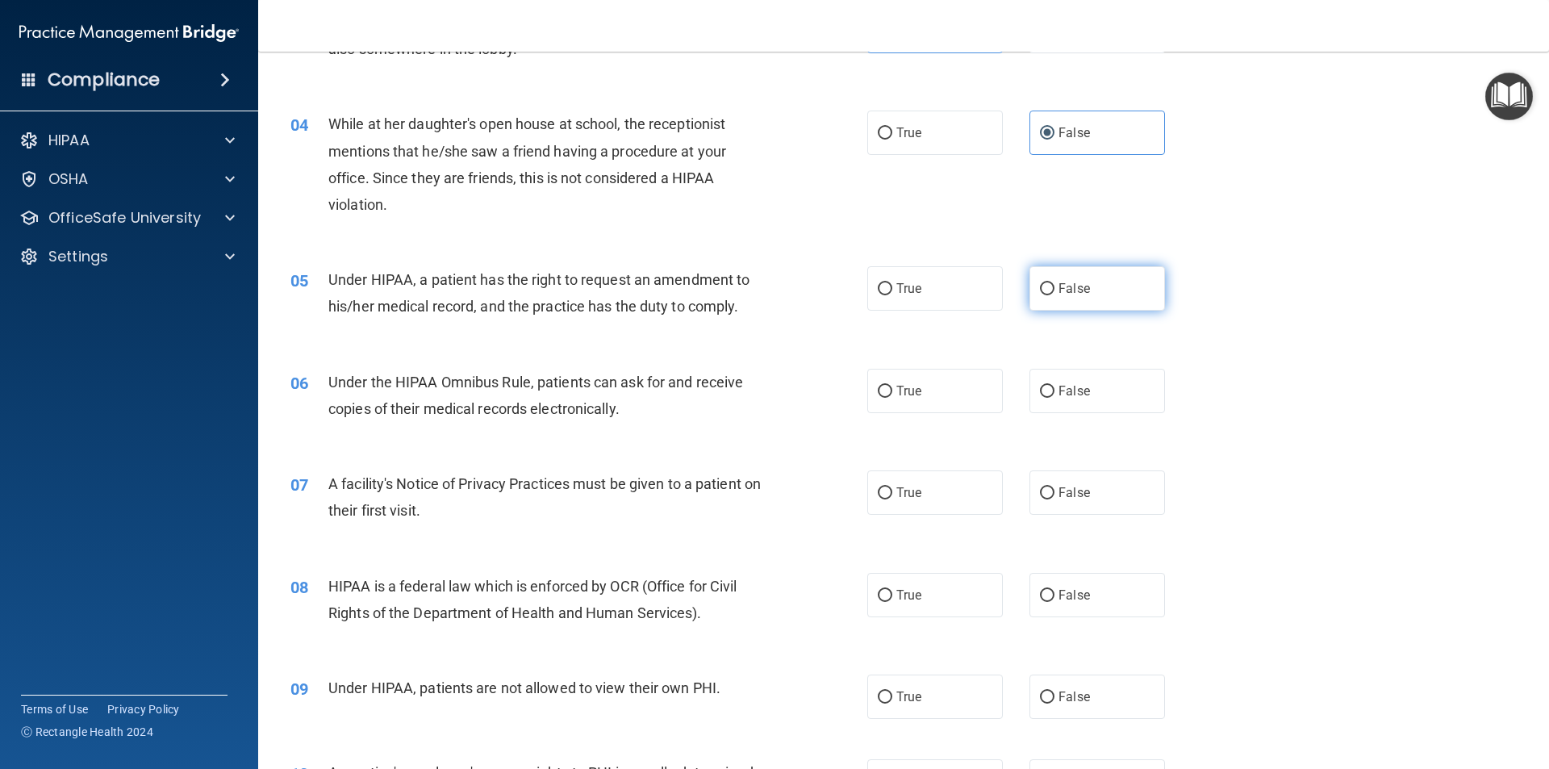
click at [1052, 298] on label "False" at bounding box center [1097, 288] width 136 height 44
click at [1052, 295] on input "False" at bounding box center [1047, 289] width 15 height 12
radio input "true"
click at [883, 392] on input "True" at bounding box center [885, 392] width 15 height 12
radio input "true"
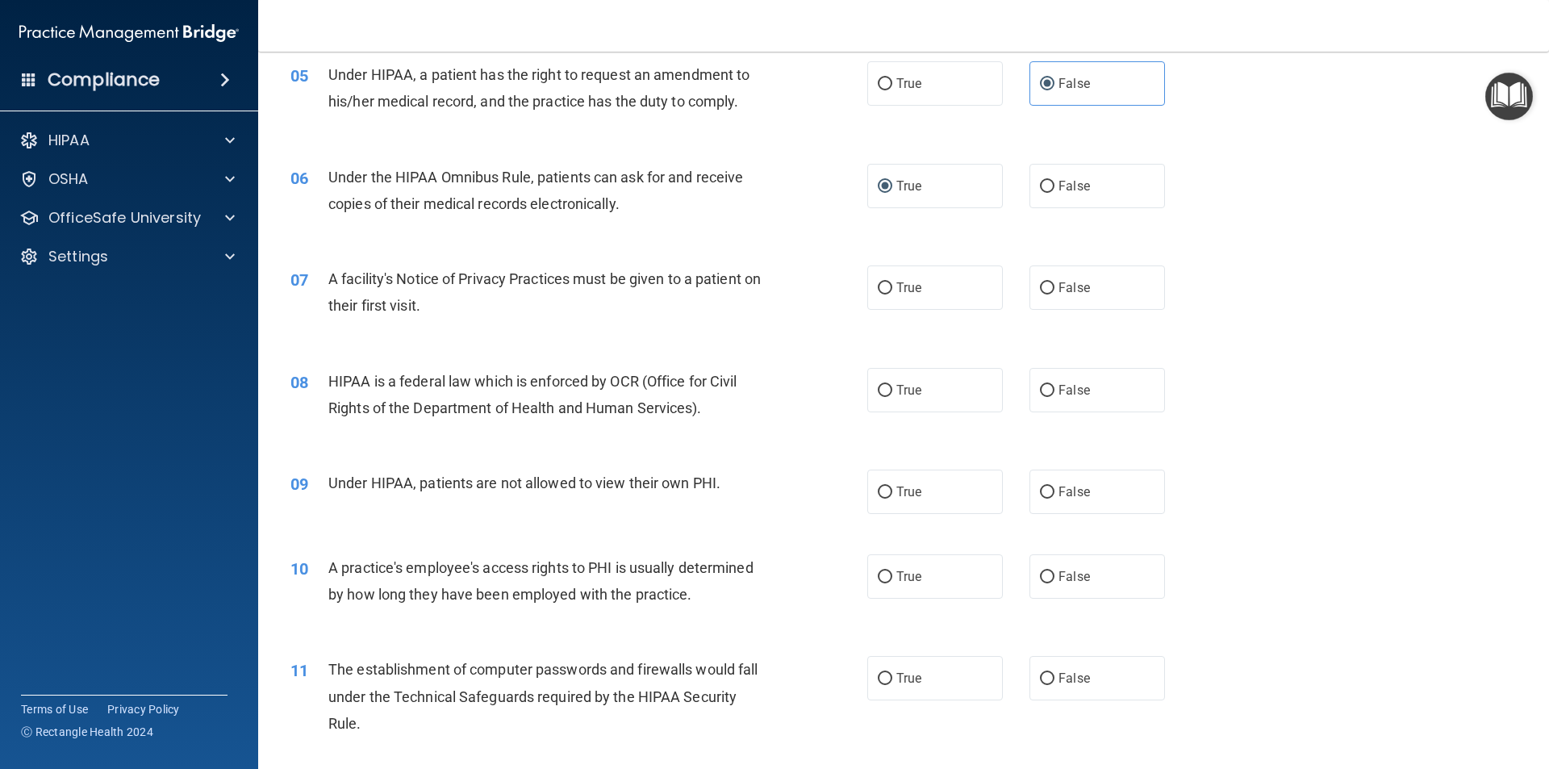
scroll to position [645, 0]
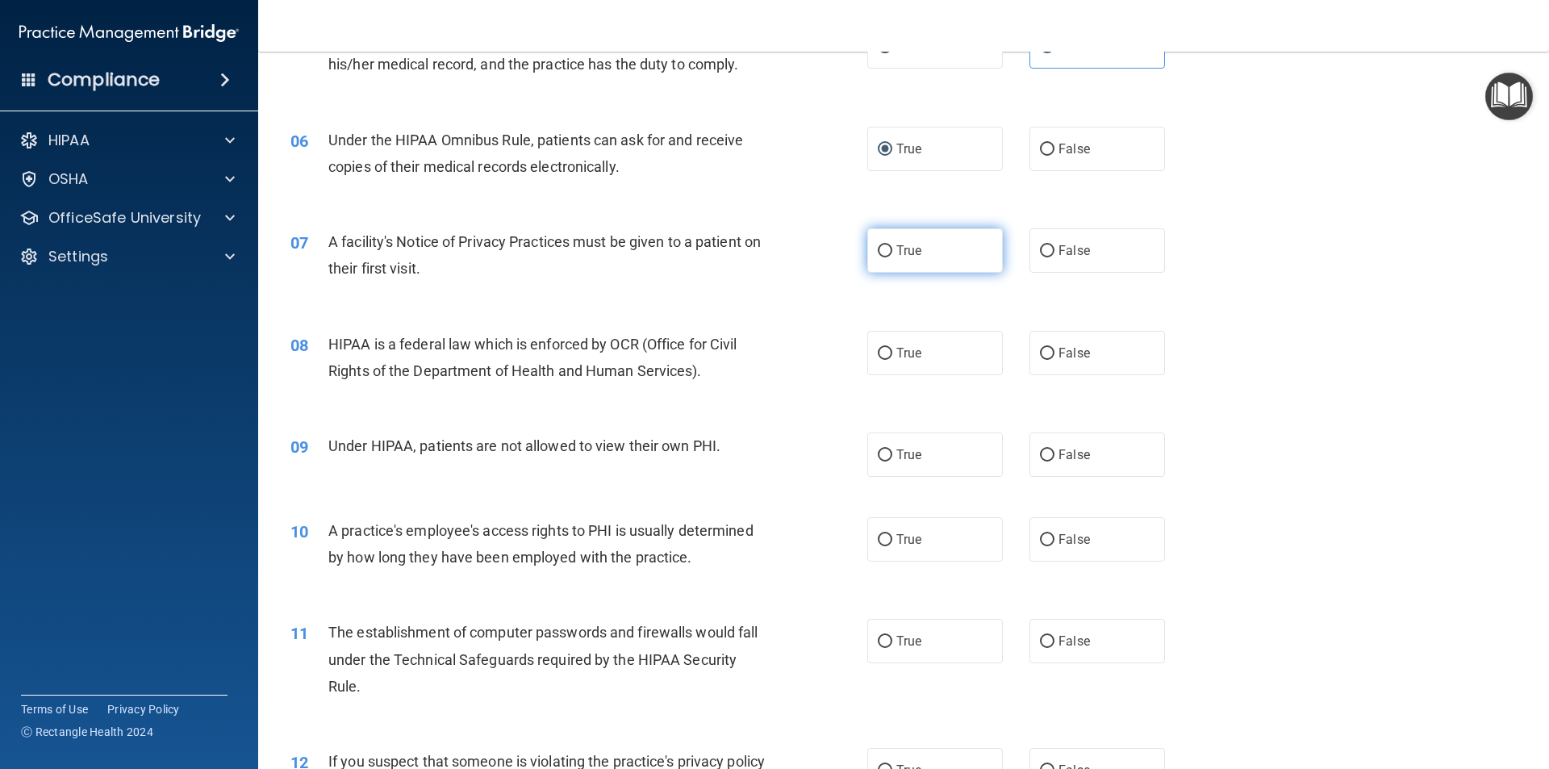
click at [902, 245] on span "True" at bounding box center [908, 250] width 25 height 15
click at [892, 245] on input "True" at bounding box center [885, 251] width 15 height 12
radio input "true"
click at [915, 357] on span "True" at bounding box center [908, 352] width 25 height 15
click at [892, 357] on input "True" at bounding box center [885, 354] width 15 height 12
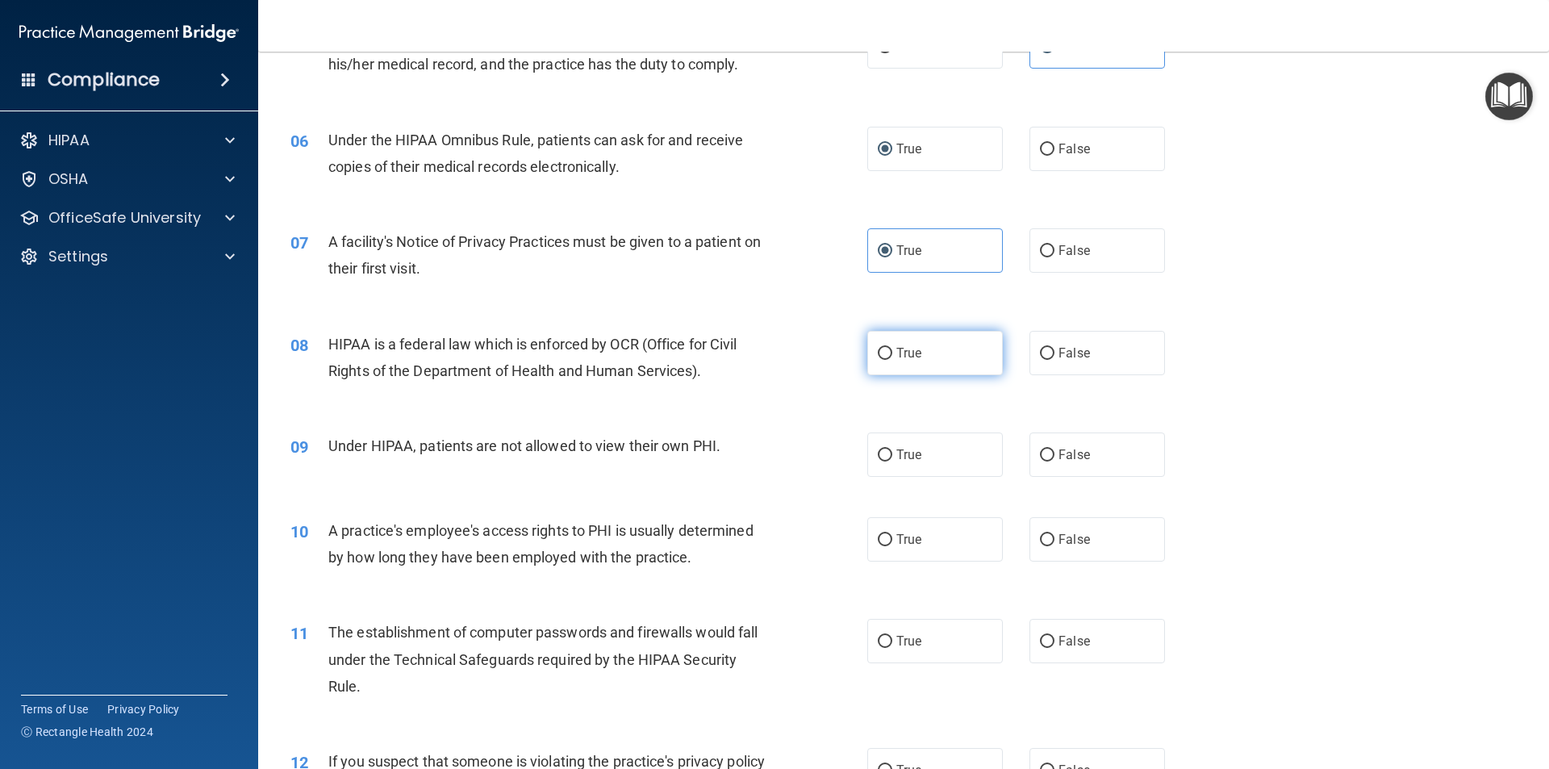
radio input "true"
click at [1040, 462] on label "False" at bounding box center [1097, 454] width 136 height 44
click at [1040, 461] on input "False" at bounding box center [1047, 455] width 15 height 12
radio input "true"
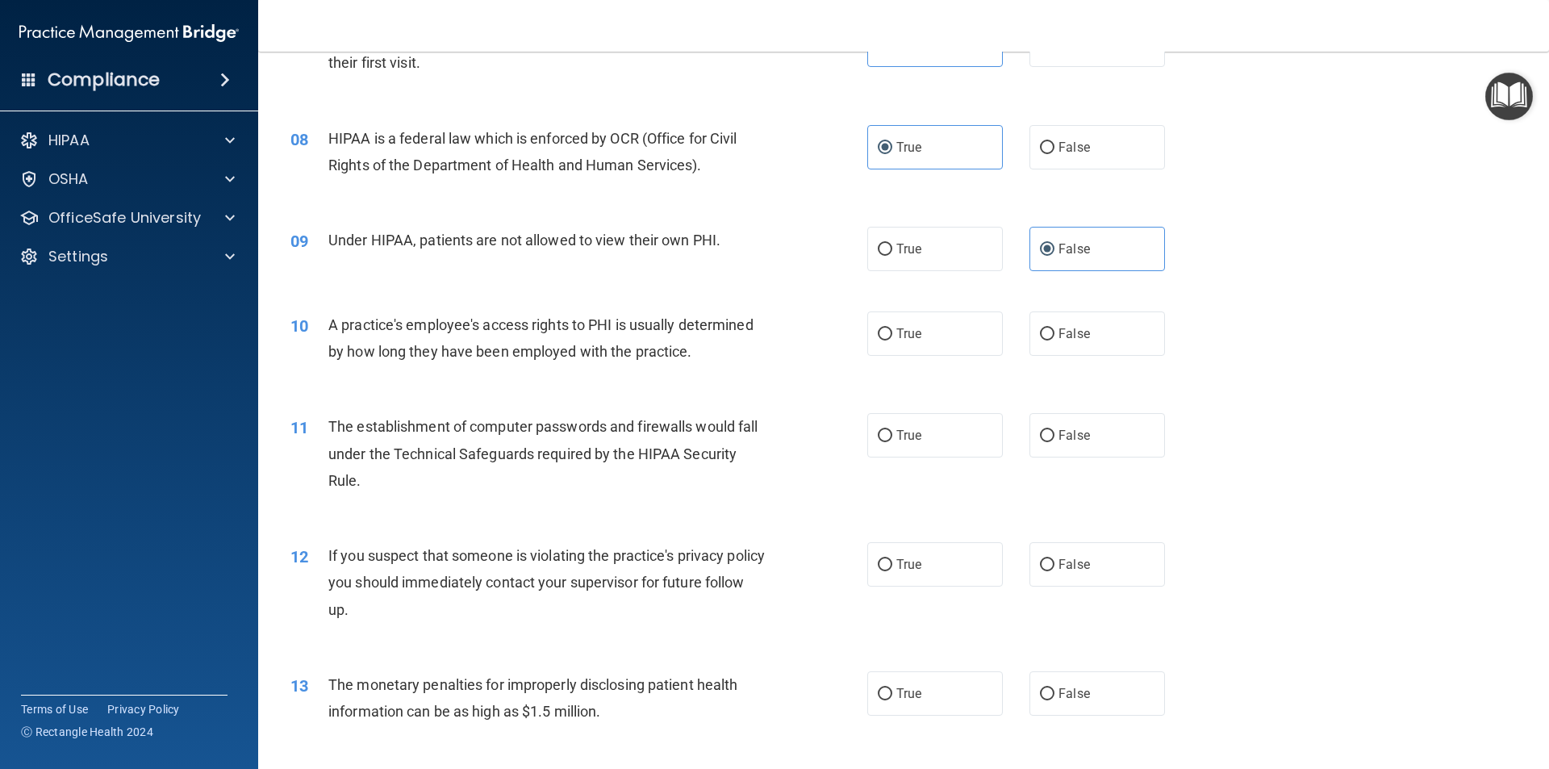
scroll to position [887, 0]
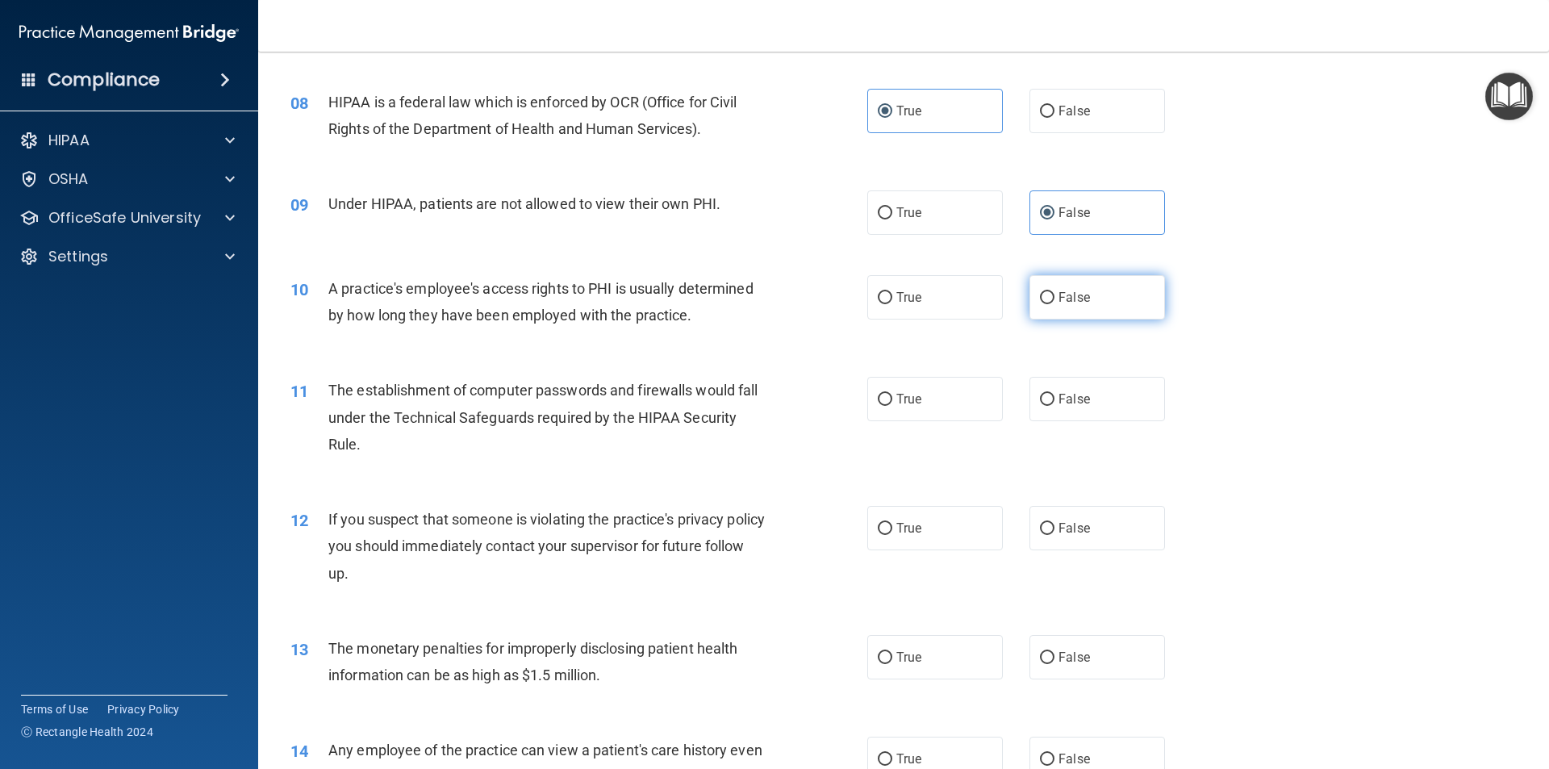
click at [1045, 288] on label "False" at bounding box center [1097, 297] width 136 height 44
click at [1045, 292] on input "False" at bounding box center [1047, 298] width 15 height 12
radio input "true"
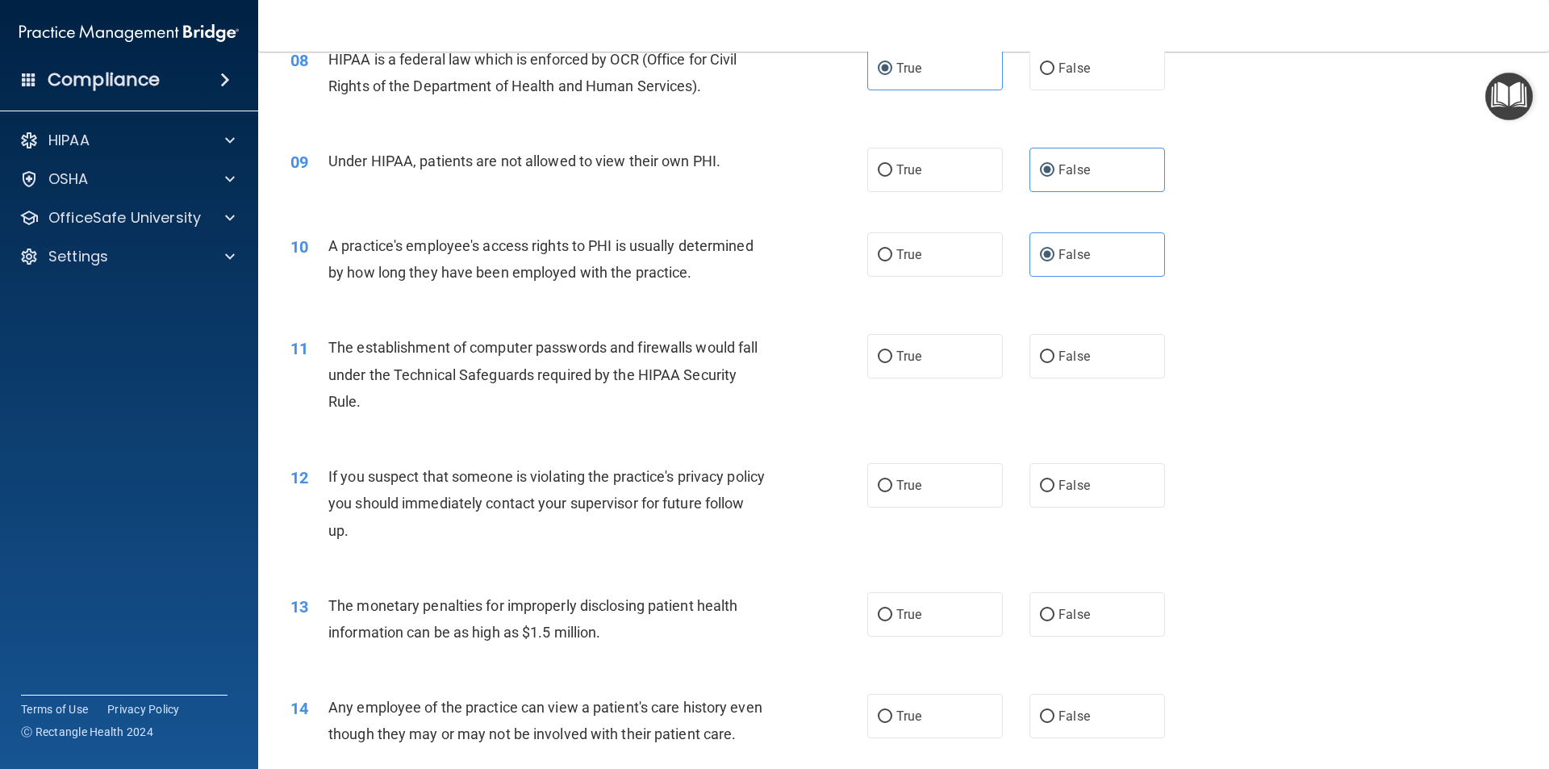
scroll to position [968, 0]
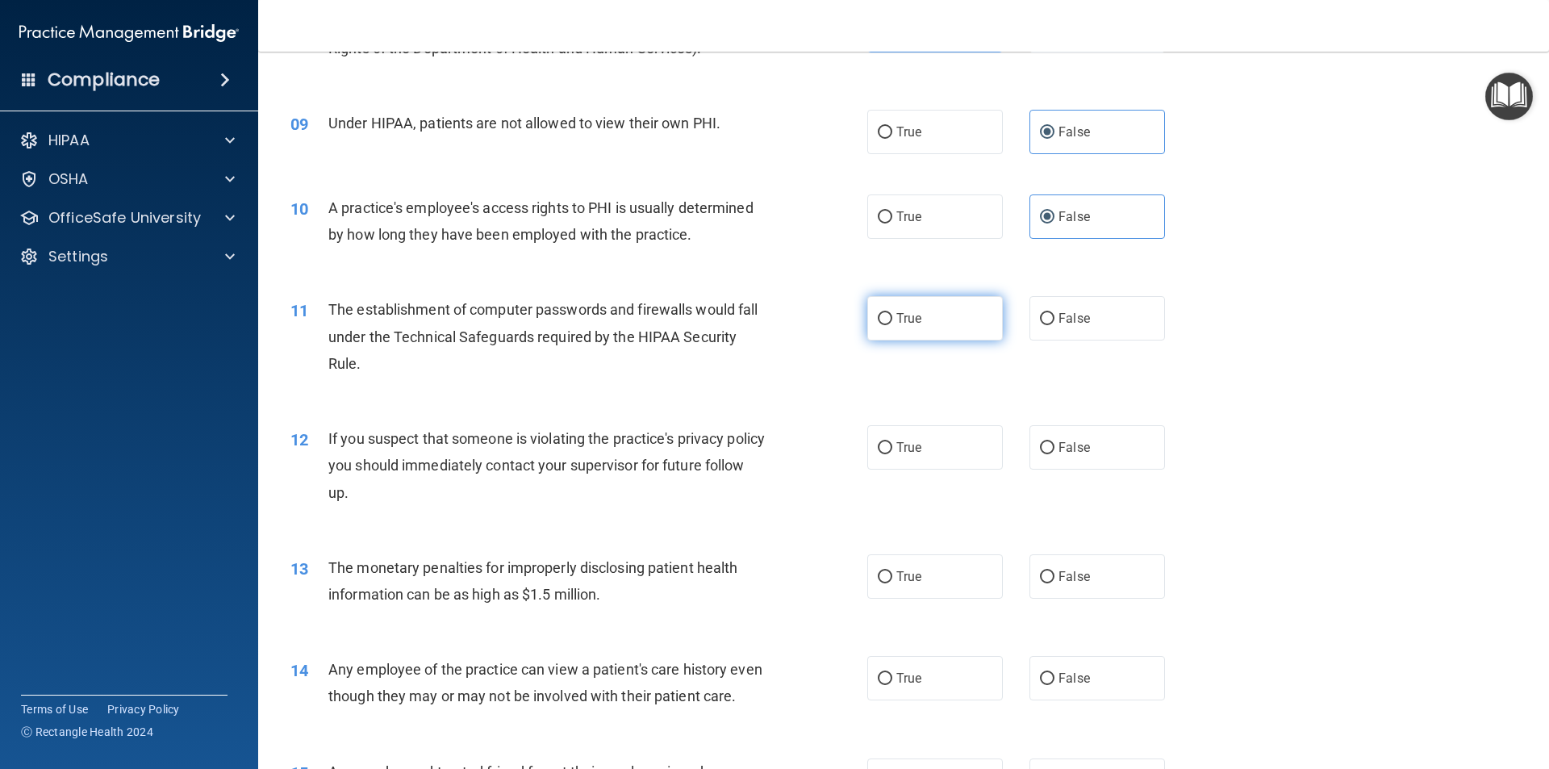
click at [907, 307] on label "True" at bounding box center [935, 318] width 136 height 44
click at [892, 313] on input "True" at bounding box center [885, 319] width 15 height 12
radio input "true"
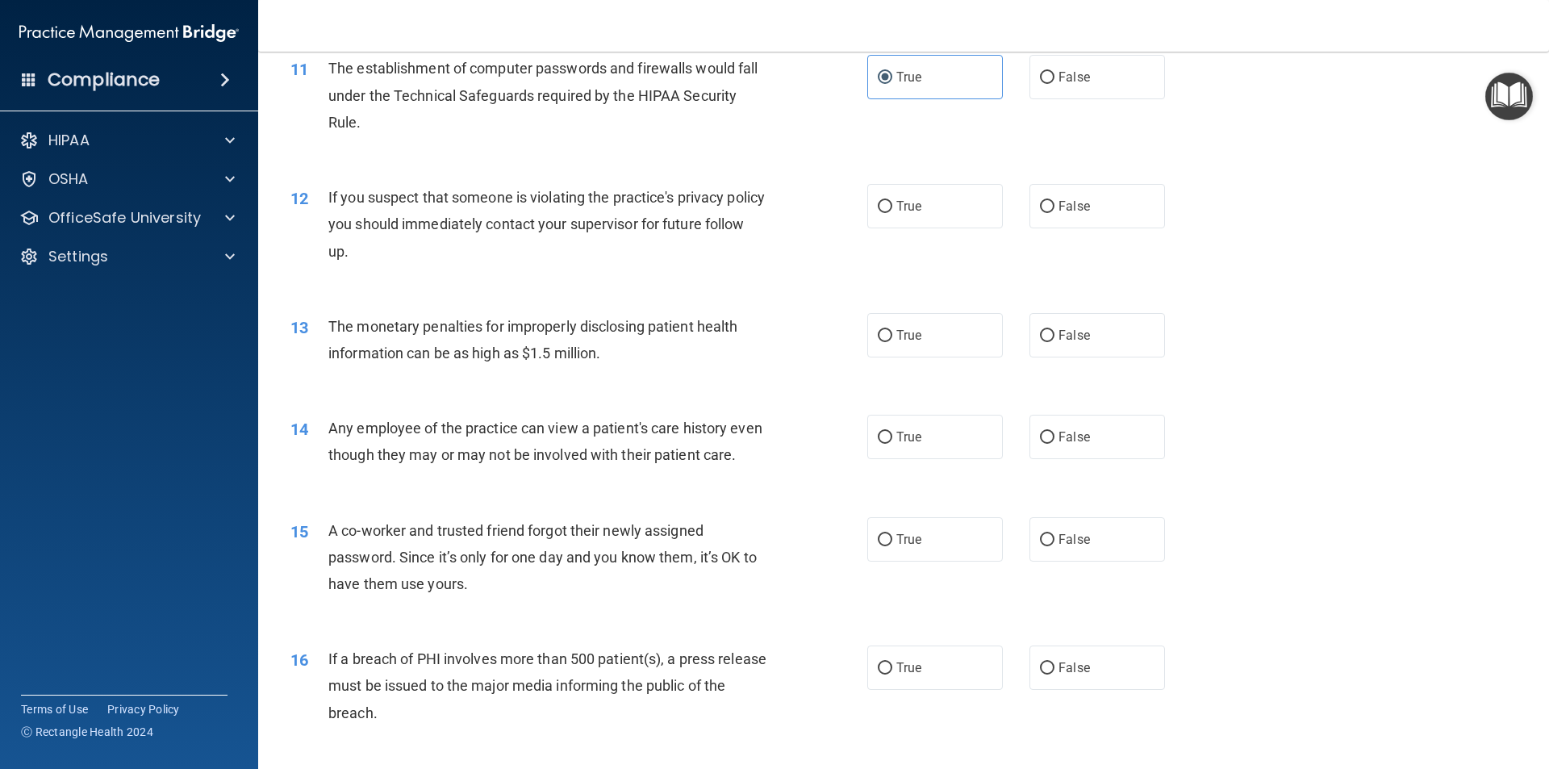
scroll to position [1210, 0]
click at [904, 226] on label "True" at bounding box center [935, 205] width 136 height 44
click at [892, 212] on input "True" at bounding box center [885, 206] width 15 height 12
radio input "true"
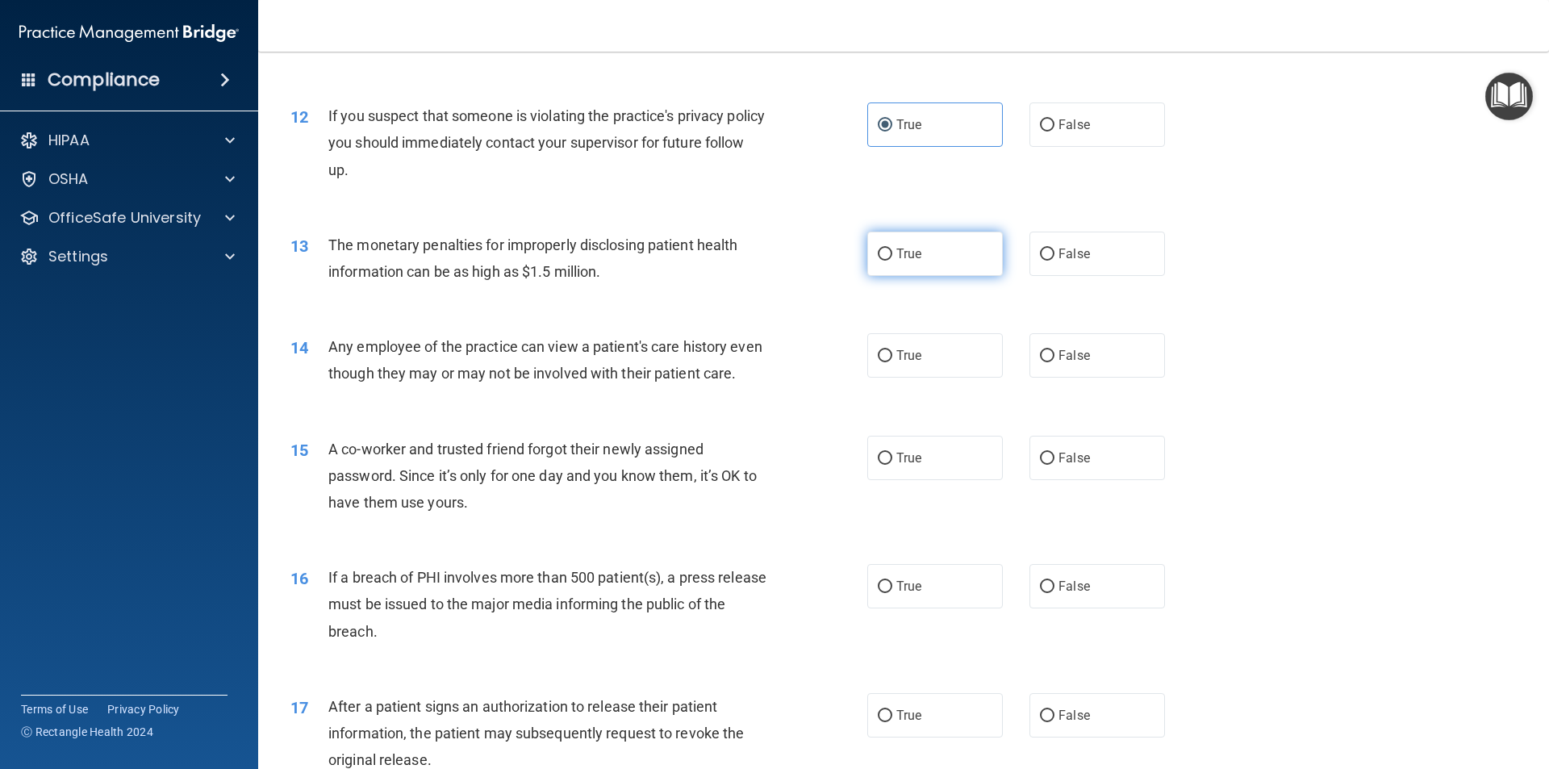
click at [911, 250] on span "True" at bounding box center [908, 253] width 25 height 15
click at [892, 250] on input "True" at bounding box center [885, 254] width 15 height 12
radio input "true"
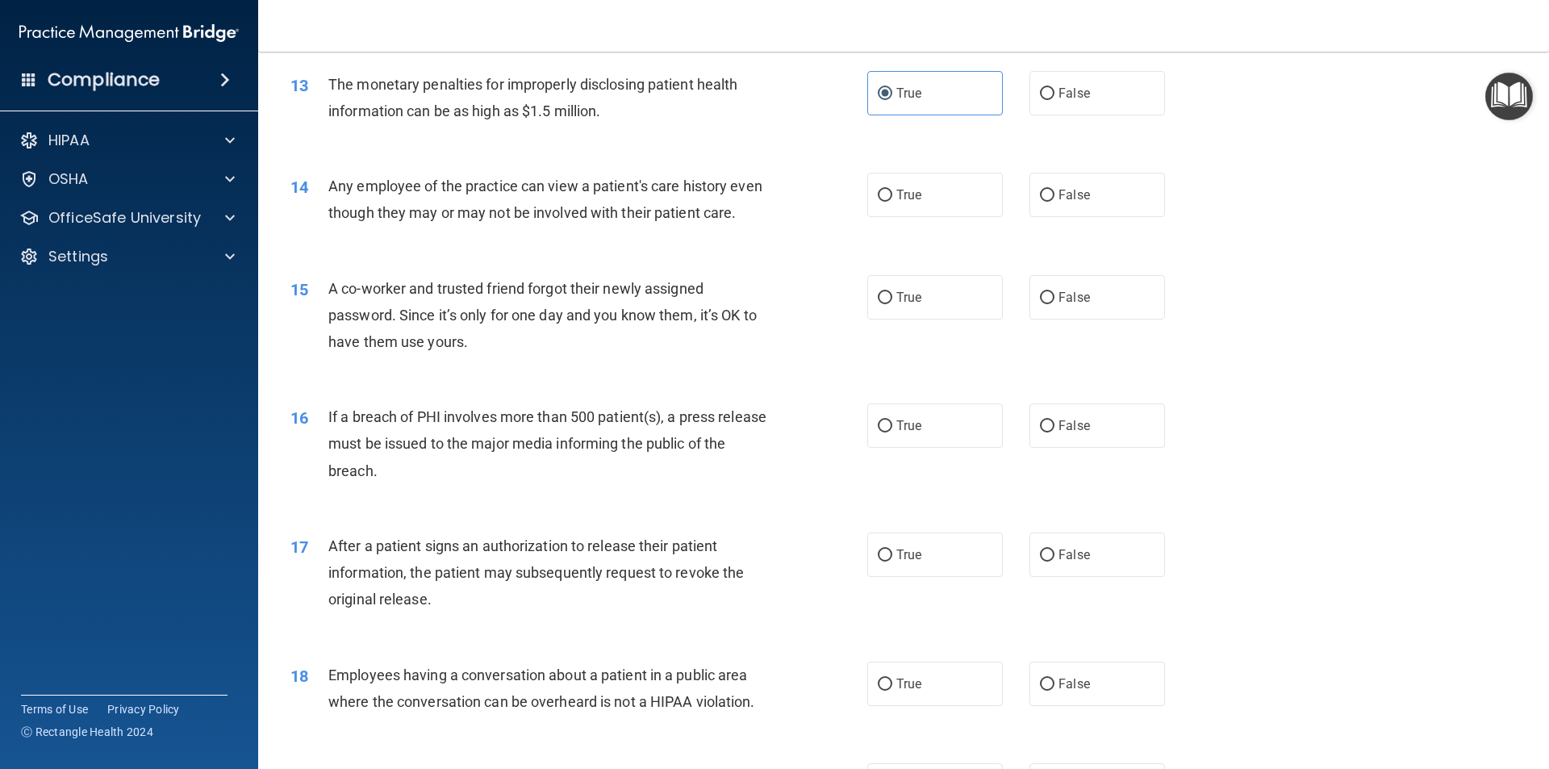
scroll to position [1452, 0]
click at [1054, 204] on label "False" at bounding box center [1097, 194] width 136 height 44
click at [1054, 201] on input "False" at bounding box center [1047, 195] width 15 height 12
radio input "true"
click at [1040, 303] on input "False" at bounding box center [1047, 297] width 15 height 12
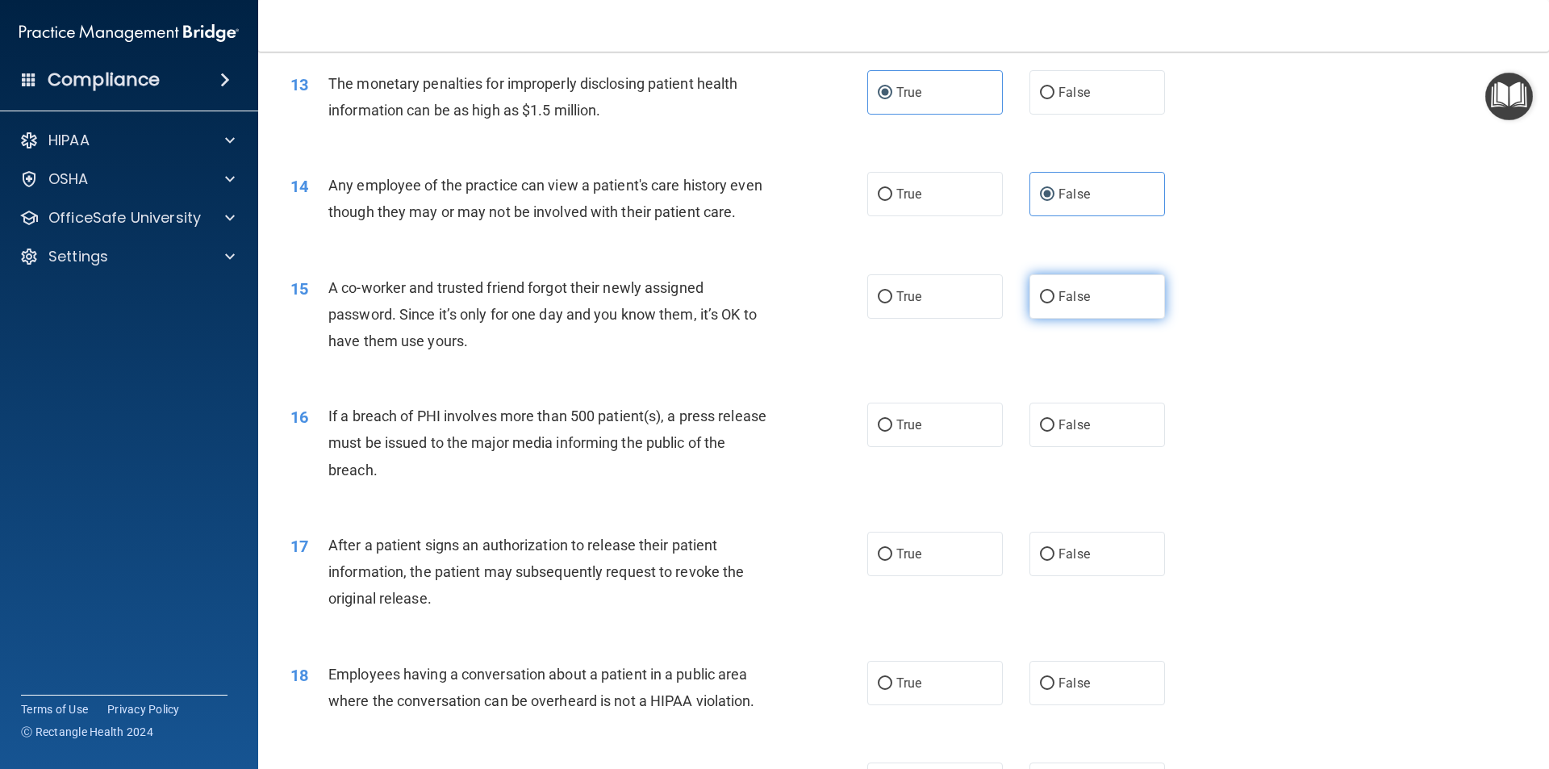
radio input "true"
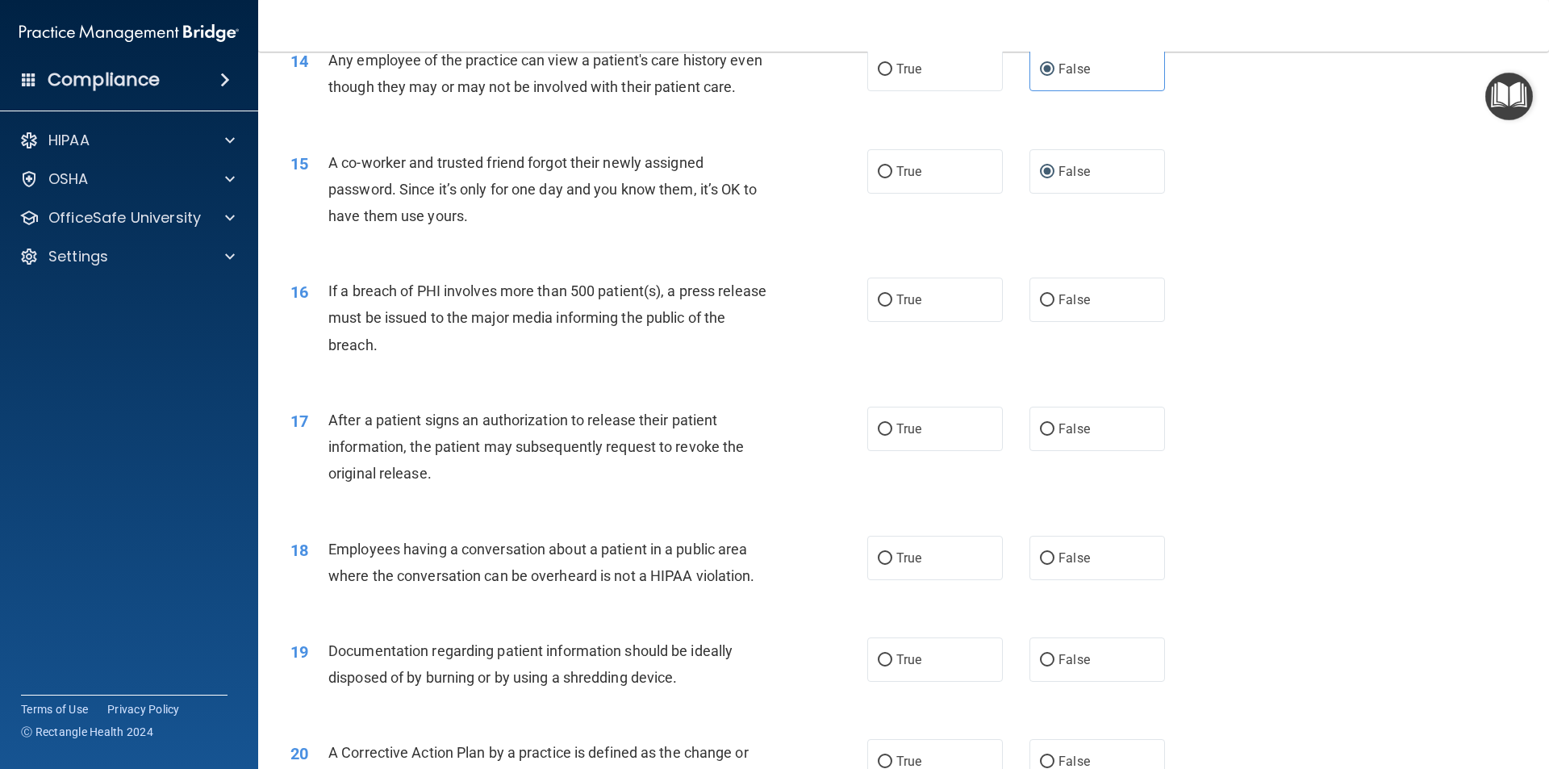
scroll to position [1613, 0]
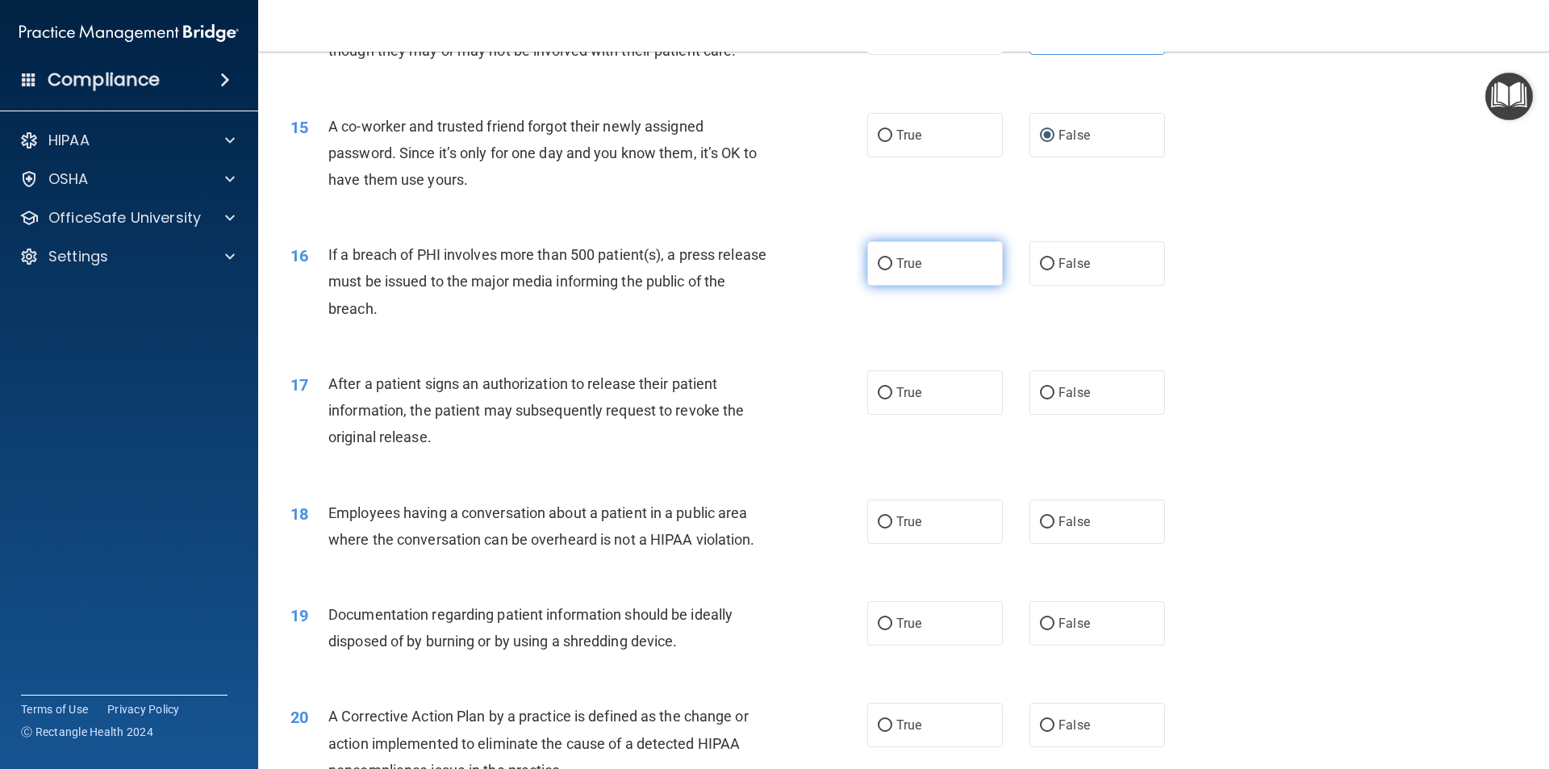
click at [882, 270] on input "True" at bounding box center [885, 264] width 15 height 12
radio input "true"
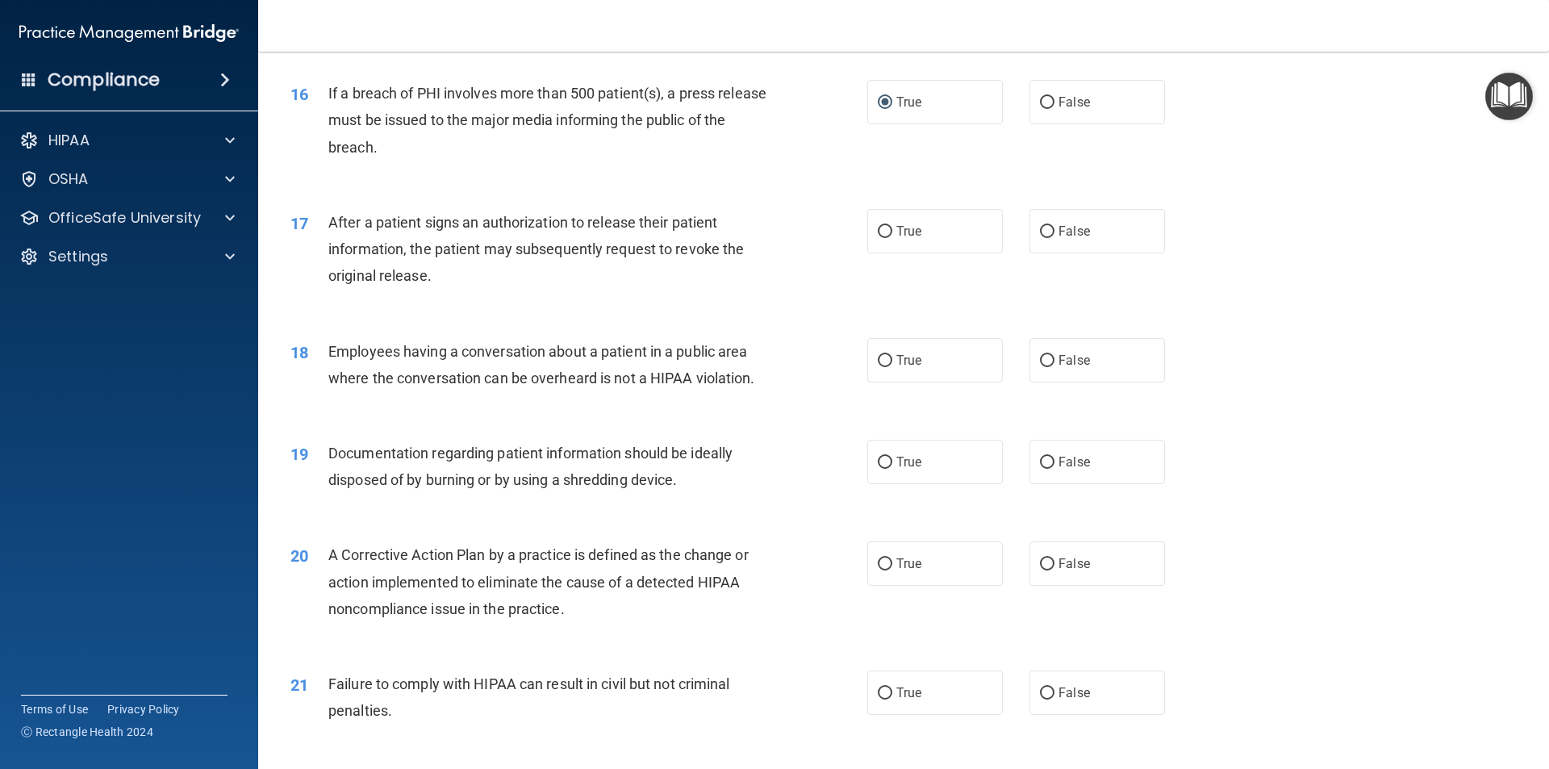
scroll to position [1855, 0]
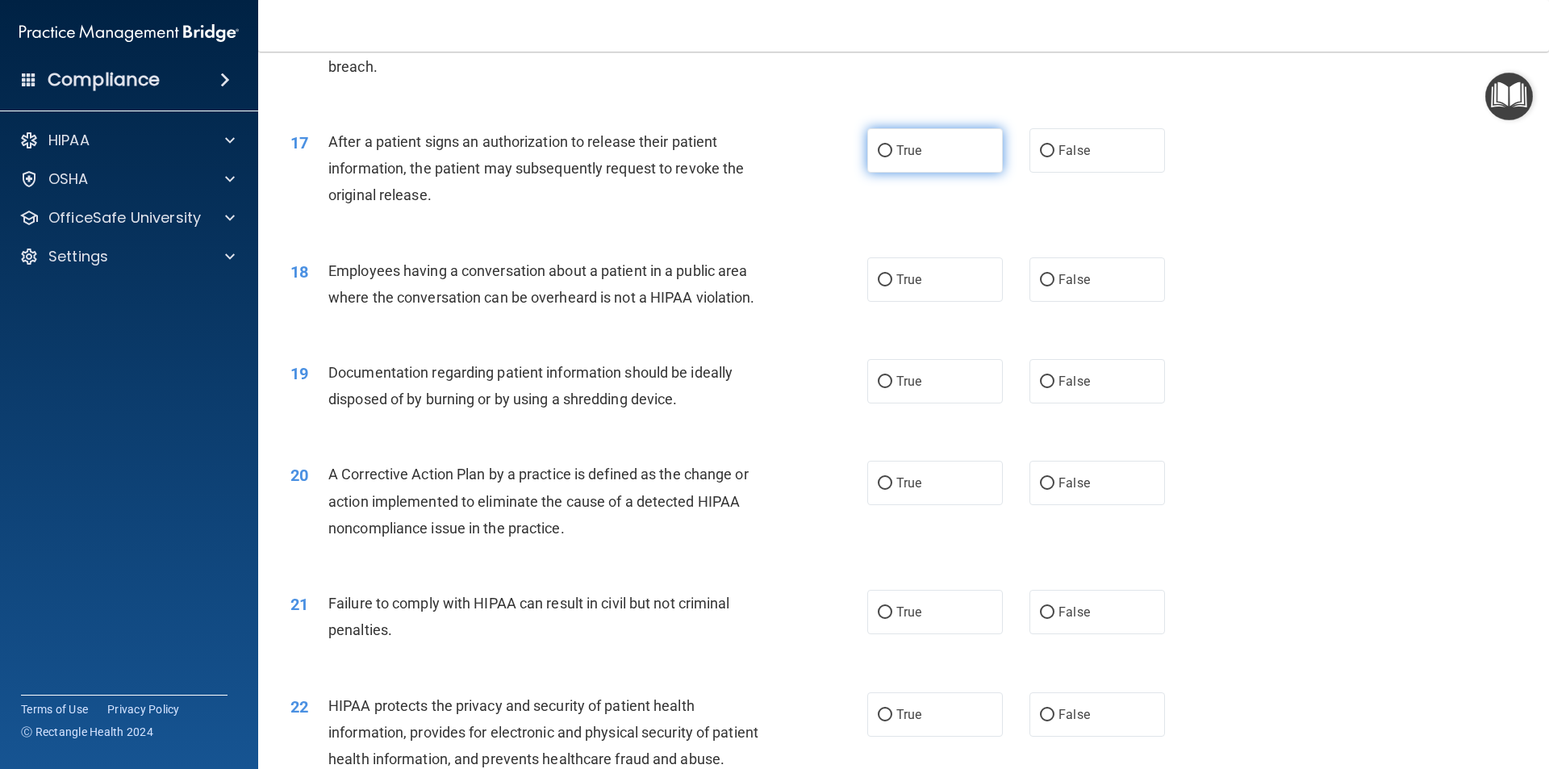
click at [884, 173] on label "True" at bounding box center [935, 150] width 136 height 44
click at [884, 157] on input "True" at bounding box center [885, 151] width 15 height 12
radio input "true"
click at [1081, 302] on label "False" at bounding box center [1097, 279] width 136 height 44
click at [1054, 286] on input "False" at bounding box center [1047, 280] width 15 height 12
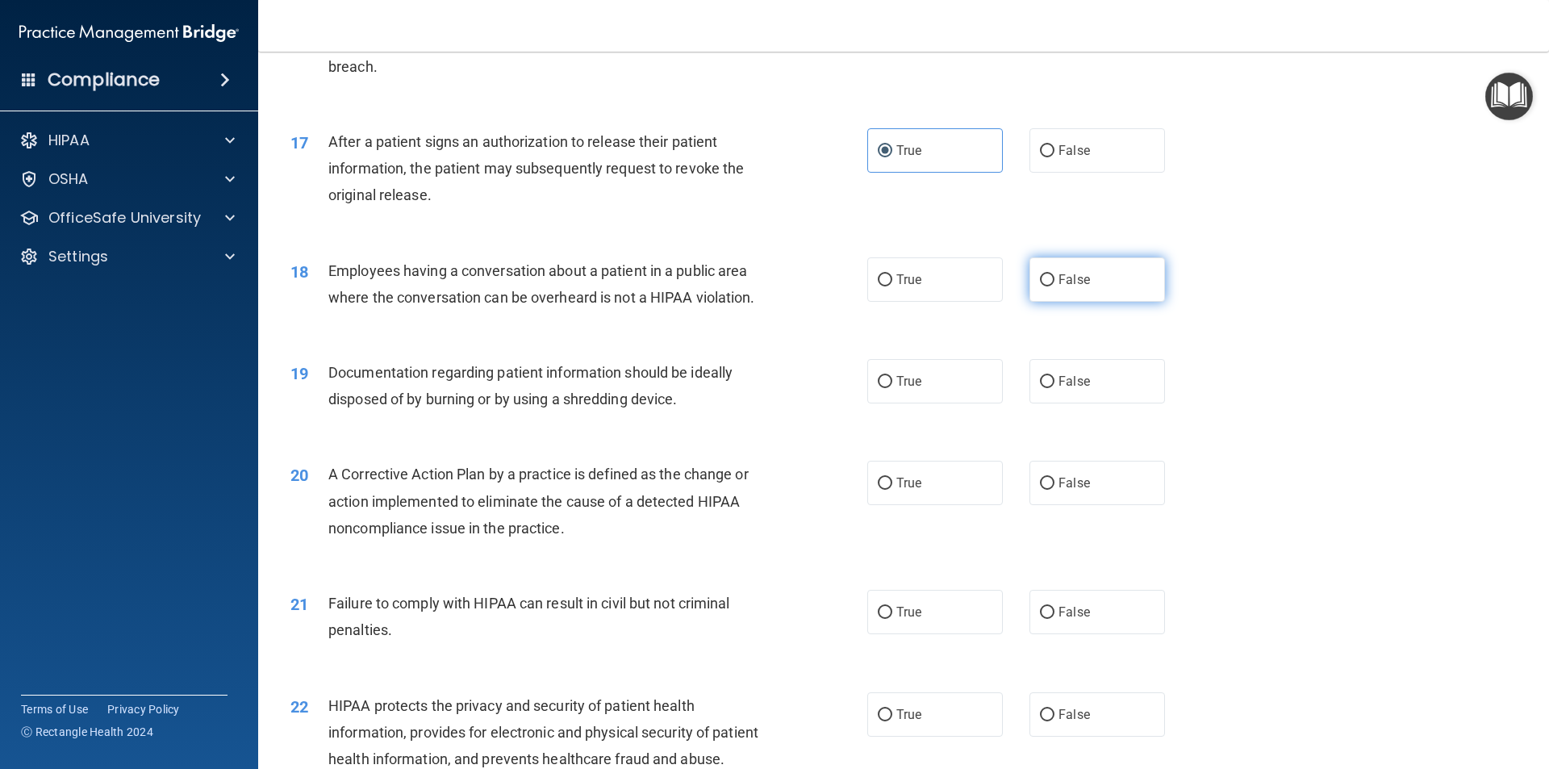
radio input "true"
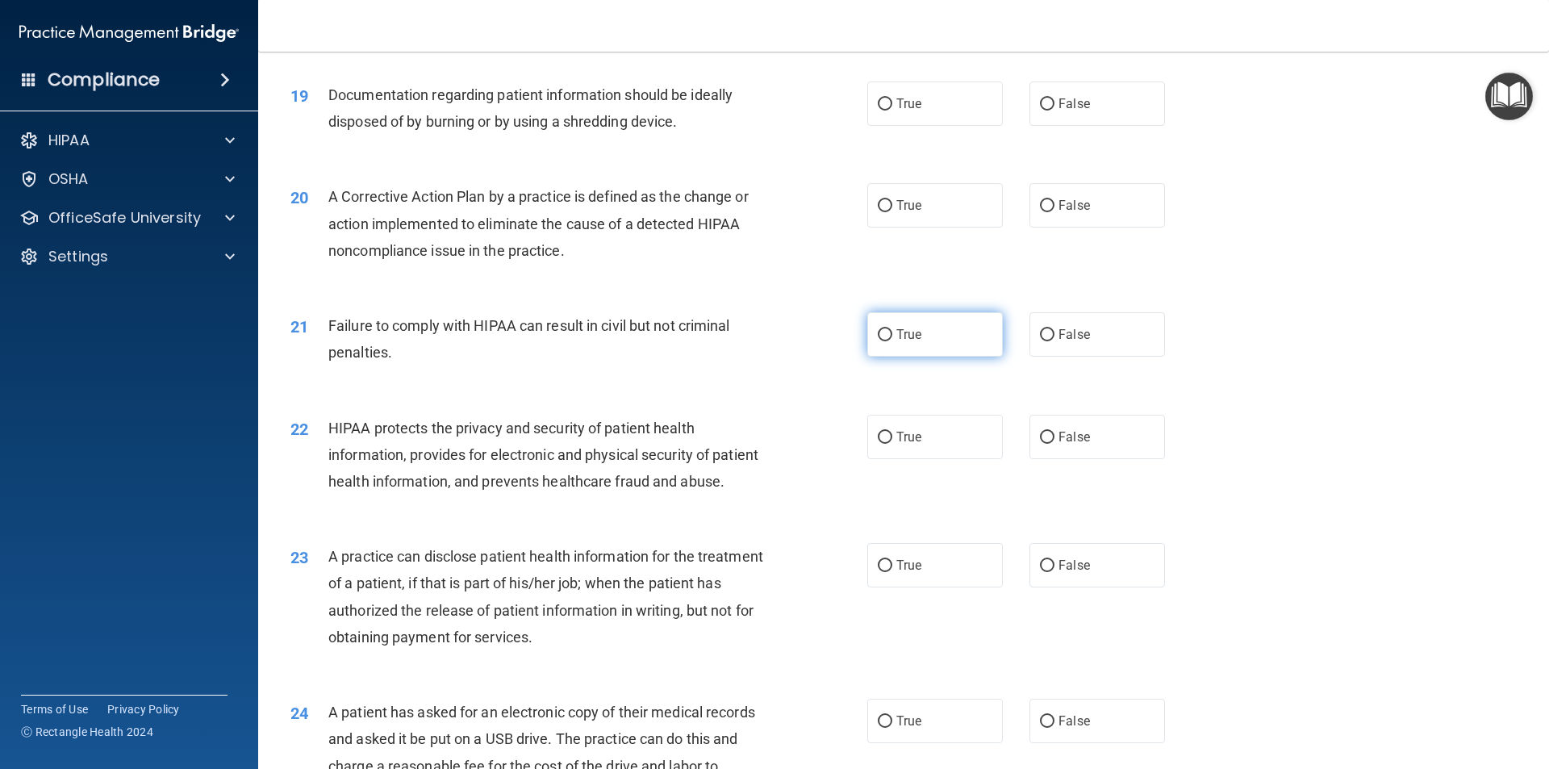
scroll to position [2097, 0]
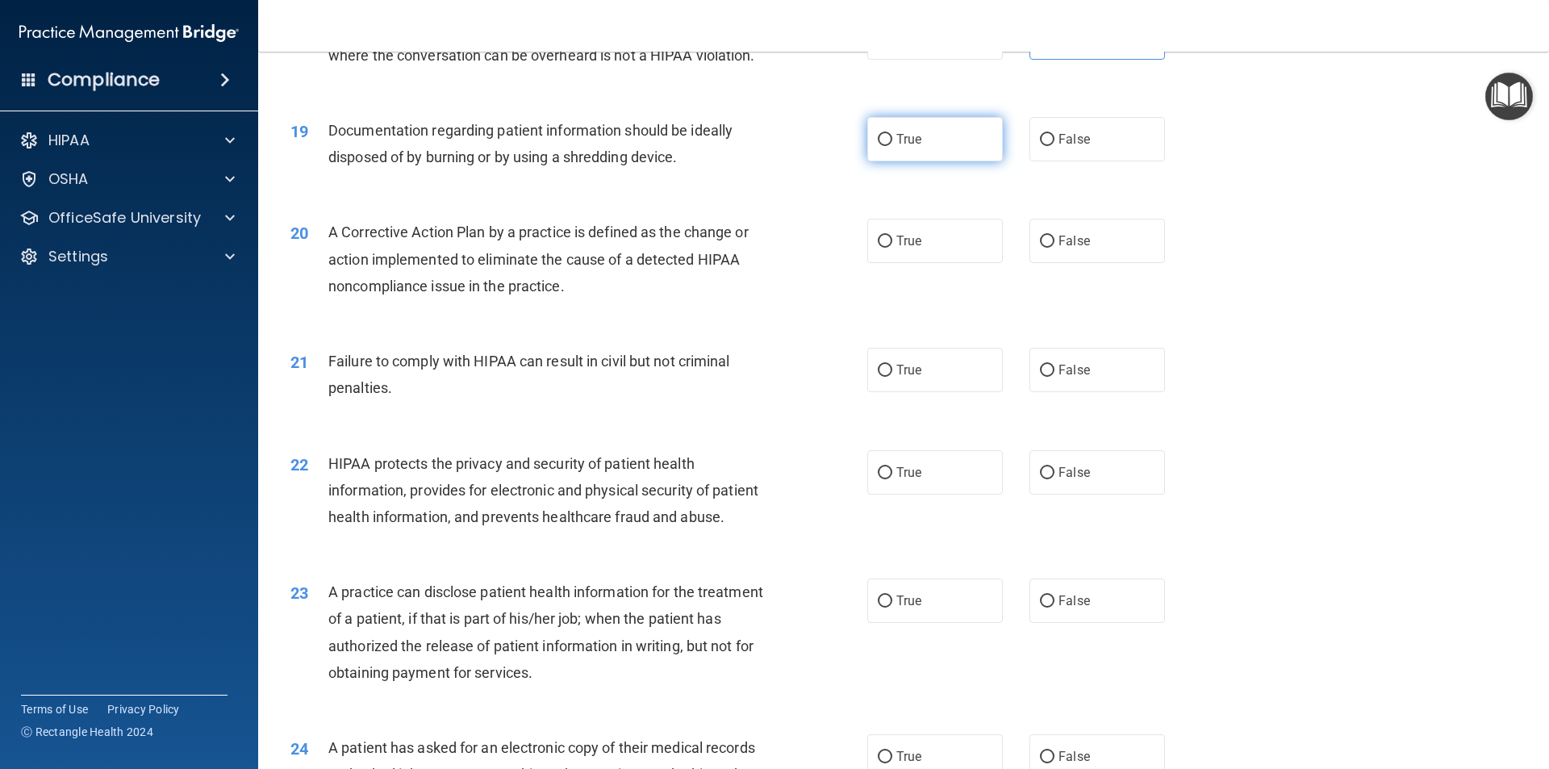
click at [941, 161] on label "True" at bounding box center [935, 139] width 136 height 44
click at [892, 146] on input "True" at bounding box center [885, 140] width 15 height 12
radio input "true"
click at [903, 263] on label "True" at bounding box center [935, 241] width 136 height 44
click at [892, 248] on input "True" at bounding box center [885, 242] width 15 height 12
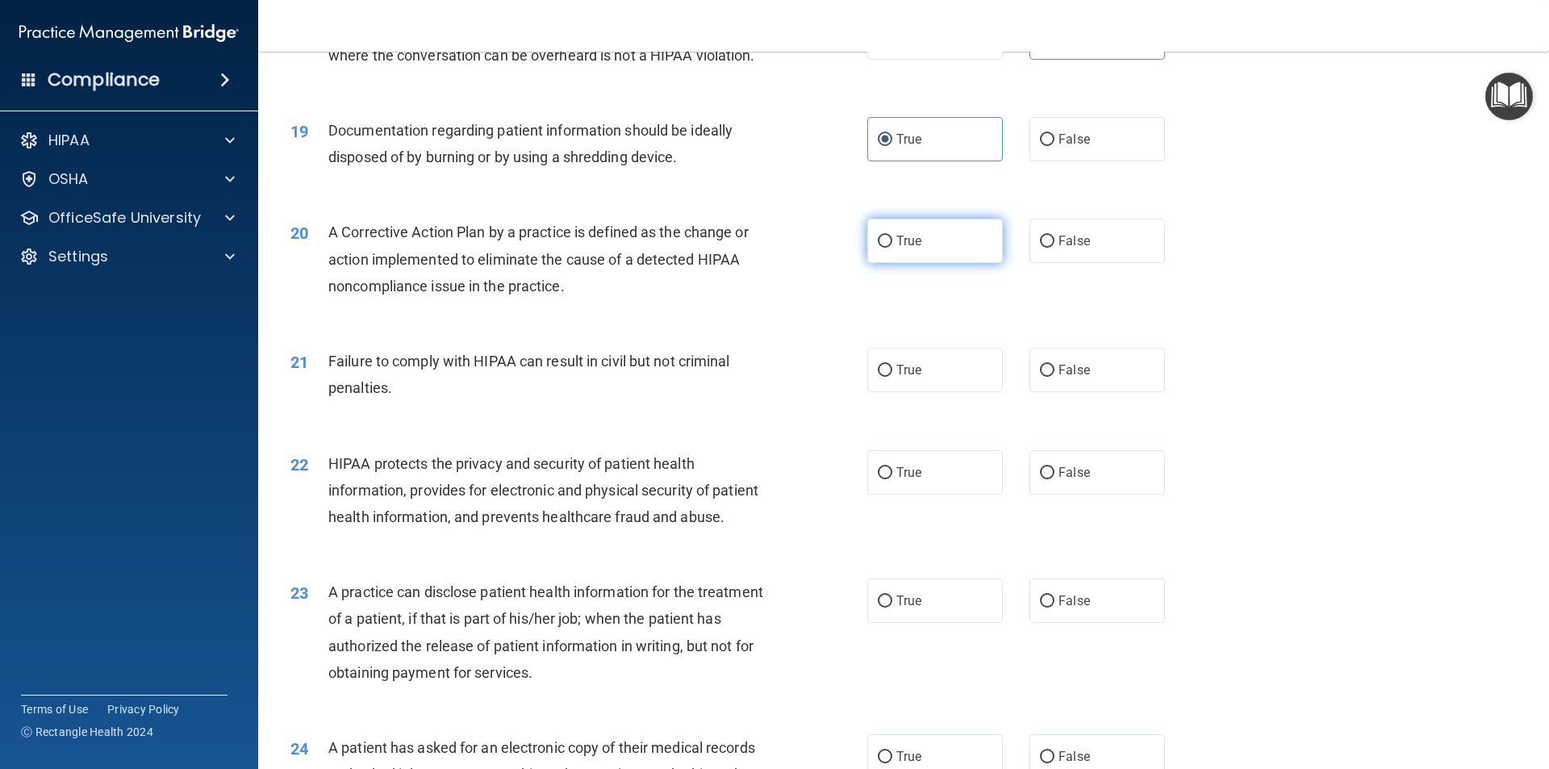
radio input "true"
click at [1096, 392] on label "False" at bounding box center [1097, 370] width 136 height 44
click at [1054, 377] on input "False" at bounding box center [1047, 371] width 15 height 12
radio input "true"
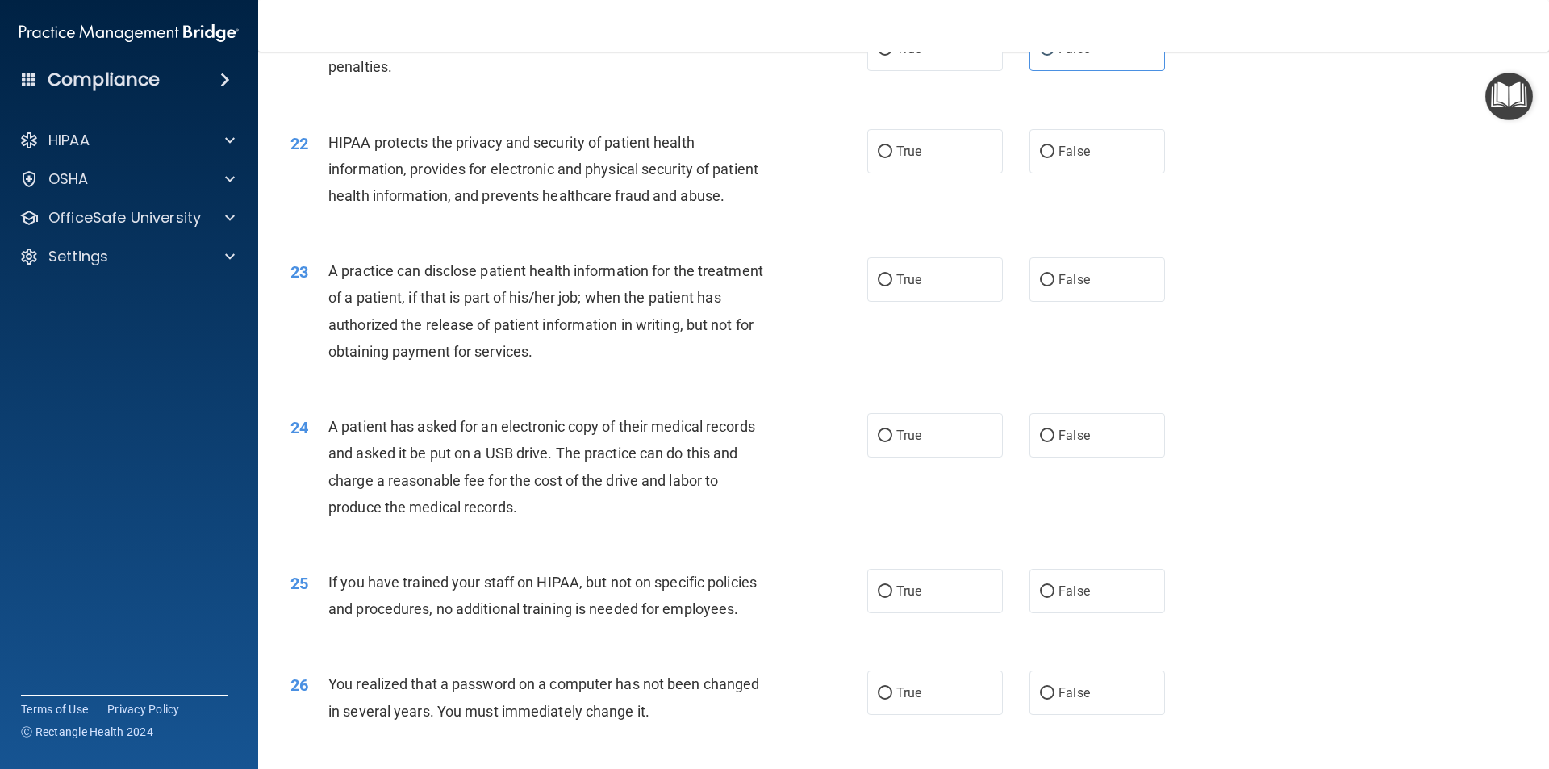
scroll to position [2420, 0]
click at [947, 172] on label "True" at bounding box center [935, 149] width 136 height 44
click at [892, 156] on input "True" at bounding box center [885, 150] width 15 height 12
radio input "true"
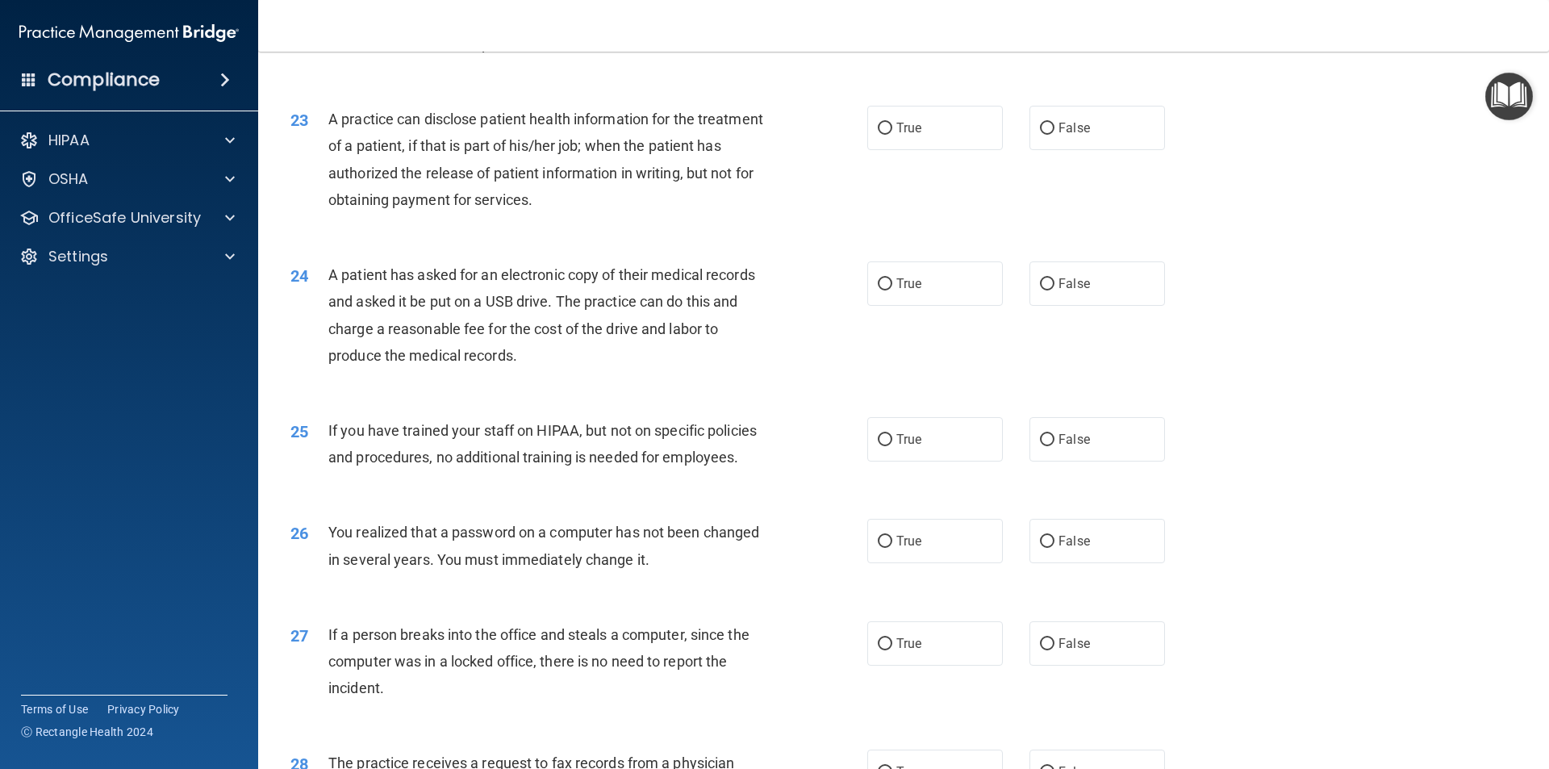
scroll to position [2581, 0]
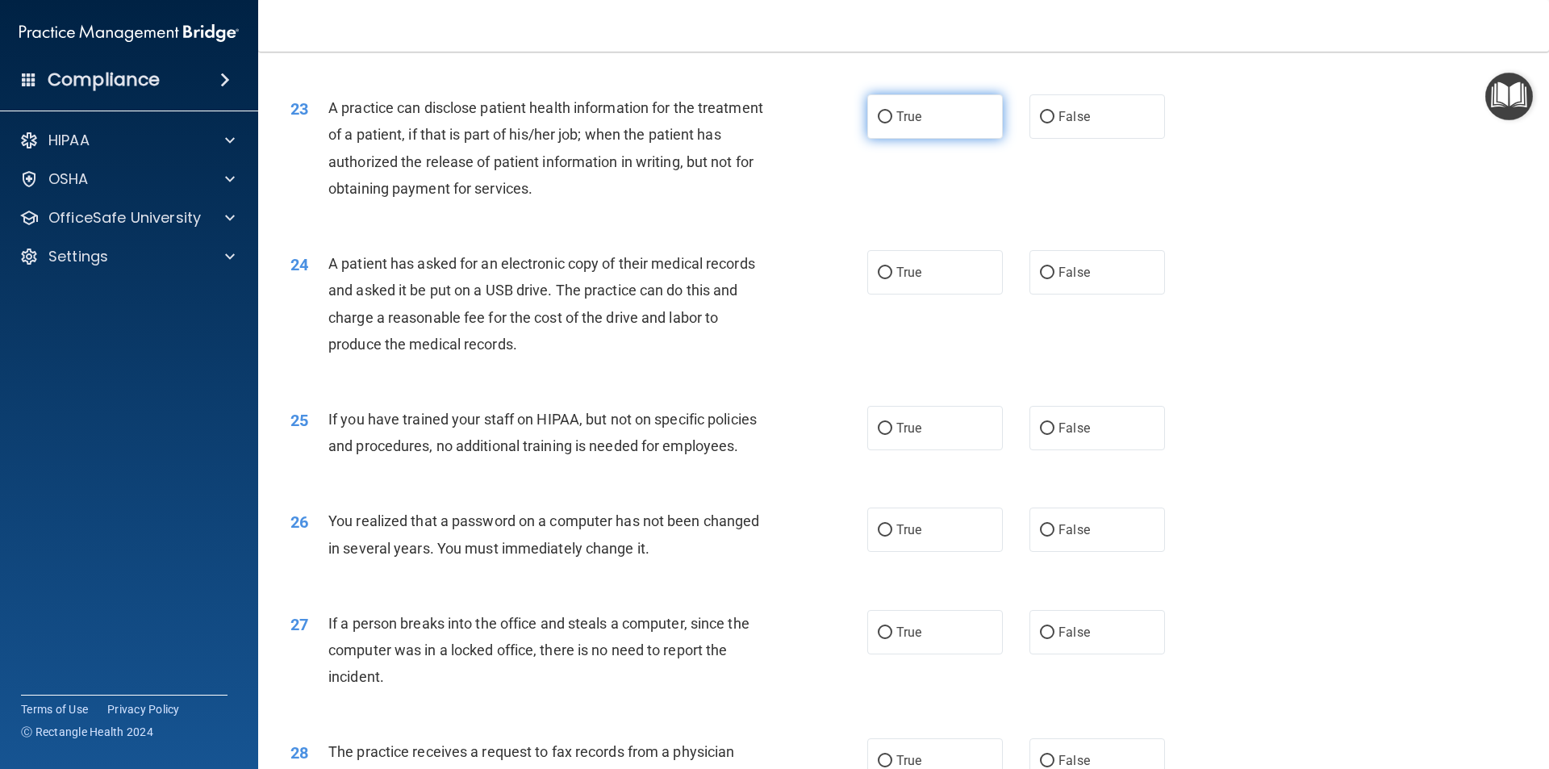
click at [882, 123] on input "True" at bounding box center [885, 117] width 15 height 12
radio input "true"
click at [1080, 280] on span "False" at bounding box center [1073, 272] width 31 height 15
click at [1054, 279] on input "False" at bounding box center [1047, 273] width 15 height 12
radio input "true"
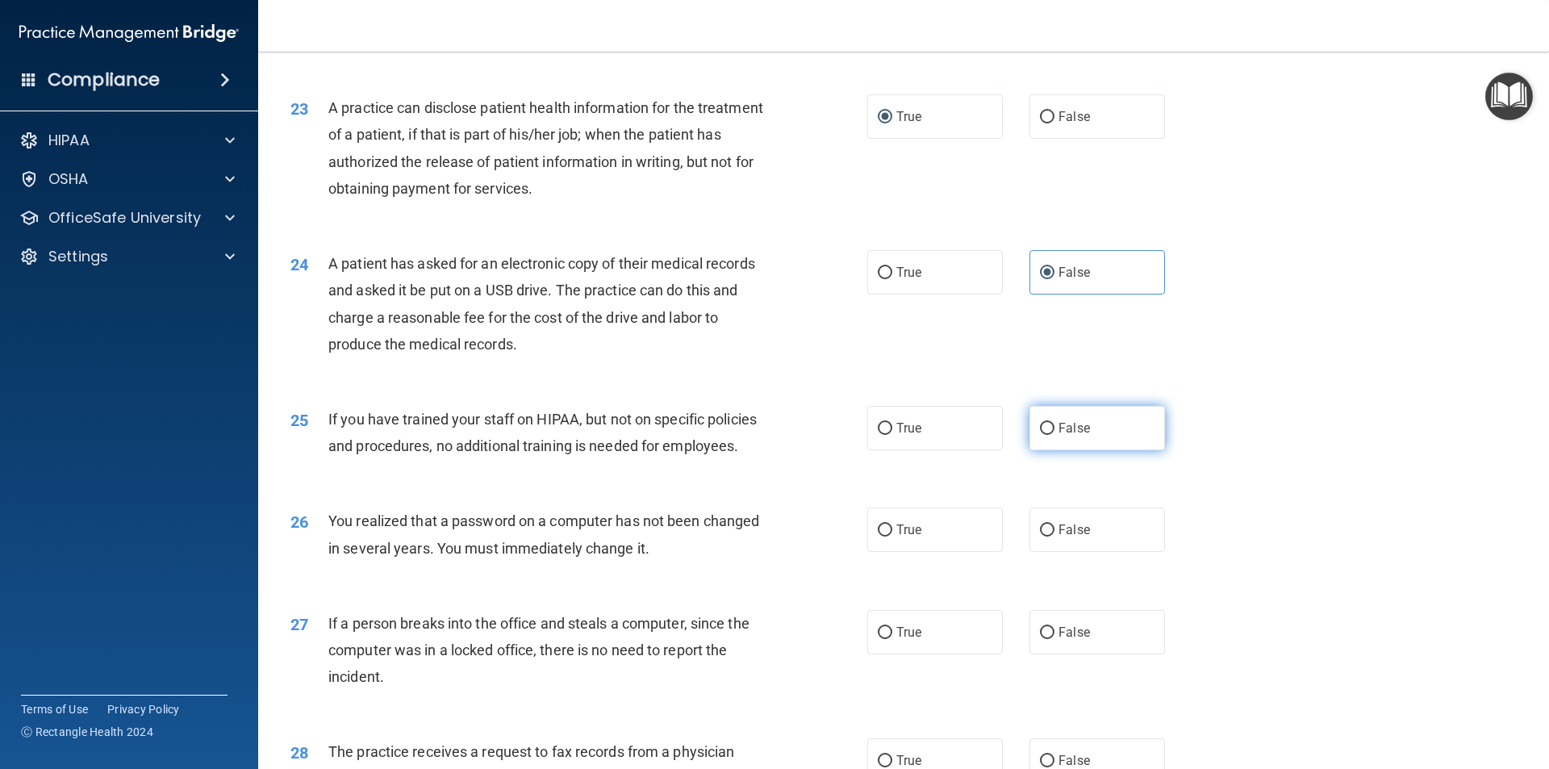
click at [1040, 450] on label "False" at bounding box center [1097, 428] width 136 height 44
click at [1040, 435] on input "False" at bounding box center [1047, 429] width 15 height 12
radio input "true"
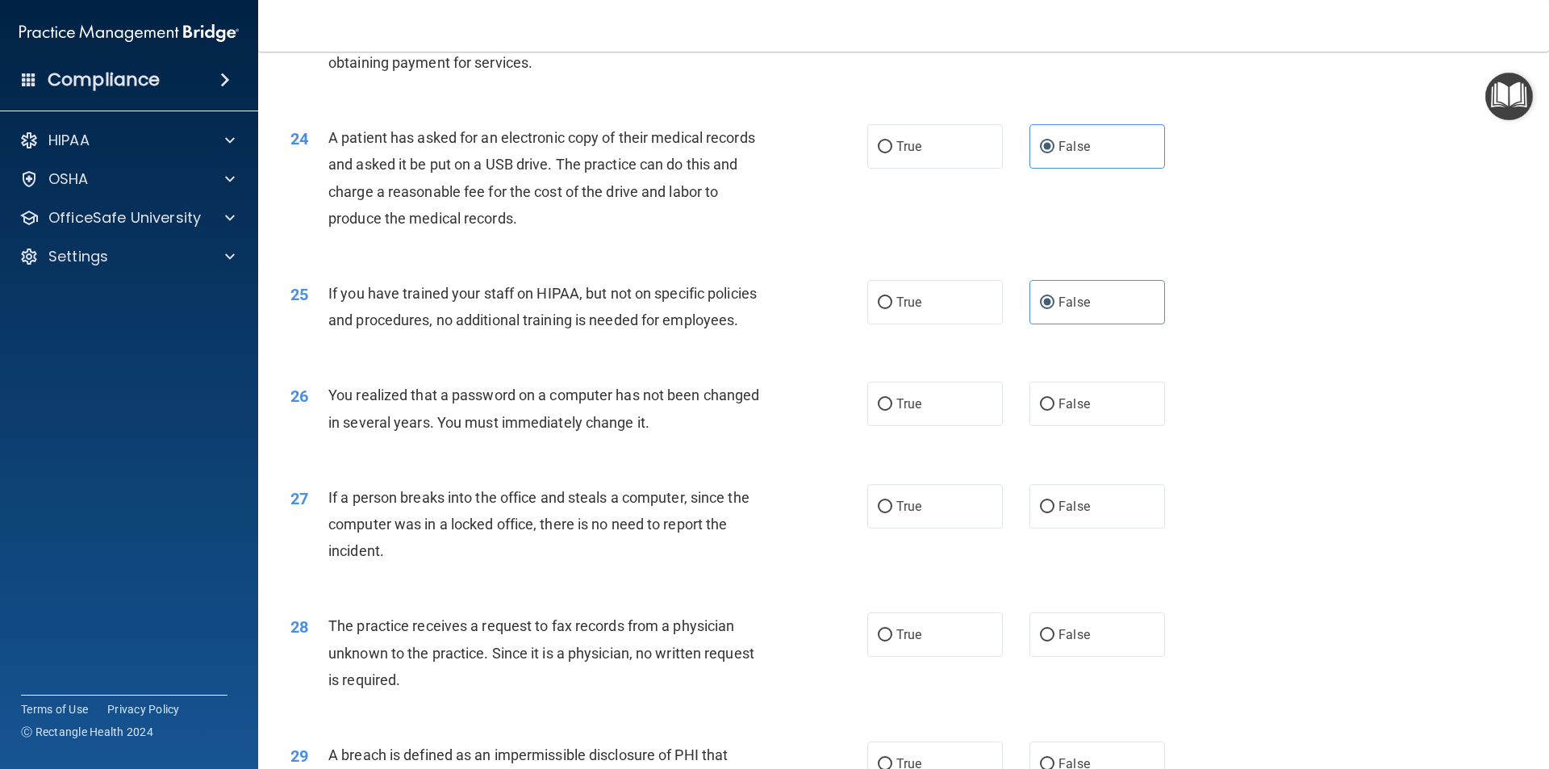
scroll to position [2742, 0]
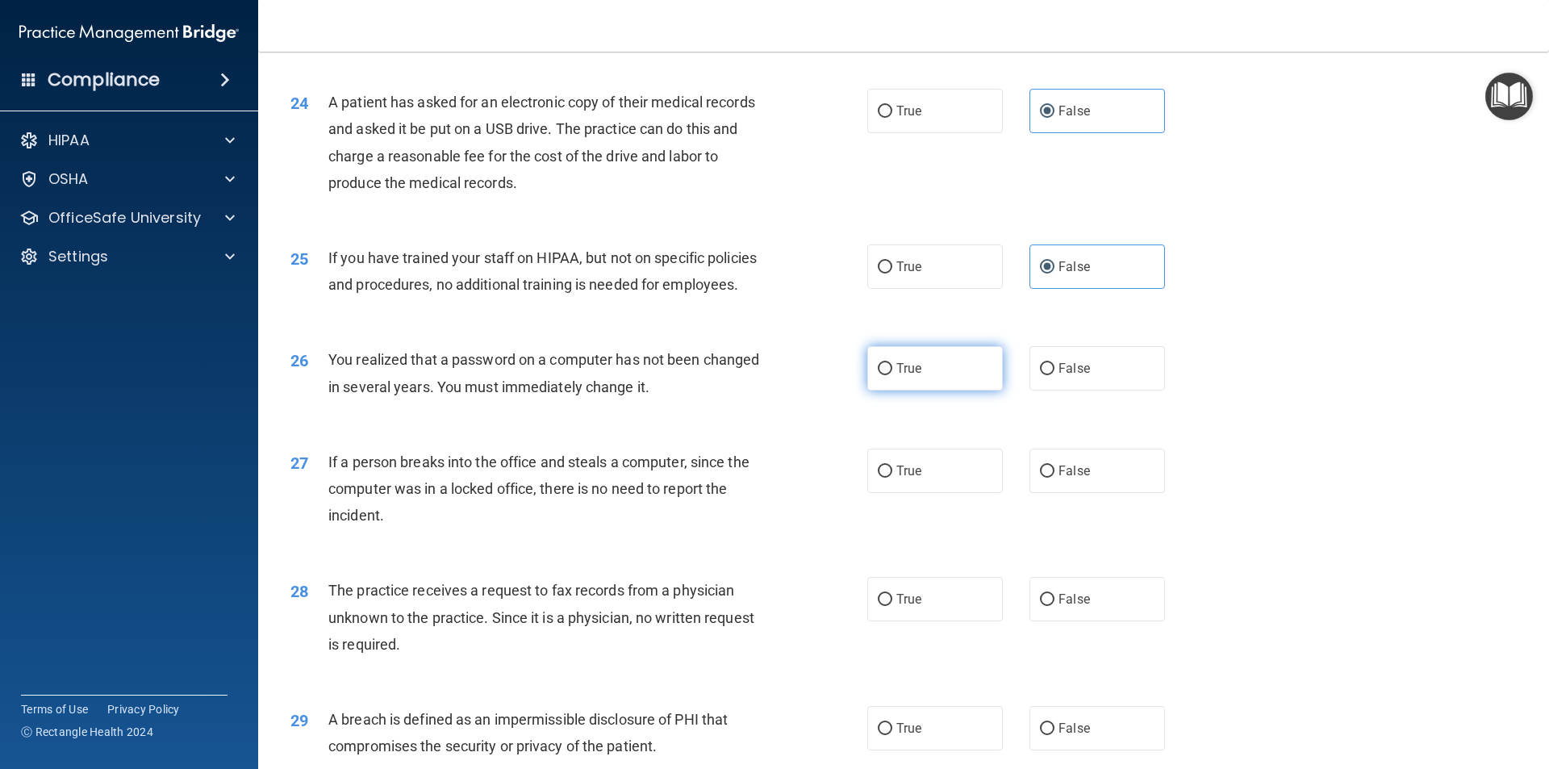
click at [910, 376] on span "True" at bounding box center [908, 368] width 25 height 15
click at [892, 375] on input "True" at bounding box center [885, 369] width 15 height 12
radio input "true"
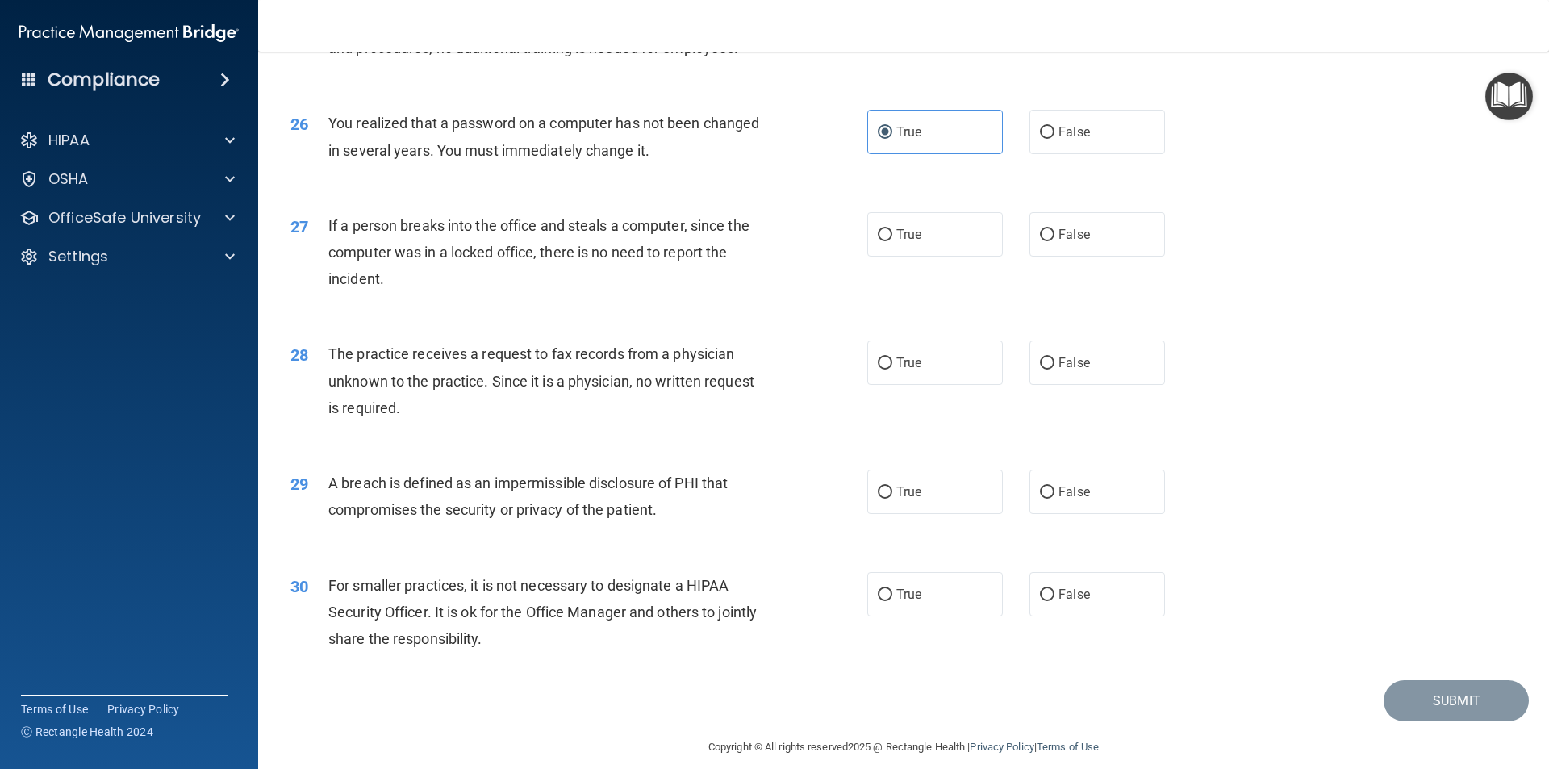
scroll to position [2984, 0]
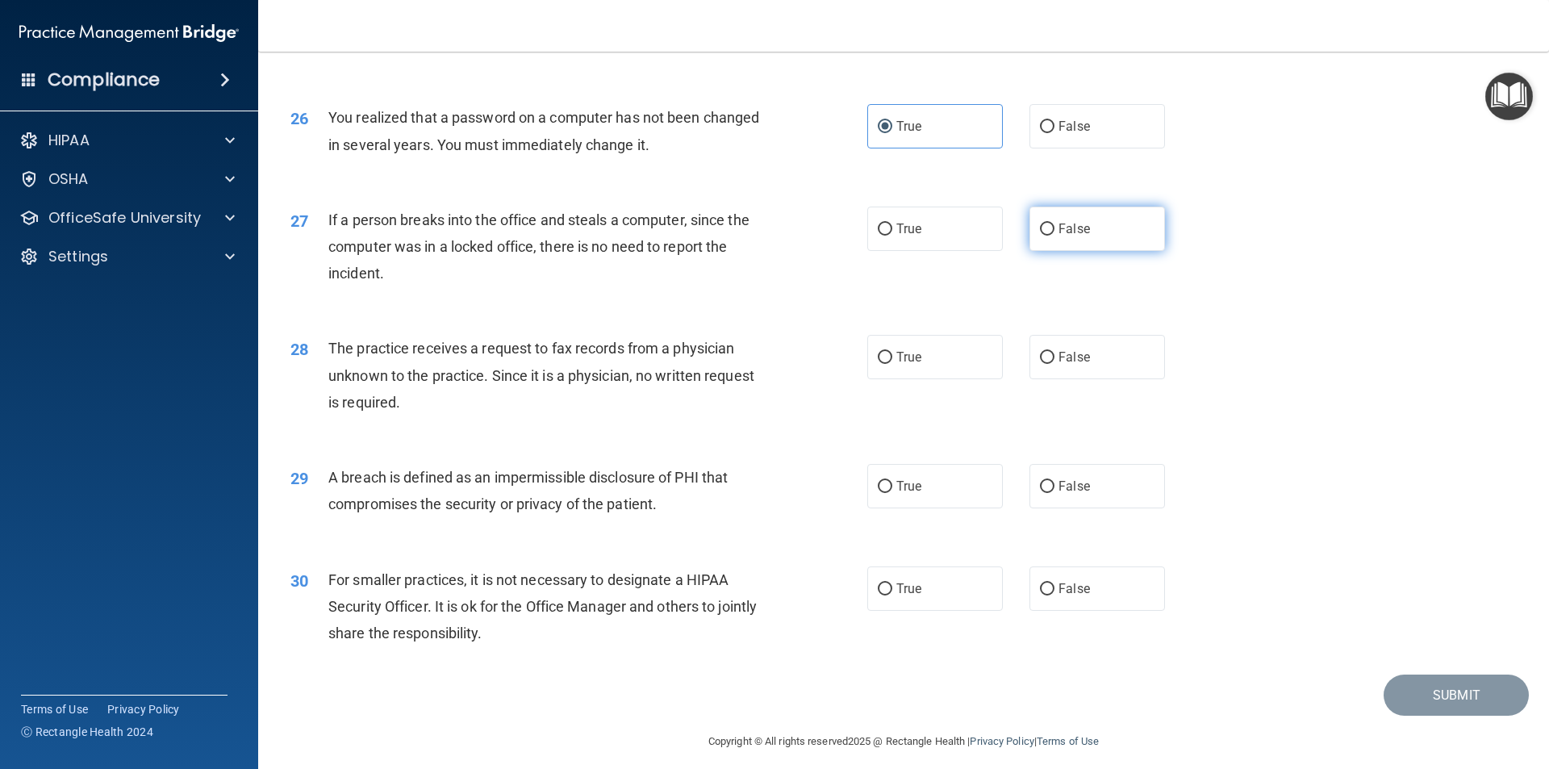
click at [1030, 251] on label "False" at bounding box center [1097, 228] width 136 height 44
click at [1040, 236] on input "False" at bounding box center [1047, 229] width 15 height 12
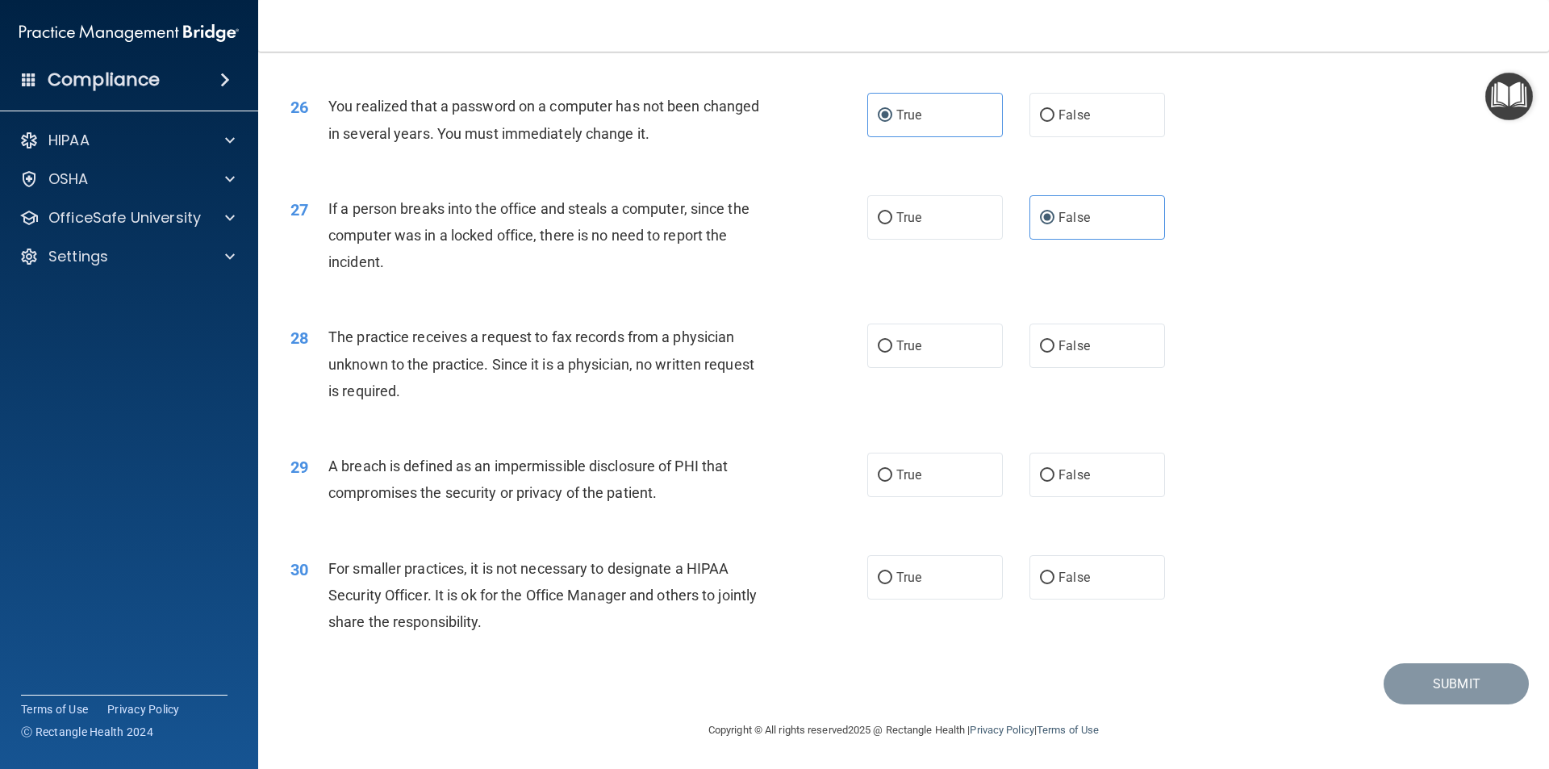
scroll to position [3049, 0]
click at [1050, 352] on label "False" at bounding box center [1097, 345] width 136 height 44
click at [1050, 352] on input "False" at bounding box center [1047, 346] width 15 height 12
click at [898, 477] on span "True" at bounding box center [908, 474] width 25 height 15
click at [892, 477] on input "True" at bounding box center [885, 475] width 15 height 12
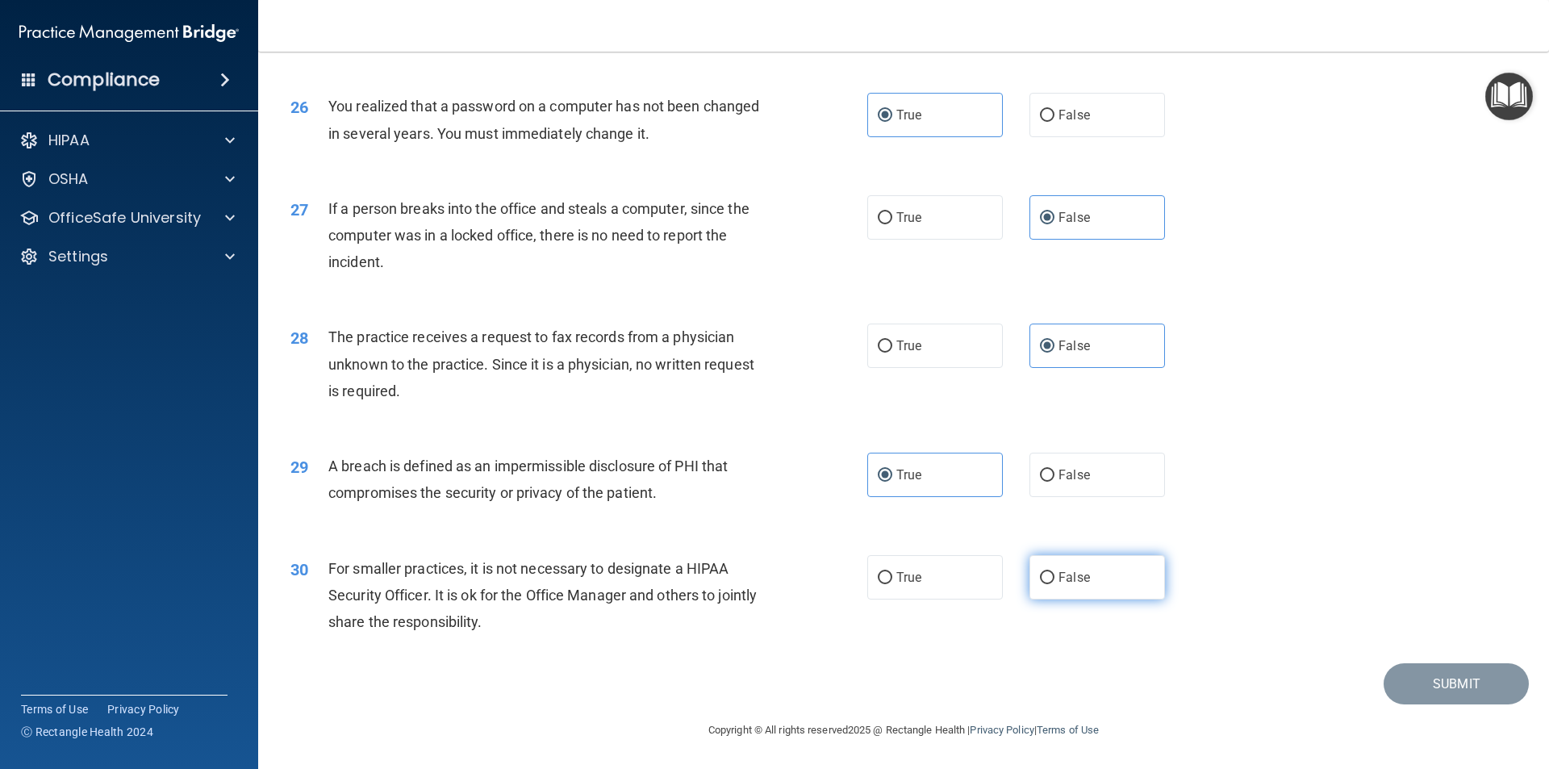
click at [1030, 577] on label "False" at bounding box center [1097, 577] width 136 height 44
click at [1040, 577] on input "False" at bounding box center [1047, 578] width 15 height 12
click at [1422, 689] on button "Submit" at bounding box center [1455, 683] width 145 height 41
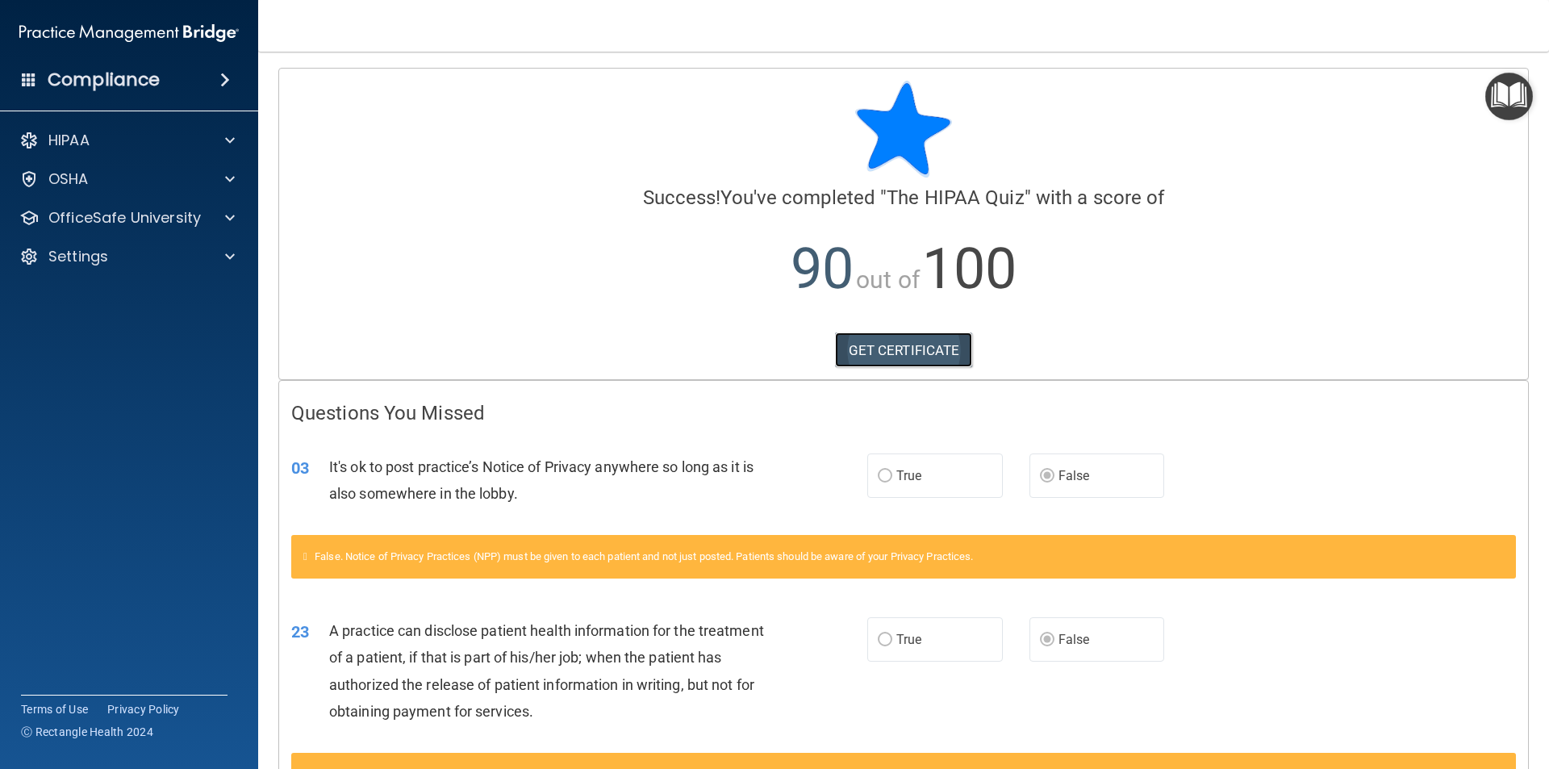
click at [872, 345] on link "GET CERTIFICATE" at bounding box center [904, 349] width 138 height 35
click at [161, 214] on p "OfficeSafe University" at bounding box center [124, 217] width 152 height 19
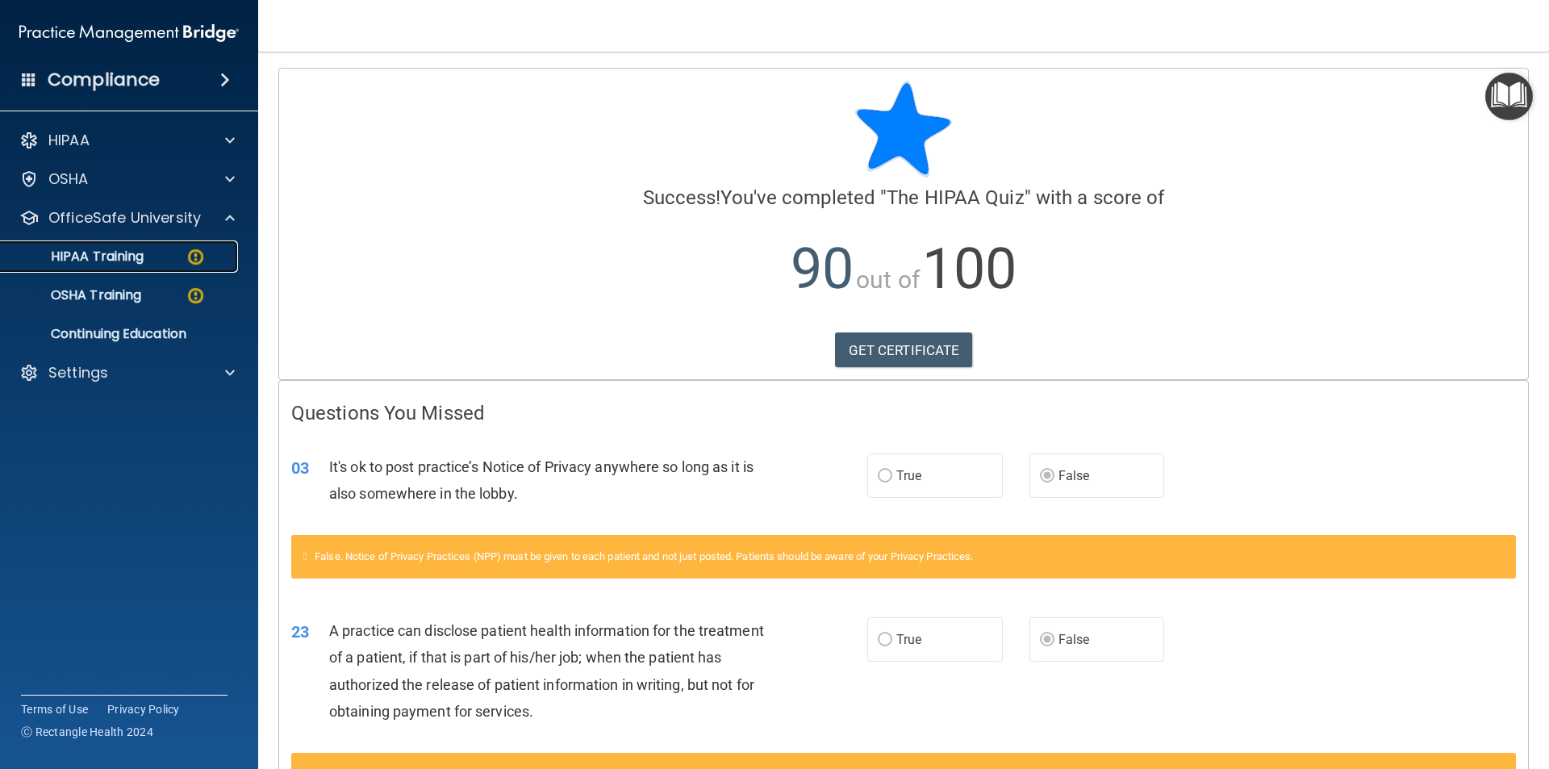
click at [173, 264] on div "HIPAA Training" at bounding box center [120, 256] width 220 height 16
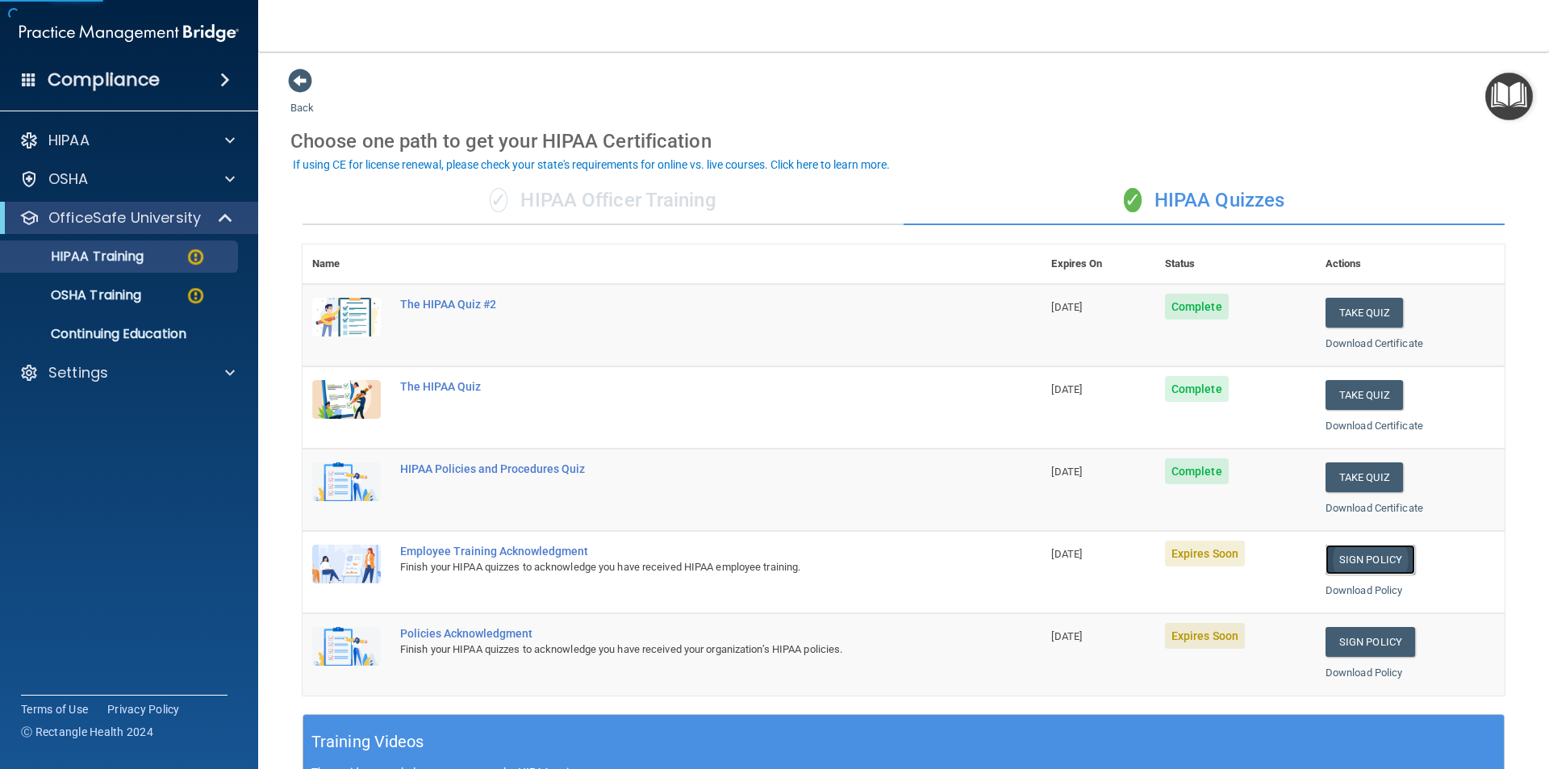
click at [1337, 553] on link "Sign Policy" at bounding box center [1370, 559] width 90 height 30
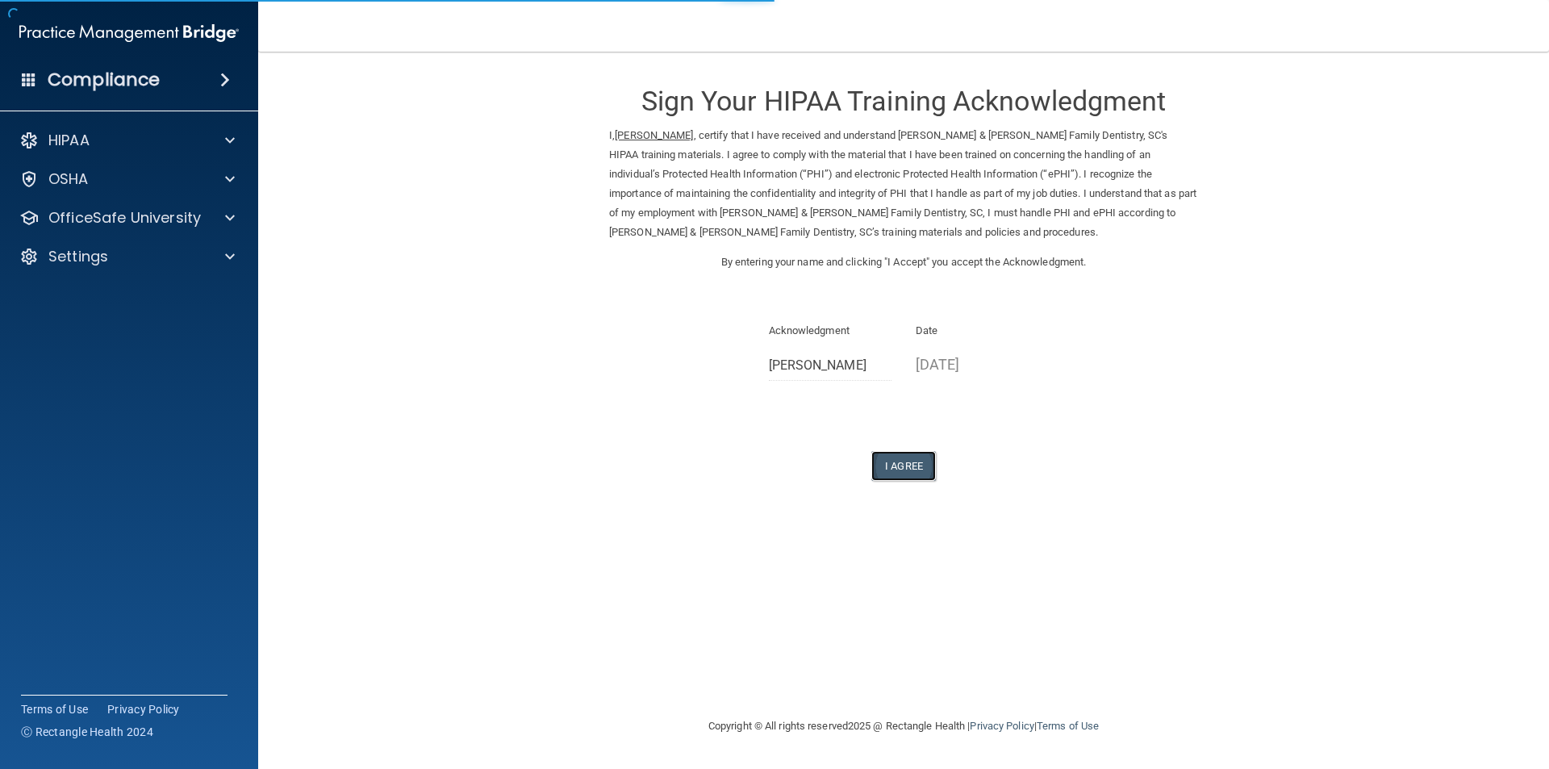
click at [910, 461] on button "I Agree" at bounding box center [903, 466] width 65 height 30
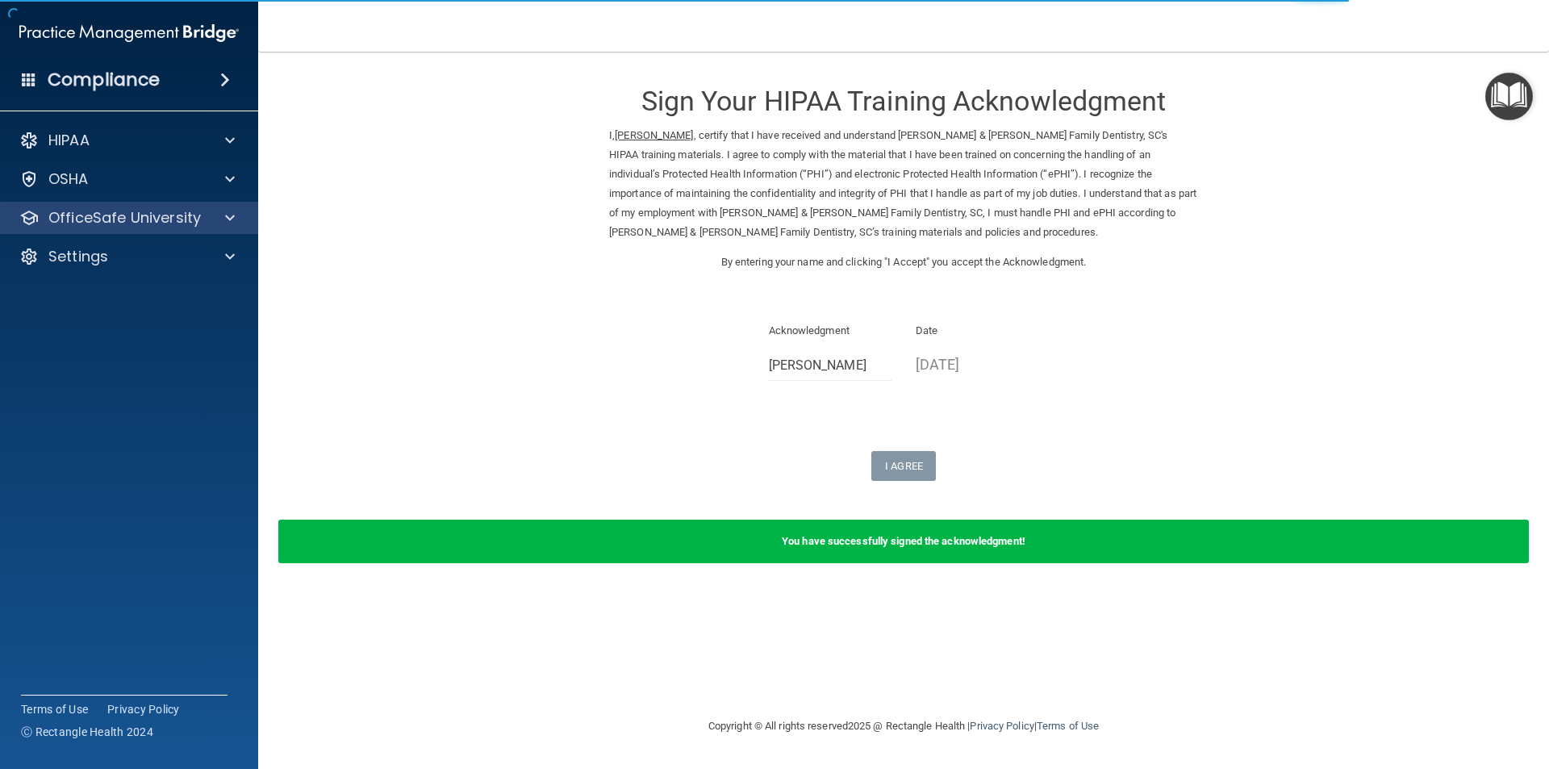
click at [129, 228] on div "OfficeSafe University" at bounding box center [129, 218] width 259 height 32
click at [166, 217] on p "OfficeSafe University" at bounding box center [124, 217] width 152 height 19
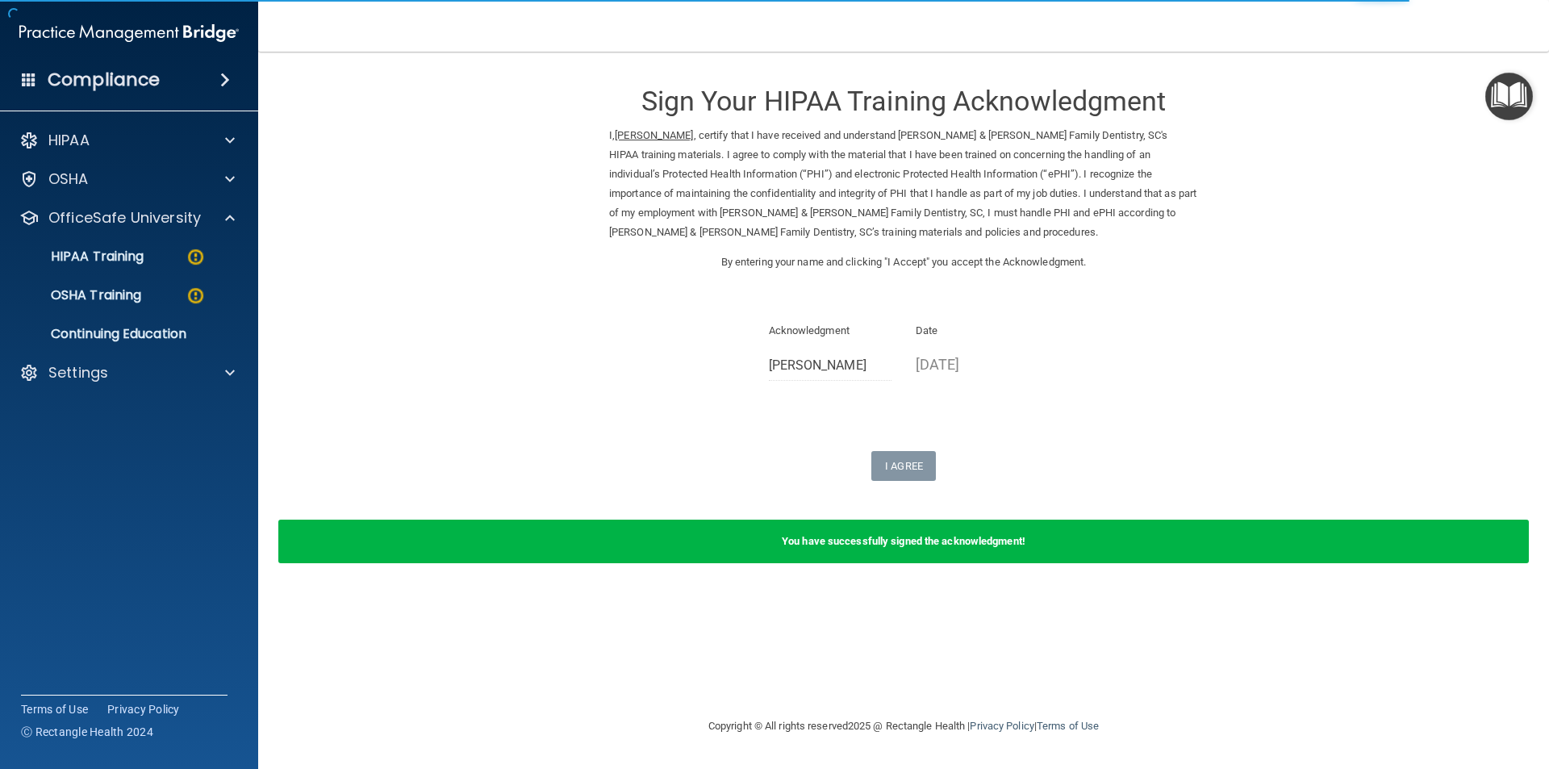
click at [148, 273] on ul "HIPAA Training OSHA Training Continuing Education" at bounding box center [130, 292] width 292 height 116
click at [145, 259] on div "HIPAA Training" at bounding box center [120, 256] width 220 height 16
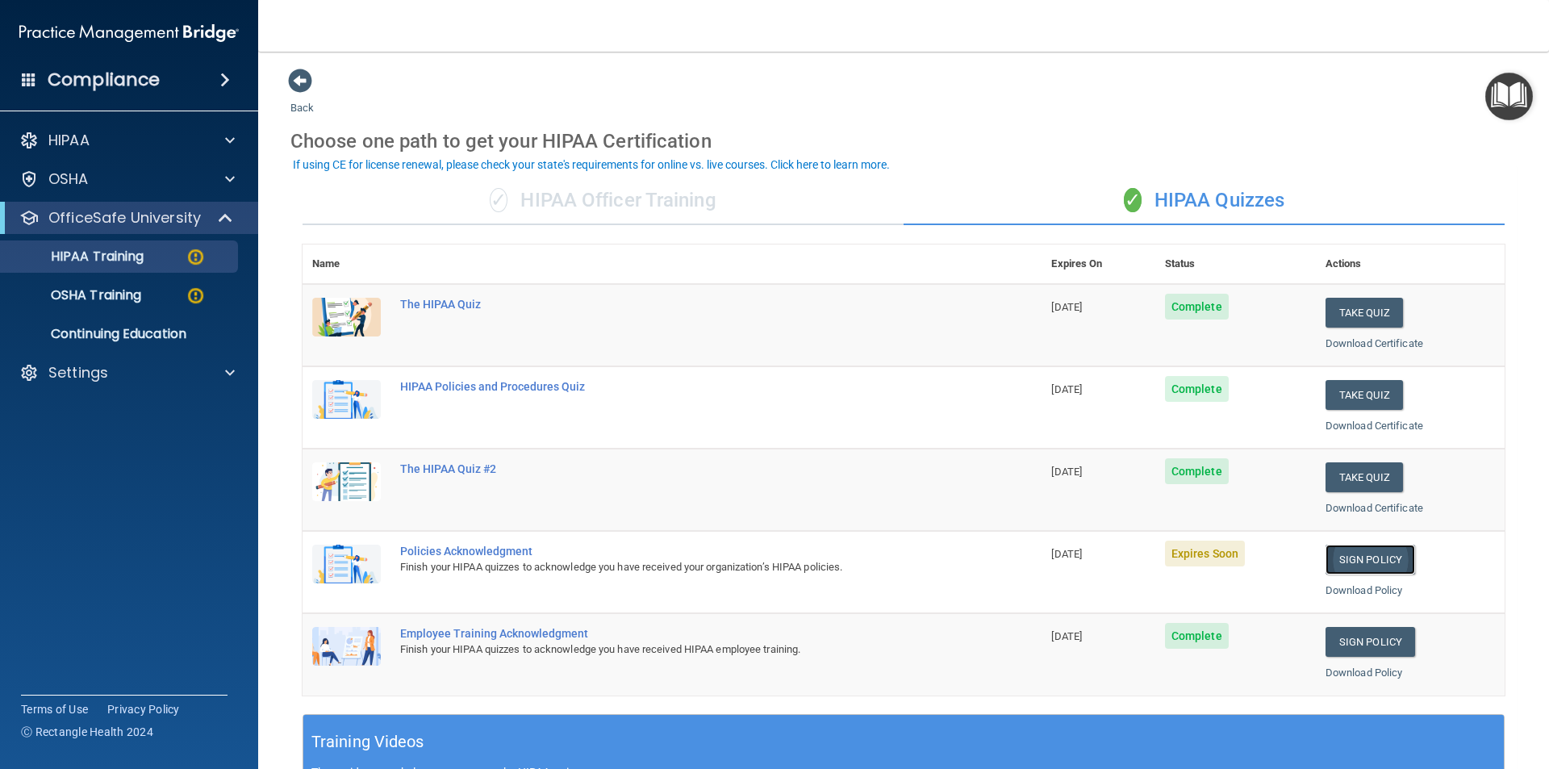
click at [1337, 560] on link "Sign Policy" at bounding box center [1370, 559] width 90 height 30
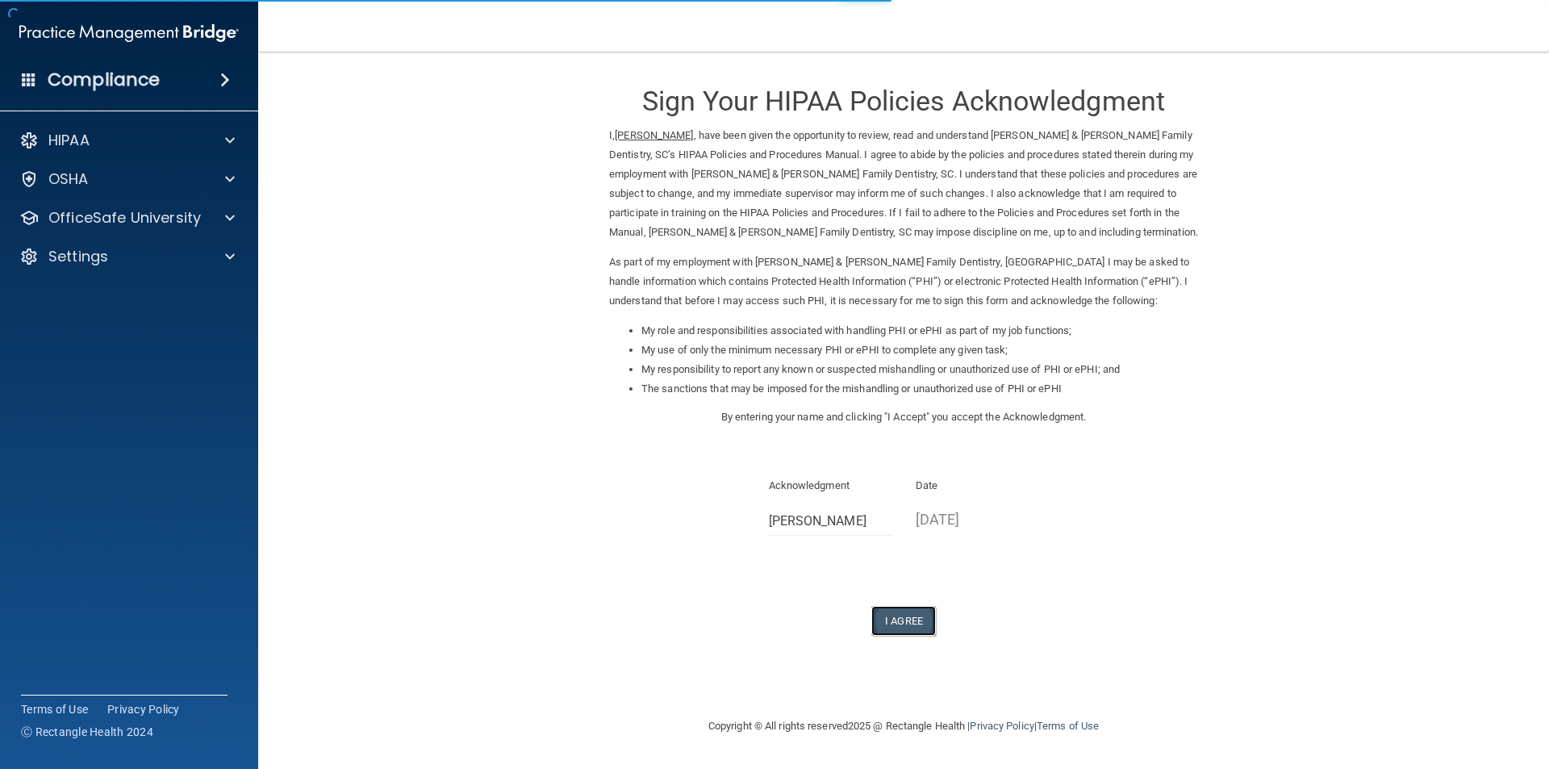
click at [909, 608] on button "I Agree" at bounding box center [903, 621] width 65 height 30
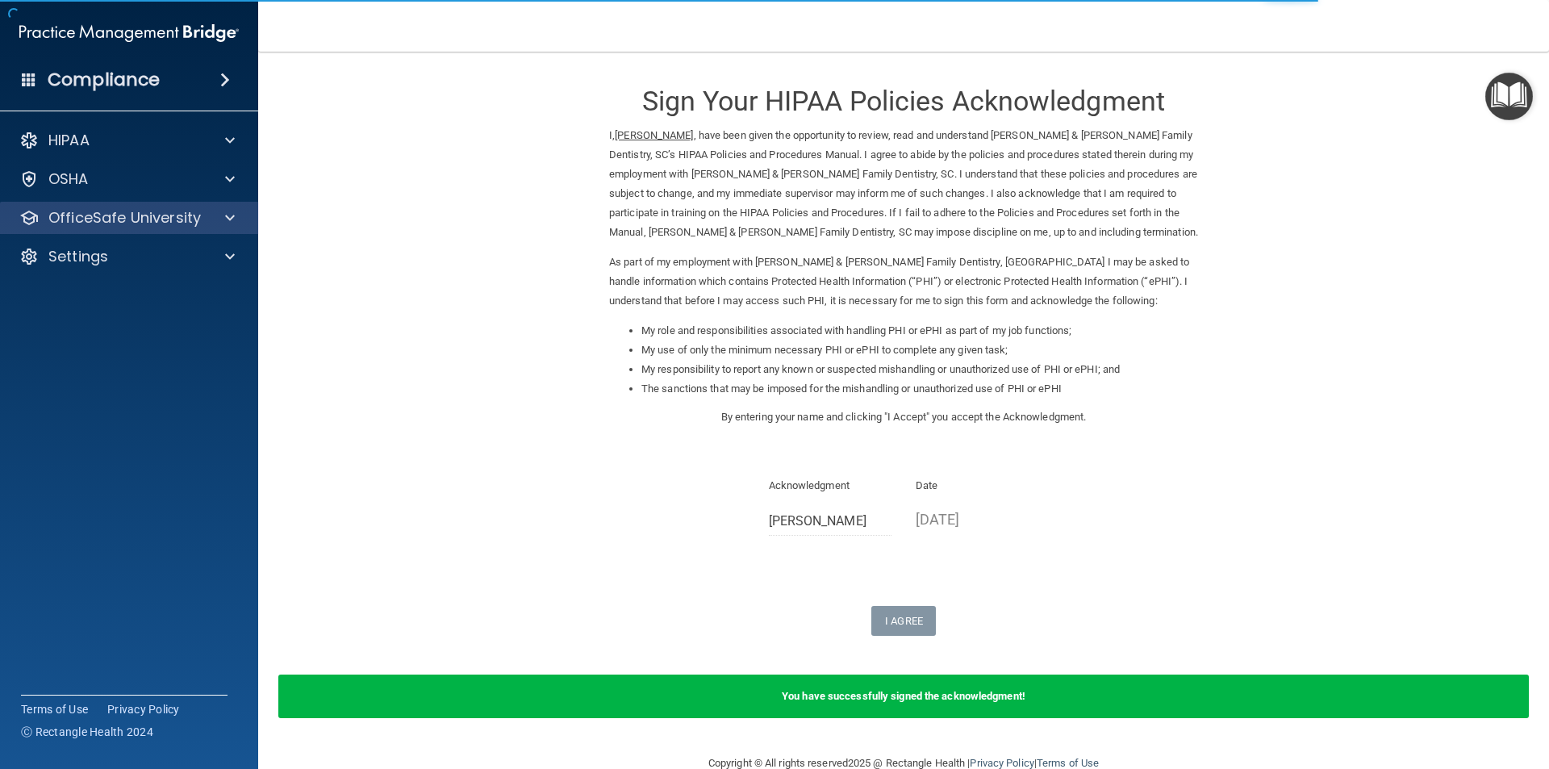
click at [75, 231] on div "OfficeSafe University" at bounding box center [129, 218] width 259 height 32
click at [171, 220] on p "OfficeSafe University" at bounding box center [124, 217] width 152 height 19
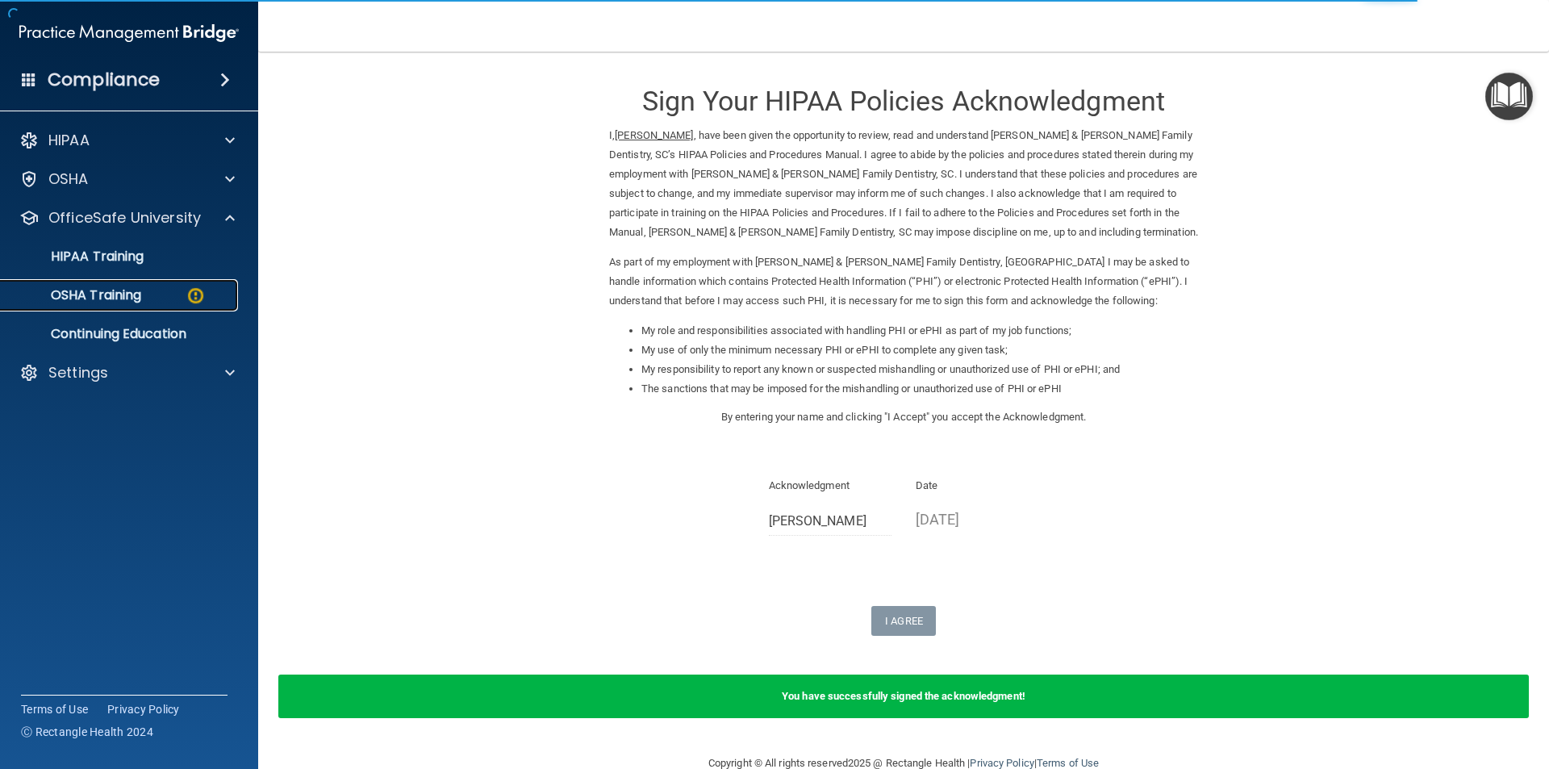
click at [136, 298] on p "OSHA Training" at bounding box center [75, 295] width 131 height 16
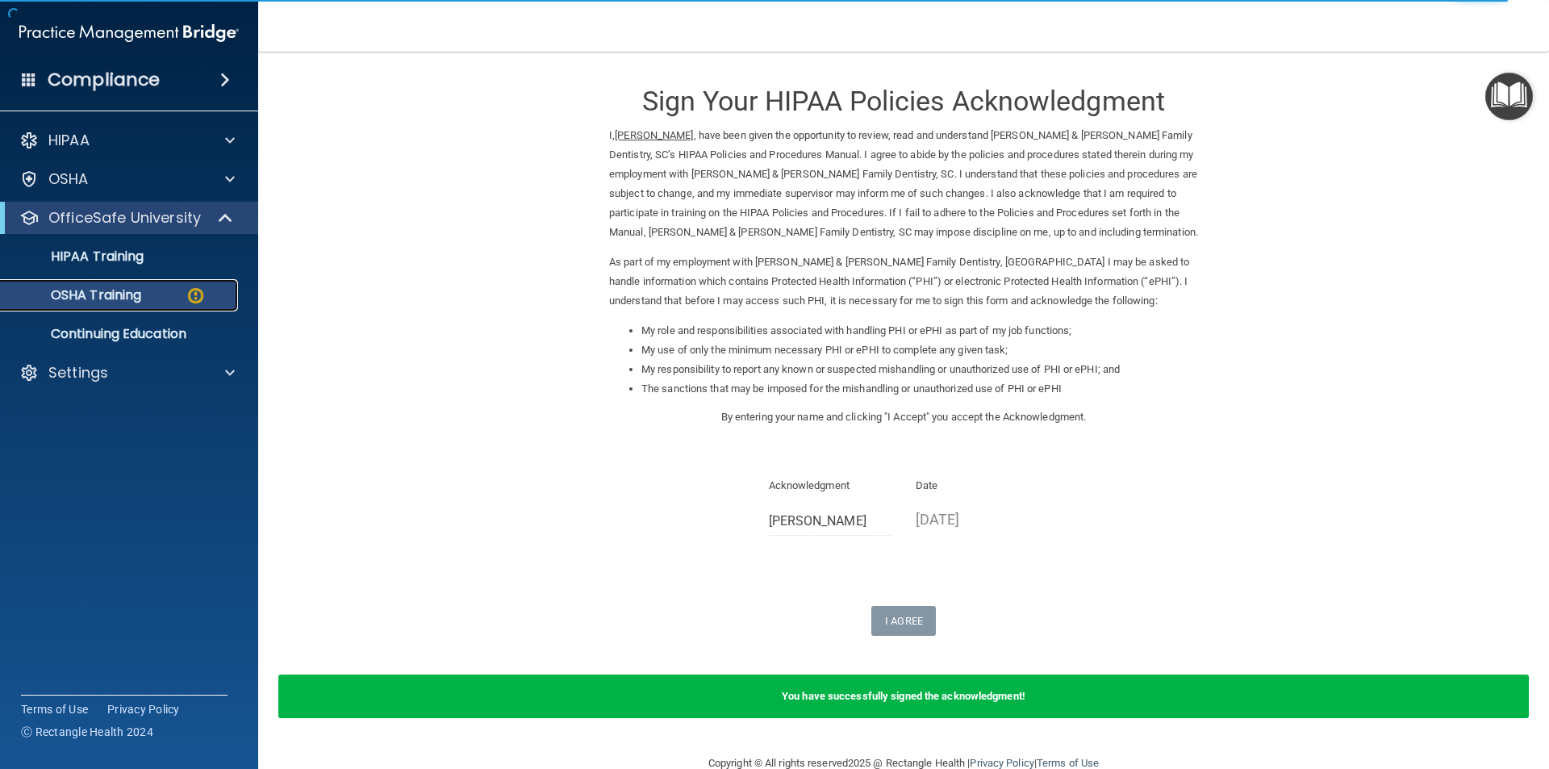
click at [122, 309] on link "OSHA Training" at bounding box center [111, 295] width 254 height 32
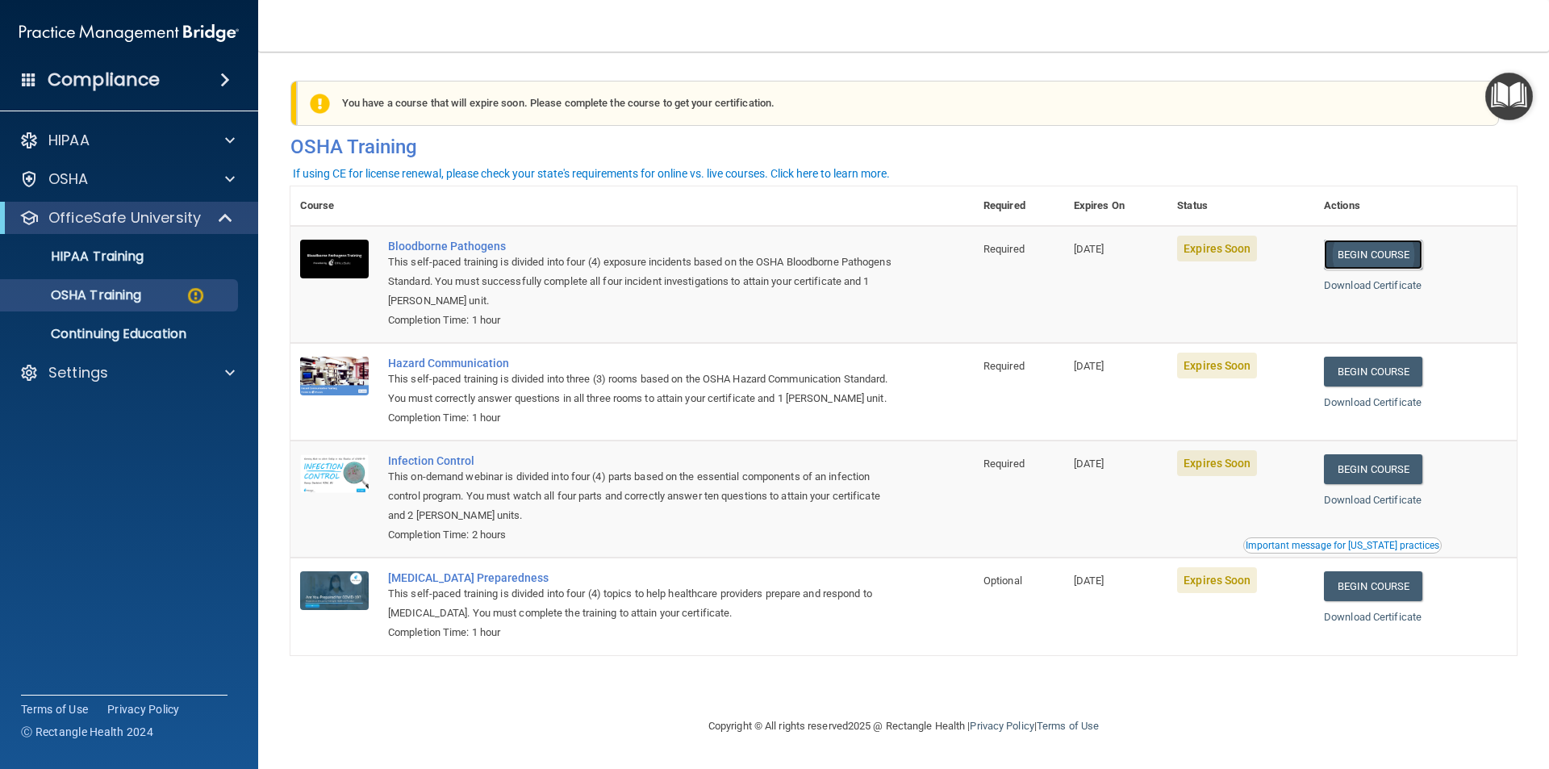
click at [1389, 261] on link "Begin Course" at bounding box center [1373, 255] width 98 height 30
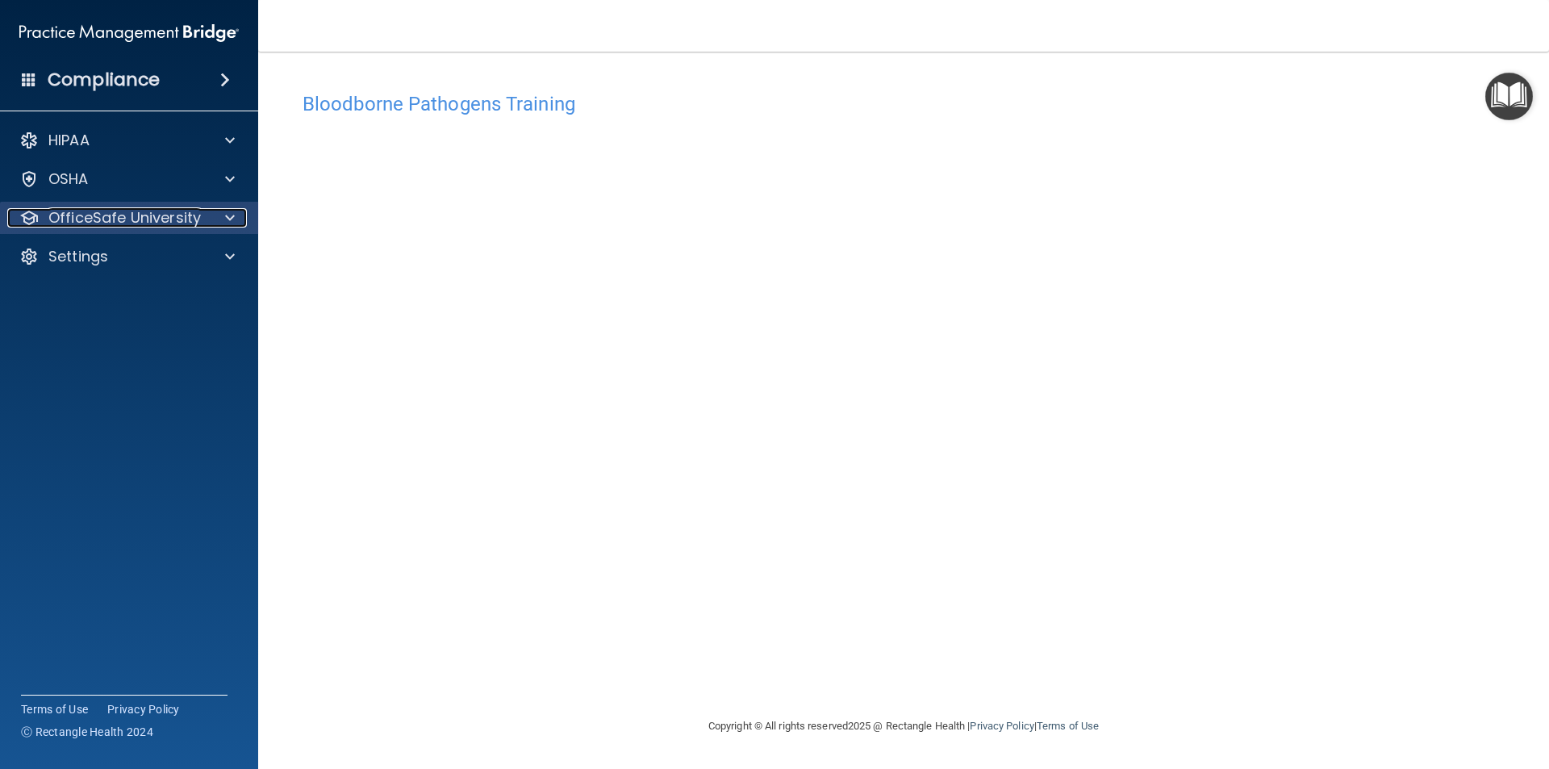
click at [102, 217] on p "OfficeSafe University" at bounding box center [124, 217] width 152 height 19
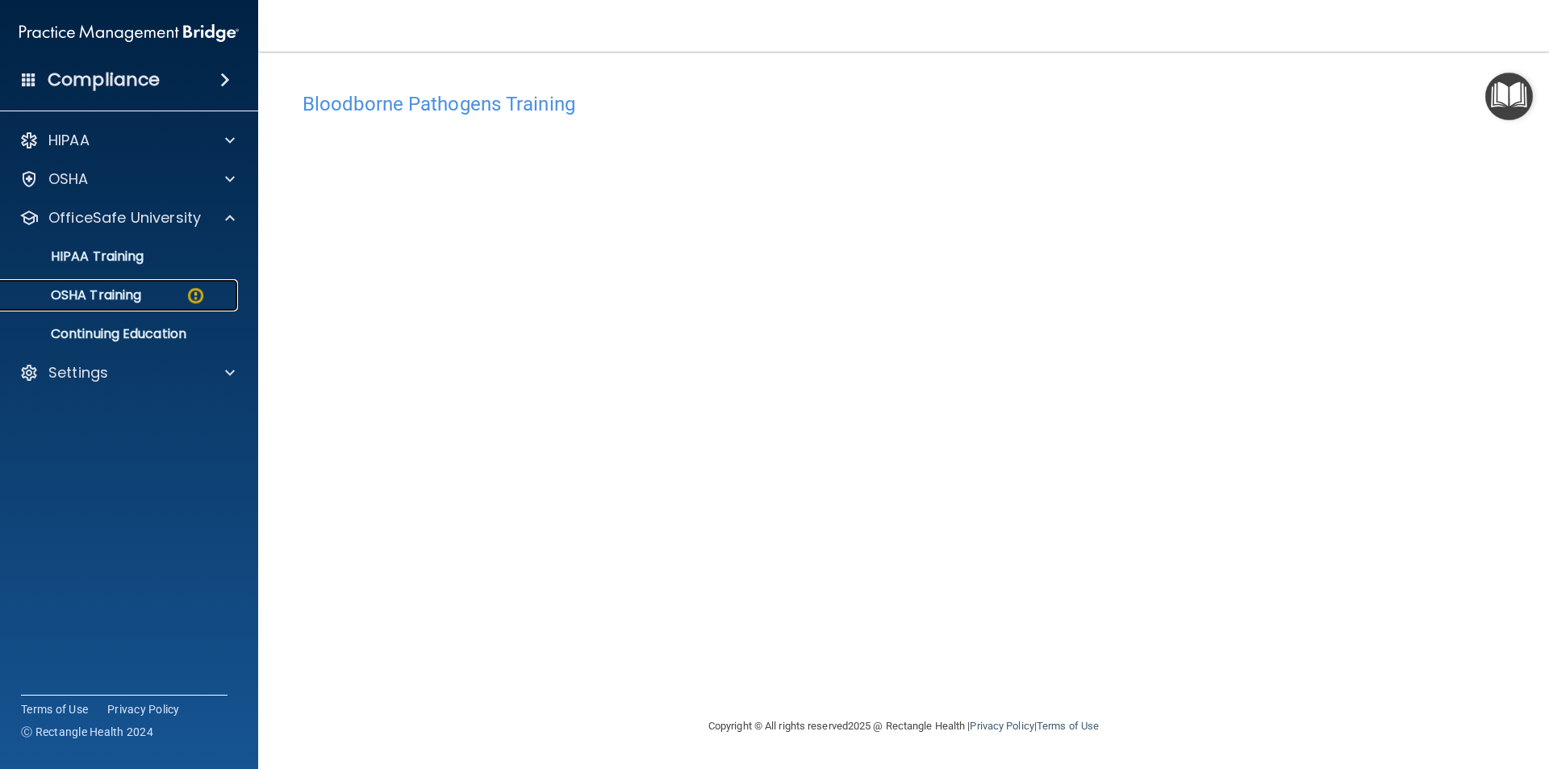
click at [111, 290] on p "OSHA Training" at bounding box center [75, 295] width 131 height 16
